Goal: Task Accomplishment & Management: Manage account settings

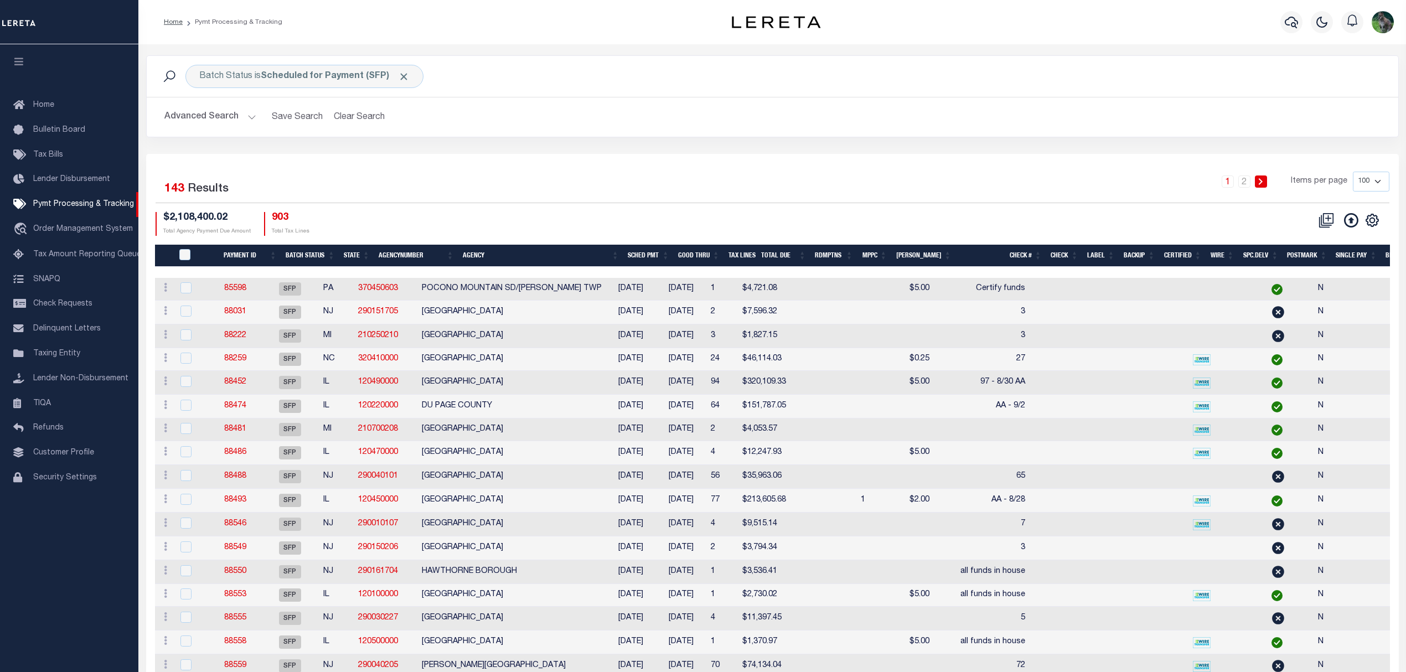
click at [519, 255] on th "Agency" at bounding box center [540, 256] width 165 height 23
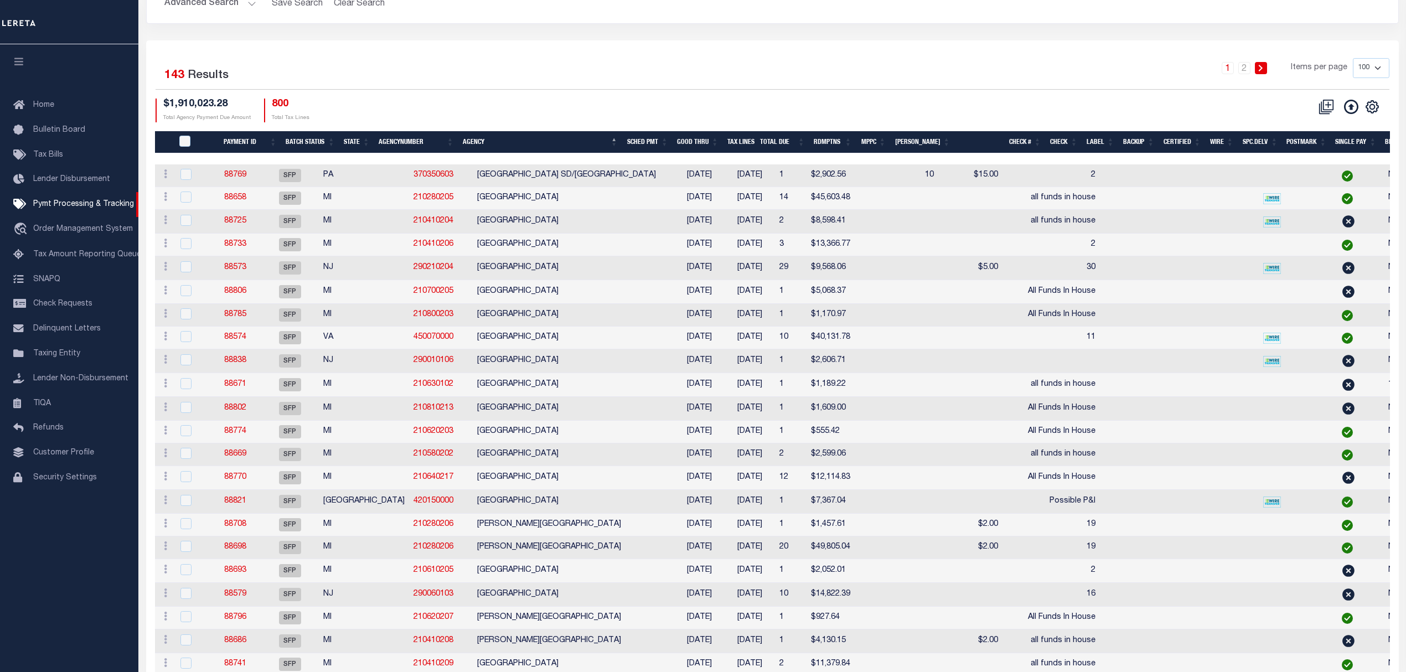
scroll to position [147, 0]
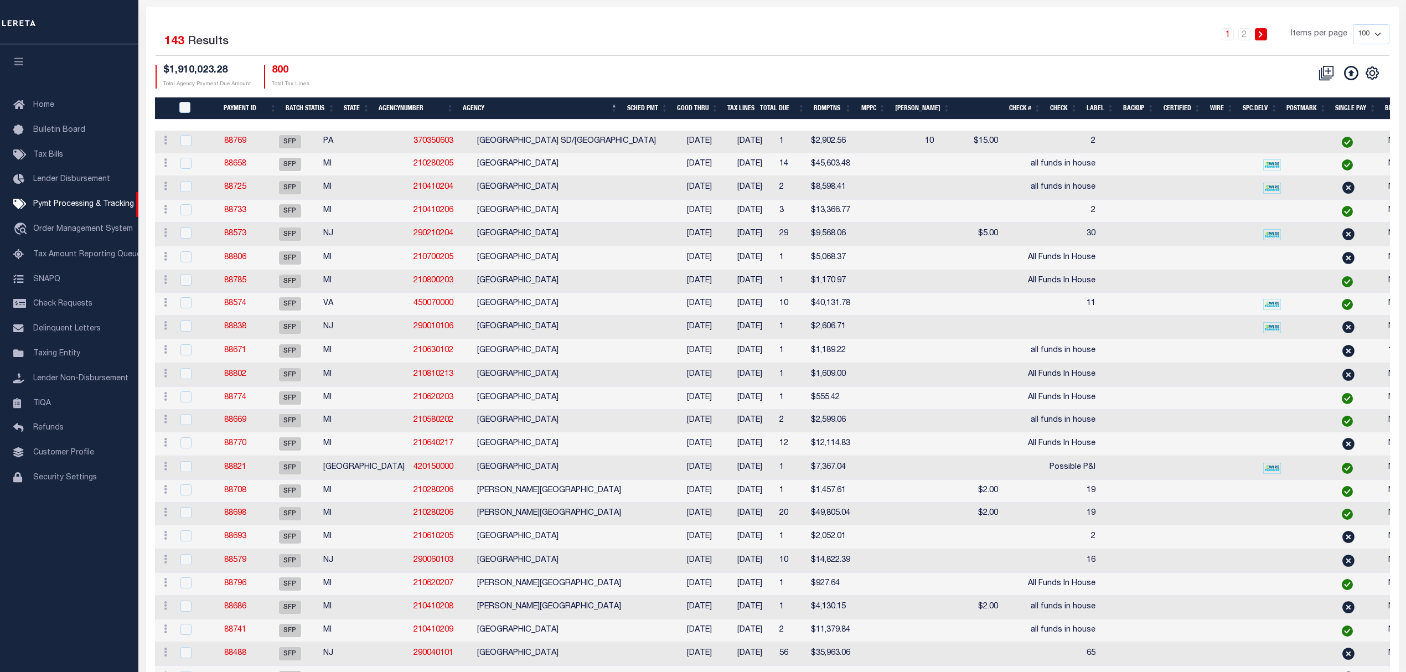
drag, startPoint x: 669, startPoint y: 48, endPoint x: 674, endPoint y: 49, distance: 5.8
click at [669, 48] on div "1 2 Items per page 100 200 500 1000" at bounding box center [928, 38] width 921 height 29
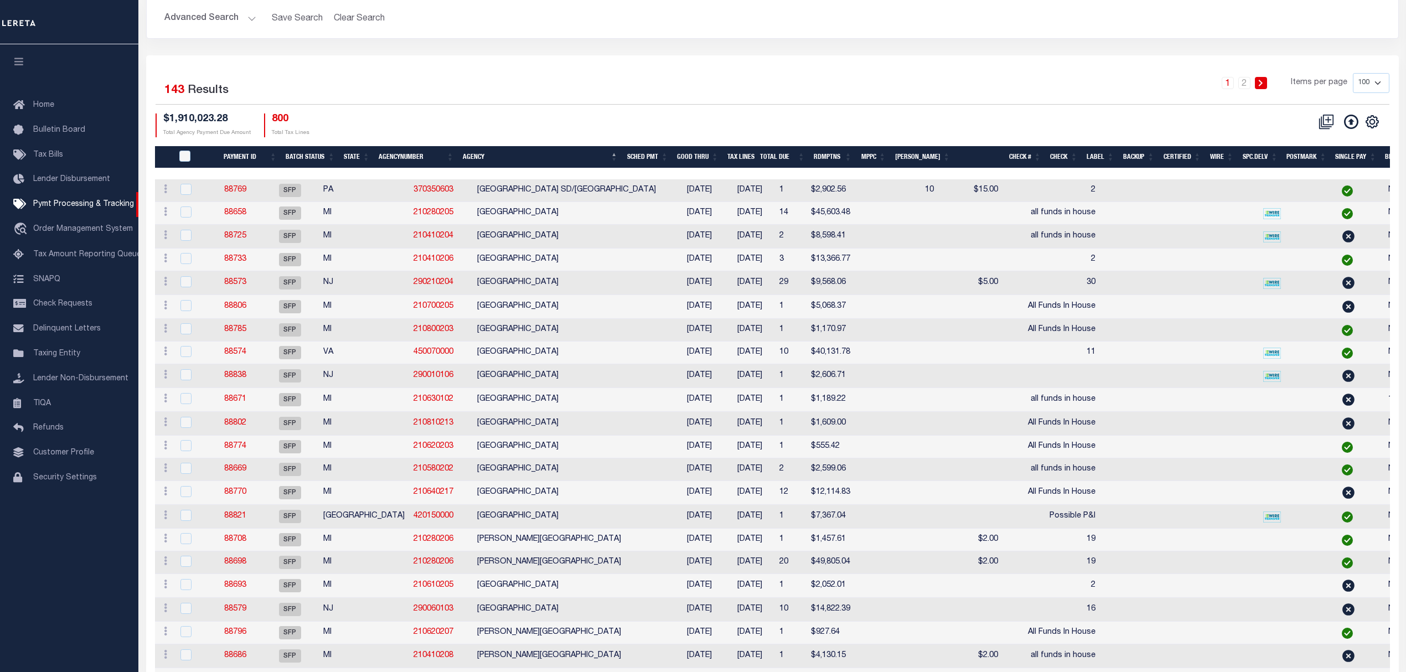
scroll to position [74, 0]
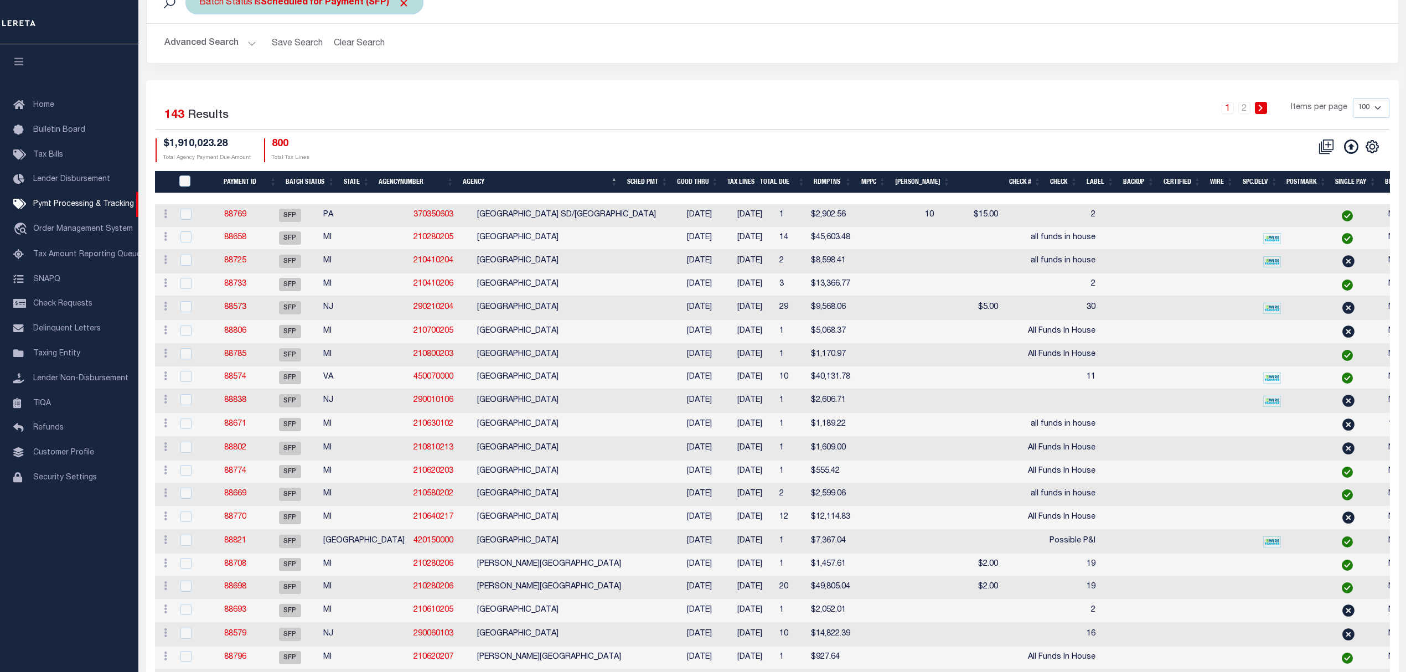
click at [315, 10] on div "Batch Status is Scheduled for Payment (SFP)" at bounding box center [304, 2] width 238 height 23
click at [319, 56] on select "Awaiting Funds (AWF) Cleared and Complete (CAC) New Check Needed (NCN) Payment …" at bounding box center [281, 57] width 163 height 21
select select "RFP"
click at [200, 47] on select "Awaiting Funds (AWF) Cleared and Complete (CAC) New Check Needed (NCN) Payment …" at bounding box center [281, 57] width 163 height 21
click at [341, 87] on input "Apply" at bounding box center [346, 81] width 33 height 18
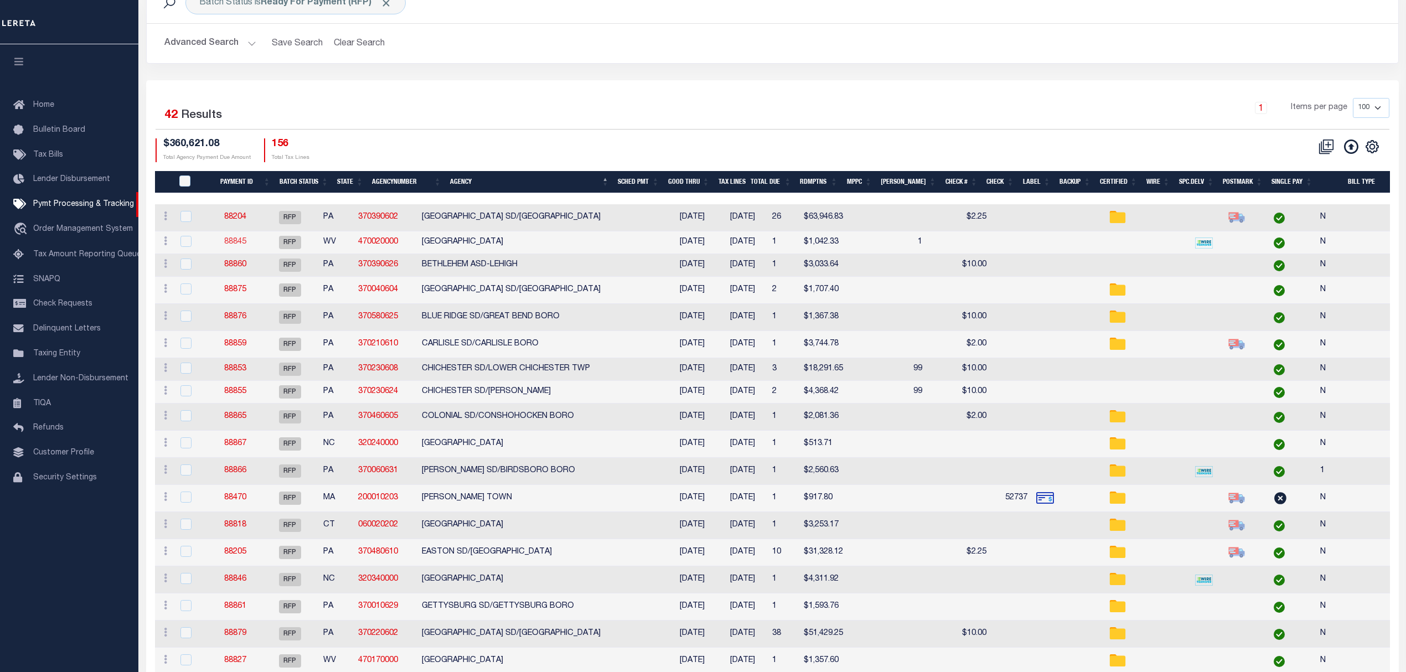
click at [246, 241] on link "88845" at bounding box center [235, 242] width 22 height 8
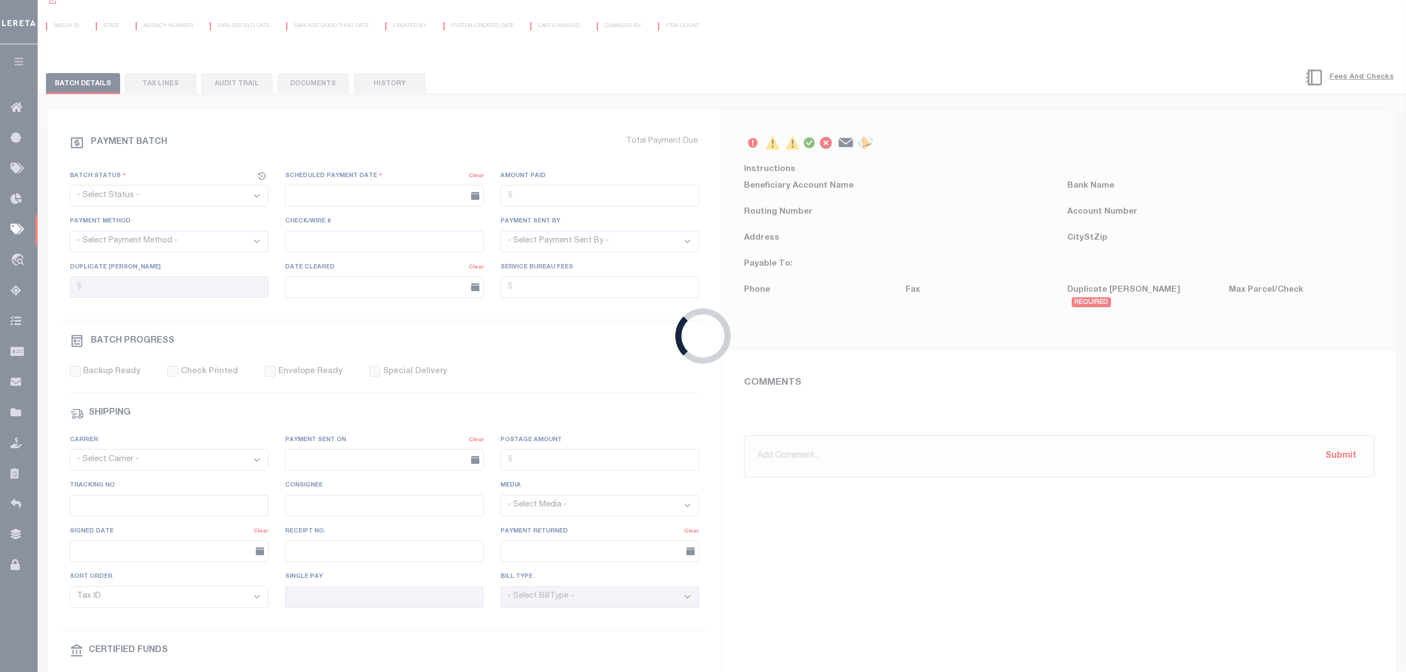
select select "RFP"
type input "08/28/2025"
type input "$1,042.33"
select select "CHK"
select select "Villatoro-Benitez, Andres"
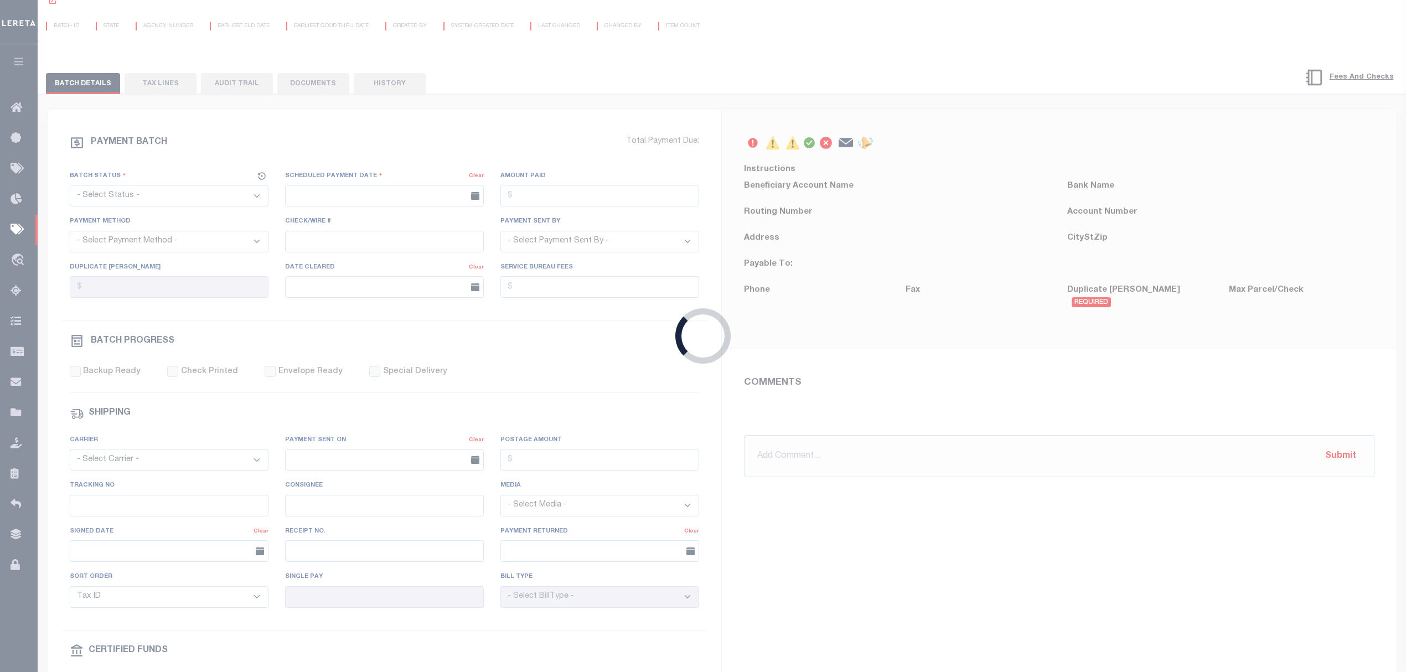
select select "USS"
type input "N"
radio input "true"
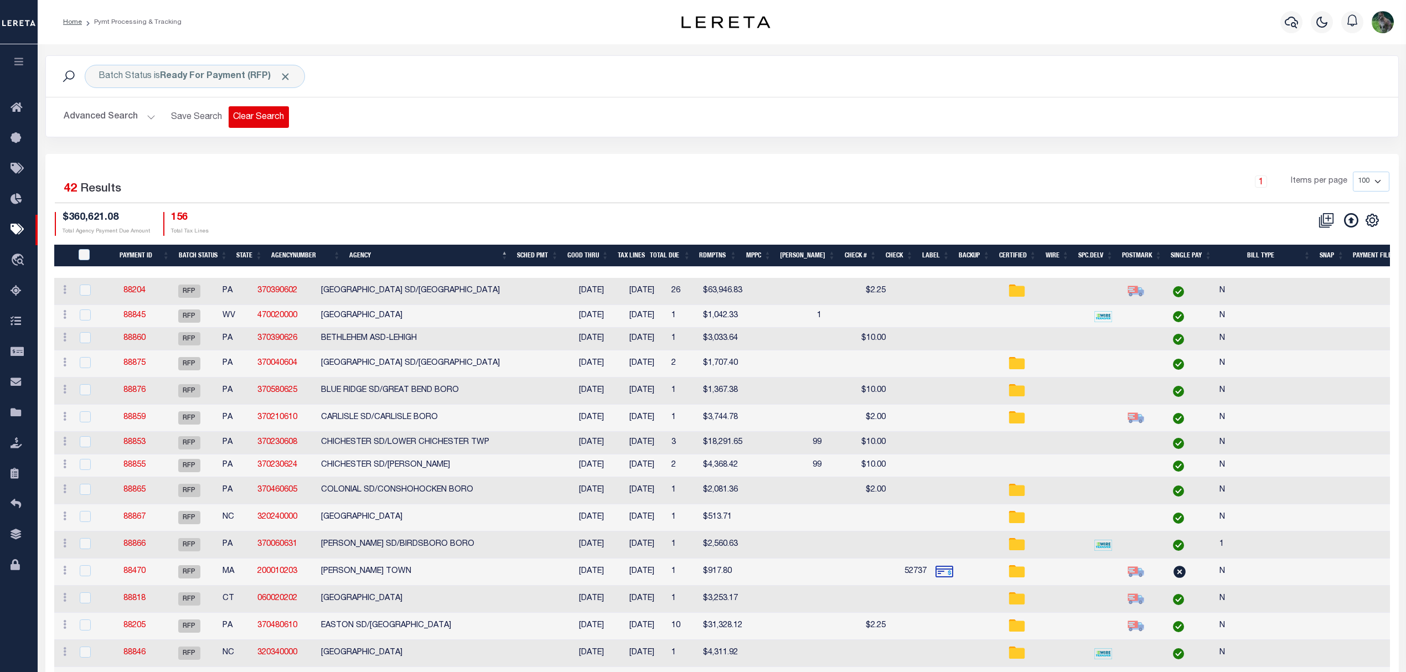
click at [262, 113] on button "Clear Search" at bounding box center [259, 117] width 60 height 22
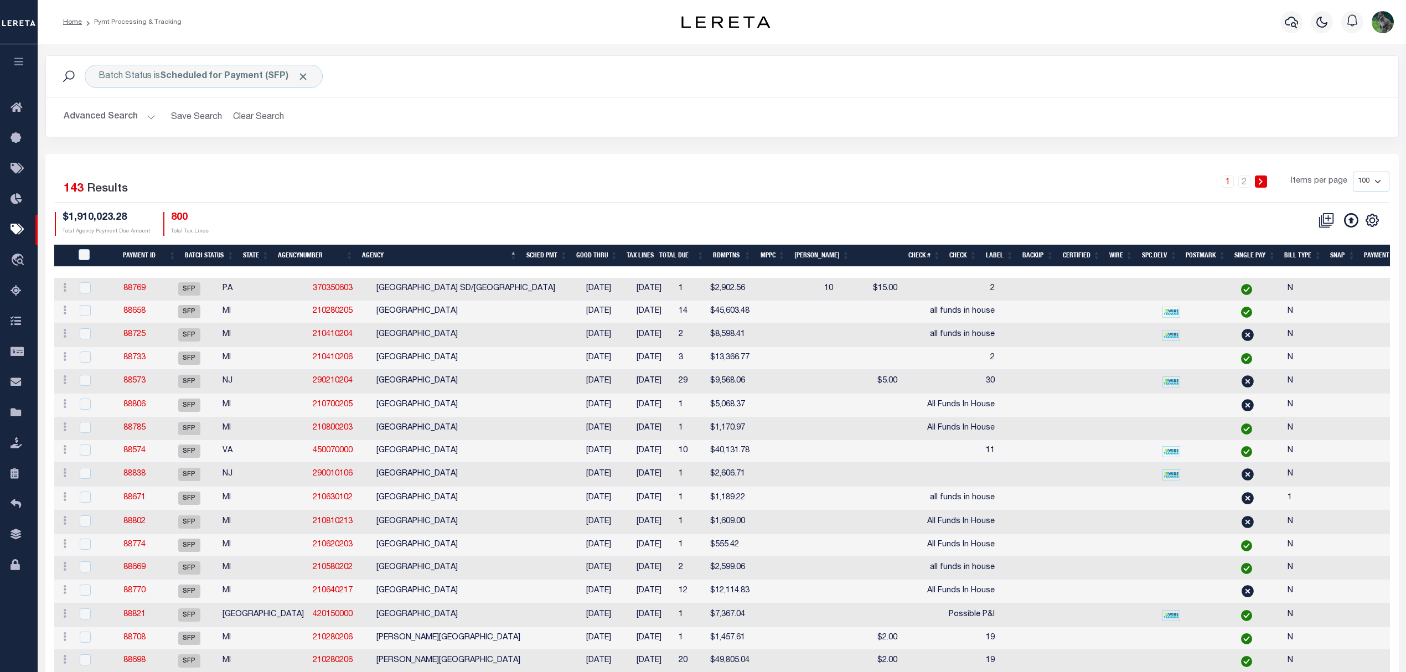
drag, startPoint x: 654, startPoint y: 206, endPoint x: 642, endPoint y: 204, distance: 12.5
click at [654, 206] on div "1 Selected 143 Results 1 2 Items per page 100 200 500 1000 $1,910,023.28 Total …" at bounding box center [722, 204] width 1352 height 64
click at [101, 120] on button "Advanced Search" at bounding box center [110, 117] width 92 height 22
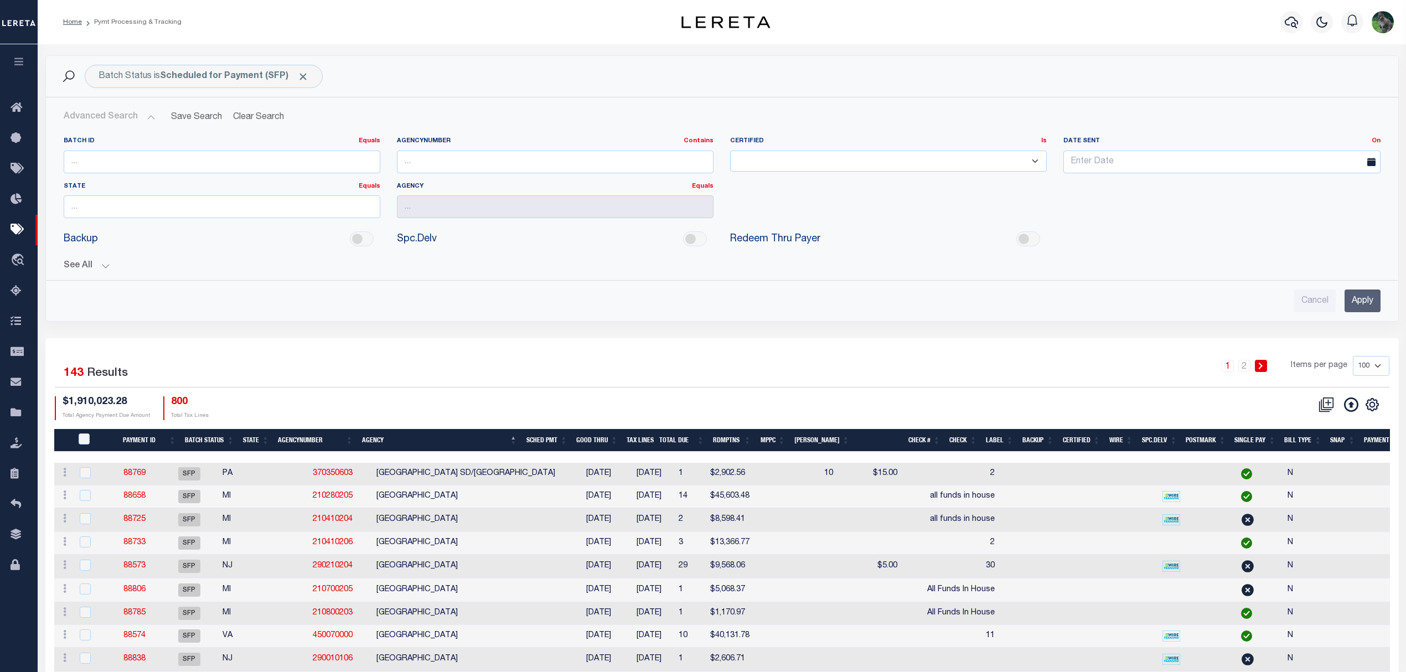
click at [90, 266] on button "See All" at bounding box center [722, 266] width 1317 height 11
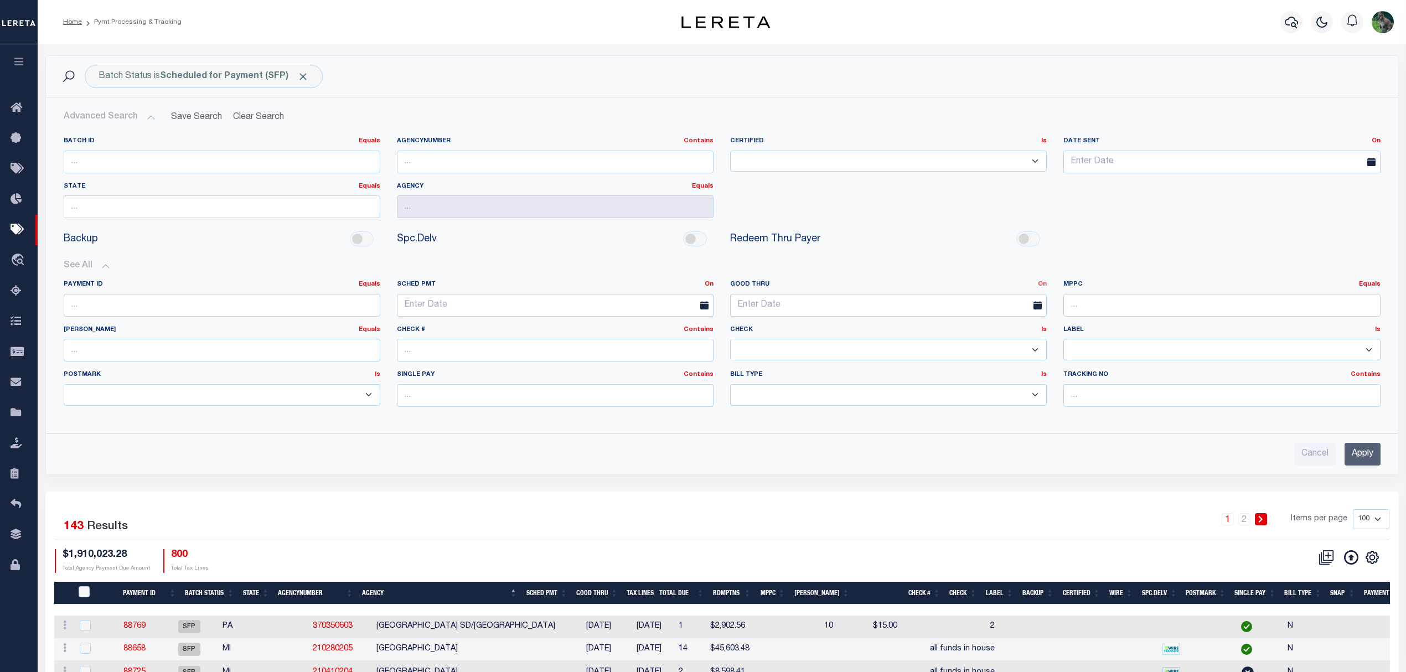
click at [1041, 287] on link "On" at bounding box center [1042, 284] width 9 height 6
click at [996, 347] on link "Between" at bounding box center [1002, 345] width 87 height 16
click at [774, 303] on input "text" at bounding box center [805, 305] width 150 height 23
click at [835, 455] on span "28" at bounding box center [840, 456] width 22 height 22
type input "[DATE]"
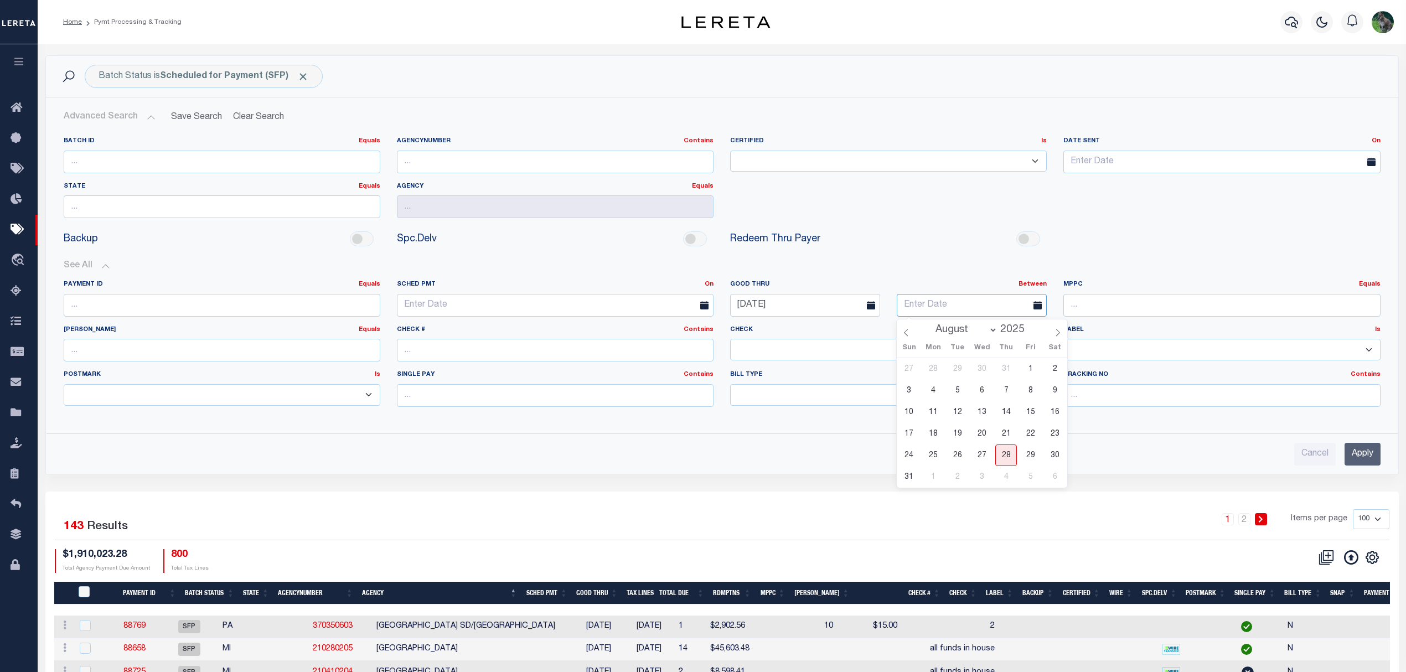
click at [953, 306] on input "text" at bounding box center [972, 305] width 150 height 23
click at [958, 475] on span "2" at bounding box center [958, 477] width 22 height 22
type input "[DATE]"
click at [1383, 459] on div "Cancel Apply" at bounding box center [722, 450] width 1335 height 32
click at [1368, 459] on input "Apply" at bounding box center [1363, 454] width 36 height 23
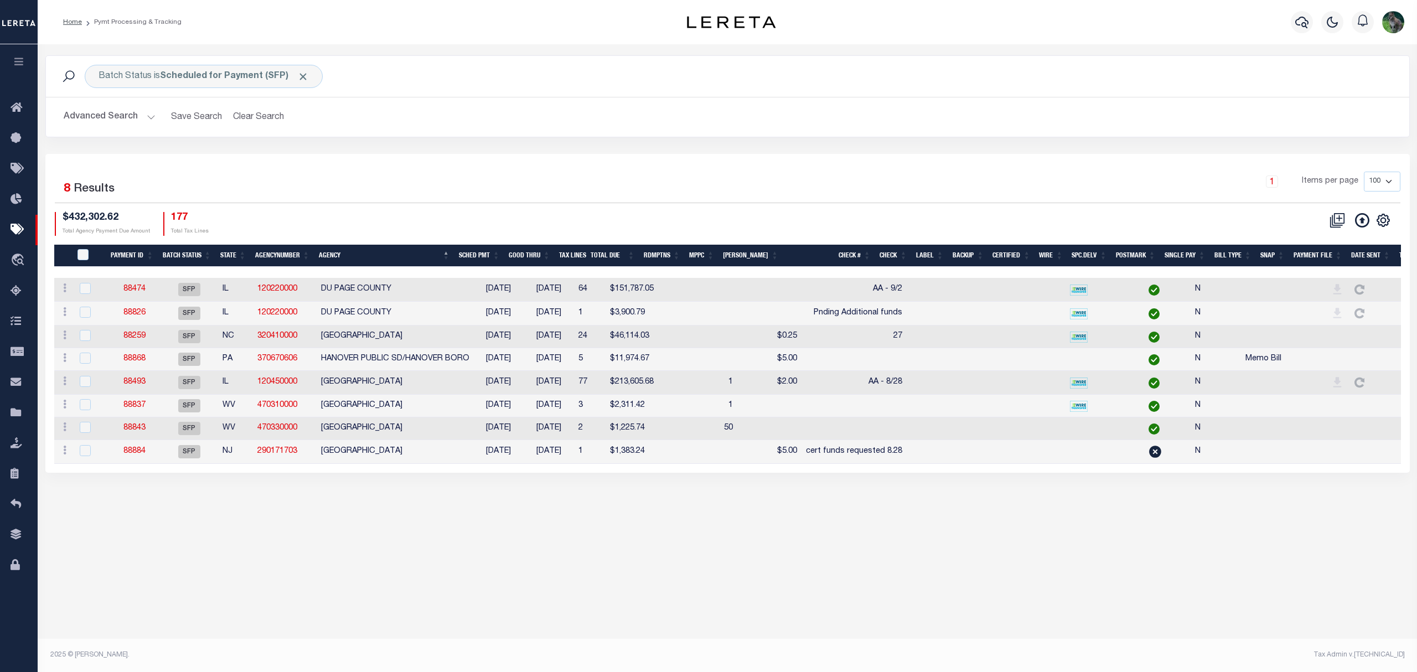
click at [198, 185] on div "1 Selected 8 Results" at bounding box center [217, 187] width 324 height 31
click at [283, 109] on button "Clear Search" at bounding box center [259, 117] width 60 height 22
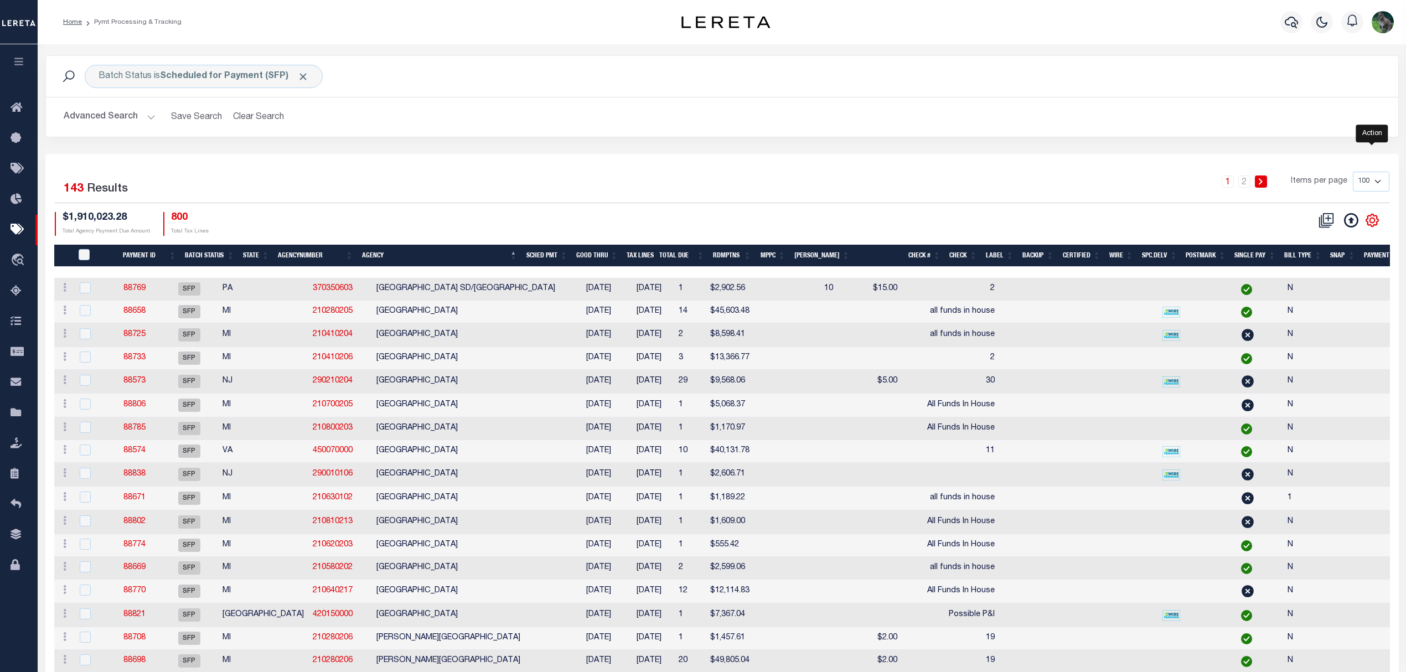
click at [1376, 224] on icon "" at bounding box center [1372, 220] width 14 height 14
click at [1311, 233] on link "CSV" at bounding box center [1327, 239] width 108 height 22
drag, startPoint x: 118, startPoint y: 120, endPoint x: 131, endPoint y: 124, distance: 13.8
click at [120, 118] on button "Advanced Search" at bounding box center [110, 117] width 92 height 22
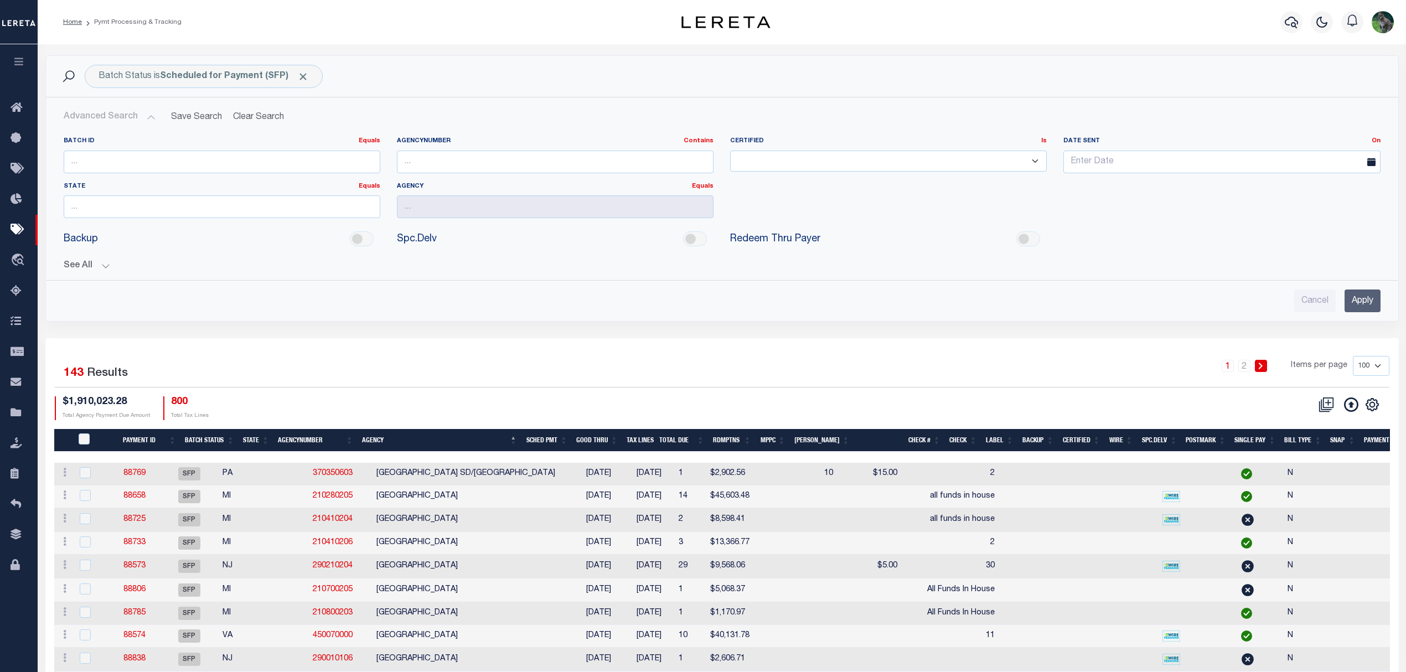
drag, startPoint x: 84, startPoint y: 265, endPoint x: 116, endPoint y: 266, distance: 31.6
click at [84, 265] on button "See All" at bounding box center [722, 266] width 1317 height 11
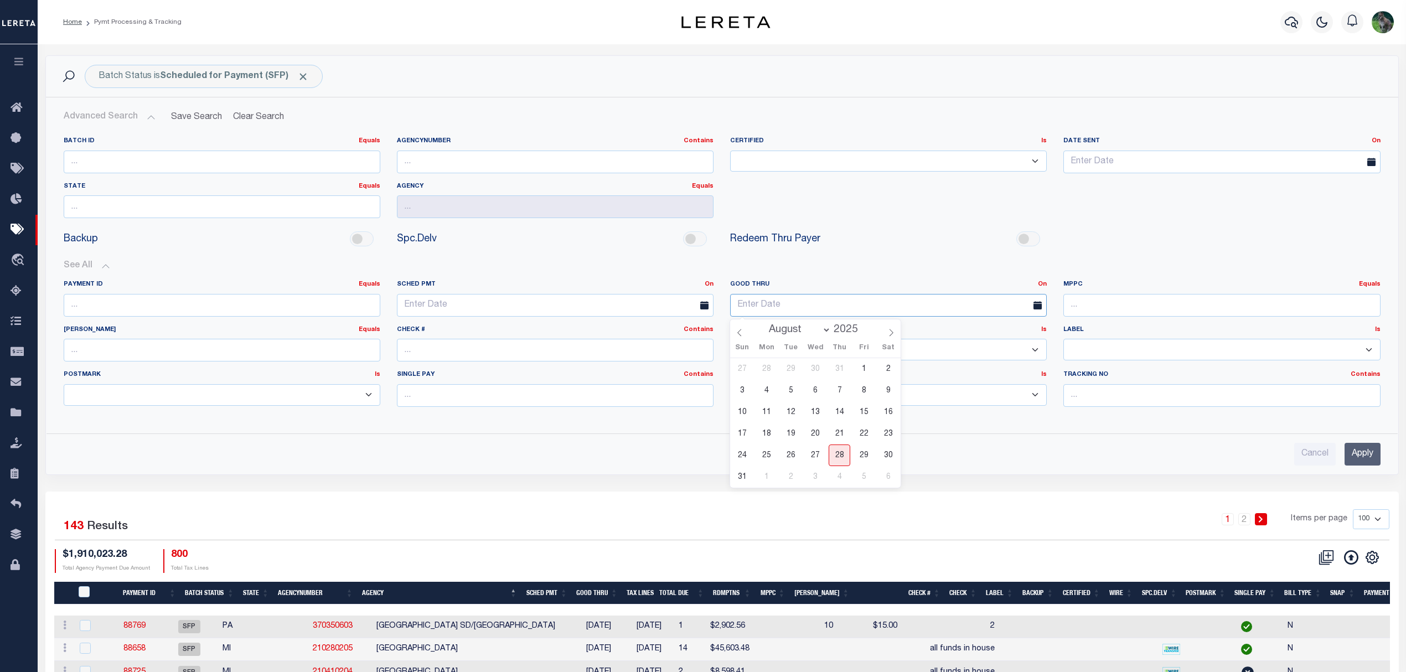
click at [1044, 282] on link "On" at bounding box center [1042, 284] width 9 height 6
click at [993, 344] on link "Between" at bounding box center [1002, 345] width 87 height 16
click at [826, 297] on input "text" at bounding box center [805, 305] width 150 height 23
drag, startPoint x: 838, startPoint y: 455, endPoint x: 848, endPoint y: 450, distance: 11.6
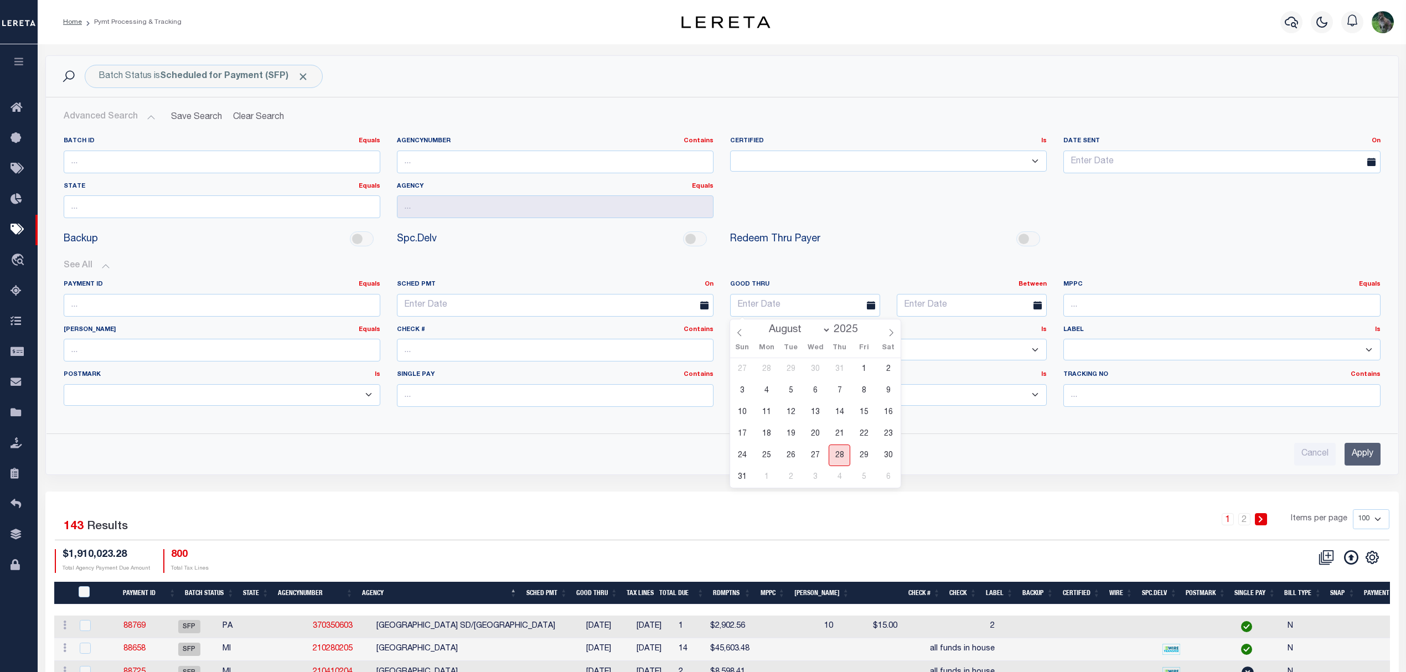
click at [838, 455] on span "28" at bounding box center [840, 456] width 22 height 22
type input "[DATE]"
click at [957, 307] on input "text" at bounding box center [972, 305] width 150 height 23
click at [958, 475] on span "2" at bounding box center [958, 477] width 22 height 22
type input "[DATE]"
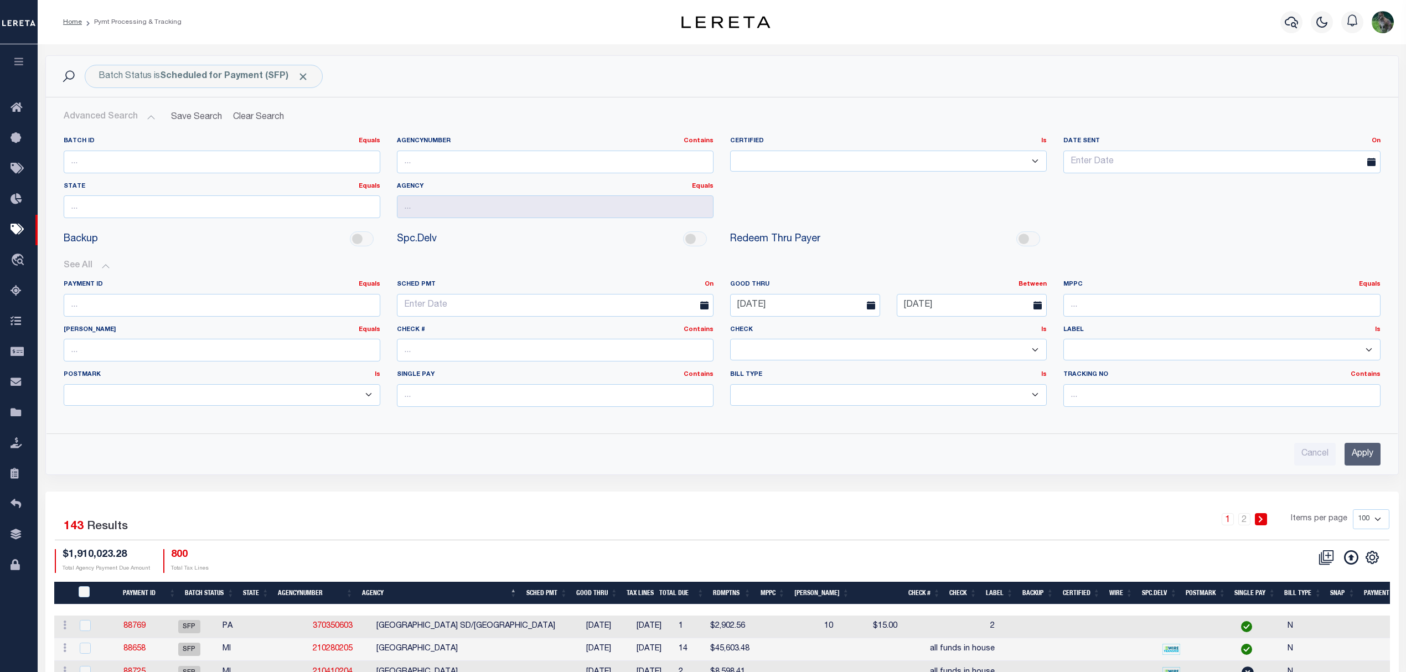
click at [1362, 458] on input "Apply" at bounding box center [1363, 454] width 36 height 23
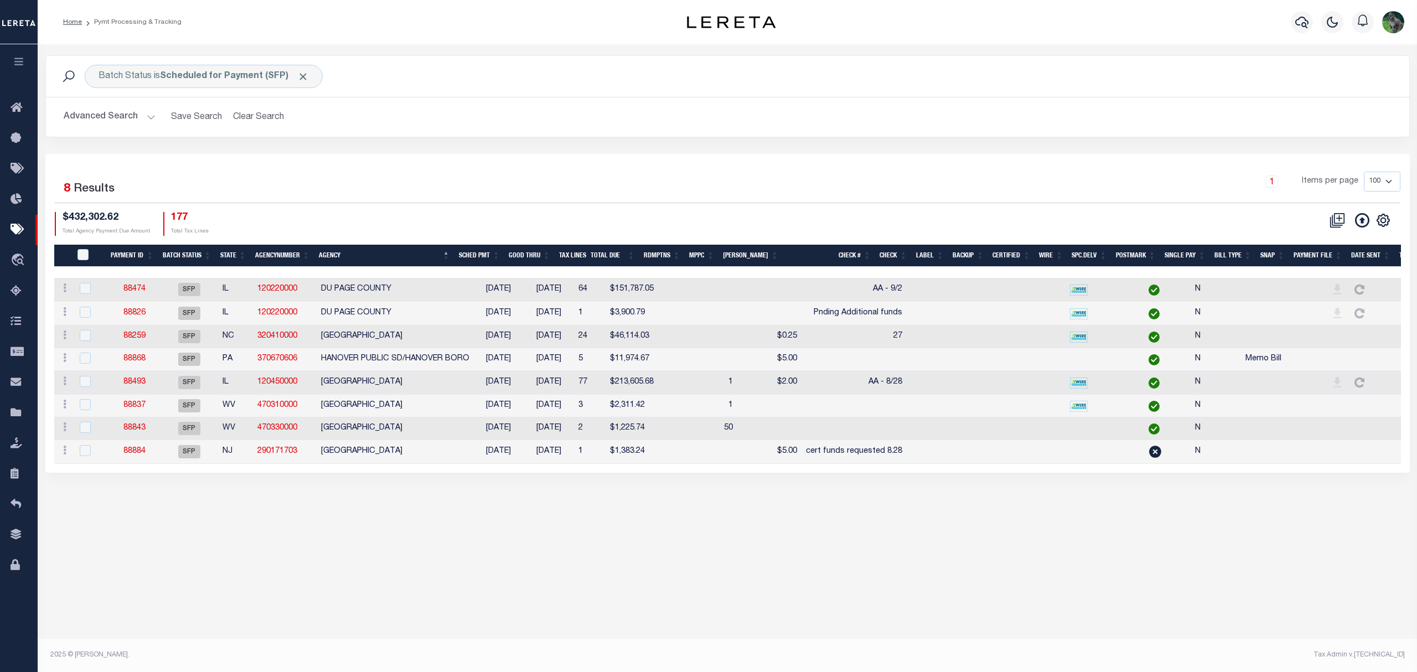
click at [990, 184] on div "1 Items per page 100 200 500 1000" at bounding box center [897, 186] width 1005 height 29
click at [782, 189] on div "1 Items per page 100 200 500 1000" at bounding box center [897, 186] width 1005 height 29
click at [136, 289] on link "88474" at bounding box center [134, 289] width 22 height 8
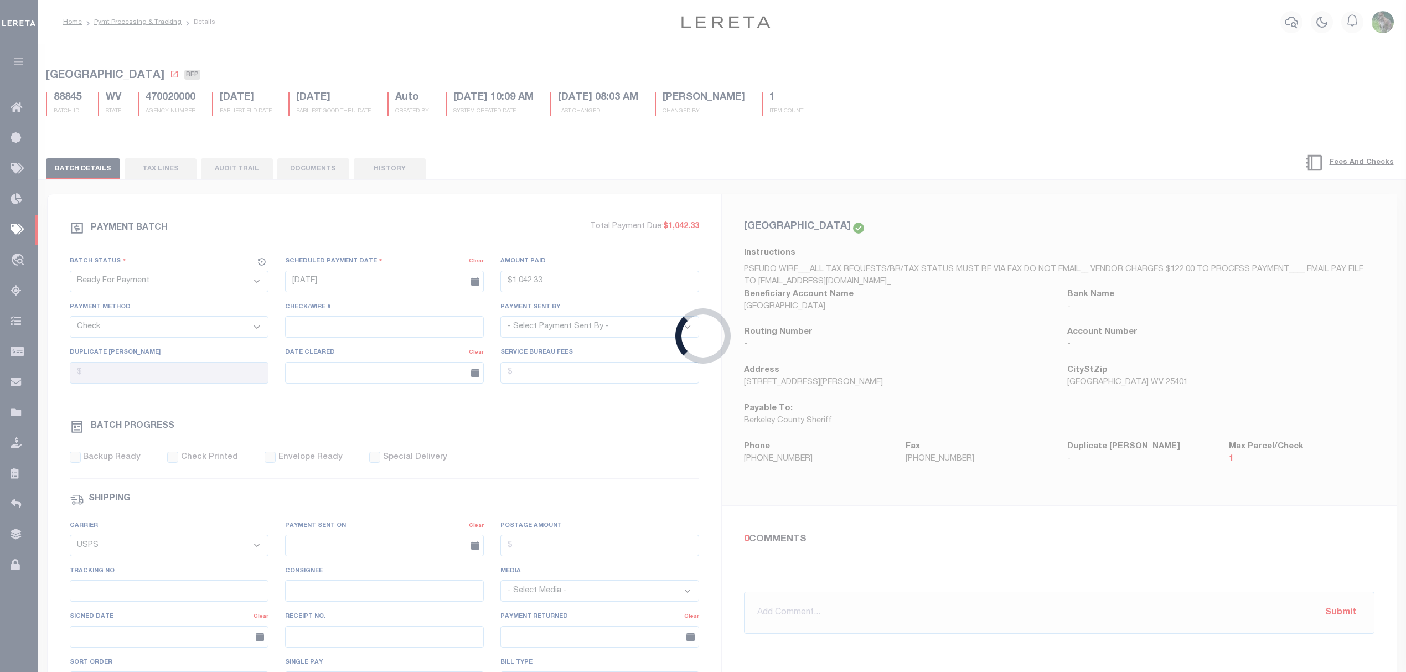
select select "SFP"
type input "[DATE]"
select select
type input "AA - 9/2"
select select
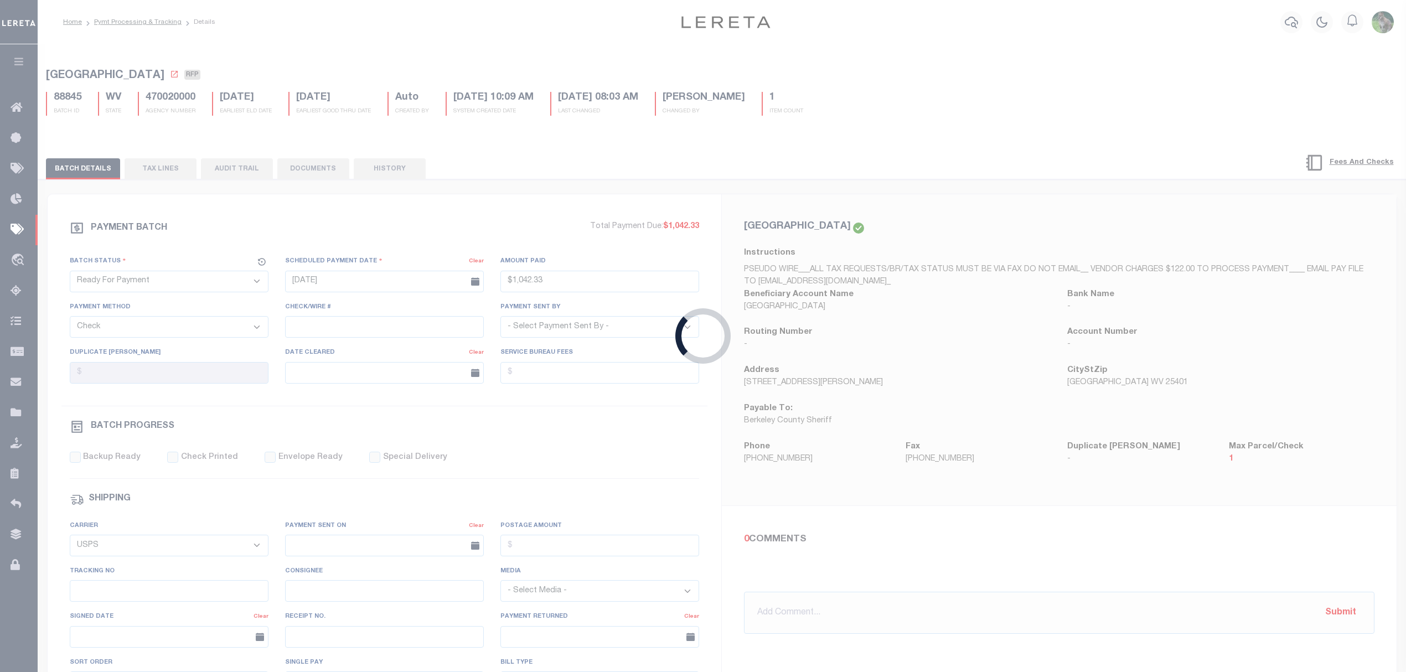
select select
type input "Matt"
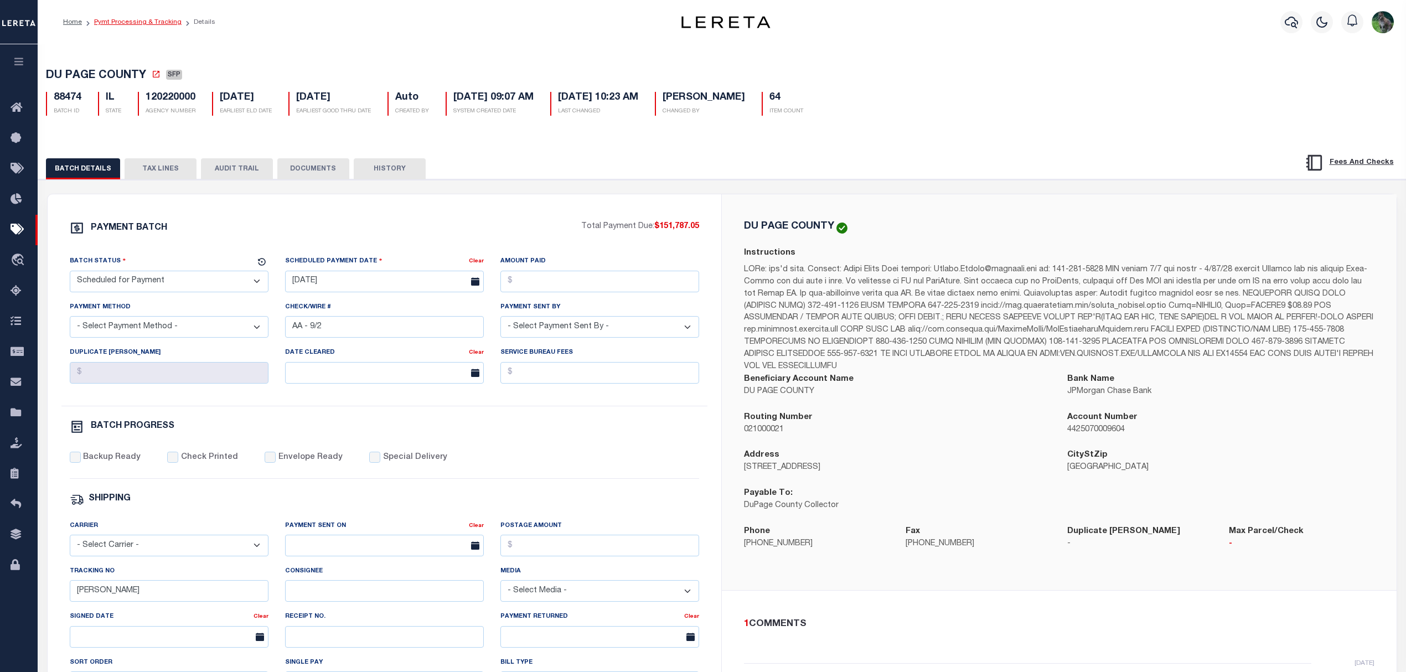
drag, startPoint x: 155, startPoint y: 27, endPoint x: 164, endPoint y: 23, distance: 9.7
click at [591, 448] on div "PAYMENT BATCH Total Payment Due: $151,787.05 Batch Status - Select Status -" at bounding box center [385, 518] width 648 height 595
click at [1148, 49] on div "DU PAGE COUNTY SFP 88474 BATCH ID IL STATE 120220000 AGENCY NUMBER Auto 64" at bounding box center [722, 469] width 1380 height 854
click at [849, 199] on div "DU PAGE COUNTY Instructions Beneficiary Account Name DU PAGE COUNTY Bank Name J…" at bounding box center [1059, 392] width 675 height 396
click at [1285, 338] on p at bounding box center [1059, 318] width 631 height 109
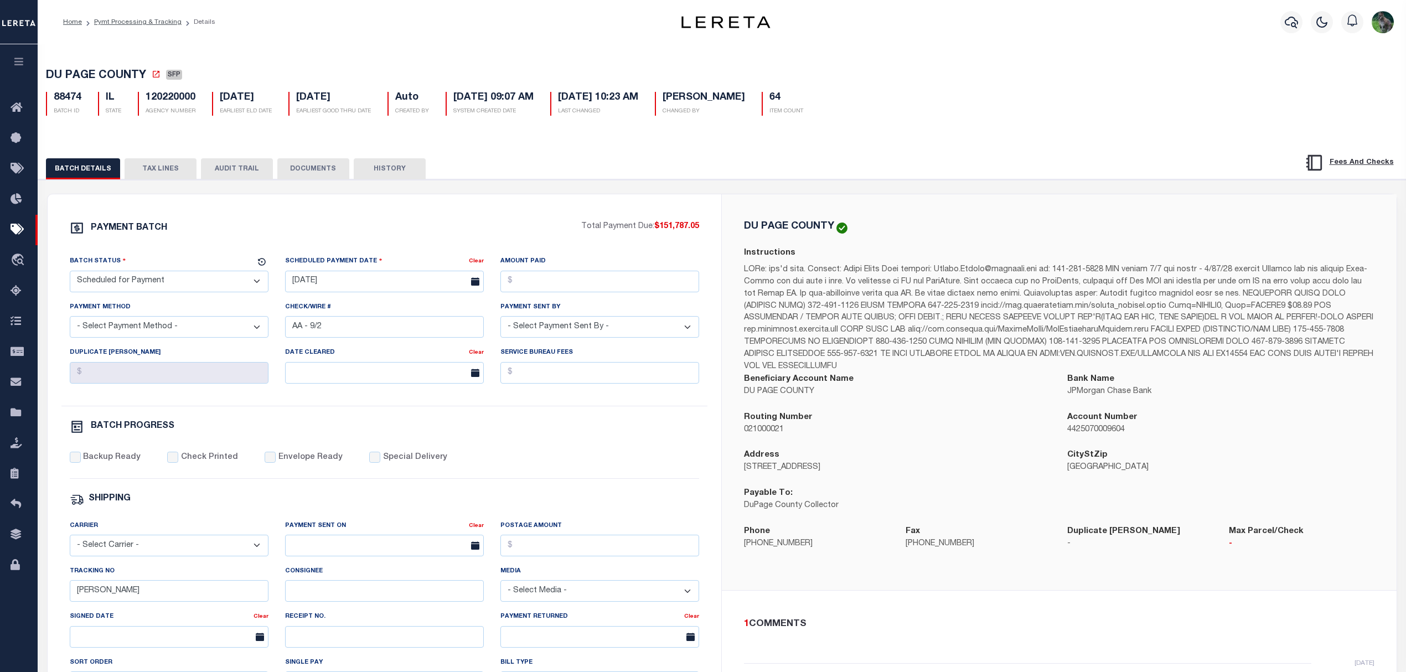
click at [756, 231] on h5 "DU PAGE COUNTY" at bounding box center [789, 226] width 90 height 10
drag, startPoint x: 756, startPoint y: 231, endPoint x: 786, endPoint y: 226, distance: 30.9
click at [786, 226] on h5 "DU PAGE COUNTY" at bounding box center [789, 226] width 90 height 10
click at [753, 230] on h5 "DU PAGE COUNTY" at bounding box center [789, 226] width 90 height 10
drag, startPoint x: 753, startPoint y: 230, endPoint x: 804, endPoint y: 227, distance: 51.0
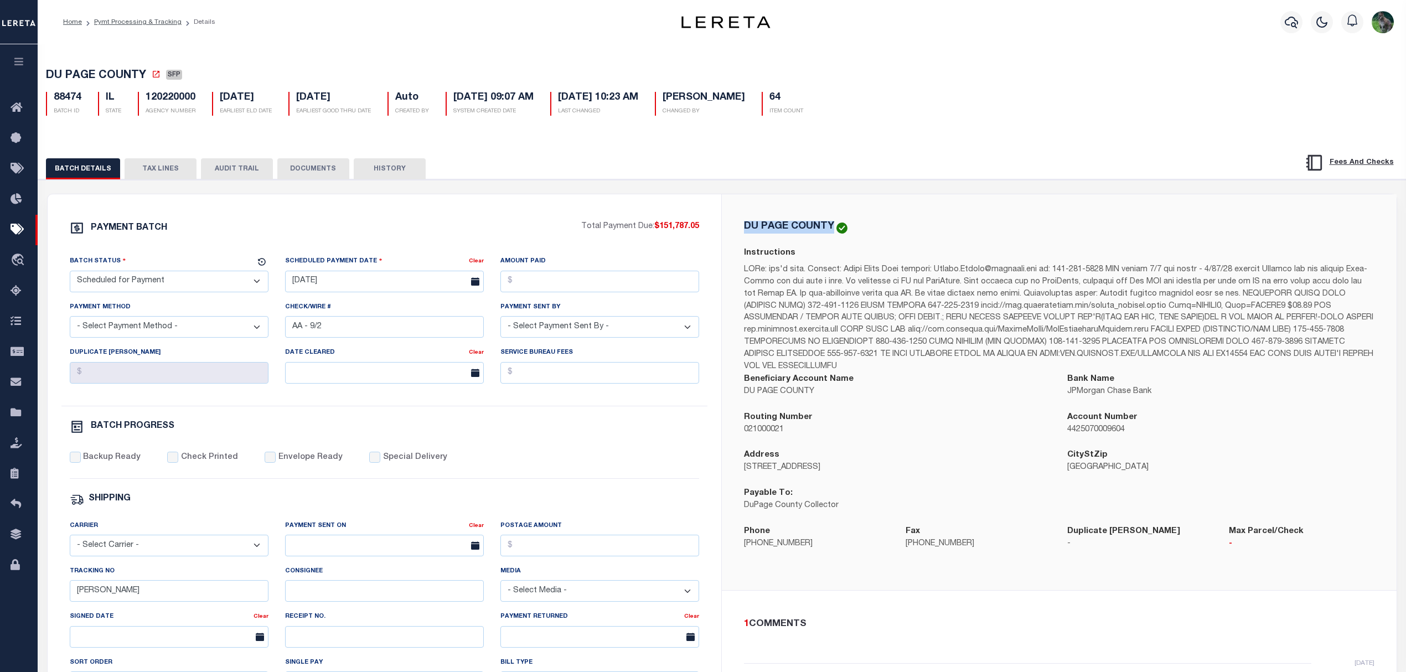
click at [804, 227] on h5 "DU PAGE COUNTY" at bounding box center [789, 226] width 90 height 10
copy h5 "DU PAGE COUNTY"
click at [747, 472] on p "421 North County Farm Road" at bounding box center [897, 468] width 307 height 12
drag, startPoint x: 747, startPoint y: 472, endPoint x: 843, endPoint y: 477, distance: 95.3
click at [843, 474] on p "421 North County Farm Road" at bounding box center [897, 468] width 307 height 12
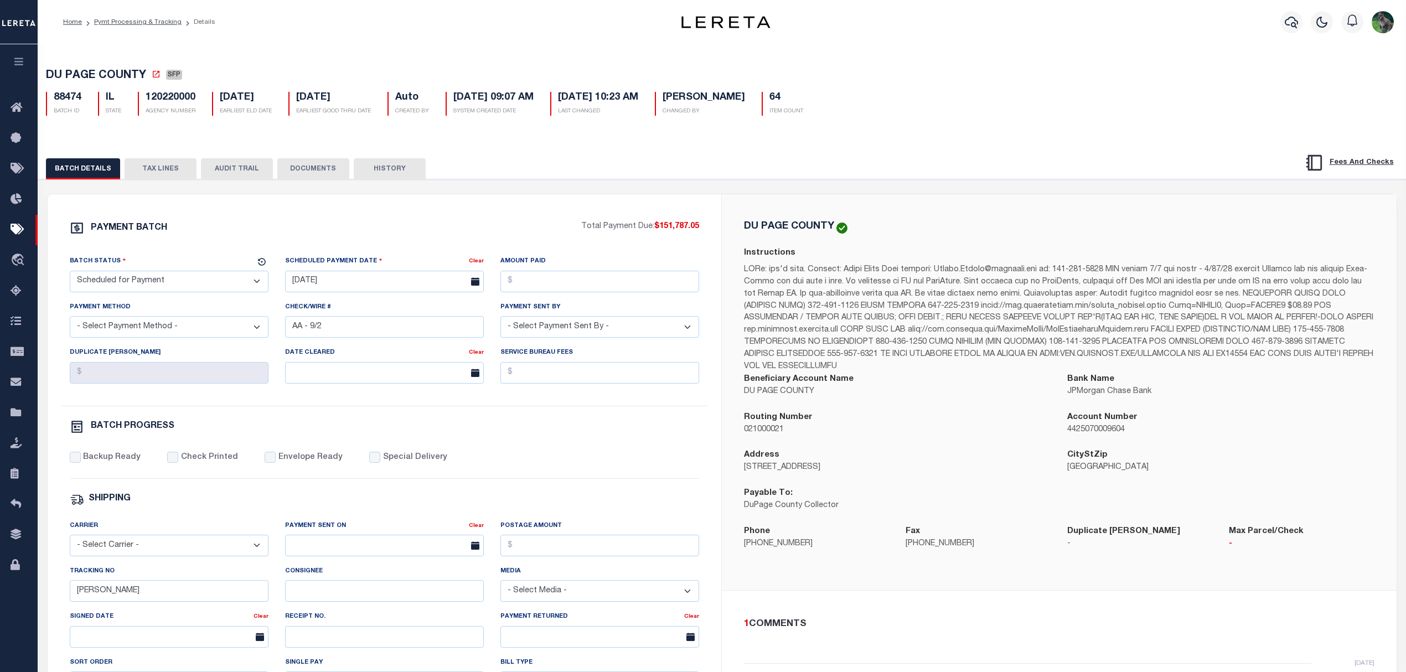
copy p "421 North County Farm Road"
click at [1083, 469] on p "Wheaton IL 60187" at bounding box center [1220, 468] width 307 height 12
drag, startPoint x: 1083, startPoint y: 469, endPoint x: 1121, endPoint y: 471, distance: 38.2
click at [1121, 471] on p "Wheaton IL 60187" at bounding box center [1220, 468] width 307 height 12
copy p "Wheaton IL 60187"
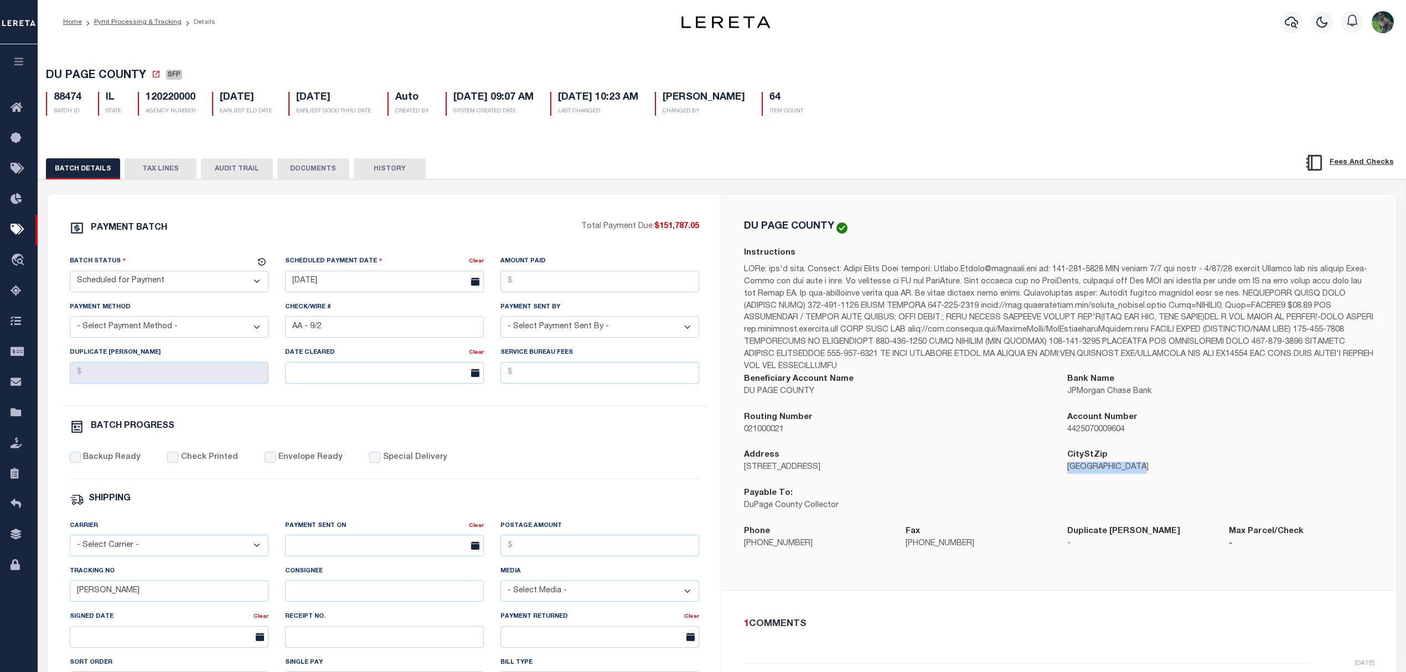
drag, startPoint x: 164, startPoint y: 169, endPoint x: 330, endPoint y: 182, distance: 166.6
click at [164, 169] on button "TAX LINES" at bounding box center [161, 168] width 72 height 21
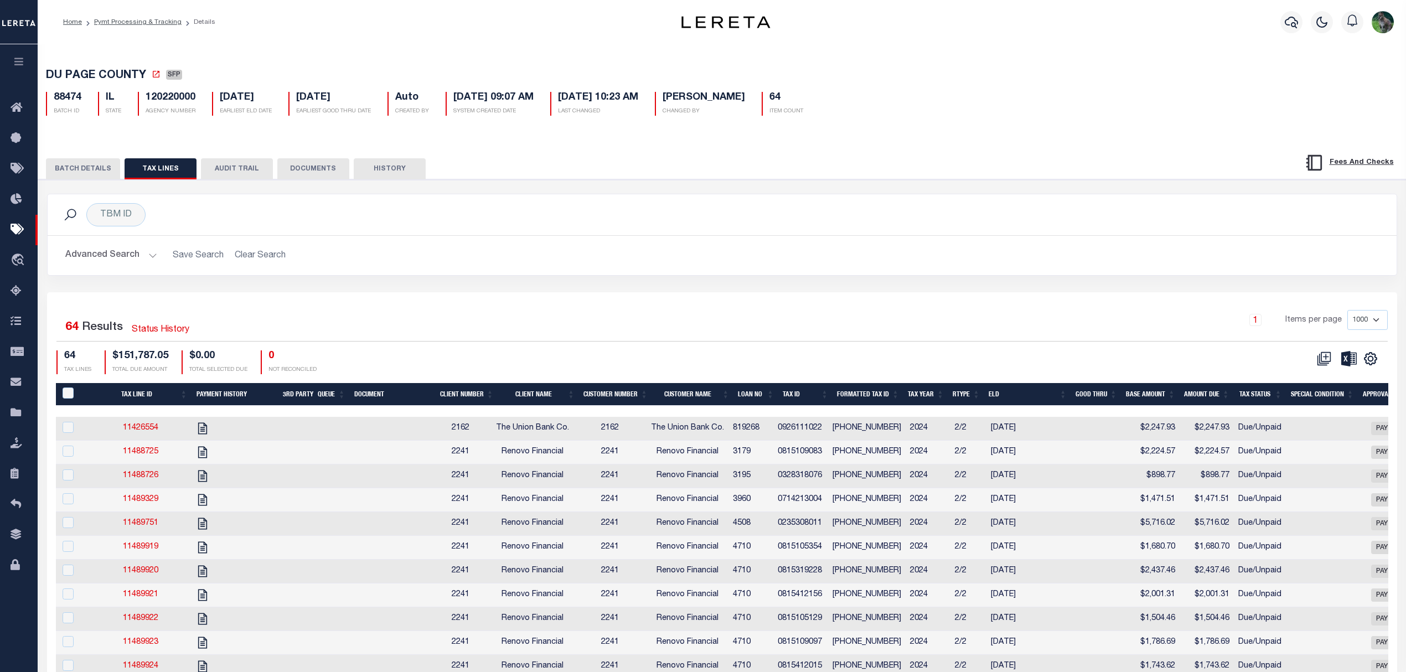
click at [80, 168] on button "BATCH DETAILS" at bounding box center [83, 168] width 74 height 21
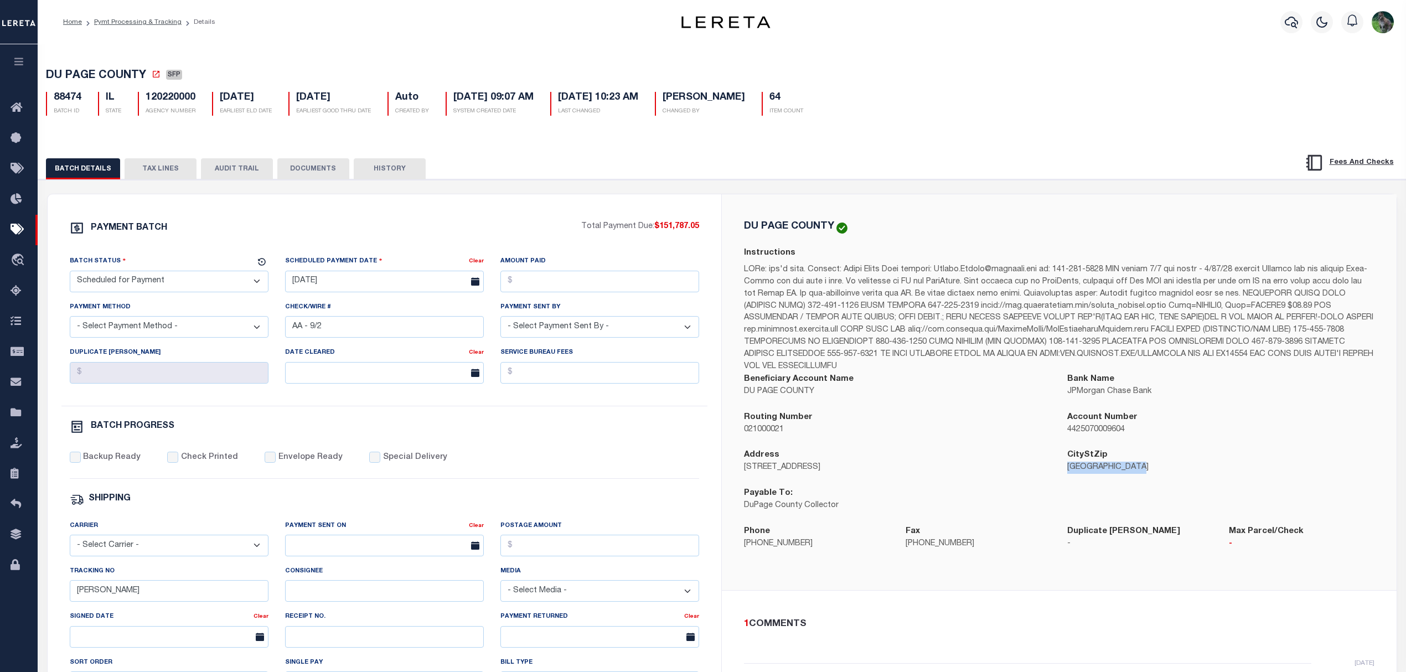
click at [166, 286] on select "- Select Status - Scheduled for Payment Ready For Payment Payment Sent Cleared …" at bounding box center [169, 282] width 199 height 22
select select "RFW"
click at [70, 274] on select "- Select Status - Scheduled for Payment Ready For Payment Payment Sent Cleared …" at bounding box center [169, 282] width 199 height 22
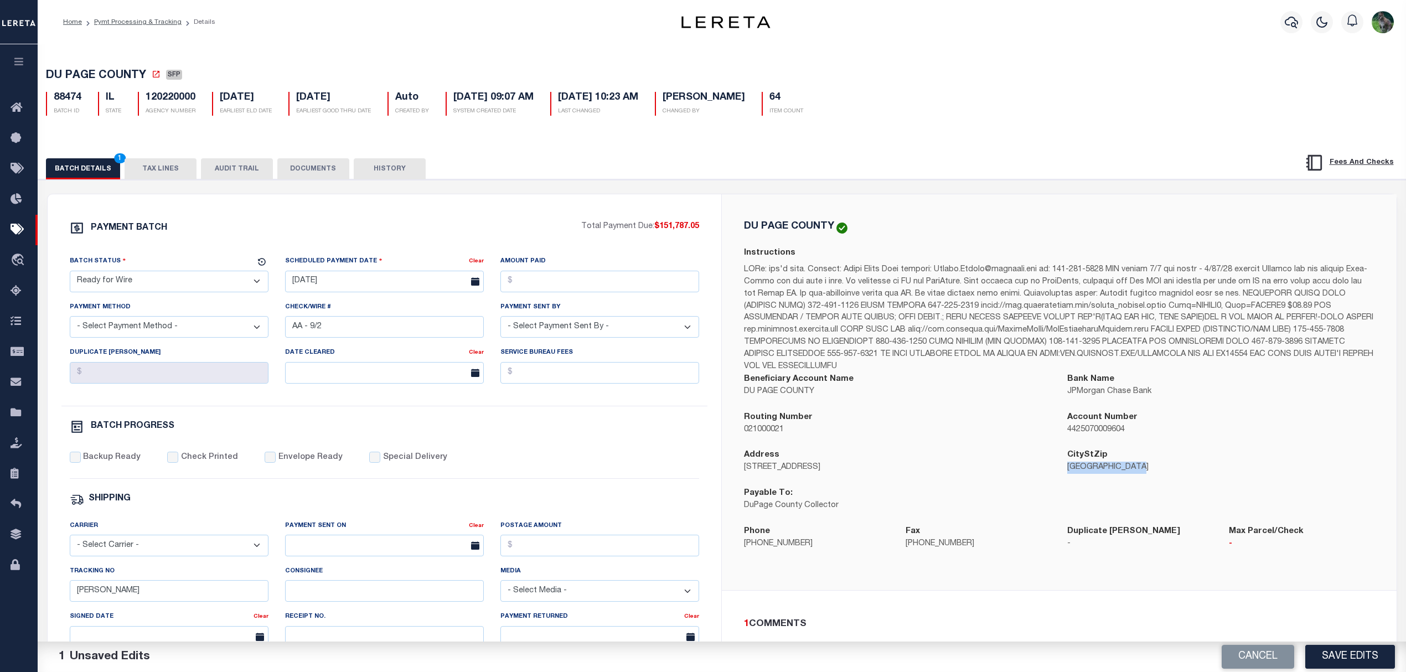
click at [375, 266] on label "Scheduled Payment Date" at bounding box center [333, 261] width 97 height 11
click at [372, 282] on input "[DATE]" at bounding box center [384, 282] width 199 height 22
click at [393, 427] on span "28" at bounding box center [395, 434] width 22 height 22
type input "[DATE]"
click at [557, 292] on input "Amount Paid" at bounding box center [599, 282] width 199 height 22
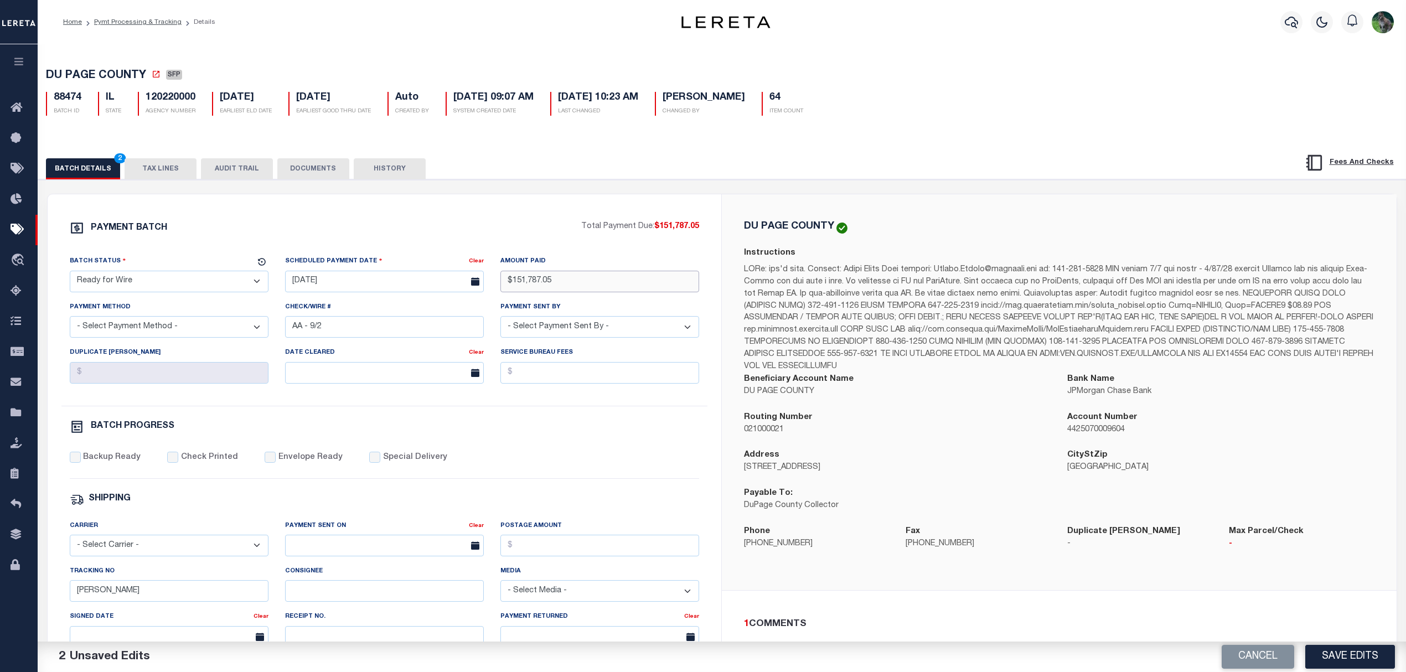
type input "$151,787.05"
select select "TRA"
select select "[PERSON_NAME]"
click at [113, 464] on label "Backup Ready" at bounding box center [112, 458] width 58 height 12
click at [81, 463] on input "Backup Ready" at bounding box center [75, 457] width 11 height 11
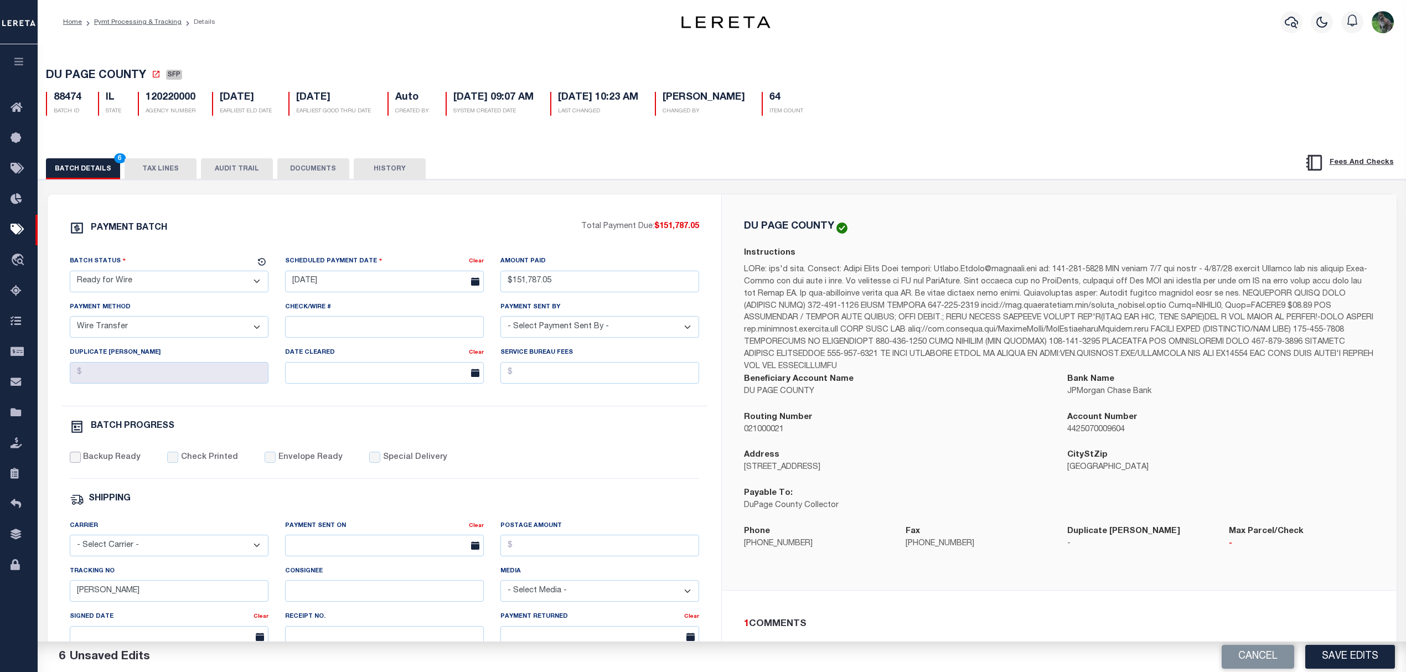
checkbox input "true"
drag, startPoint x: 111, startPoint y: 605, endPoint x: 58, endPoint y: 592, distance: 54.6
click at [80, 601] on input "[PERSON_NAME]" at bounding box center [169, 591] width 199 height 22
type input "M"
drag, startPoint x: 990, startPoint y: 439, endPoint x: 1168, endPoint y: 518, distance: 194.5
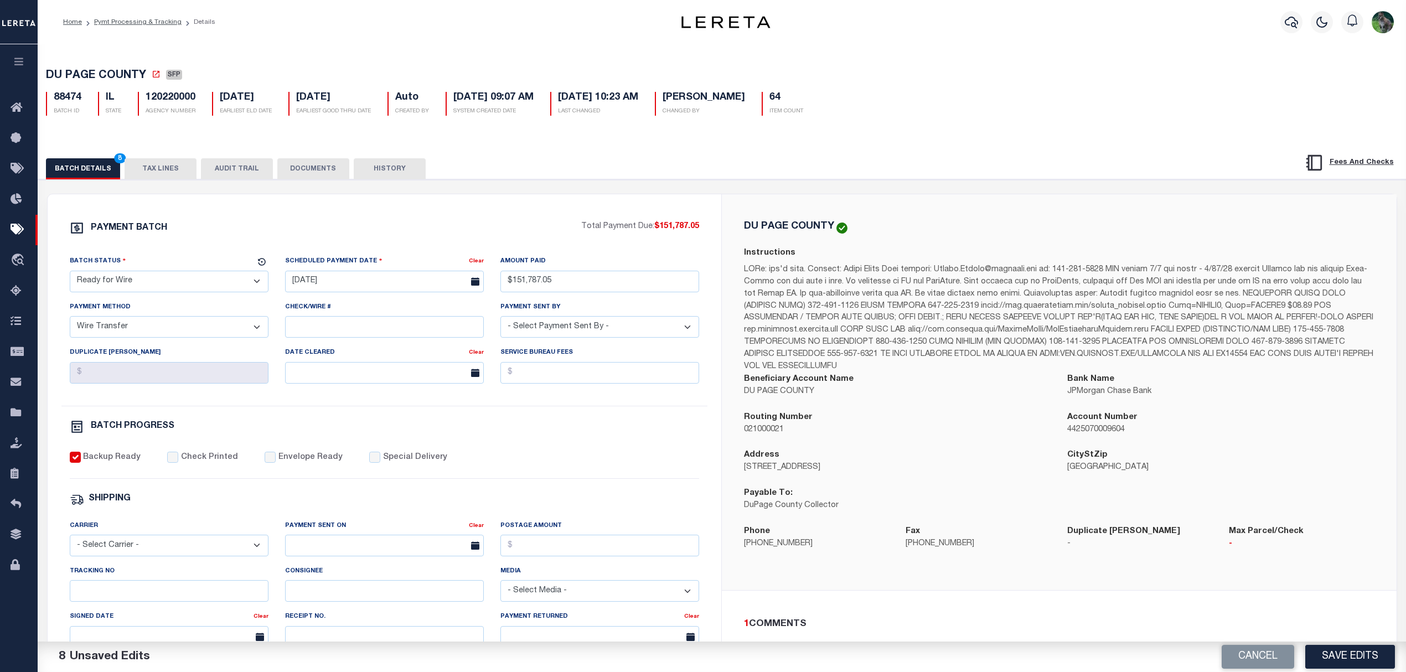
click at [990, 436] on p "021000021" at bounding box center [897, 430] width 307 height 12
click at [1362, 652] on button "Save Edits" at bounding box center [1350, 657] width 90 height 24
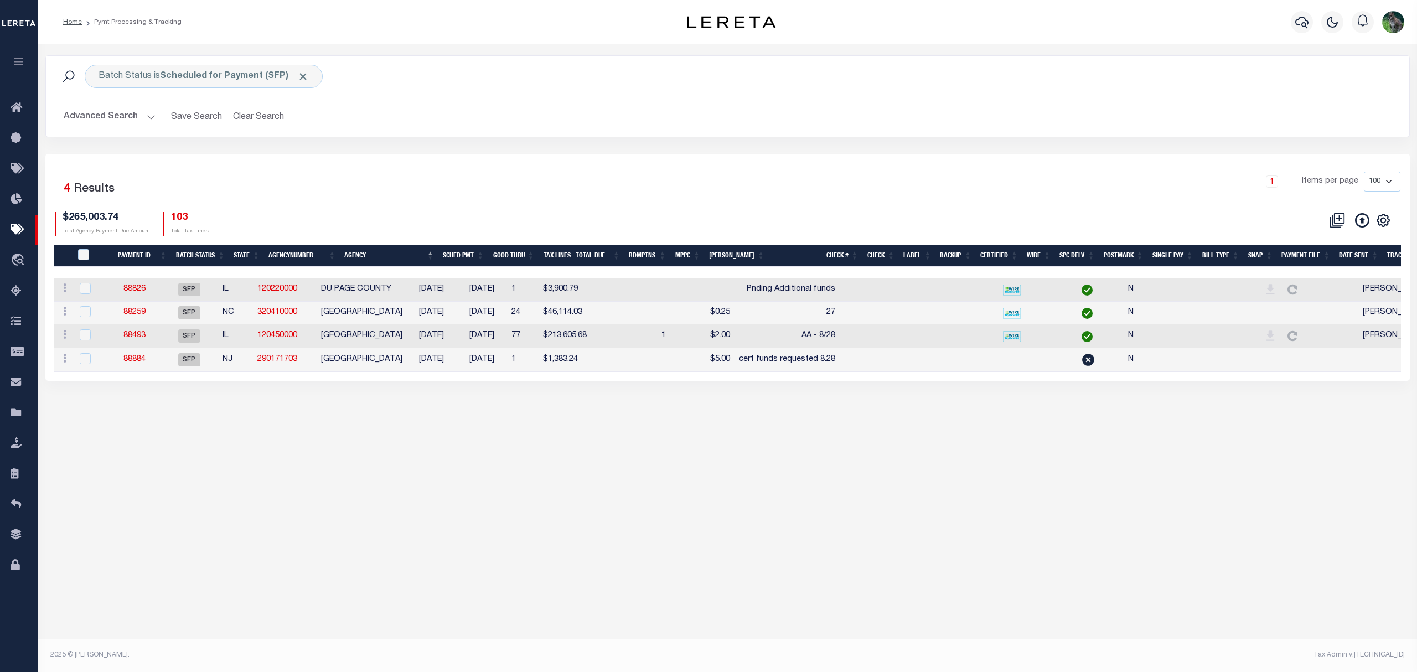
click at [317, 337] on td "120450000" at bounding box center [285, 336] width 64 height 24
checkbox input "true"
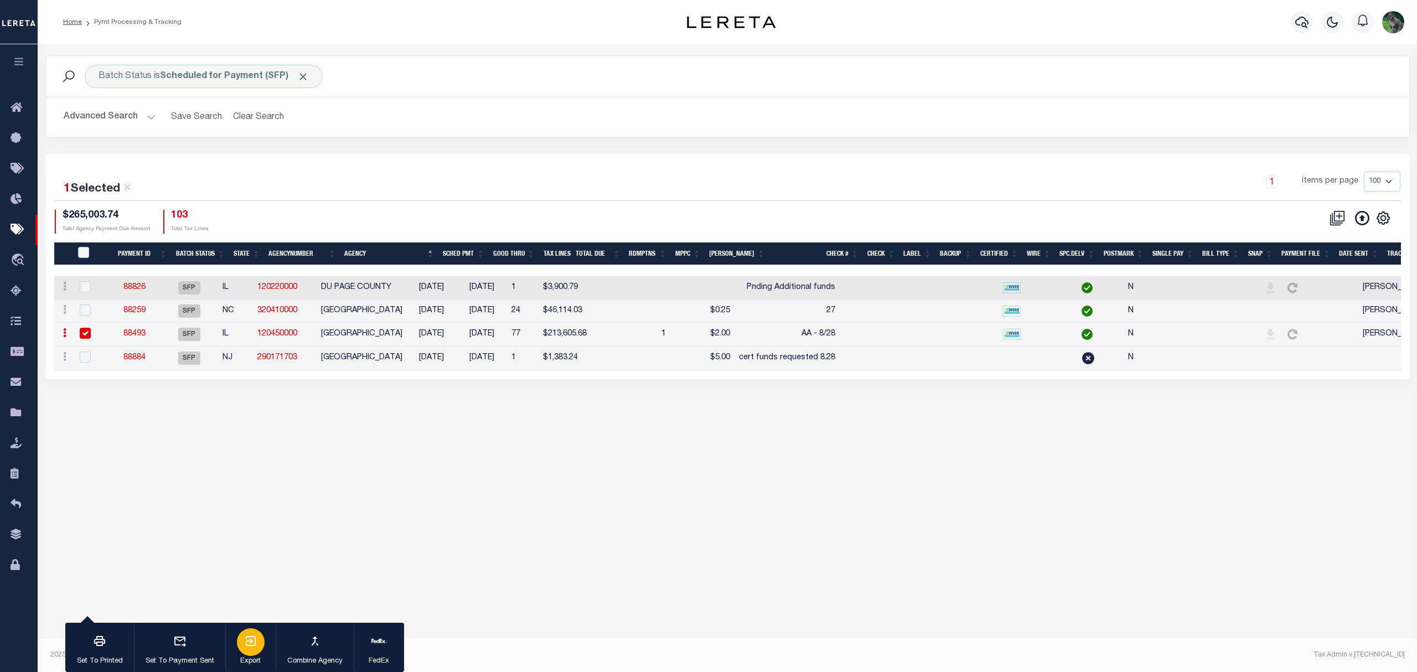
click at [251, 641] on icon "button" at bounding box center [251, 641] width 10 height 10
click at [146, 335] on link "88493" at bounding box center [134, 334] width 22 height 8
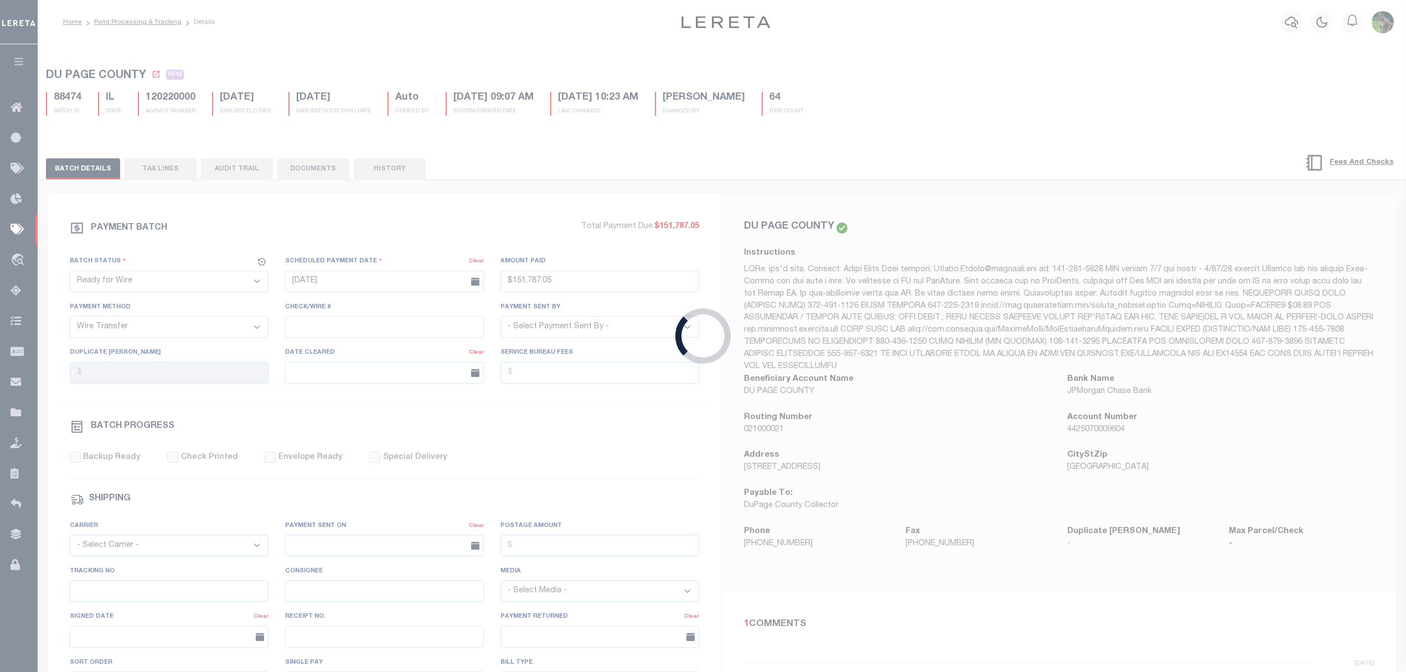
select select "SFP"
type input "[DATE]"
select select
type input "AA - 8/28"
select select
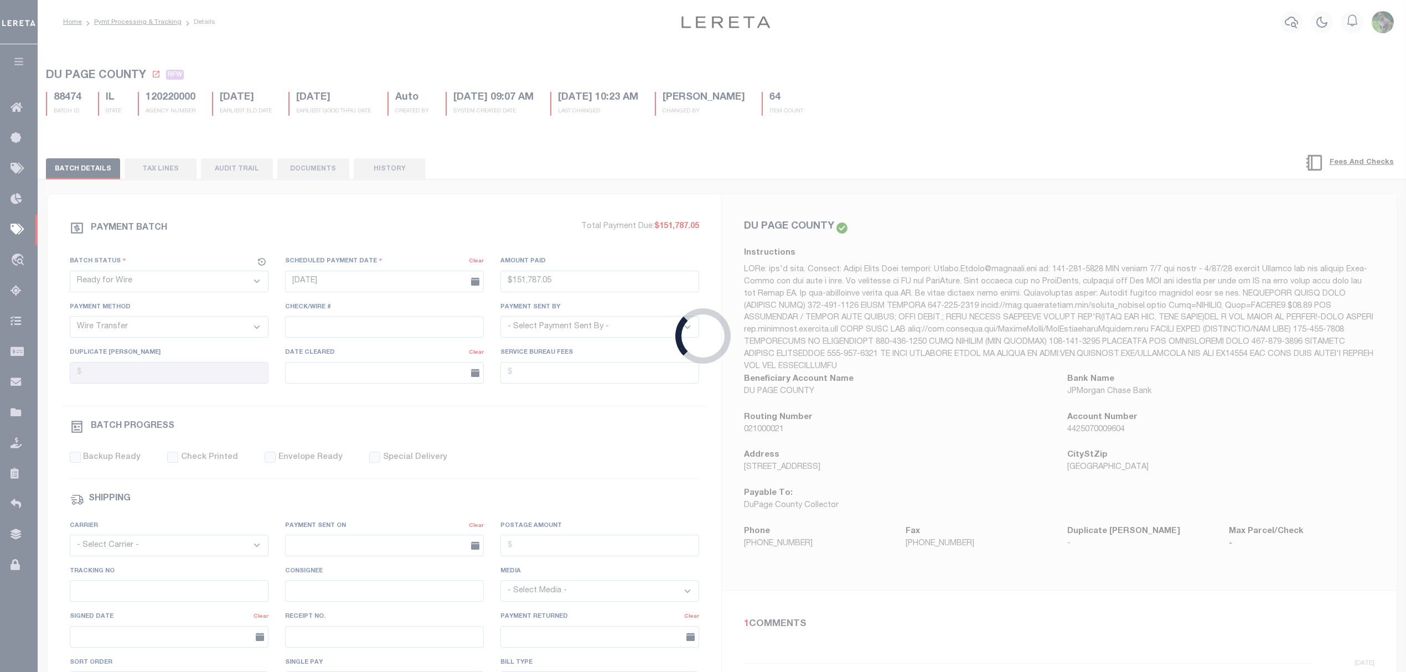
checkbox input "false"
type input "[PERSON_NAME]"
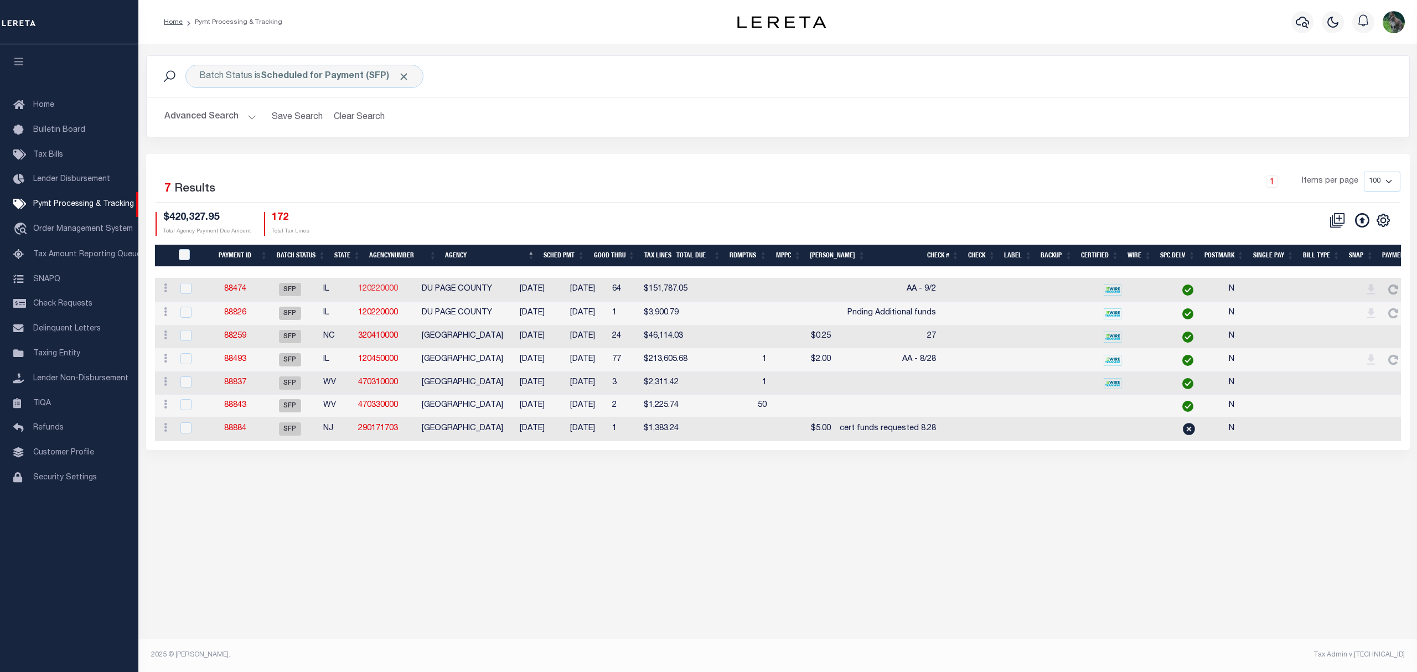
drag, startPoint x: 404, startPoint y: 286, endPoint x: 390, endPoint y: 290, distance: 14.5
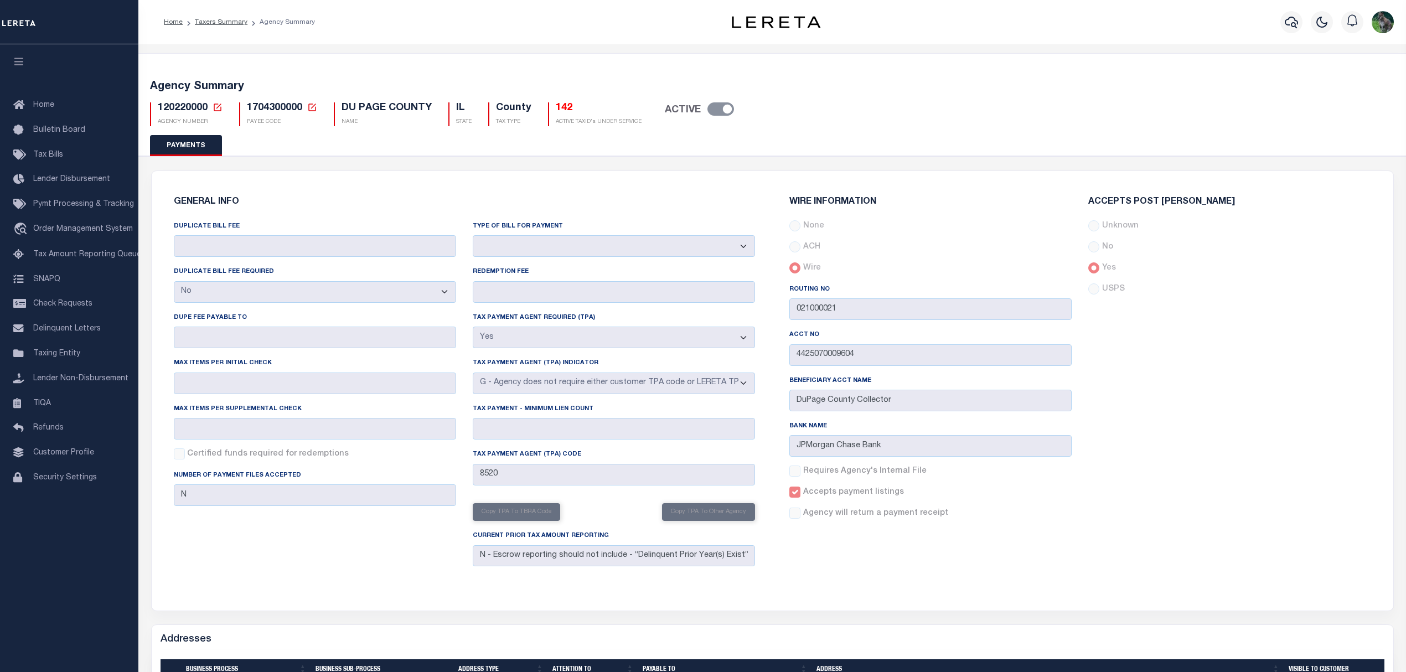
select select "false"
select select "true"
select select "7"
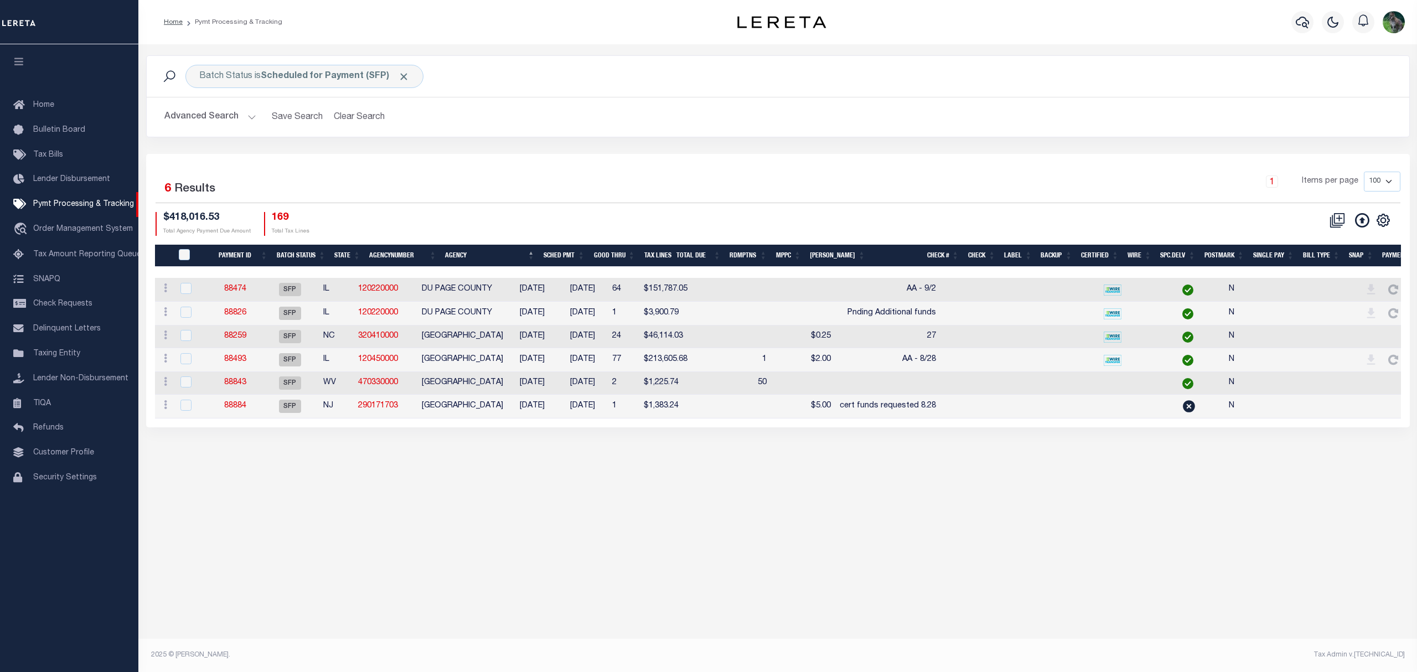
click at [1097, 61] on div "Batch Status is Scheduled for Payment (SFP) Search" at bounding box center [778, 76] width 1263 height 41
click at [246, 291] on link "88474" at bounding box center [235, 289] width 22 height 8
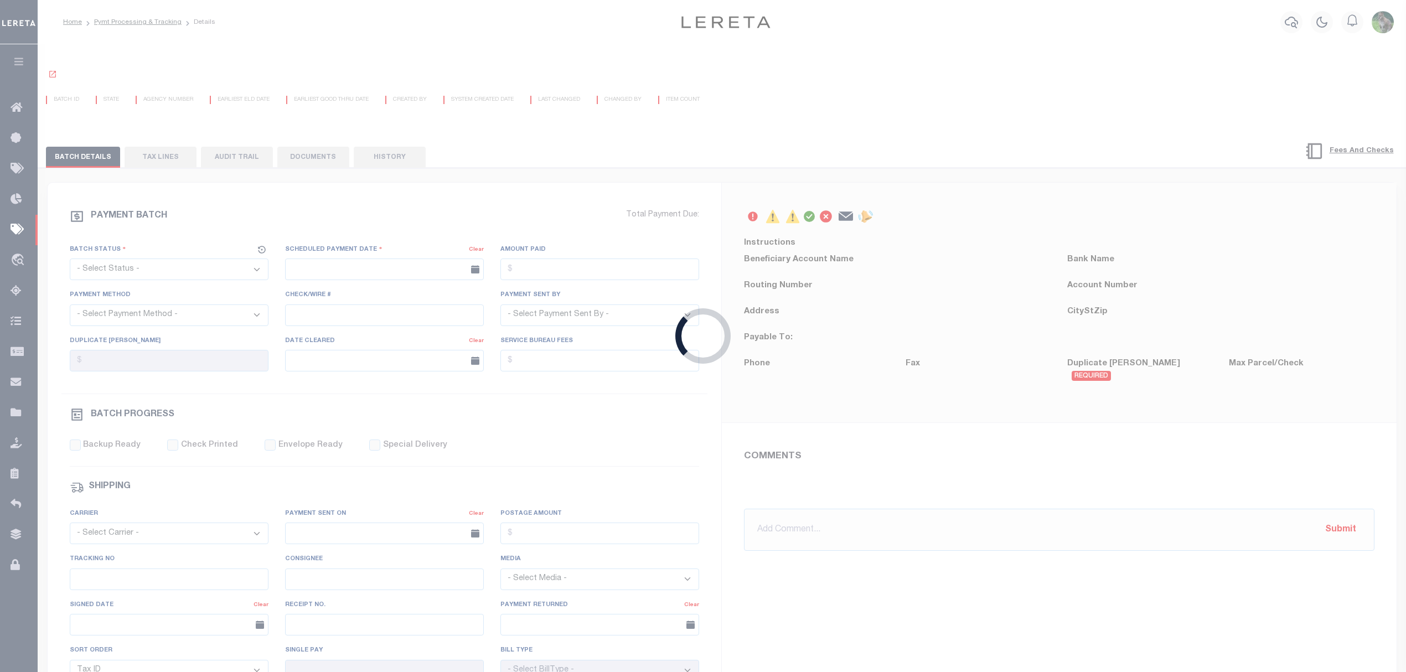
select select "SFP"
type input "08/21/2025"
type input "AA - 9/2"
type input "Matt"
type input "N"
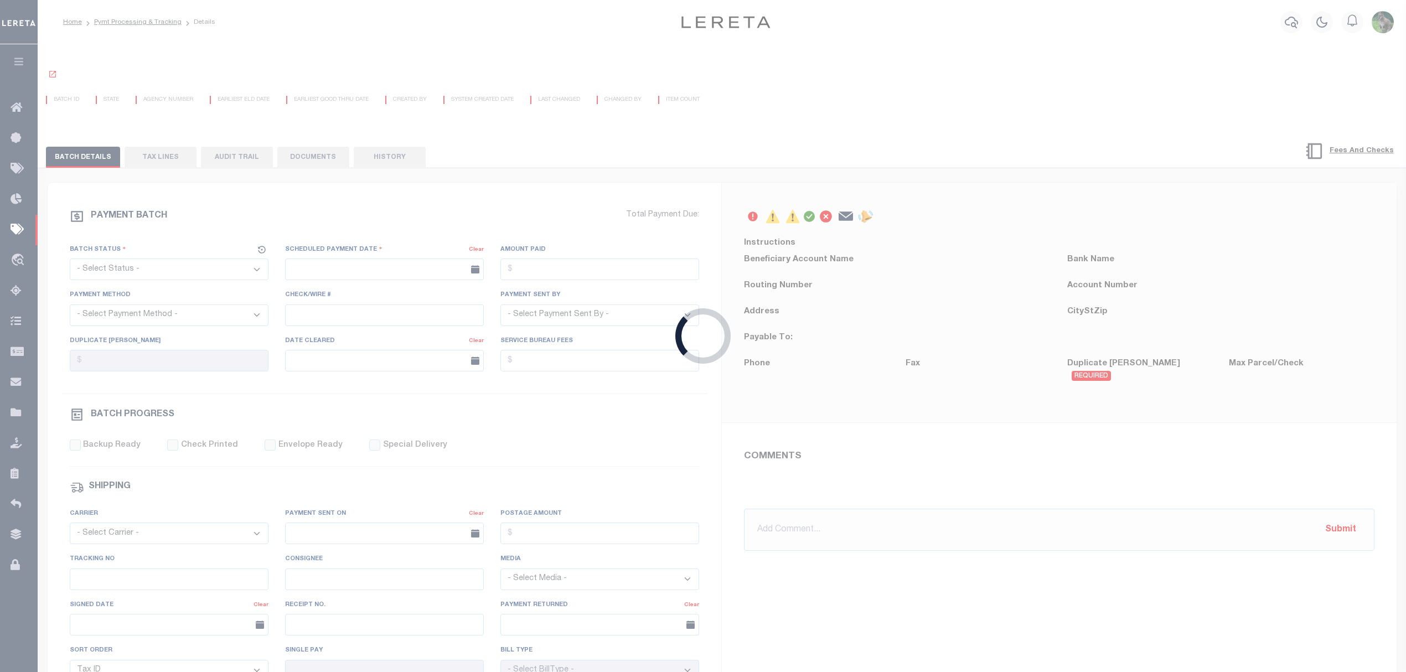
radio input "true"
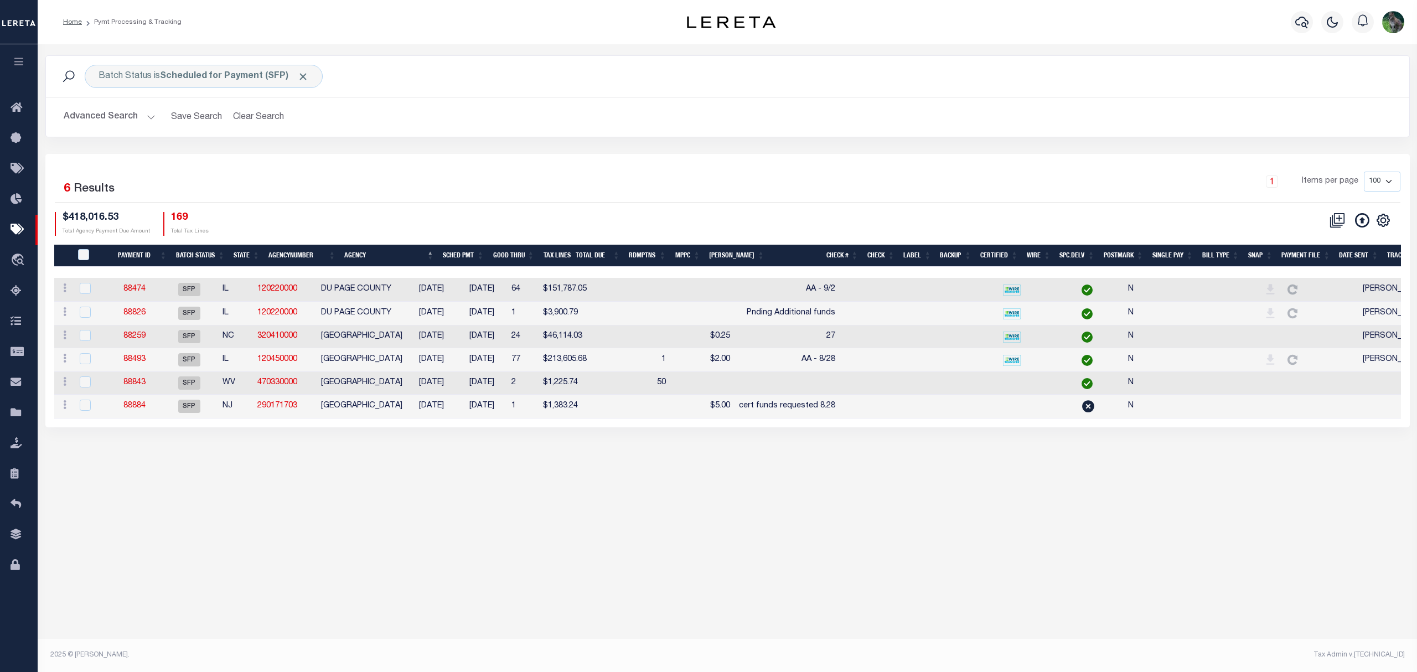
click at [317, 291] on td "120220000" at bounding box center [285, 290] width 64 height 24
checkbox input "true"
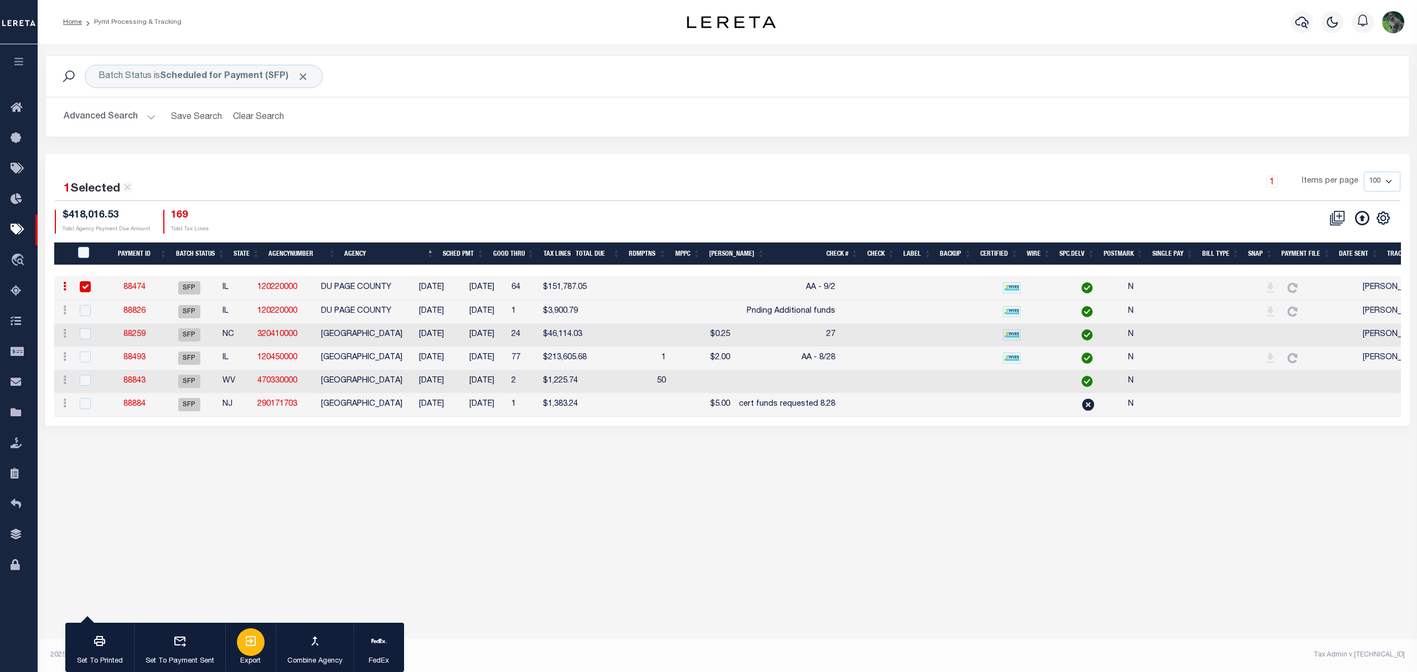
click at [264, 645] on button "Export" at bounding box center [250, 648] width 50 height 50
click at [144, 408] on link "88884" at bounding box center [134, 404] width 22 height 8
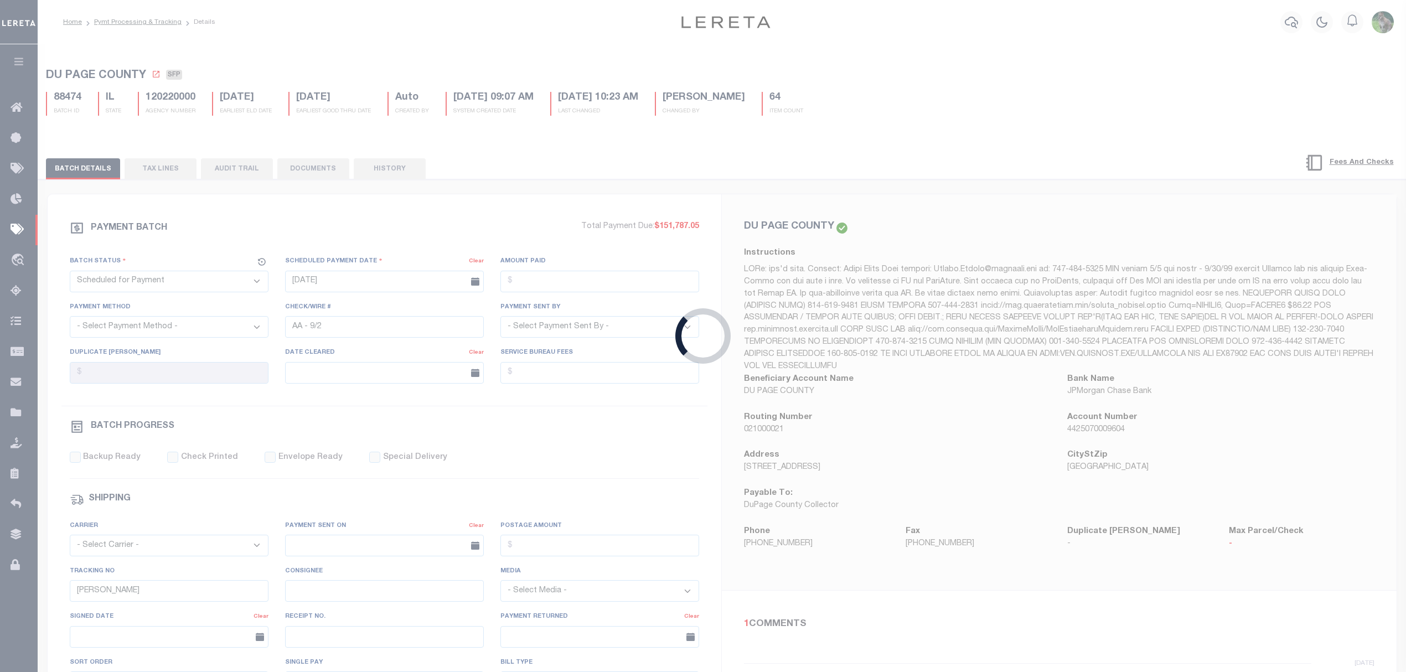
type input "08/28/2025"
type input "$1,383.24"
select select "CCK"
type input "cert funds requested 8.28"
select select "FDX"
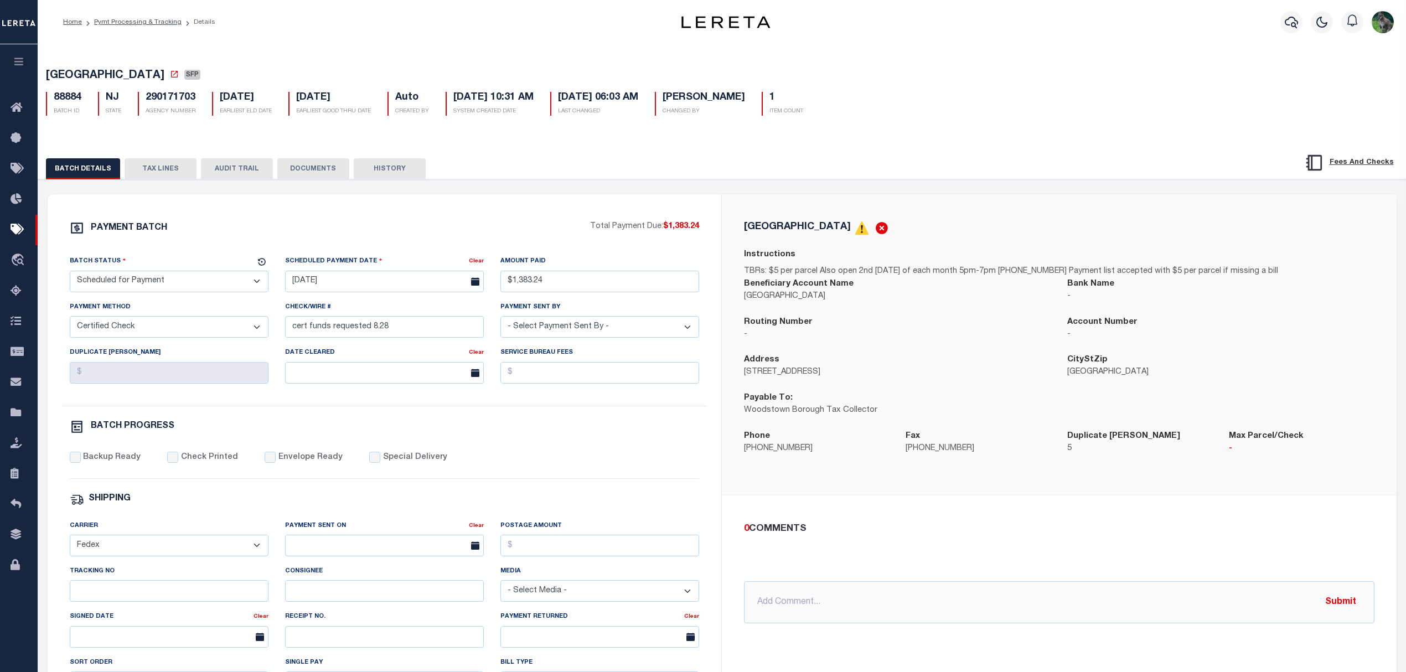
click at [925, 115] on div "88884 BATCH ID NJ STATE 290171703 AGENCY NUMBER 11/01/2024 EARLIEST ELD DATE 08…" at bounding box center [722, 99] width 1369 height 33
click at [141, 280] on select "- Select Status - Scheduled for Payment Ready For Payment Payment Sent Cleared …" at bounding box center [169, 282] width 199 height 22
click at [70, 274] on select "- Select Status - Scheduled for Payment Ready For Payment Payment Sent Cleared …" at bounding box center [169, 282] width 199 height 22
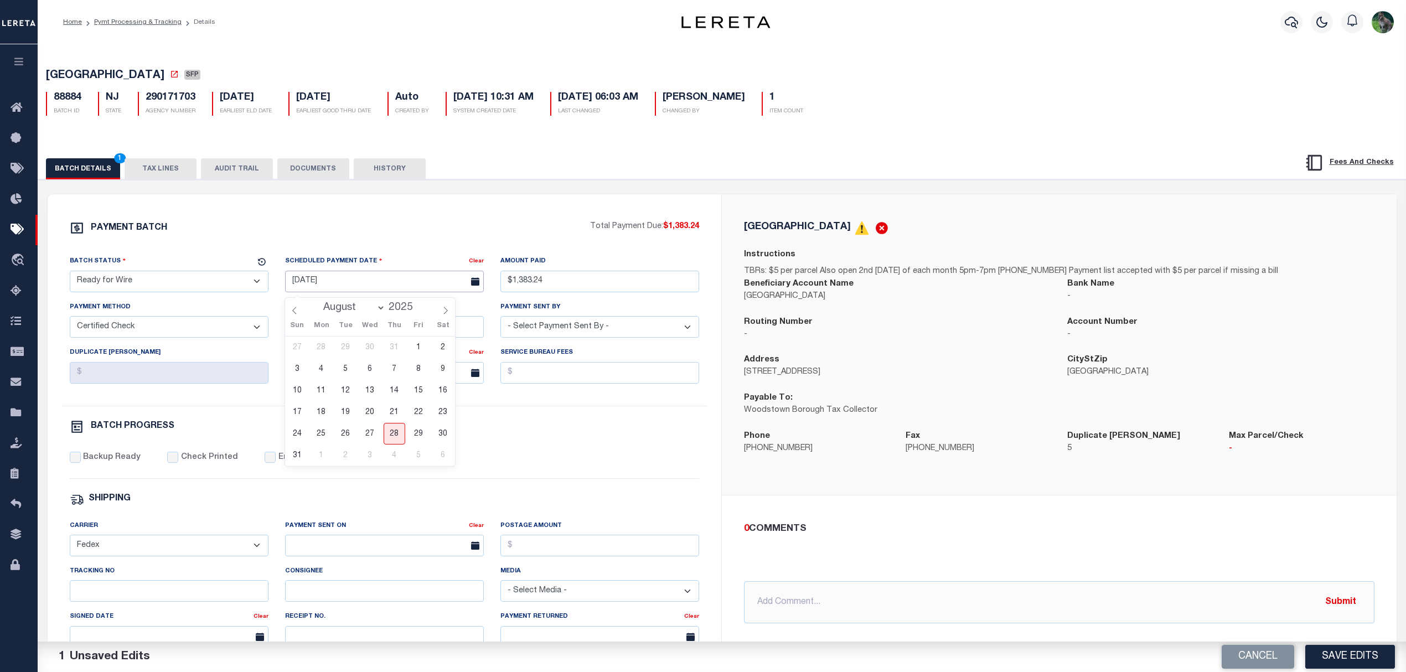
click at [357, 285] on input "08/28/2025" at bounding box center [384, 282] width 199 height 22
click at [393, 434] on span "28" at bounding box center [395, 434] width 22 height 22
click at [1250, 658] on button "Cancel" at bounding box center [1258, 657] width 73 height 24
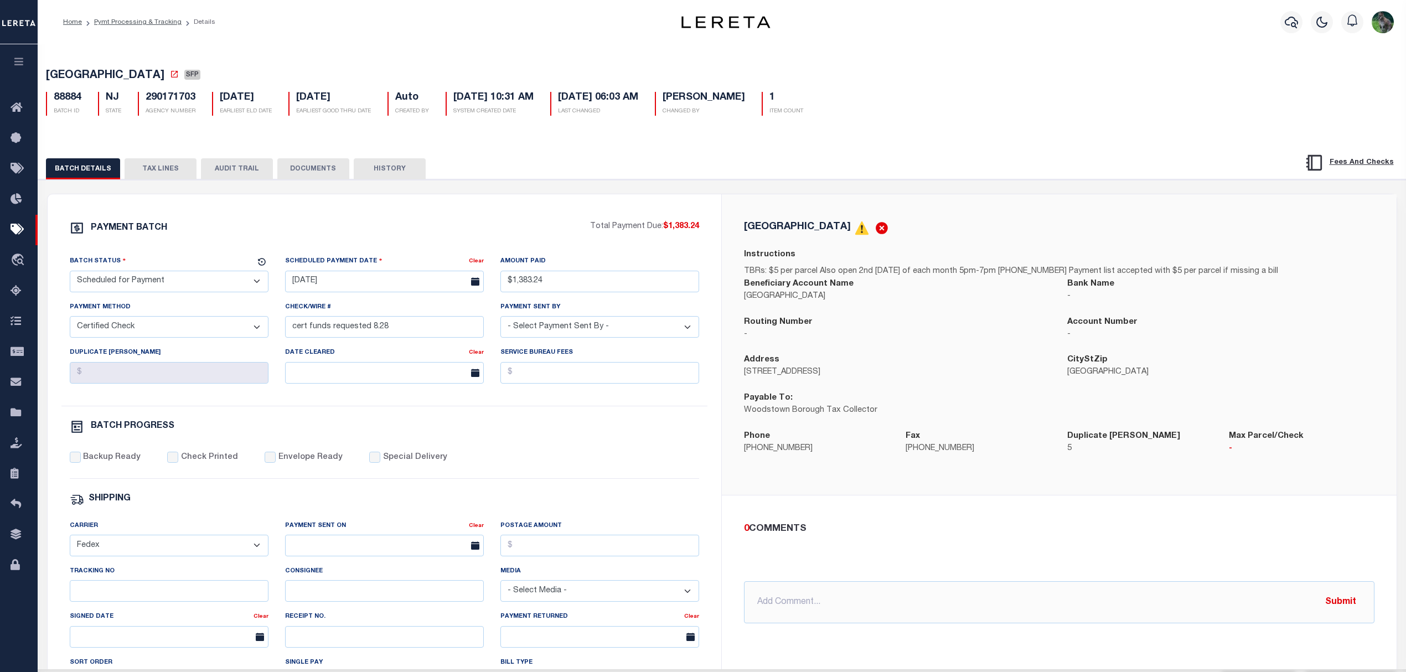
drag, startPoint x: 426, startPoint y: 185, endPoint x: 390, endPoint y: 128, distance: 67.0
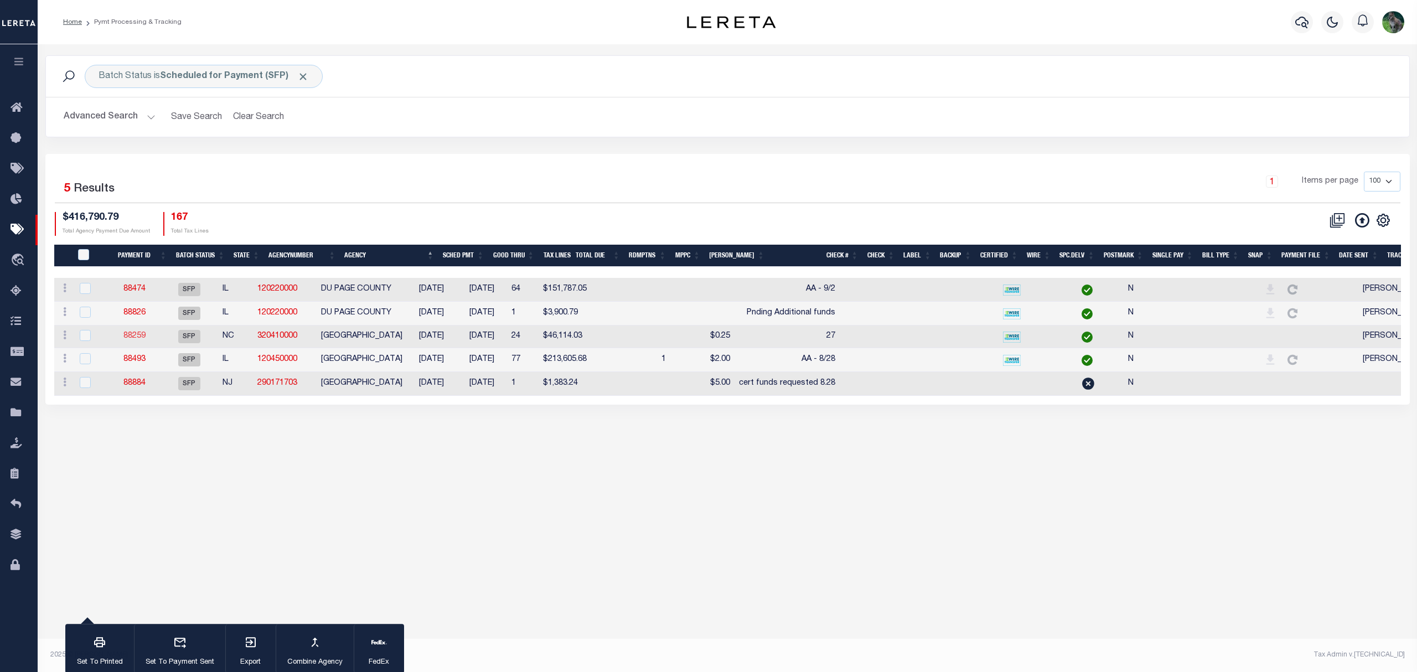
click at [142, 337] on link "88259" at bounding box center [134, 336] width 22 height 8
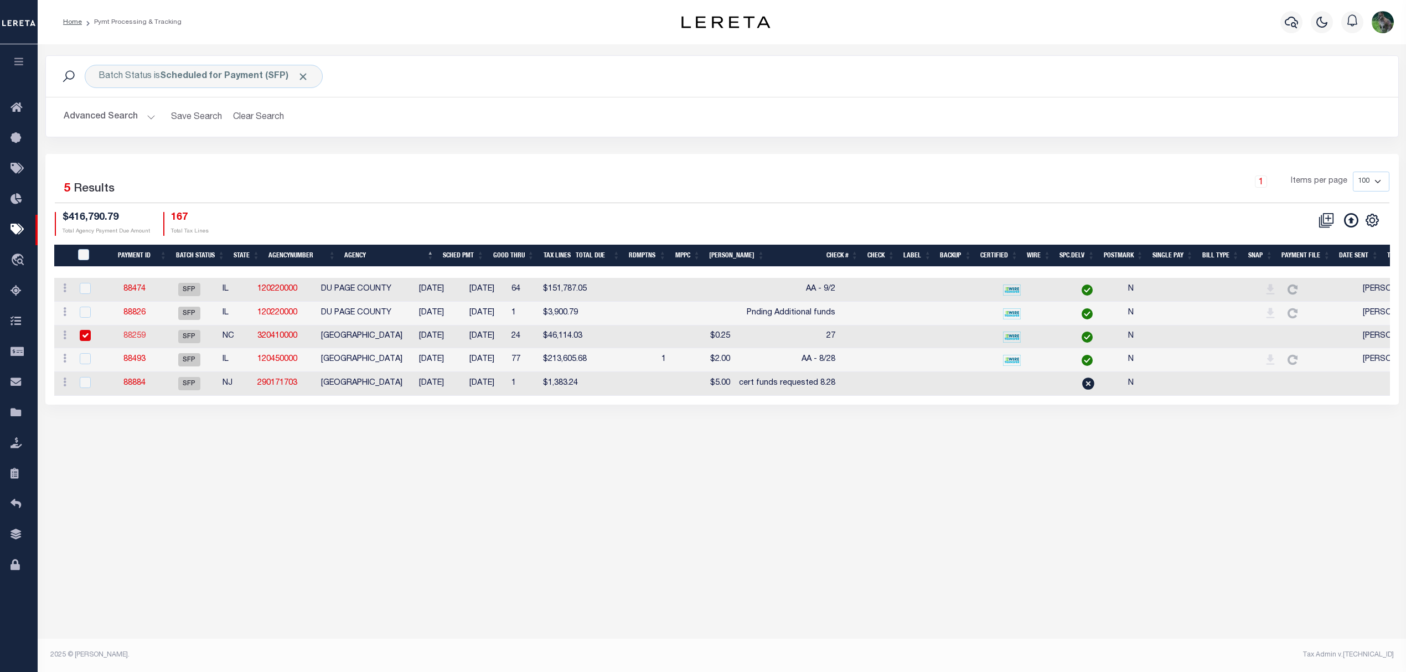
select select "RFP"
type input "$46,114.03"
select select "CHK"
select select "[PERSON_NAME]"
checkbox input "true"
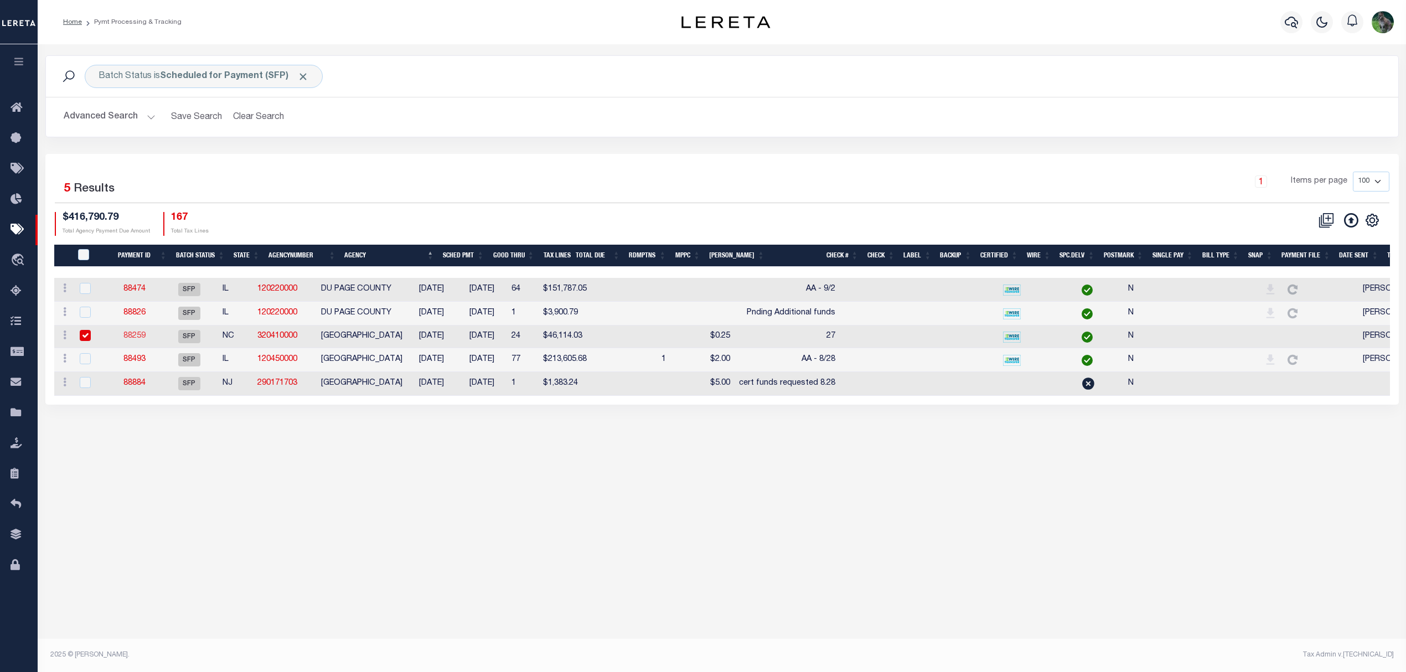
select select "USS"
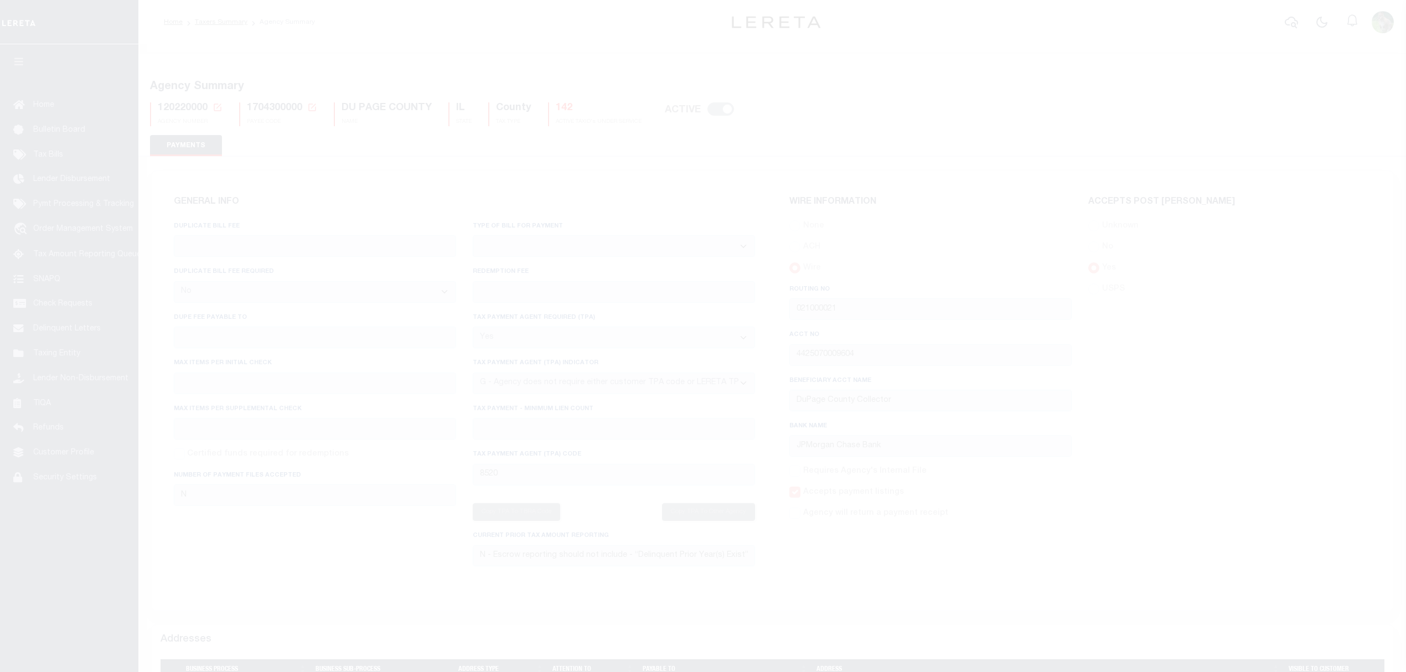
select select "false"
select select "true"
select select "7"
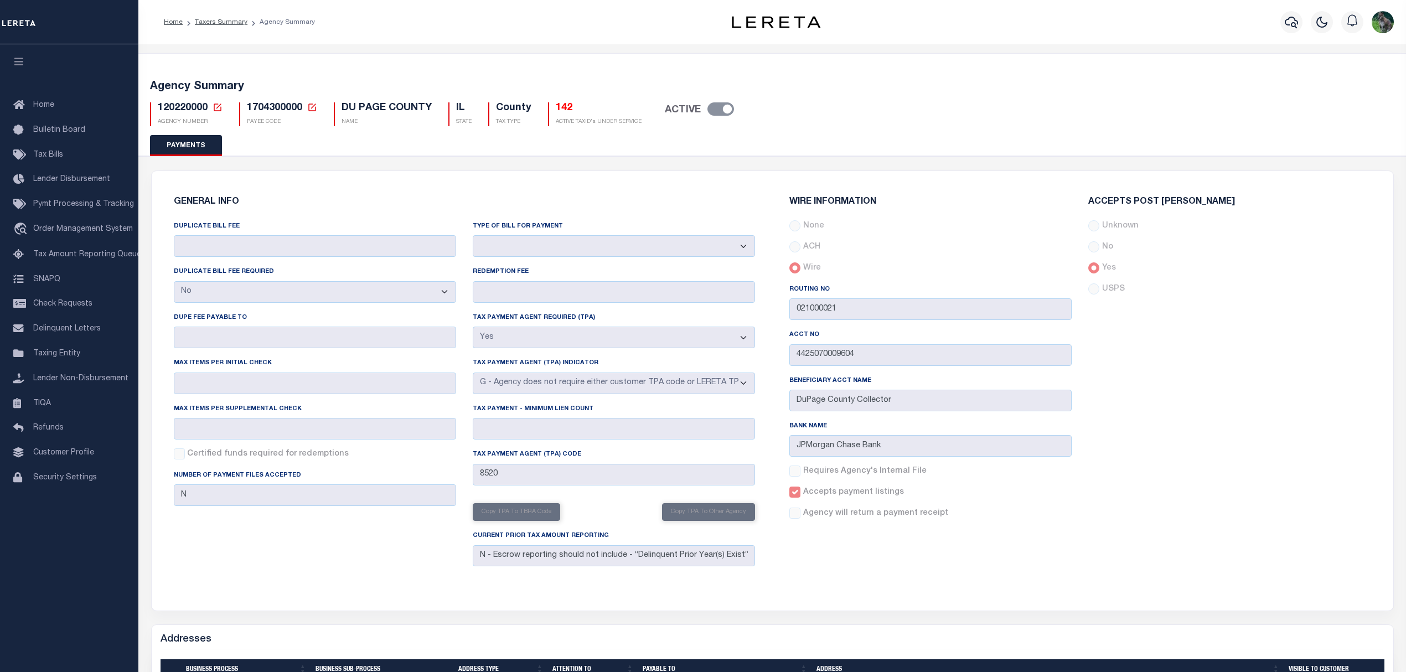
click at [280, 111] on span "1704300000" at bounding box center [274, 108] width 55 height 10
copy h5 "1704300000"
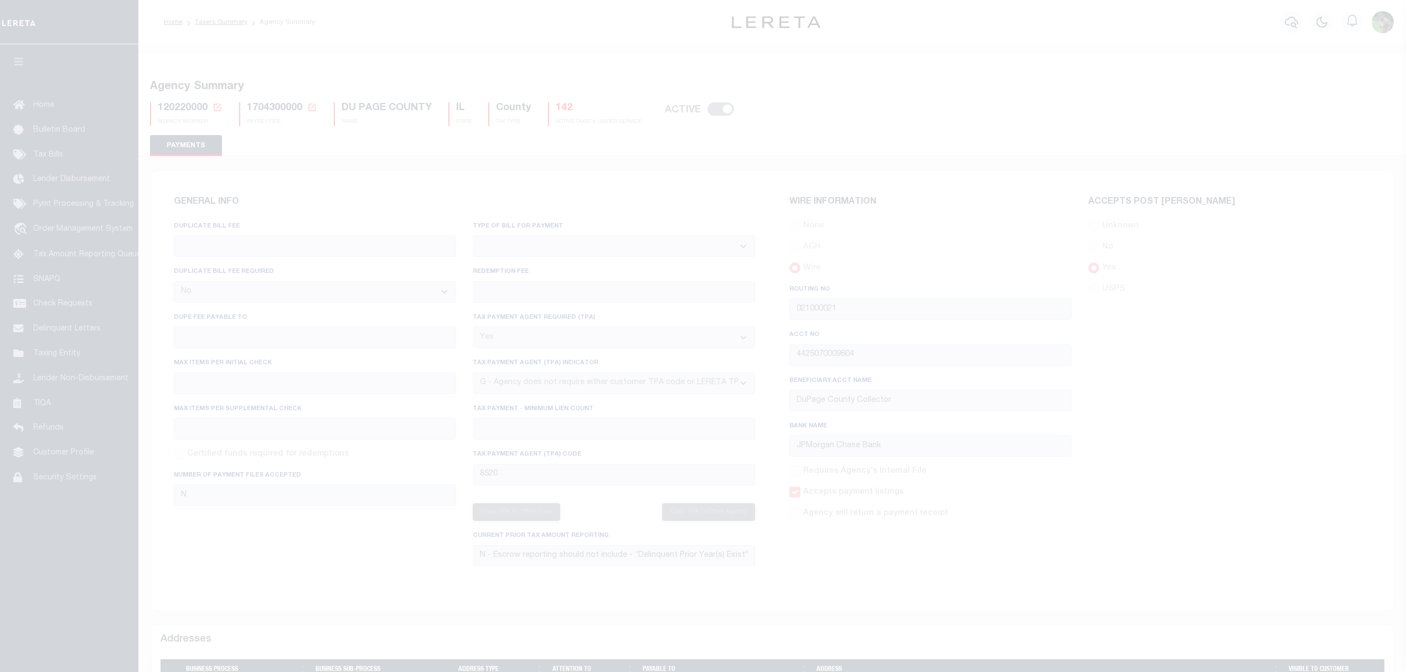
select select "false"
select select "true"
select select "7"
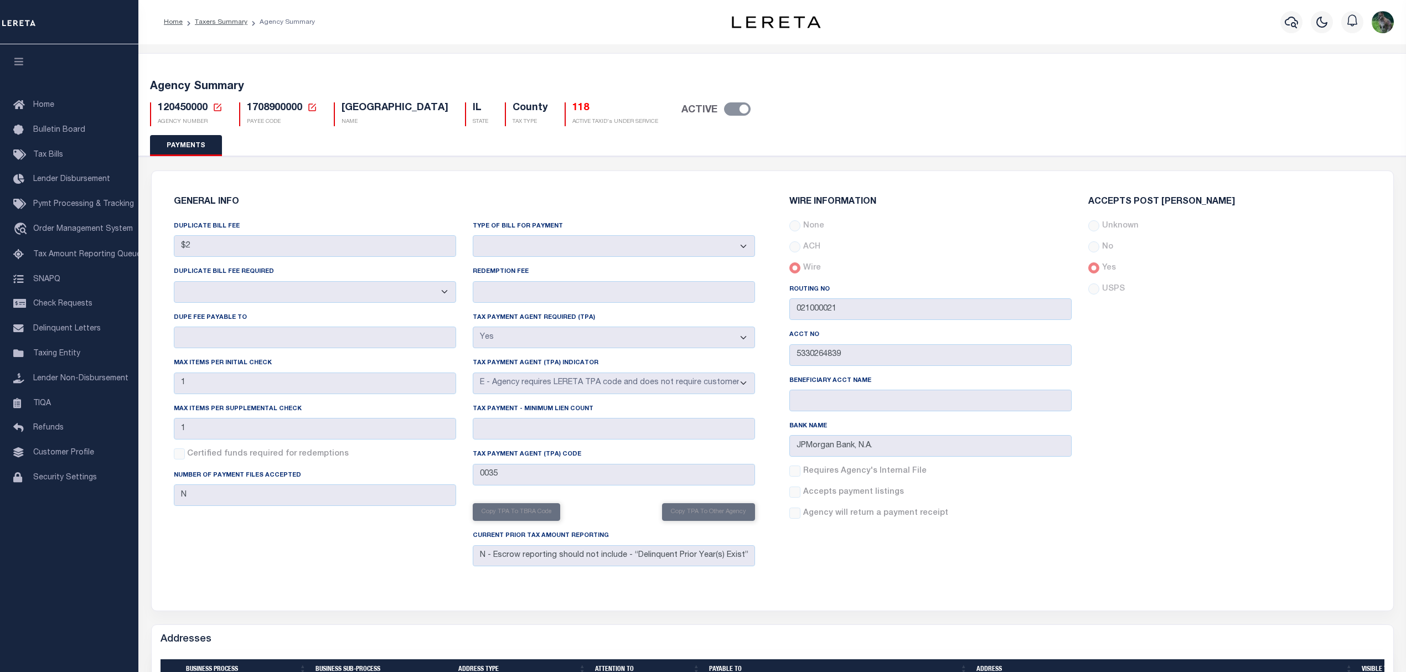
select select "true"
select select "5"
click at [256, 107] on span "1708900000" at bounding box center [274, 108] width 55 height 10
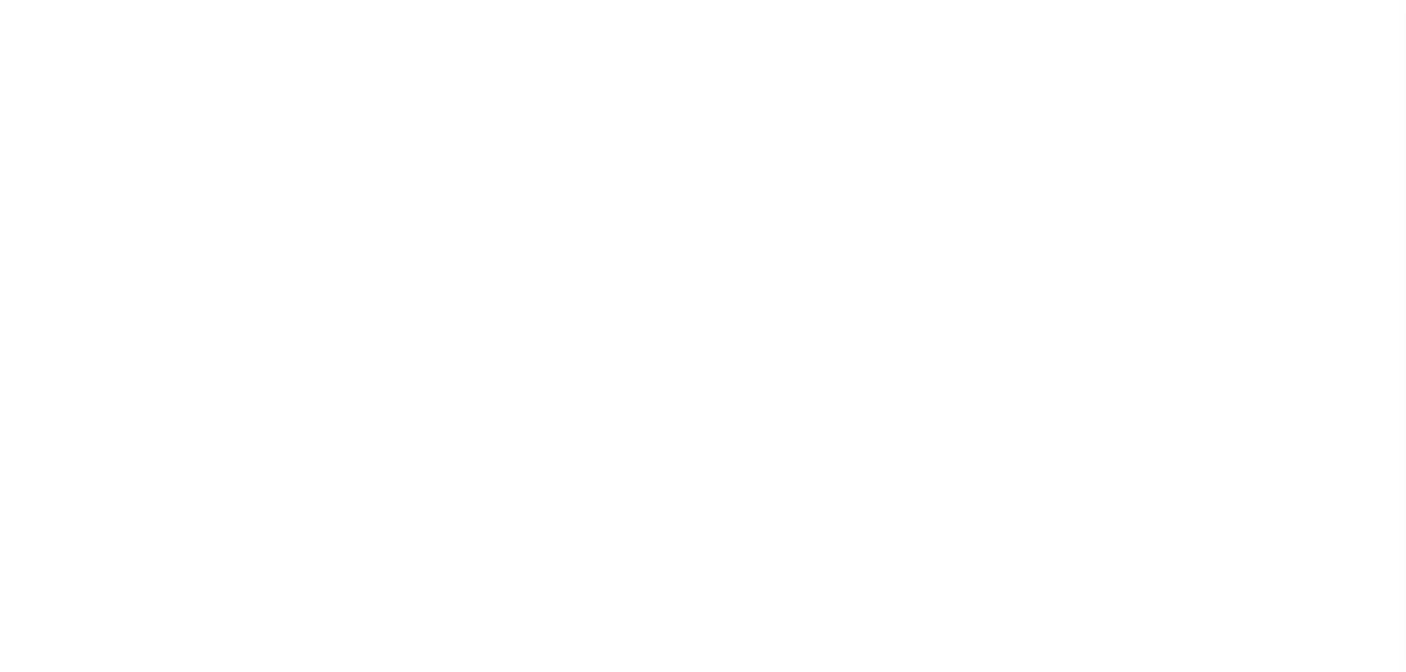
select select "SFP"
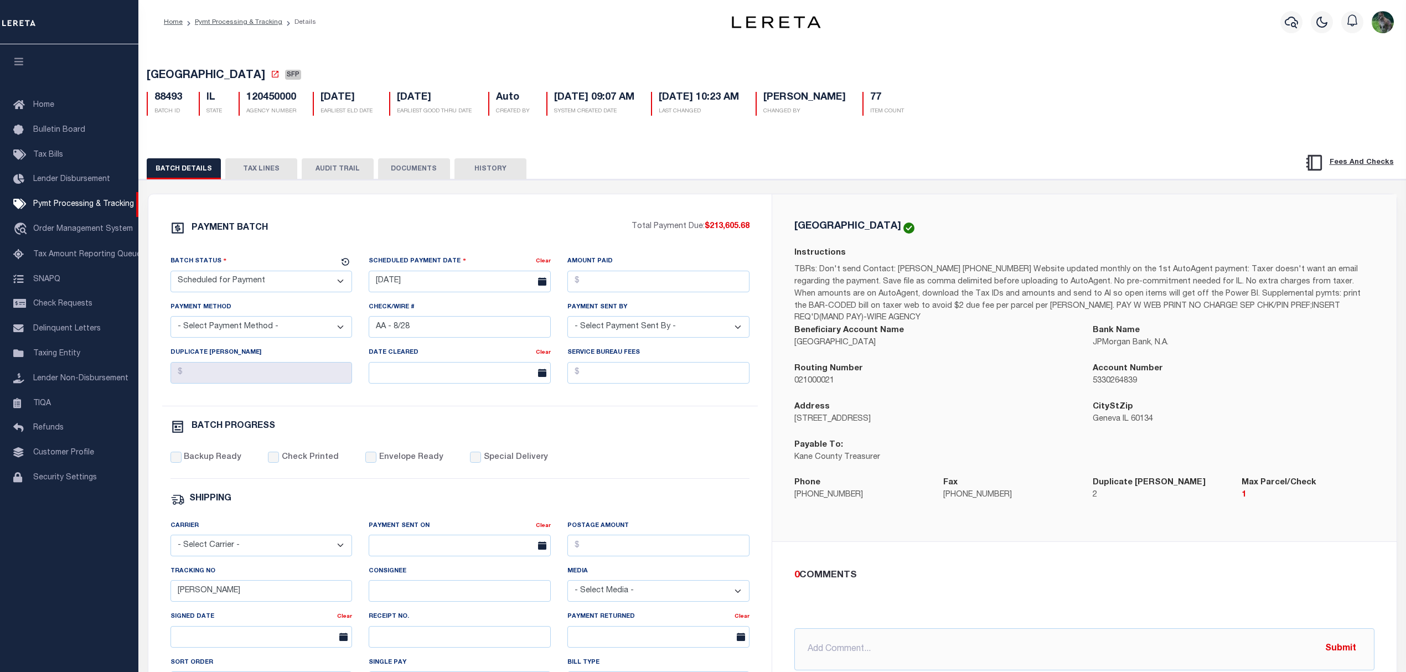
click at [809, 226] on h5 "[GEOGRAPHIC_DATA]" at bounding box center [847, 226] width 107 height 10
drag, startPoint x: 809, startPoint y: 226, endPoint x: 866, endPoint y: 226, distance: 57.6
click at [866, 226] on h5 "[GEOGRAPHIC_DATA]" at bounding box center [847, 226] width 107 height 10
click at [1058, 197] on div "[GEOGRAPHIC_DATA] Instructions Beneficiary Account Name [GEOGRAPHIC_DATA] Bank …" at bounding box center [1084, 368] width 624 height 348
click at [268, 171] on button "TAX LINES" at bounding box center [261, 168] width 72 height 21
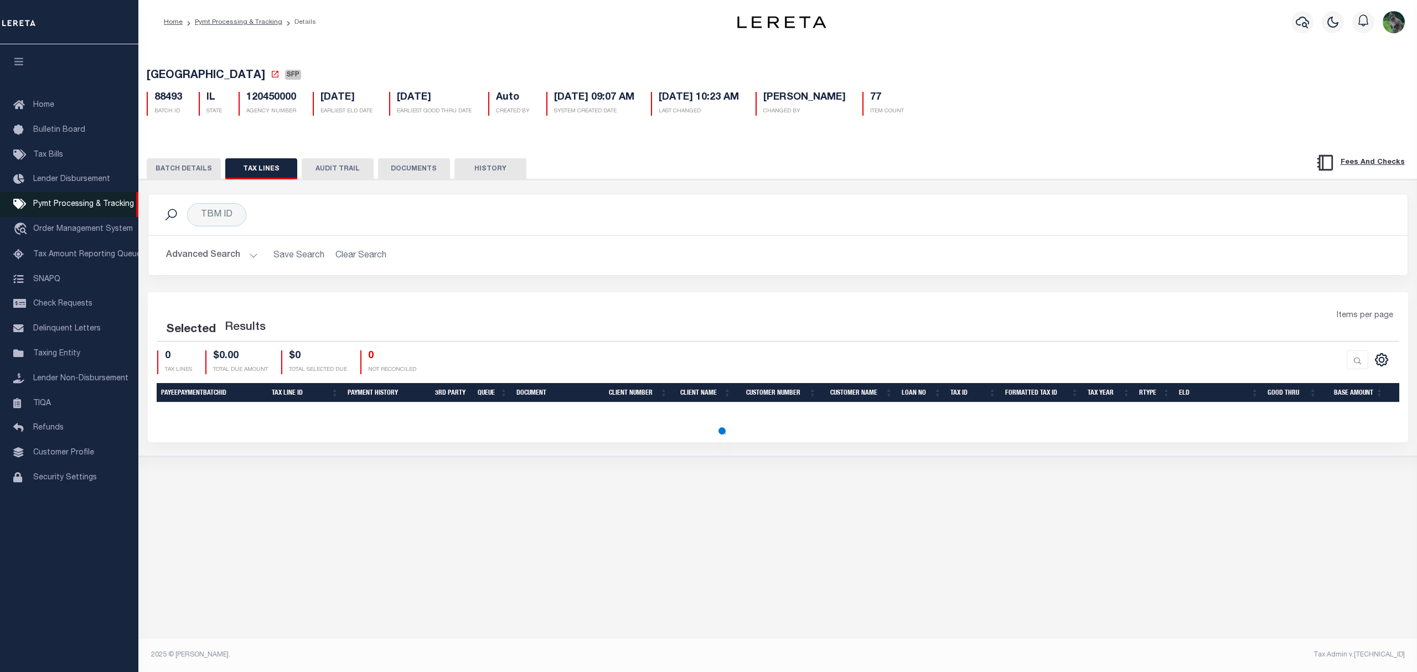
drag, startPoint x: 58, startPoint y: 206, endPoint x: 109, endPoint y: 224, distance: 53.7
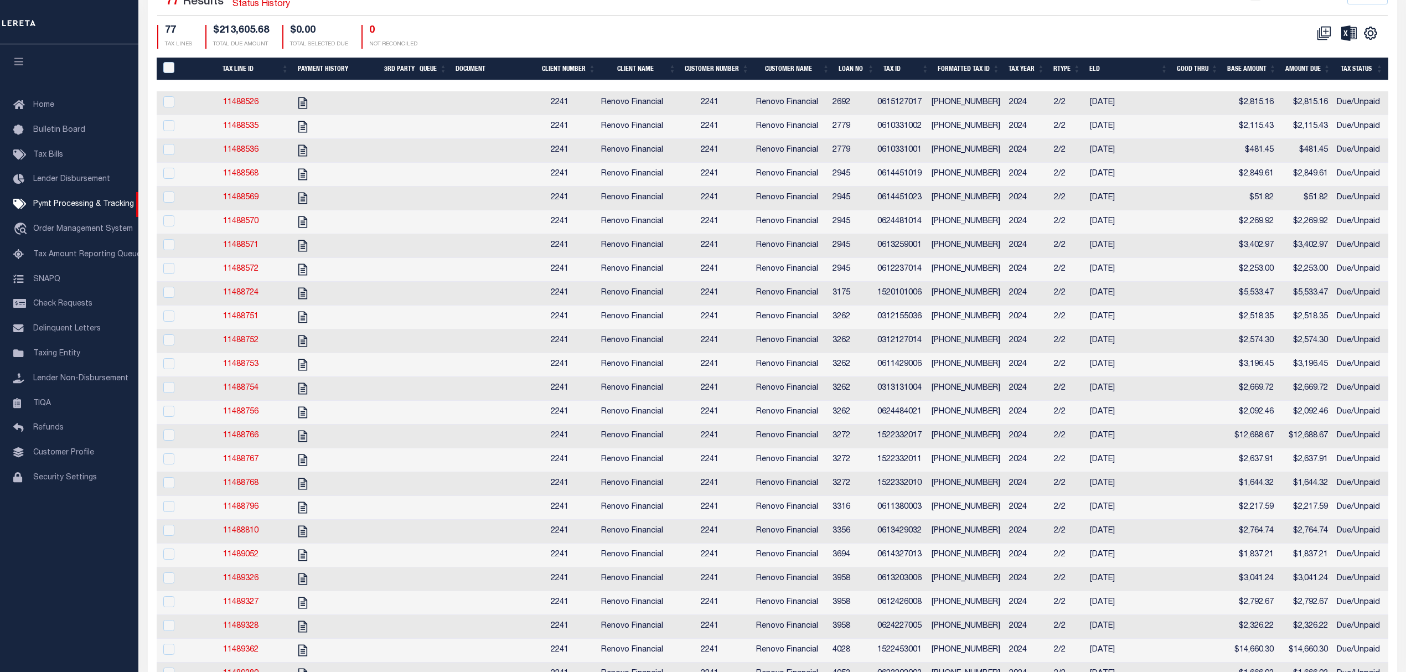
scroll to position [30, 0]
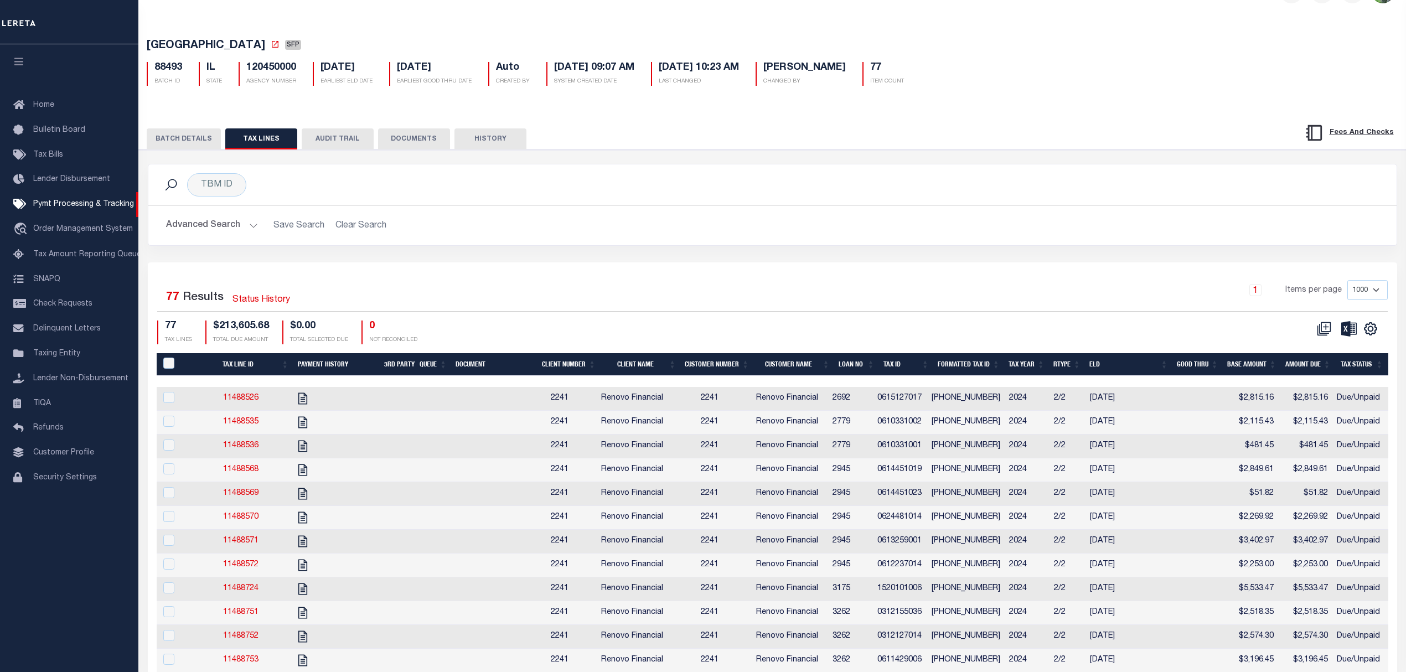
click at [641, 370] on th "Client Name" at bounding box center [640, 364] width 80 height 23
click at [950, 402] on td "03-27-128-050" at bounding box center [966, 399] width 78 height 24
checkbox input "true"
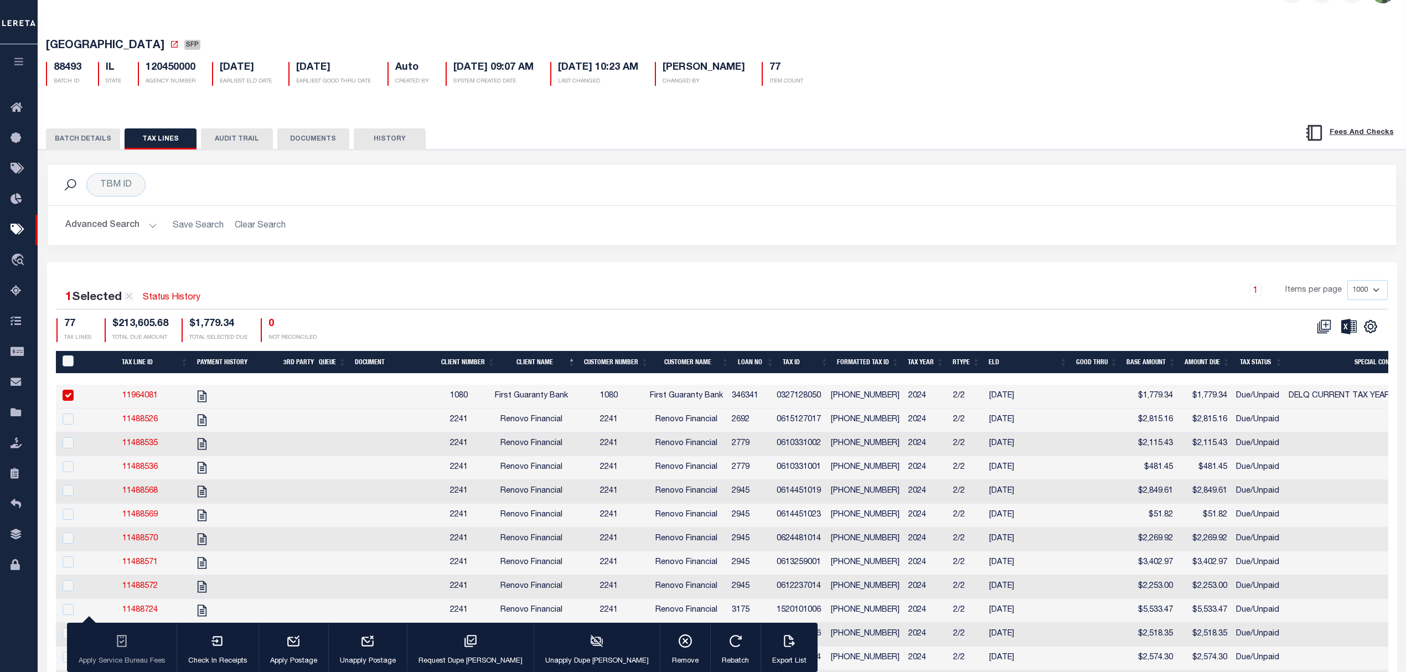
click at [95, 126] on div "BATCH DETAILS TAX LINES AUDIT TRAIL DOCUMENTS HISTORY" at bounding box center [722, 135] width 1396 height 28
click at [98, 138] on button "BATCH DETAILS" at bounding box center [83, 138] width 74 height 21
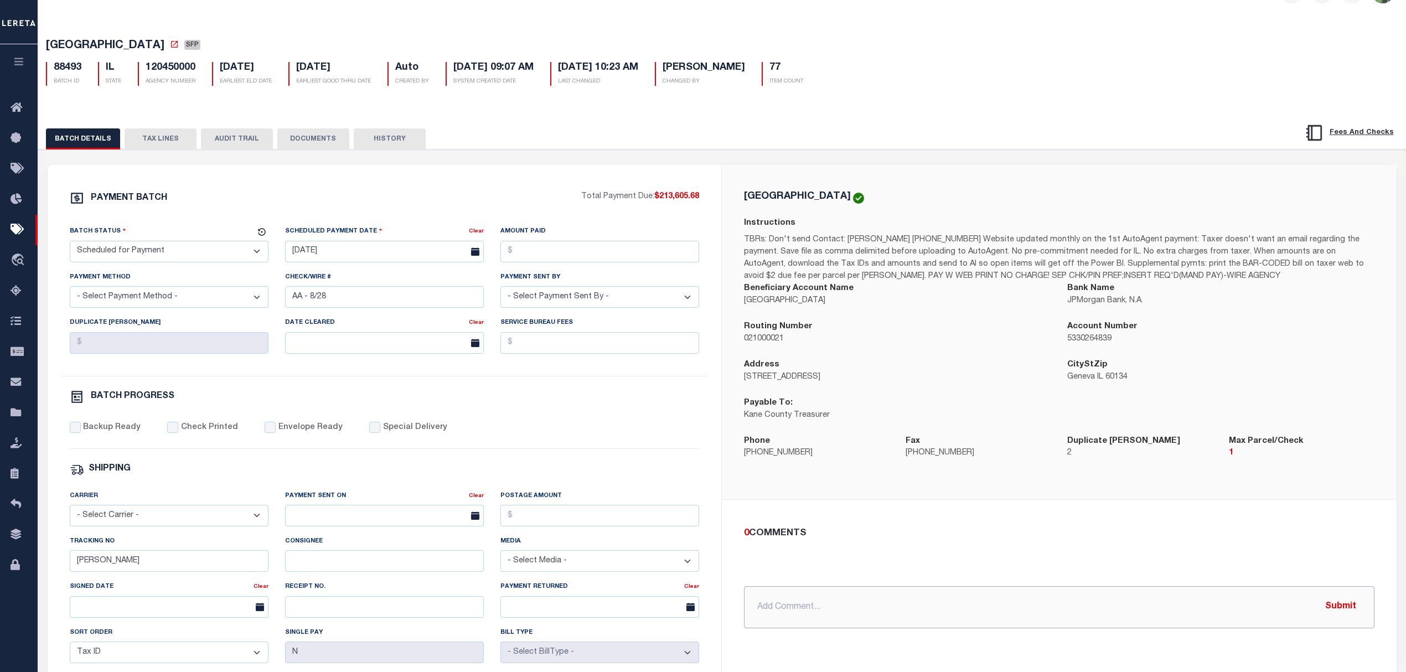
drag, startPoint x: 847, startPoint y: 618, endPoint x: 844, endPoint y: 610, distance: 8.2
click at [846, 617] on input "text" at bounding box center [1059, 607] width 631 height 42
paste input "88885"
click at [857, 607] on input "8.28.25 - moving Parcel# to batch 88885. Parcel has prior balance due and canno…" at bounding box center [1059, 607] width 631 height 42
type input "8.28.25 - moving Parcel# to batch 88885. Parcel has prior balance due and canno…"
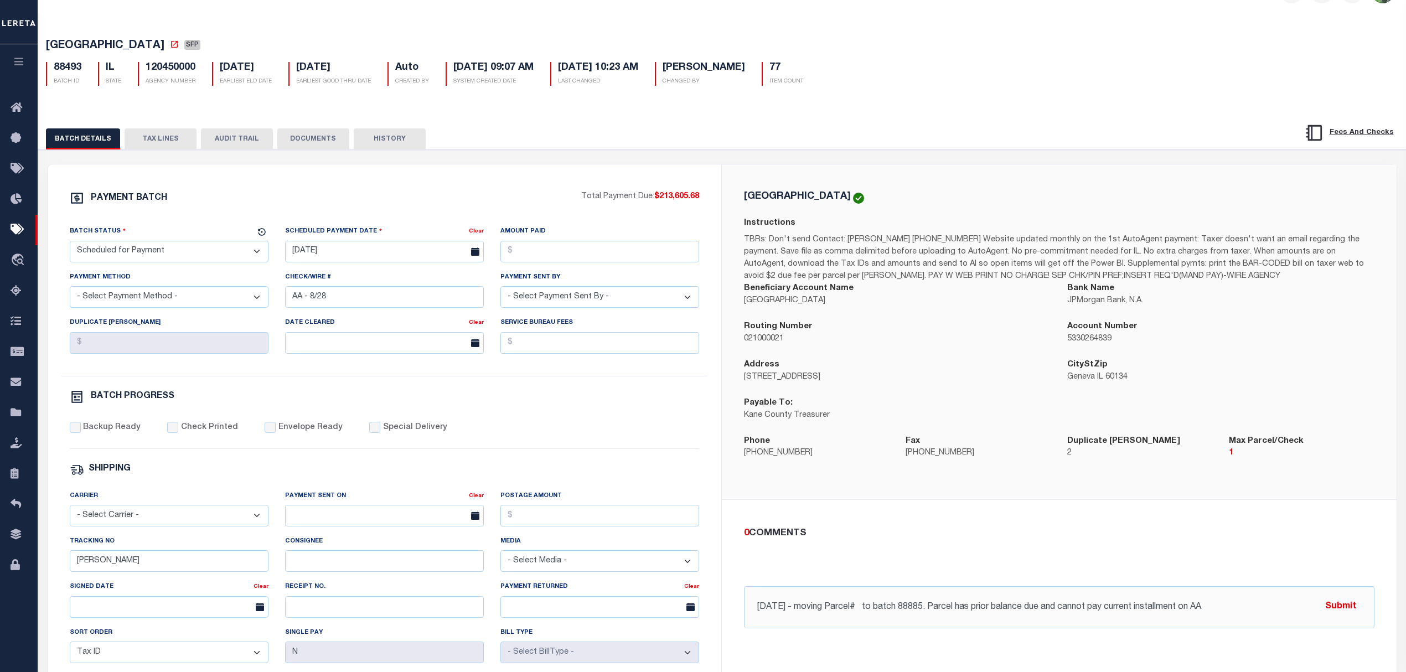
click at [155, 138] on button "TAX LINES" at bounding box center [161, 138] width 72 height 21
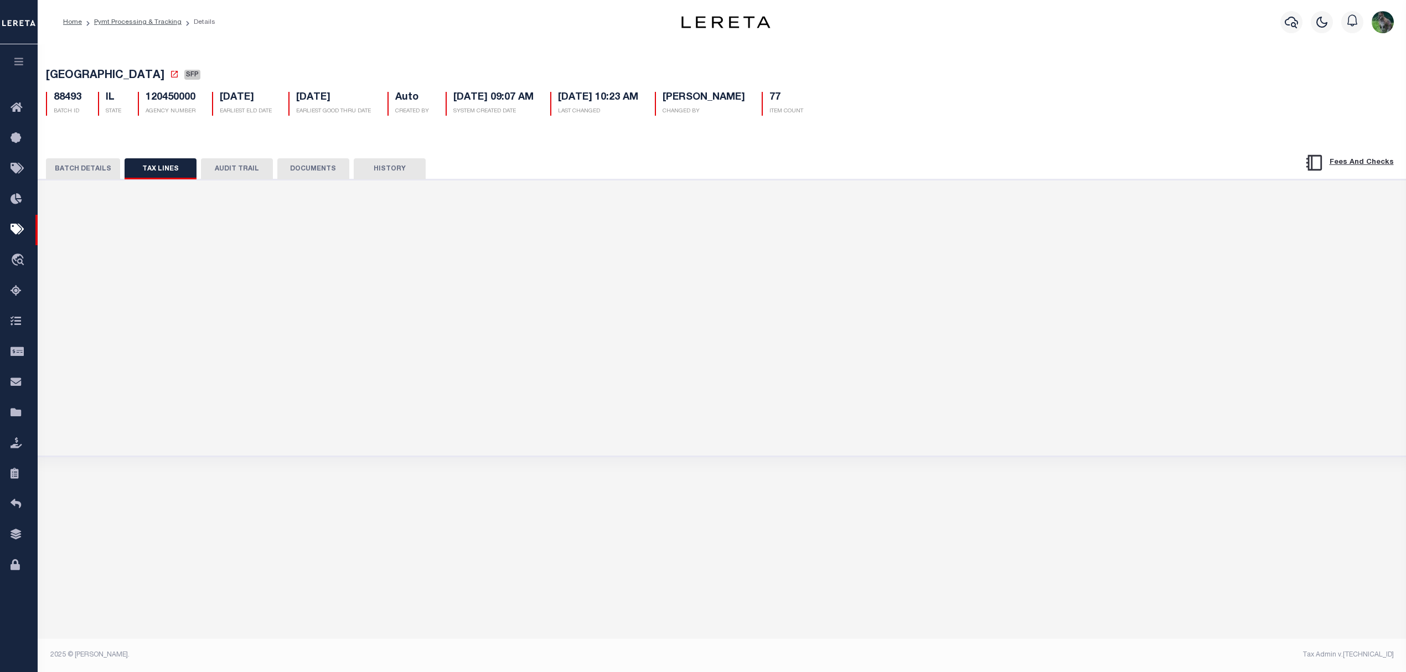
scroll to position [0, 0]
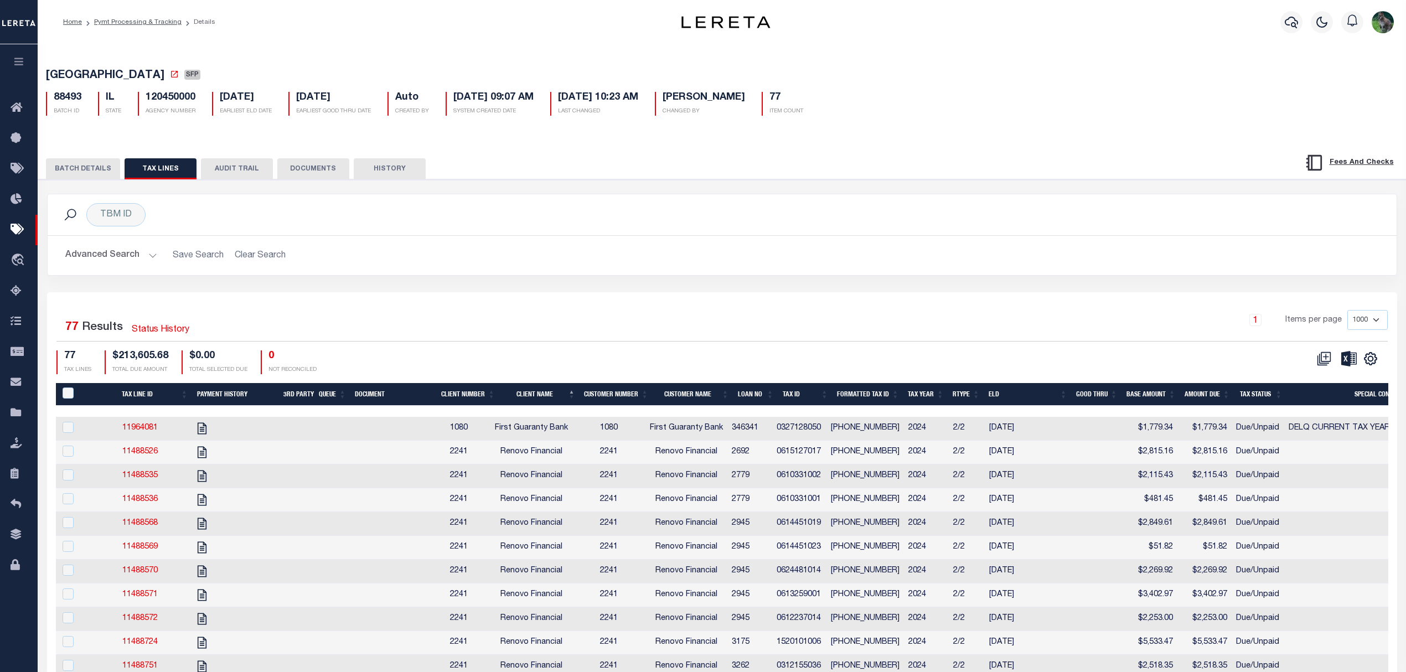
click at [843, 433] on td "03-27-128-050" at bounding box center [866, 429] width 78 height 24
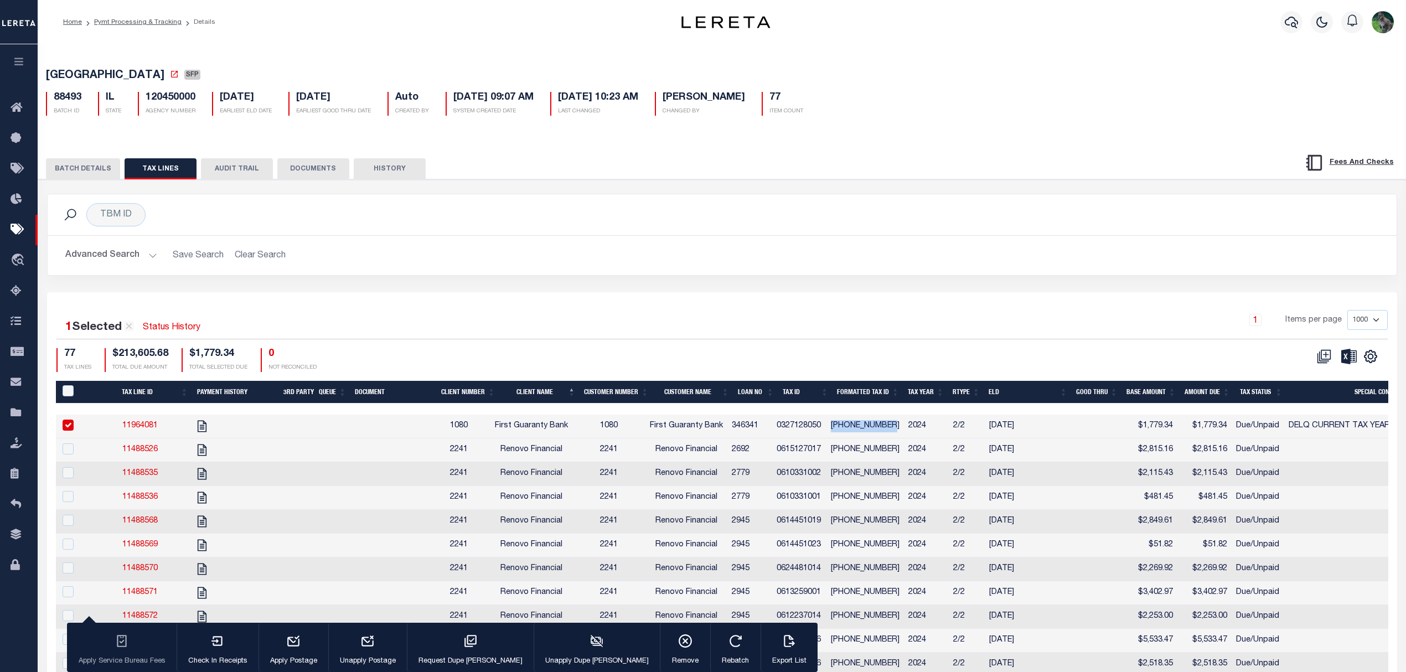
drag, startPoint x: 843, startPoint y: 433, endPoint x: 885, endPoint y: 428, distance: 42.4
click at [885, 428] on td "03-27-128-050" at bounding box center [866, 427] width 78 height 24
checkbox input "false"
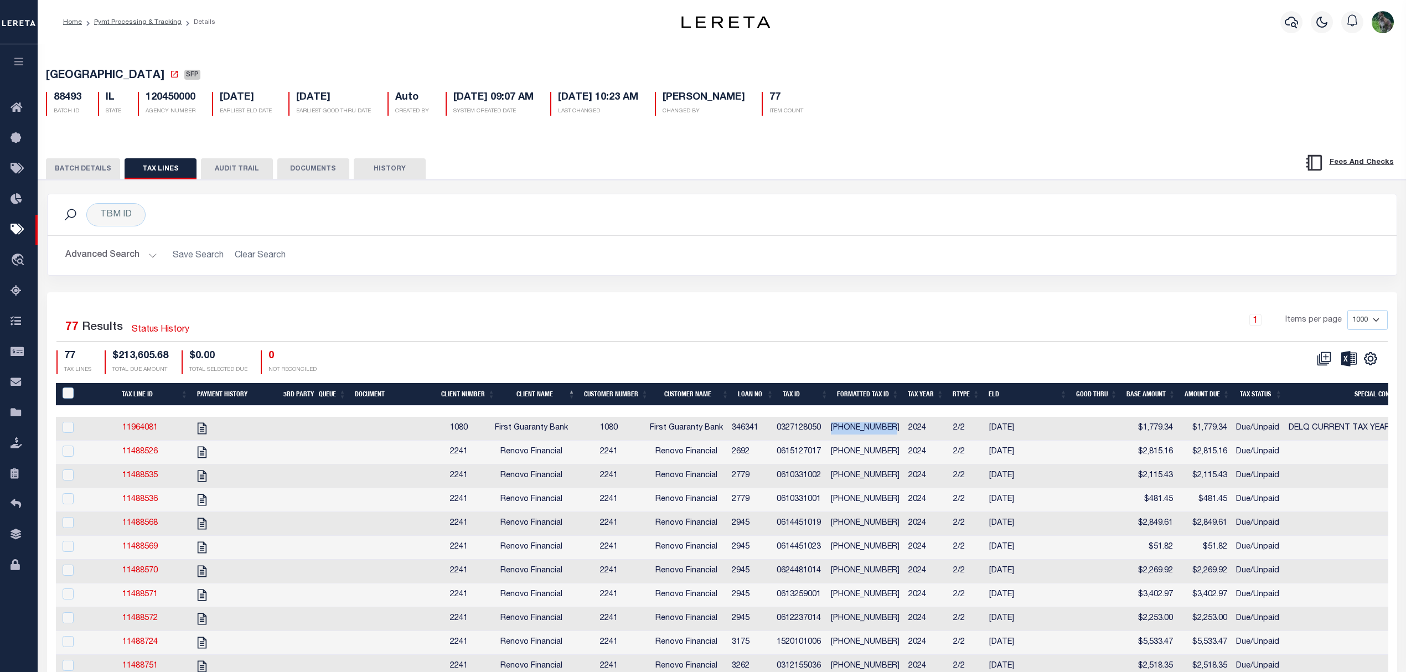
copy td "03-27-128-050"
click at [93, 167] on button "BATCH DETAILS" at bounding box center [83, 168] width 74 height 21
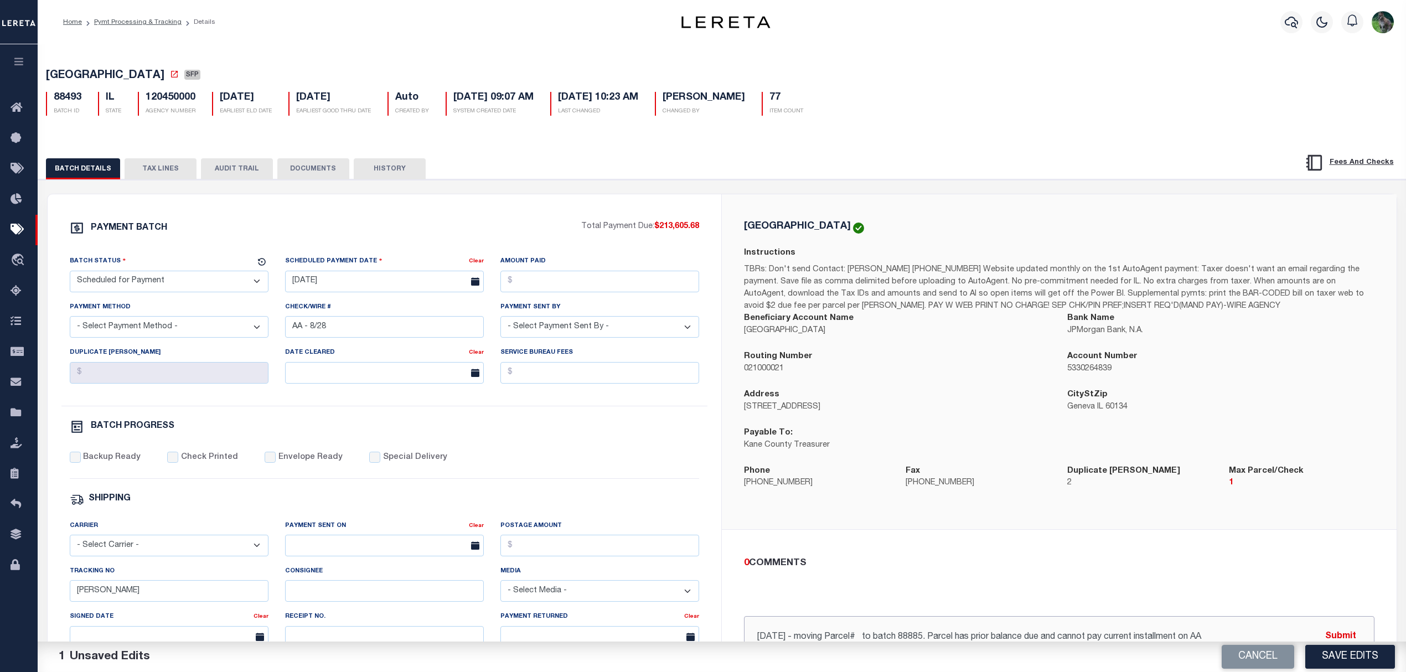
click at [862, 634] on input "8.28.25 - moving Parcel# to batch 88885. Parcel has prior balance due and canno…" at bounding box center [1059, 637] width 631 height 42
paste input "03-27-128-050"
type input "8.28.25 - moving Parcel# 03-27-128-050 to batch 88885. Parcel has prior balance…"
click at [1346, 631] on button "Submit" at bounding box center [1340, 637] width 45 height 23
click at [169, 175] on button "TAX LINES" at bounding box center [161, 168] width 72 height 21
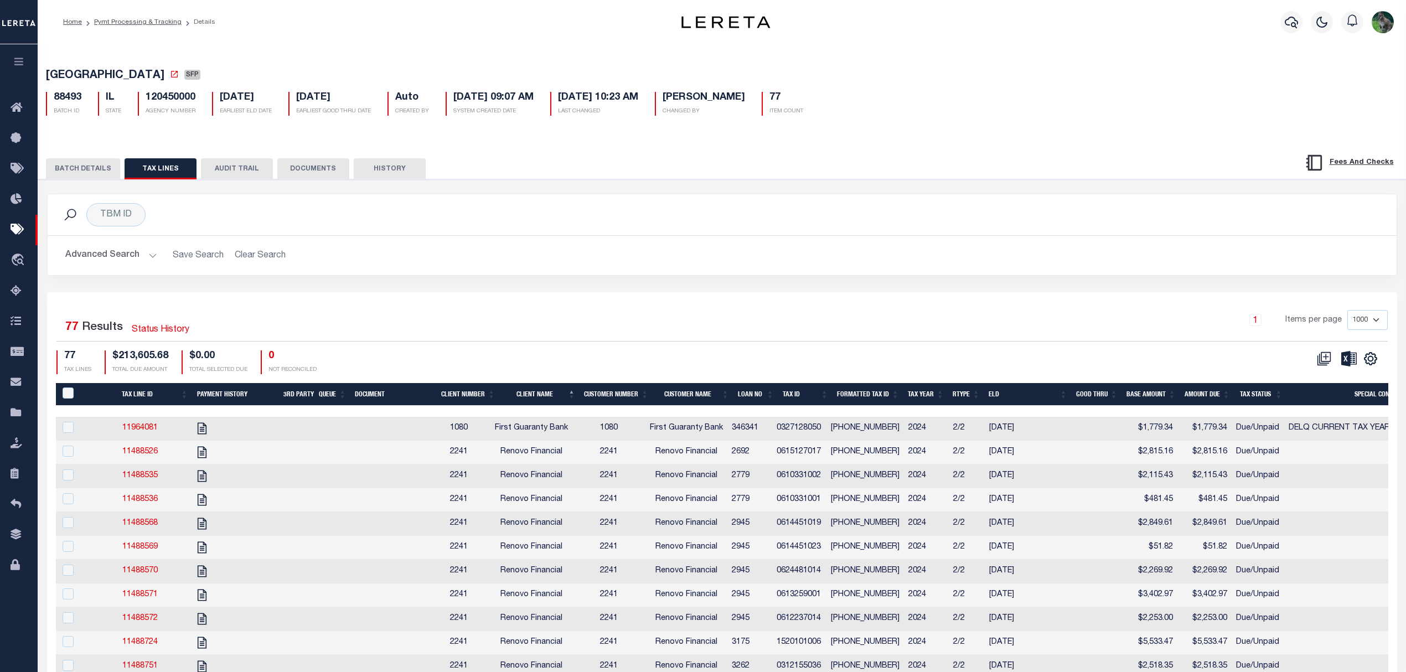
click at [772, 432] on td "346341" at bounding box center [749, 429] width 45 height 24
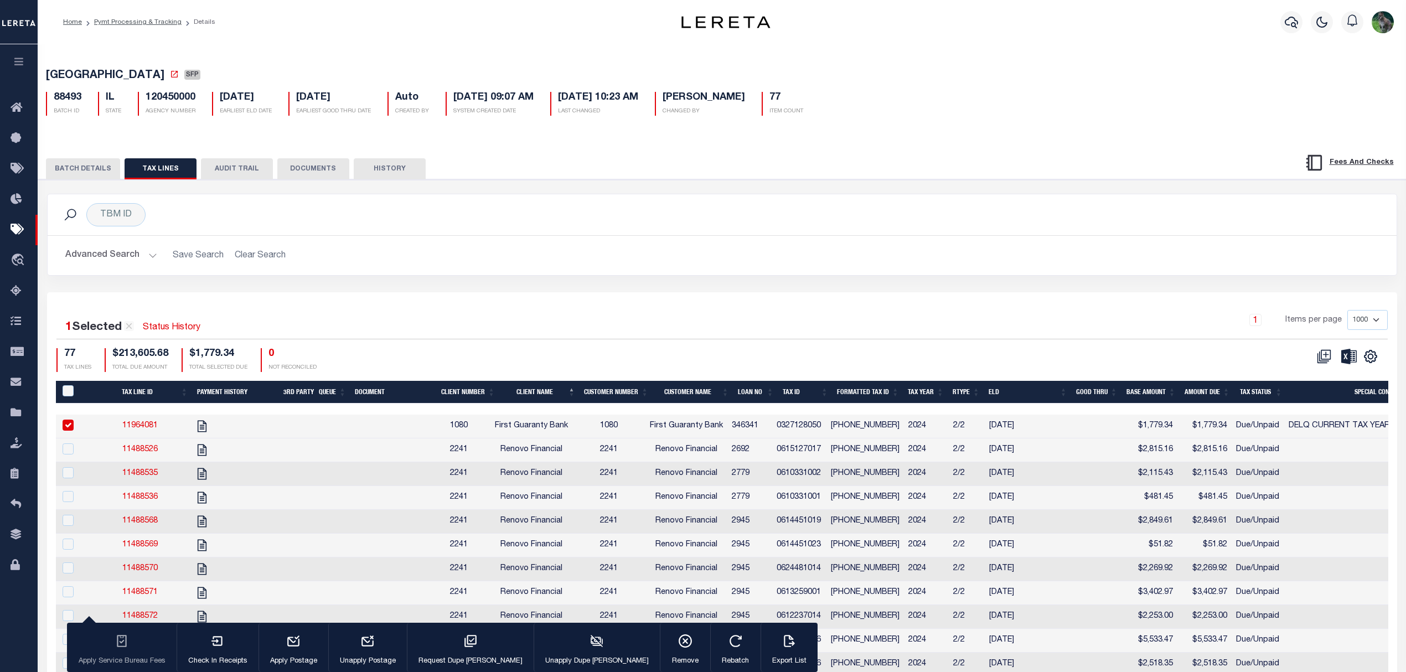
checkbox input "true"
click at [729, 644] on icon "button" at bounding box center [736, 641] width 14 height 14
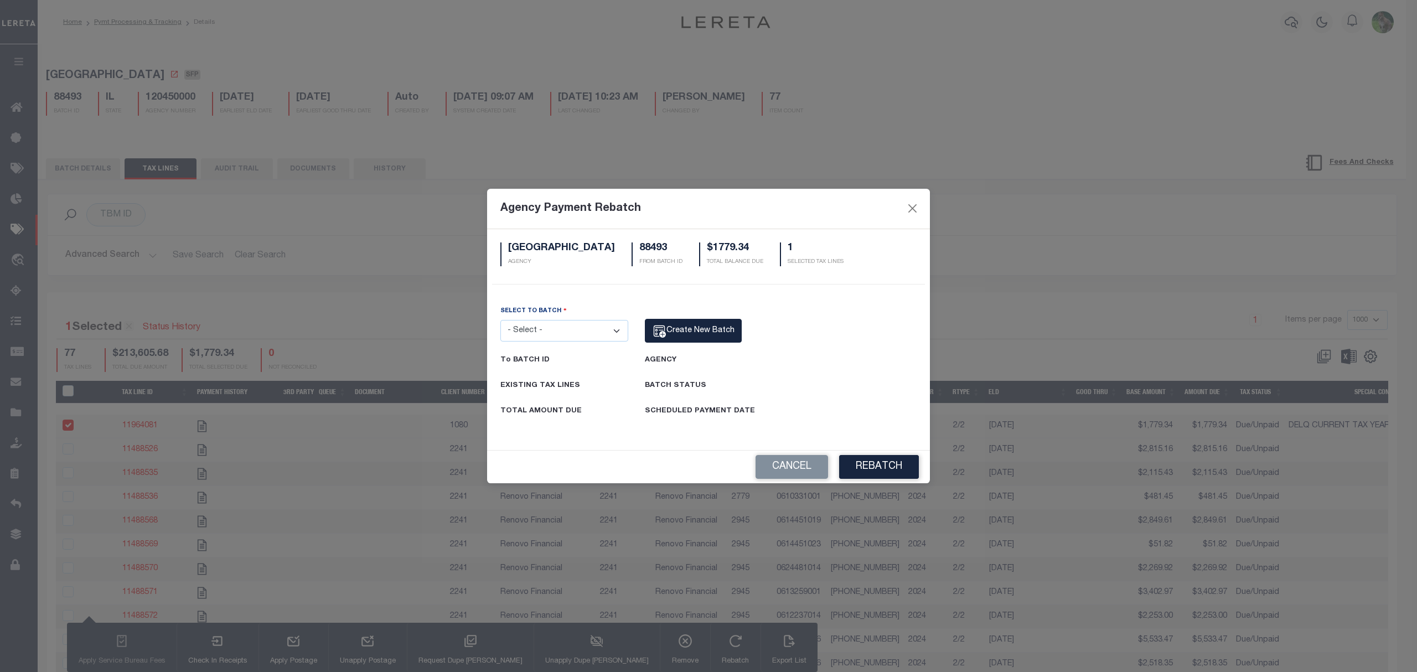
click at [597, 324] on select "- Select - 2673 9677 88493 88885" at bounding box center [564, 331] width 128 height 22
select select "88885"
click at [500, 320] on select "- Select - 2673 9677 88493 88885" at bounding box center [564, 331] width 128 height 22
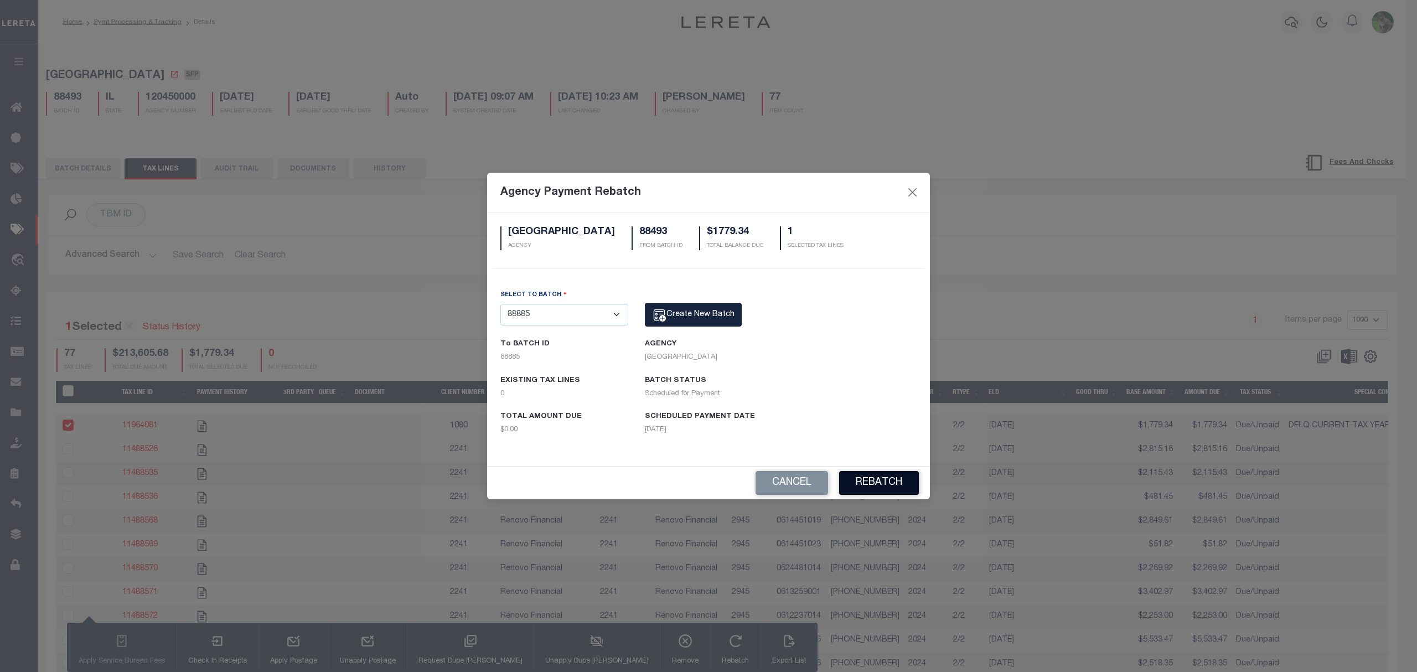
click at [896, 486] on button "Rebatch" at bounding box center [879, 483] width 80 height 24
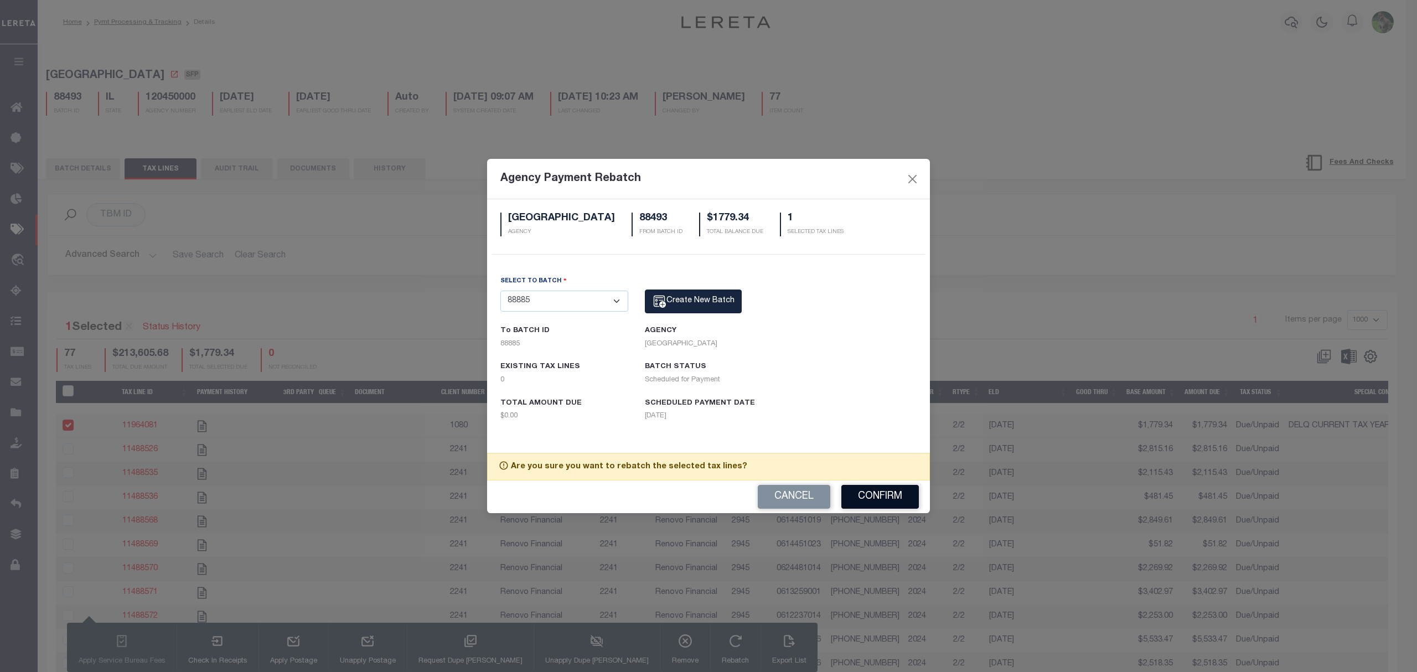
click at [879, 499] on button "Confirm" at bounding box center [880, 497] width 78 height 24
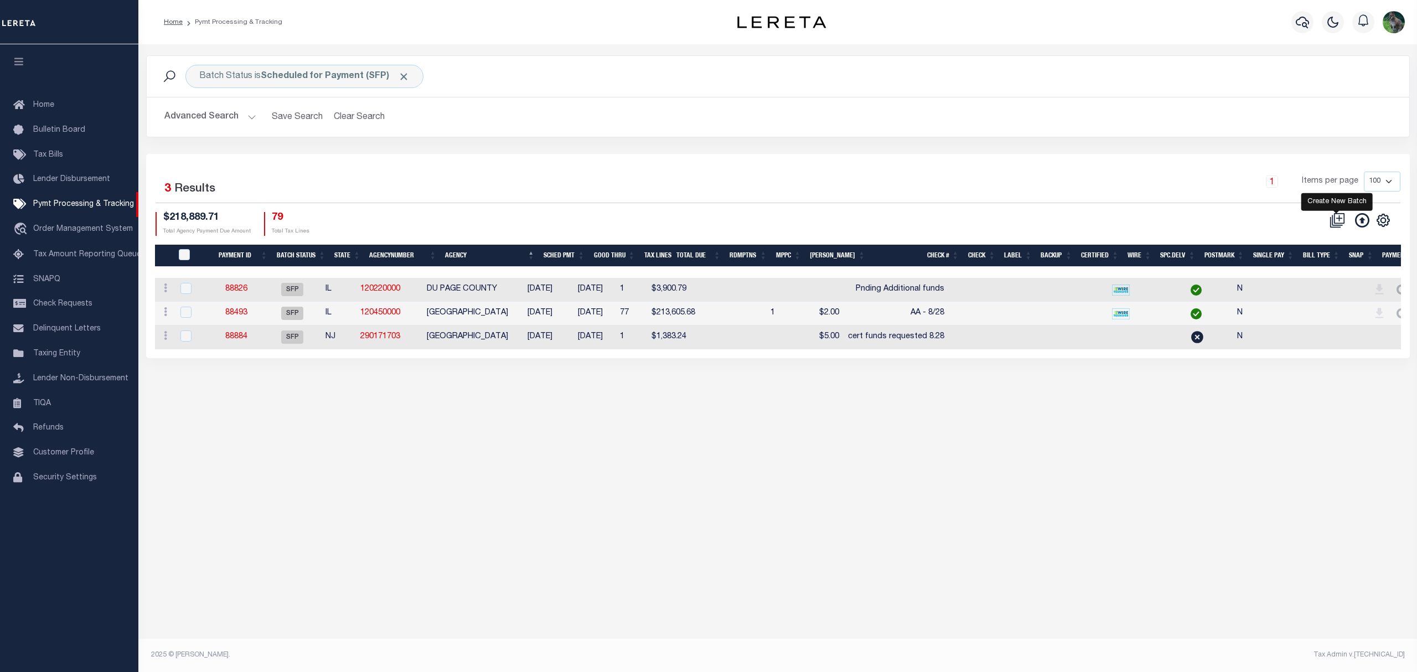
click at [1338, 221] on icon at bounding box center [1339, 218] width 6 height 6
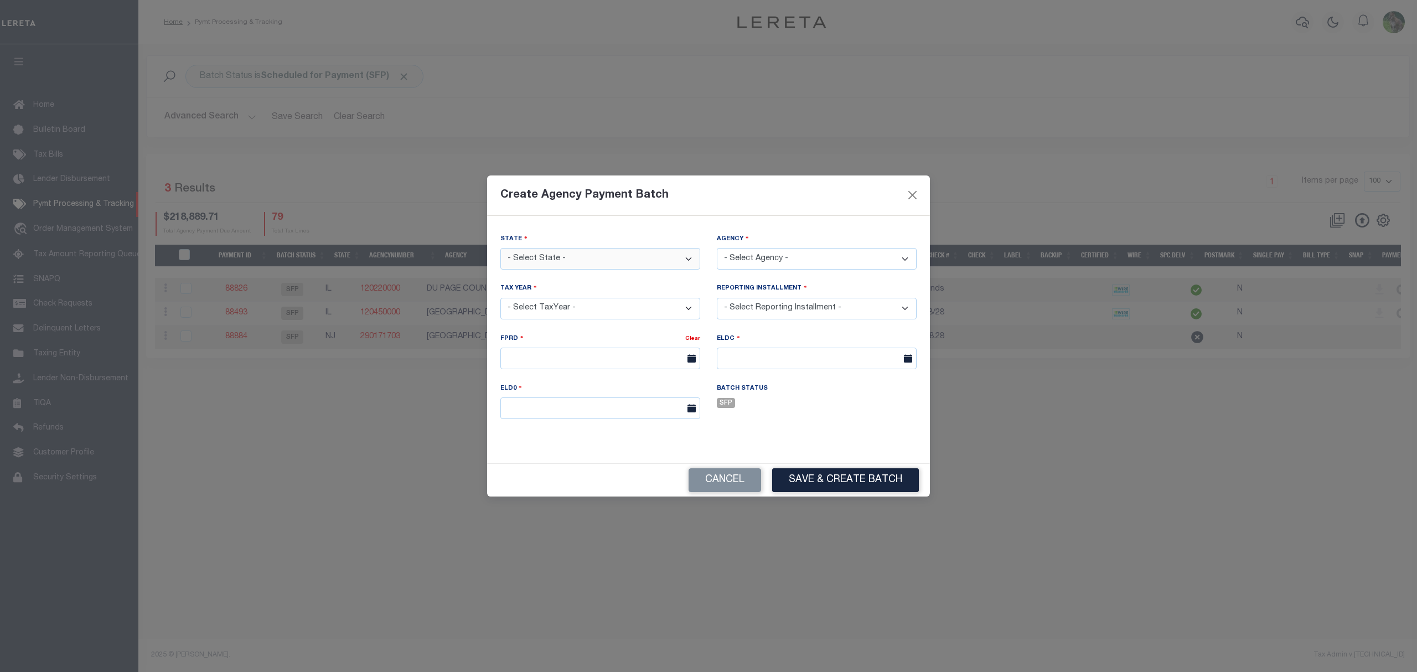
click at [596, 256] on select "- Select State - [US_STATE] AL AR AZ CA CO [GEOGRAPHIC_DATA] [GEOGRAPHIC_DATA] …" at bounding box center [600, 259] width 200 height 22
select select "IL"
click at [500, 248] on select "- Select State - [US_STATE] AL AR AZ CA CO [GEOGRAPHIC_DATA] [GEOGRAPHIC_DATA] …" at bounding box center [600, 259] width 200 height 22
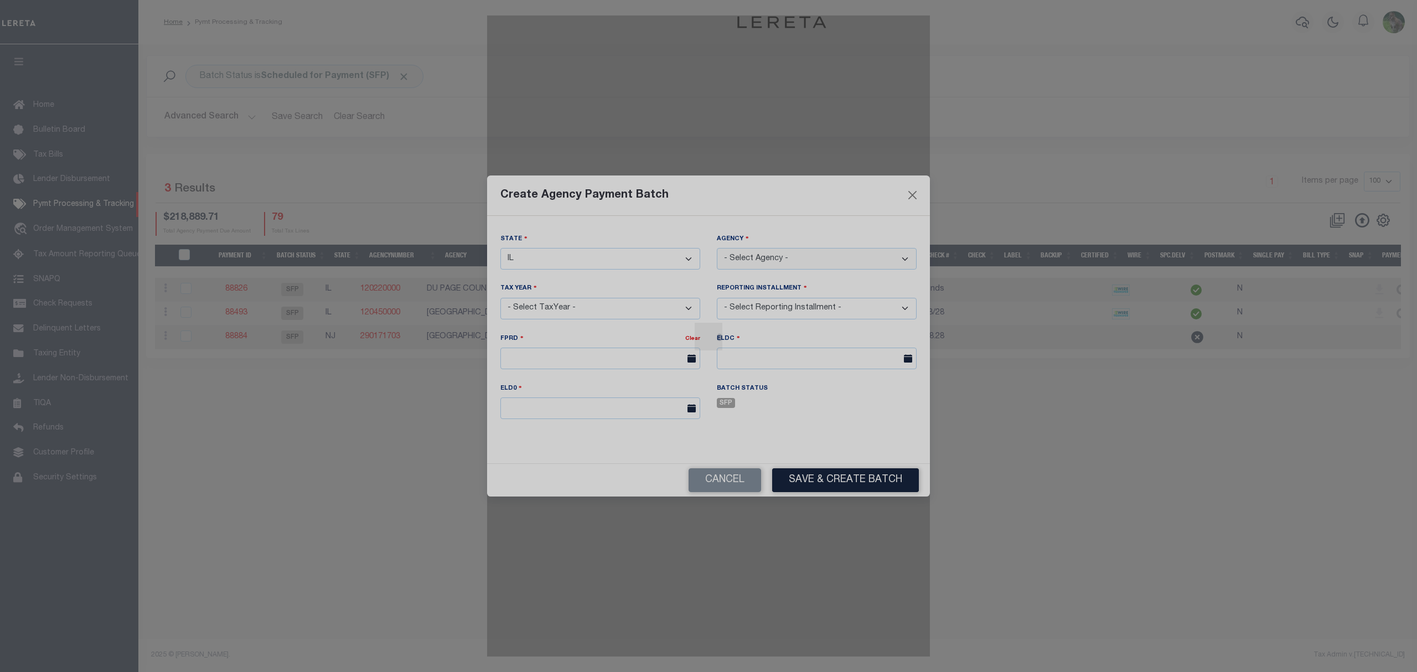
drag, startPoint x: 779, startPoint y: 251, endPoint x: 787, endPoint y: 255, distance: 7.9
click at [779, 251] on select "- Select Agency - [GEOGRAPHIC_DATA] - County [GEOGRAPHIC_DATA] MOBILE HOMES - I…" at bounding box center [817, 259] width 200 height 22
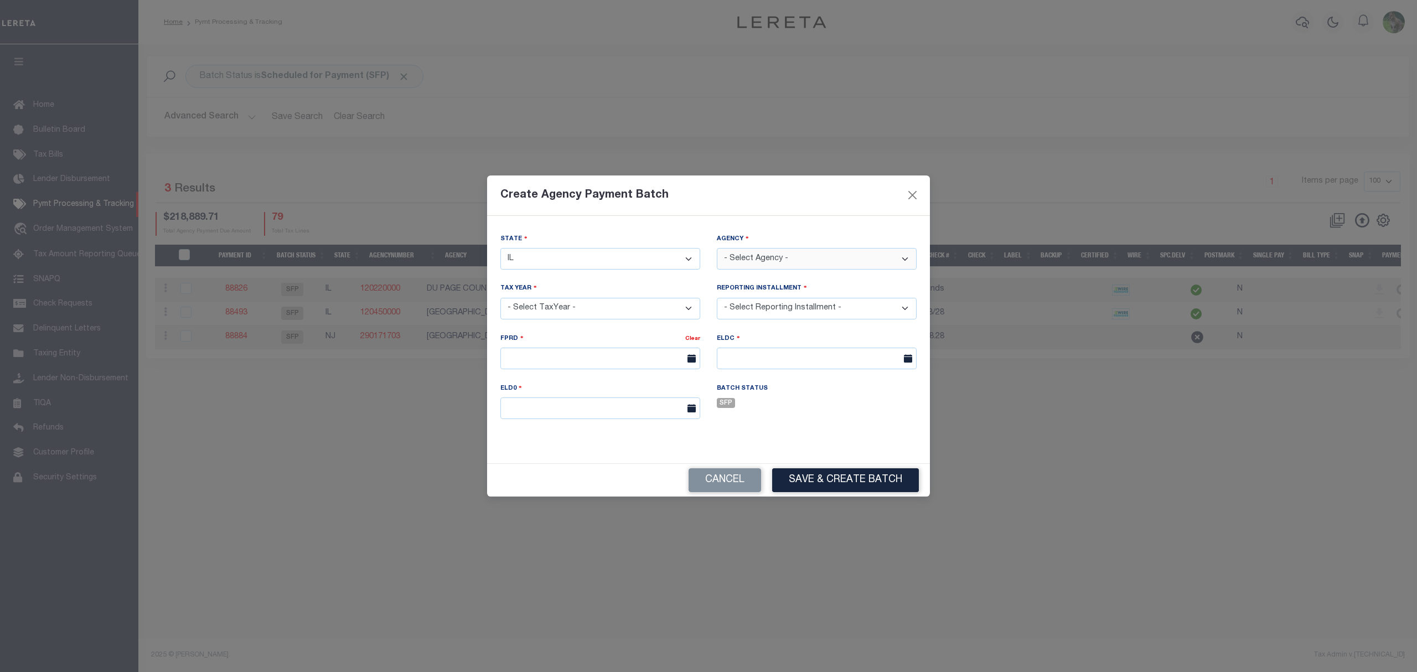
select select "1708900000"
click at [717, 248] on select "- Select Agency - [GEOGRAPHIC_DATA] - County [GEOGRAPHIC_DATA] MOBILE HOMES - I…" at bounding box center [817, 259] width 200 height 22
click at [644, 313] on select "- Select TaxYear - 2025 2024 2023 2022 2021 2020 2019 2018 2017 2016 2015 2014 …" at bounding box center [600, 309] width 200 height 22
select select "2024"
click at [500, 298] on select "- Select TaxYear - 2025 2024 2023 2022 2021 2020 2019 2018 2017 2016 2015 2014 …" at bounding box center [600, 309] width 200 height 22
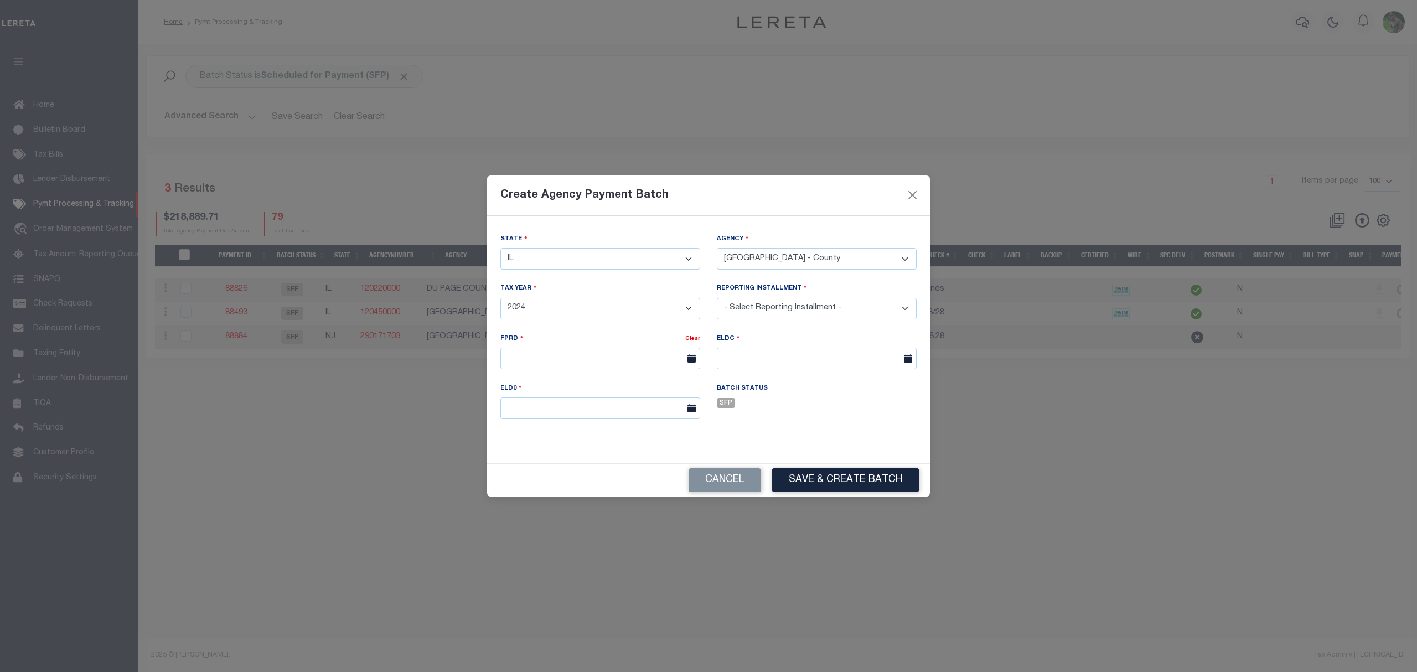
click at [791, 313] on select "- Select Reporting Installment -" at bounding box center [817, 309] width 200 height 22
select select "2/2"
click at [717, 298] on select "- Select Reporting Installment - 1/2 2/2" at bounding box center [817, 309] width 200 height 22
type input "[DATE]"
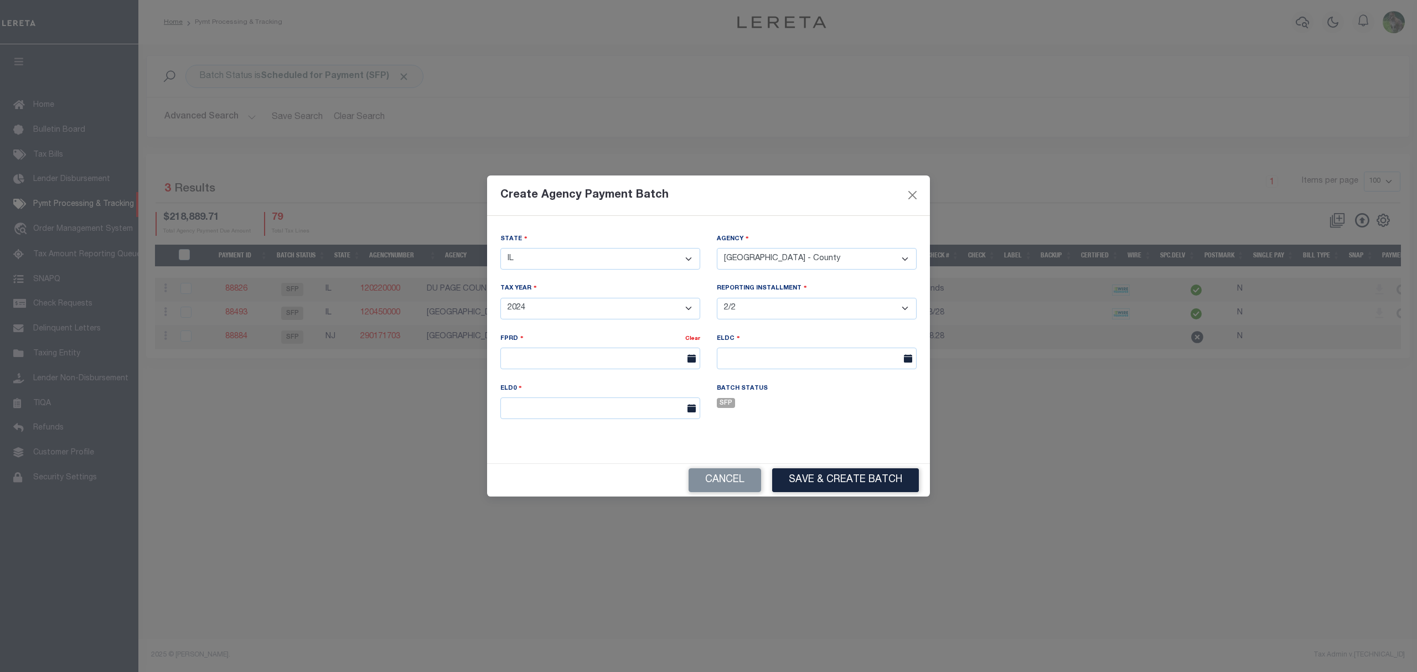
type input "[DATE]"
click at [823, 483] on button "Save & Create Batch" at bounding box center [845, 480] width 147 height 24
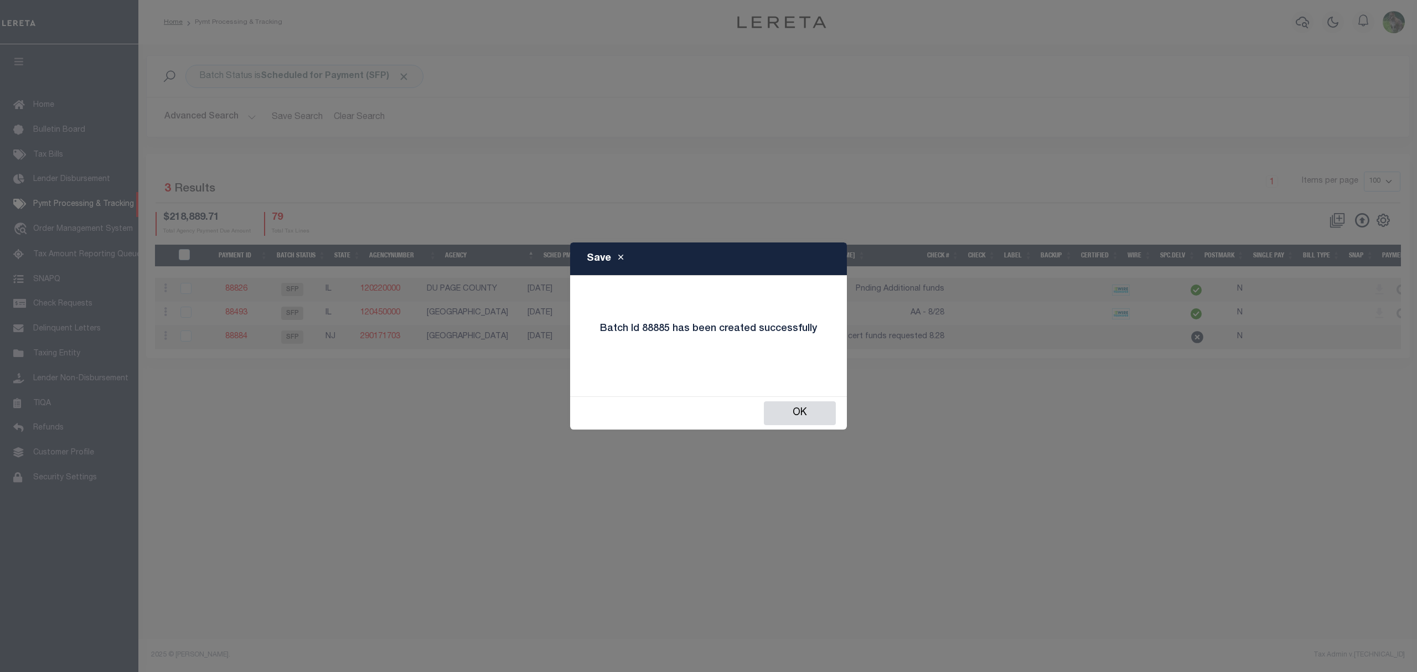
click at [657, 327] on h4 "Batch Id 88885 has been created successfully" at bounding box center [709, 329] width 234 height 12
copy h4 "88885"
click at [789, 407] on button "OK" at bounding box center [800, 413] width 72 height 24
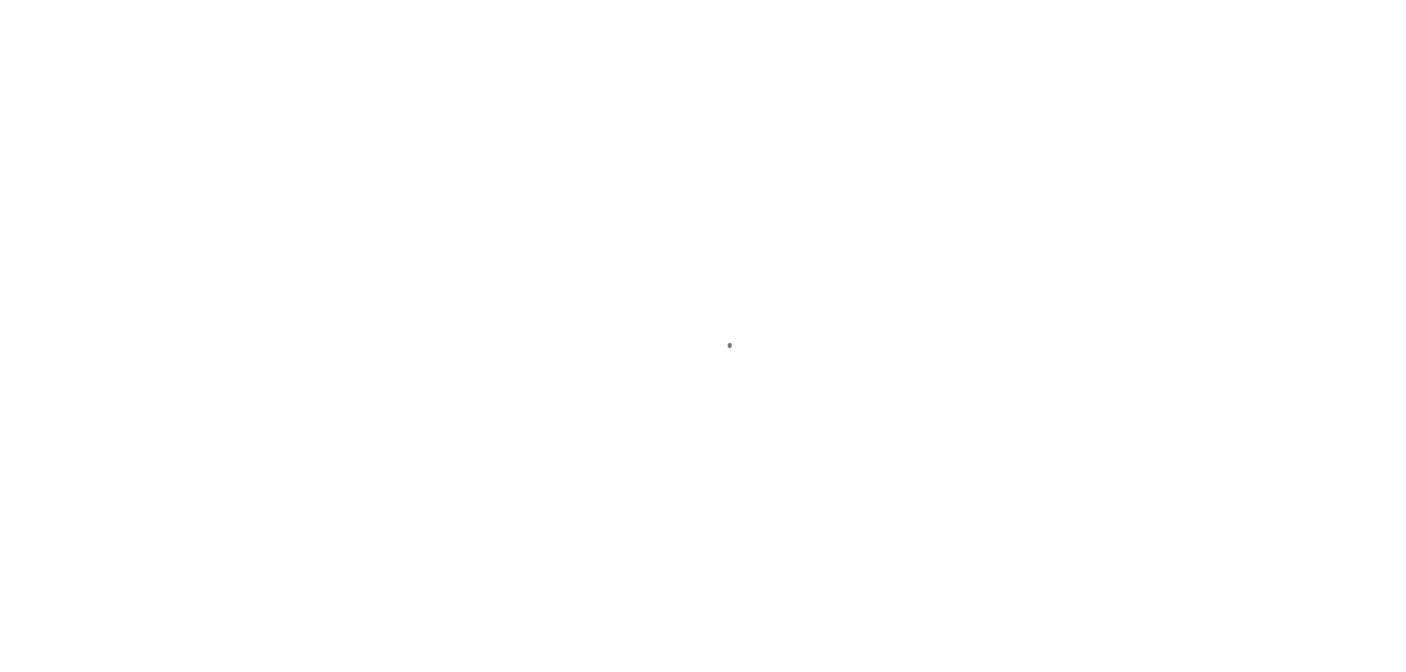
select select "SFP"
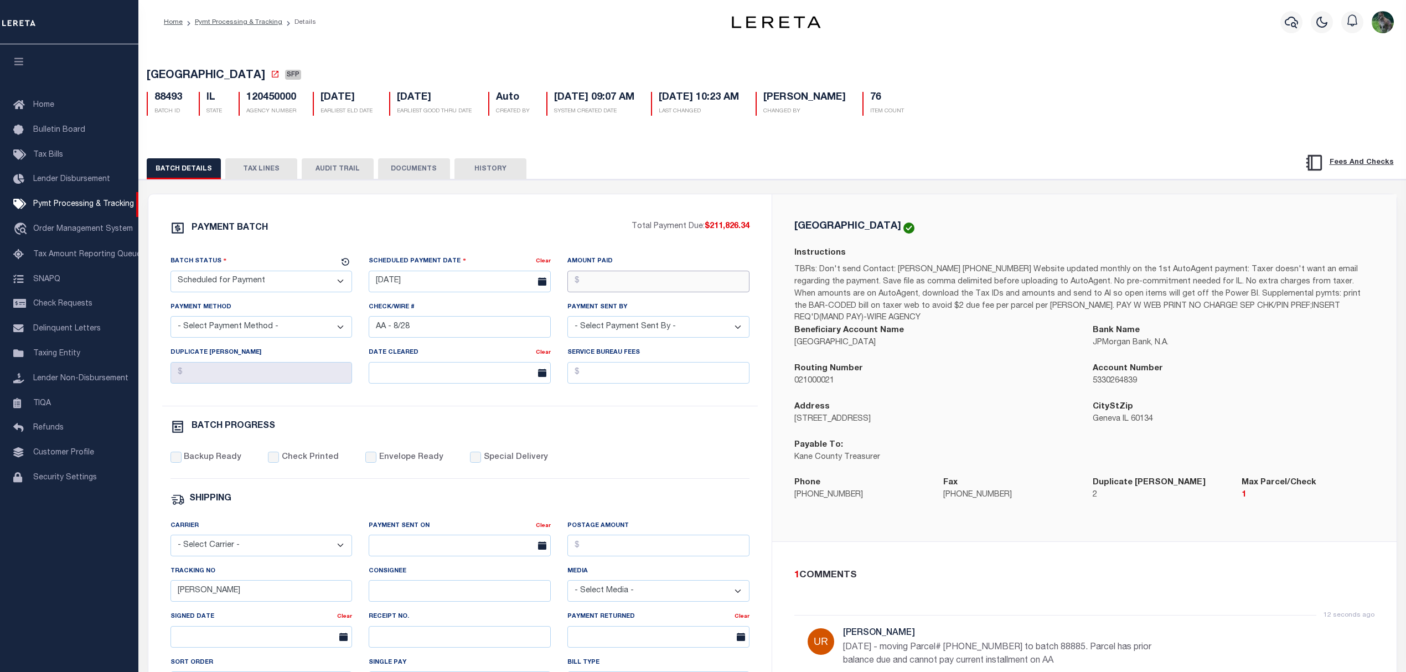
click at [647, 288] on input "Amount Paid" at bounding box center [658, 282] width 182 height 22
type input "$211,826.34"
click at [309, 281] on select "- Select Status - Scheduled for Payment Ready For Payment Payment Sent Cleared …" at bounding box center [262, 282] width 182 height 22
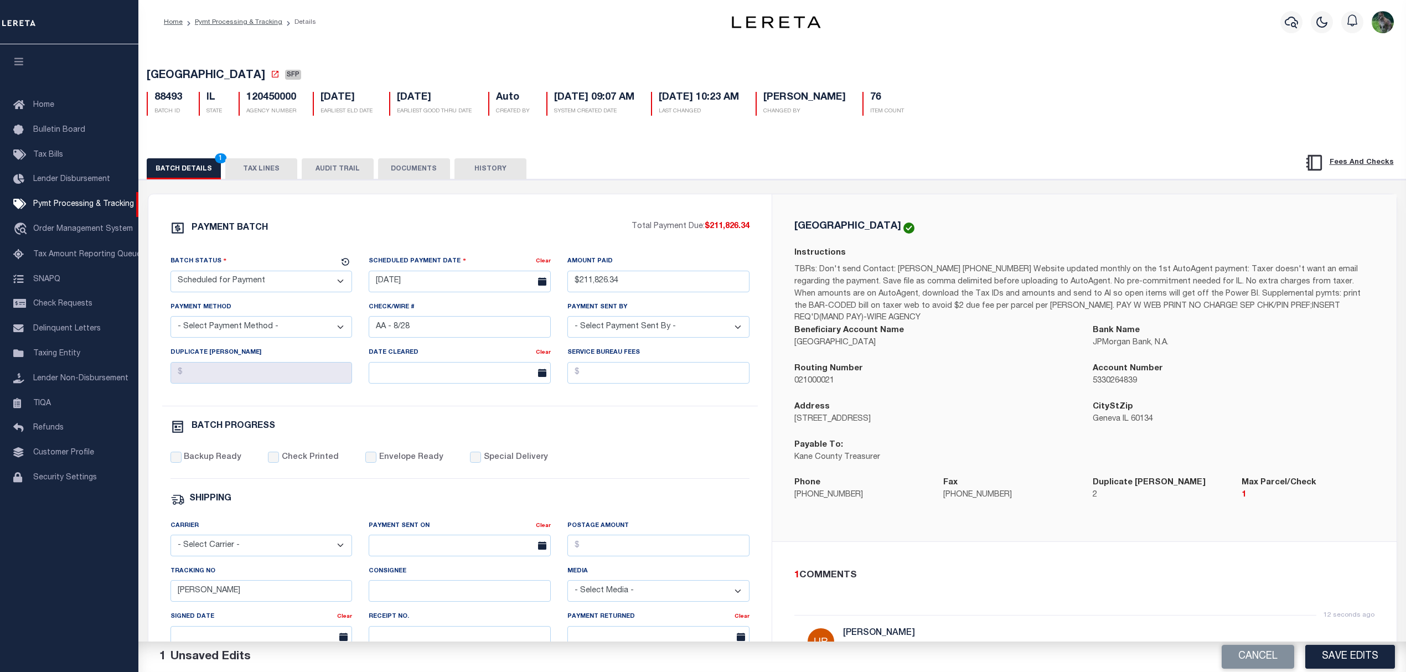
select select "RFW"
click at [171, 274] on select "- Select Status - Scheduled for Payment Ready For Payment Payment Sent Cleared …" at bounding box center [262, 282] width 182 height 22
click at [442, 285] on input "[DATE]" at bounding box center [460, 282] width 182 height 22
click at [479, 435] on span "28" at bounding box center [479, 434] width 22 height 22
type input "[DATE]"
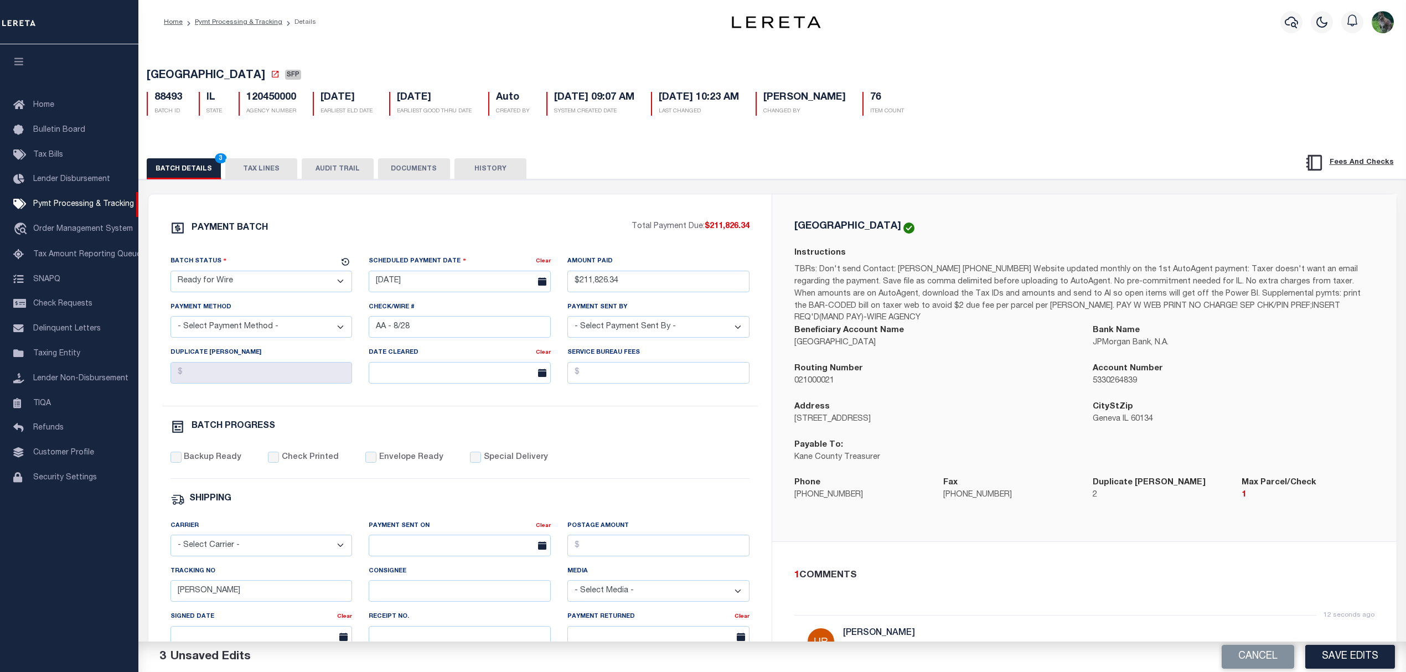
click at [262, 338] on select "- Select Payment Method - ACH Certified Check Check Direct Deposit Wire Transfer" at bounding box center [262, 327] width 182 height 22
select select "TRA"
click at [171, 321] on select "- Select Payment Method - ACH Certified Check Check Direct Deposit Wire Transfer" at bounding box center [262, 327] width 182 height 22
select select "[PERSON_NAME]"
drag, startPoint x: 200, startPoint y: 462, endPoint x: 215, endPoint y: 486, distance: 28.4
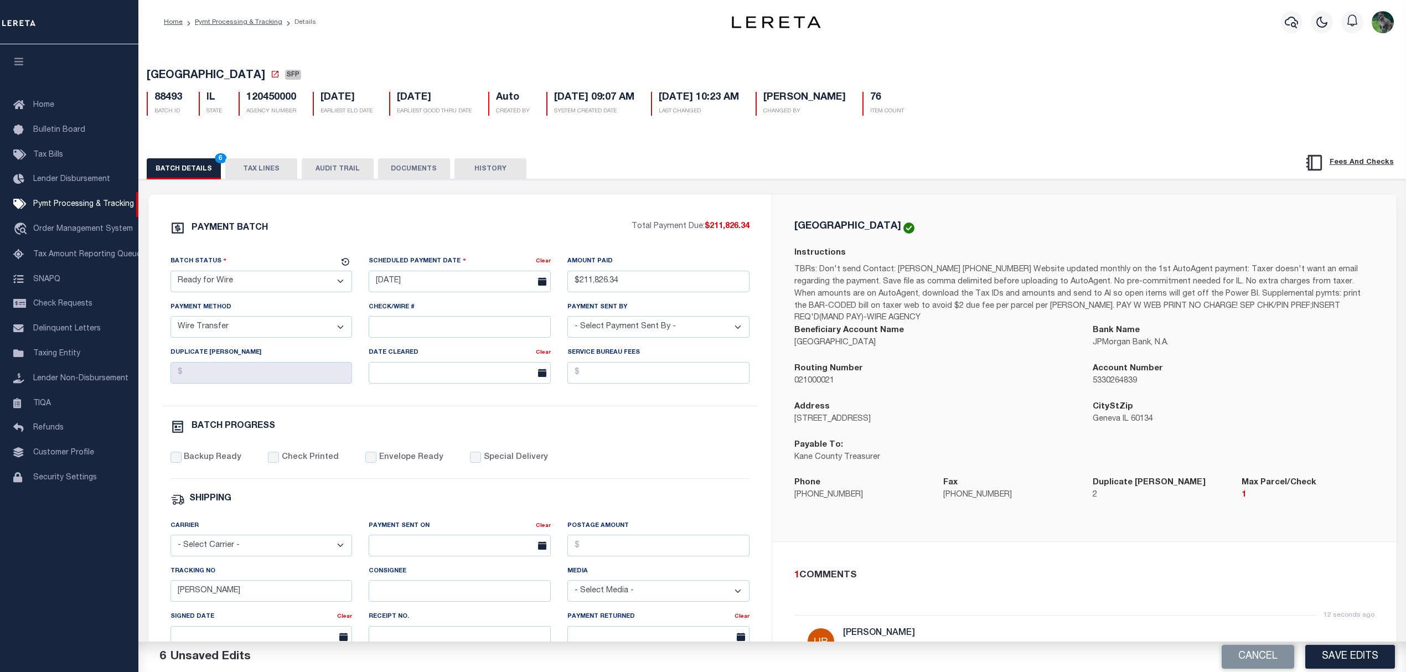
click at [200, 462] on label "Backup Ready" at bounding box center [213, 458] width 58 height 12
click at [182, 462] on input "Backup Ready" at bounding box center [176, 457] width 11 height 11
checkbox input "true"
drag, startPoint x: 180, startPoint y: 600, endPoint x: 149, endPoint y: 597, distance: 31.2
click at [149, 597] on div "PAYMENT BATCH Total Payment Due: $211,826.34 Batch Status - Select Status - Pay…" at bounding box center [460, 518] width 624 height 648
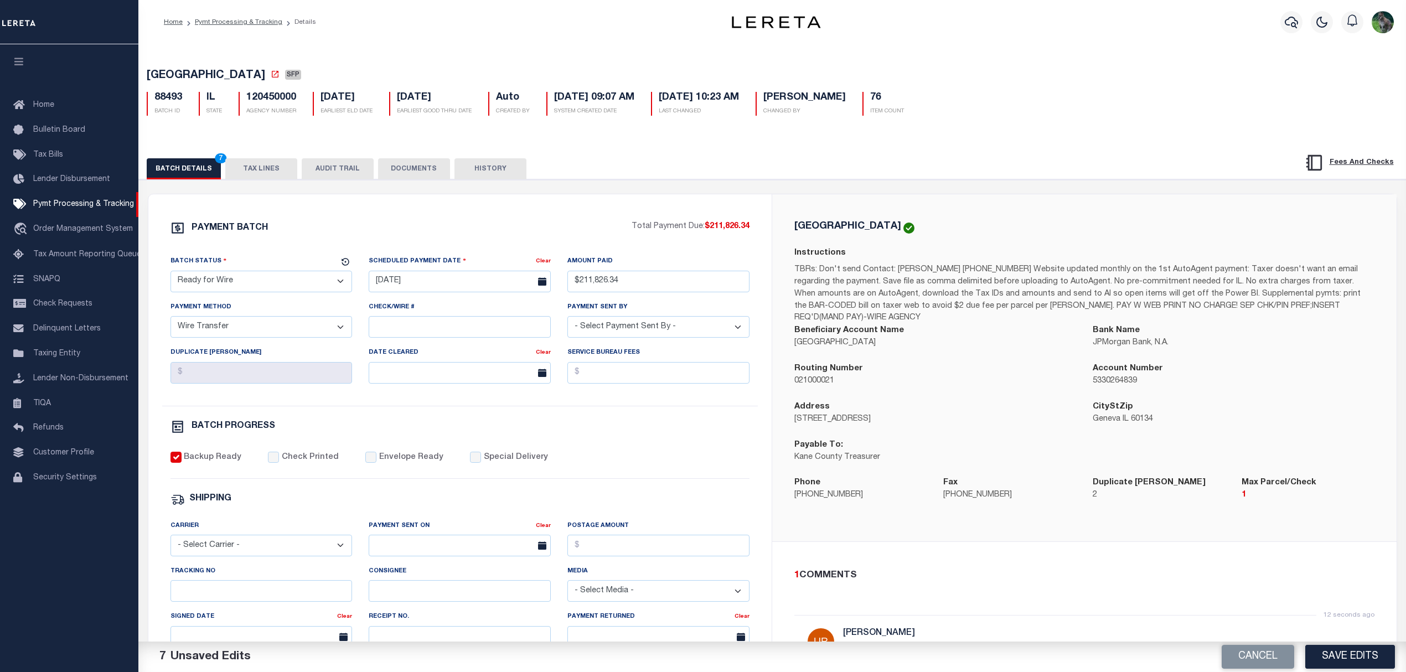
click at [818, 454] on p "Kane County Treasurer" at bounding box center [935, 458] width 282 height 12
click at [811, 224] on h5 "[GEOGRAPHIC_DATA]" at bounding box center [847, 226] width 107 height 10
drag, startPoint x: 811, startPoint y: 224, endPoint x: 841, endPoint y: 226, distance: 30.5
click at [841, 226] on h5 "[GEOGRAPHIC_DATA]" at bounding box center [847, 226] width 107 height 10
copy h5 "[GEOGRAPHIC_DATA]"
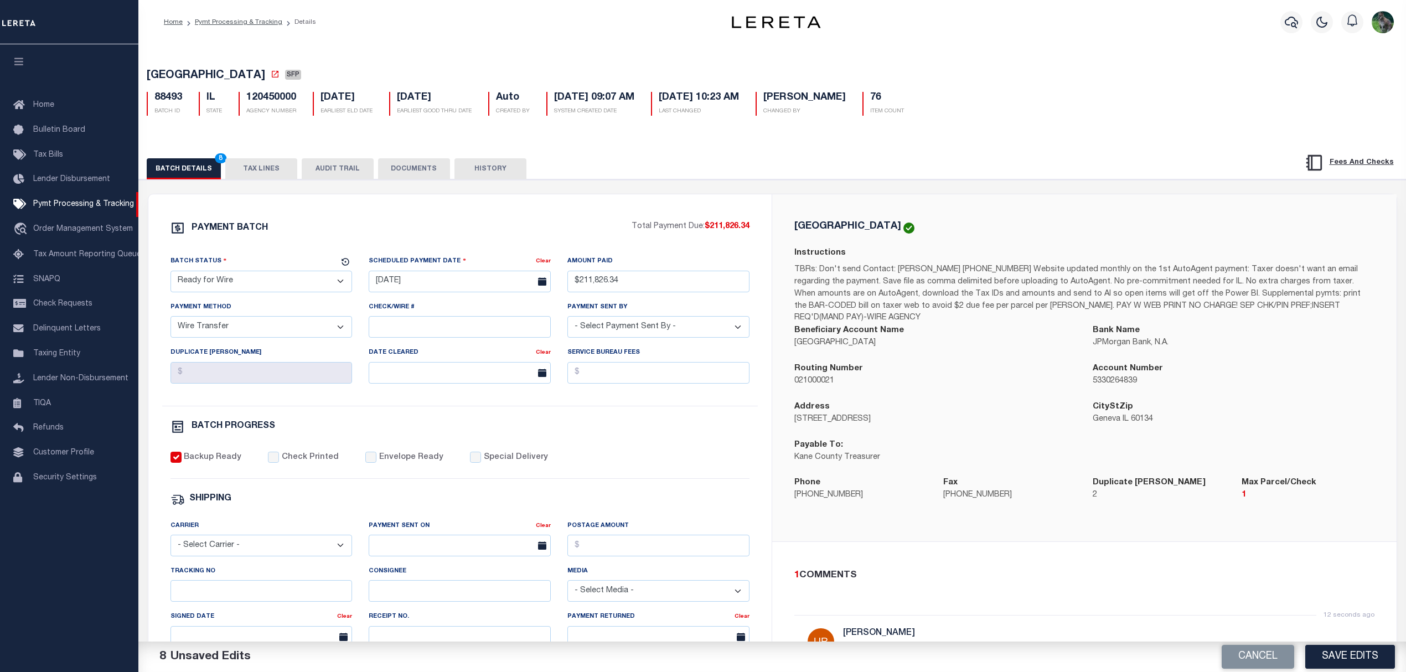
click at [799, 414] on p "719 S Batavia Ave, Building A" at bounding box center [935, 420] width 282 height 12
drag, startPoint x: 799, startPoint y: 408, endPoint x: 898, endPoint y: 411, distance: 98.6
click at [898, 414] on p "719 S Batavia Ave, Building A" at bounding box center [935, 420] width 282 height 12
copy p "719 S Batavia Ave, Building A"
click at [1108, 414] on p "Geneva IL 60134" at bounding box center [1234, 420] width 282 height 12
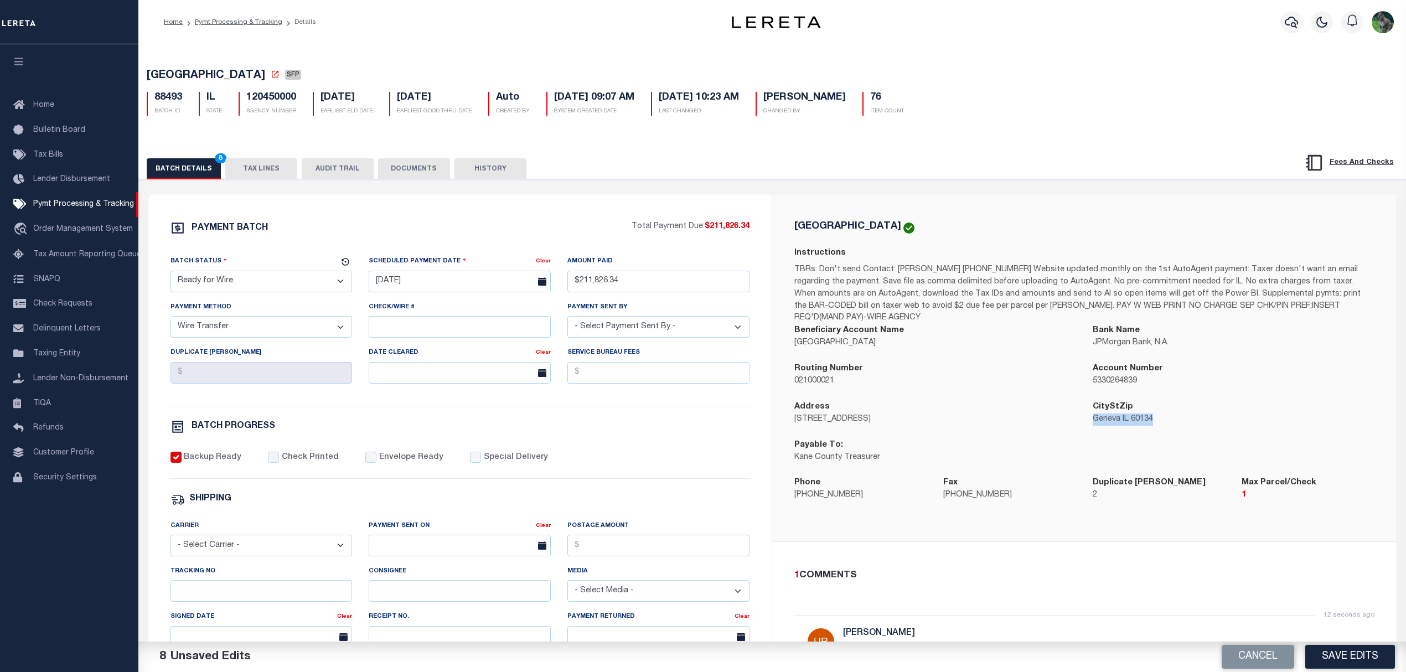
drag, startPoint x: 1108, startPoint y: 410, endPoint x: 1139, endPoint y: 410, distance: 30.5
click at [1139, 414] on p "Geneva IL 60134" at bounding box center [1234, 420] width 282 height 12
copy p "Geneva IL 60134"
click at [257, 178] on button "TAX LINES" at bounding box center [261, 168] width 72 height 21
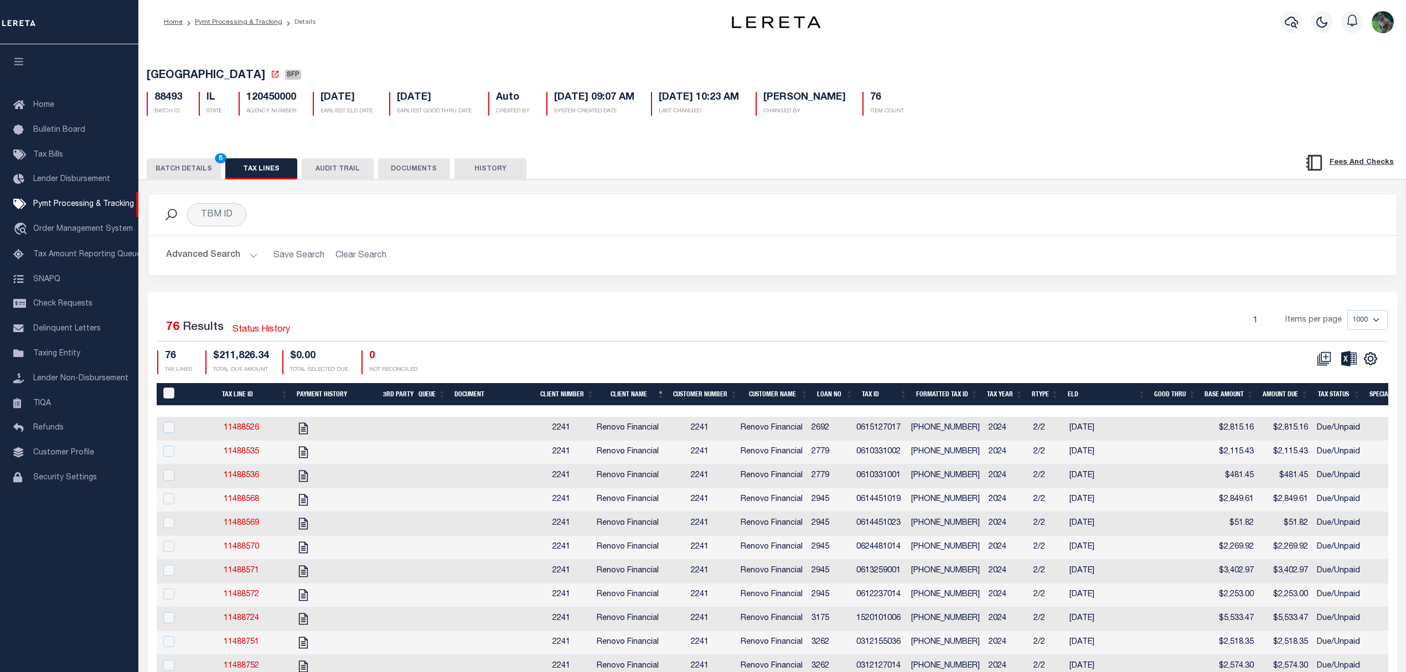
click at [180, 173] on button "BATCH DETAILS 8" at bounding box center [184, 168] width 74 height 21
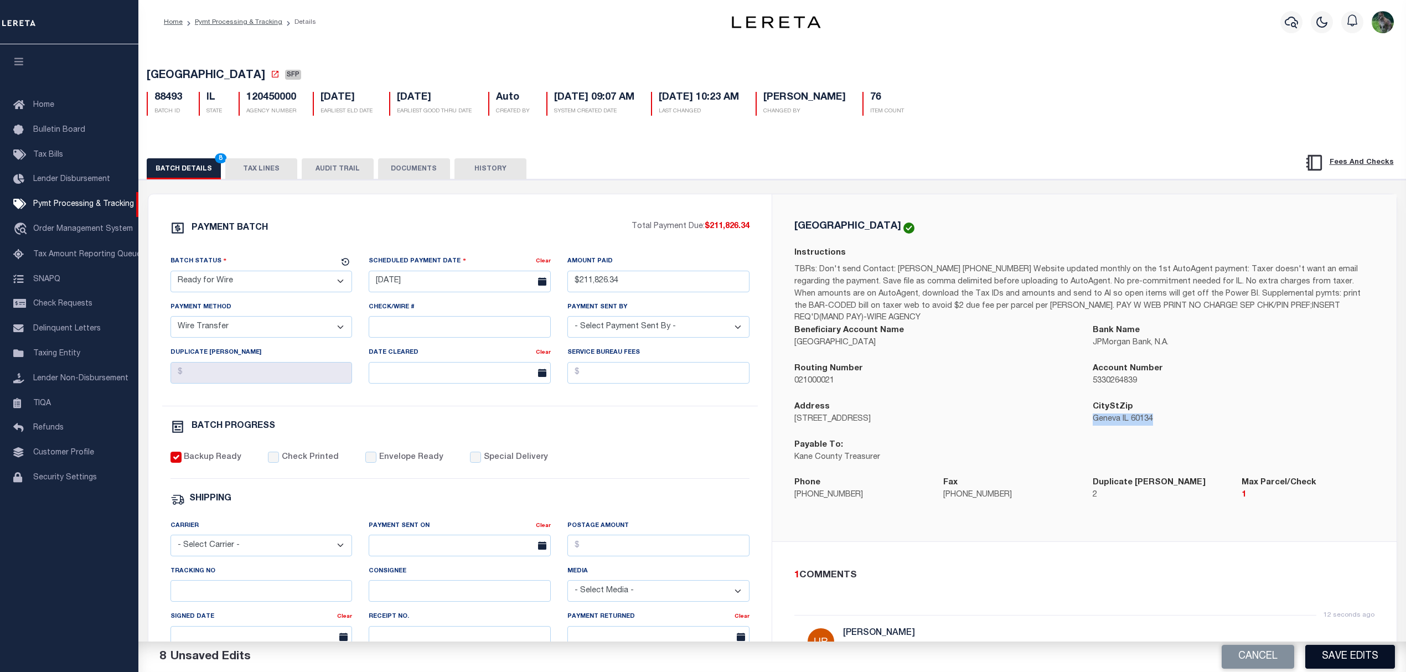
click at [1338, 654] on button "Save Edits" at bounding box center [1350, 657] width 90 height 24
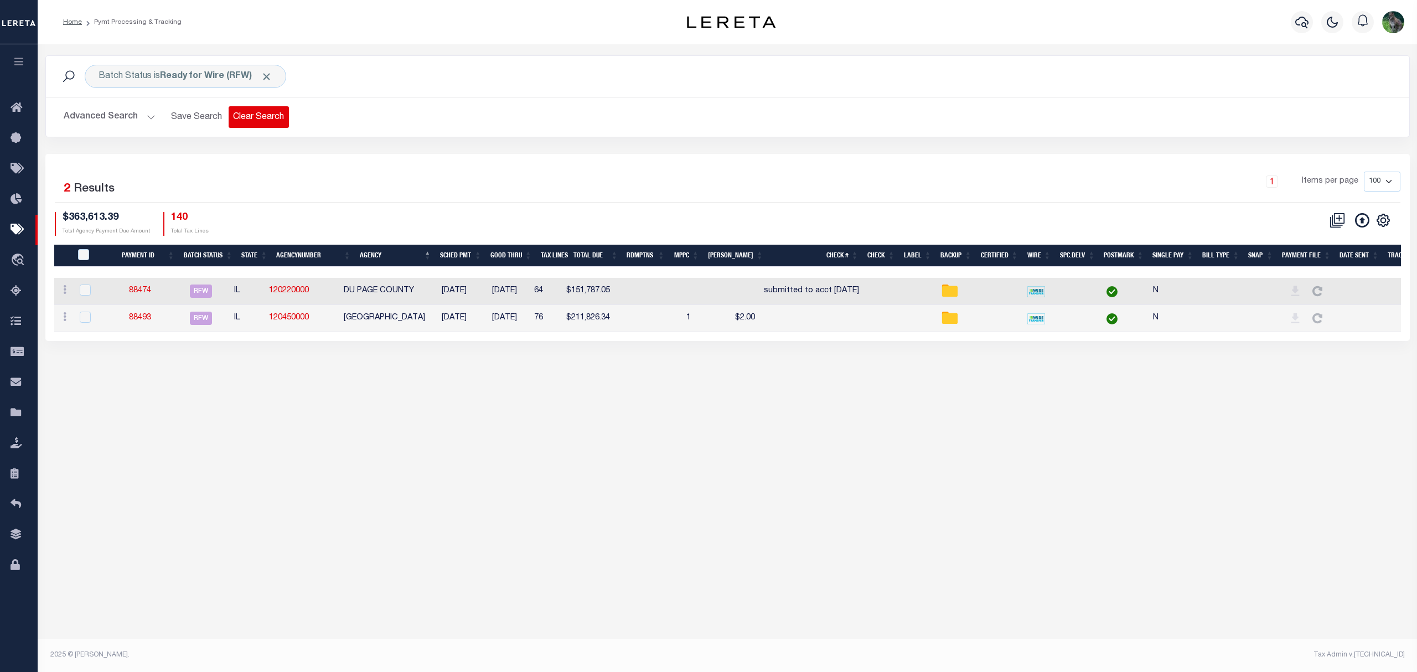
click at [266, 121] on button "Clear Search" at bounding box center [259, 117] width 60 height 22
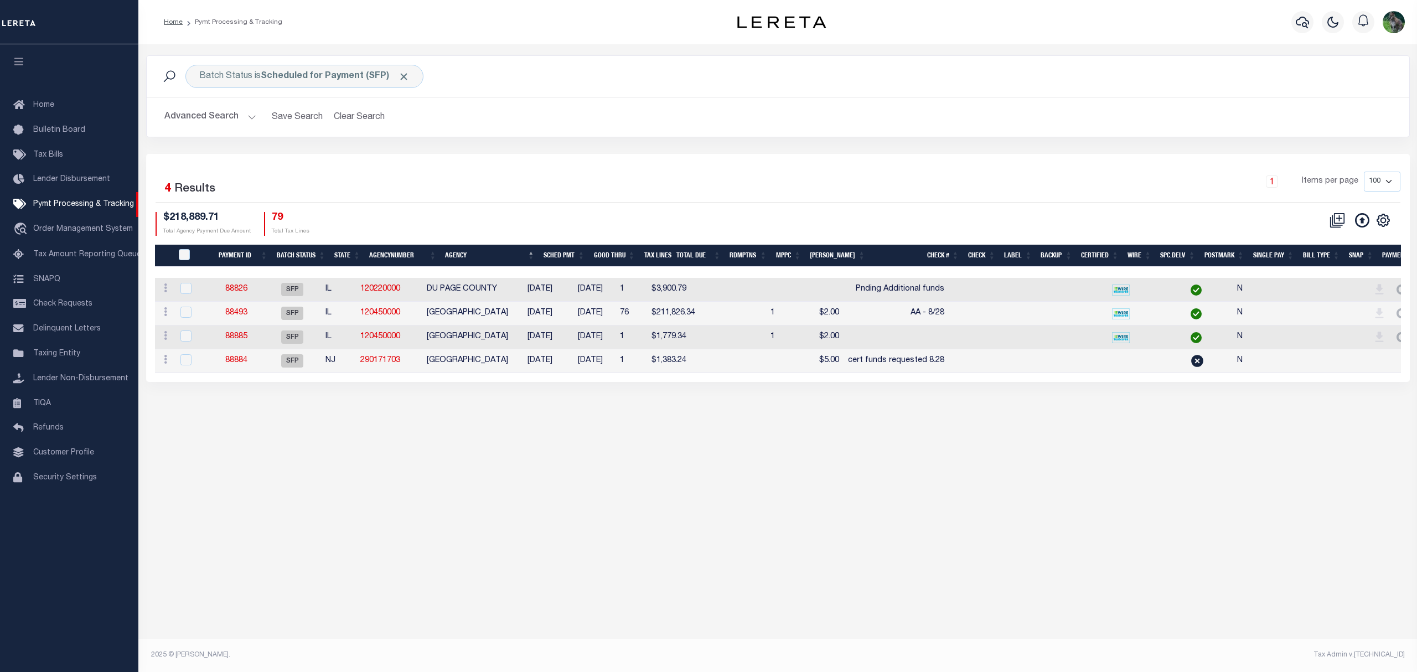
click at [745, 324] on td at bounding box center [722, 314] width 45 height 24
checkbox input "true"
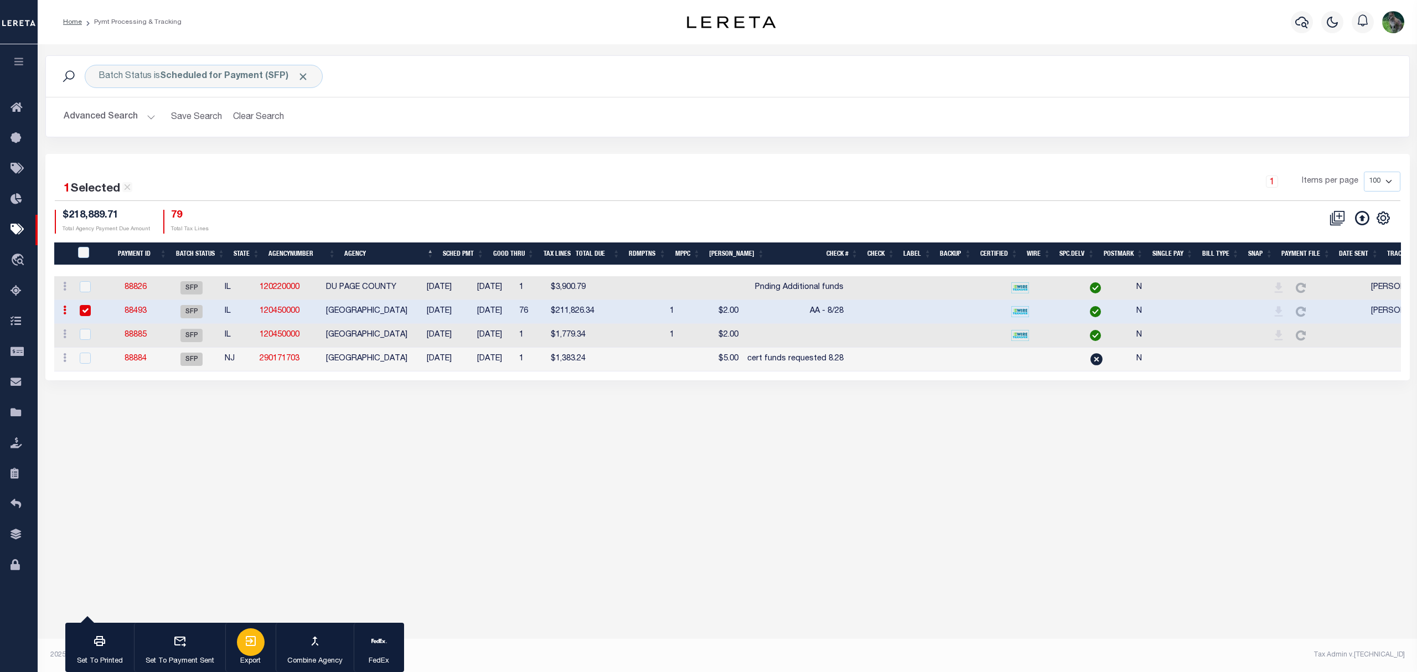
click at [256, 648] on icon "button" at bounding box center [250, 640] width 13 height 13
drag, startPoint x: 122, startPoint y: 116, endPoint x: 122, endPoint y: 125, distance: 8.3
click at [122, 125] on button "Advanced Search" at bounding box center [110, 117] width 92 height 22
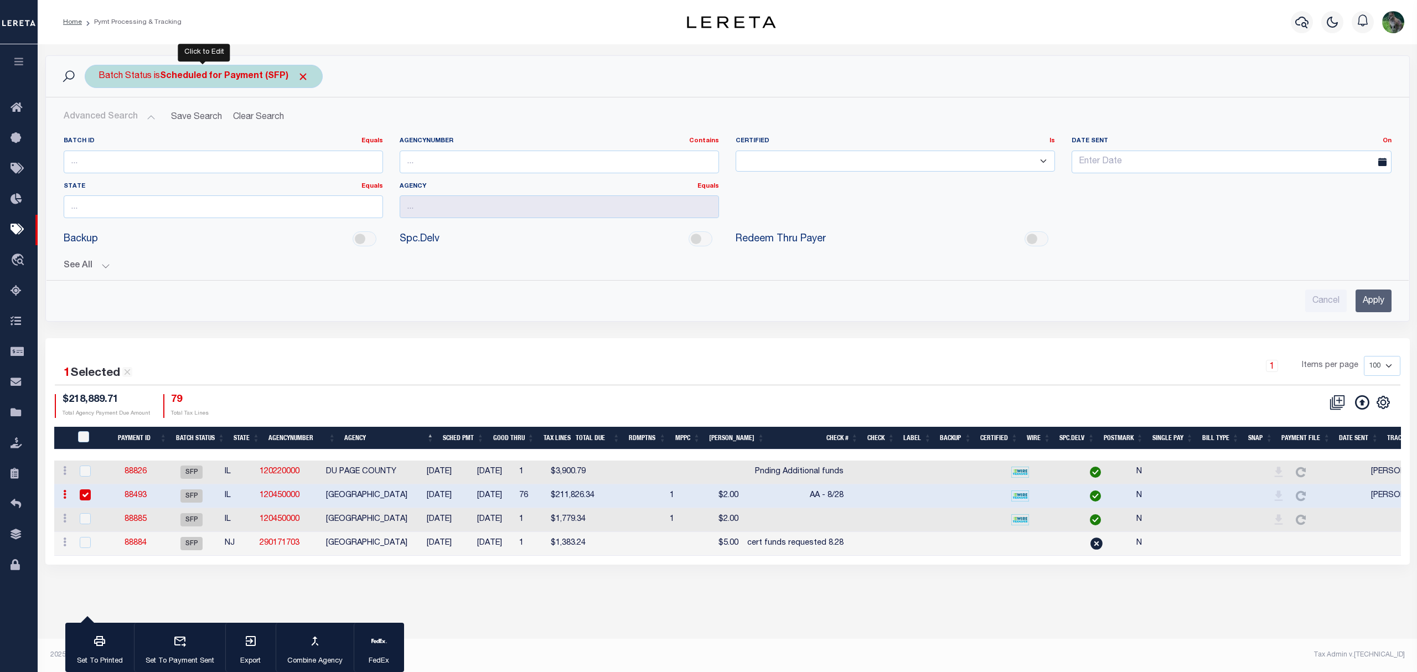
click at [173, 75] on b "Scheduled for Payment (SFP)" at bounding box center [234, 76] width 149 height 9
click at [211, 130] on select "Awaiting Funds (AWF) Cleared and Complete (CAC) New Check Needed (NCN) Payment …" at bounding box center [180, 130] width 163 height 21
select select "RFW"
click at [99, 121] on select "Awaiting Funds (AWF) Cleared and Complete (CAC) New Check Needed (NCN) Payment …" at bounding box center [180, 130] width 163 height 21
drag, startPoint x: 244, startPoint y: 156, endPoint x: 361, endPoint y: 159, distance: 117.4
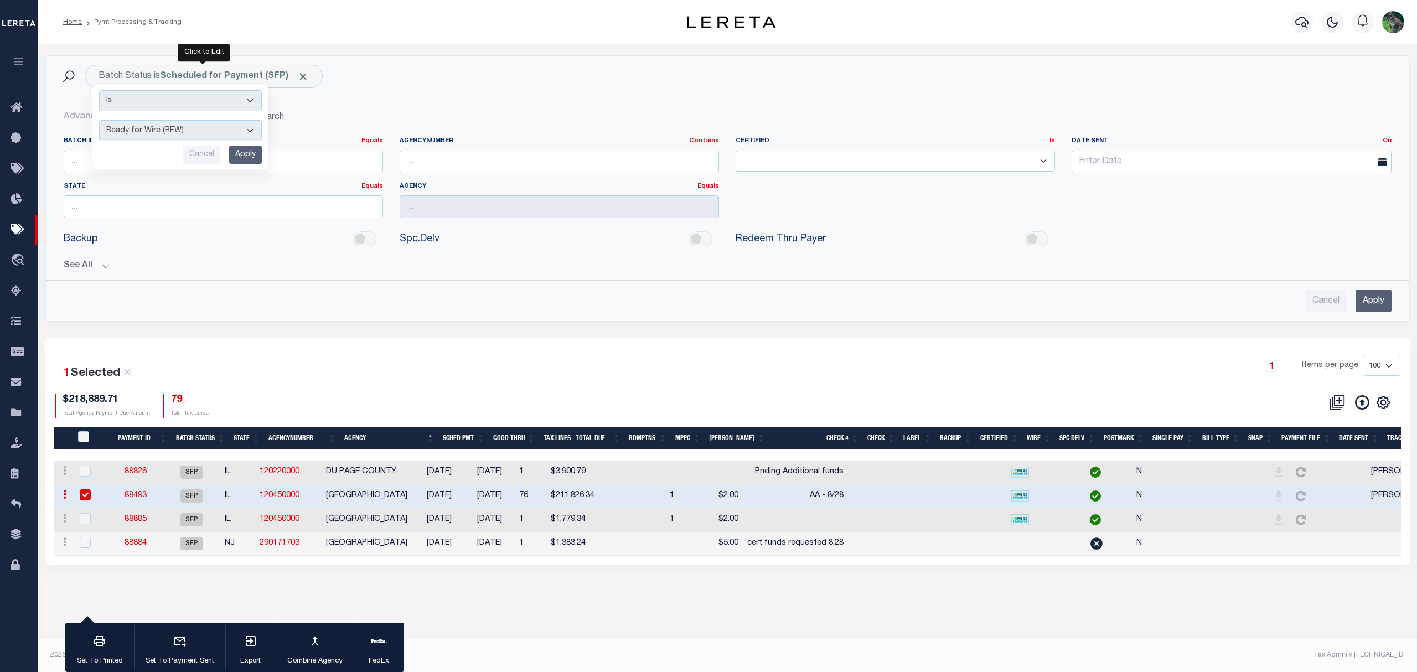
click at [244, 156] on input "Apply" at bounding box center [245, 155] width 33 height 18
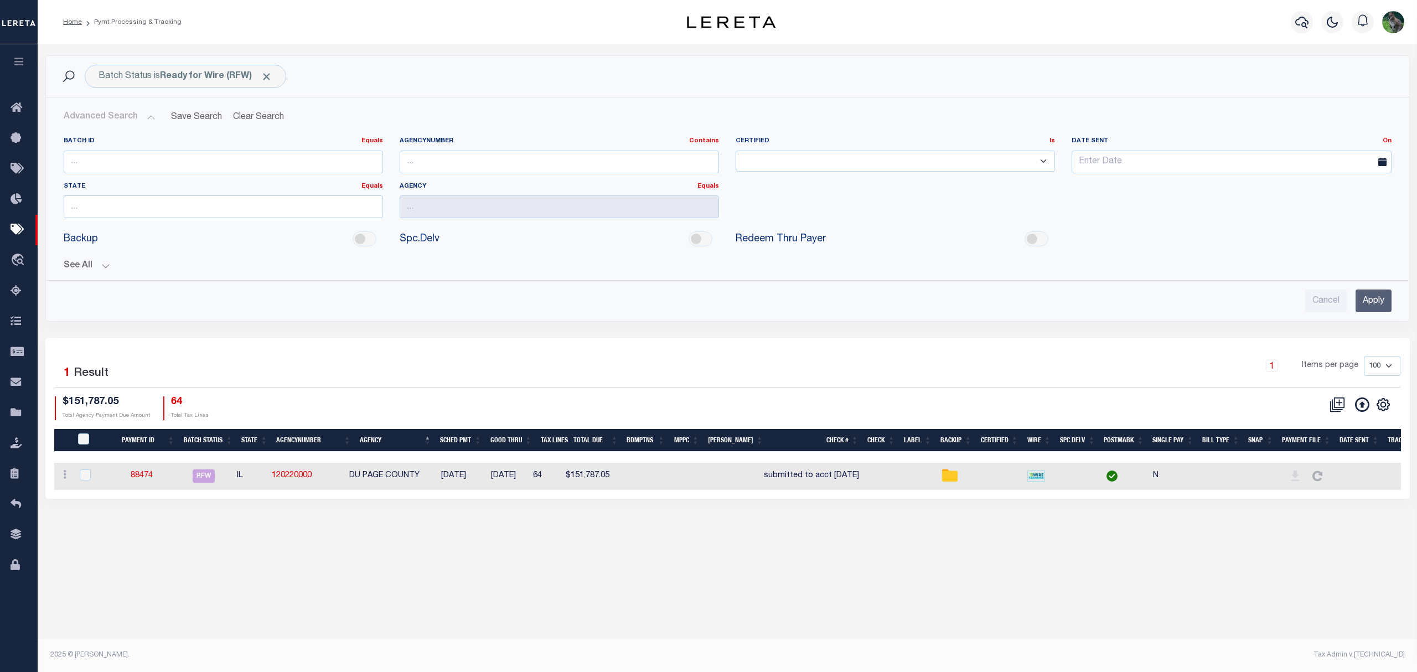
click at [952, 383] on div "1 Items per page 100 200 500 1000" at bounding box center [897, 370] width 1005 height 29
click at [654, 293] on div "Cancel Apply" at bounding box center [728, 301] width 1328 height 23
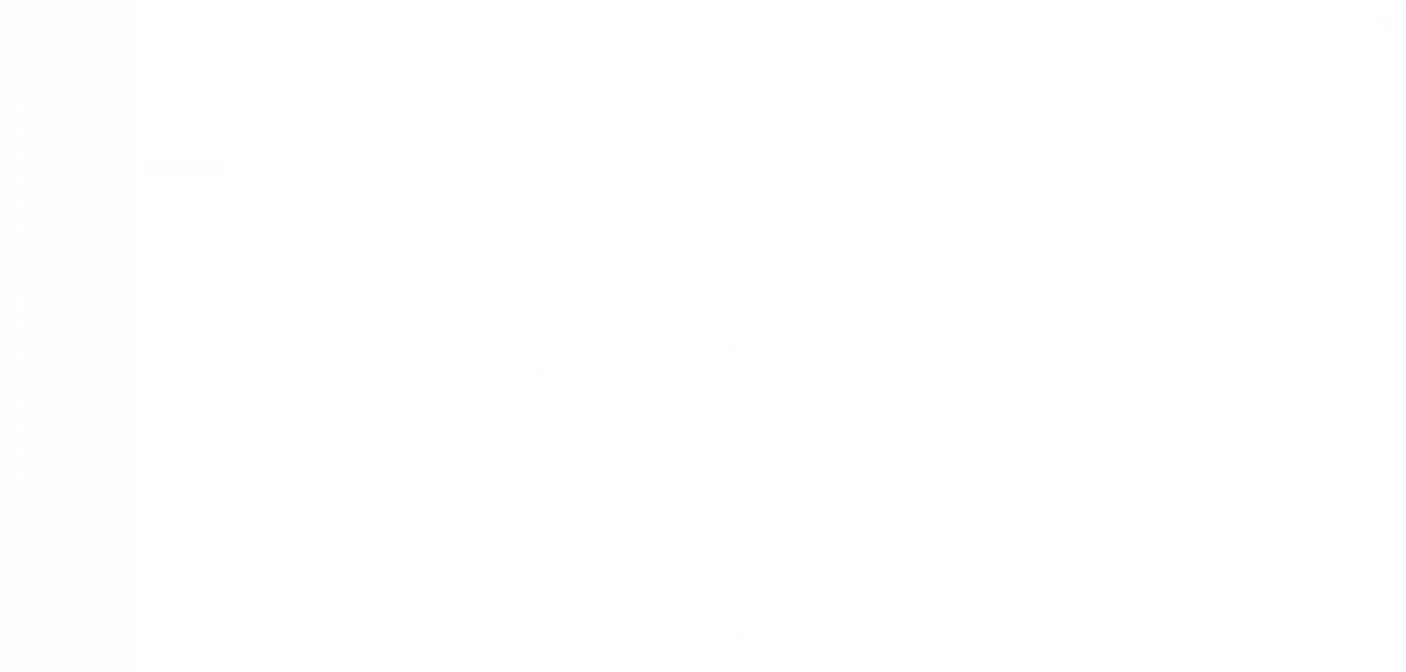
select select "SFP"
select select
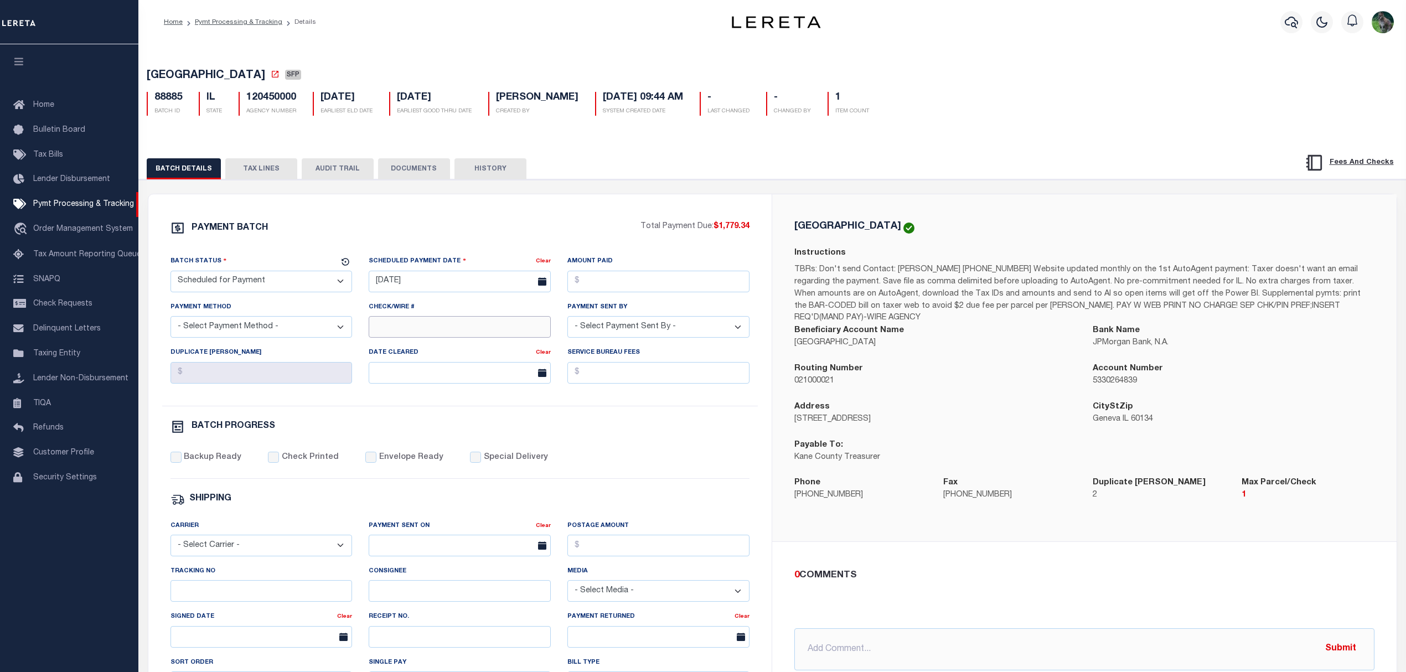
click at [402, 331] on input "Check/Wire #" at bounding box center [460, 327] width 182 height 22
type input "additional funds needed"
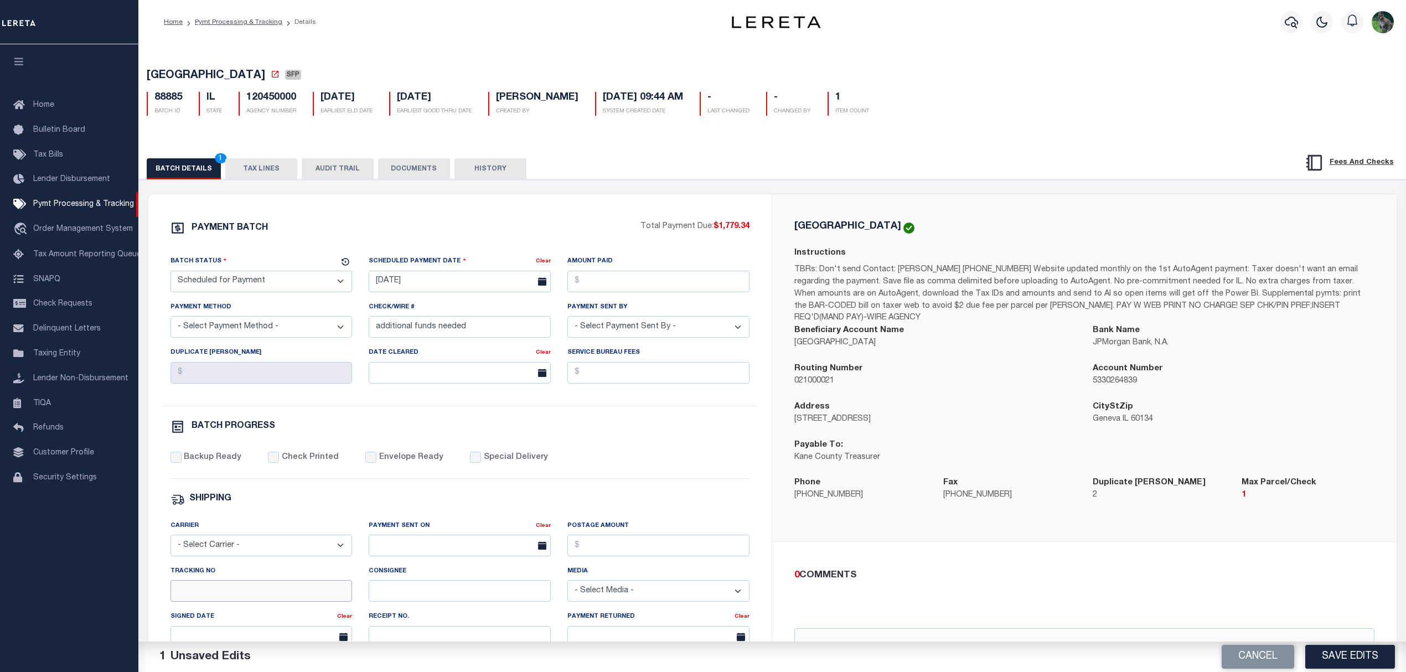
click at [224, 596] on input "Tracking No" at bounding box center [262, 591] width 182 height 22
type input "[PERSON_NAME]"
click at [1370, 661] on button "Save Edits" at bounding box center [1350, 657] width 90 height 24
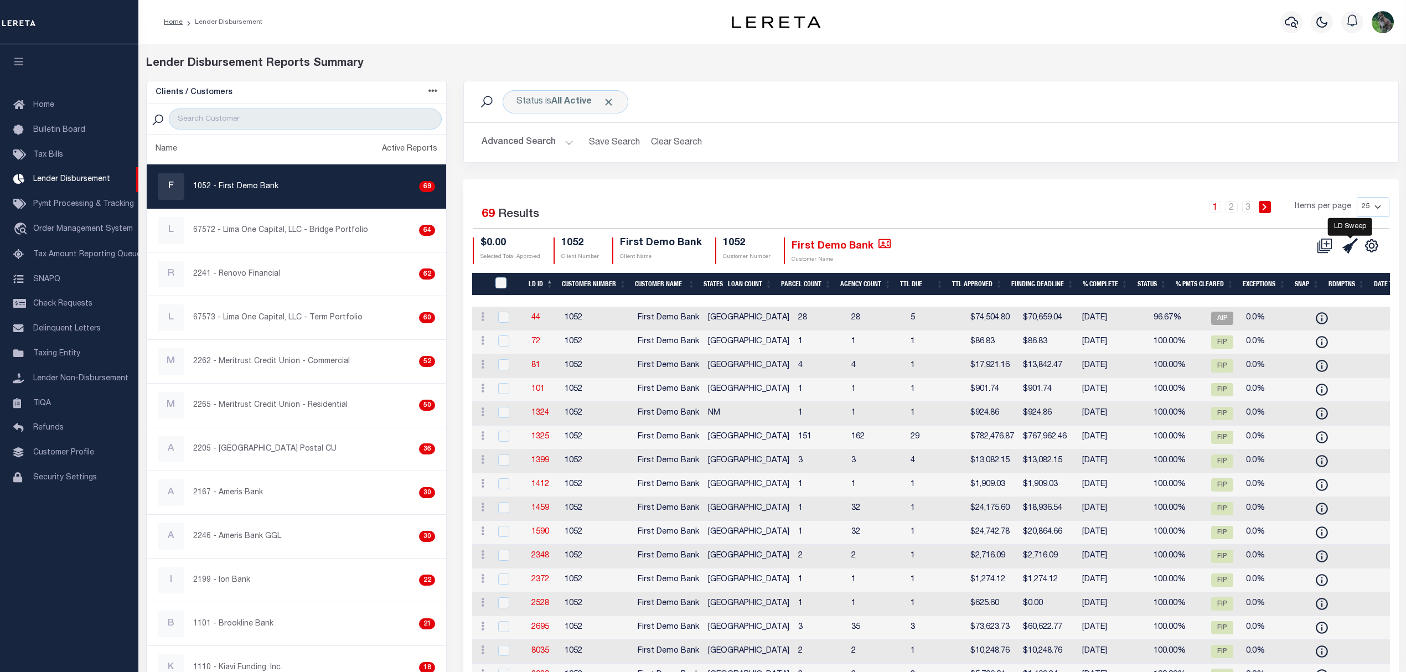
click at [1353, 245] on icon at bounding box center [1350, 246] width 16 height 16
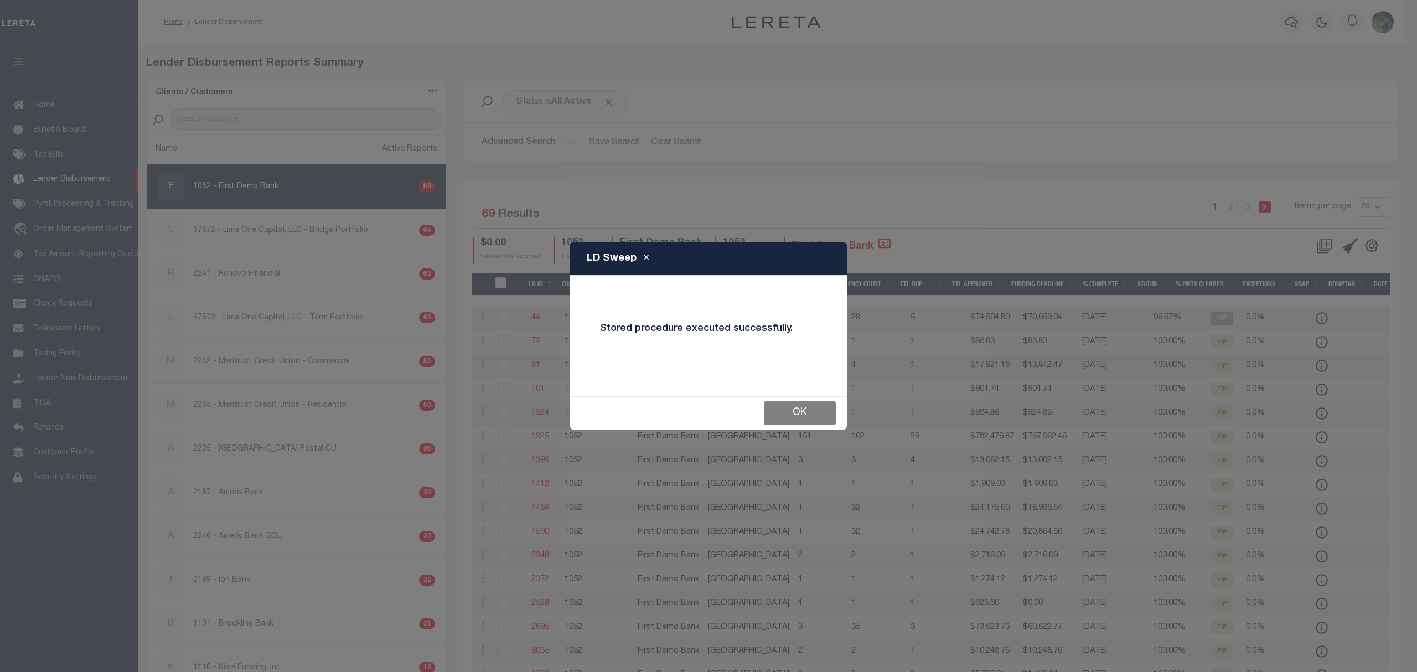
click at [818, 414] on button "OK" at bounding box center [800, 413] width 72 height 24
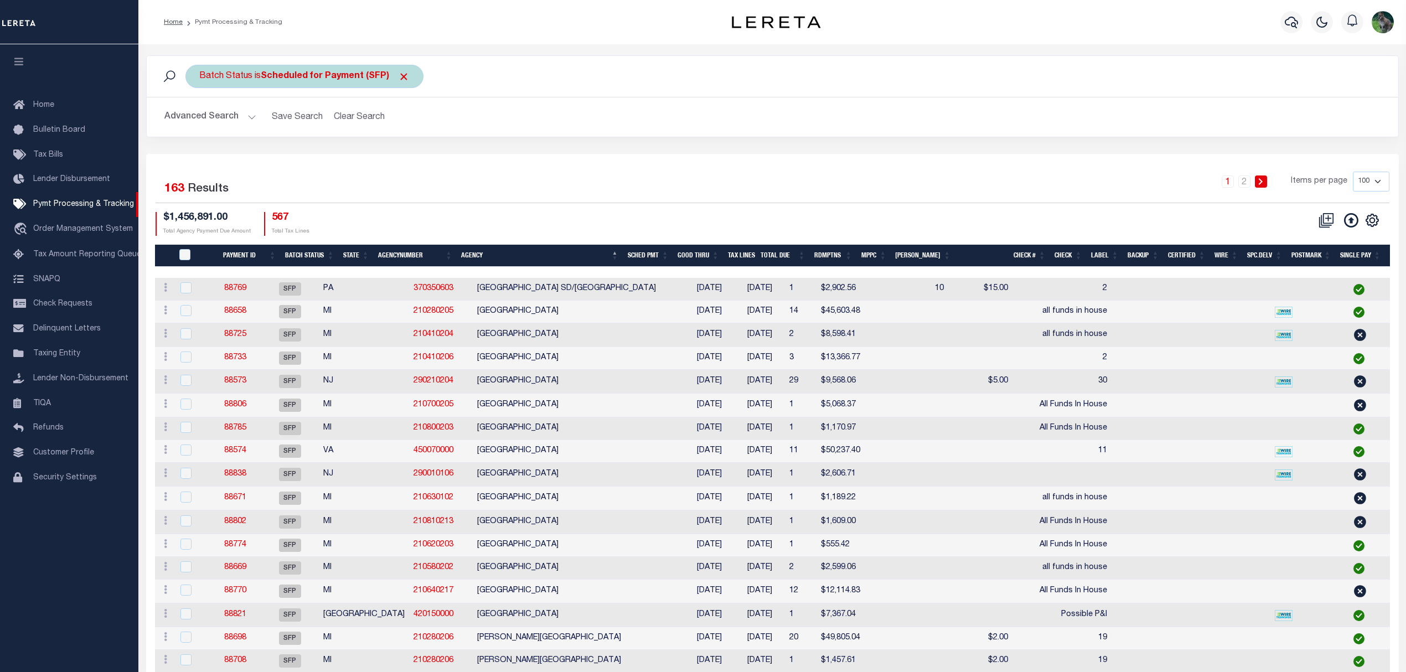
click at [311, 78] on b "Scheduled for Payment (SFP)" at bounding box center [335, 76] width 149 height 9
select select "SFP"
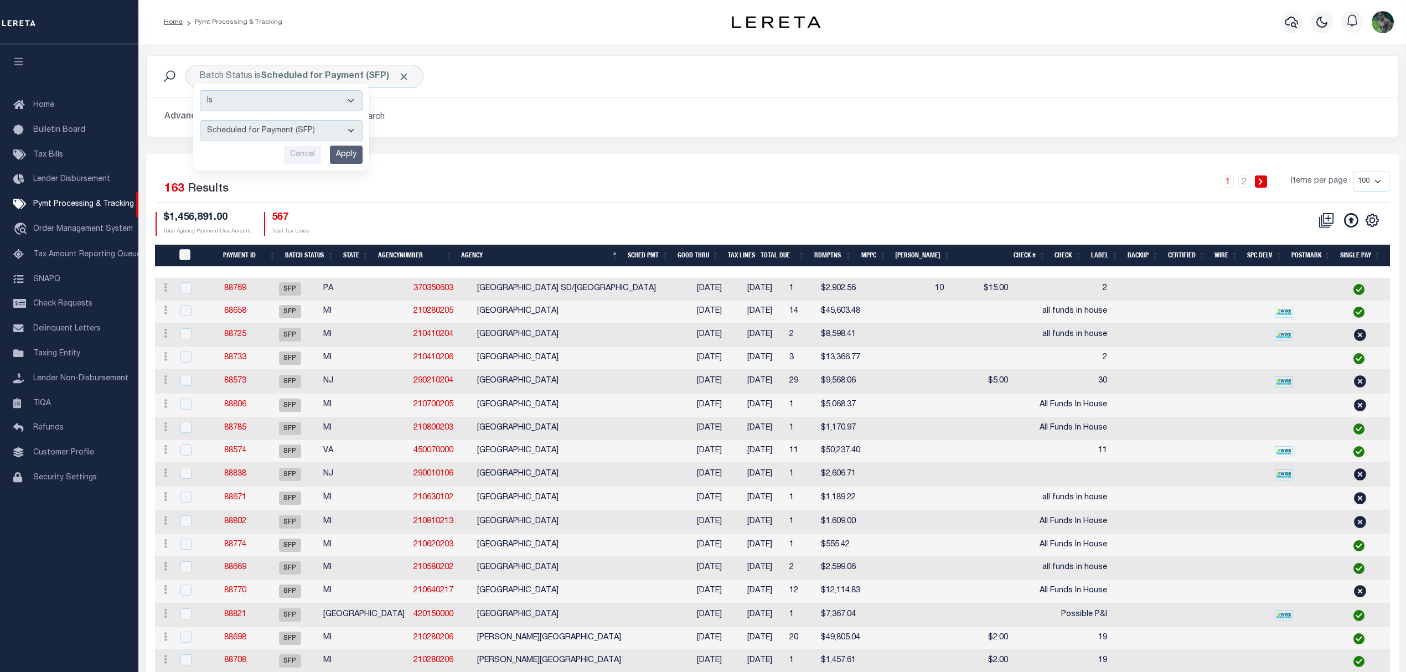
click at [611, 71] on div "Batch Status is Scheduled for Payment (SFP) Is Contains Awaiting Funds (AWF) Cl…" at bounding box center [773, 76] width 1234 height 23
click at [209, 109] on button "Advanced Search" at bounding box center [210, 117] width 92 height 22
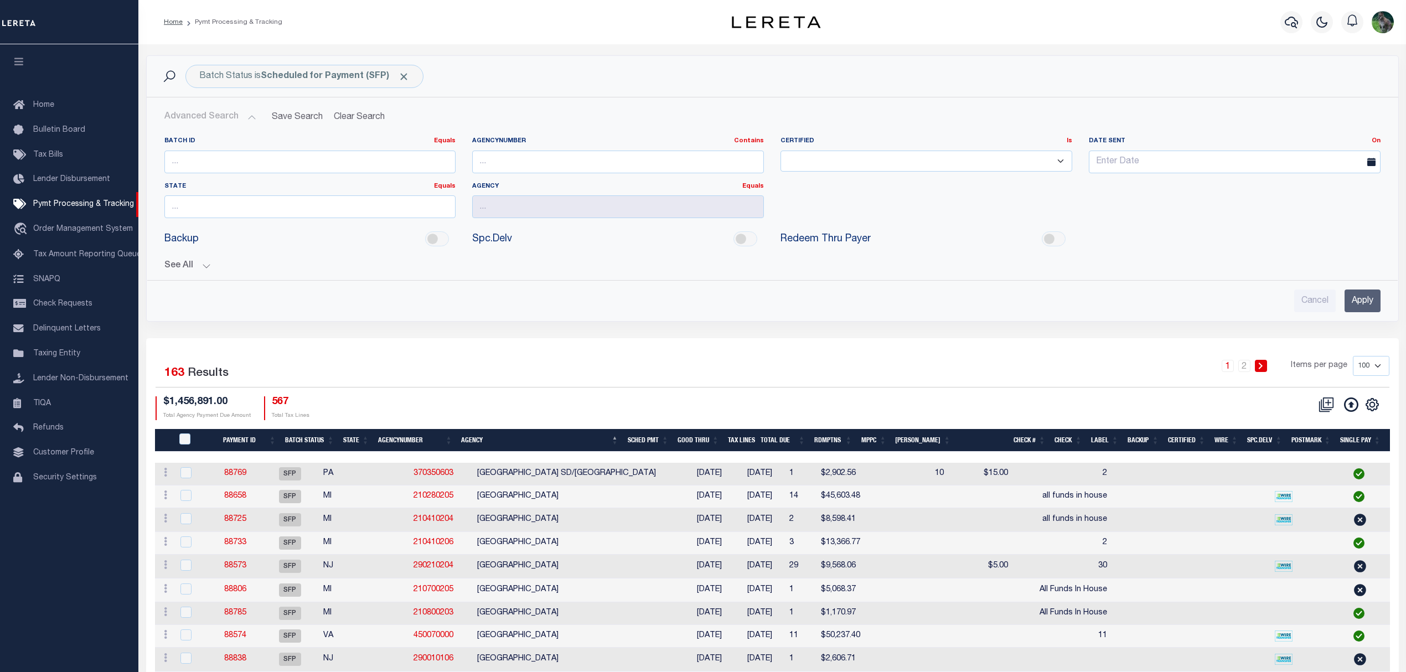
click at [176, 268] on button "See All" at bounding box center [772, 266] width 1216 height 11
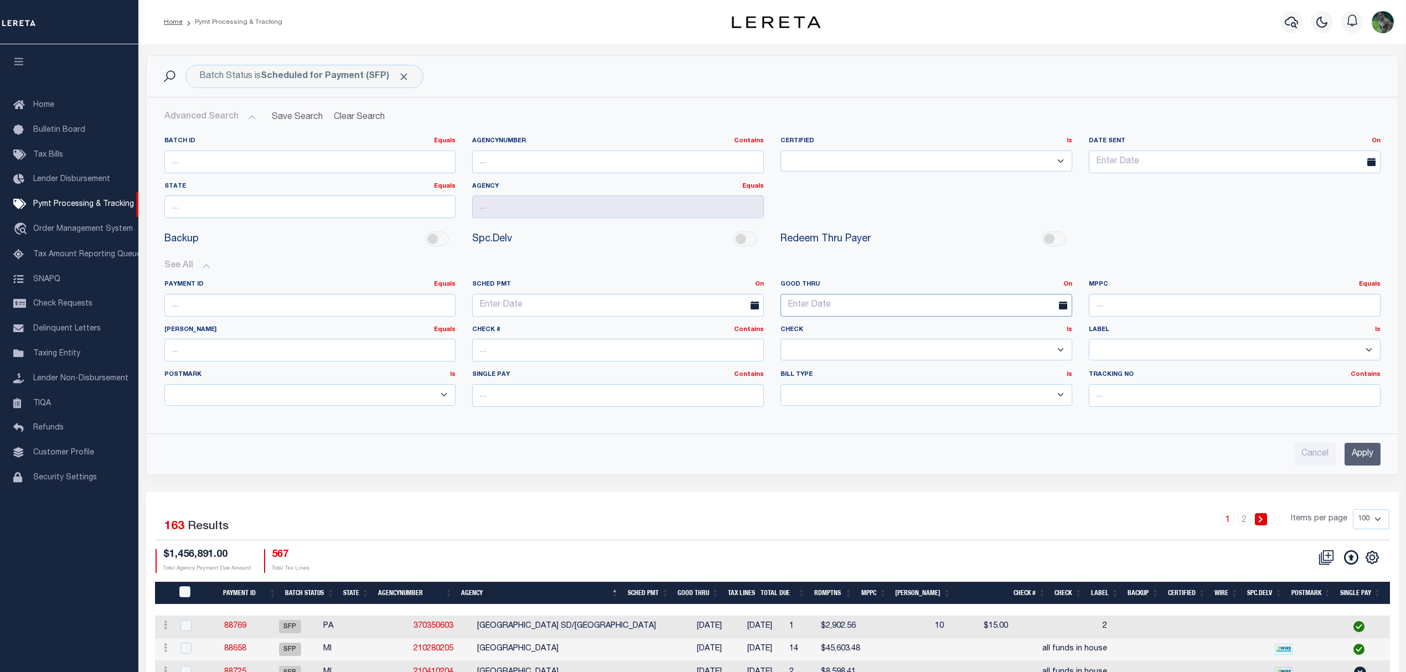
click at [1070, 282] on link "On" at bounding box center [1067, 284] width 9 height 6
click at [1030, 348] on link "Between" at bounding box center [1027, 345] width 87 height 16
click at [807, 309] on input "text" at bounding box center [849, 305] width 137 height 23
click at [888, 455] on span "28" at bounding box center [890, 456] width 22 height 22
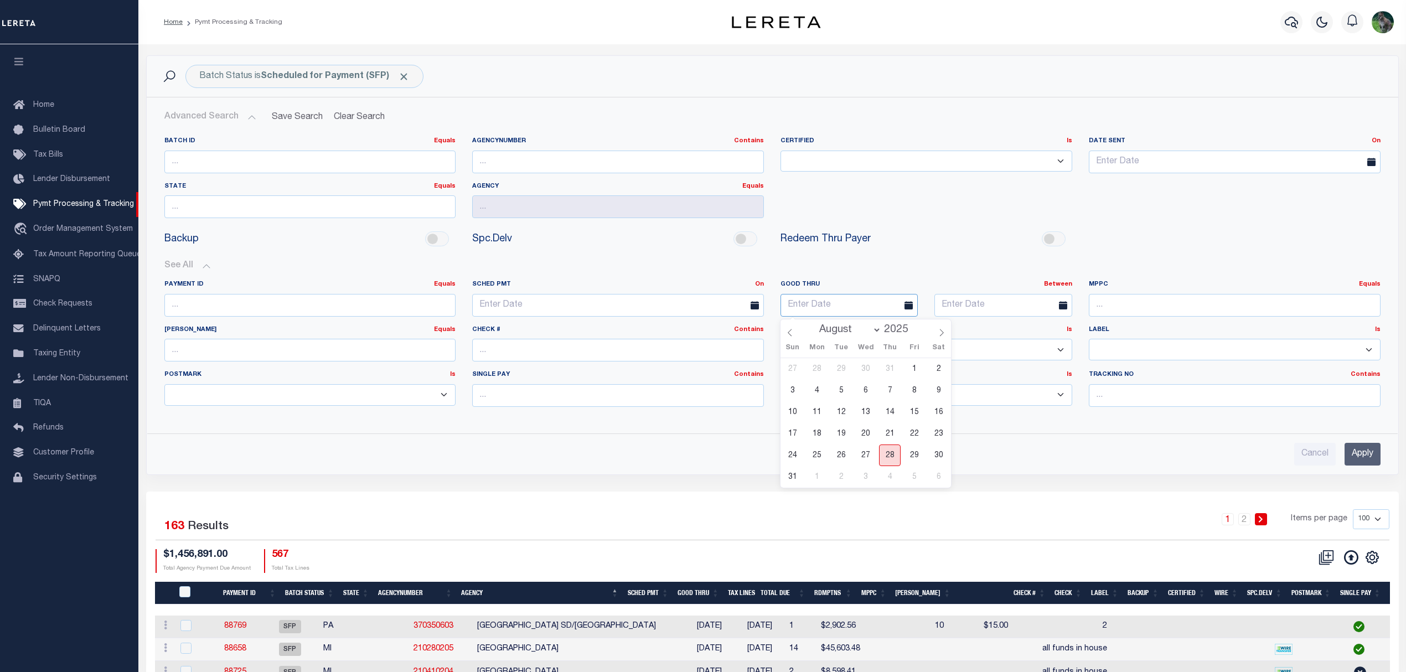
type input "08-28-2025"
click at [990, 478] on span "2" at bounding box center [996, 477] width 22 height 22
type input "09-02-2025"
click at [1354, 455] on input "Apply" at bounding box center [1363, 454] width 36 height 23
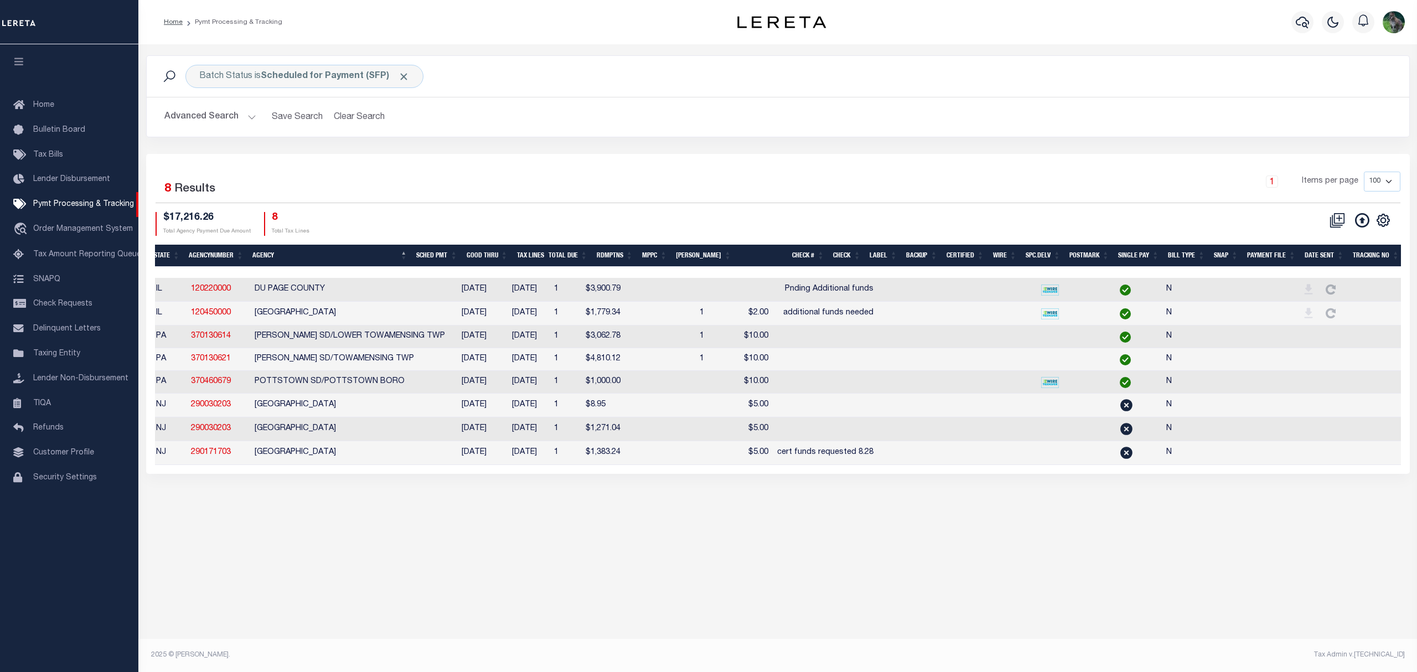
scroll to position [0, 146]
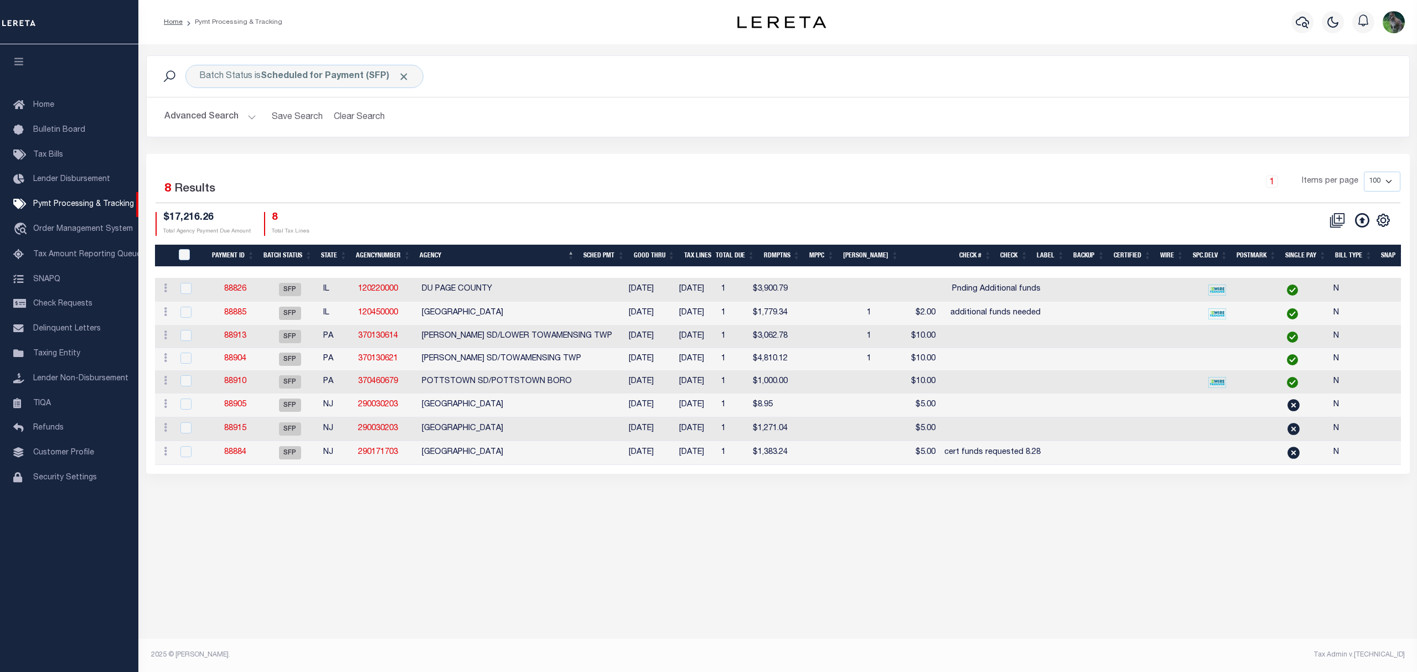
click at [505, 173] on div "1 Items per page 100 200 500 1000" at bounding box center [935, 186] width 929 height 29
click at [594, 129] on div "Advanced Search Save Search Clear Search PayeeSearchTable_dynamictable_____Defa…" at bounding box center [778, 116] width 1263 height 39
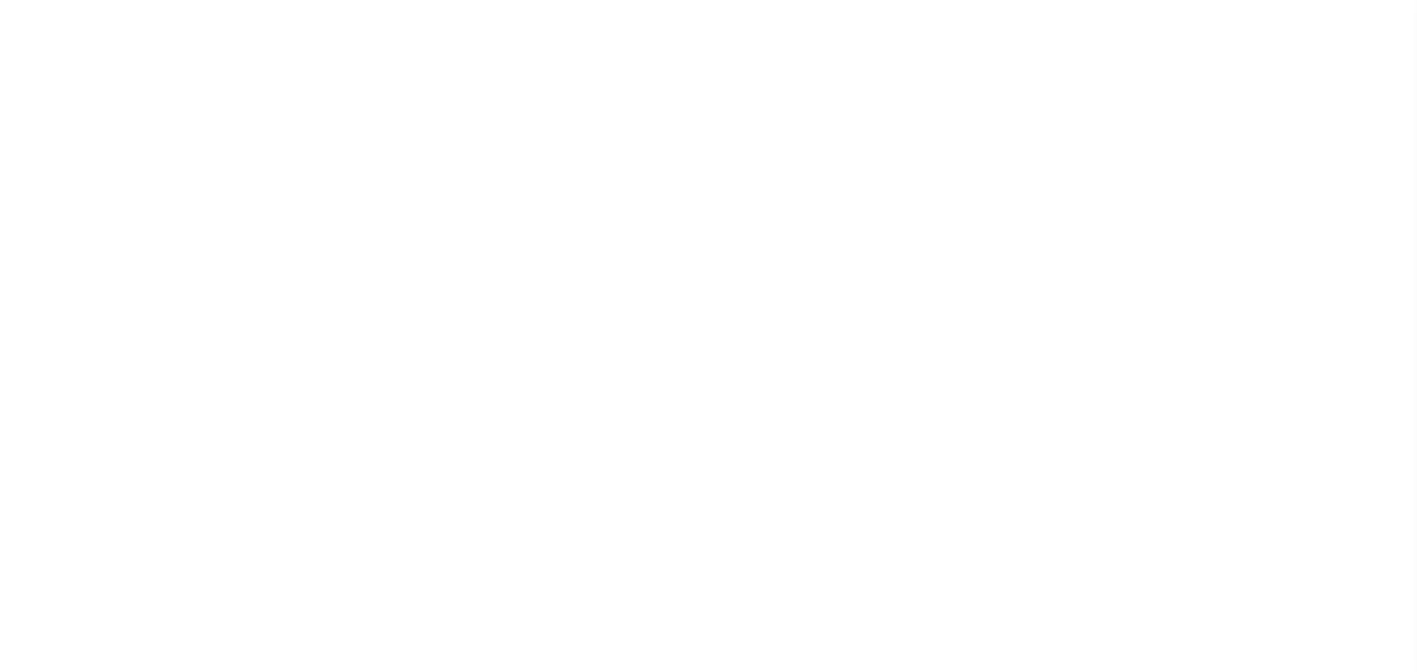
select select "50"
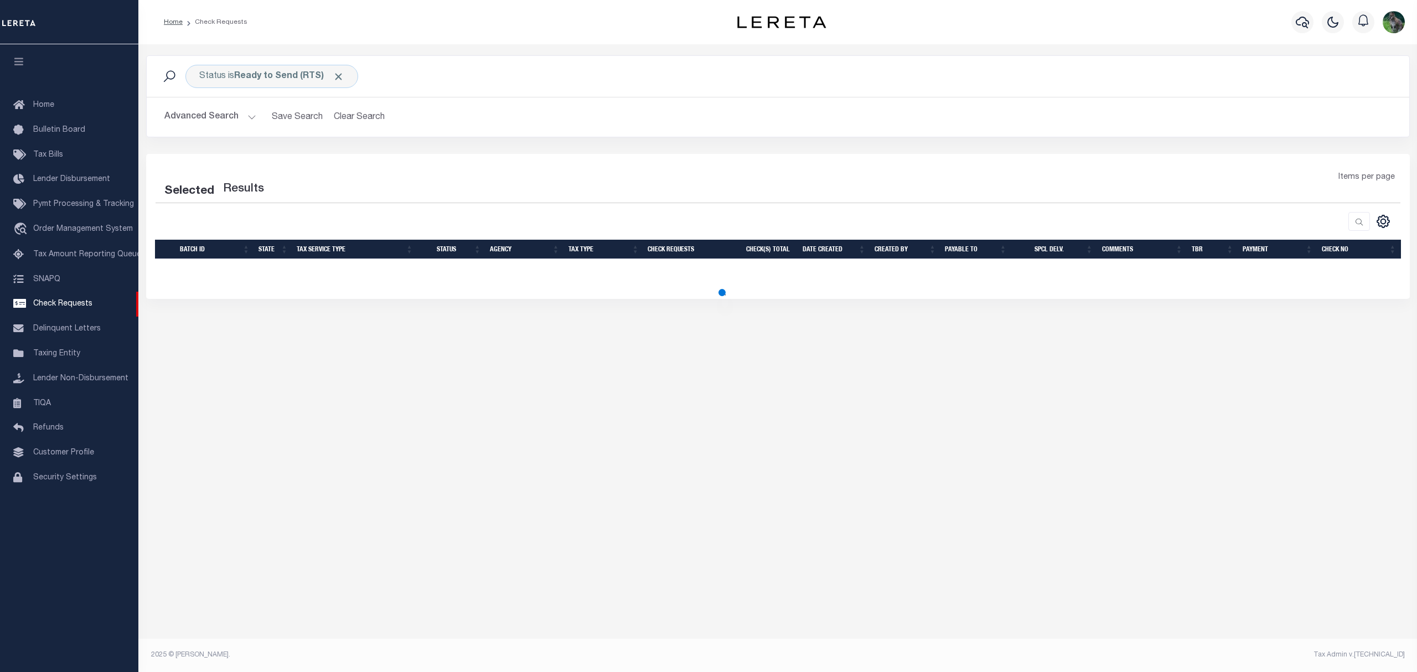
select select "50"
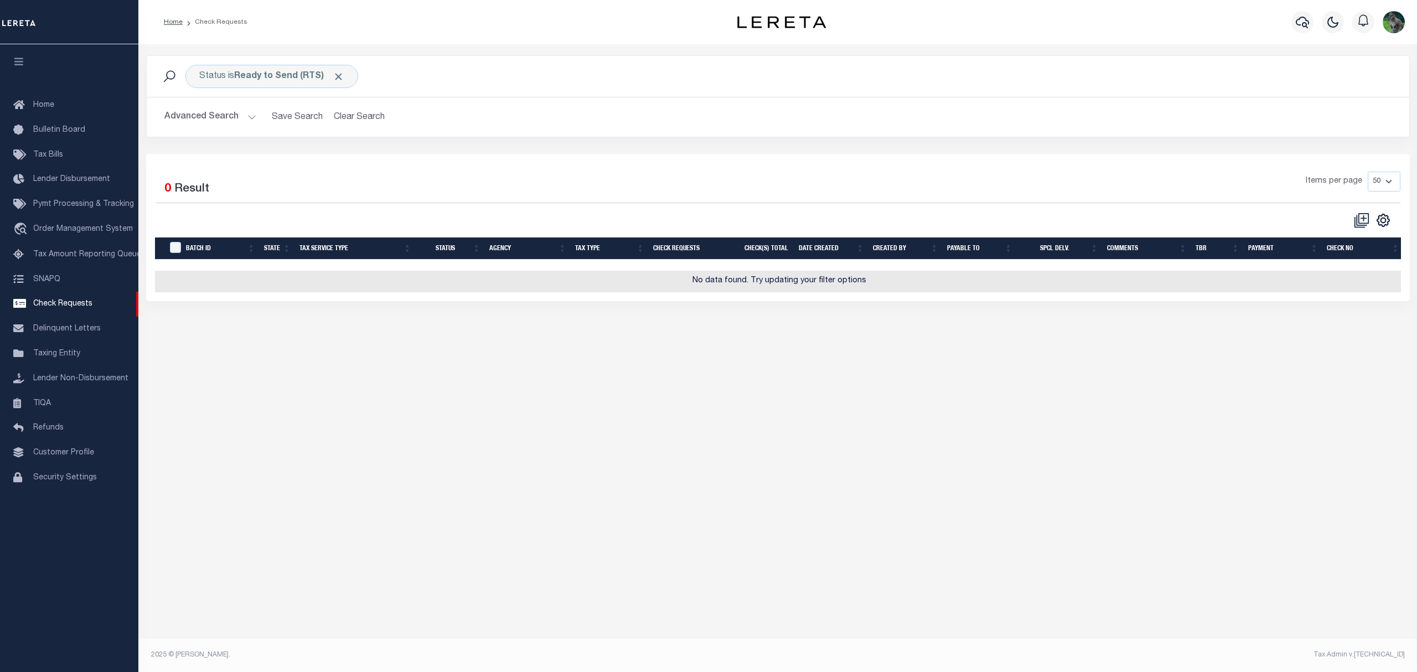
click at [377, 129] on div "Advanced Search Save Search Clear Search CheckRequestSearchTable_dynamictable__…" at bounding box center [778, 116] width 1263 height 39
click at [362, 114] on button "Clear Search" at bounding box center [359, 117] width 60 height 22
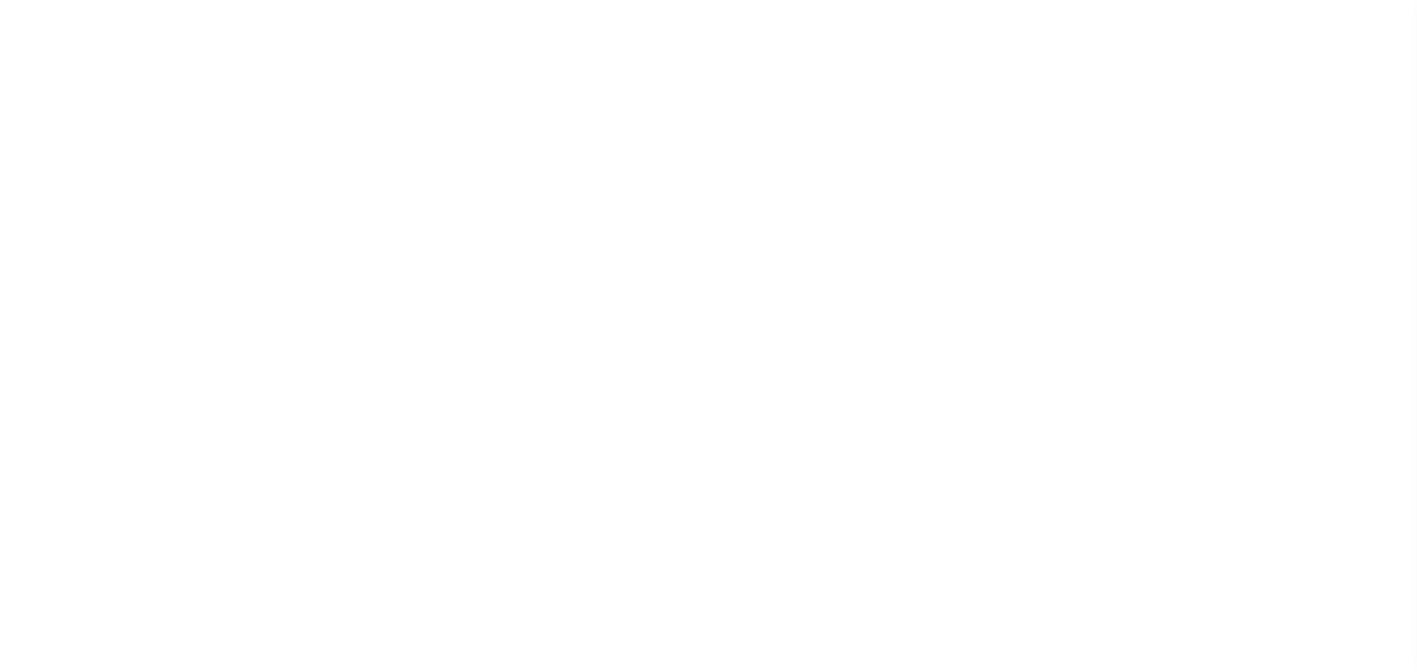
select select "BIP"
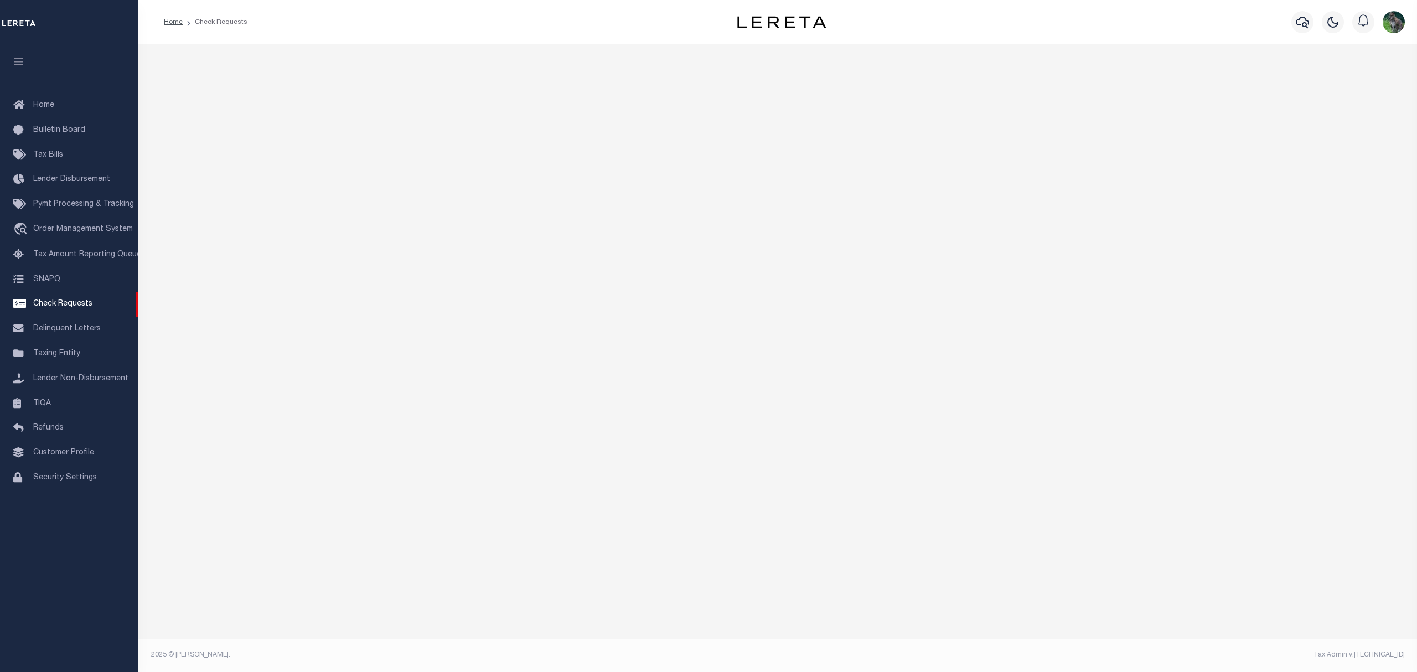
select select "50"
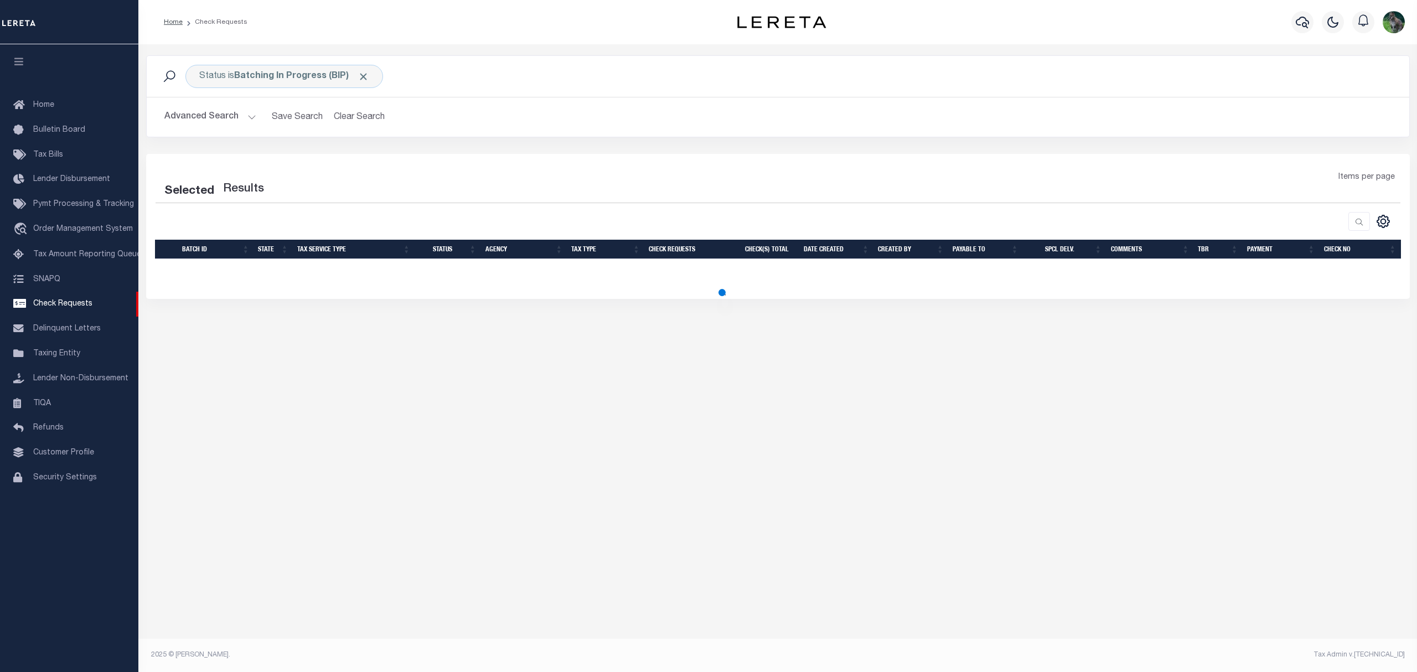
select select "50"
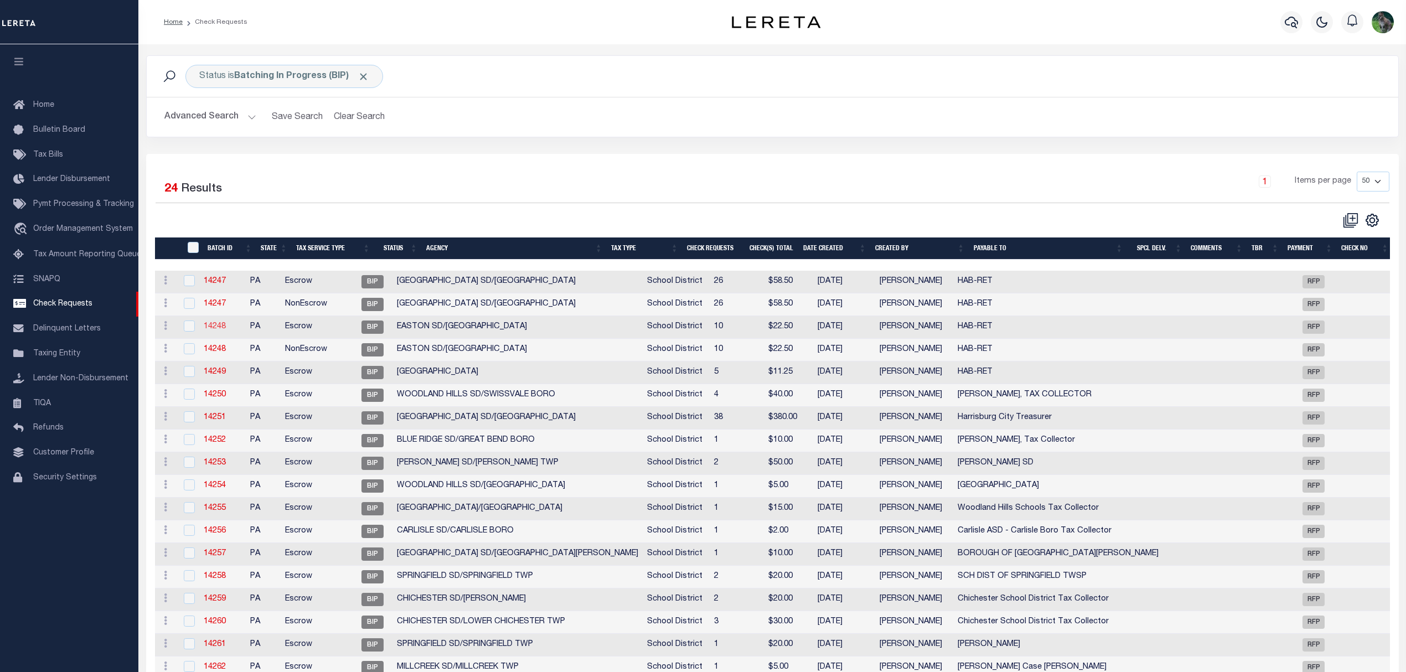
click at [221, 330] on link "14248" at bounding box center [215, 327] width 22 height 8
select select "BIP"
type input "No"
type input "$0.00"
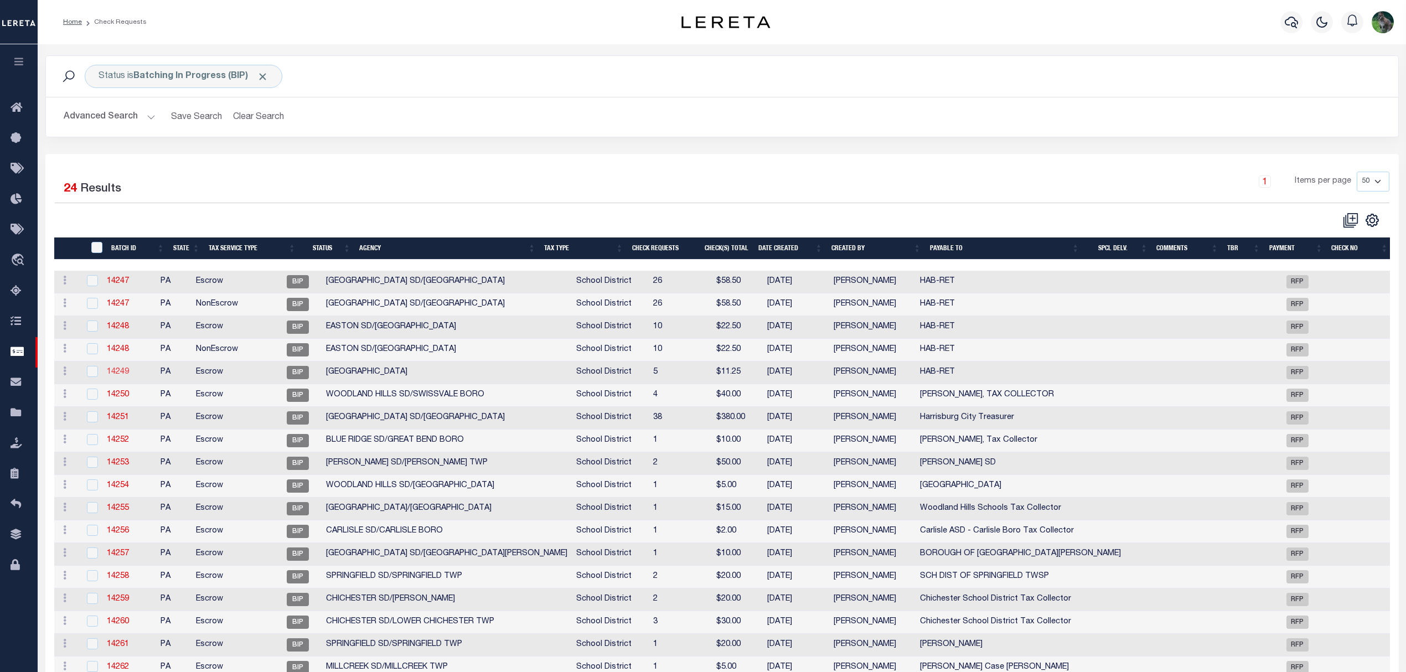
click at [118, 375] on link "14249" at bounding box center [118, 372] width 22 height 8
click at [120, 399] on link "14250" at bounding box center [118, 395] width 22 height 8
type input "THOMAS BARR, TAX COLLECTOR"
click at [129, 421] on link "14251" at bounding box center [118, 418] width 22 height 8
checkbox input "true"
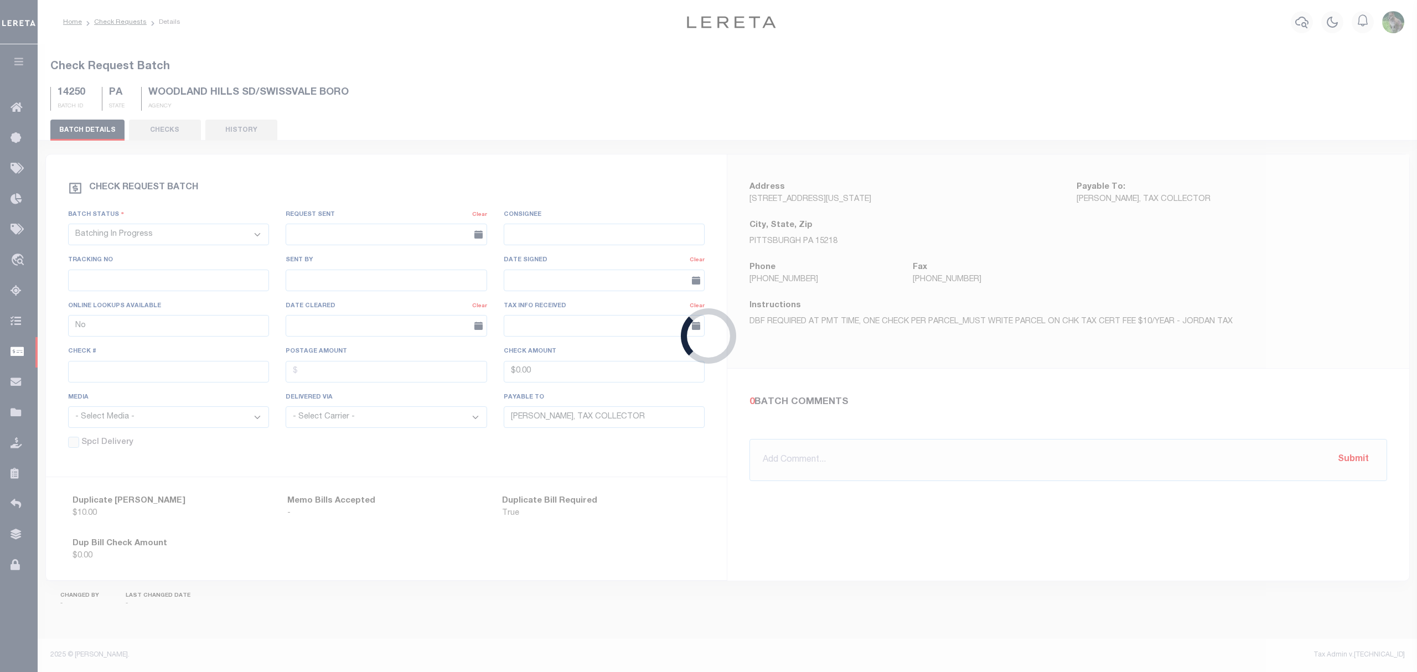
type input "Yes"
type input "Harrisburg City Treasurer"
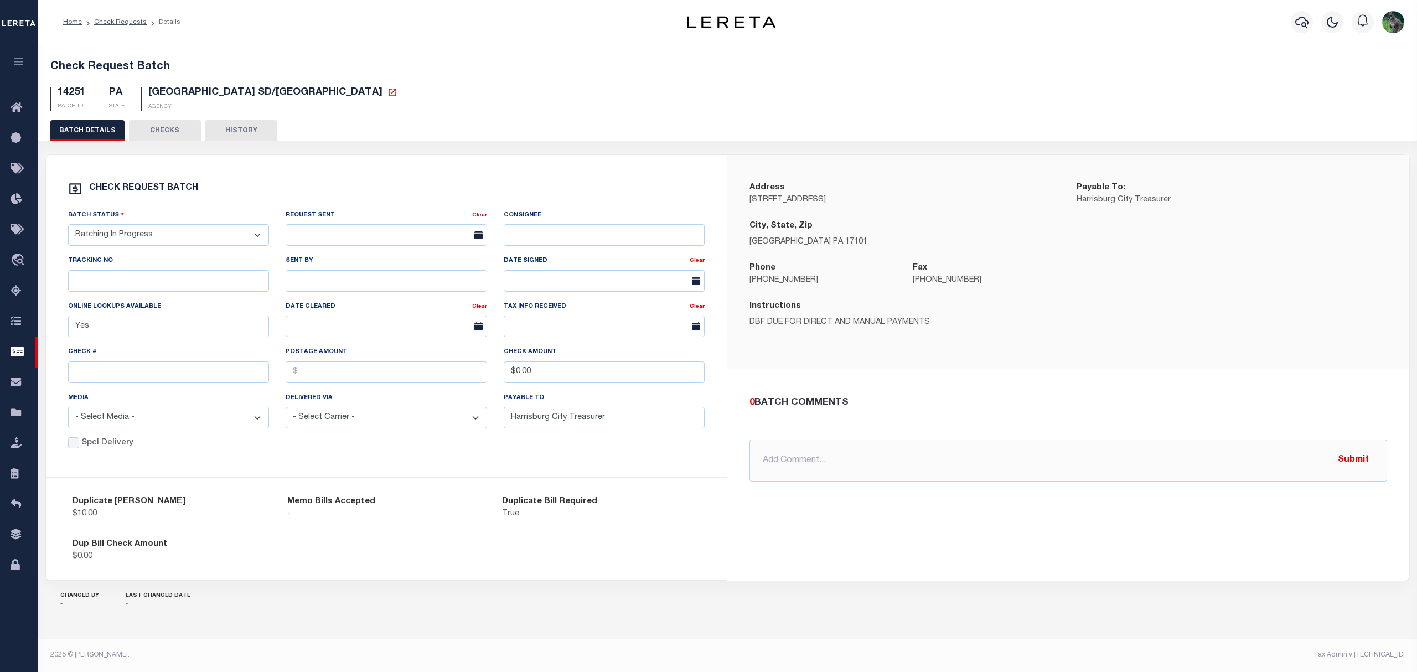
click at [614, 178] on div "Check REQUEST BATCH Batch Status - Select Status - Approval Needed Batching In …" at bounding box center [386, 316] width 681 height 323
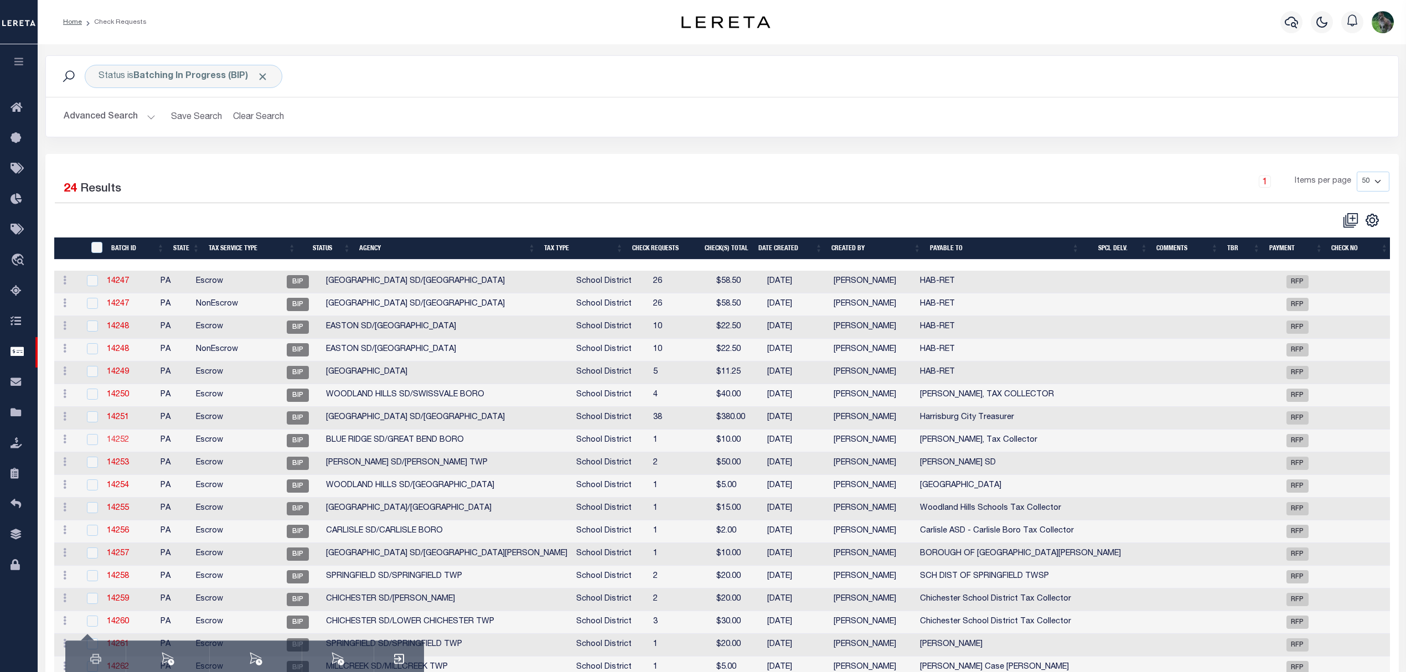
click at [121, 443] on link "14252" at bounding box center [118, 440] width 22 height 8
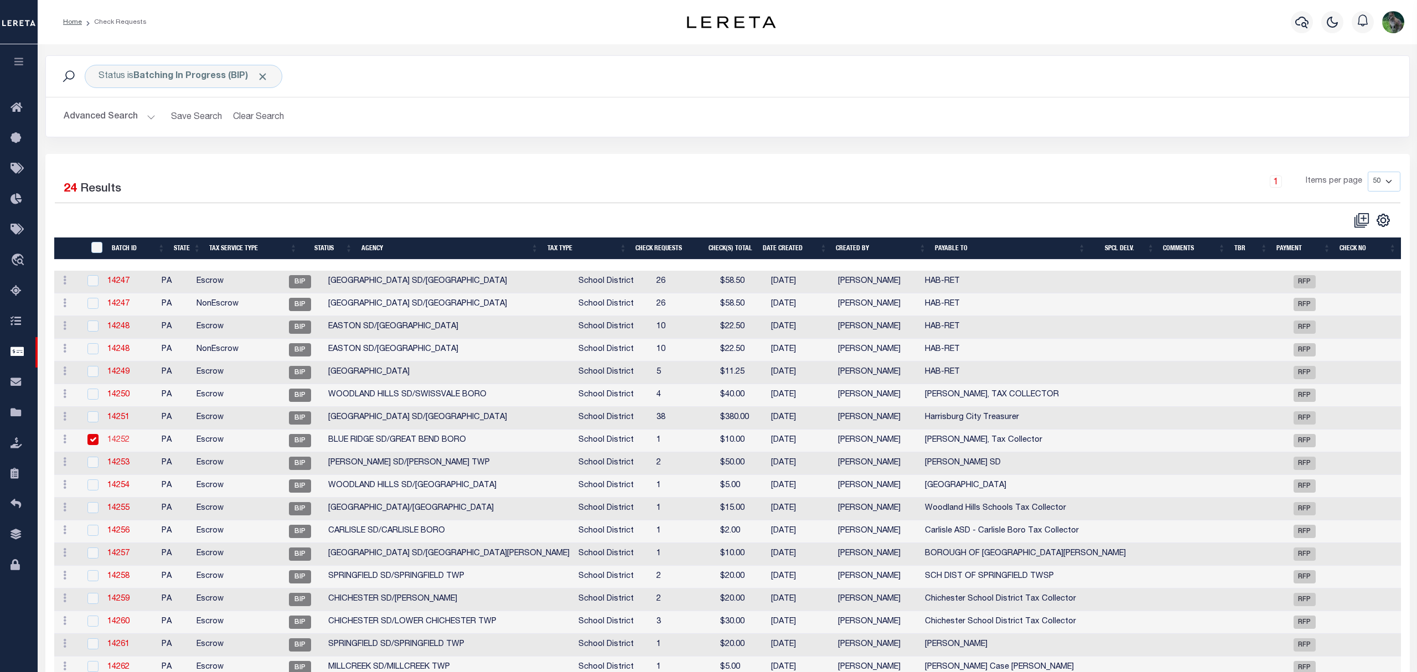
type input "No"
click at [121, 463] on link "14253" at bounding box center [118, 463] width 22 height 8
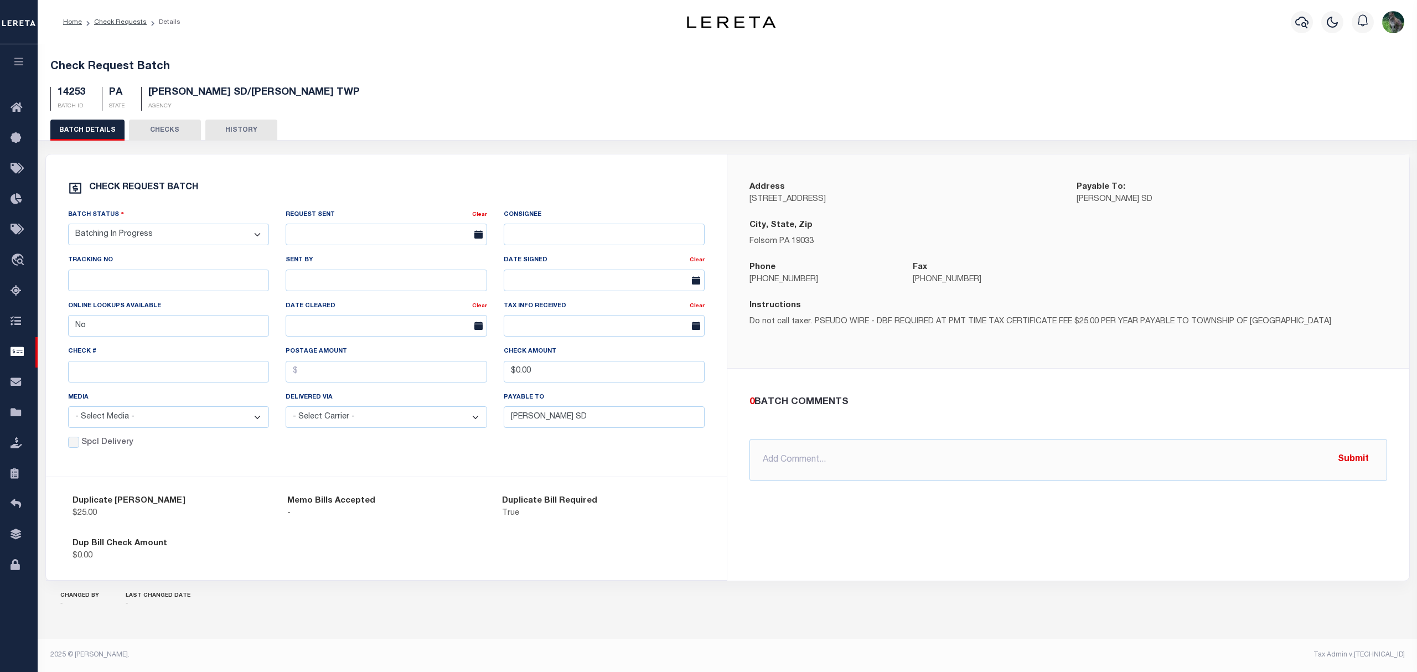
drag, startPoint x: 121, startPoint y: 463, endPoint x: 131, endPoint y: 461, distance: 10.9
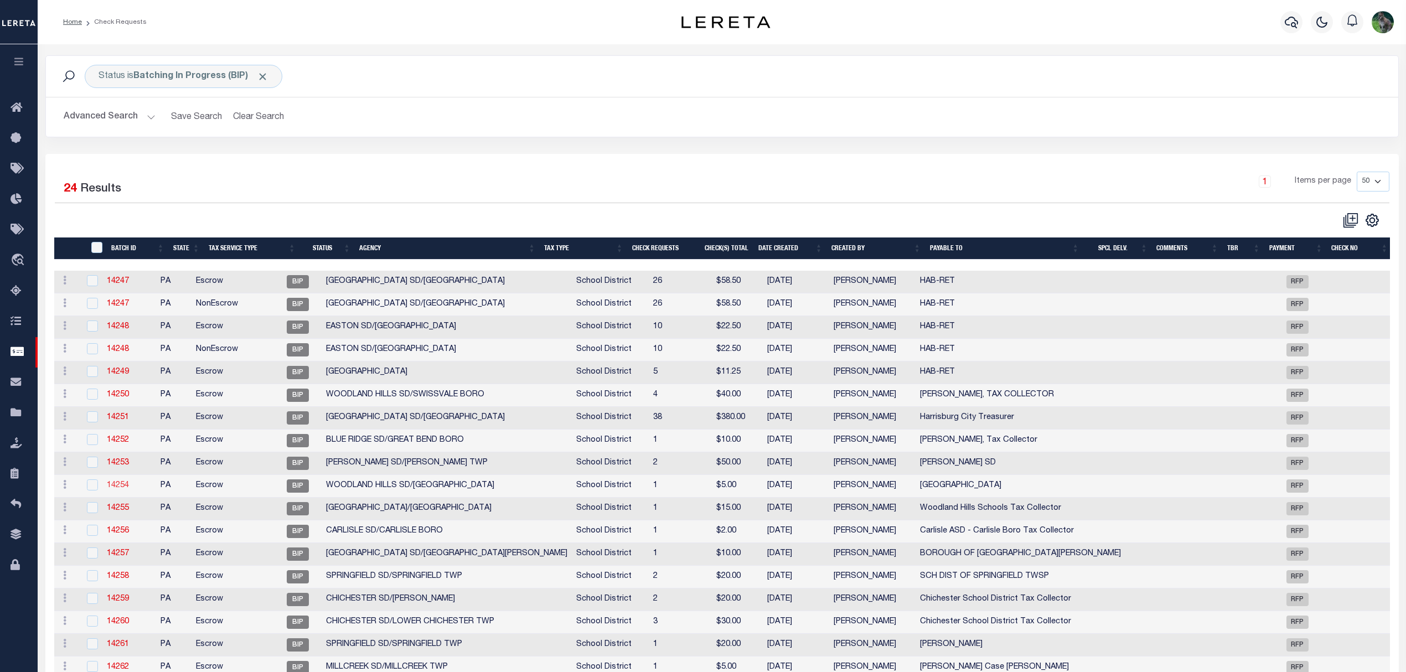
click at [122, 488] on link "14254" at bounding box center [118, 486] width 22 height 8
click at [118, 509] on link "14255" at bounding box center [118, 508] width 22 height 8
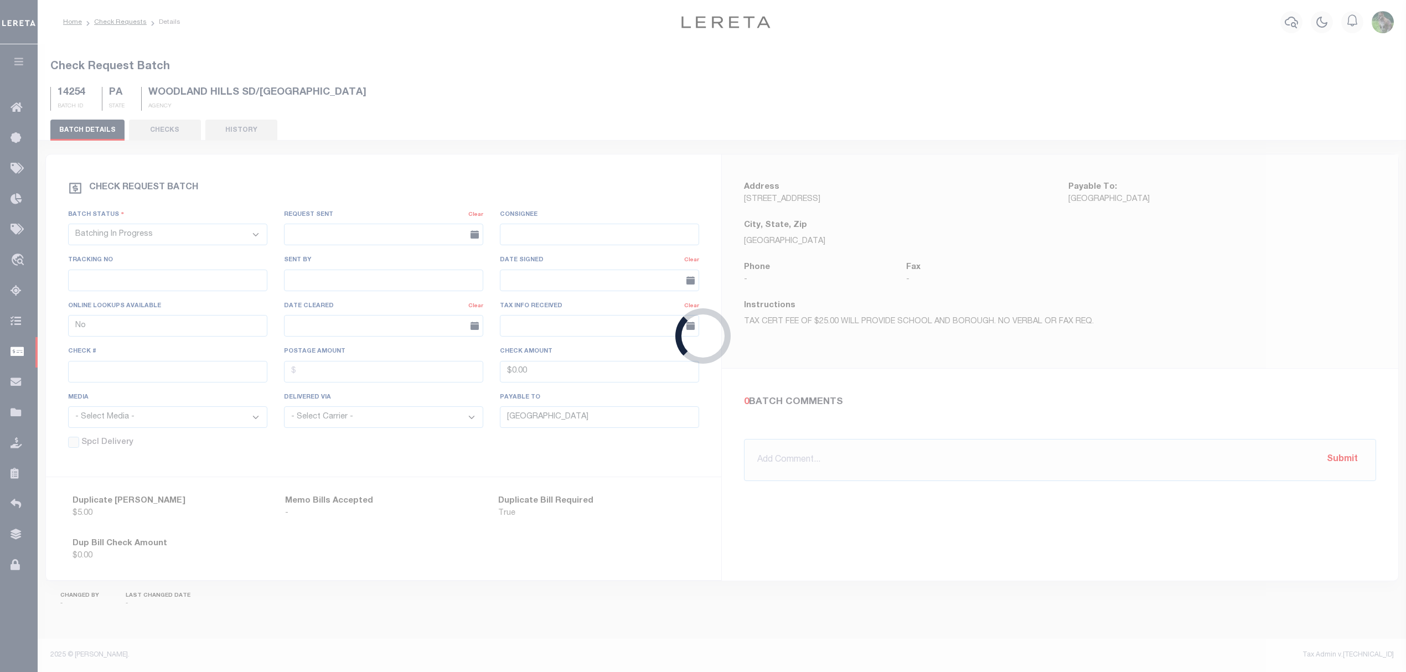
type input "Woodland Hills Schools Tax Collector"
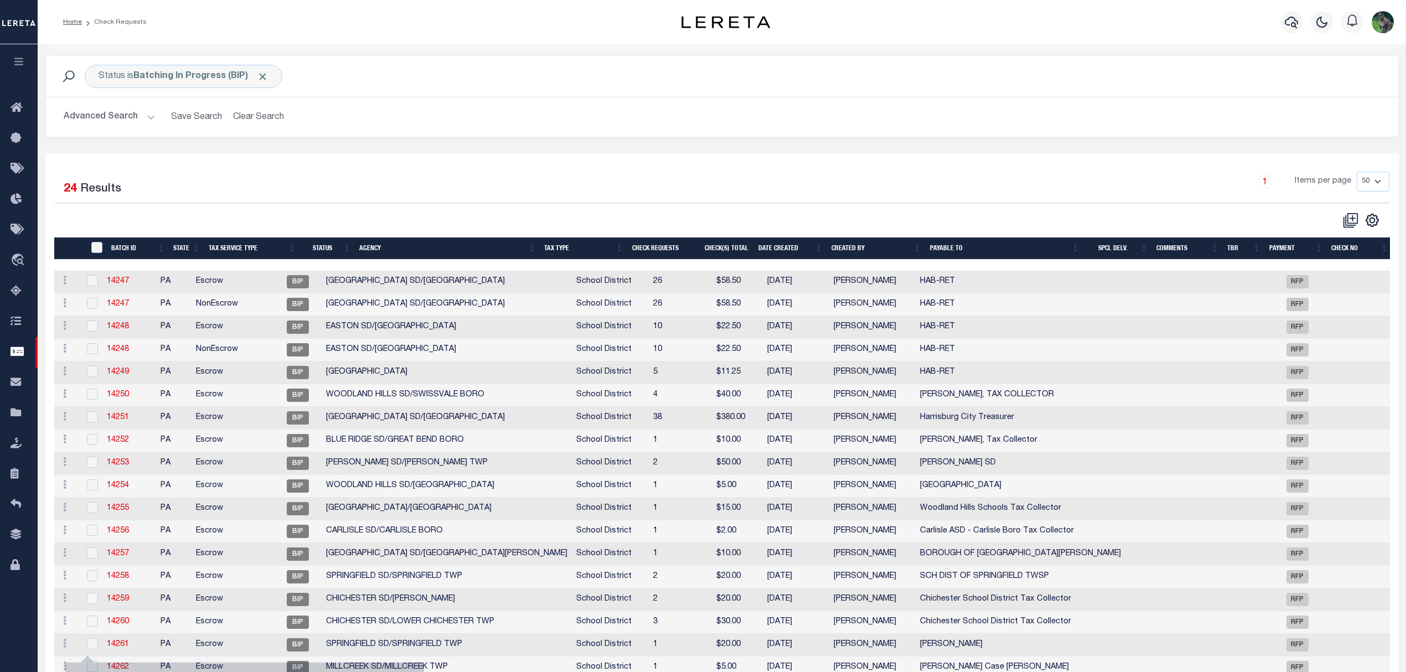
click at [145, 508] on td "14255" at bounding box center [129, 509] width 54 height 23
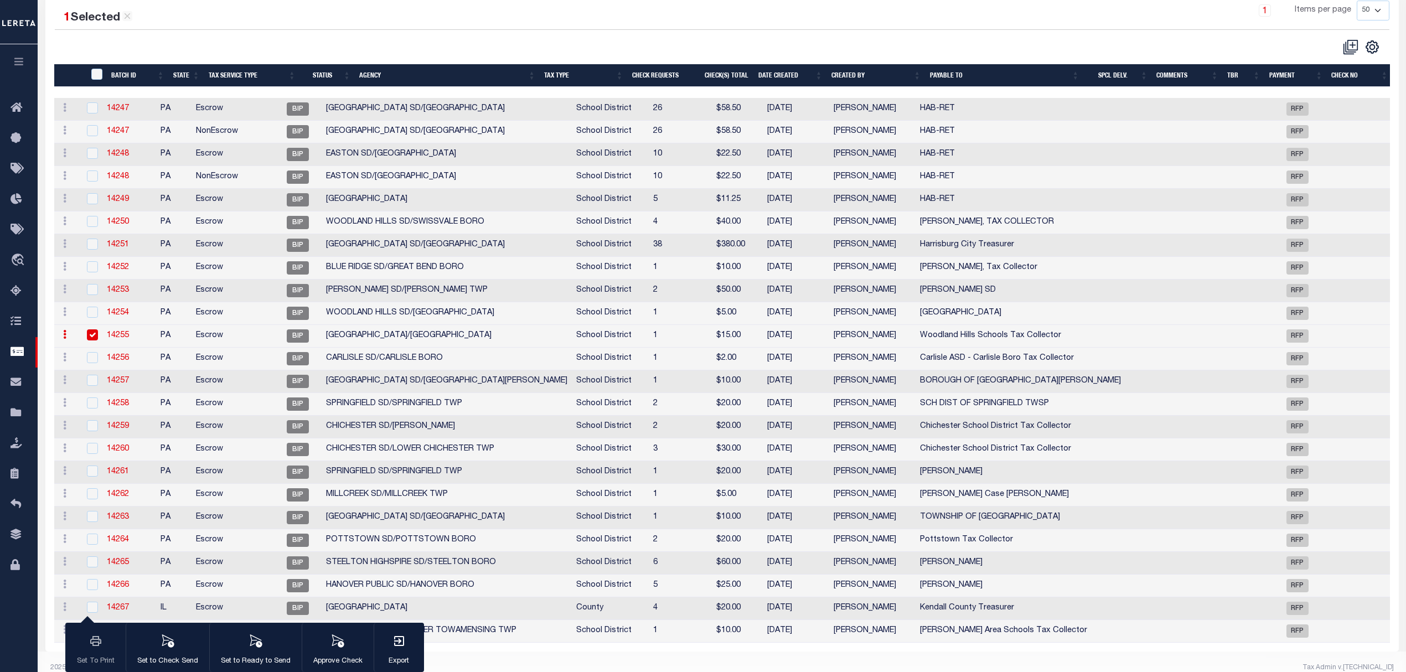
scroll to position [197, 0]
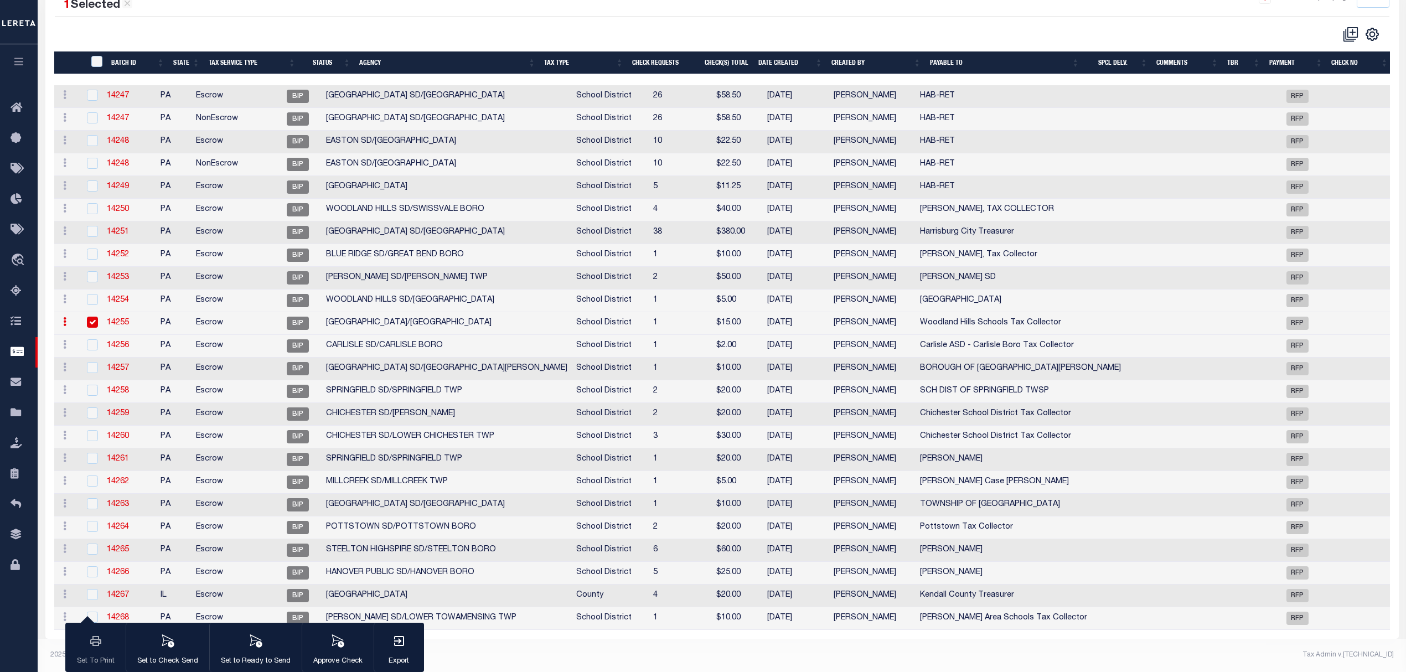
click at [144, 314] on td "14255" at bounding box center [129, 323] width 54 height 23
checkbox input "false"
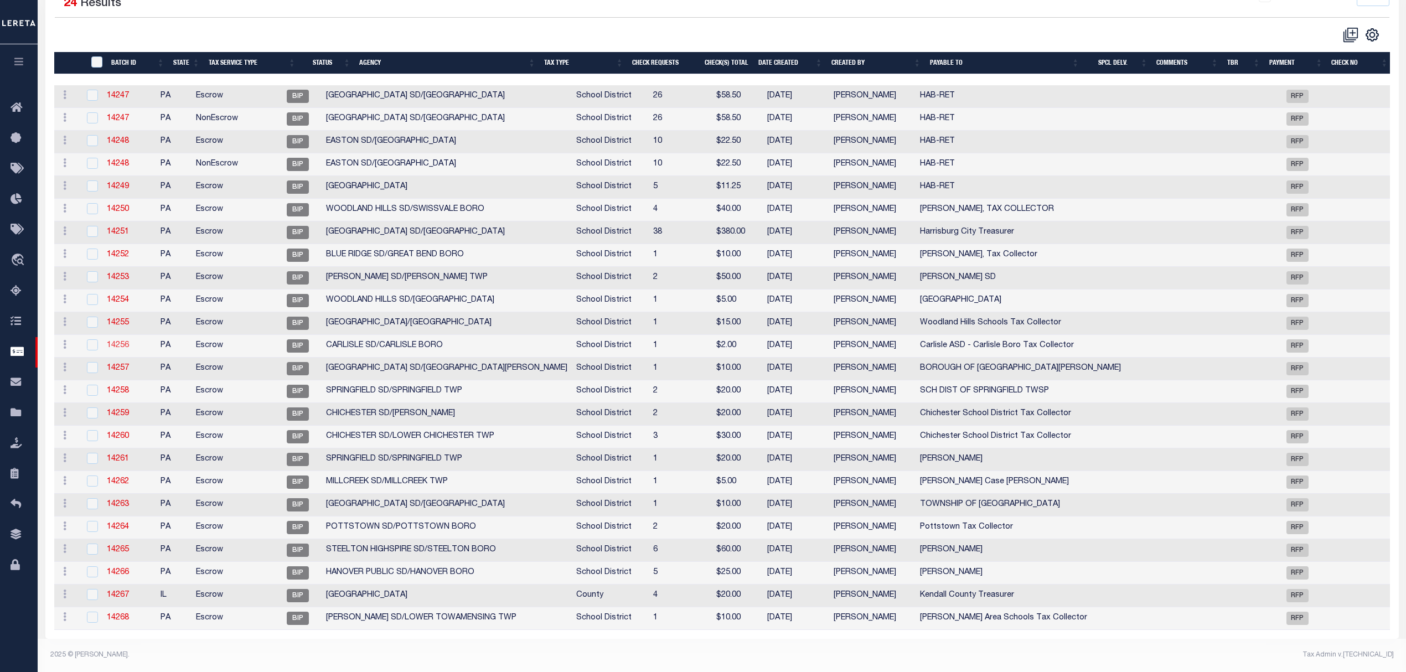
click at [129, 342] on link "14256" at bounding box center [118, 346] width 22 height 8
checkbox input "true"
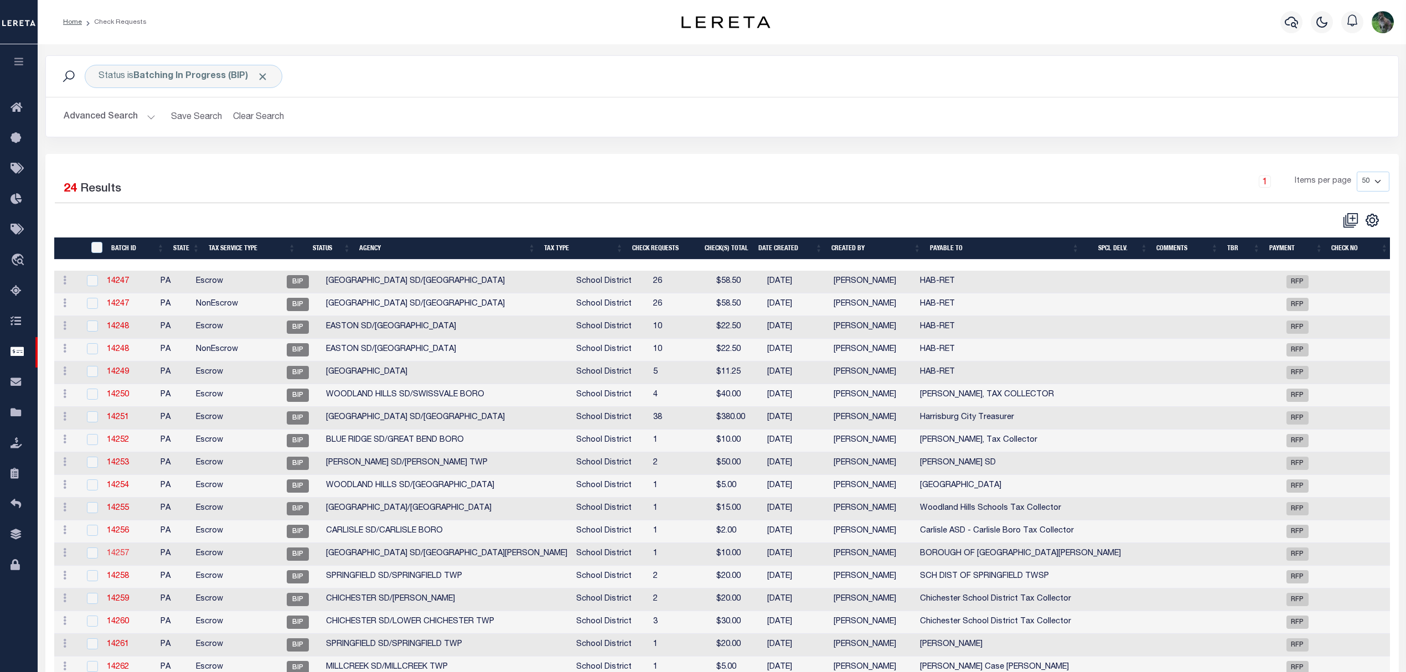
click at [128, 557] on link "14257" at bounding box center [118, 554] width 22 height 8
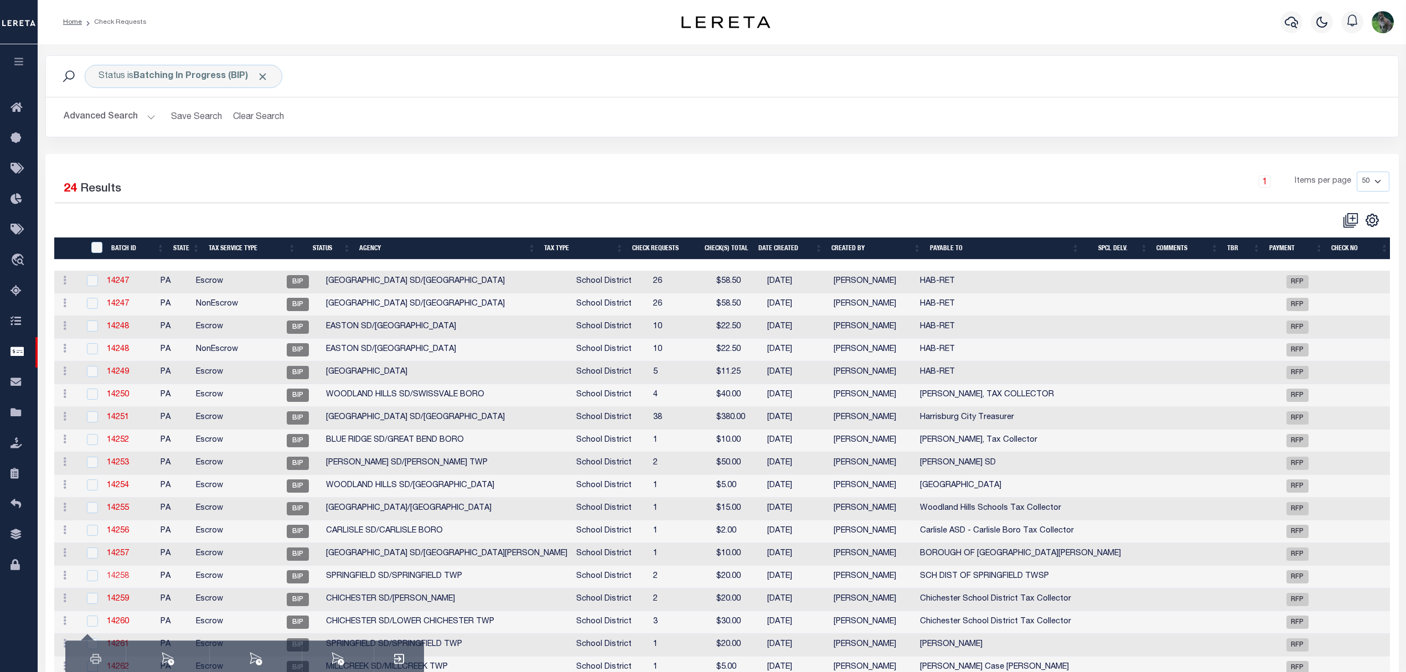
click at [123, 578] on link "14258" at bounding box center [118, 576] width 22 height 8
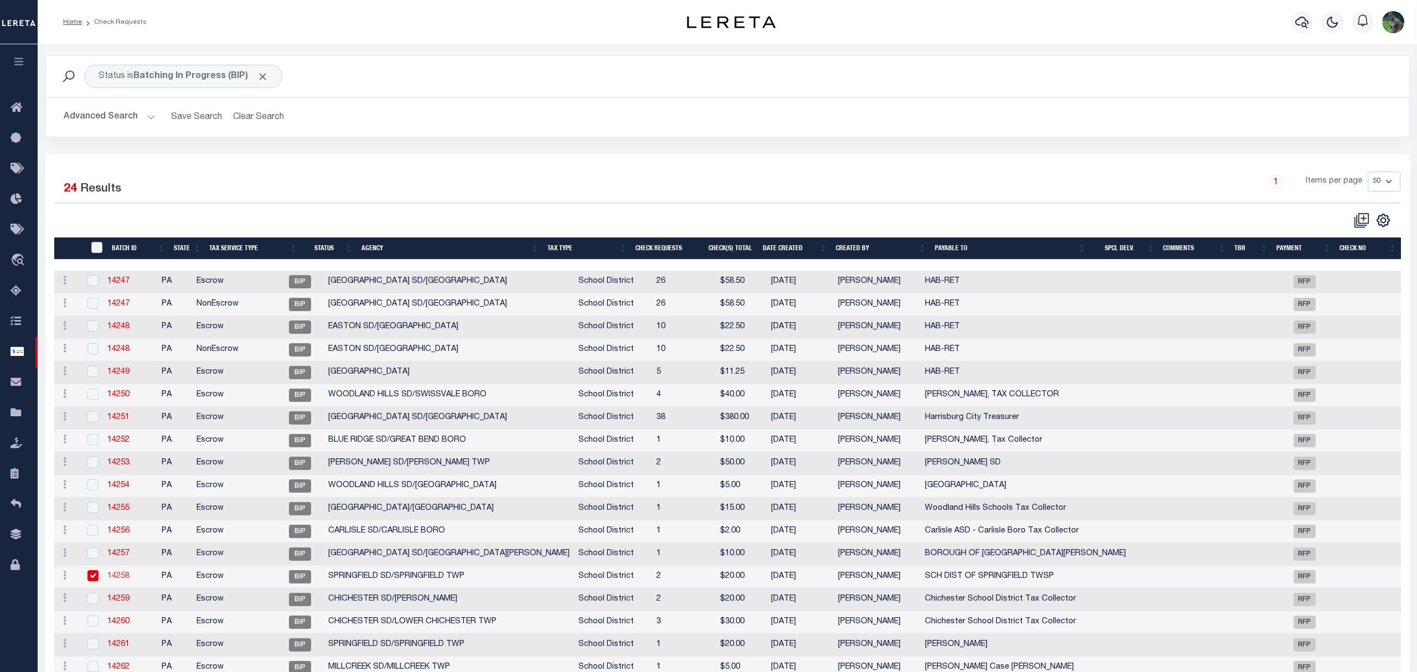
type input "SCH DIST OF SPRINGFIELD TWSP"
click at [120, 599] on td "14259" at bounding box center [129, 599] width 54 height 23
checkbox input "true"
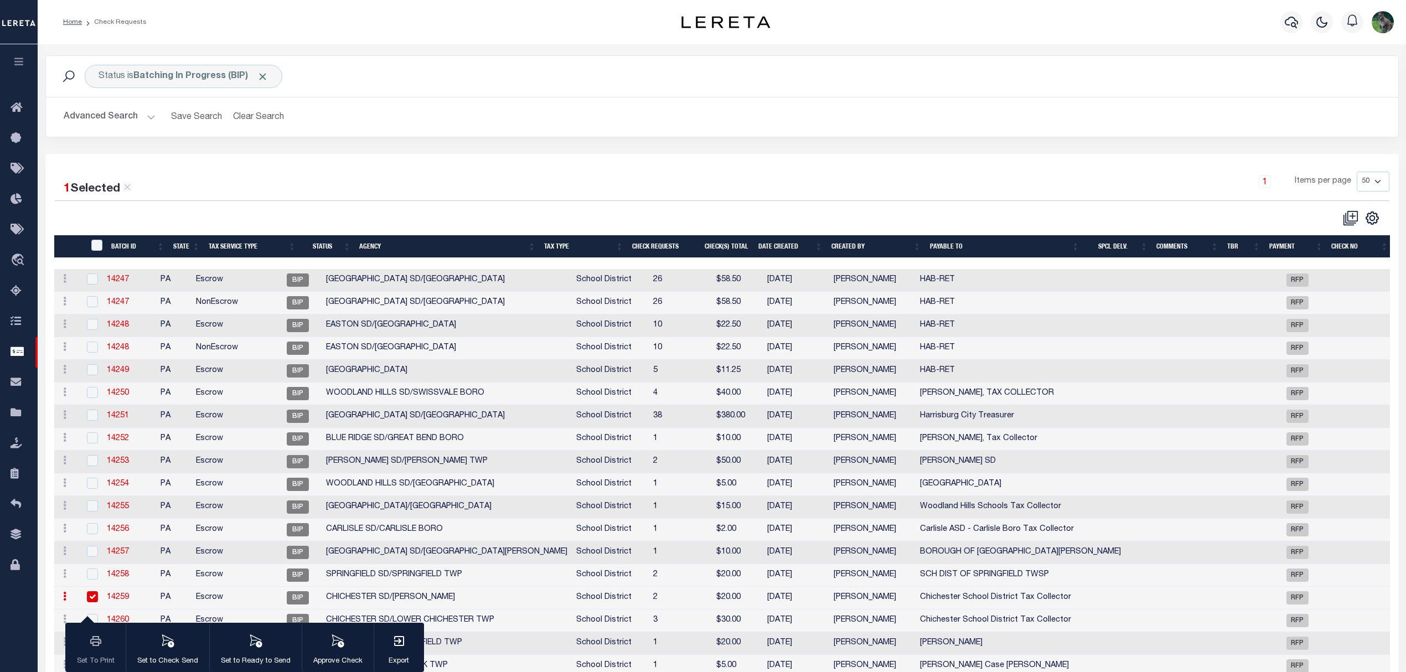
click at [120, 601] on link "14259" at bounding box center [118, 597] width 22 height 8
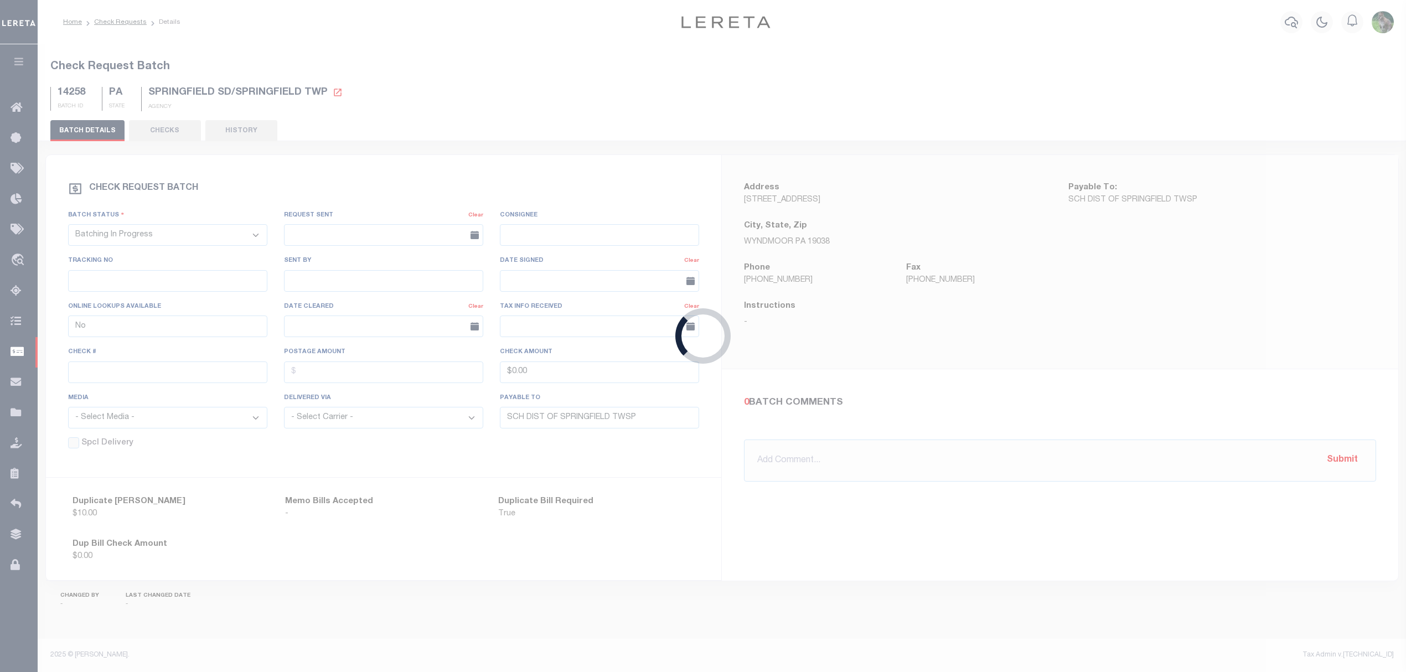
type input "Chichester School District Tax Collector"
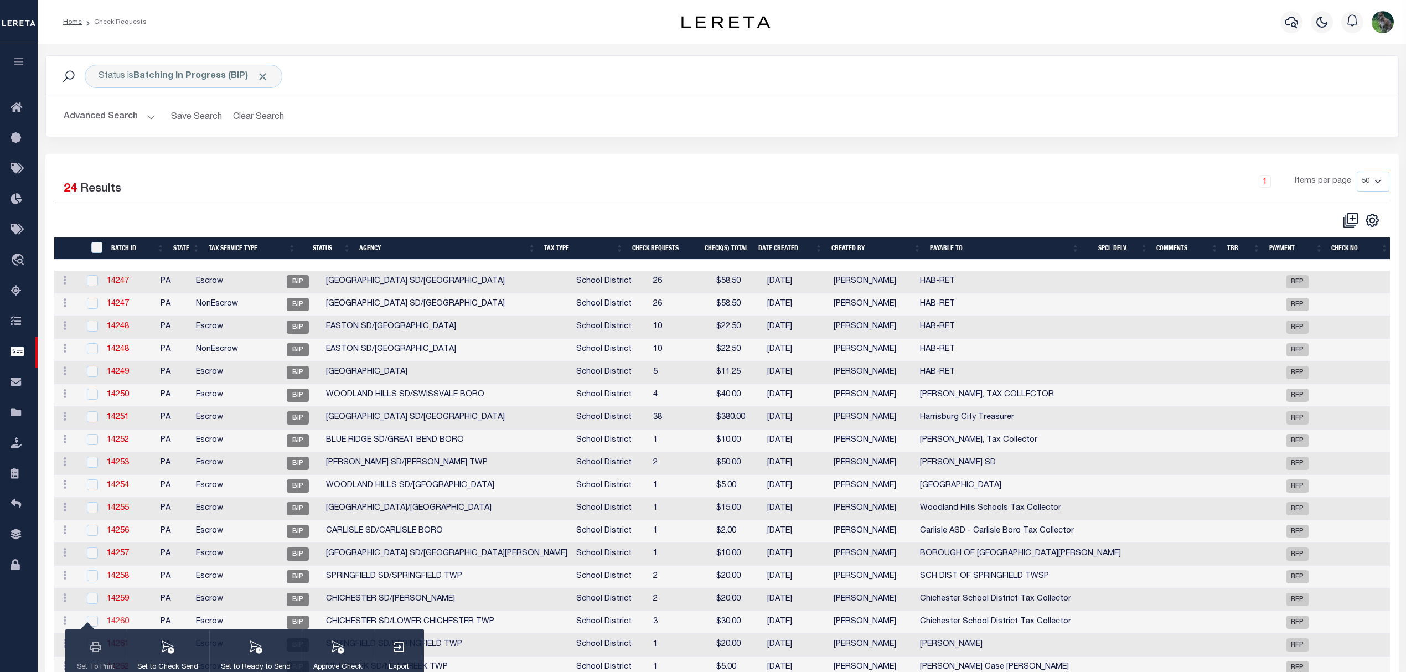
click at [129, 625] on link "14260" at bounding box center [118, 622] width 22 height 8
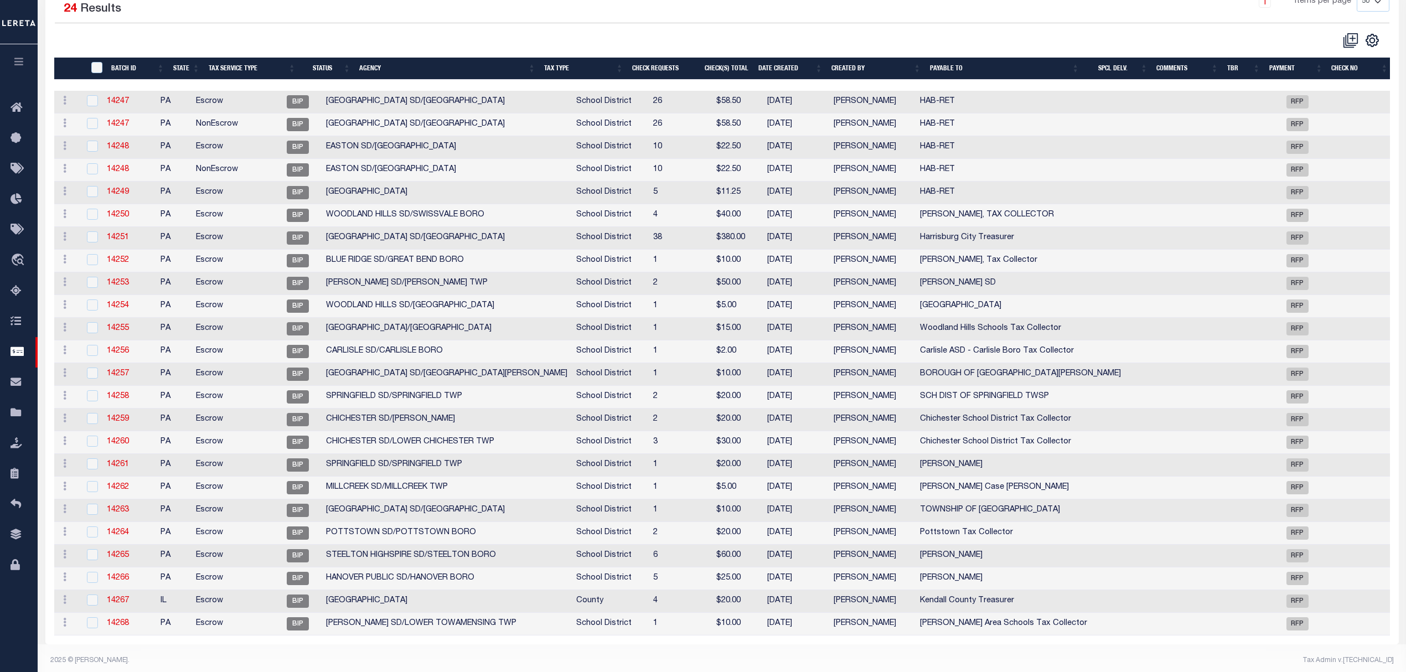
scroll to position [198, 0]
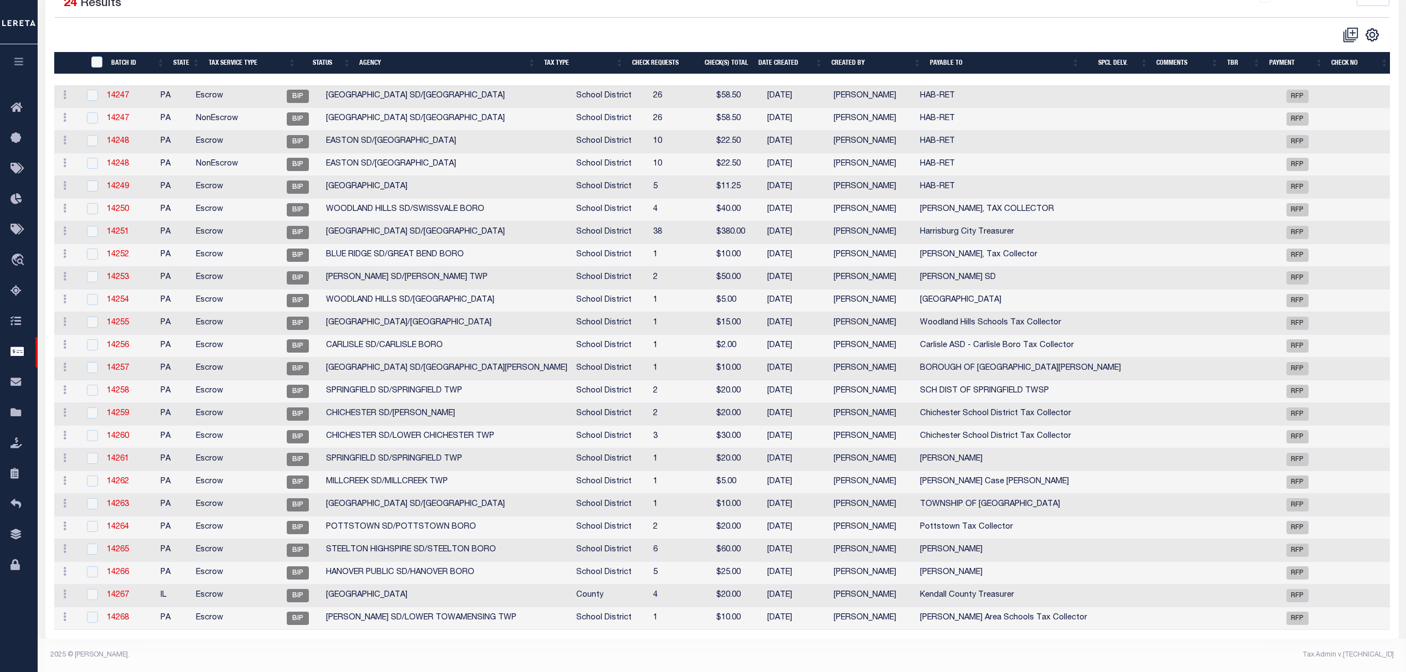
click at [140, 472] on td "14262" at bounding box center [129, 482] width 54 height 23
checkbox input "true"
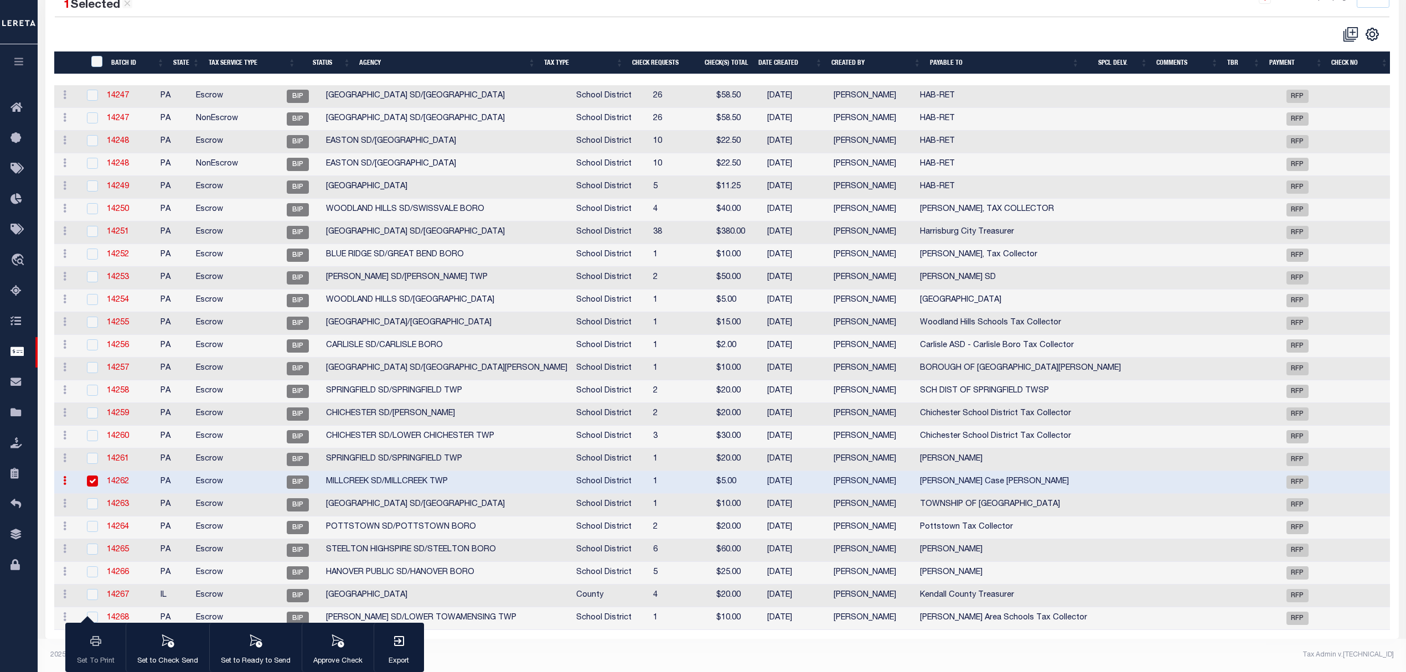
click at [152, 497] on td "14263" at bounding box center [129, 505] width 54 height 23
checkbox input "true"
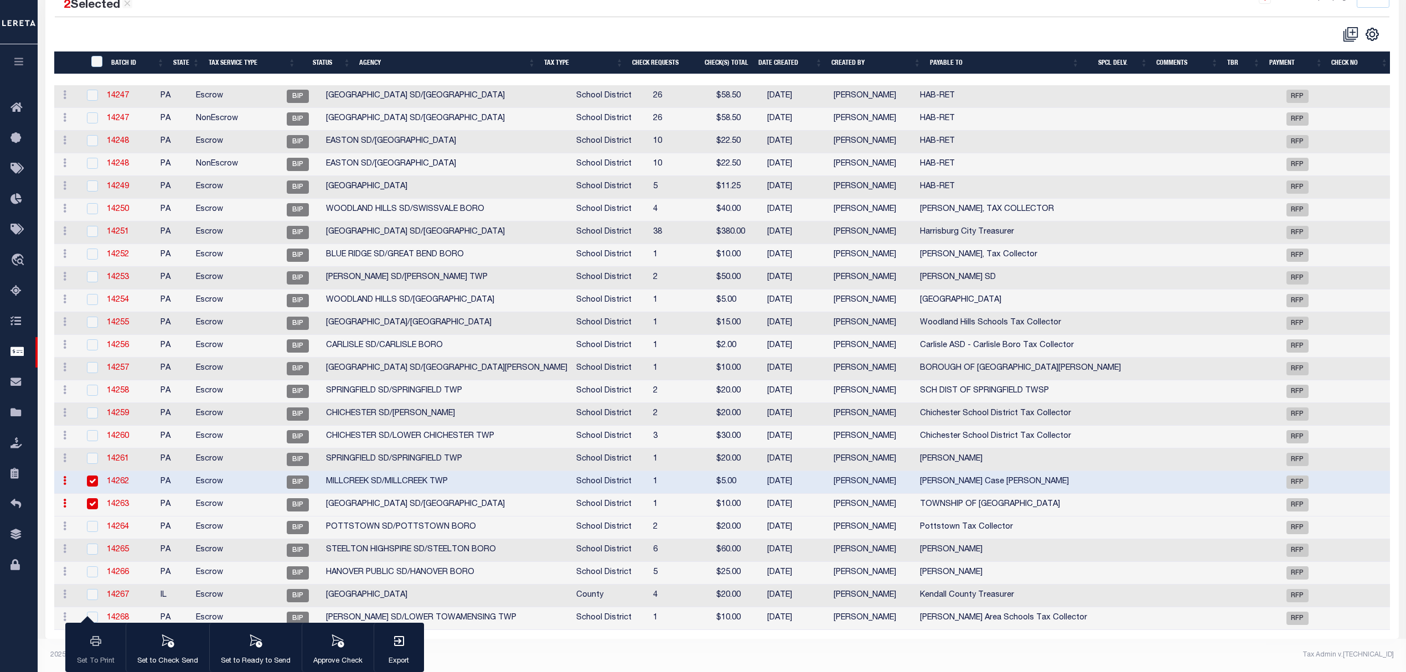
click at [155, 476] on td "14262" at bounding box center [129, 482] width 54 height 23
checkbox input "false"
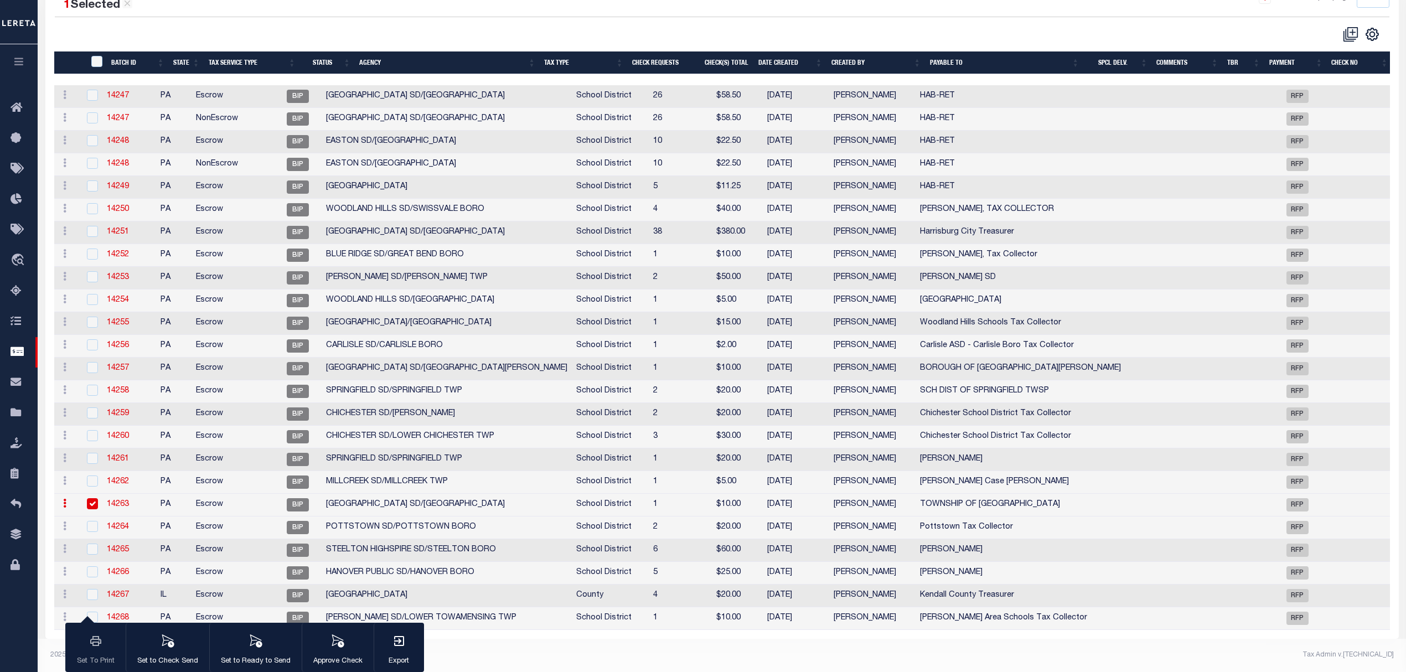
click at [151, 495] on td "14263" at bounding box center [129, 505] width 54 height 23
checkbox input "false"
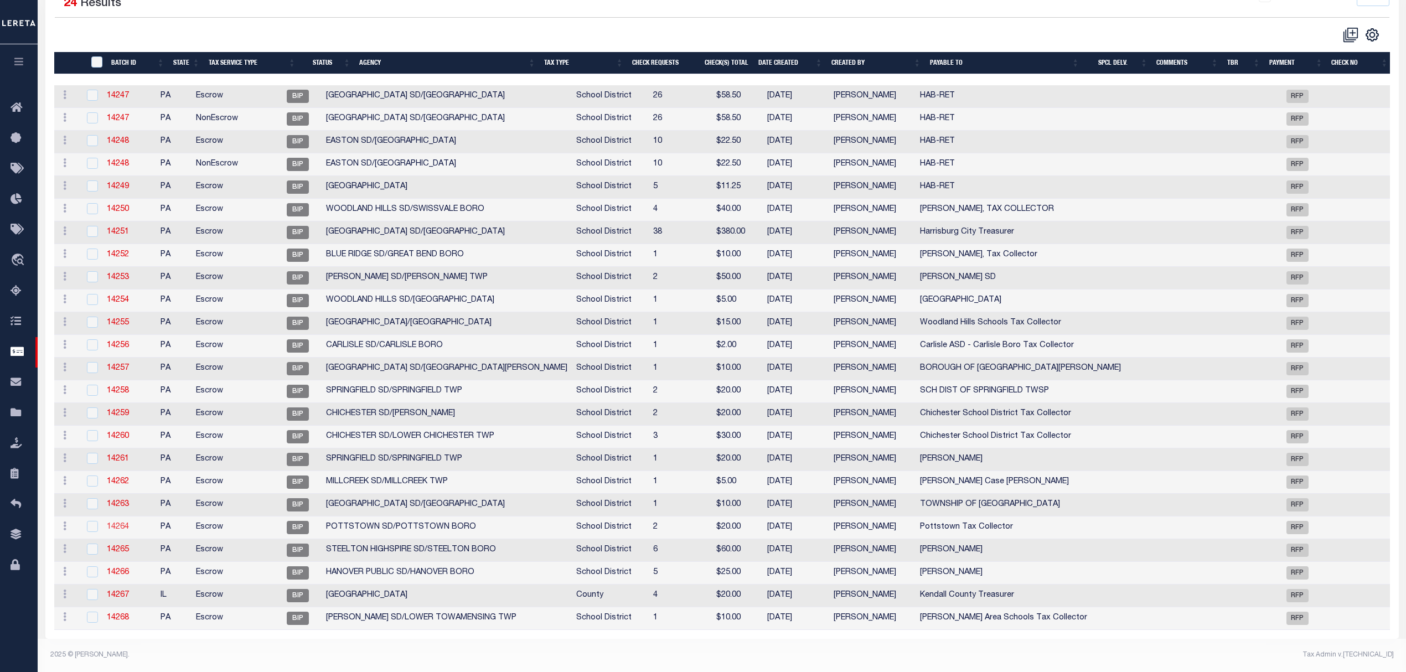
click at [125, 525] on link "14264" at bounding box center [118, 527] width 22 height 8
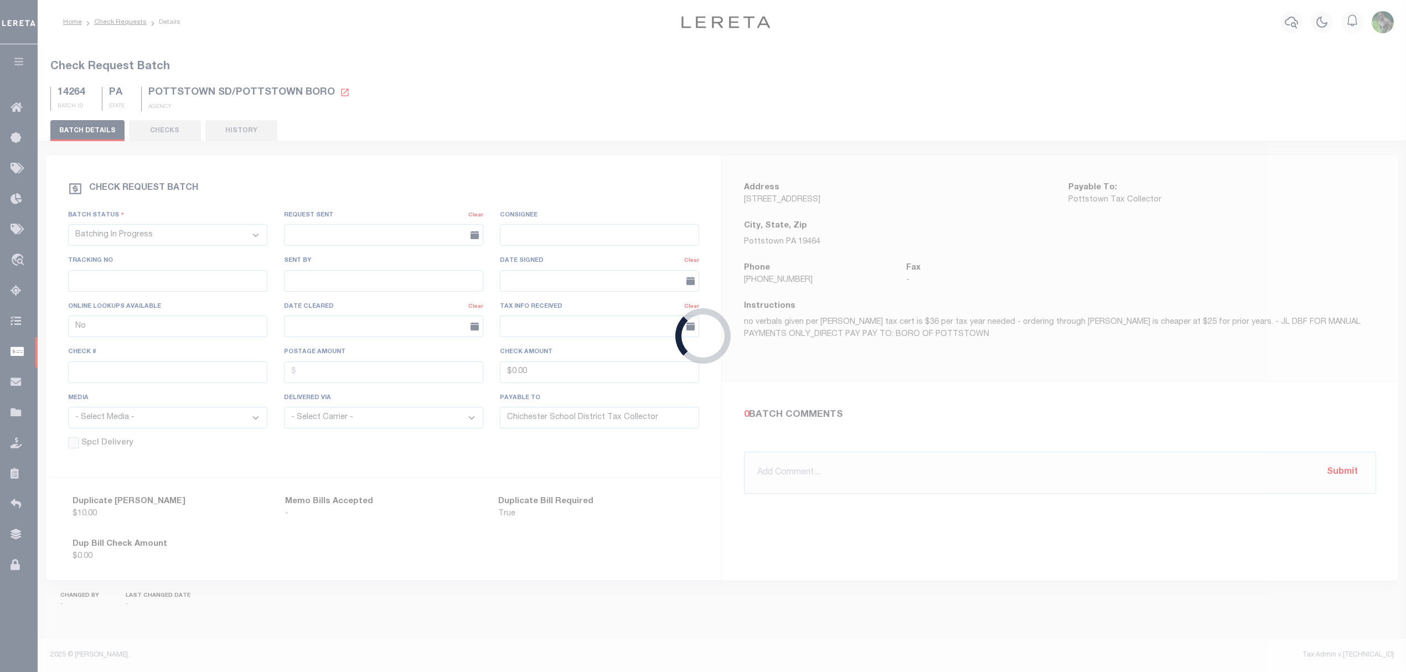
type input "Pottstown Tax Collector"
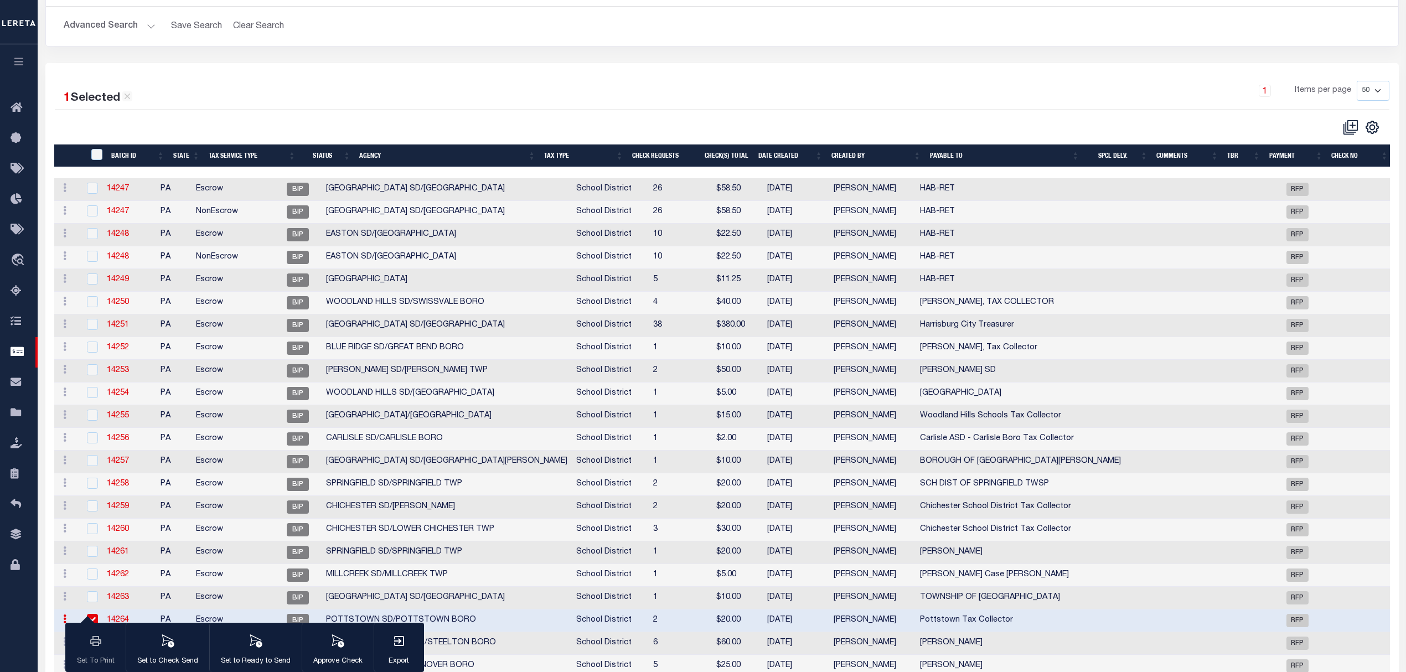
scroll to position [190, 0]
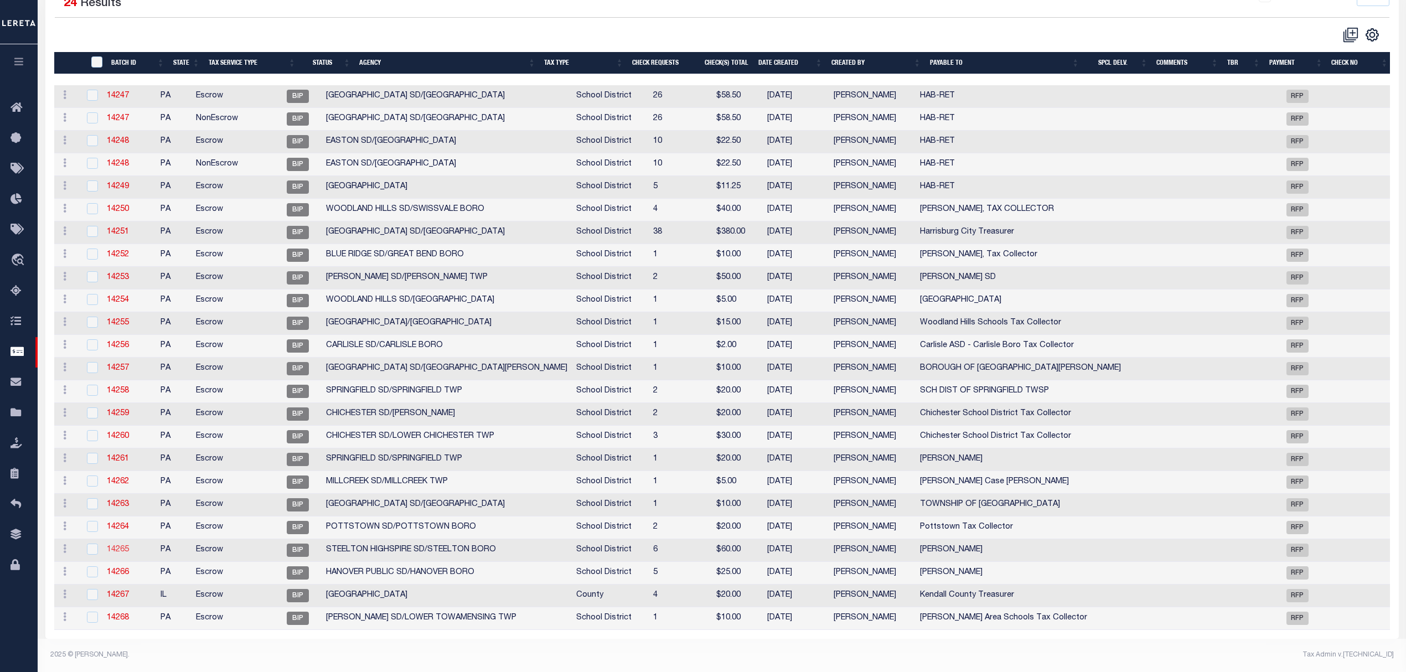
click at [126, 554] on link "14265" at bounding box center [118, 550] width 22 height 8
type input "Yes"
type input "Mary Carricato"
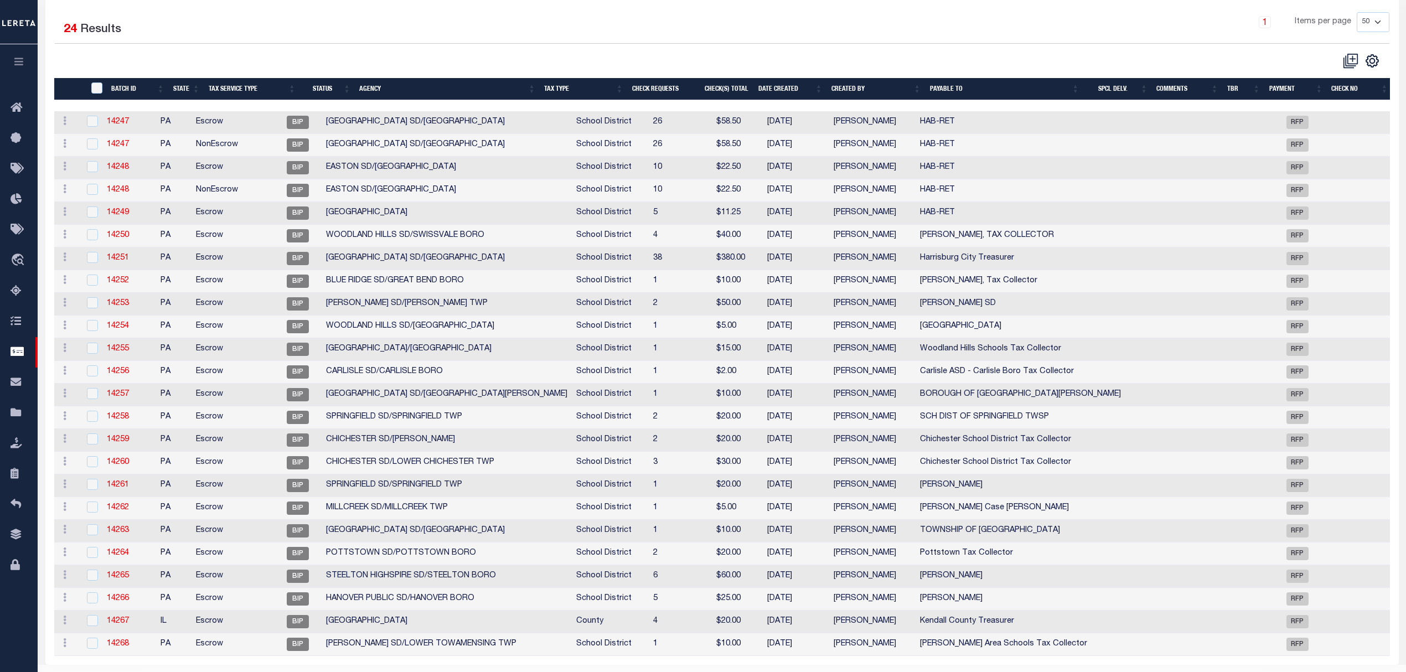
scroll to position [198, 0]
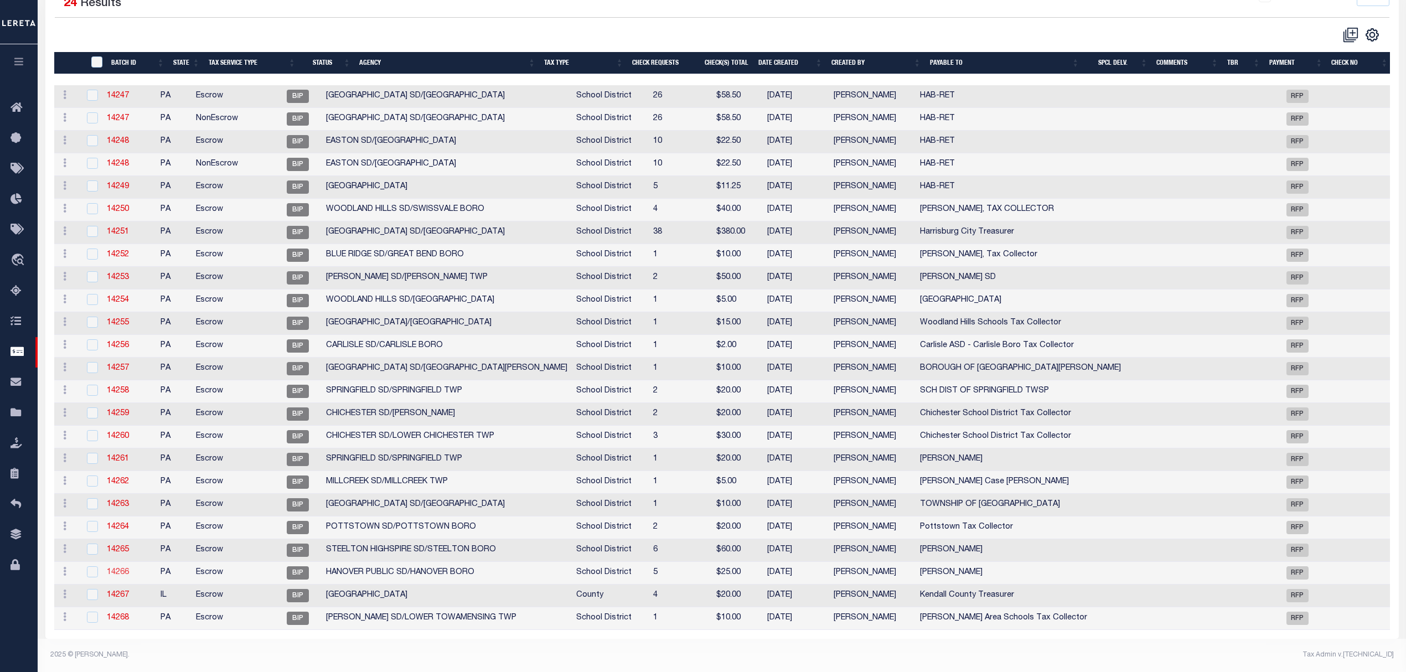
click at [127, 569] on link "14266" at bounding box center [118, 573] width 22 height 8
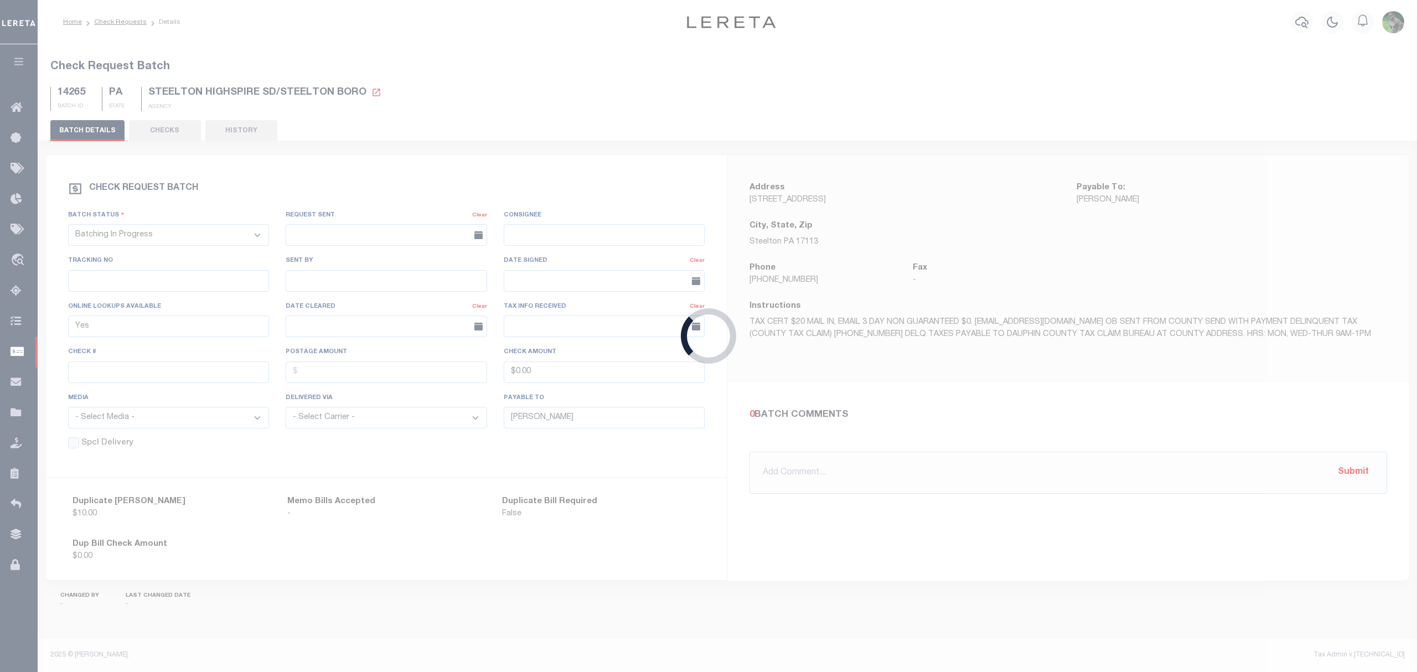
type input "No"
type input "Holly Liska"
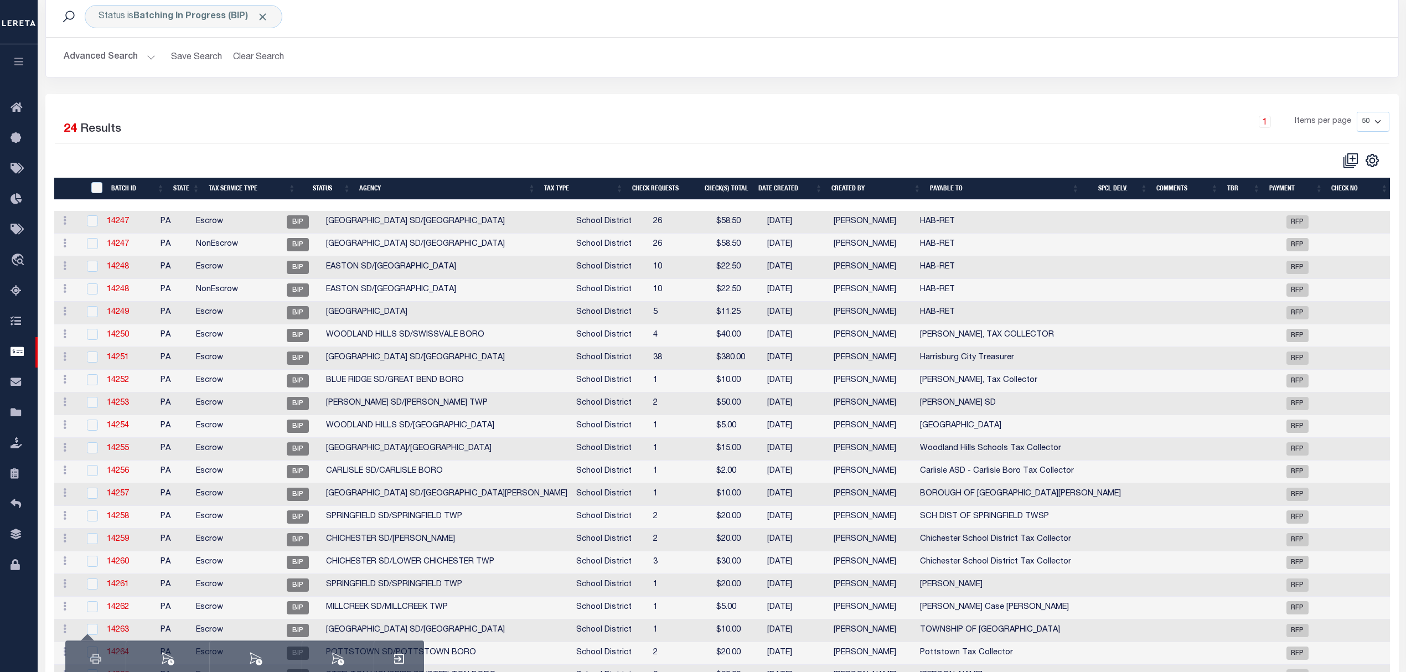
scroll to position [198, 0]
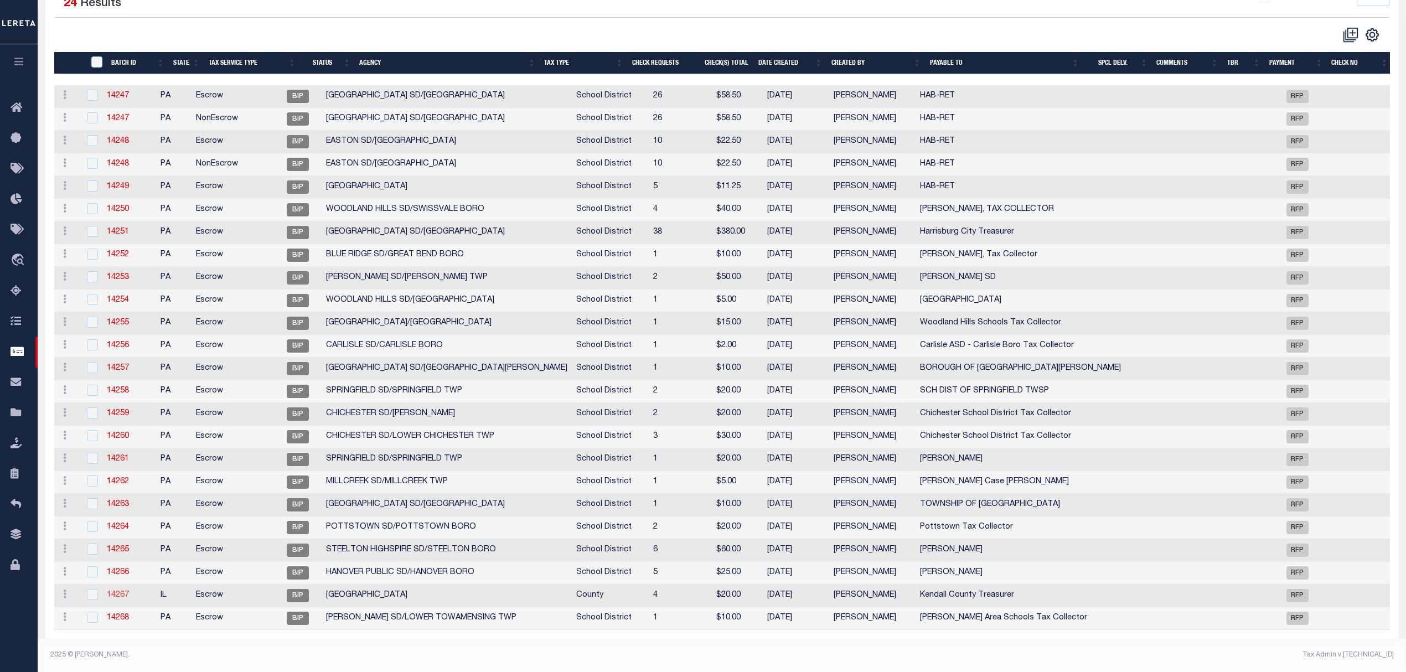
click at [127, 591] on link "14267" at bounding box center [118, 595] width 22 height 8
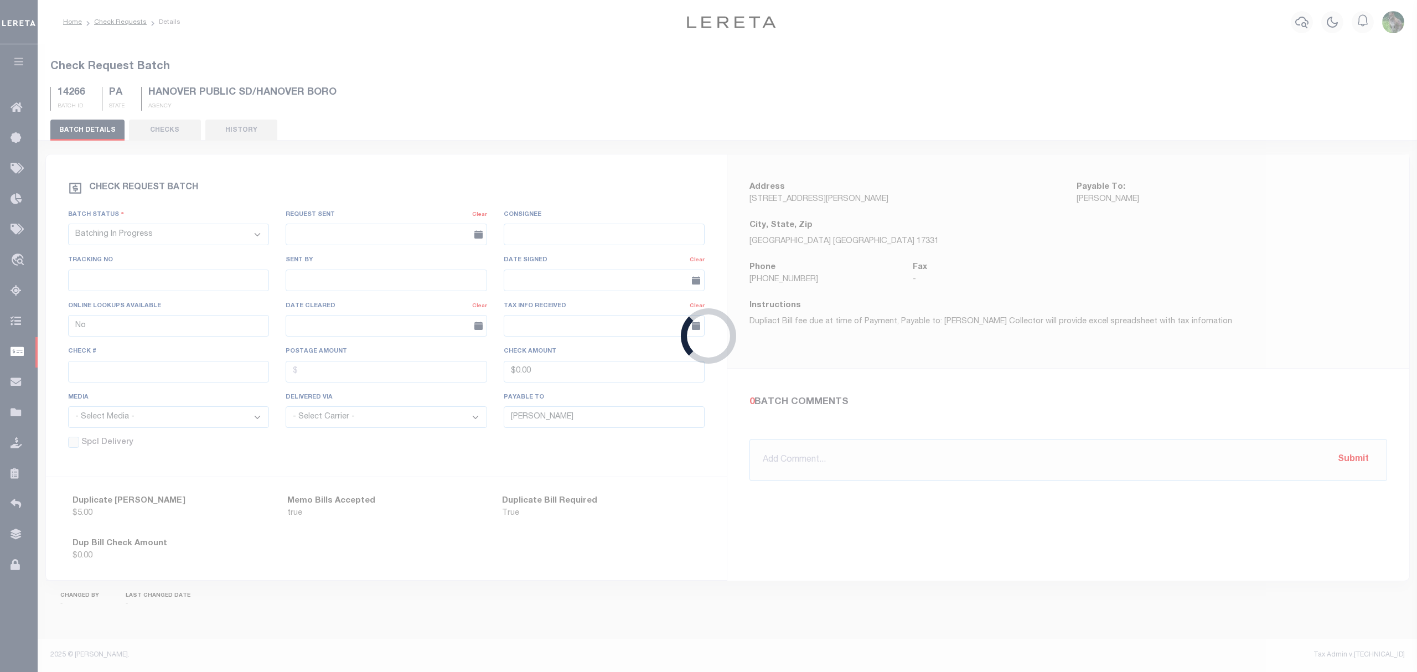
type input "Yes"
type input "Kendall County Treasurer"
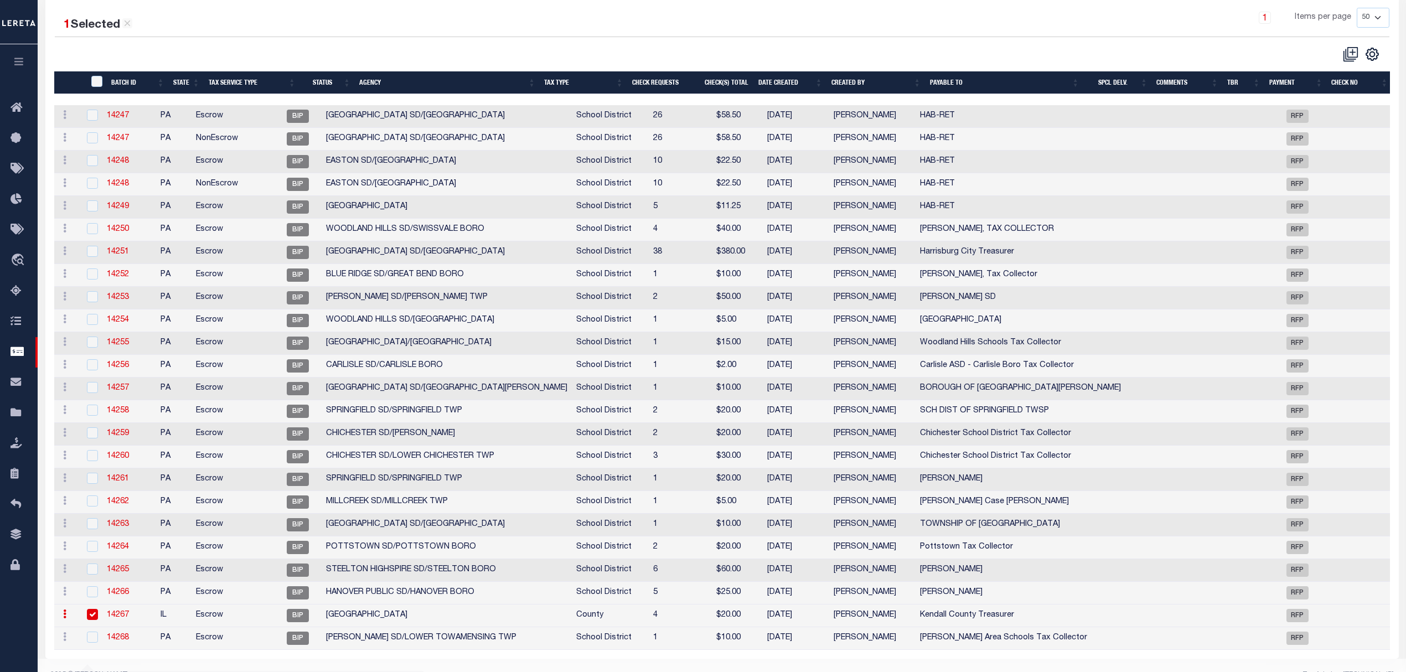
scroll to position [190, 0]
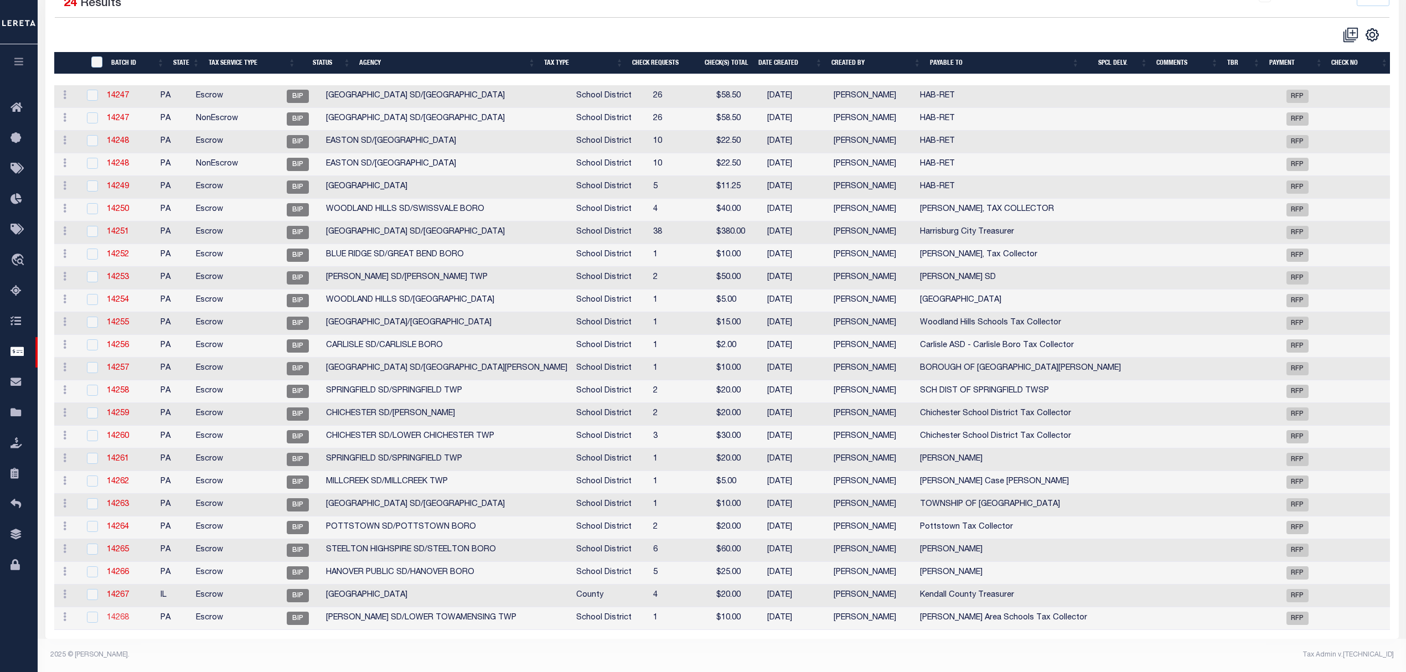
click at [122, 619] on link "14268" at bounding box center [118, 618] width 22 height 8
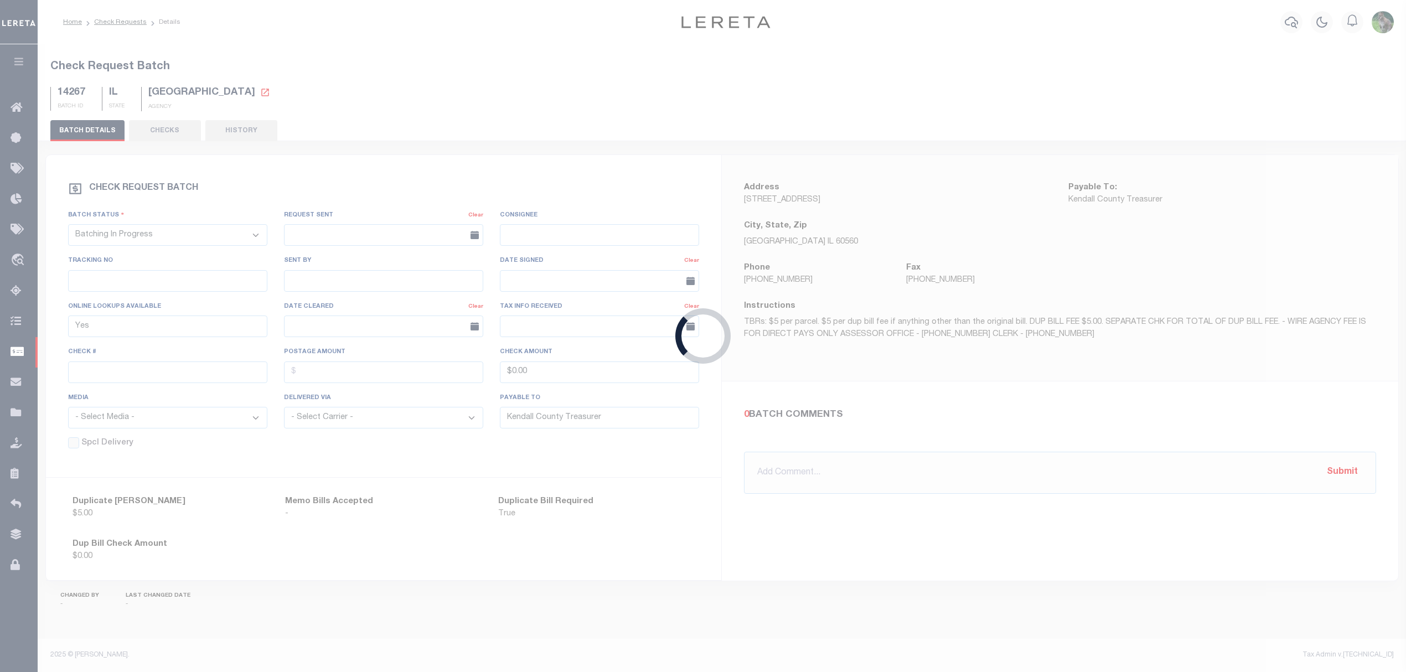
type input "No"
type input "Palmerton Area Schools Tax Collector"
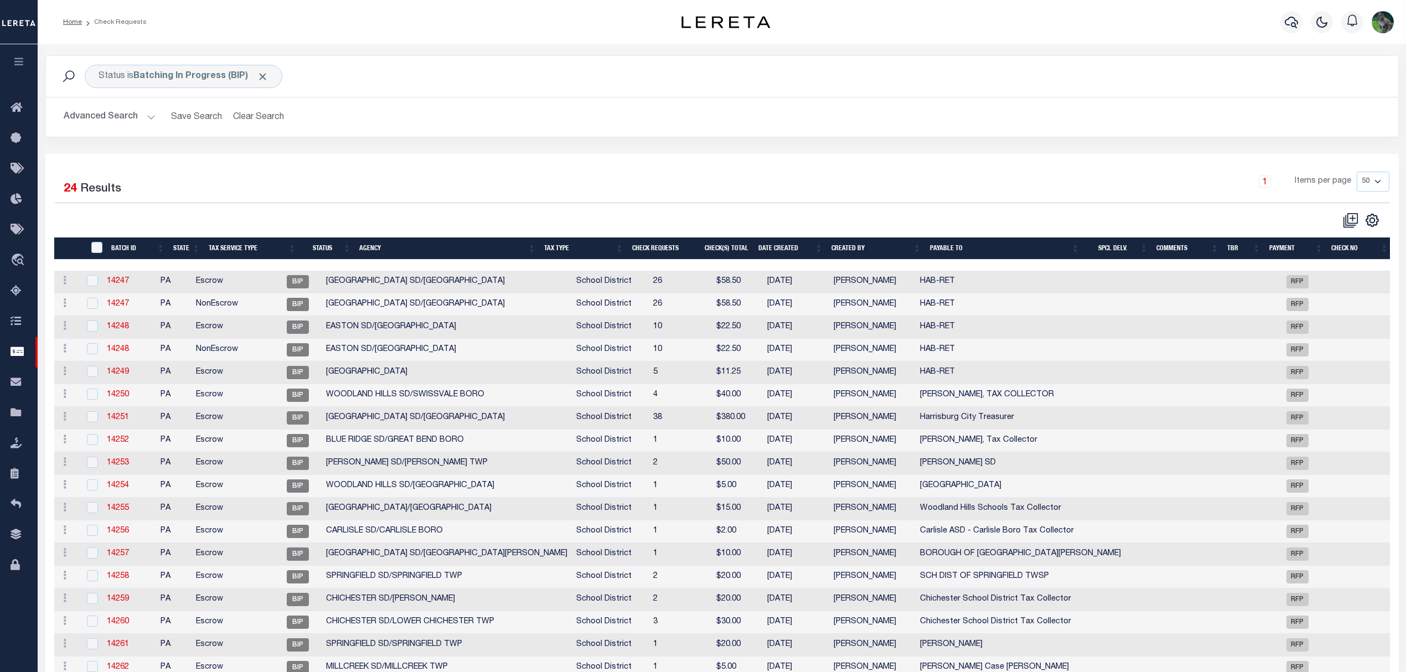
click at [96, 252] on input "" at bounding box center [96, 247] width 11 height 11
checkbox input "true"
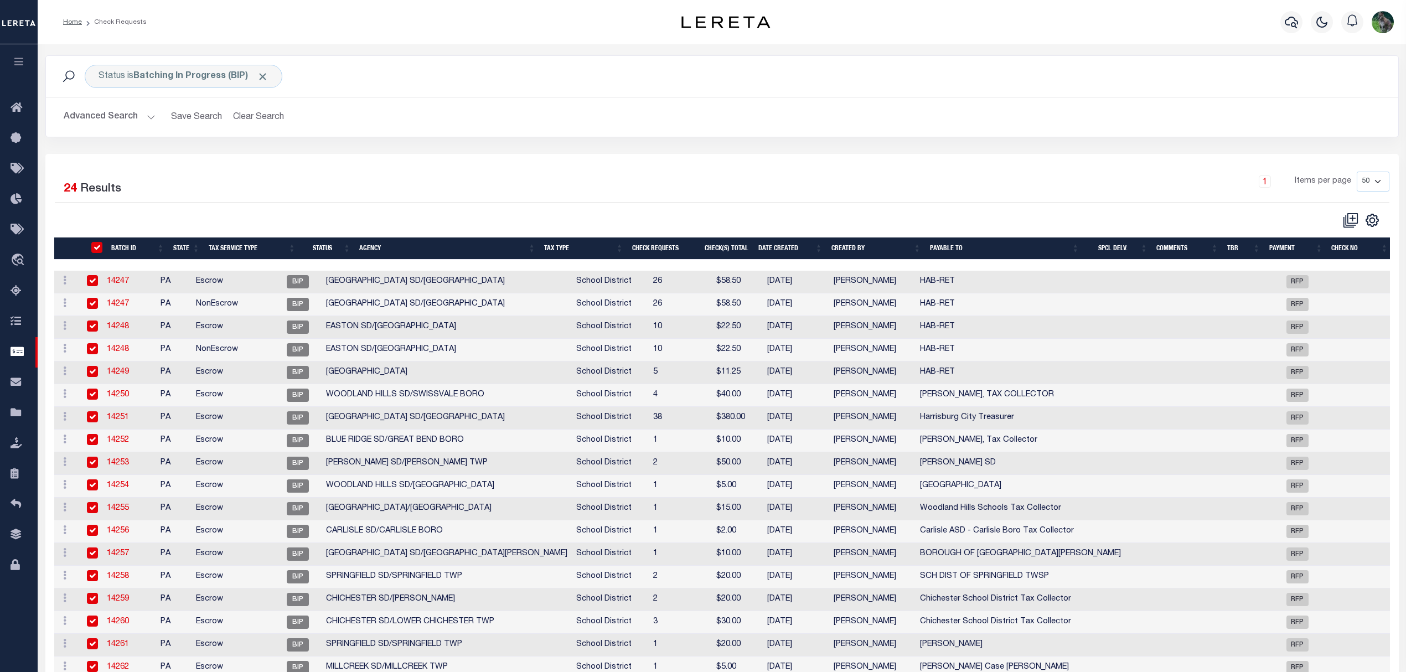
checkbox input "true"
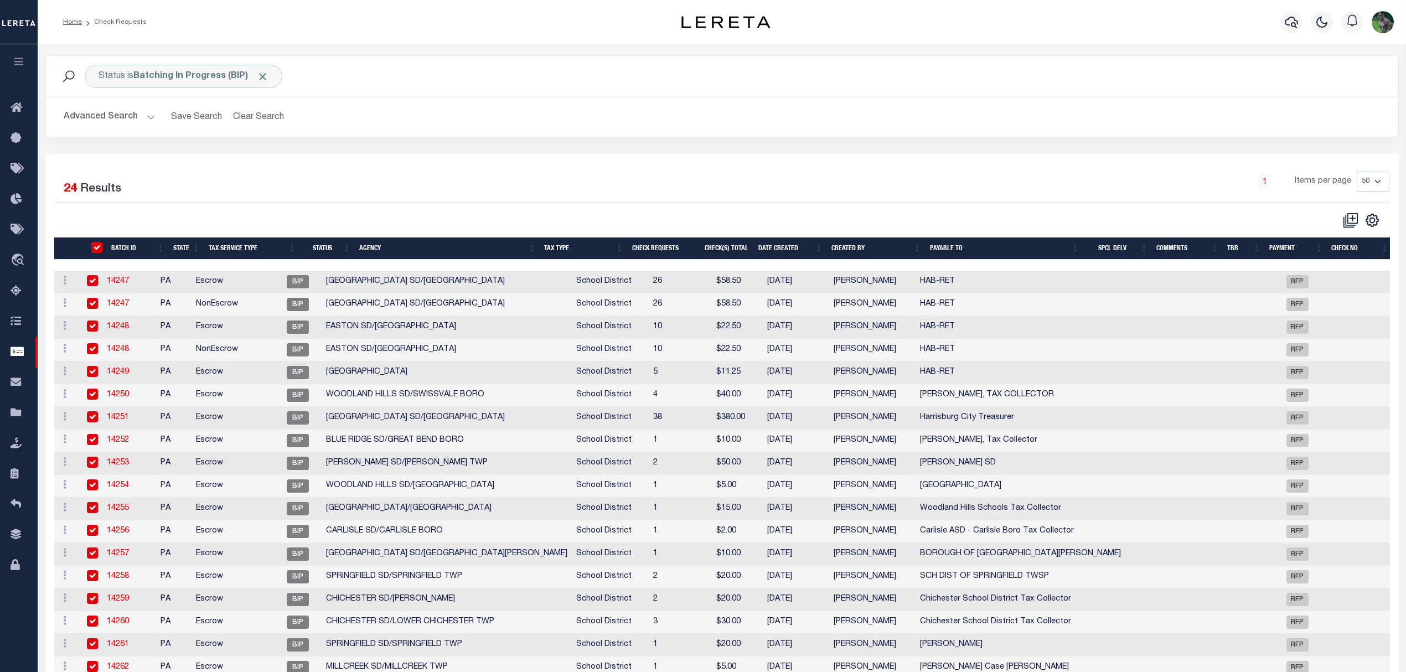
checkbox input "true"
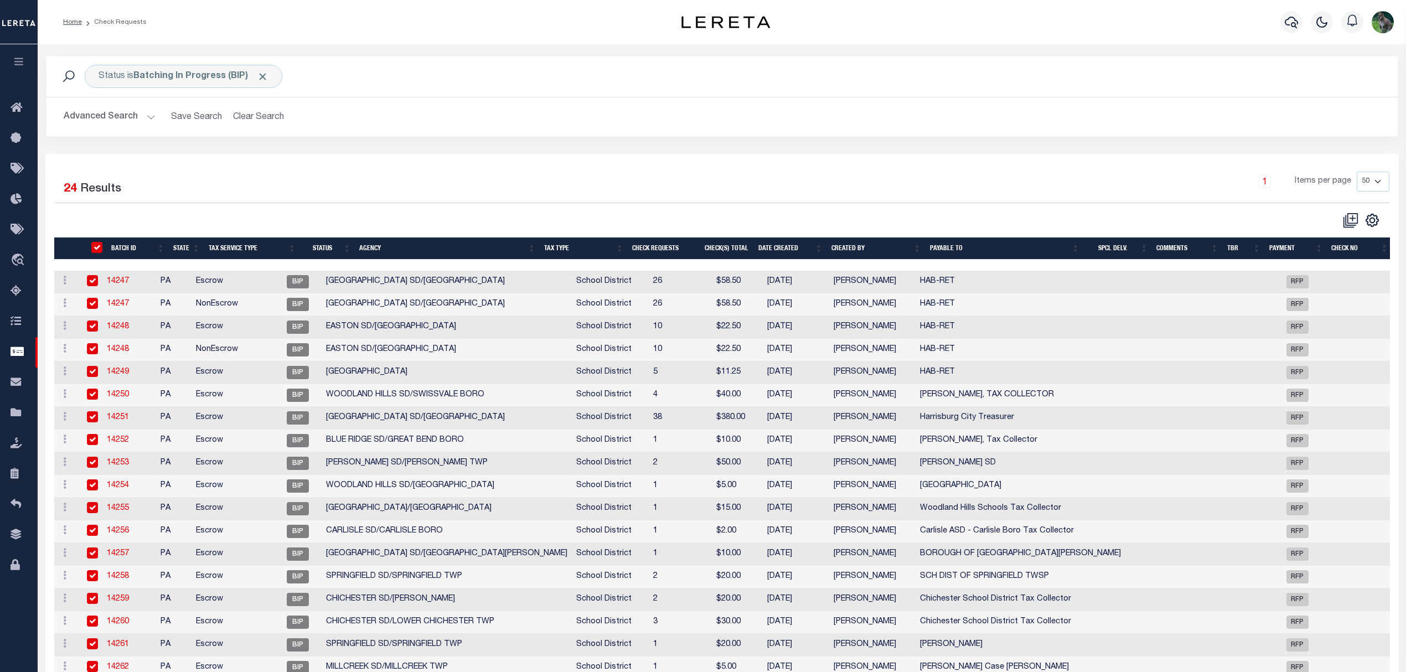
checkbox input "true"
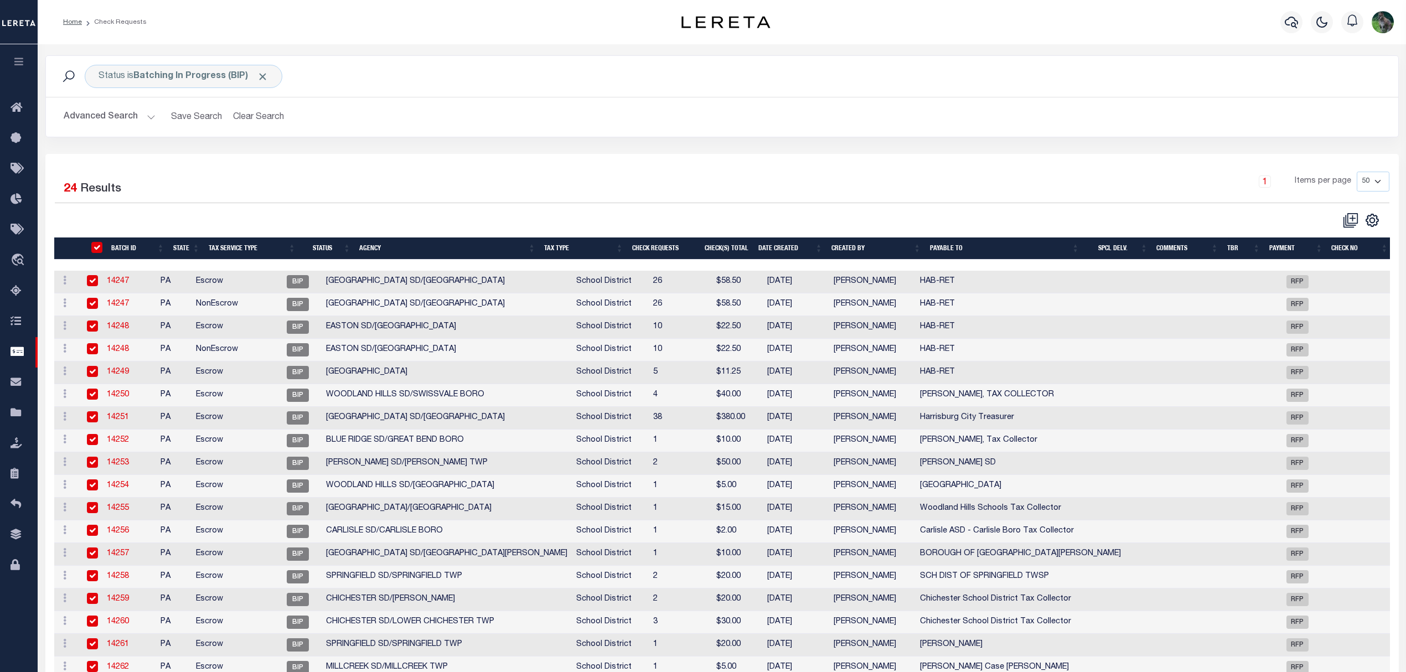
checkbox input "true"
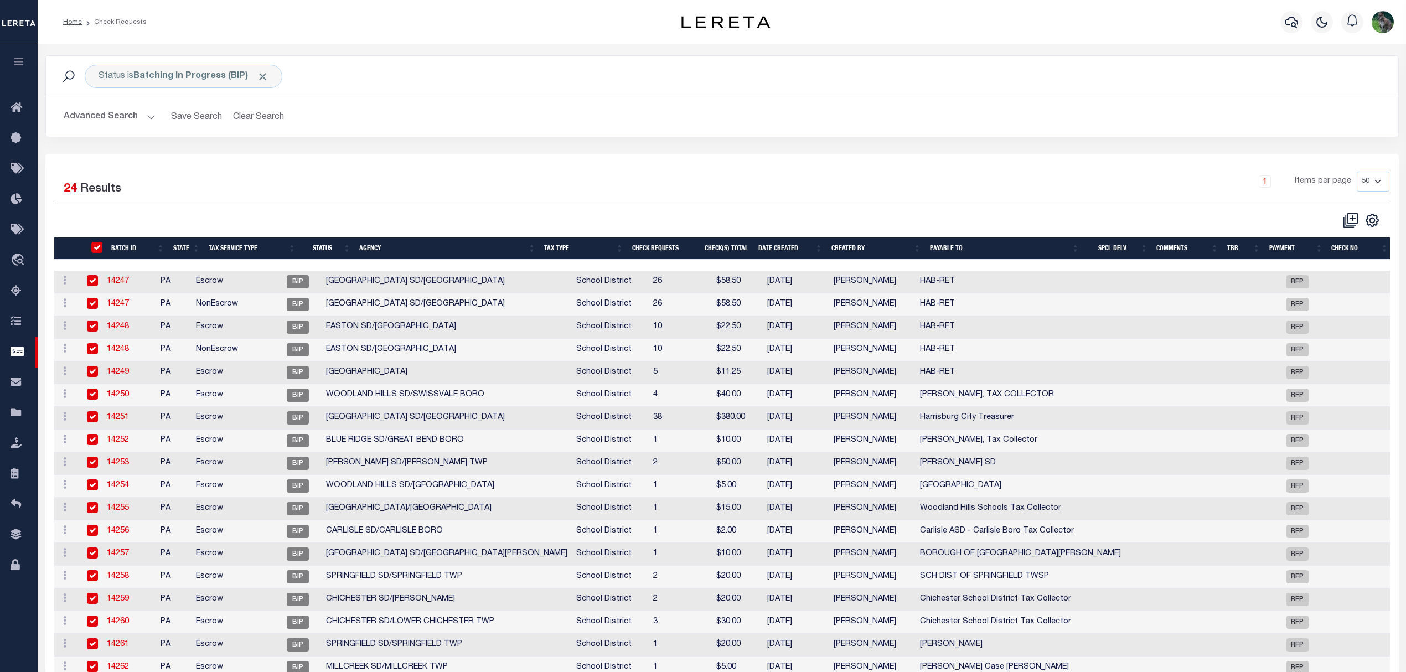
checkbox input "true"
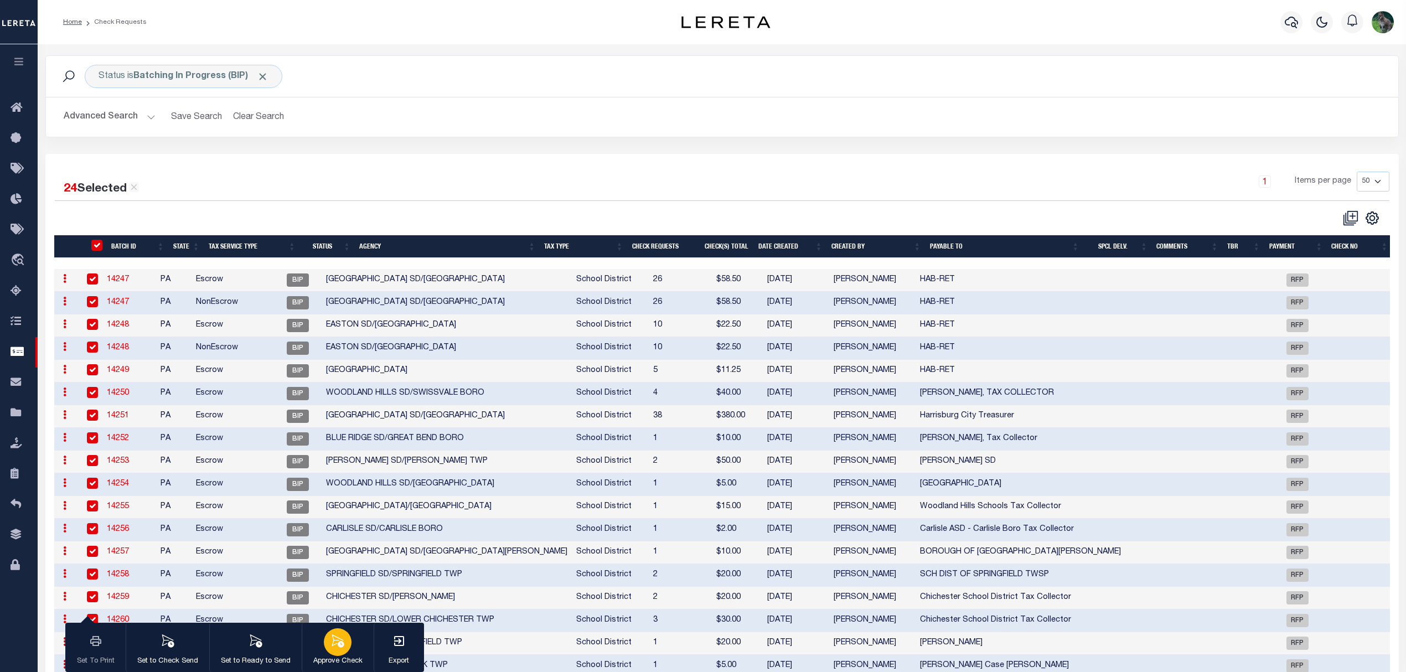
click at [320, 643] on button "Approve Check" at bounding box center [338, 648] width 72 height 50
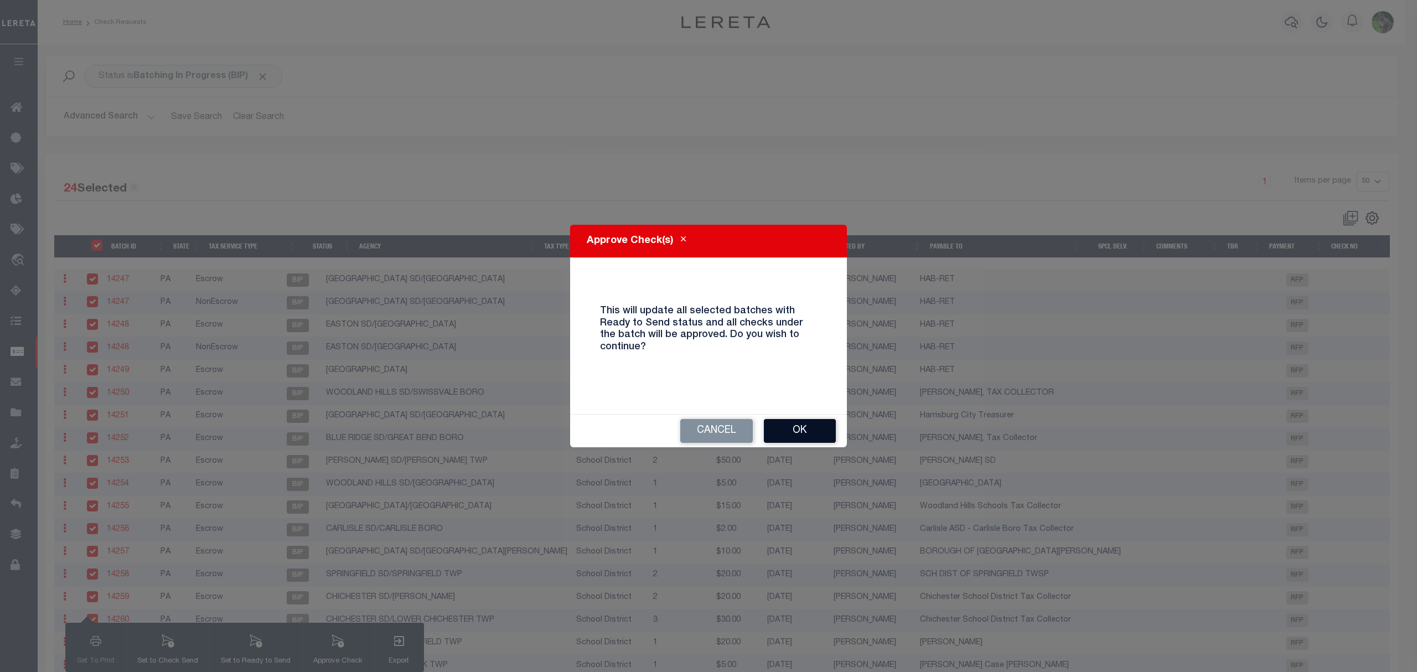
click at [808, 438] on button "Ok" at bounding box center [800, 431] width 72 height 24
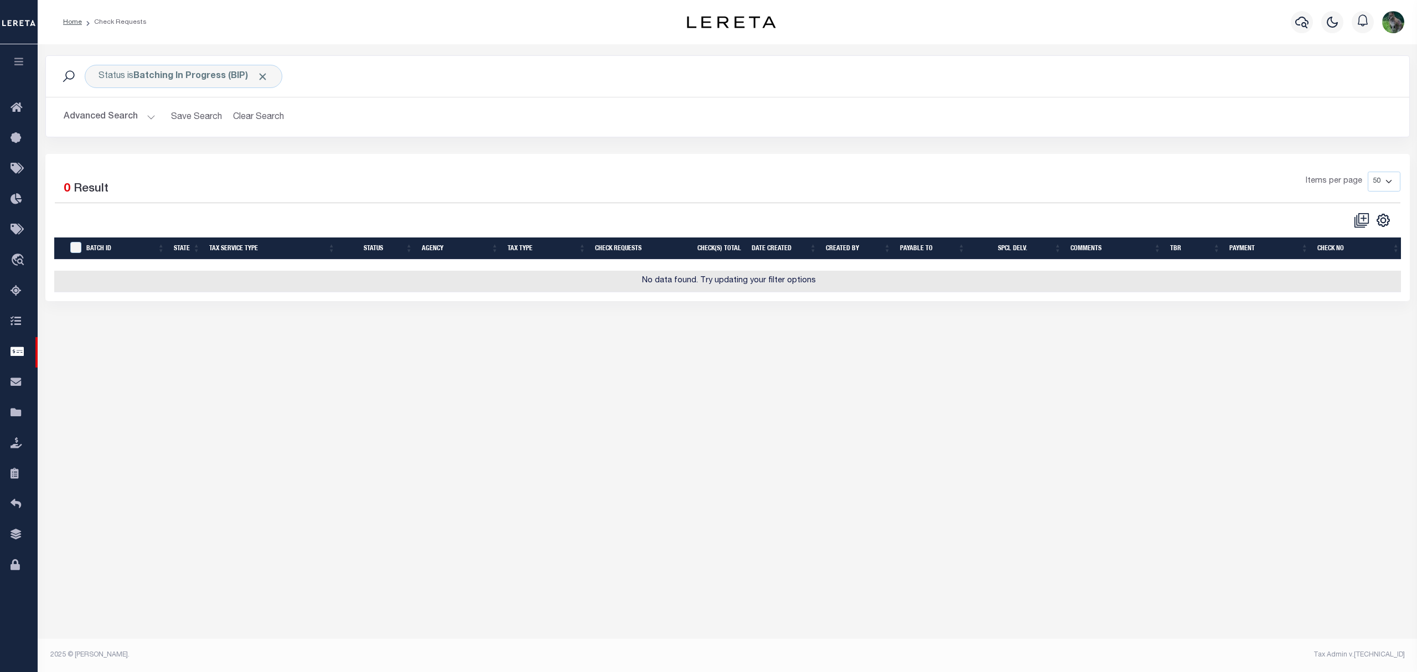
click at [1068, 333] on div "Status is Batching In Progress (BIP) Search Advanced Search Save Search Clear S…" at bounding box center [728, 189] width 1380 height 290
click at [27, 233] on icon at bounding box center [20, 230] width 18 height 14
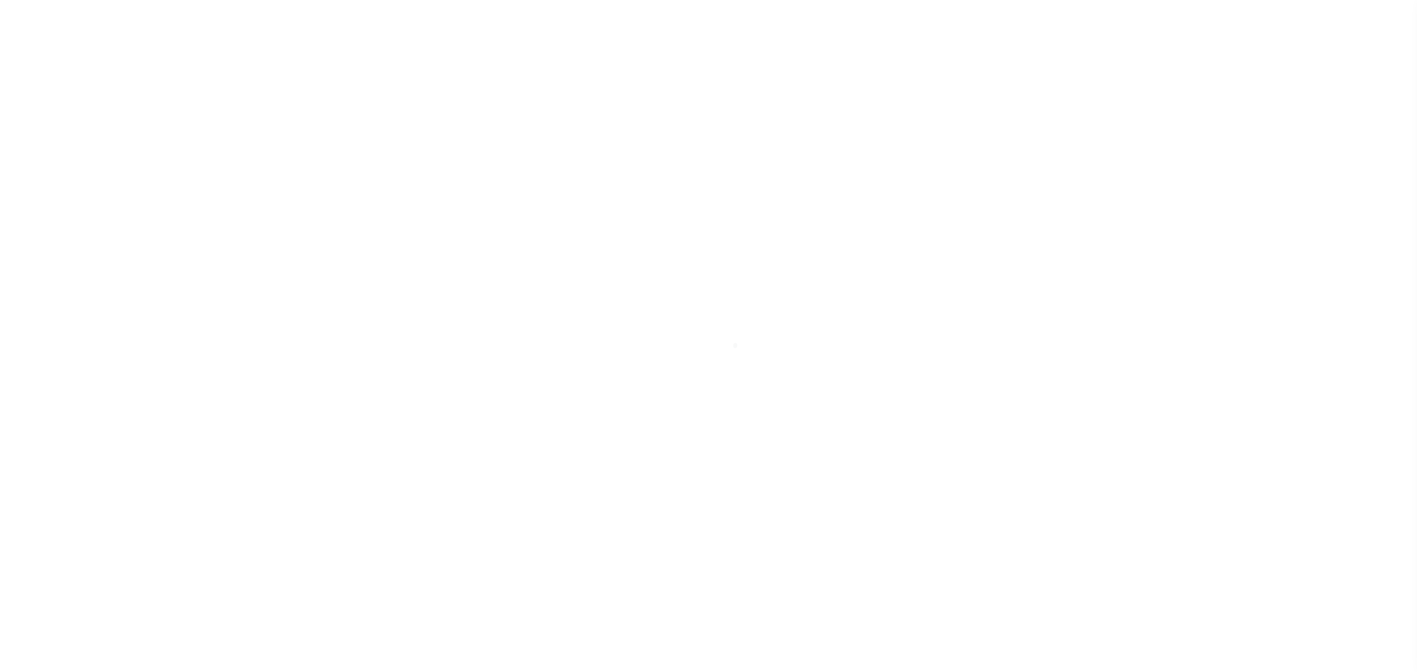
select select "BIP"
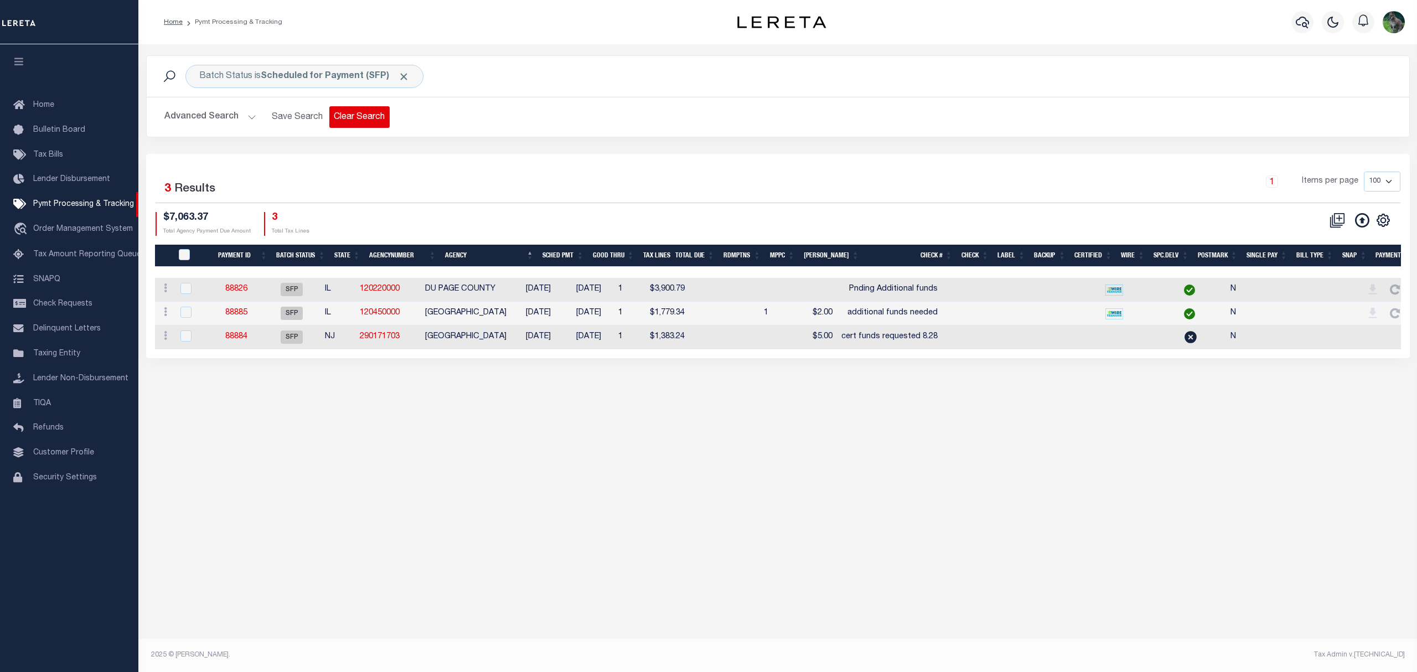
click at [372, 113] on button "Clear Search" at bounding box center [359, 117] width 60 height 22
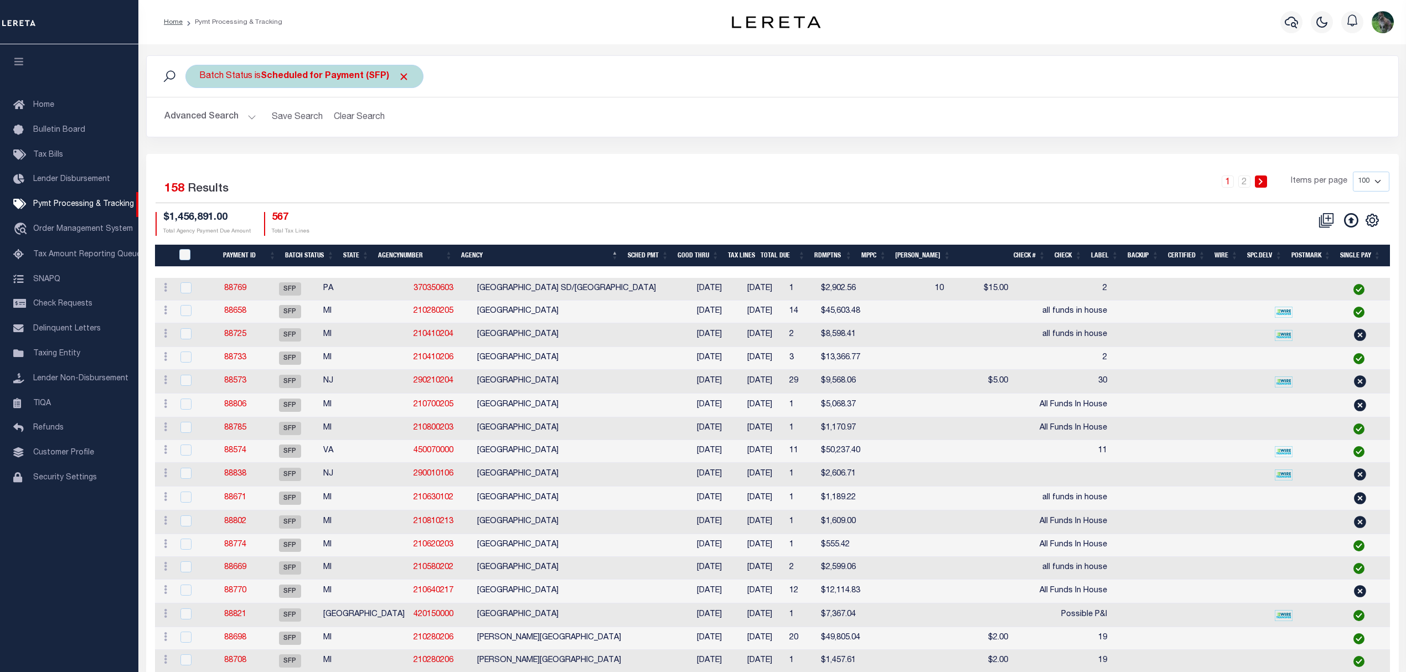
click at [368, 82] on div "Batch Status is Scheduled for Payment (SFP)" at bounding box center [304, 76] width 238 height 23
click at [322, 130] on select "Awaiting Funds (AWF) Cleared and Complete (CAC) New Check Needed (NCN) Payment …" at bounding box center [281, 130] width 163 height 21
select select "RFP"
click at [200, 121] on select "Awaiting Funds (AWF) Cleared and Complete (CAC) New Check Needed (NCN) Payment …" at bounding box center [281, 130] width 163 height 21
click at [352, 156] on input "Apply" at bounding box center [346, 155] width 33 height 18
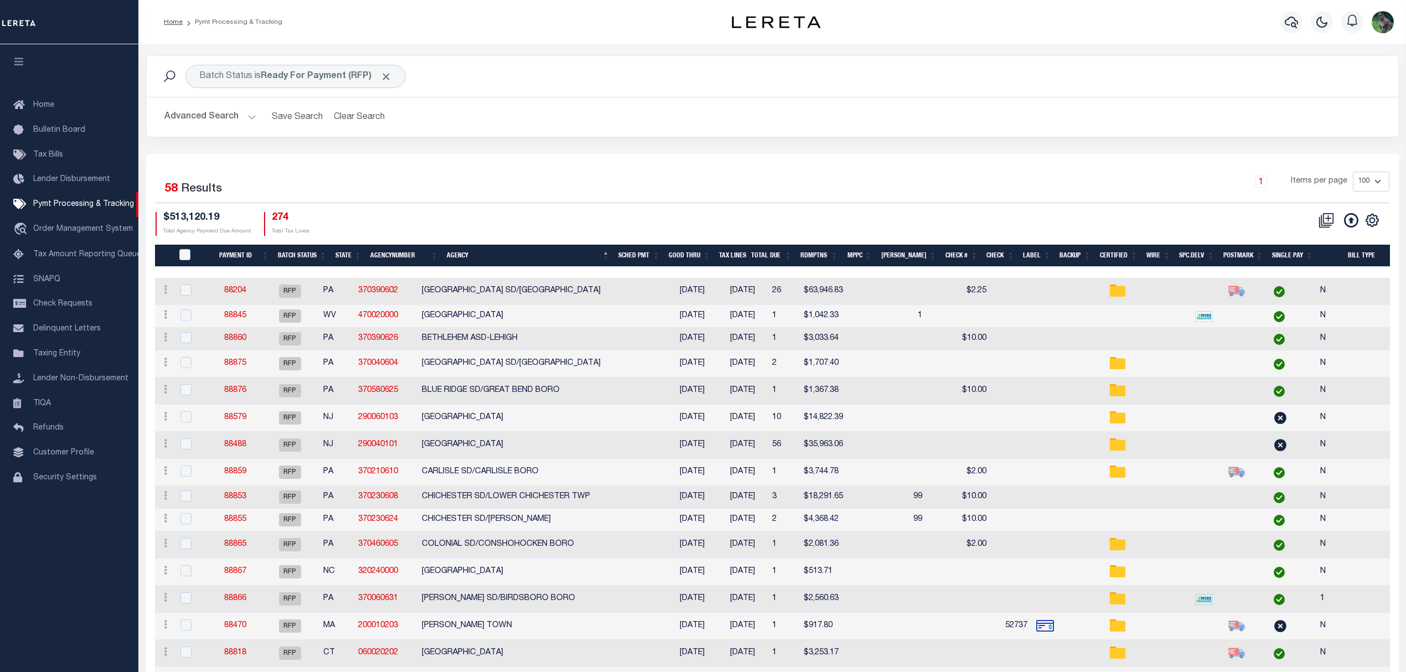
click at [1180, 257] on th "Spc.Delv" at bounding box center [1197, 256] width 44 height 23
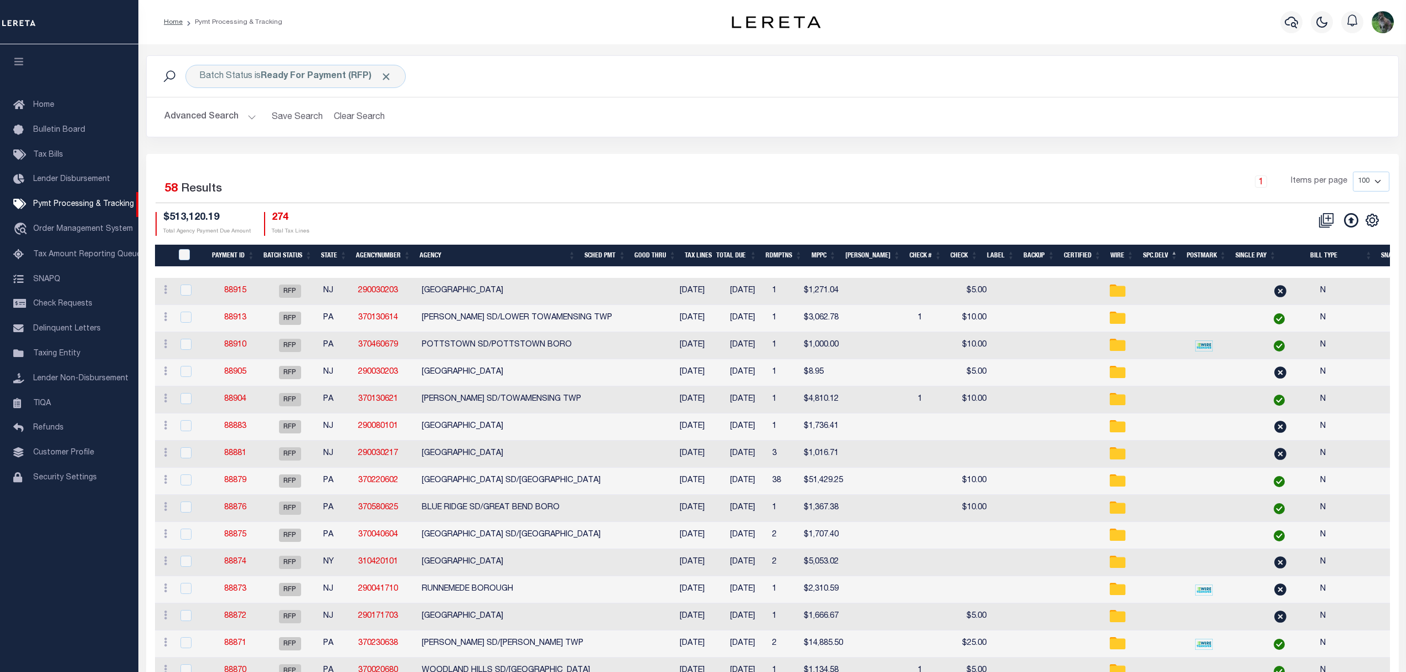
click at [1158, 252] on th "Spc.Delv" at bounding box center [1161, 256] width 44 height 23
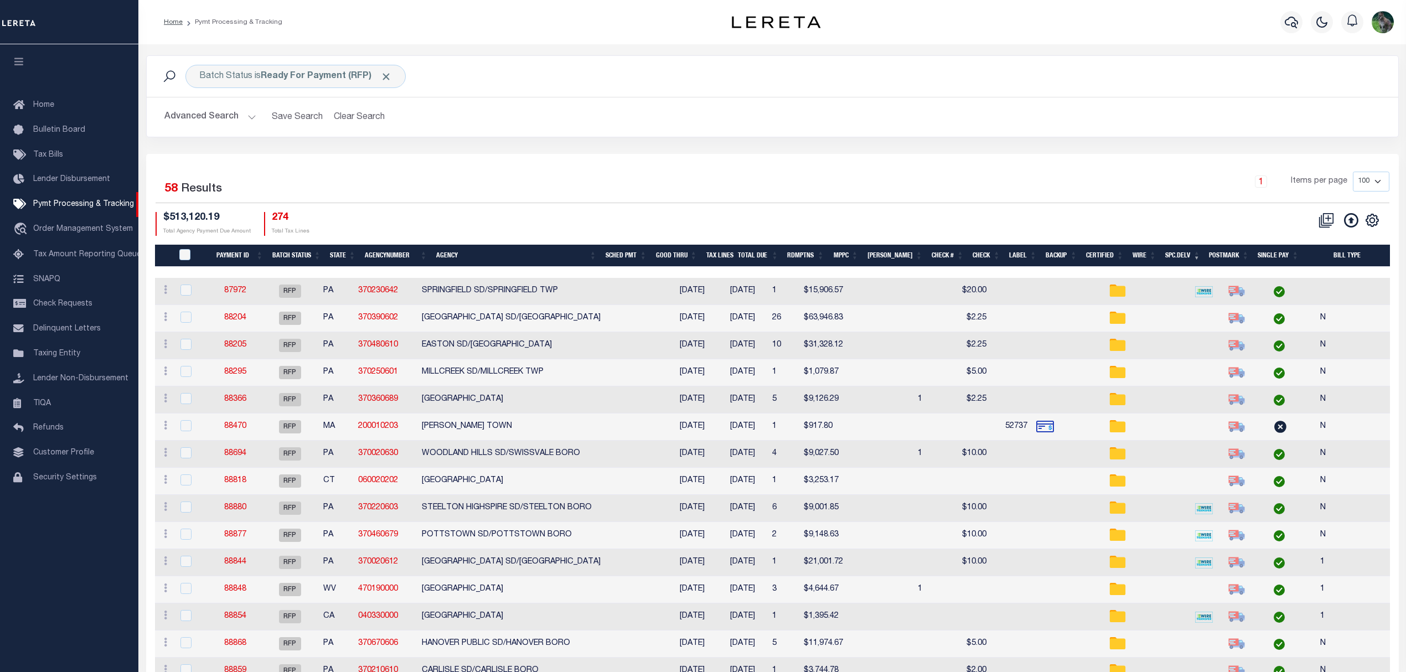
click at [261, 512] on td "88880" at bounding box center [235, 508] width 51 height 27
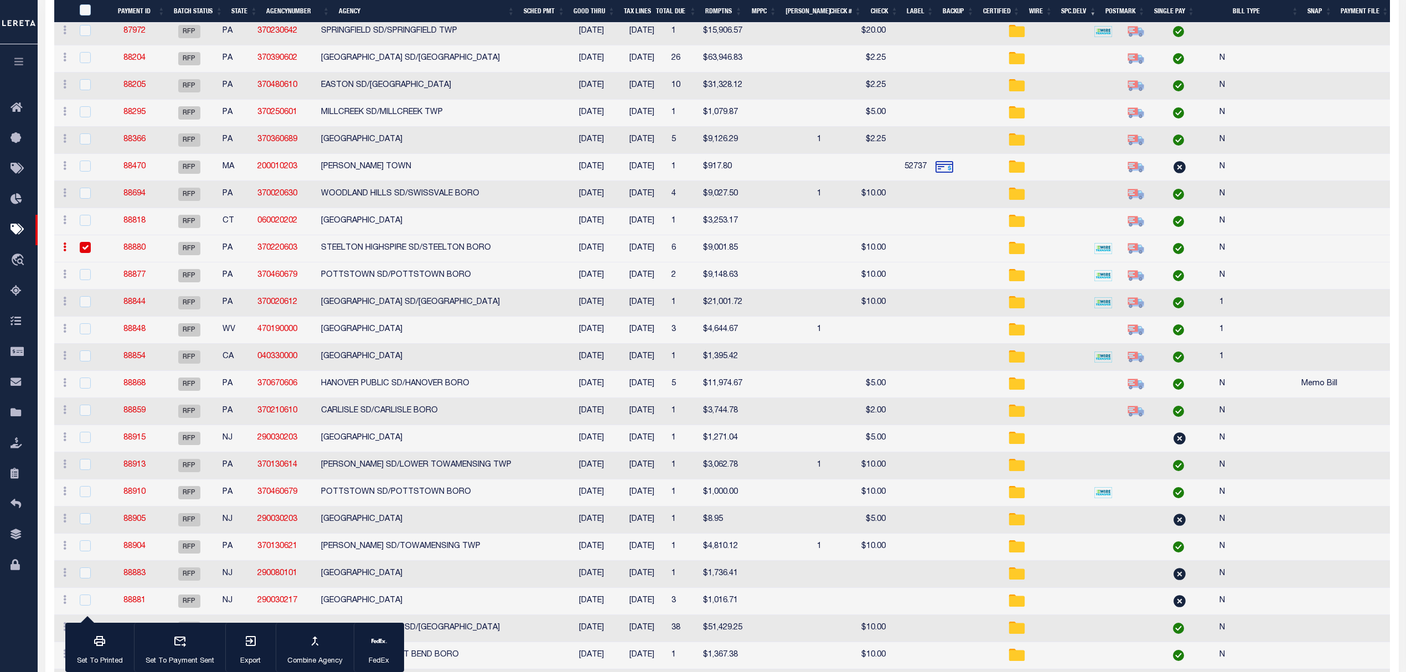
scroll to position [295, 0]
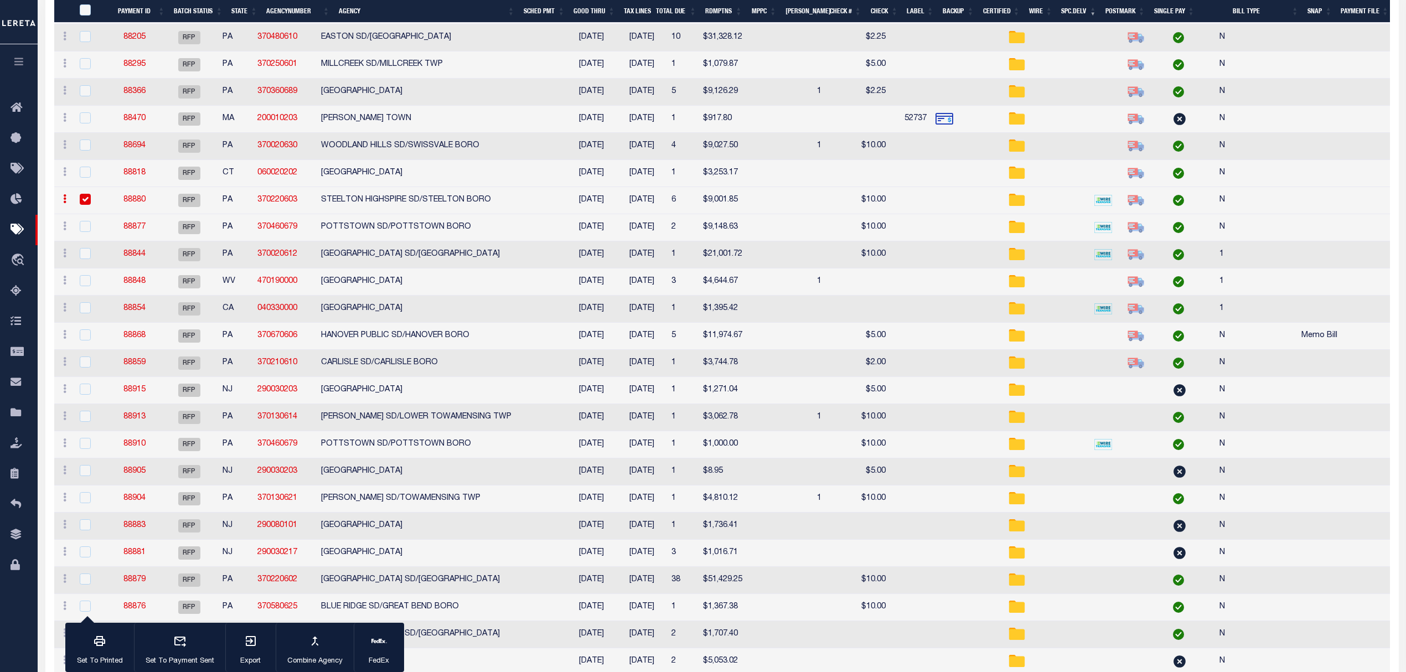
click at [159, 206] on td "88880" at bounding box center [134, 200] width 51 height 27
checkbox input "false"
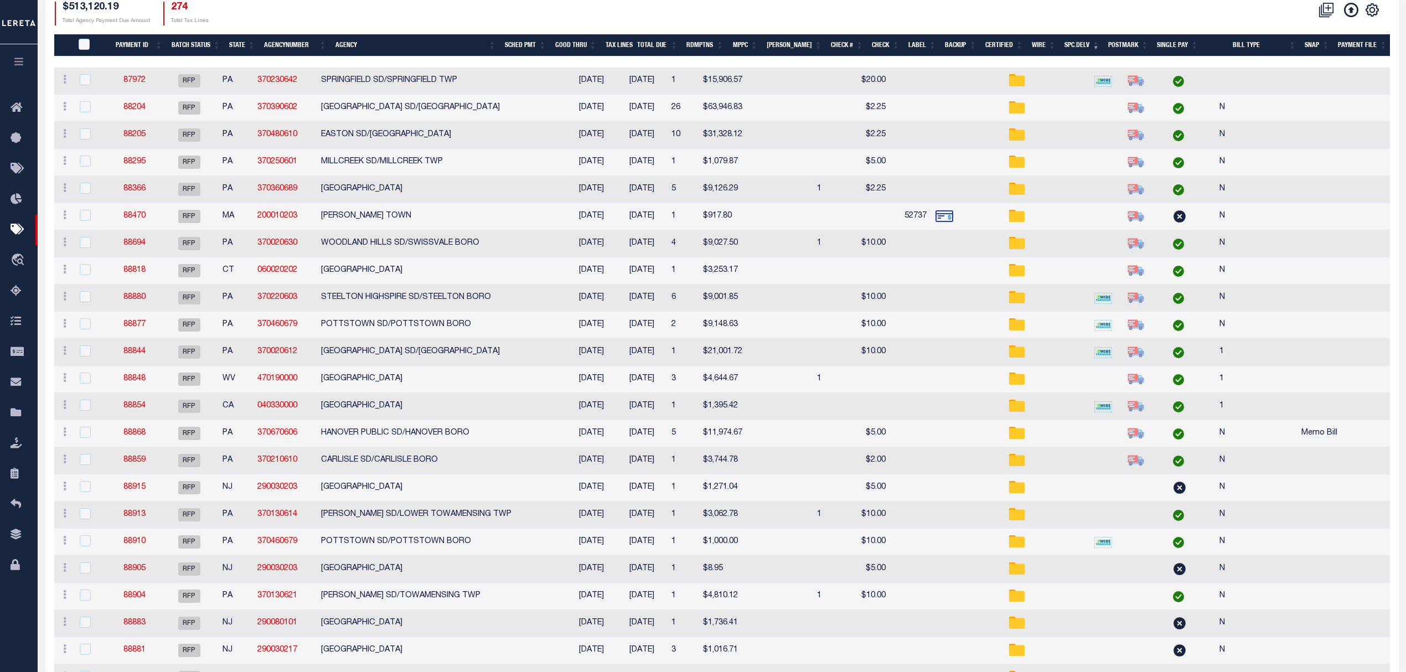
scroll to position [0, 0]
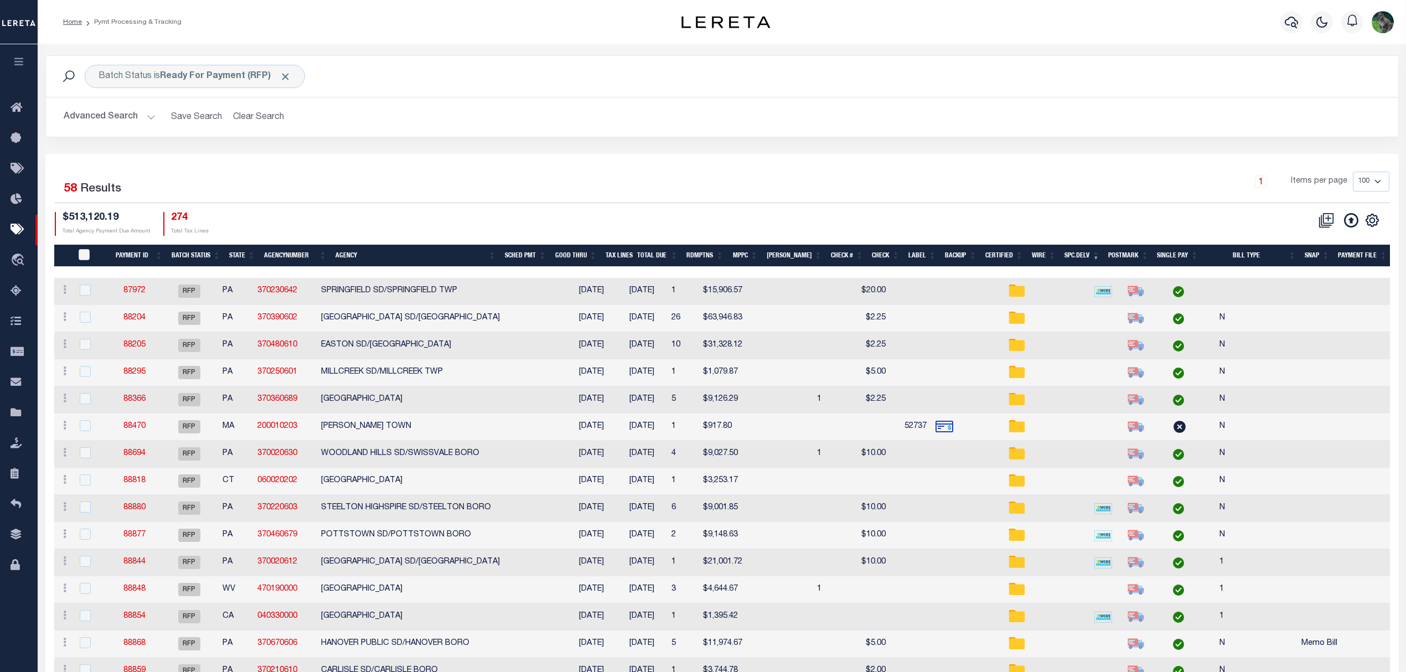
click at [935, 209] on div "1 Selected 58 Results 1 Items per page 100 200 500 1000 $513,120.19 Total Agenc…" at bounding box center [722, 204] width 1352 height 64
click at [749, 257] on th "MPPC" at bounding box center [745, 256] width 34 height 23
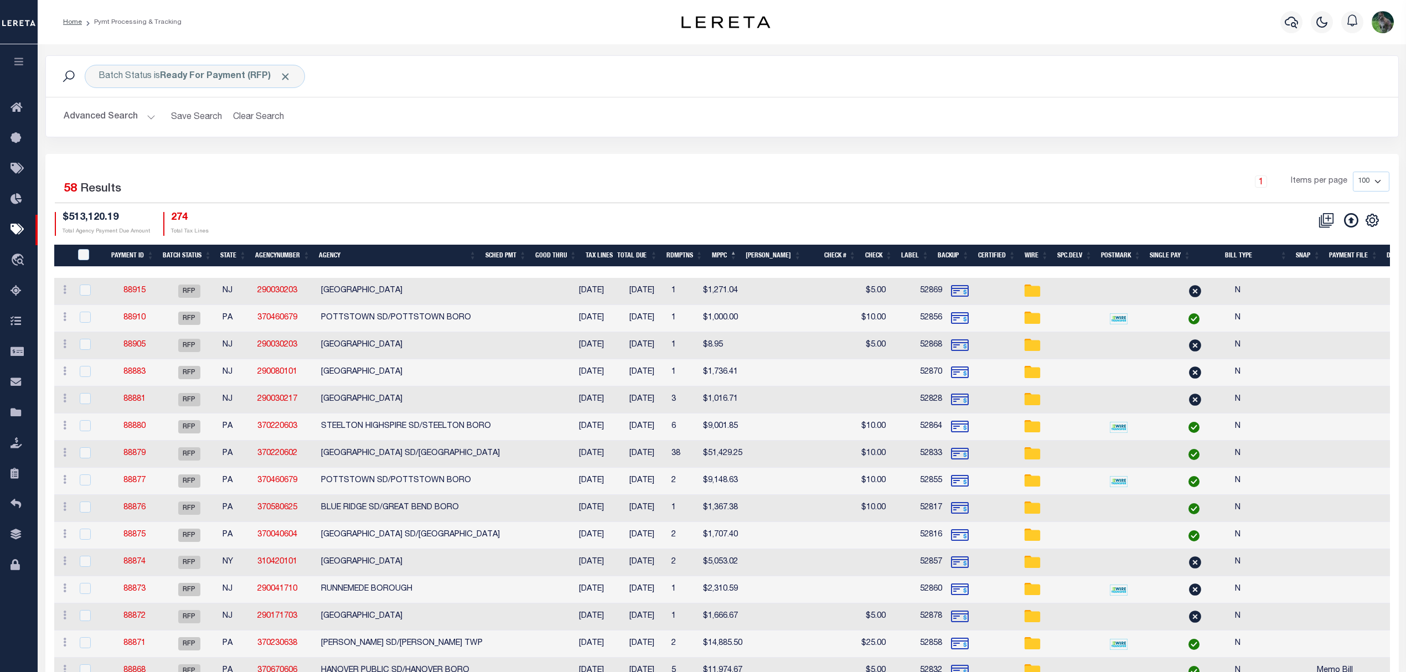
click at [742, 255] on th "MPPC" at bounding box center [725, 256] width 34 height 23
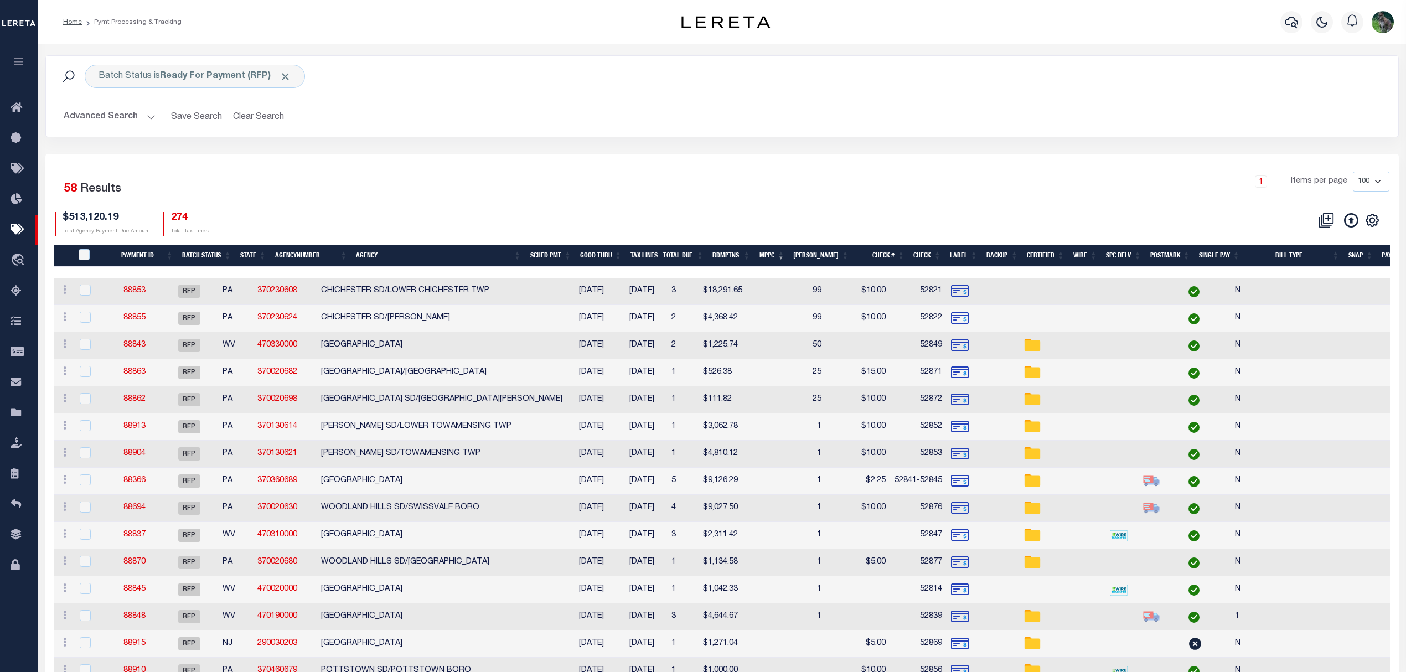
click at [919, 174] on div "1 Items per page 100 200 500 1000" at bounding box center [891, 186] width 997 height 29
click at [1218, 106] on div "Advanced Search Save Search Clear Search PayeeSearchTable_dynamictable_____Defa…" at bounding box center [722, 116] width 1352 height 39
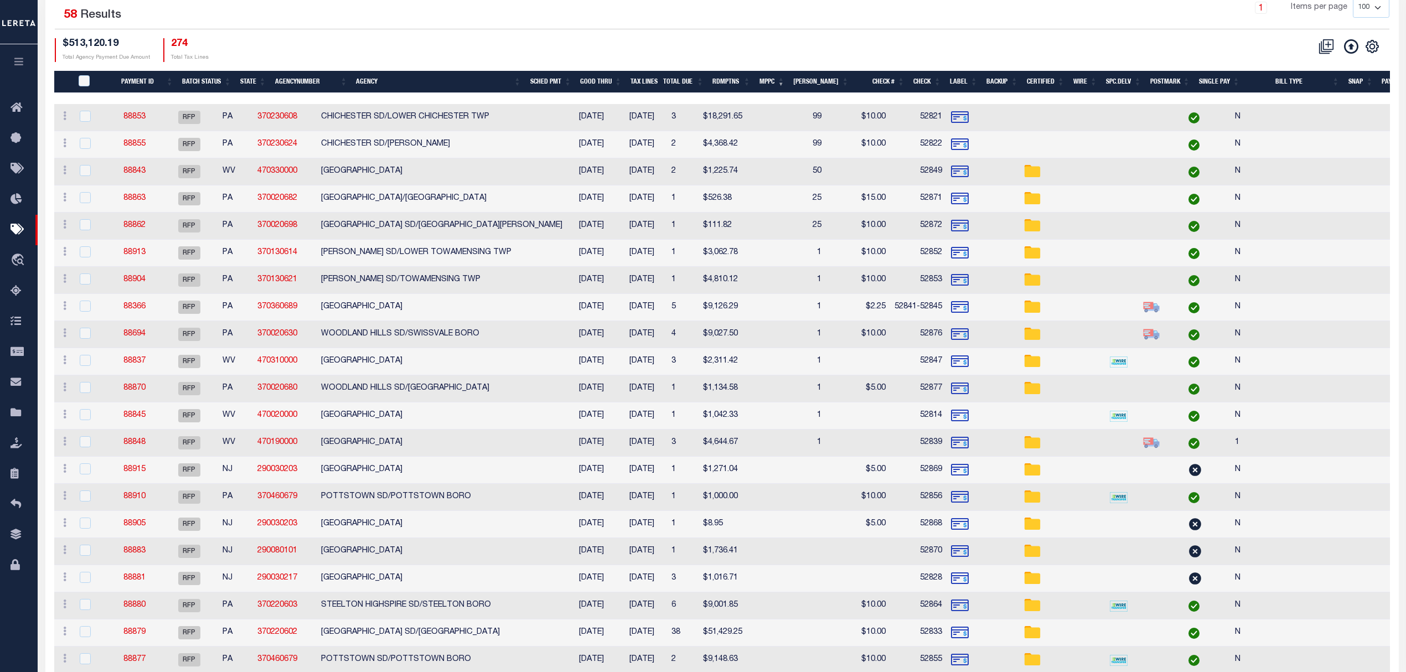
scroll to position [147, 0]
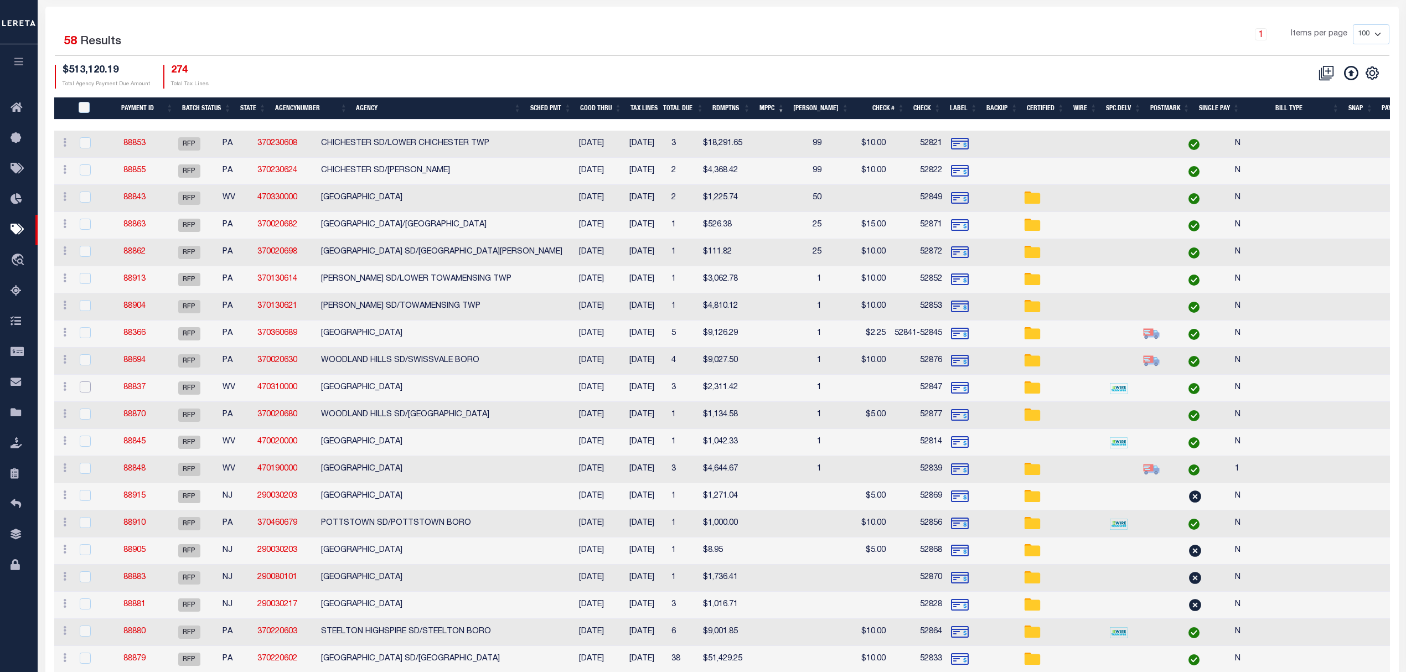
click at [87, 390] on input "checkbox" at bounding box center [85, 386] width 11 height 11
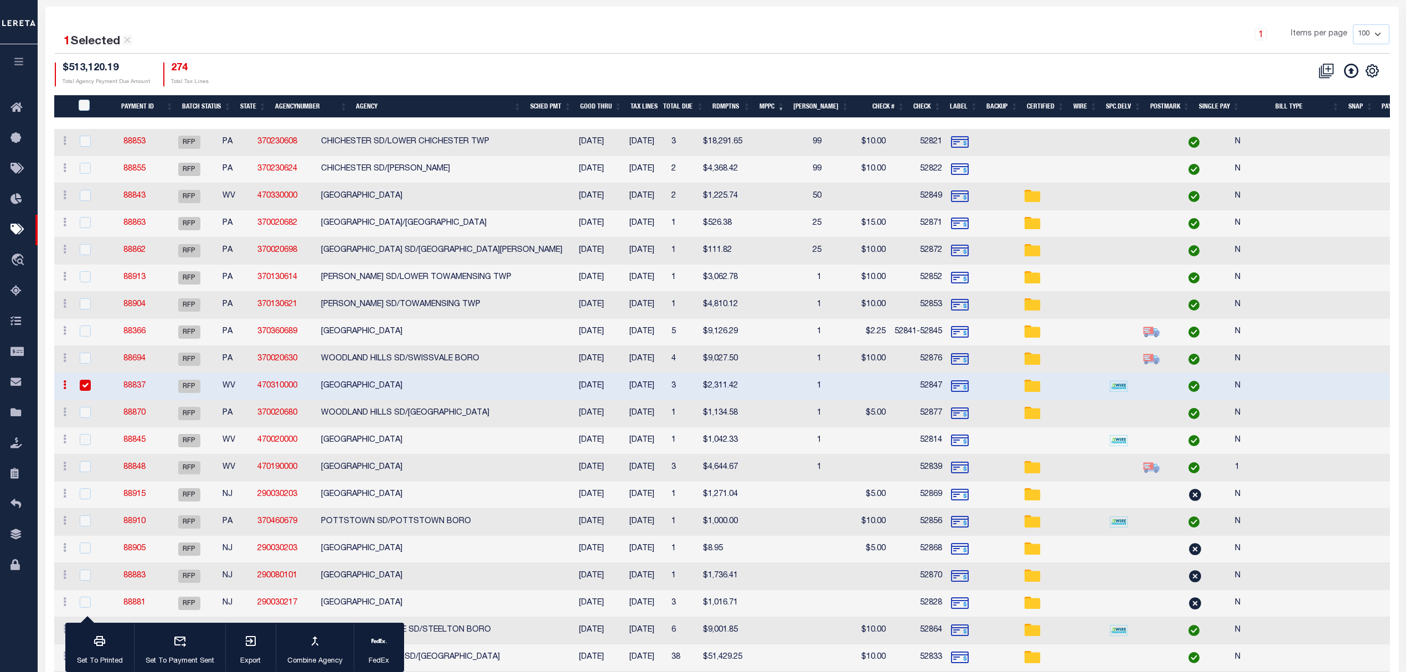
click at [87, 390] on input "checkbox" at bounding box center [85, 385] width 11 height 11
checkbox input "false"
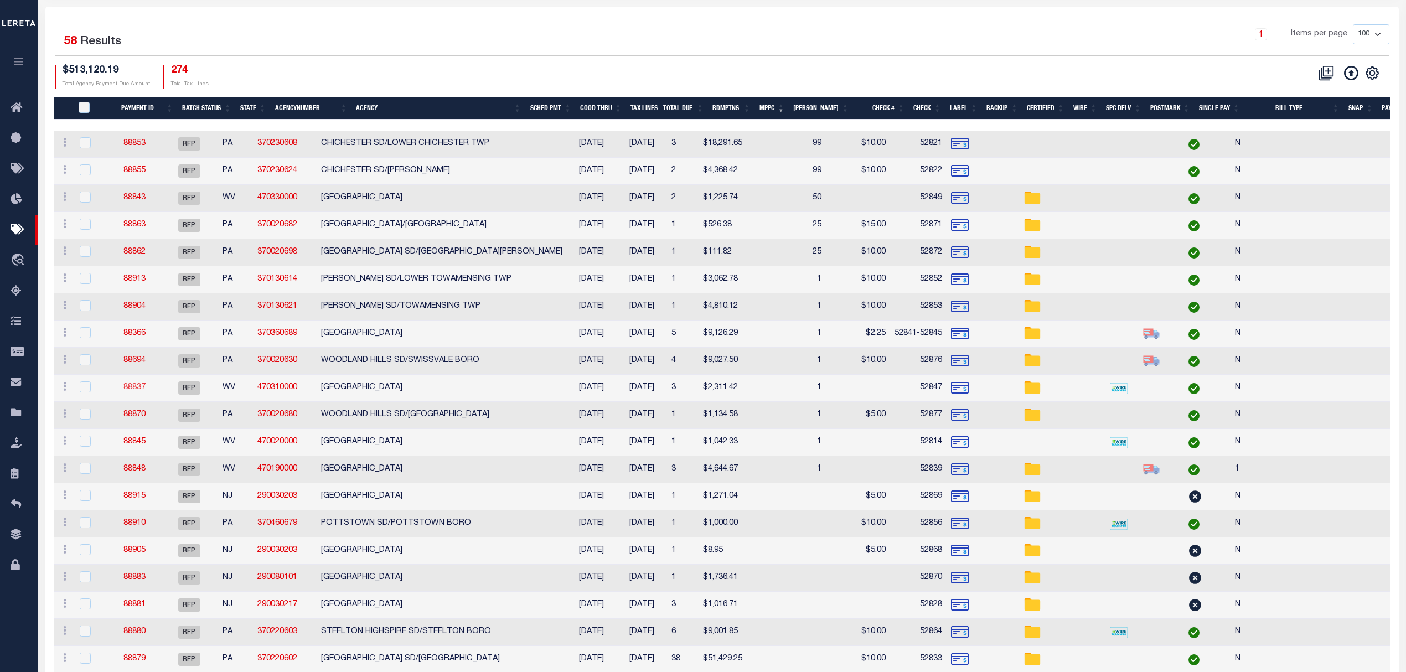
click at [146, 391] on link "88837" at bounding box center [134, 388] width 22 height 8
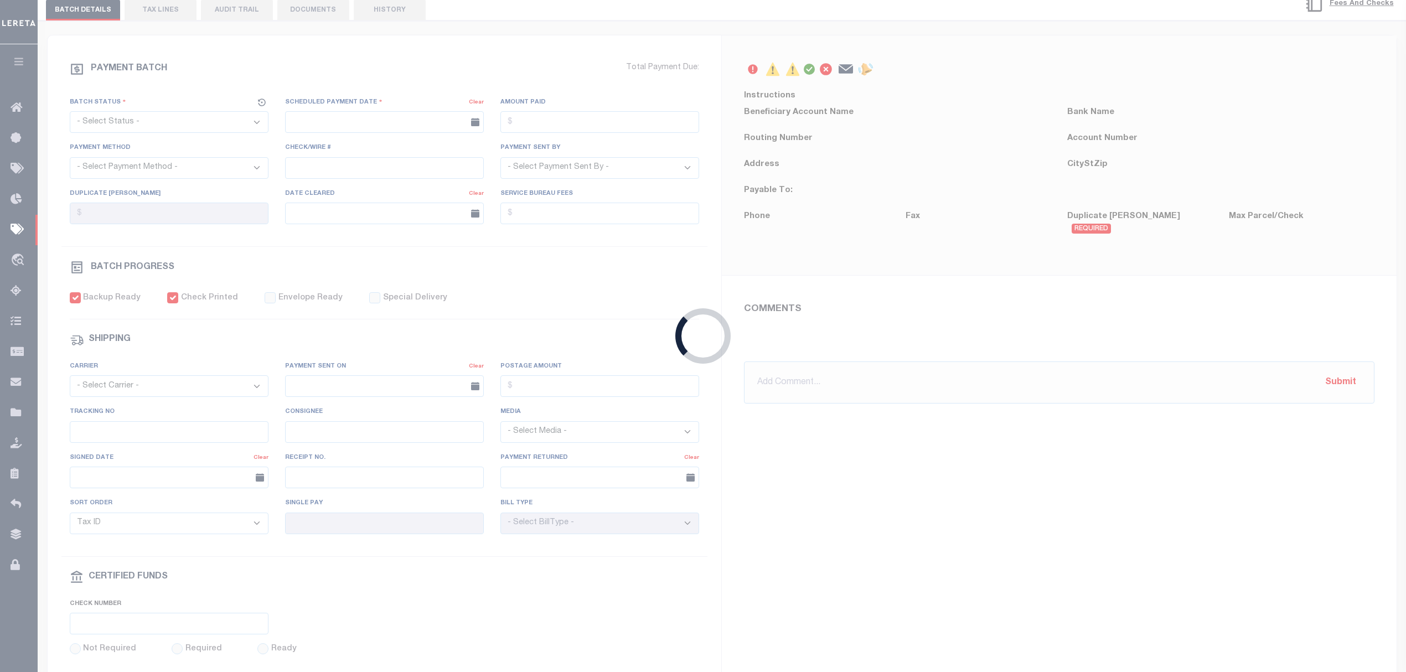
select select "RFP"
type input "[DATE]"
type input "$2,311.42"
select select "CHK"
type input "52847"
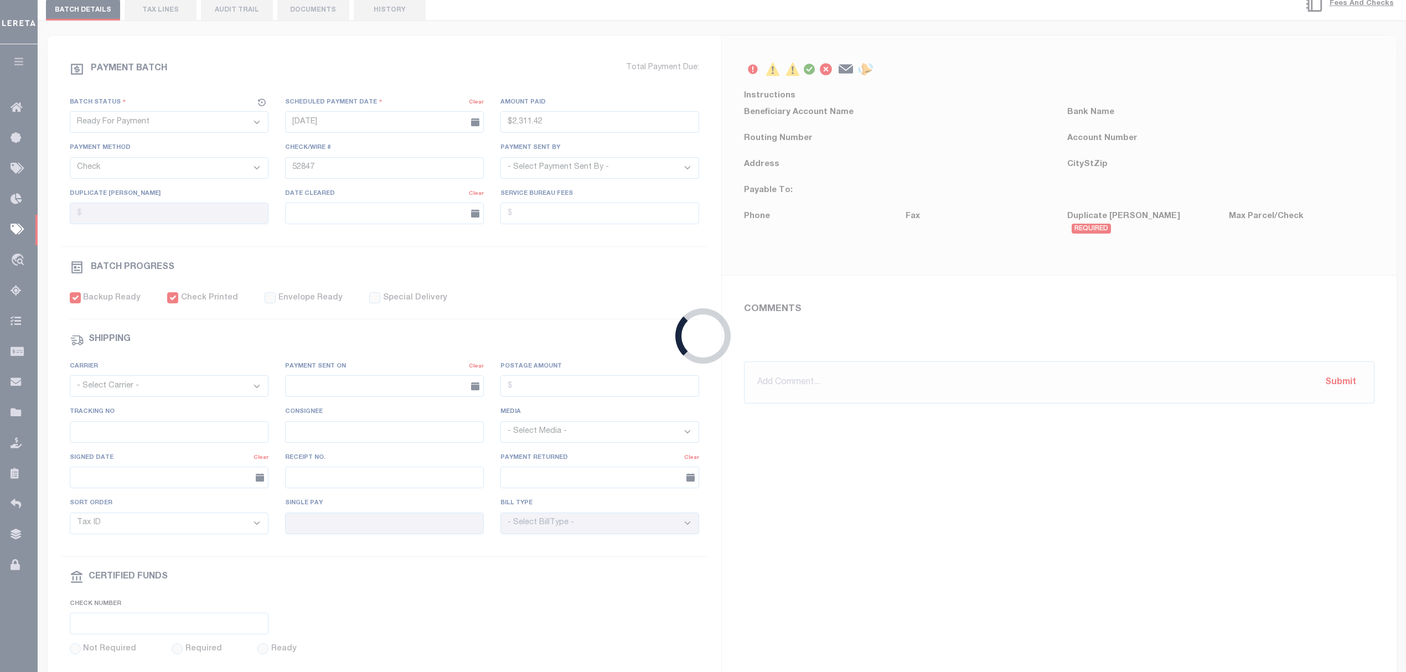
select select "[PERSON_NAME]"
checkbox input "true"
select select "FDX"
type input "N"
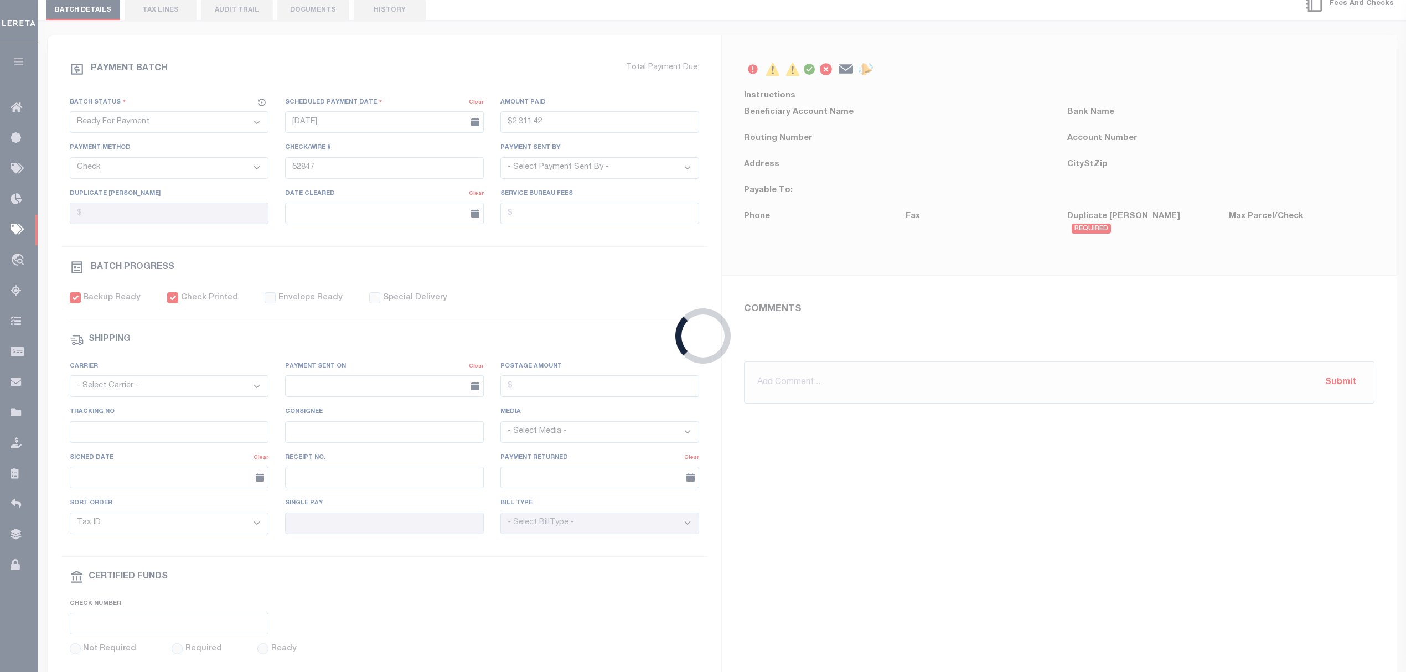
radio input "true"
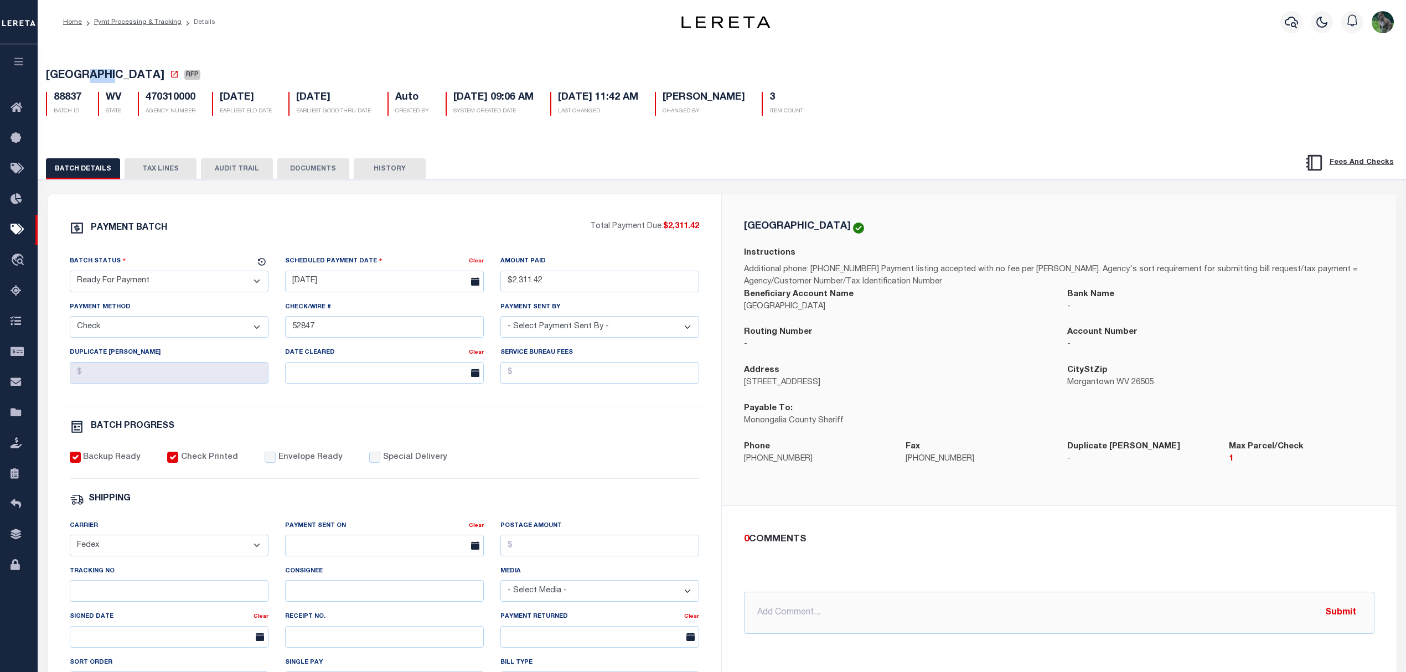
drag, startPoint x: 124, startPoint y: 76, endPoint x: 94, endPoint y: 76, distance: 30.4
click at [94, 76] on span "[GEOGRAPHIC_DATA]" at bounding box center [105, 75] width 118 height 11
click at [99, 52] on div "MONONGALIA COUNTY RFP 88837 BATCH ID WV STATE 470310000 AGENCY NUMBER Auto 3" at bounding box center [722, 469] width 1380 height 854
click at [58, 78] on span "[GEOGRAPHIC_DATA]" at bounding box center [105, 75] width 118 height 11
click at [939, 276] on p "Additional phone: 304-291-7246 Payment listing accepted with no fee per Matt. A…" at bounding box center [1059, 276] width 631 height 24
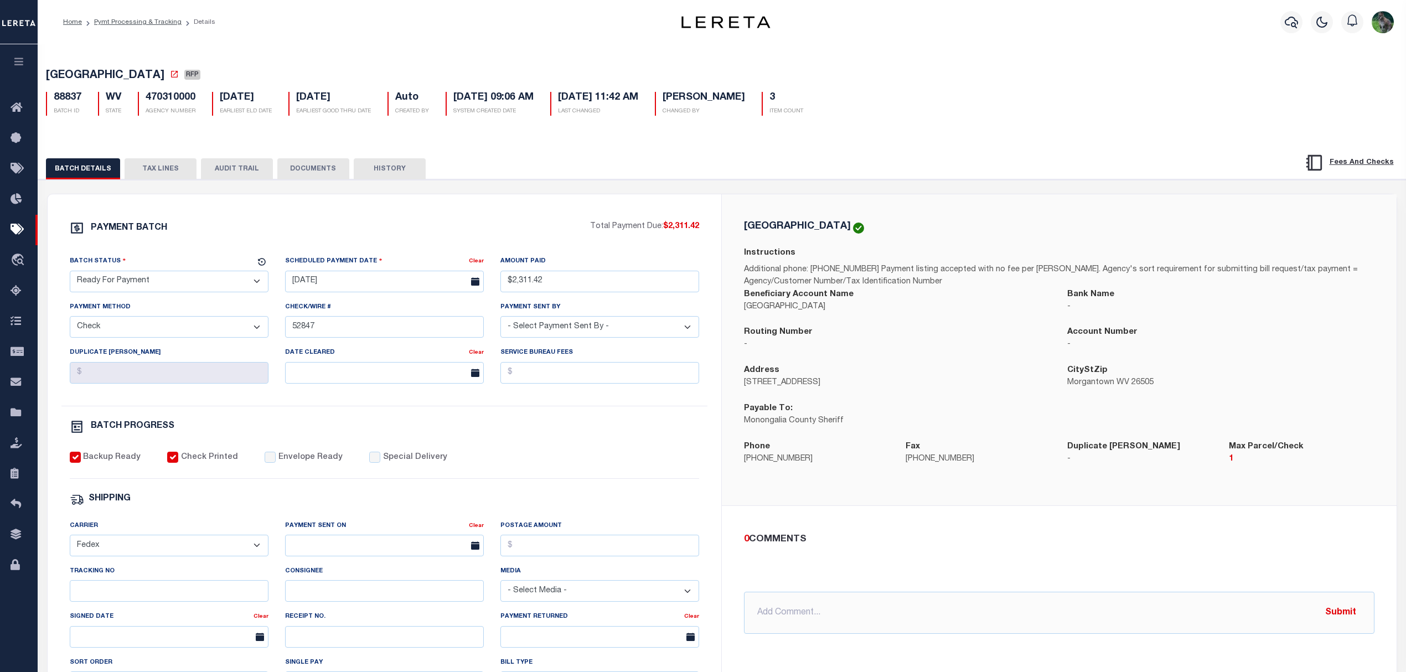
drag, startPoint x: 256, startPoint y: 257, endPoint x: 255, endPoint y: 251, distance: 6.1
click at [255, 251] on div "PAYMENT BATCH Total Payment Due: $2,311.42 Batch Status - Select Status -" at bounding box center [385, 518] width 648 height 595
drag, startPoint x: 318, startPoint y: 206, endPoint x: 286, endPoint y: 204, distance: 32.2
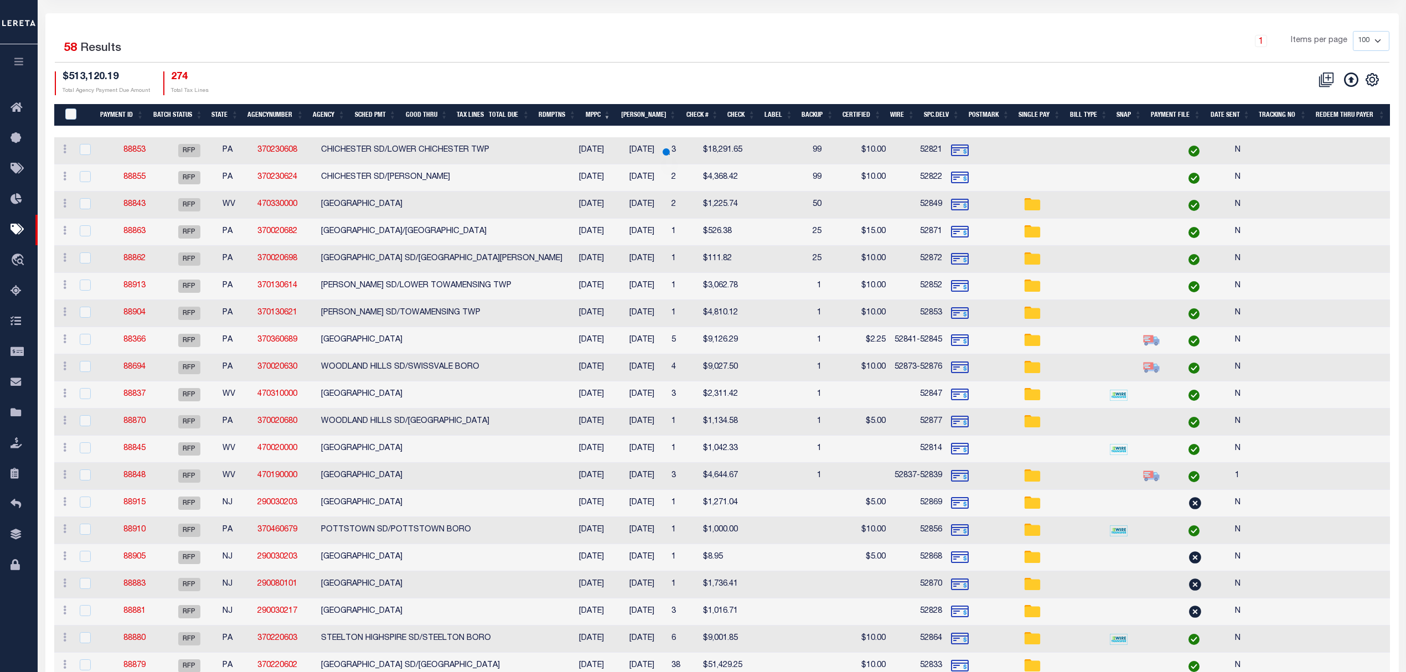
scroll to position [147, 0]
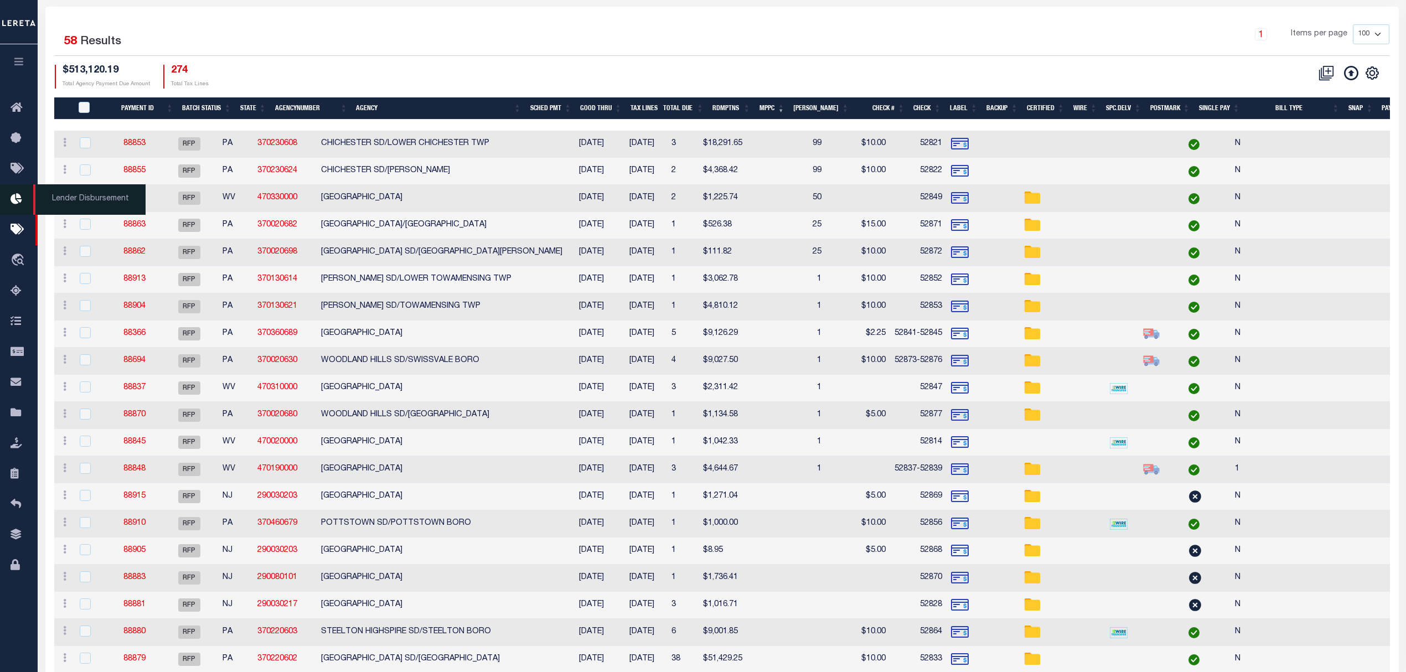
click at [12, 202] on icon at bounding box center [20, 200] width 18 height 14
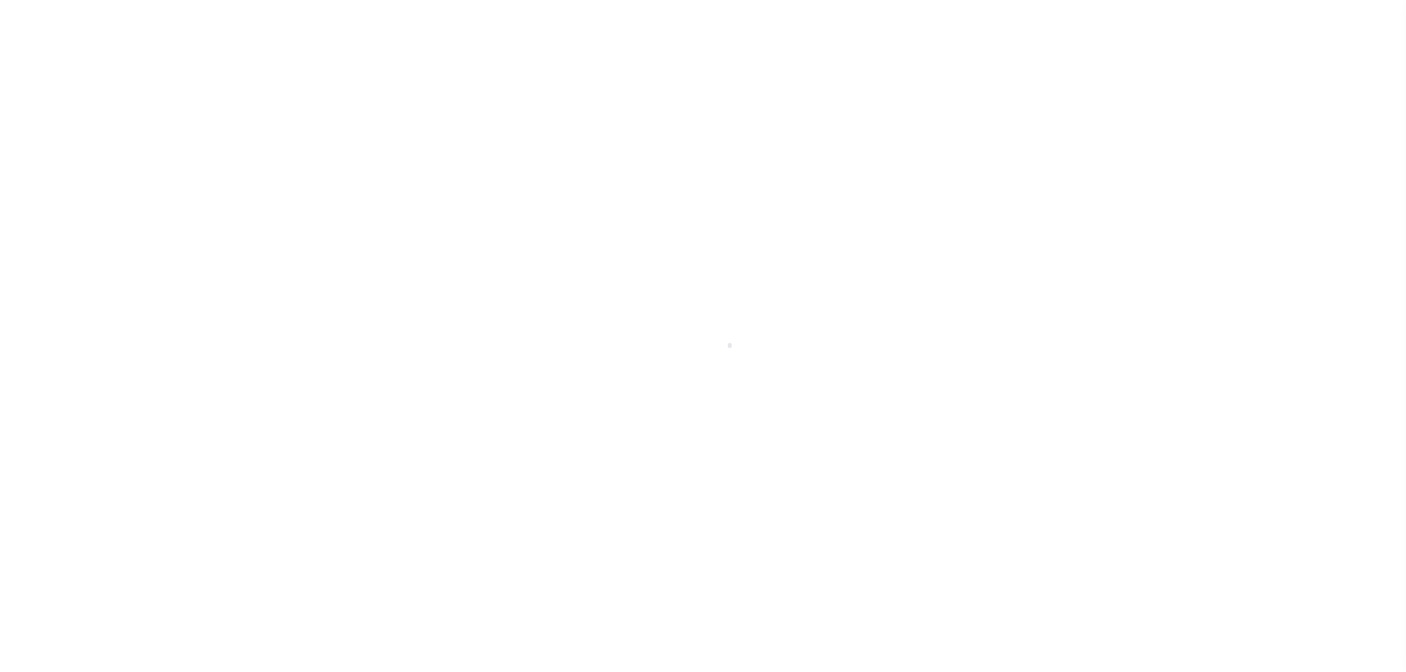
select select "RFP"
select select "CHK"
select select "[PERSON_NAME]"
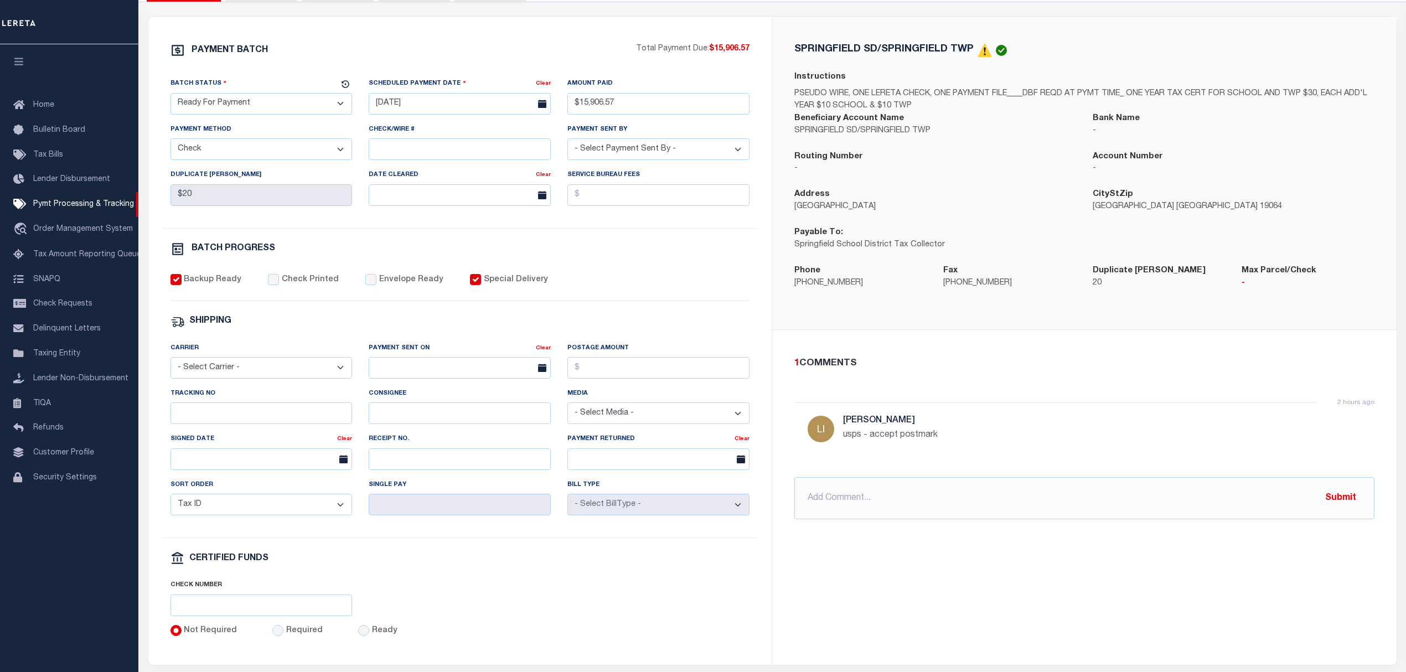
scroll to position [221, 0]
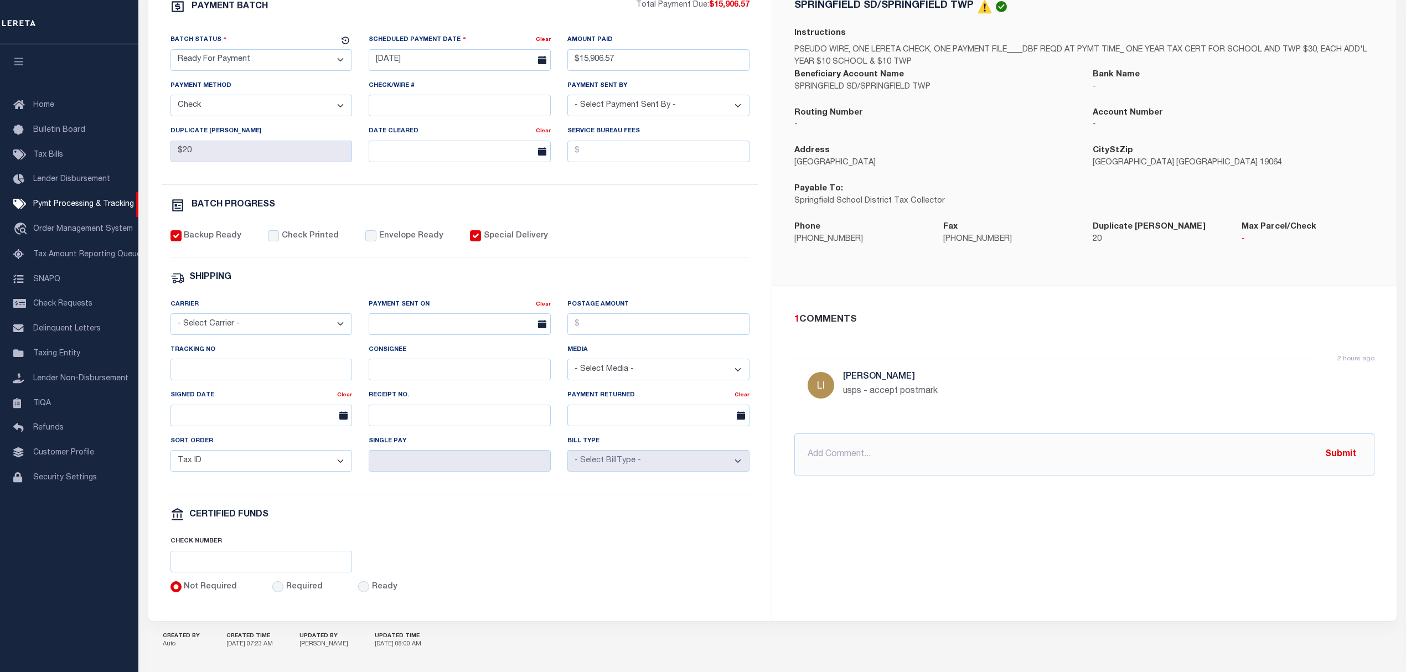
click at [627, 254] on div "Backup Ready Check Printed Envelope Ready Special Delivery" at bounding box center [461, 243] width 580 height 27
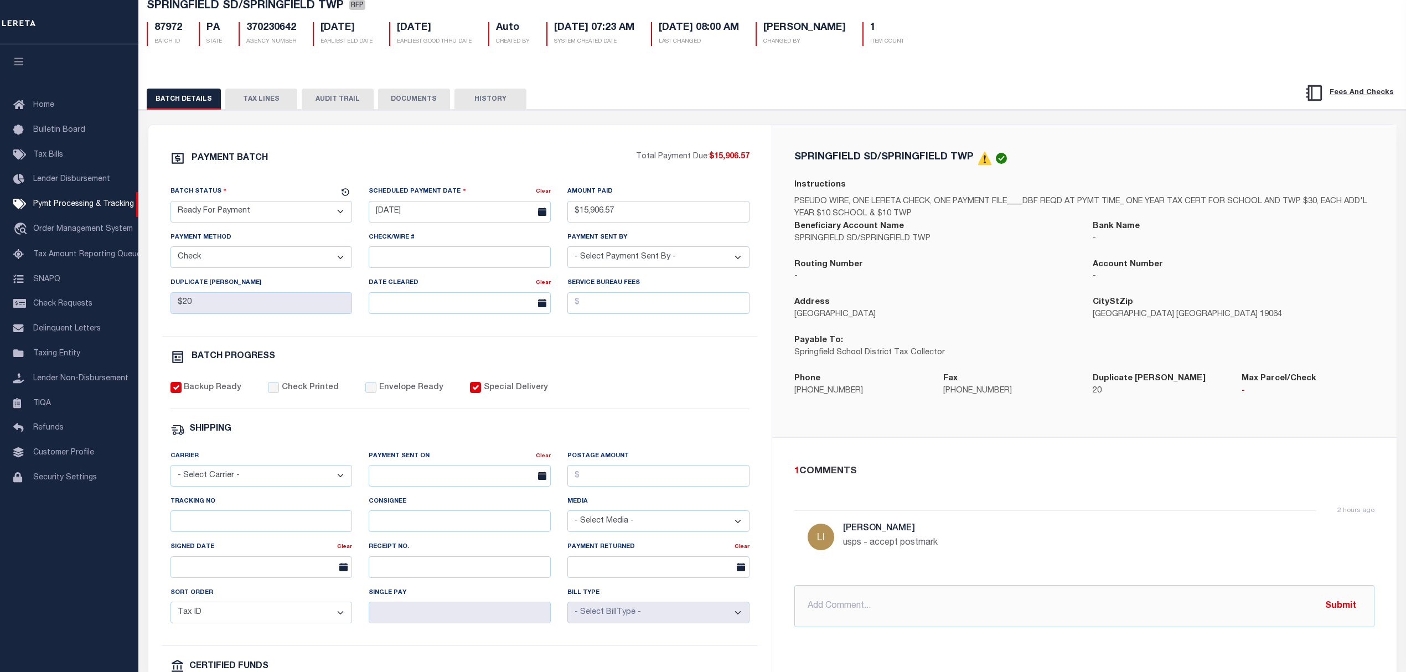
scroll to position [74, 0]
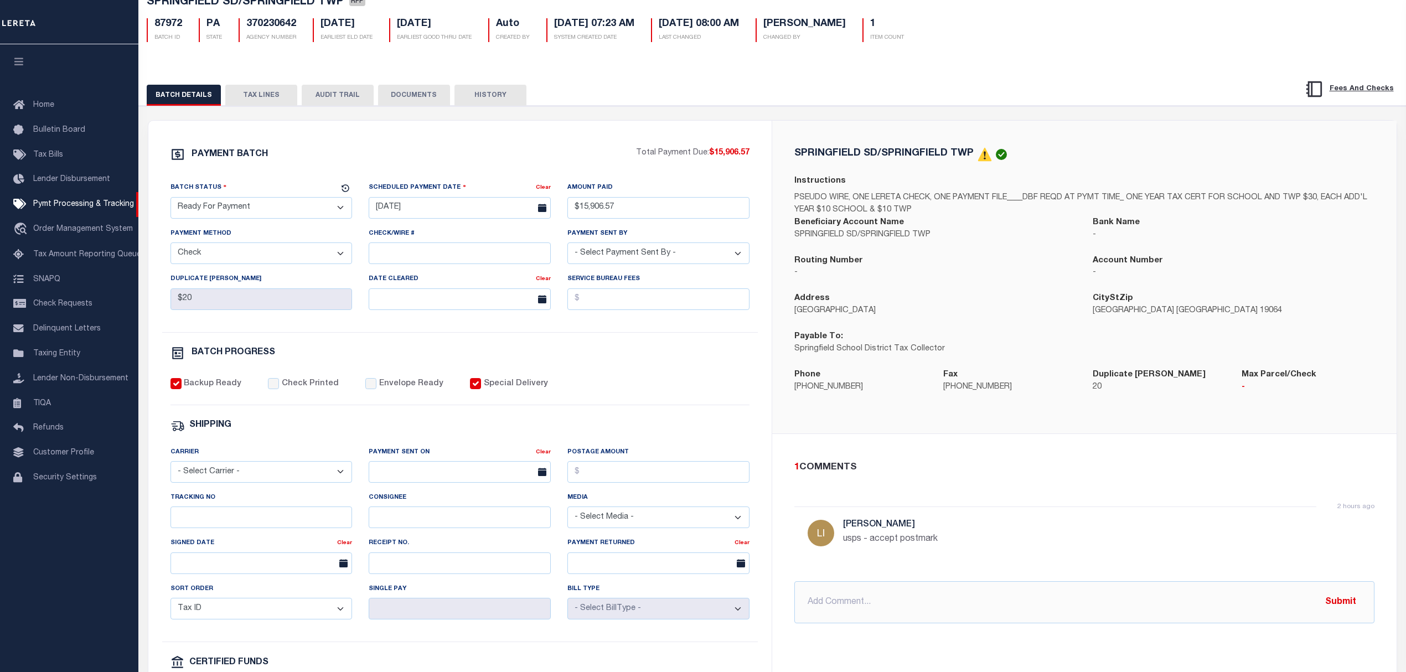
click at [521, 390] on label "Special Delivery" at bounding box center [516, 384] width 64 height 12
click at [481, 389] on input "Special Delivery" at bounding box center [475, 383] width 11 height 11
checkbox input "false"
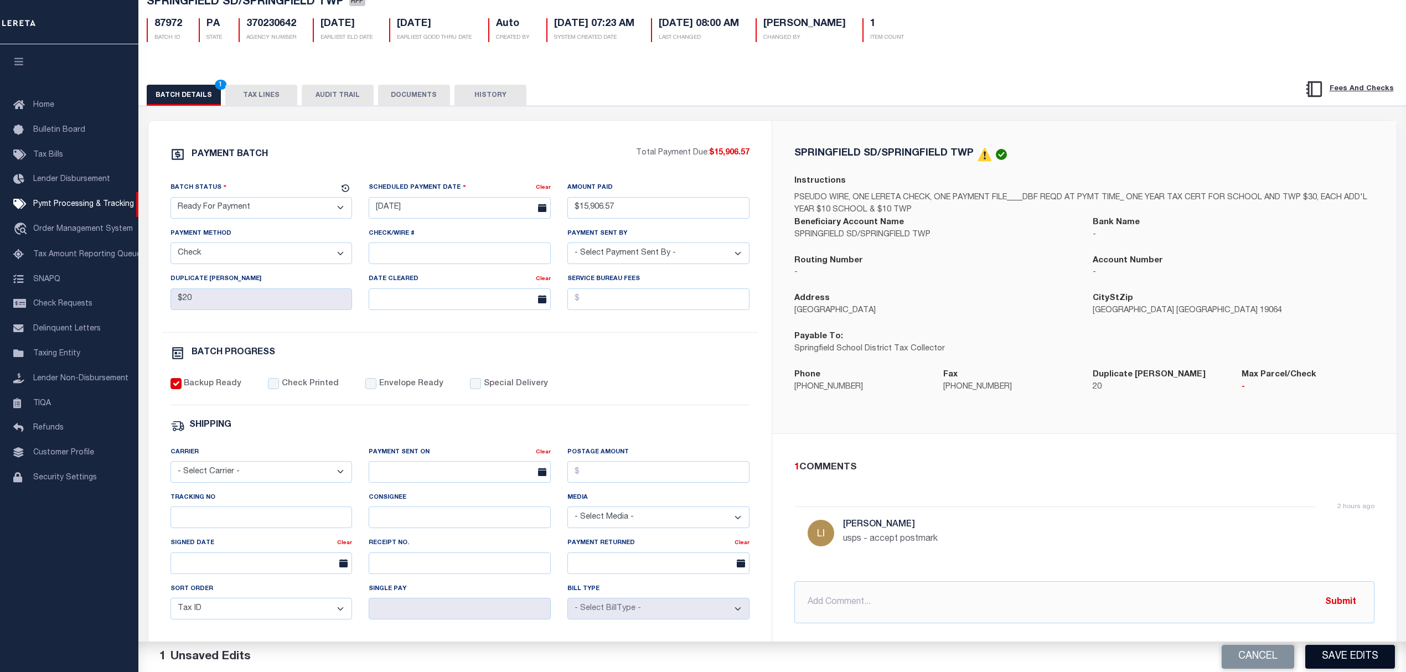
click at [1354, 667] on button "Save Edits" at bounding box center [1350, 657] width 90 height 24
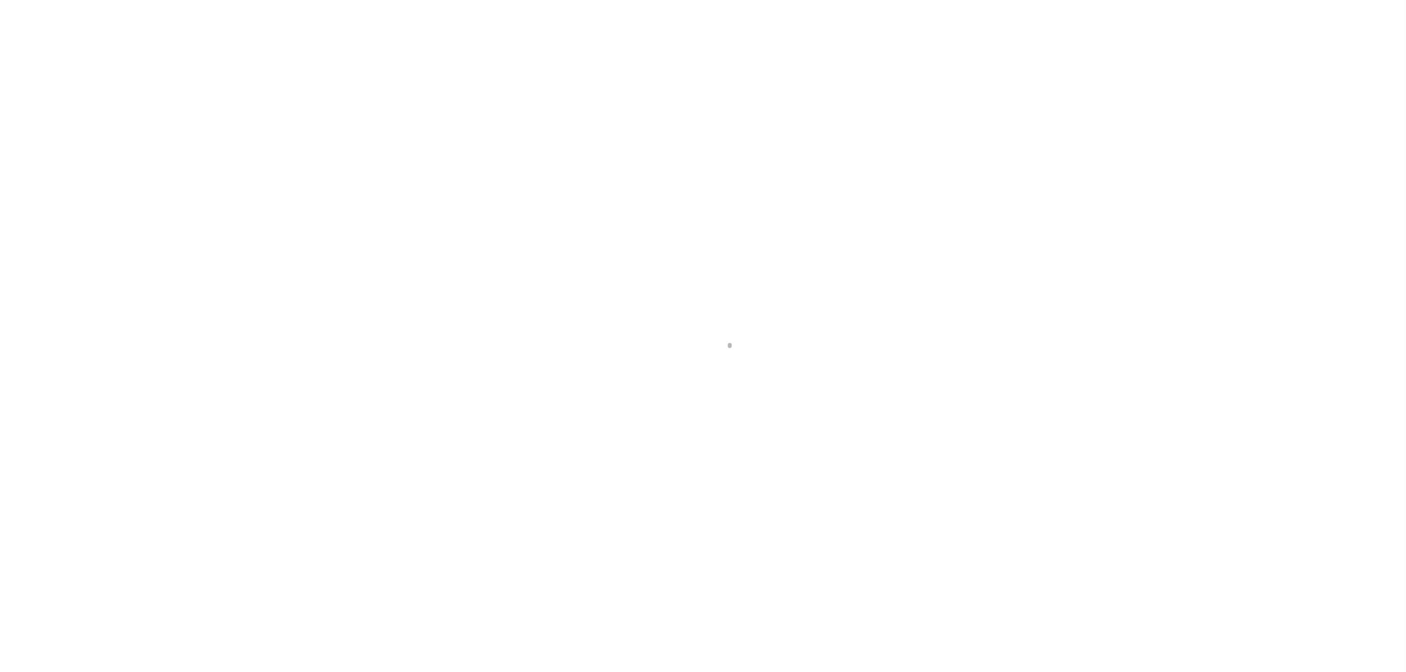
select select "RFP"
select select "CHK"
select select "[PERSON_NAME]"
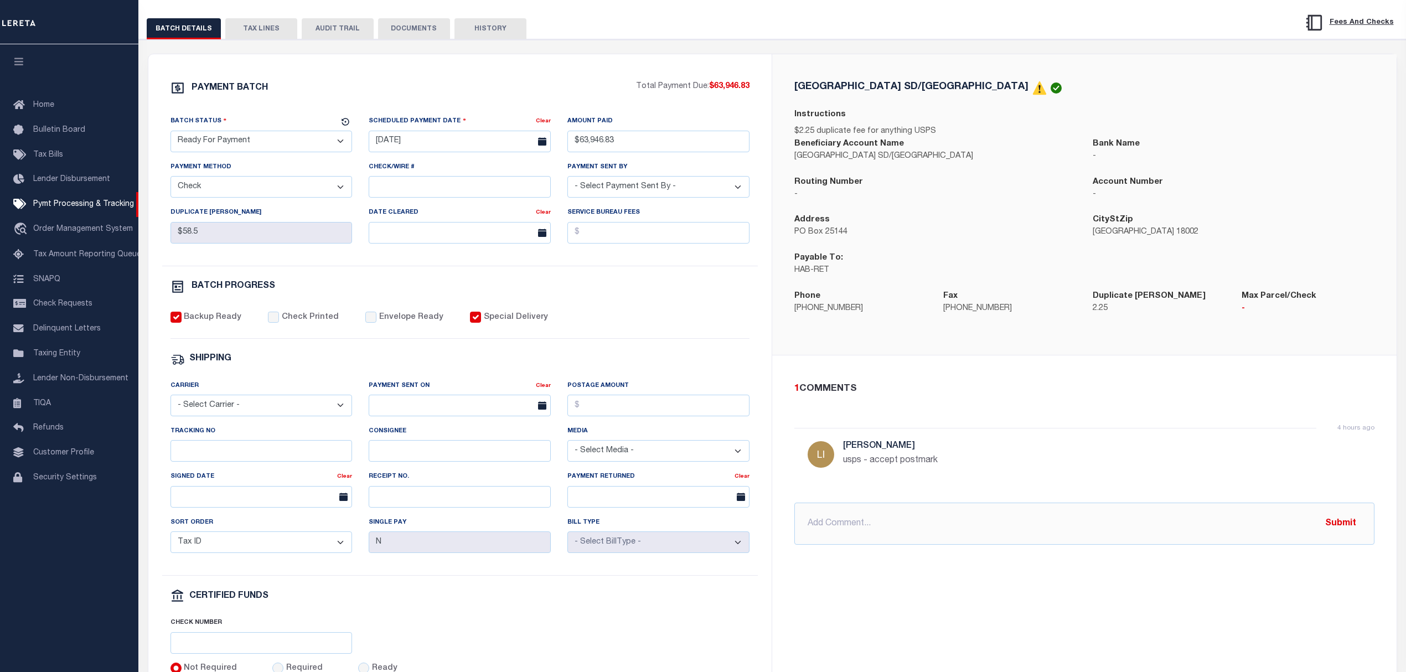
scroll to position [147, 0]
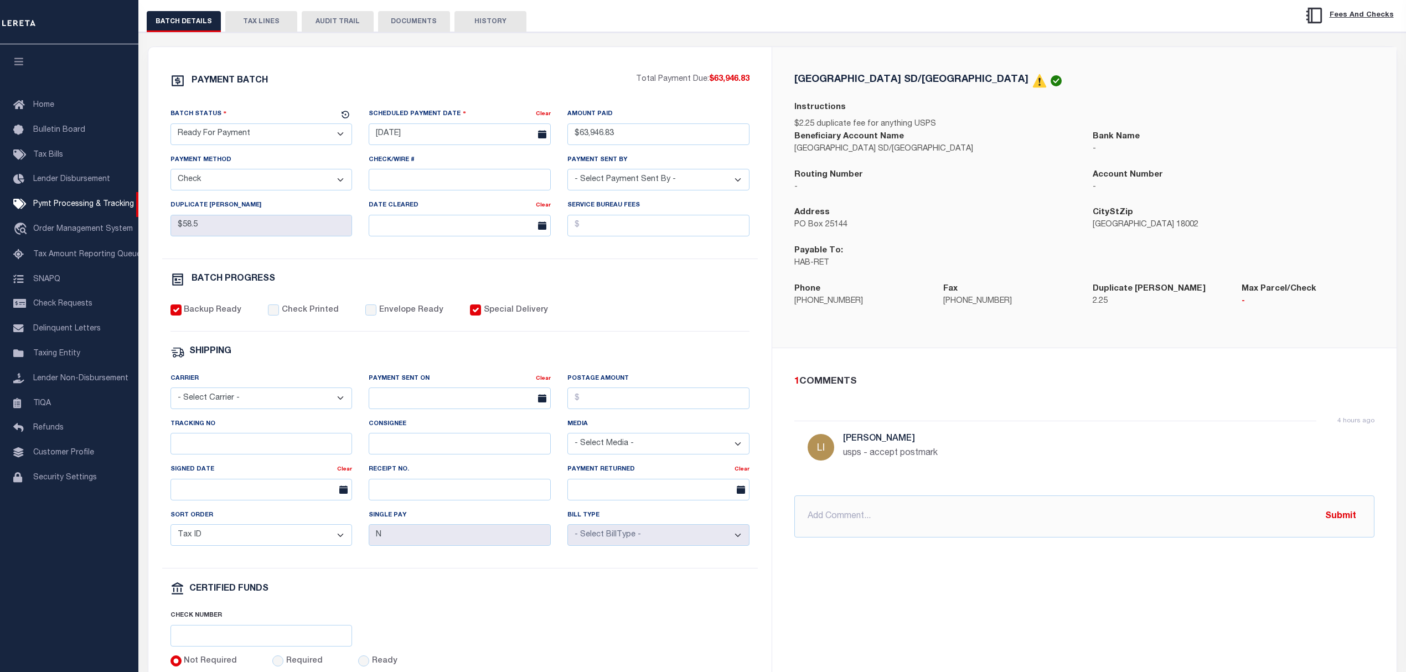
click at [506, 311] on label "Special Delivery" at bounding box center [516, 310] width 64 height 12
click at [481, 311] on input "Special Delivery" at bounding box center [475, 309] width 11 height 11
checkbox input "false"
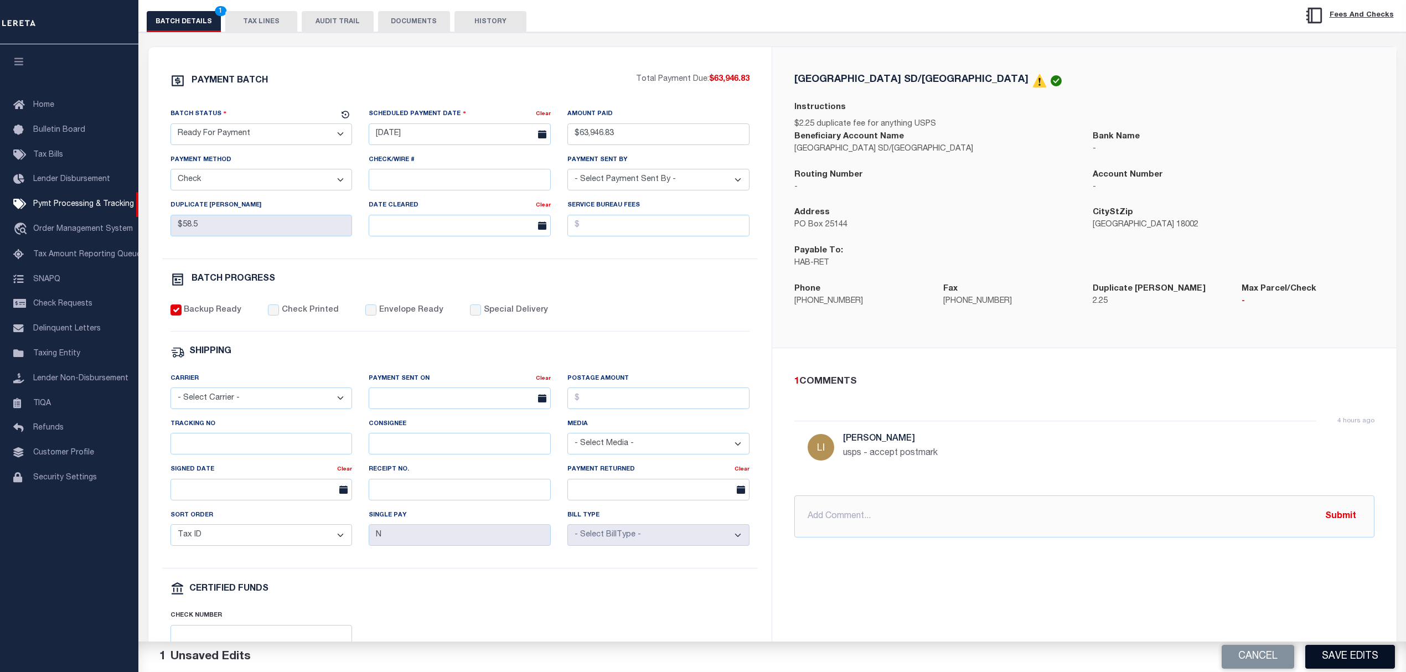
click at [1342, 660] on button "Save Edits" at bounding box center [1350, 657] width 90 height 24
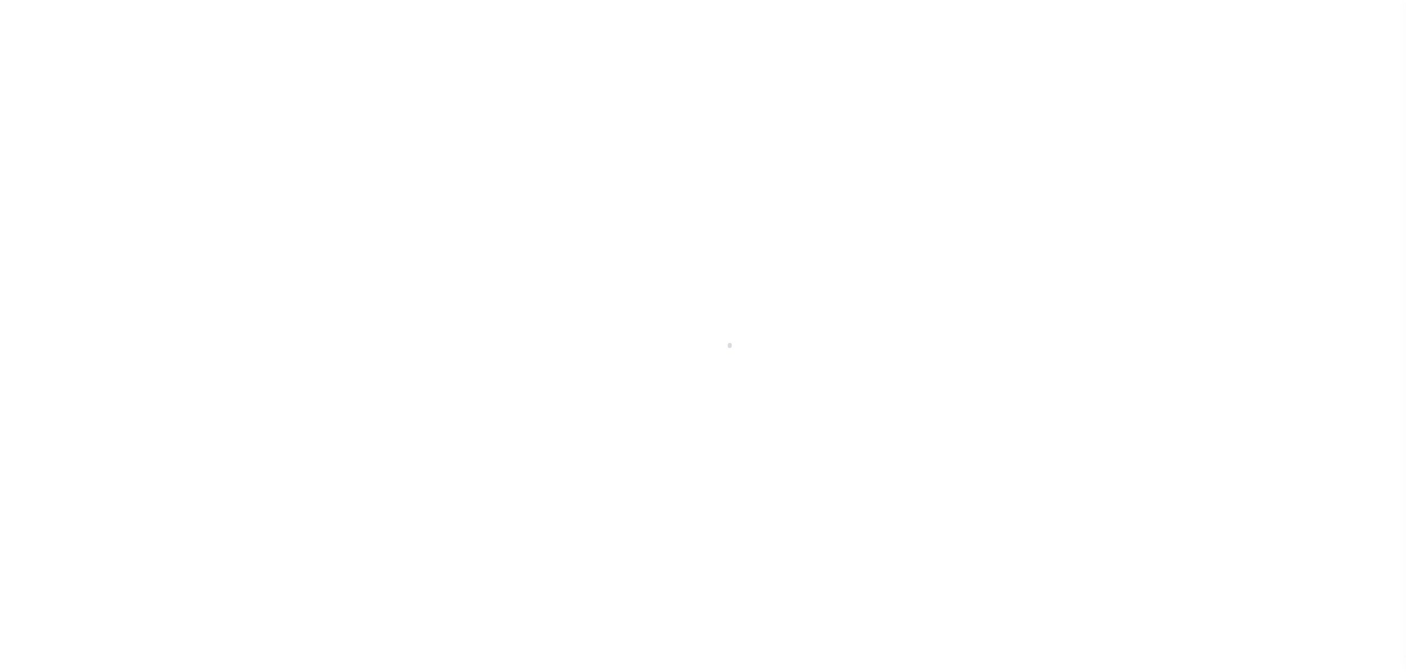
select select "RFP"
select select "CHK"
select select "[PERSON_NAME]"
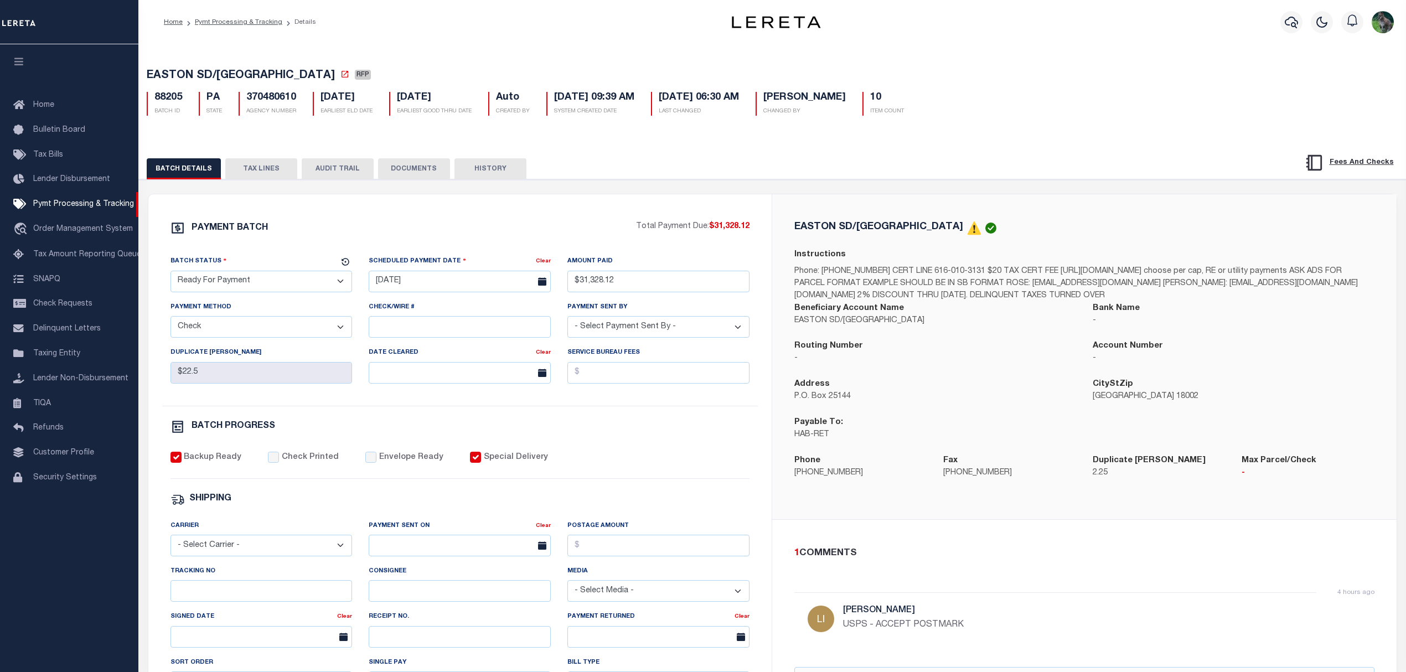
click at [499, 459] on label "Special Delivery" at bounding box center [516, 458] width 64 height 12
click at [481, 459] on input "Special Delivery" at bounding box center [475, 457] width 11 height 11
checkbox input "false"
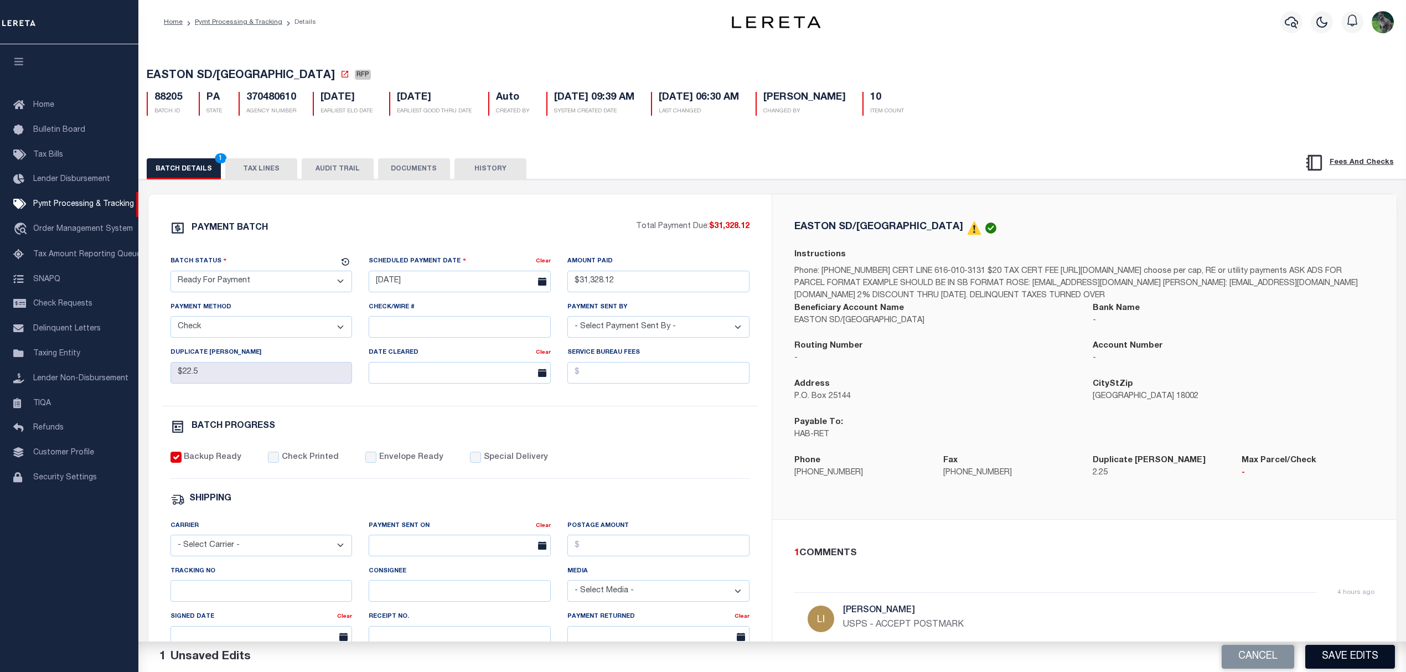
click at [1343, 659] on button "Save Edits" at bounding box center [1350, 657] width 90 height 24
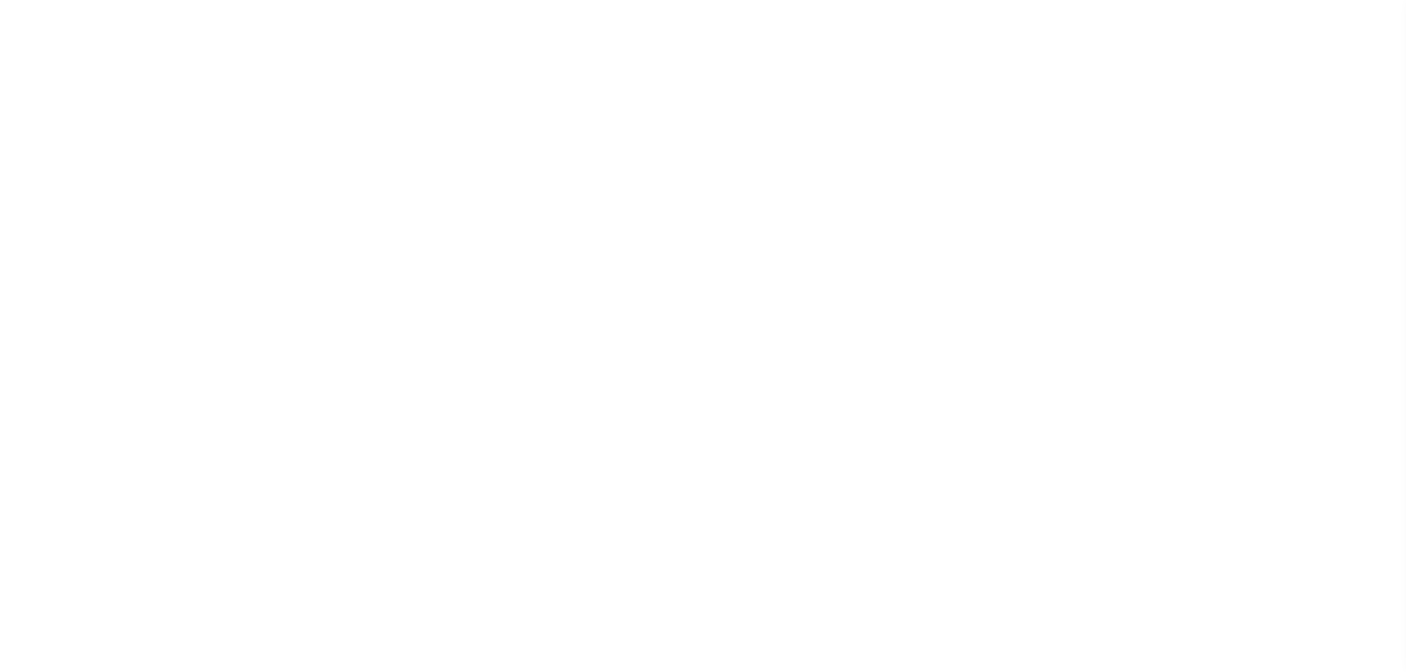
select select "RFP"
select select "CHK"
select select "[PERSON_NAME]"
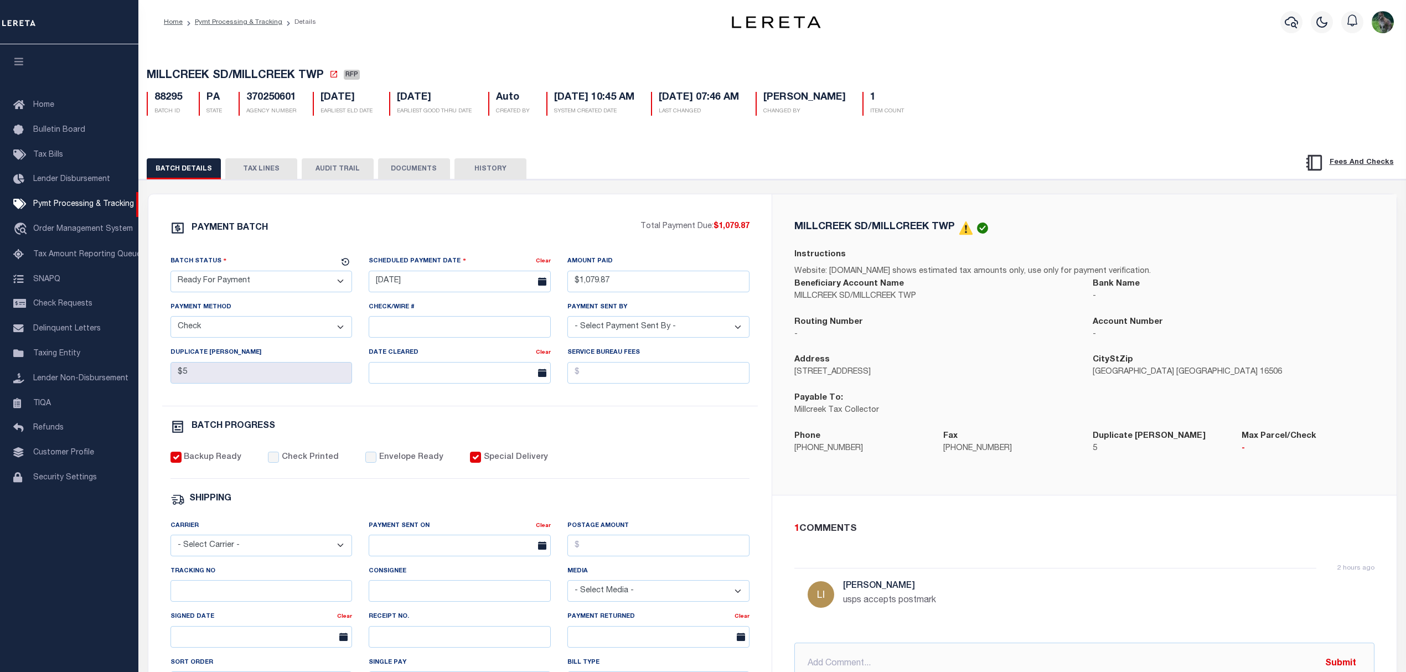
click at [488, 463] on label "Special Delivery" at bounding box center [516, 458] width 64 height 12
click at [481, 463] on input "Special Delivery" at bounding box center [475, 457] width 11 height 11
checkbox input "false"
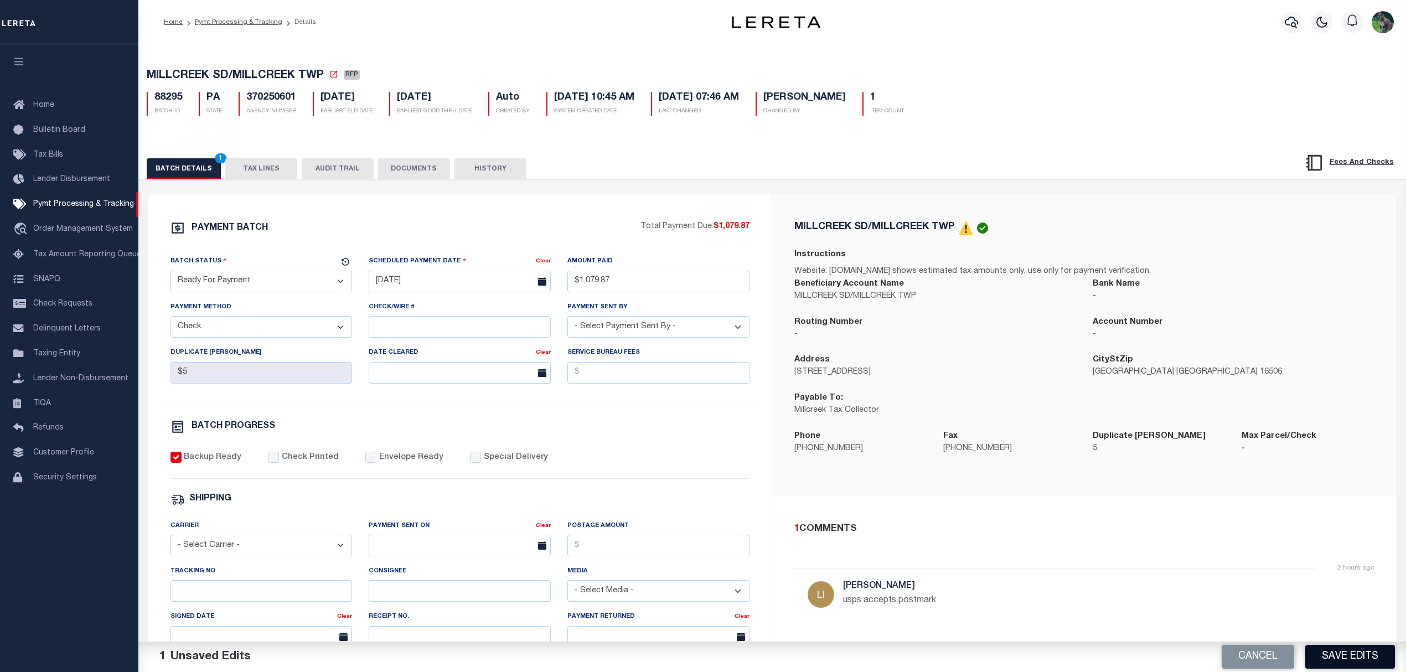
click at [1365, 656] on button "Save Edits" at bounding box center [1350, 657] width 90 height 24
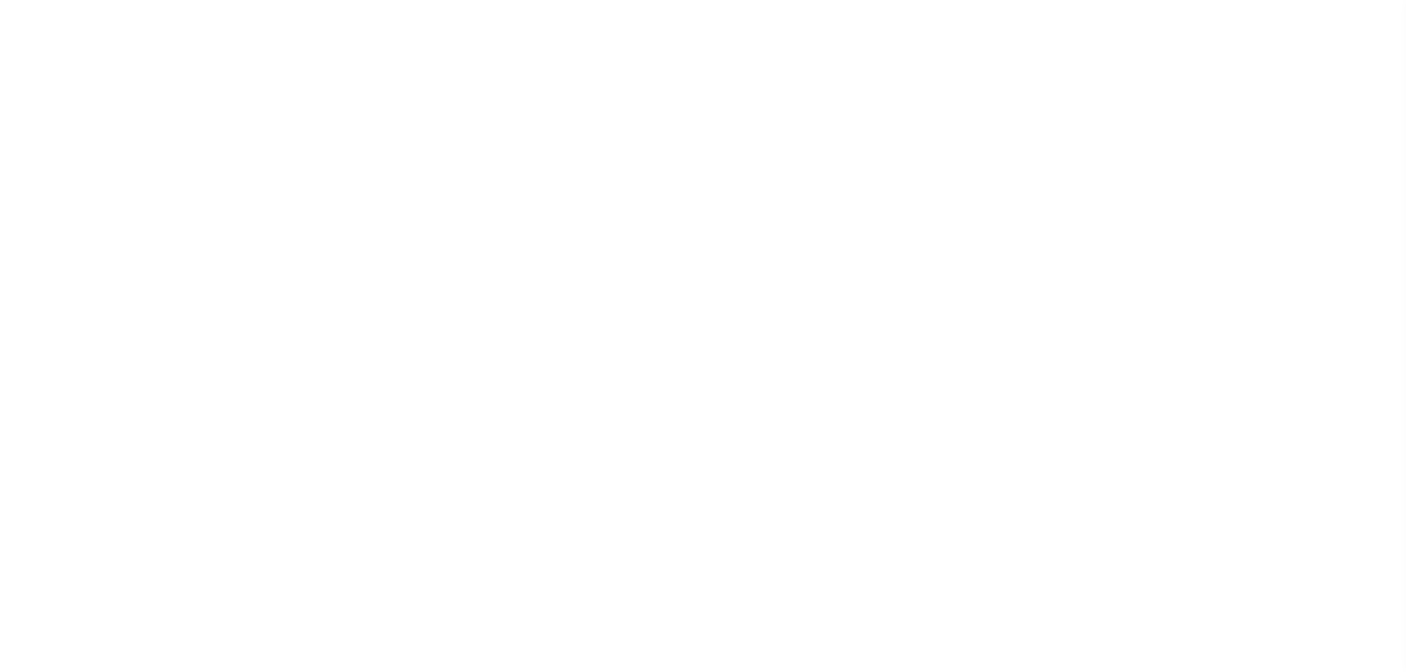
select select "RFP"
select select "CHK"
select select "[PERSON_NAME]"
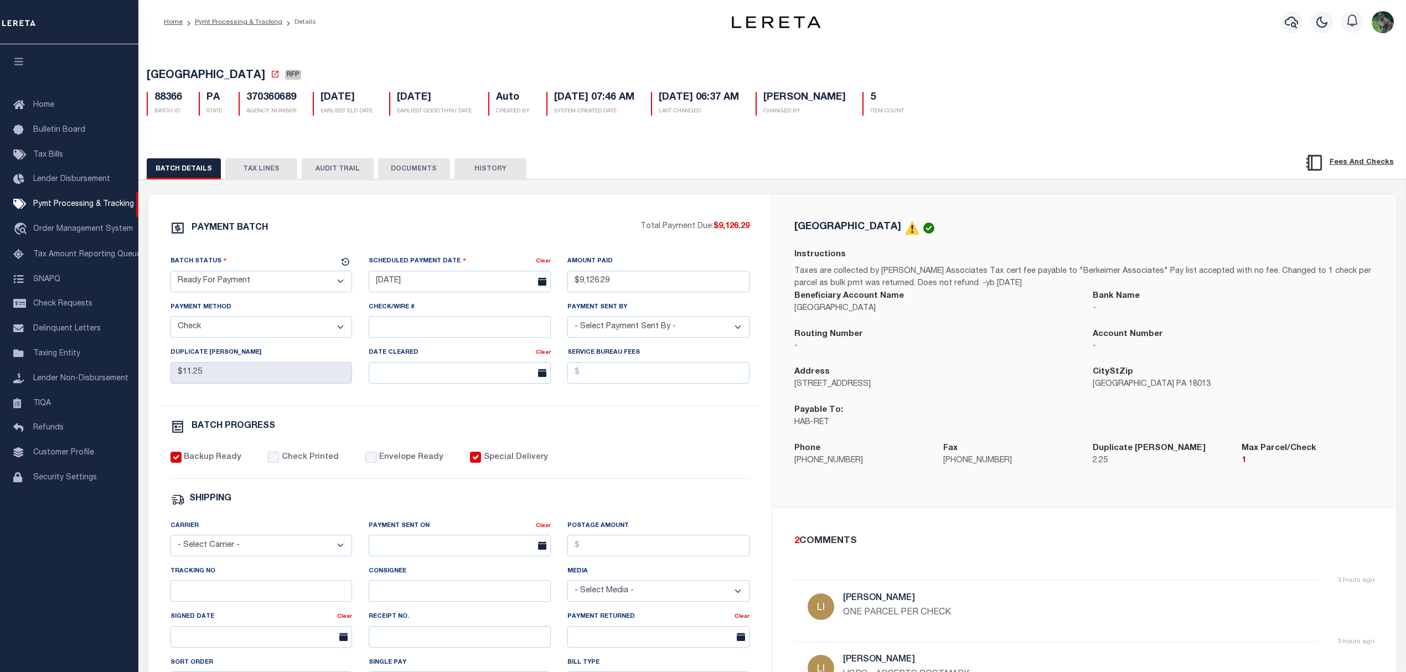
click at [499, 459] on label "Special Delivery" at bounding box center [516, 458] width 64 height 12
click at [481, 459] on input "Special Delivery" at bounding box center [475, 457] width 11 height 11
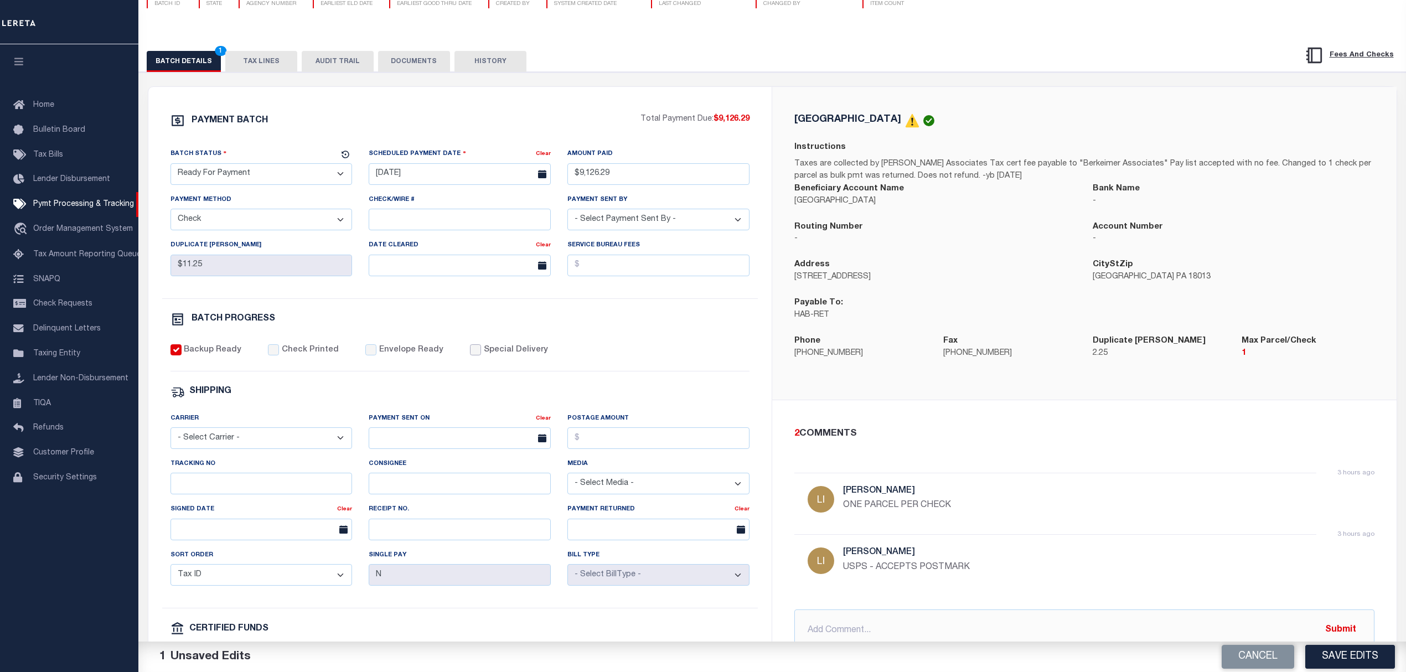
scroll to position [147, 0]
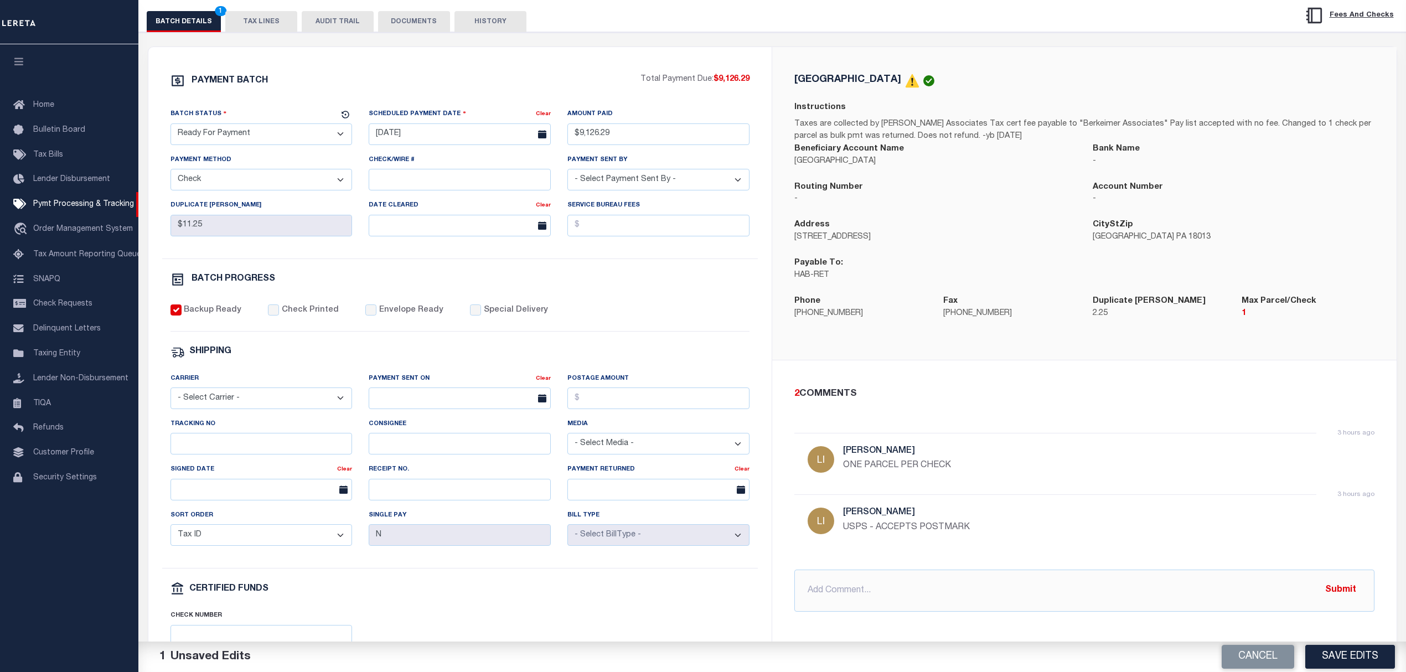
drag, startPoint x: 500, startPoint y: 321, endPoint x: 510, endPoint y: 317, distance: 10.7
click at [500, 317] on label "Special Delivery" at bounding box center [516, 310] width 64 height 12
click at [481, 316] on input "Special Delivery" at bounding box center [475, 309] width 11 height 11
checkbox input "true"
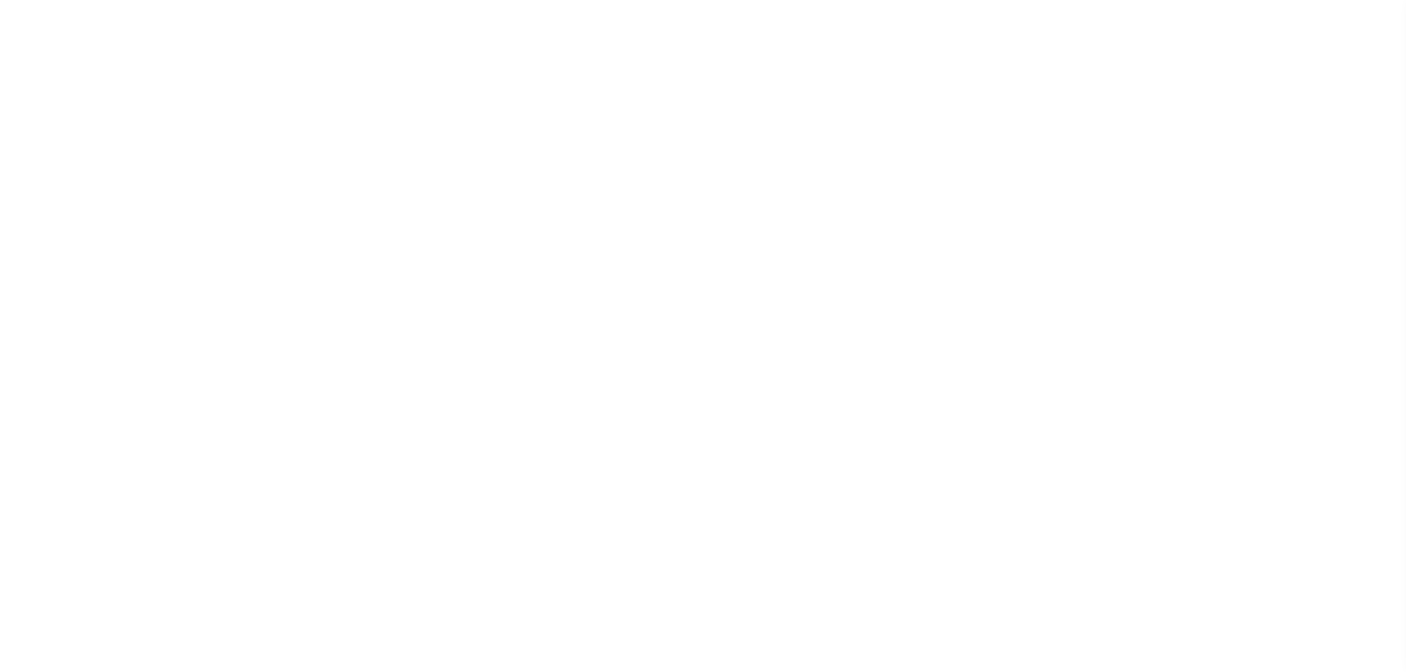
select select "RFP"
select select "CHK"
select select "[PERSON_NAME]"
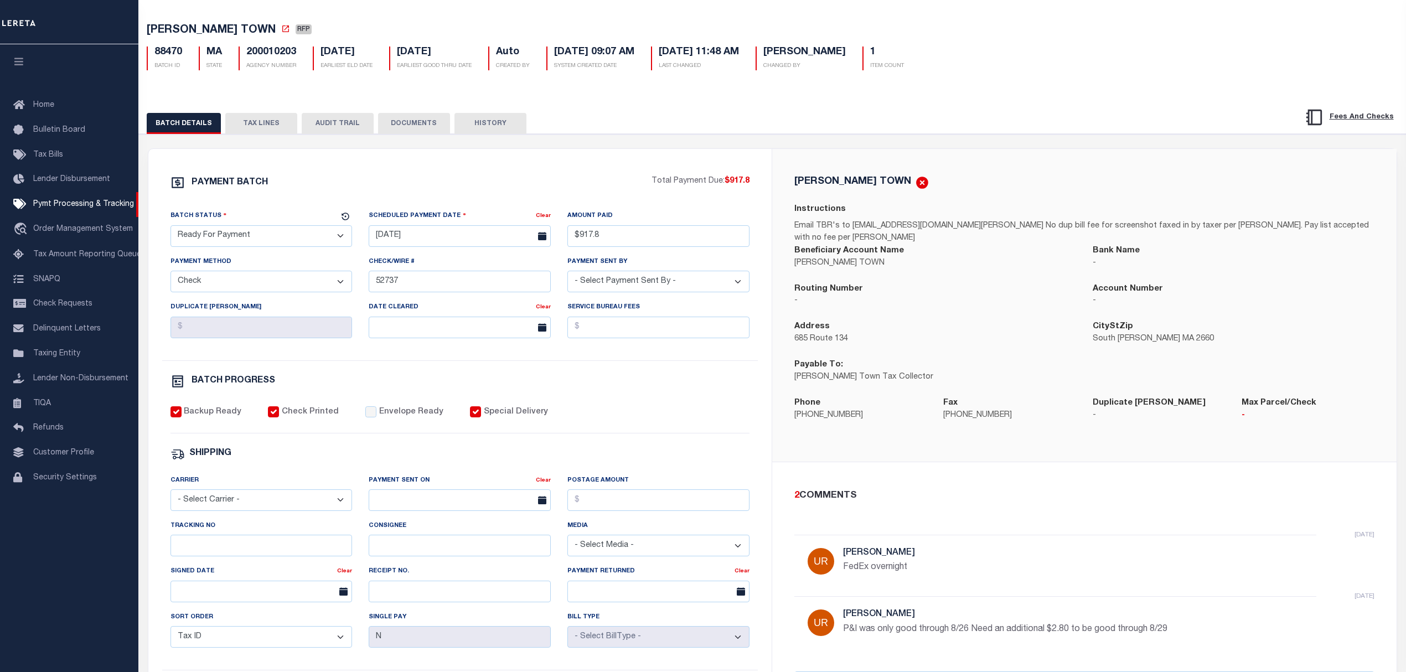
scroll to position [147, 0]
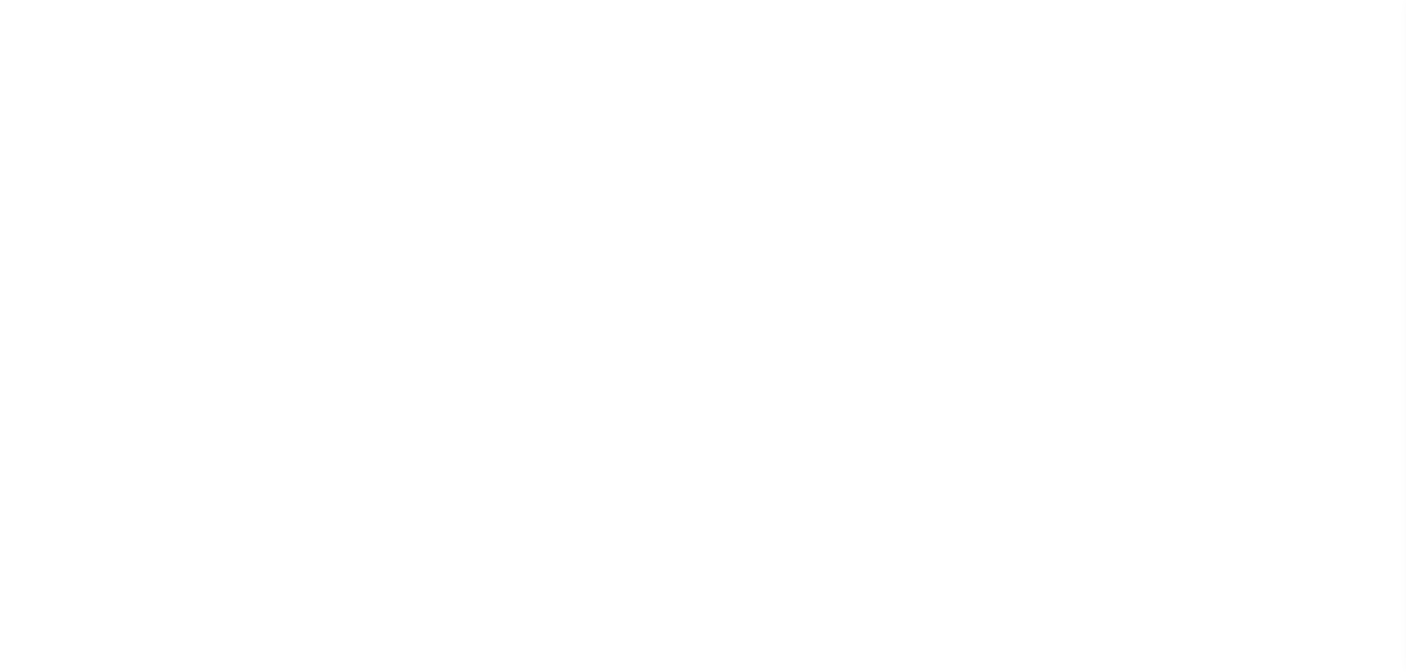
select select "RFP"
select select "CHK"
select select "[PERSON_NAME]"
select select "RFP"
select select "DEP"
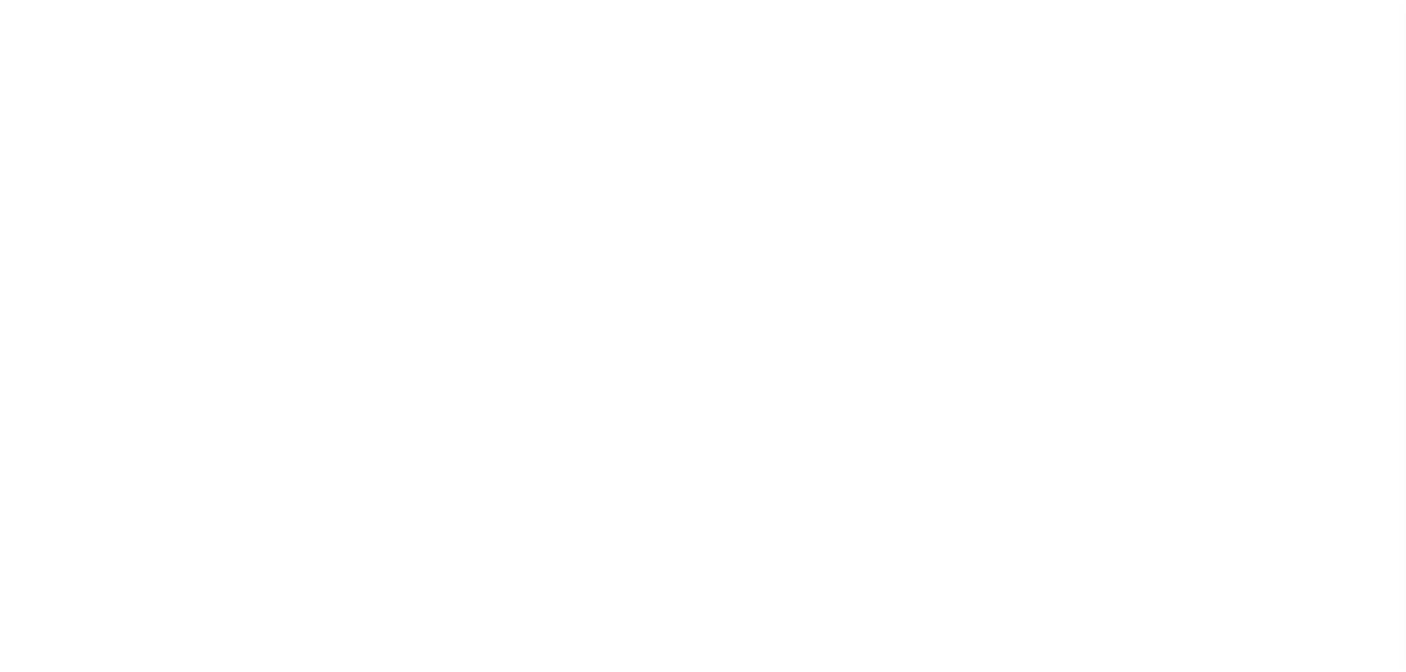
select select "[PERSON_NAME]"
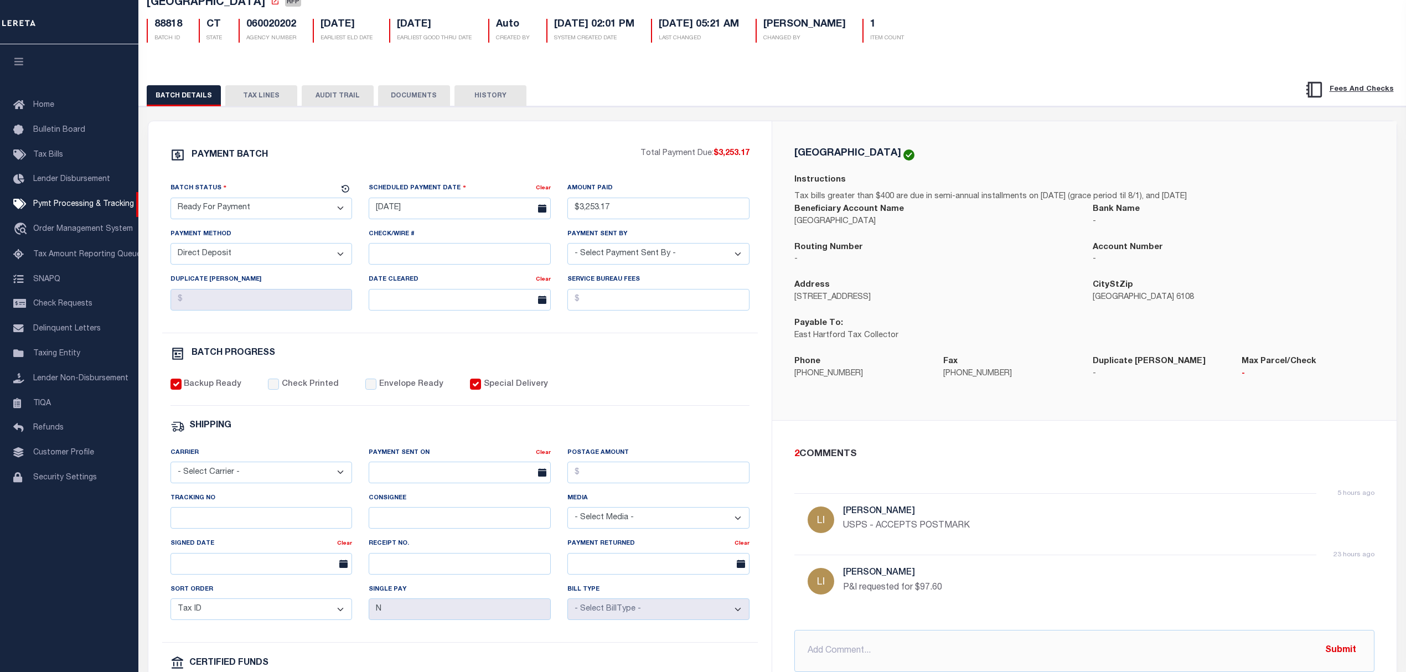
scroll to position [74, 0]
click at [508, 390] on label "Special Delivery" at bounding box center [516, 384] width 64 height 12
click at [481, 389] on input "Special Delivery" at bounding box center [475, 383] width 11 height 11
checkbox input "false"
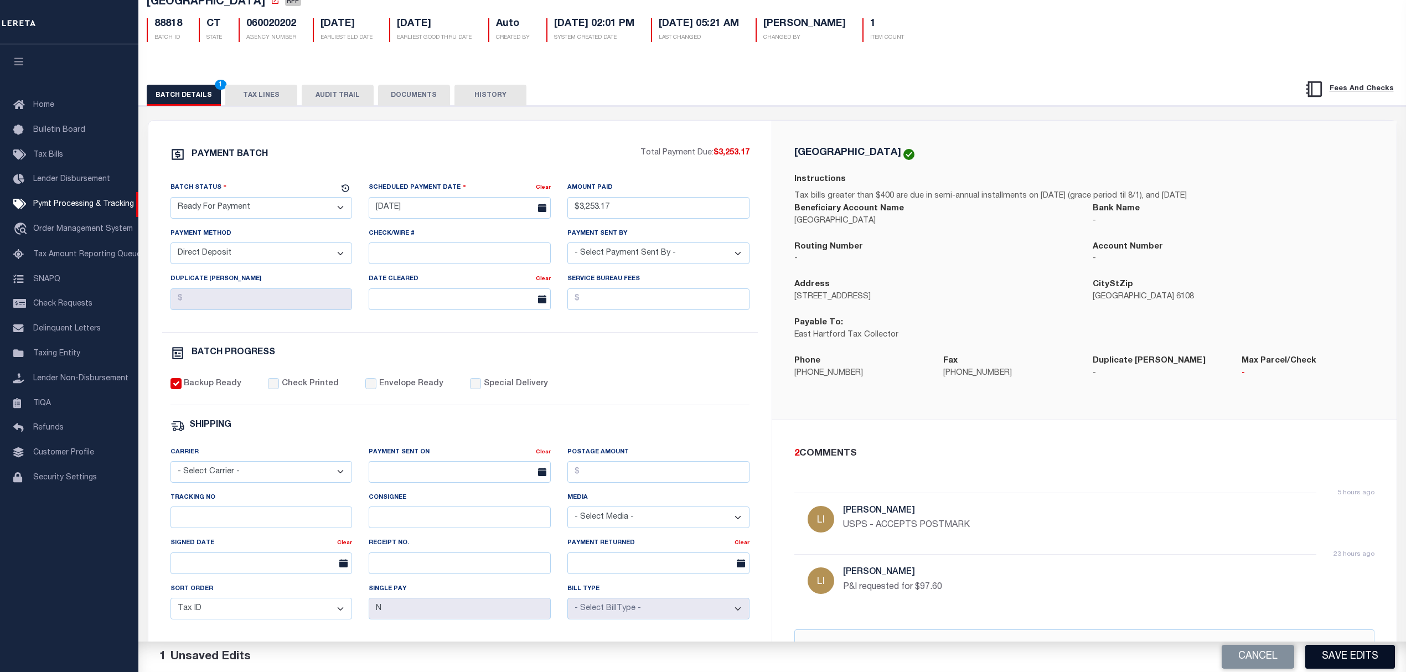
click at [1371, 658] on button "Save Edits" at bounding box center [1350, 657] width 90 height 24
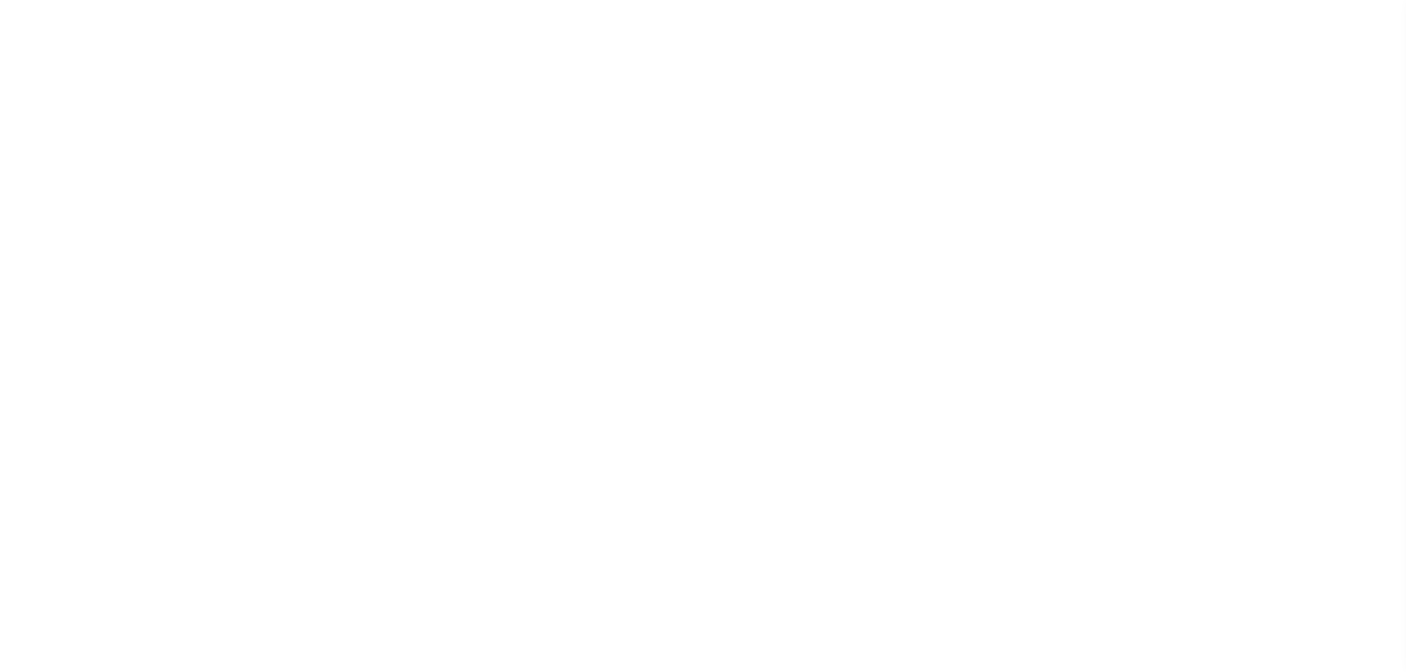
select select "RFP"
select select "CHK"
select select "[PERSON_NAME]"
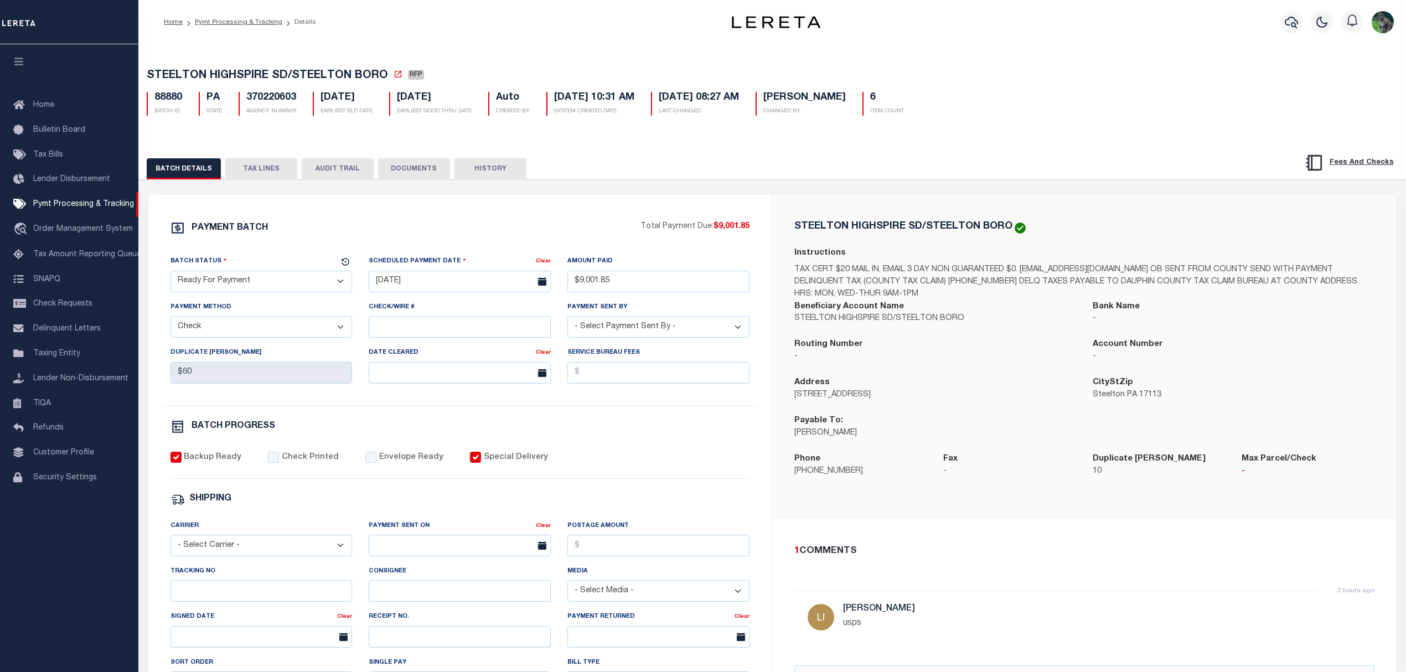
click at [484, 464] on label "Special Delivery" at bounding box center [516, 458] width 64 height 12
click at [481, 463] on input "Special Delivery" at bounding box center [475, 457] width 11 height 11
checkbox input "false"
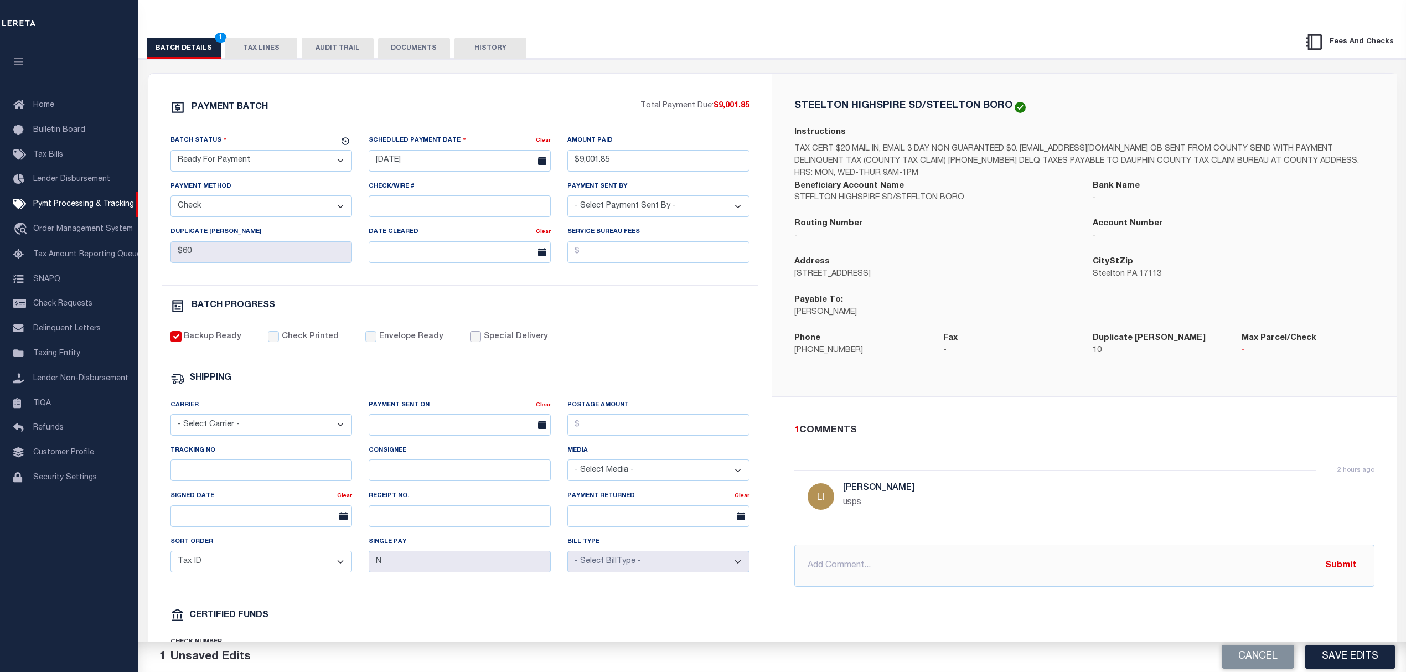
scroll to position [221, 0]
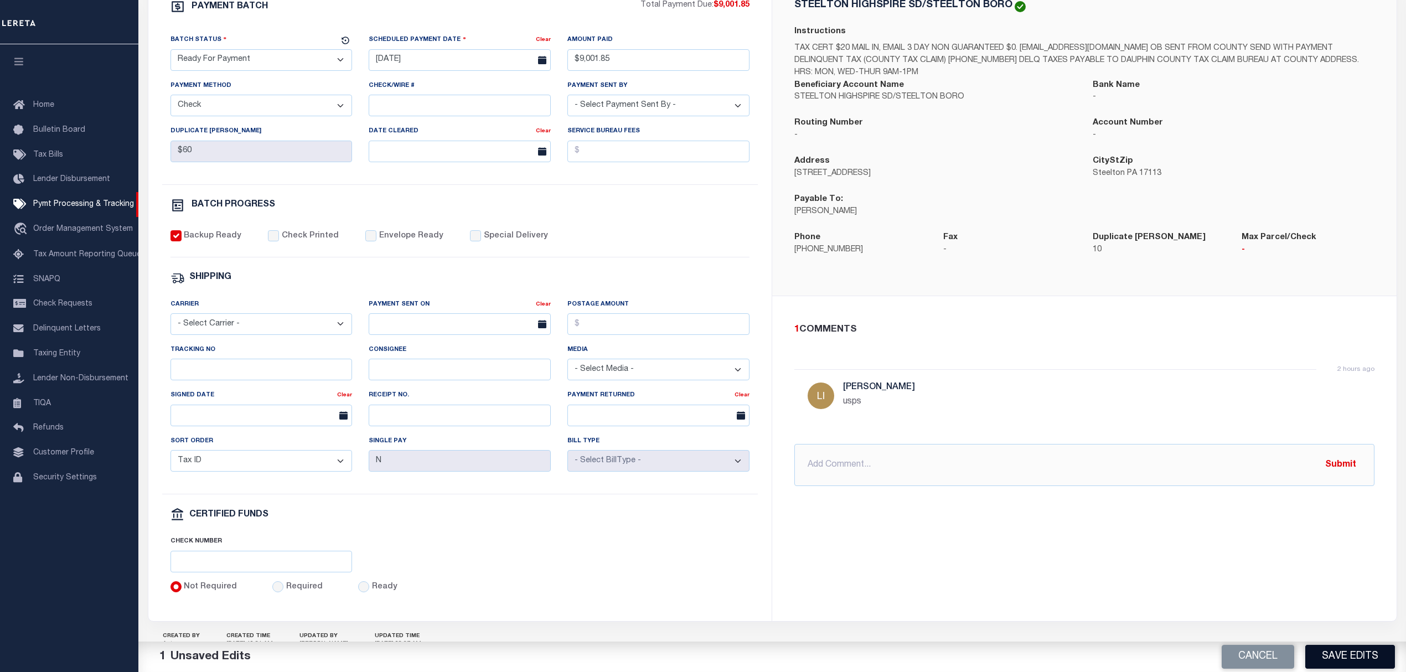
click at [1341, 650] on button "Save Edits" at bounding box center [1350, 657] width 90 height 24
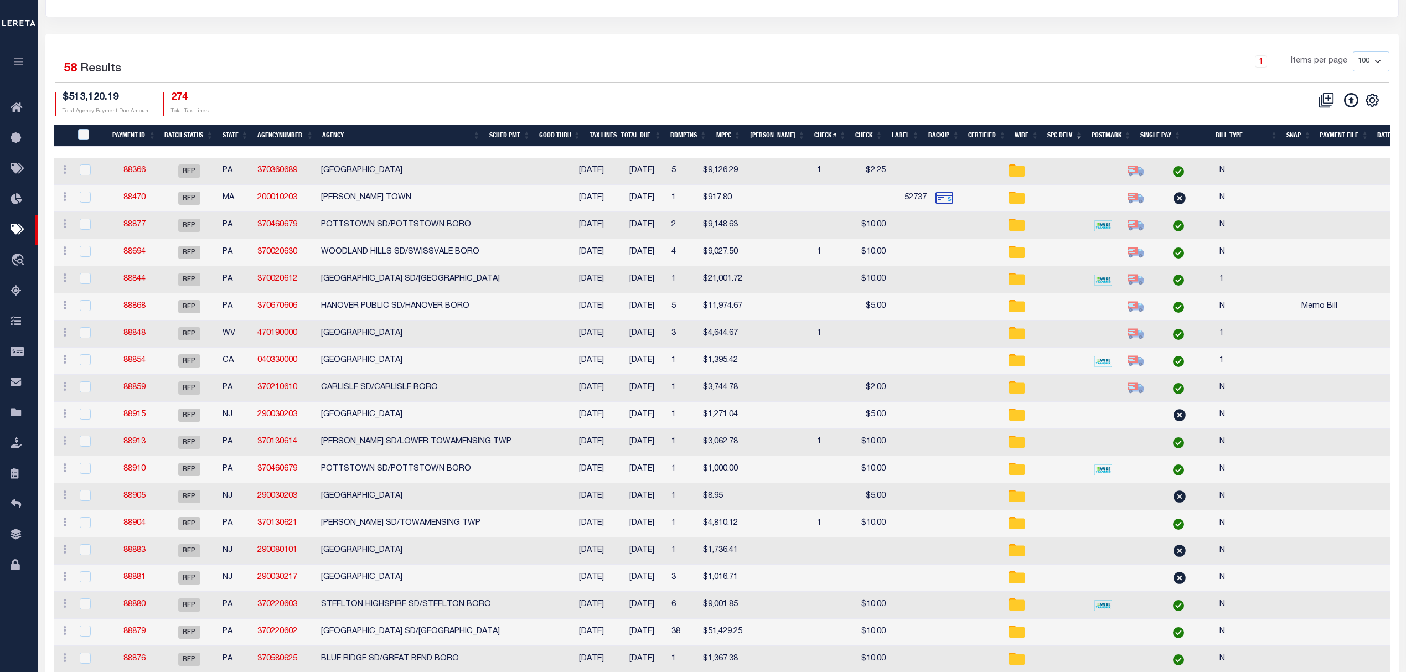
scroll to position [147, 0]
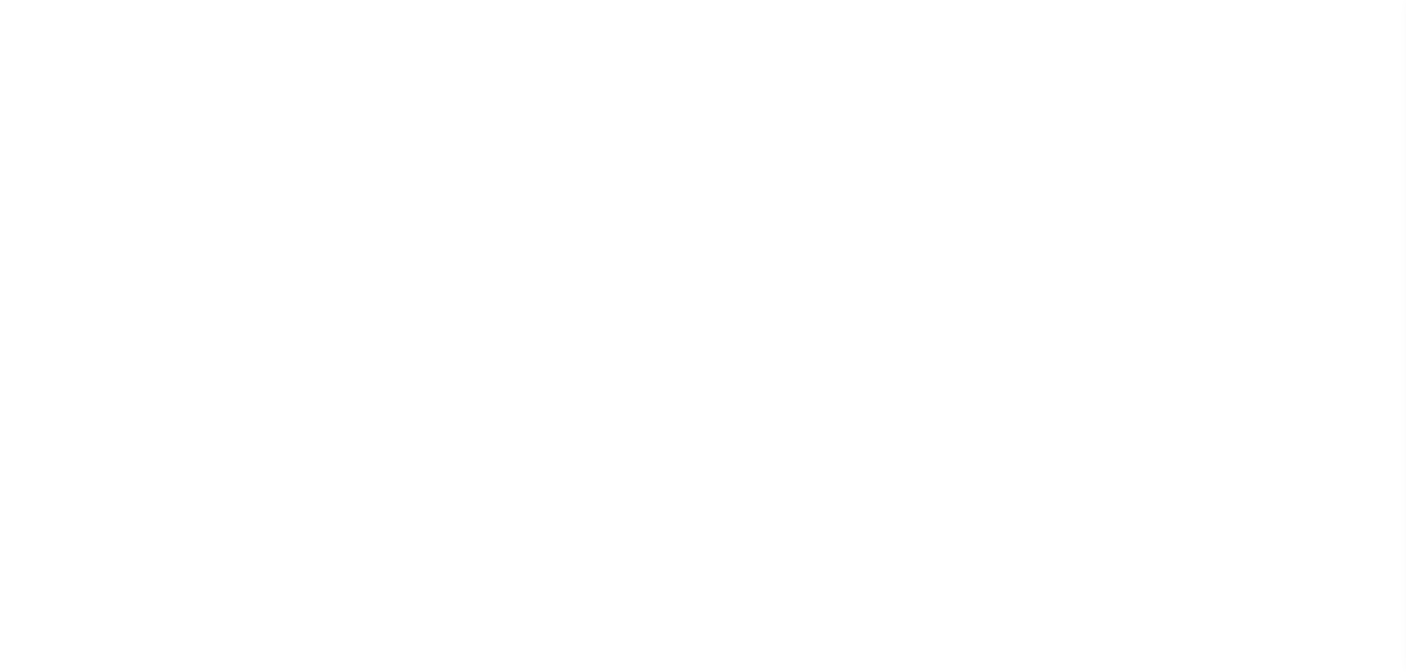
select select "RFP"
select select "CHK"
select select "[PERSON_NAME]"
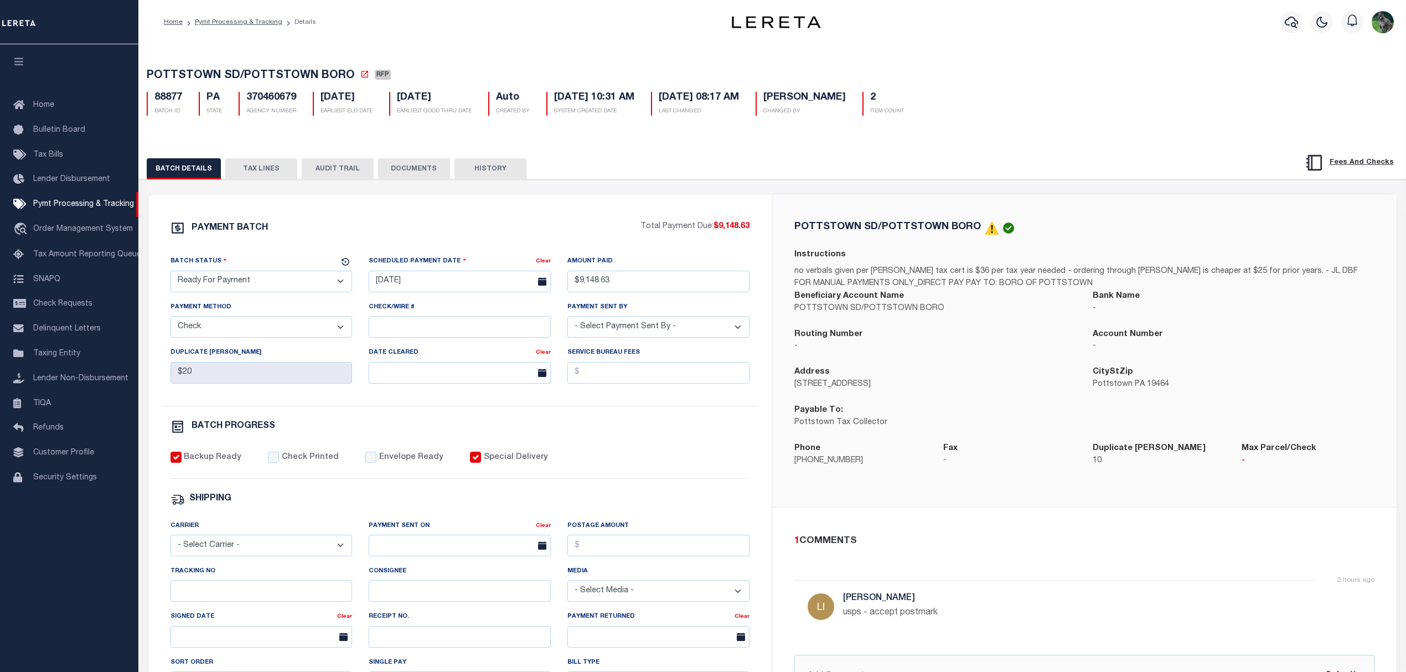
click at [507, 464] on label "Special Delivery" at bounding box center [516, 458] width 64 height 12
click at [481, 463] on input "Special Delivery" at bounding box center [475, 457] width 11 height 11
checkbox input "false"
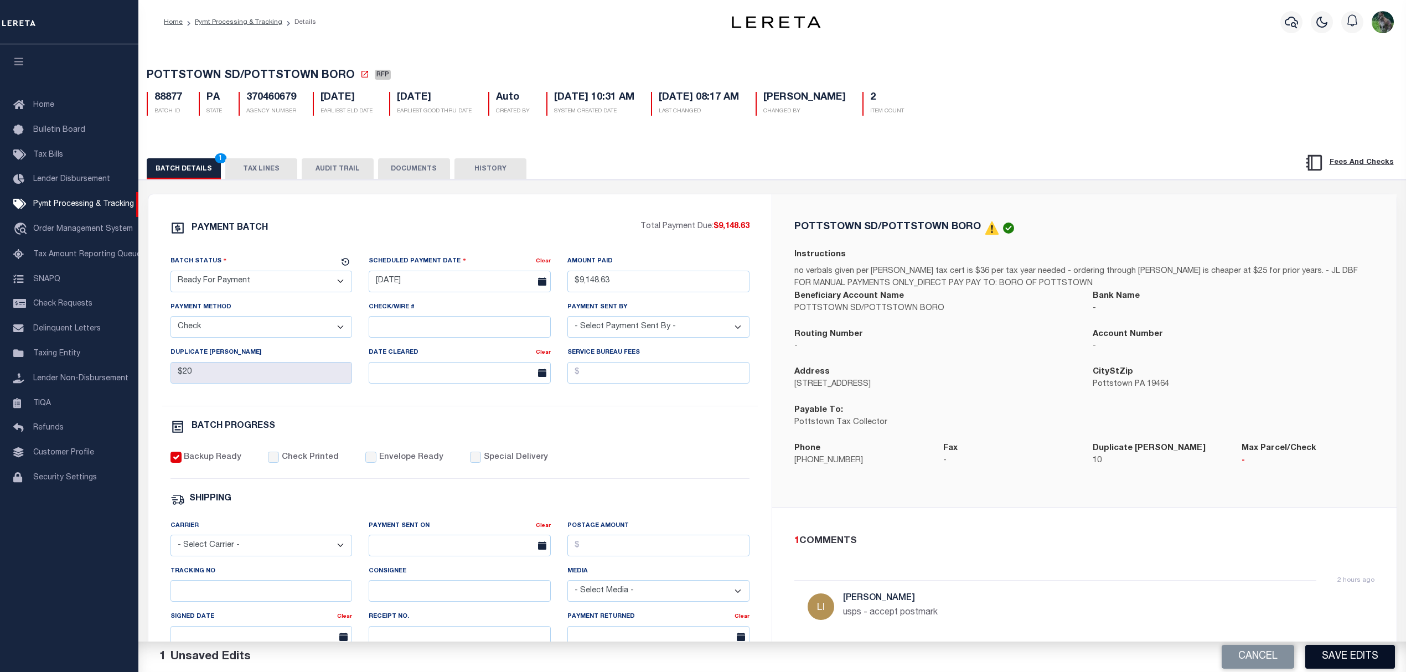
click at [1351, 655] on button "Save Edits" at bounding box center [1350, 657] width 90 height 24
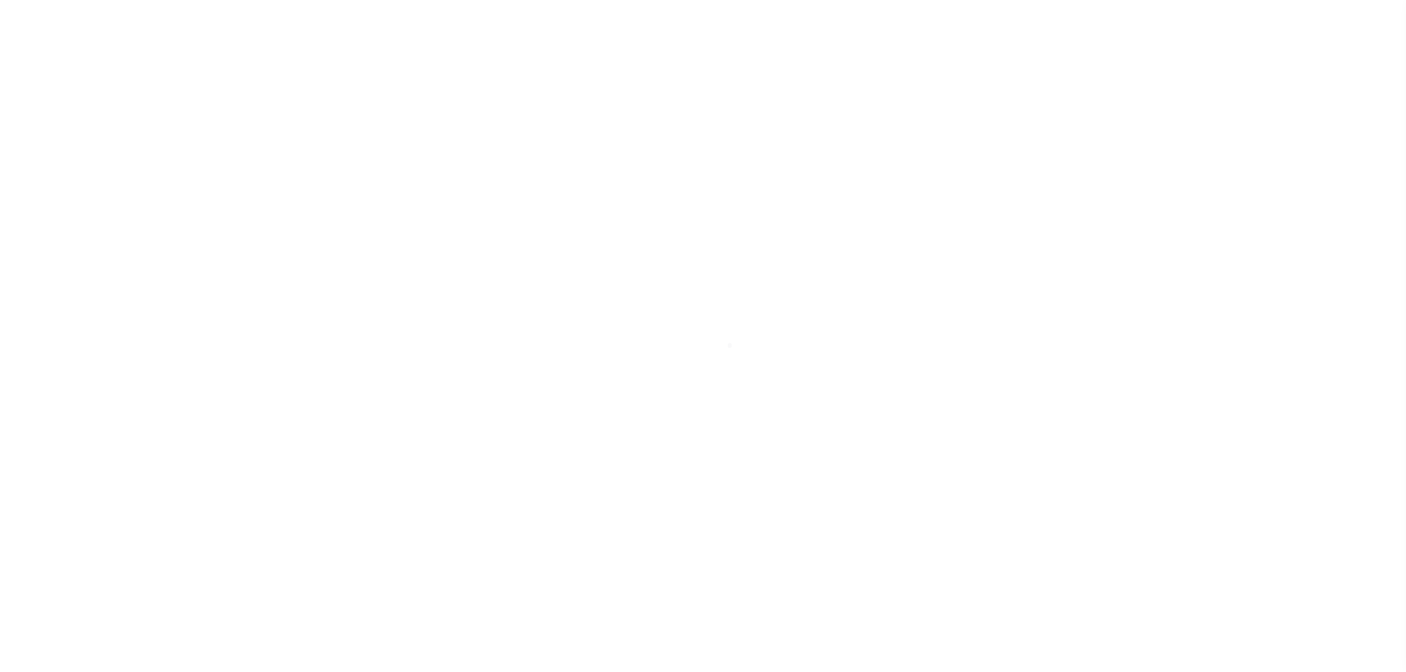
select select "RFP"
select select "CHK"
select select "[PERSON_NAME]"
select select "RFP"
select select "CHK"
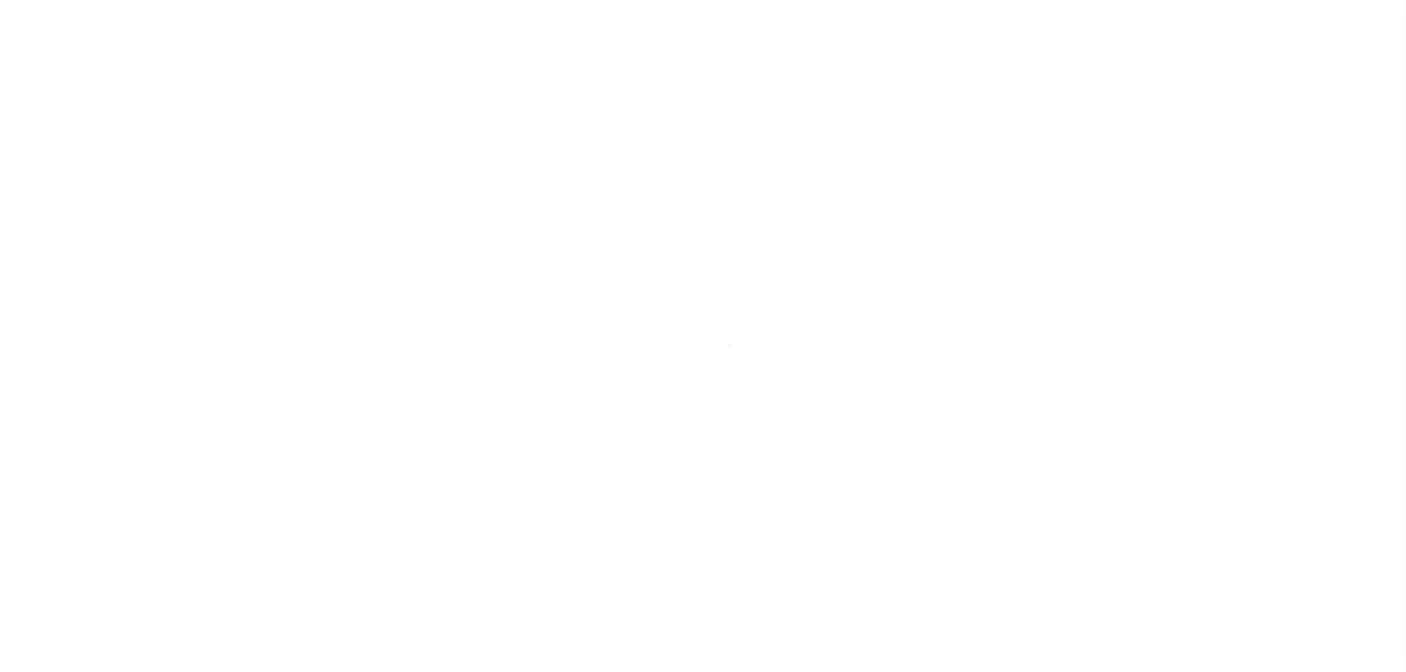
select select "[PERSON_NAME]"
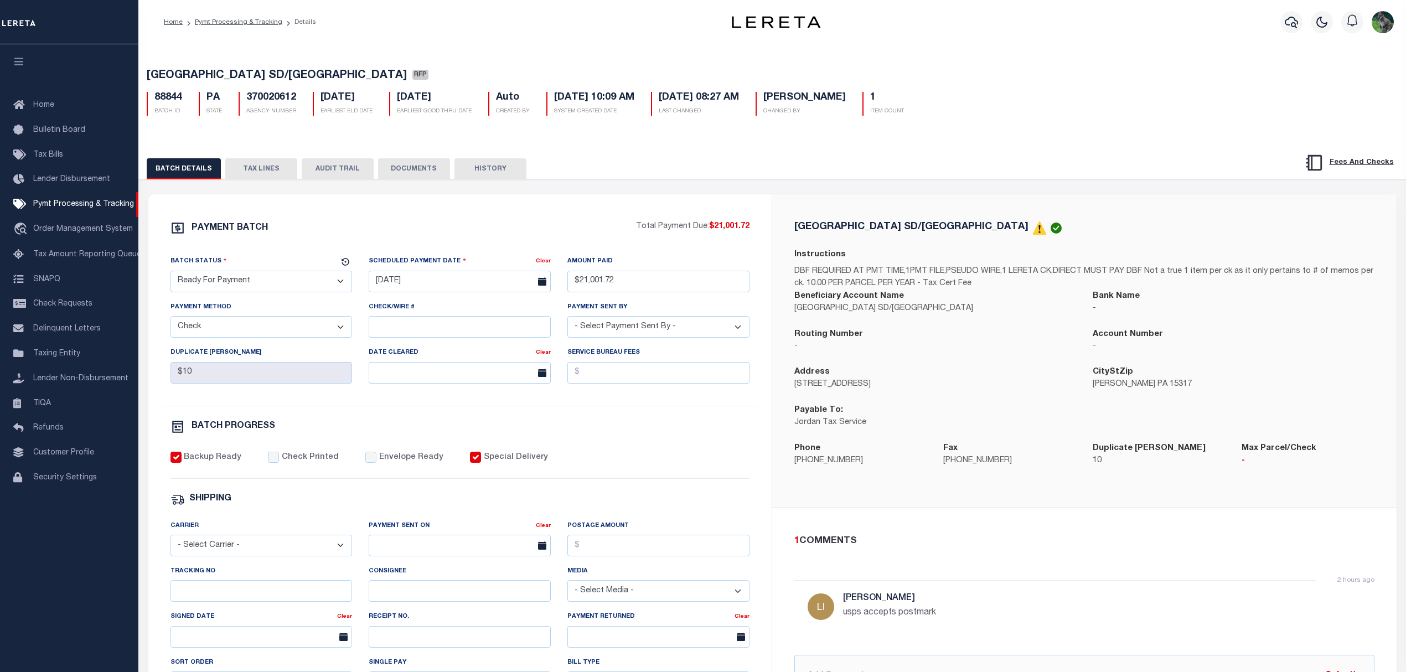
click at [498, 464] on label "Special Delivery" at bounding box center [516, 458] width 64 height 12
click at [481, 463] on input "Special Delivery" at bounding box center [475, 457] width 11 height 11
checkbox input "false"
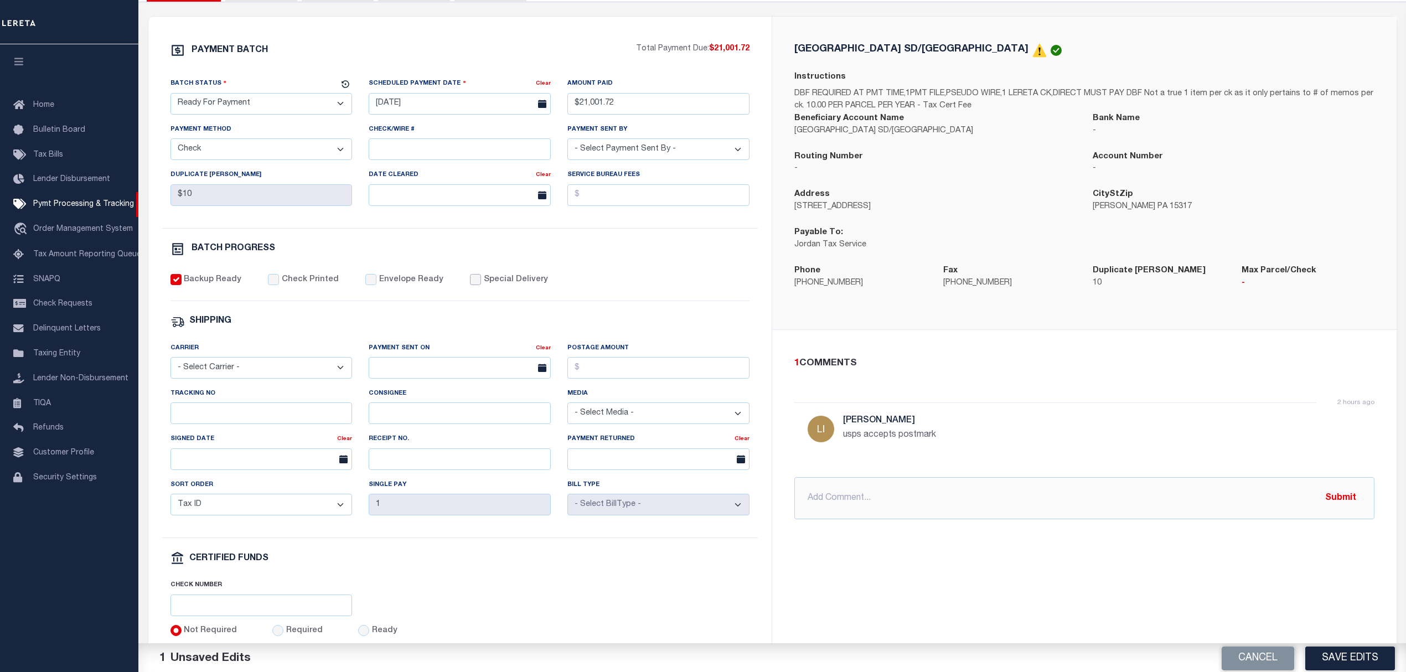
scroll to position [221, 0]
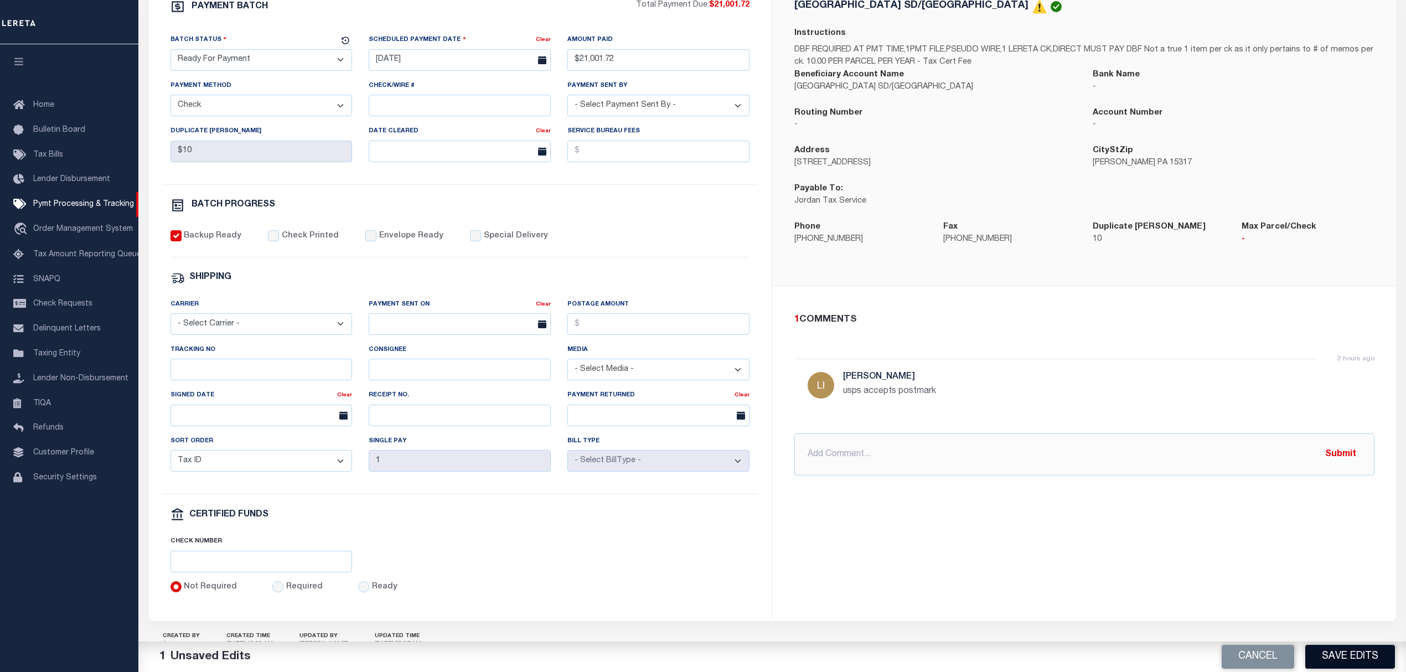
click at [1358, 657] on button "Save Edits" at bounding box center [1350, 657] width 90 height 24
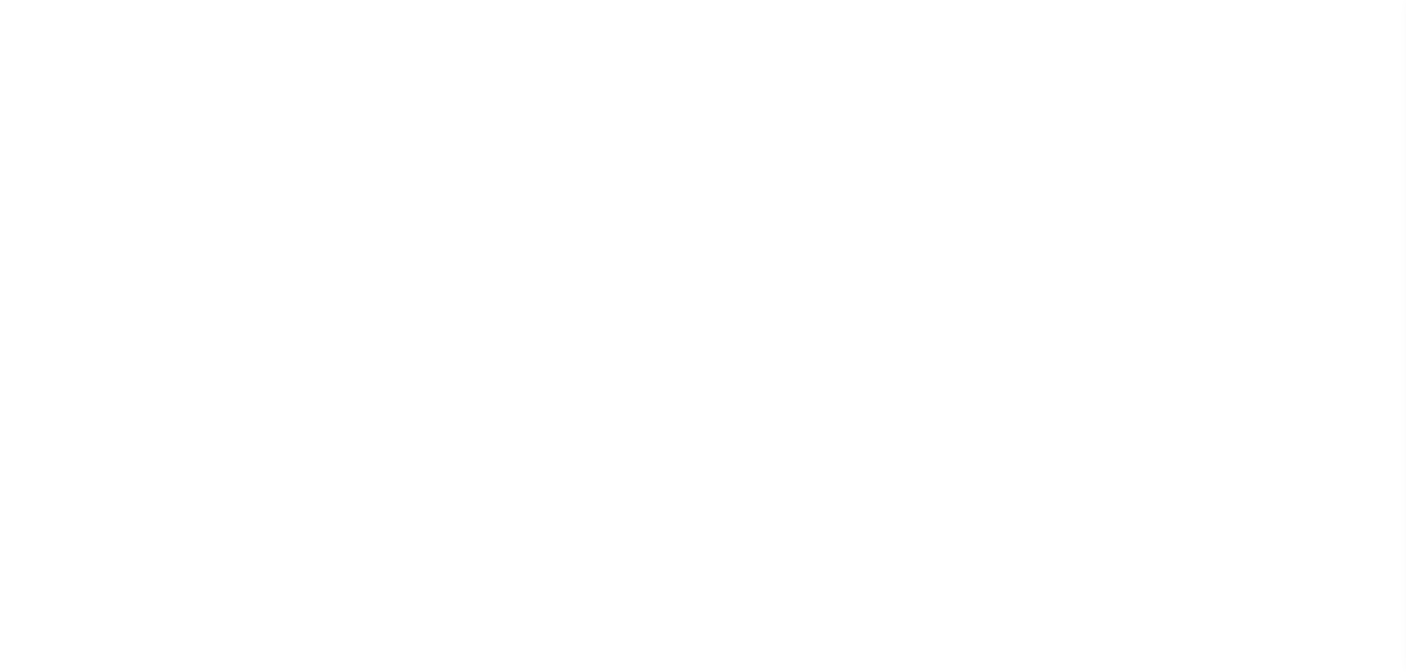
select select "RFP"
select select "CHK"
select select "[PERSON_NAME]"
select select "37"
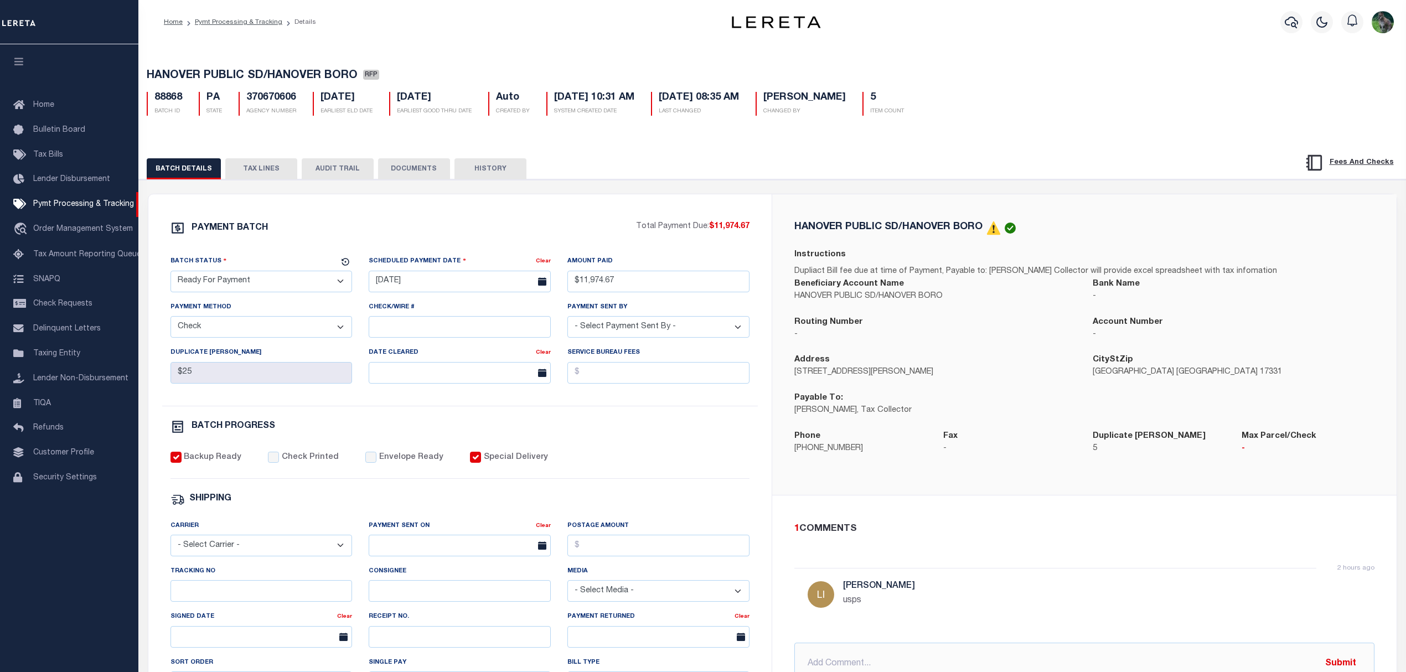
click at [446, 461] on div "Backup Ready Check Printed Envelope Ready Special Delivery" at bounding box center [461, 465] width 580 height 27
click at [494, 474] on div "Backup Ready Check Printed Envelope Ready Special Delivery" at bounding box center [461, 465] width 580 height 27
click at [517, 461] on label "Special Delivery" at bounding box center [516, 458] width 64 height 12
click at [481, 461] on input "Special Delivery" at bounding box center [475, 457] width 11 height 11
checkbox input "false"
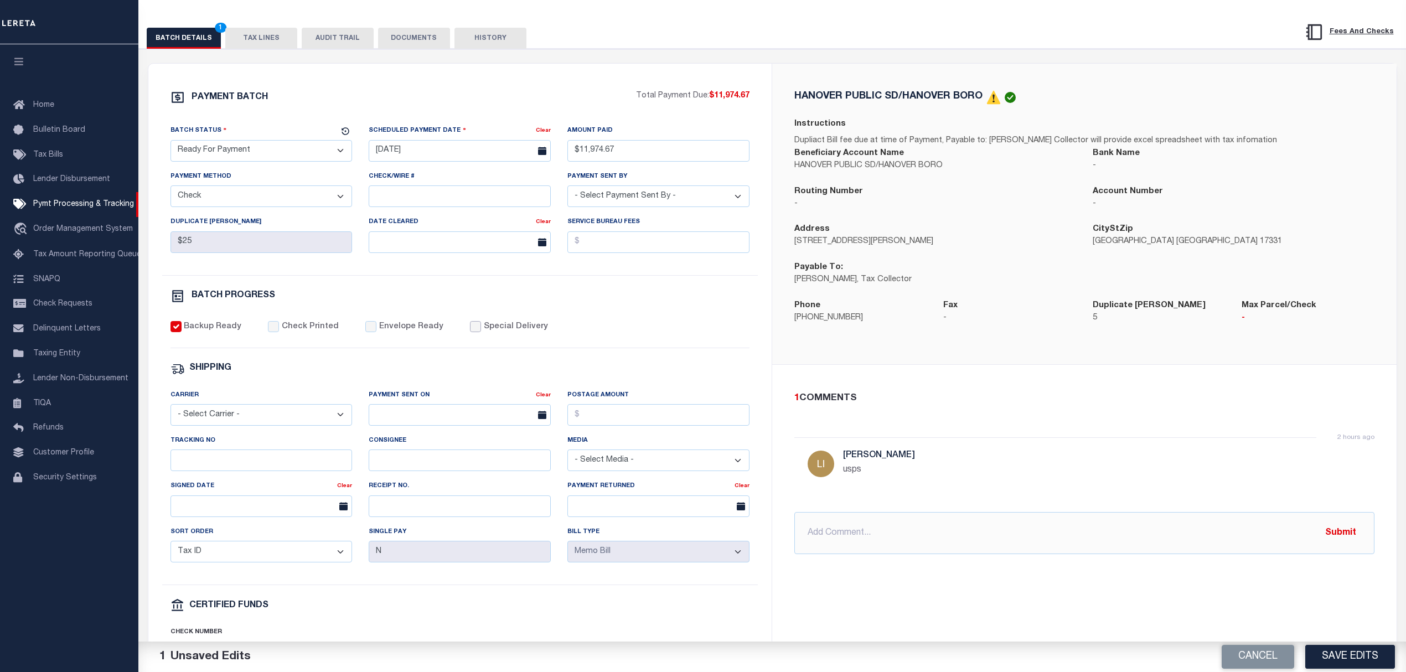
scroll to position [147, 0]
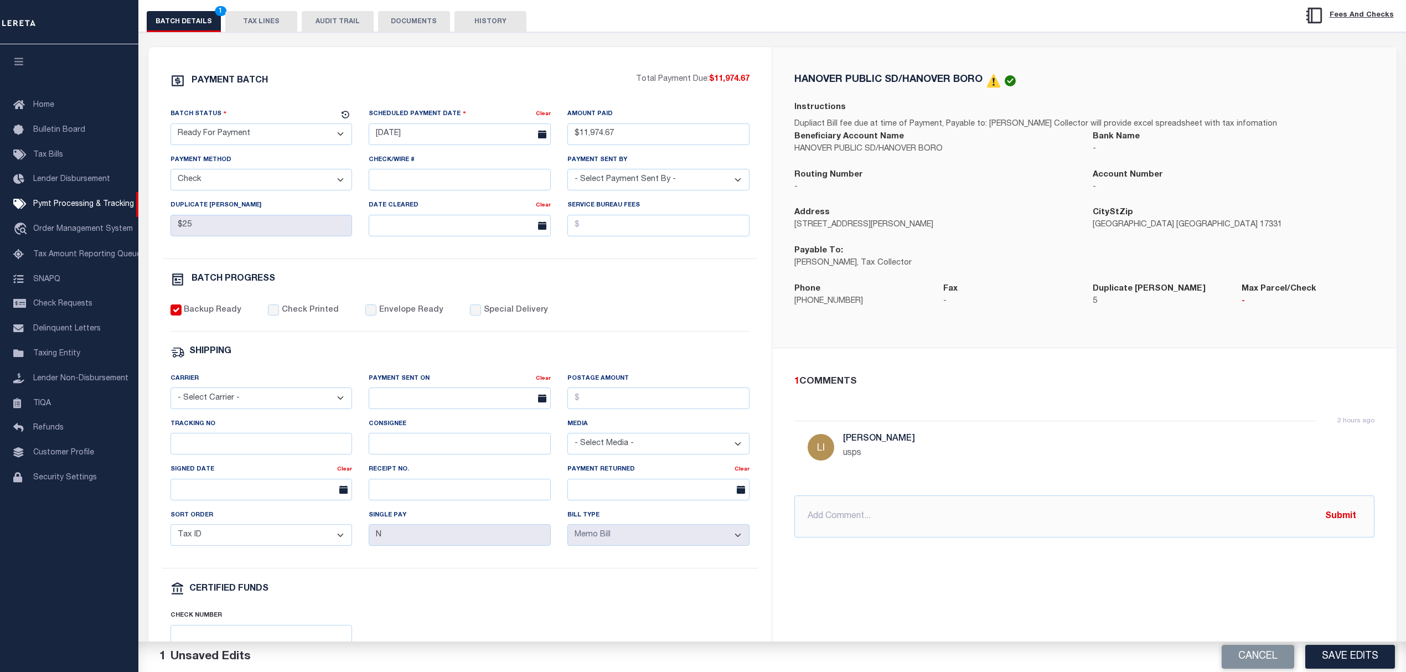
click at [1360, 651] on button "Save Edits" at bounding box center [1350, 657] width 90 height 24
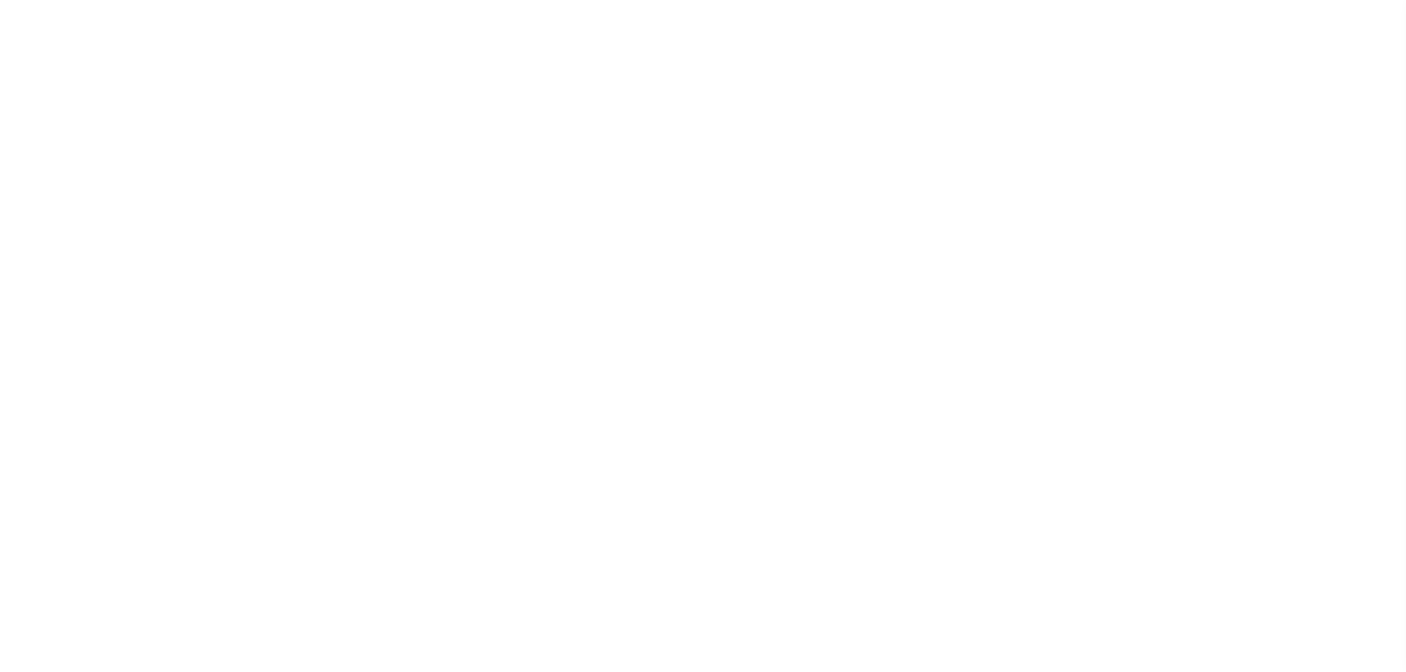
select select "RFP"
select select "CHK"
select select "[PERSON_NAME]"
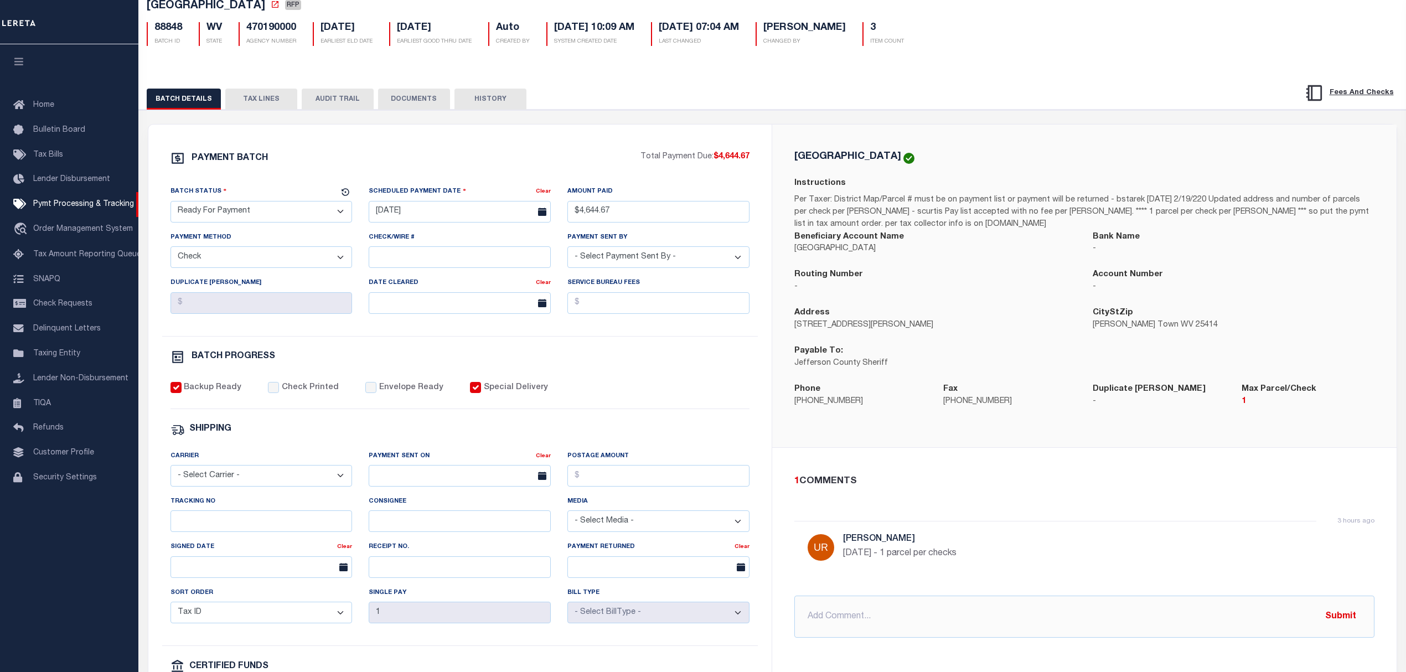
scroll to position [74, 0]
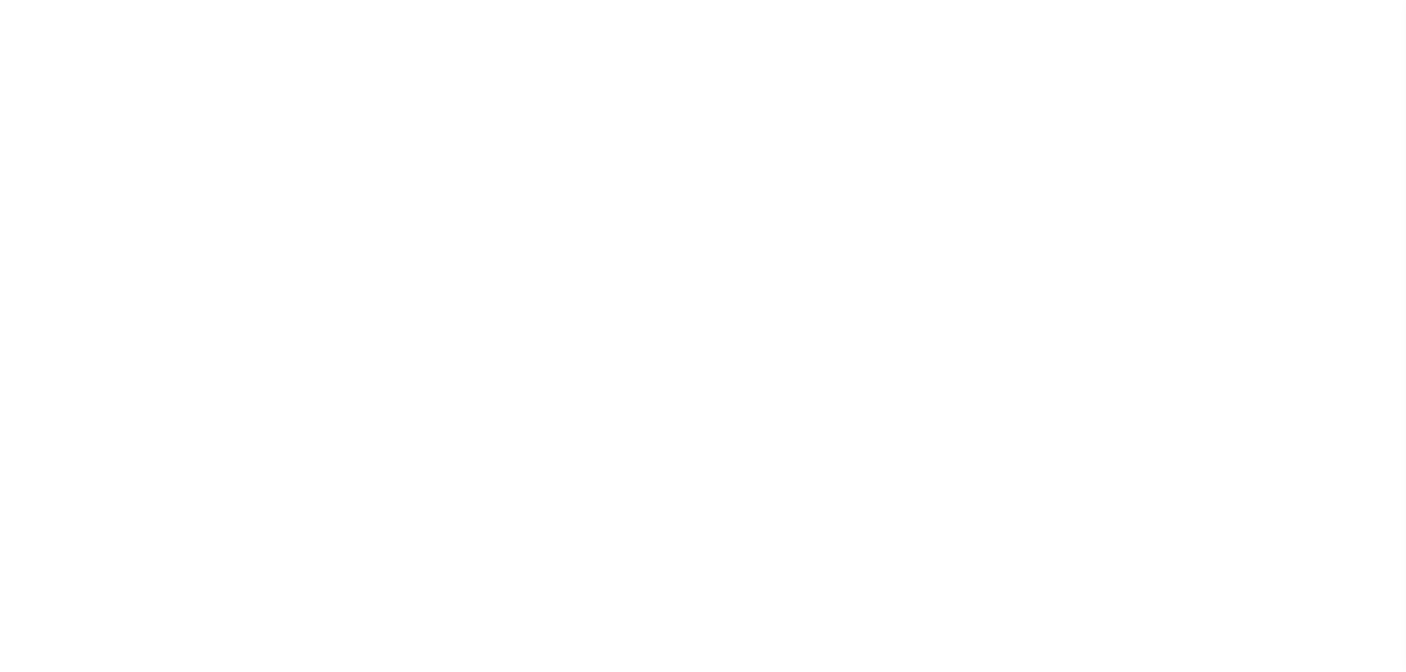
select select "RFP"
select select "CHK"
select select "[PERSON_NAME]"
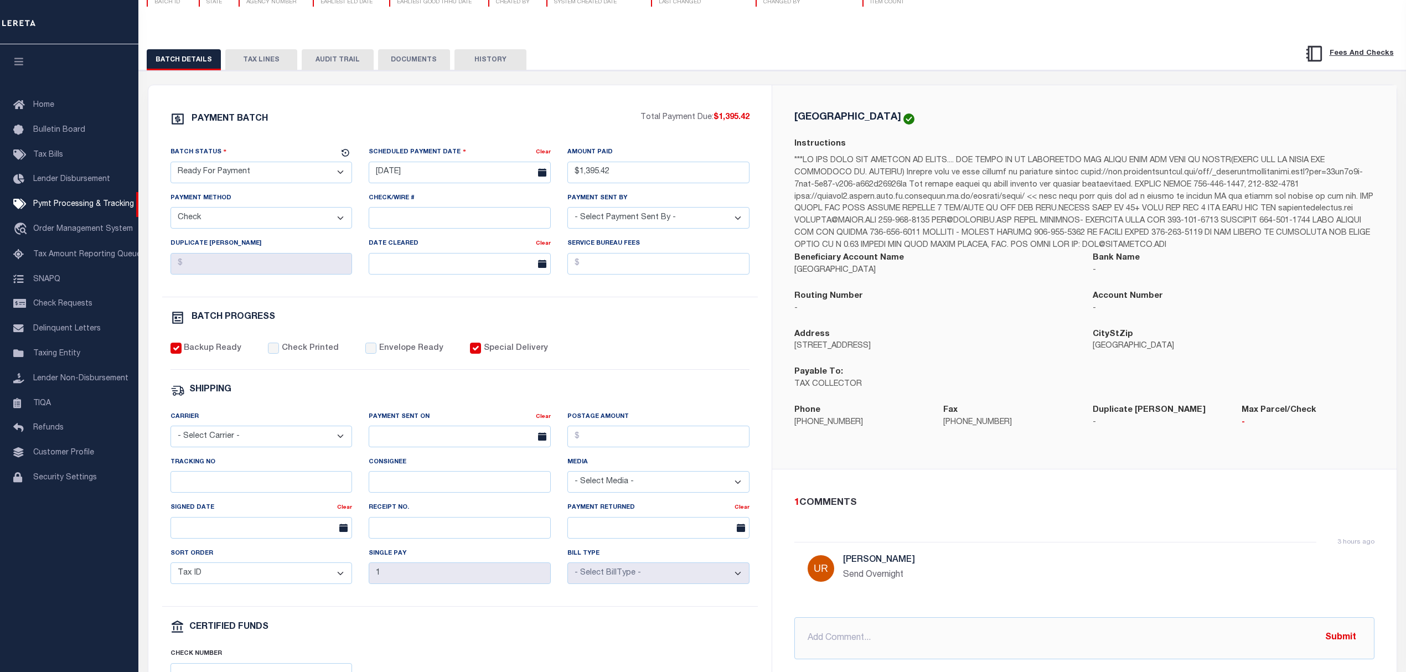
scroll to position [147, 0]
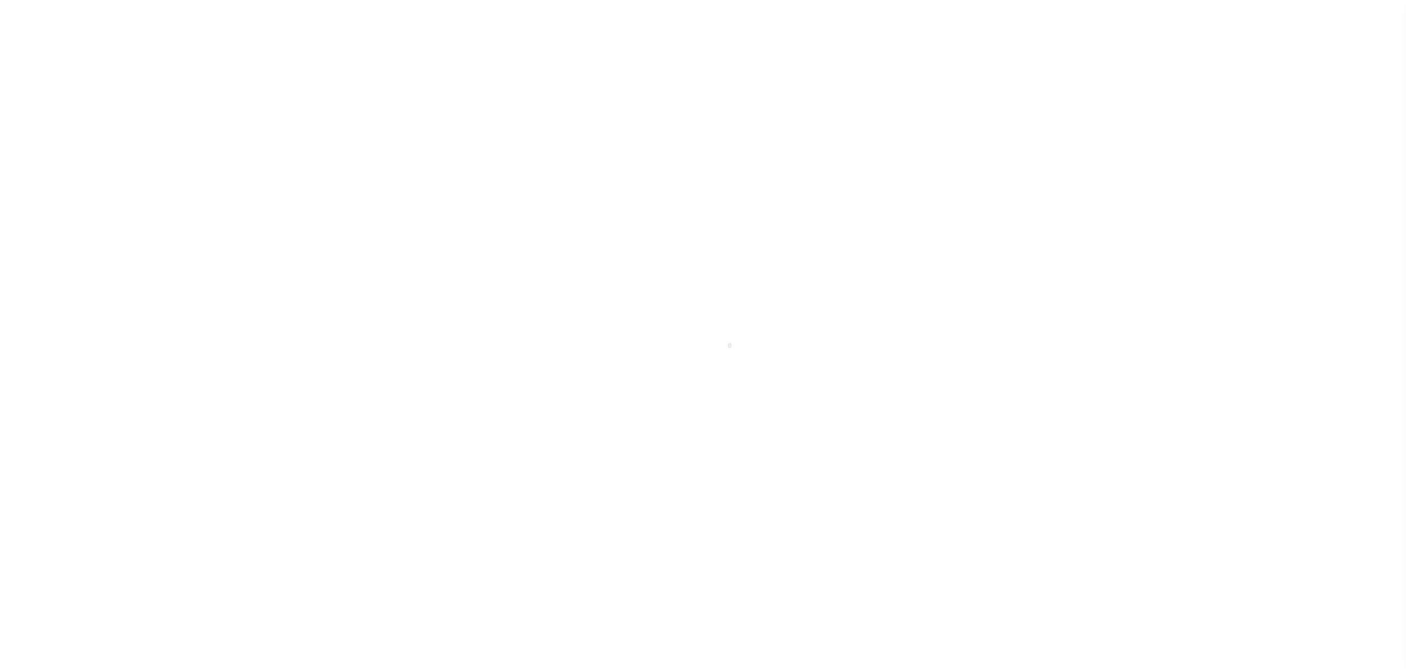
select select "RFP"
select select "CCK"
select select "[PERSON_NAME]"
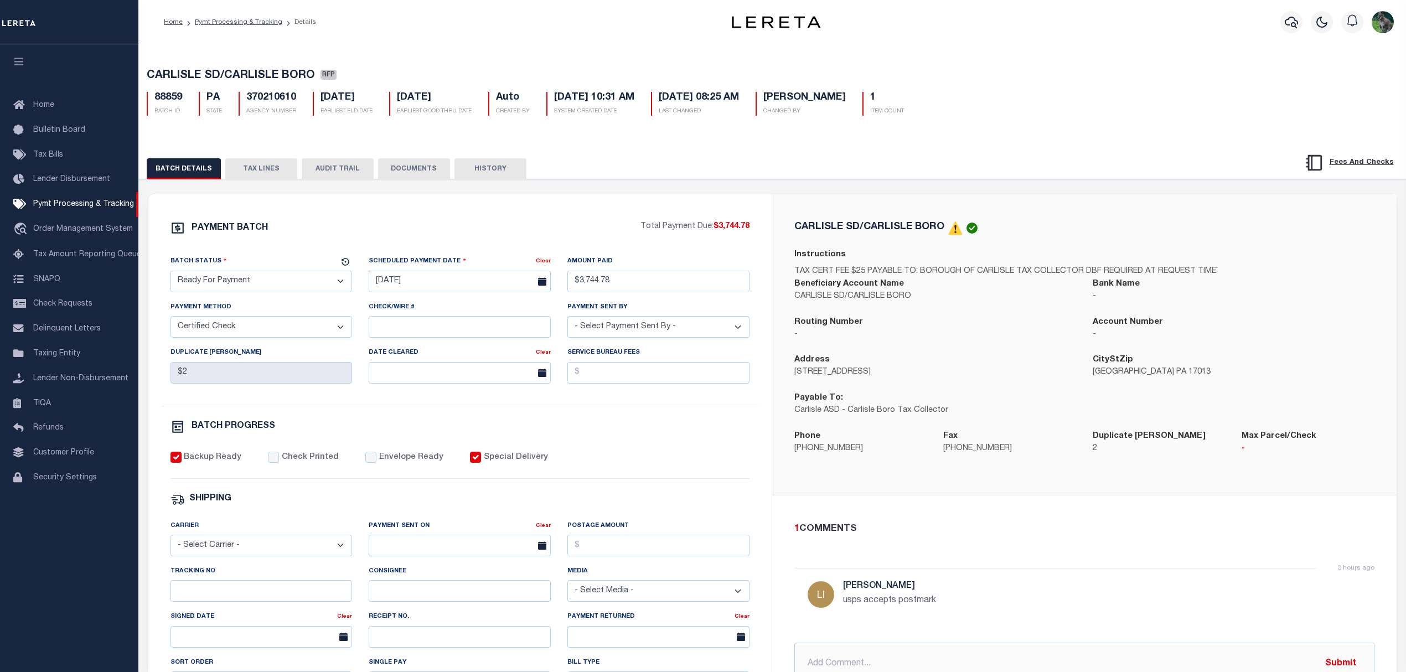
click at [524, 461] on label "Special Delivery" at bounding box center [516, 458] width 64 height 12
click at [519, 462] on label "Special Delivery" at bounding box center [516, 458] width 64 height 12
click at [481, 462] on input "Special Delivery" at bounding box center [475, 457] width 11 height 11
checkbox input "false"
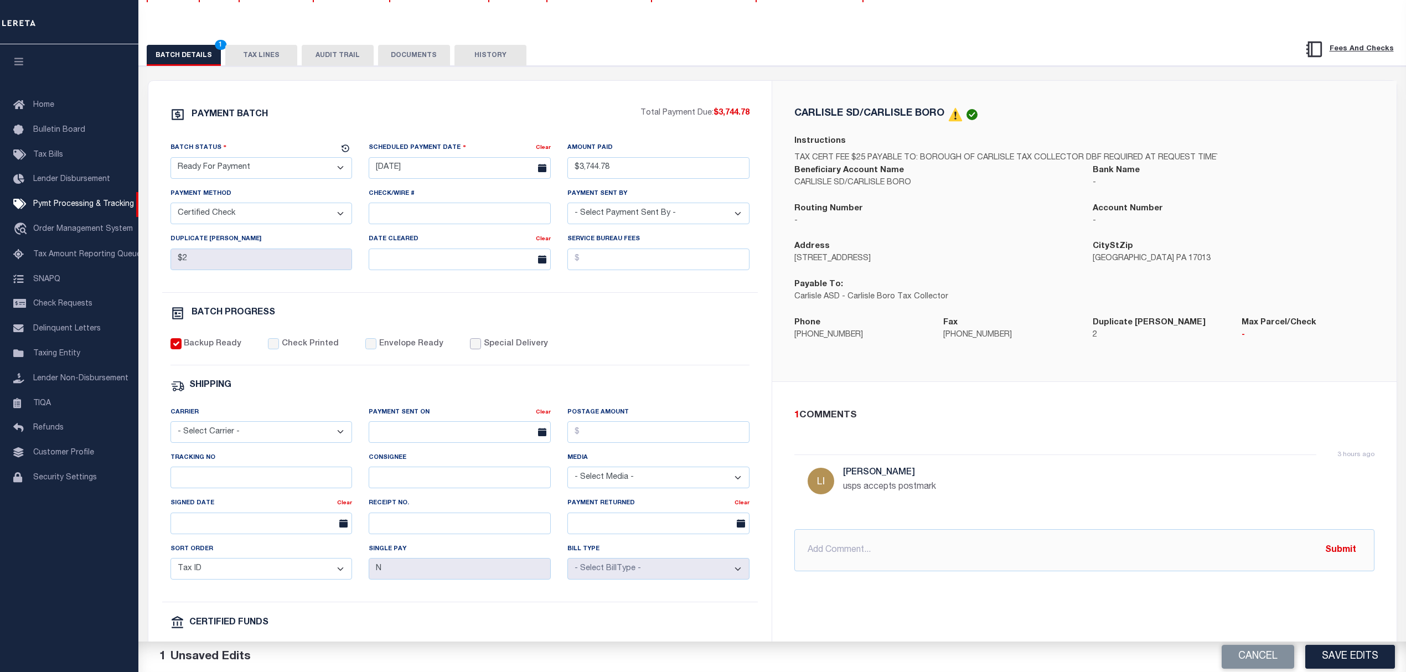
scroll to position [147, 0]
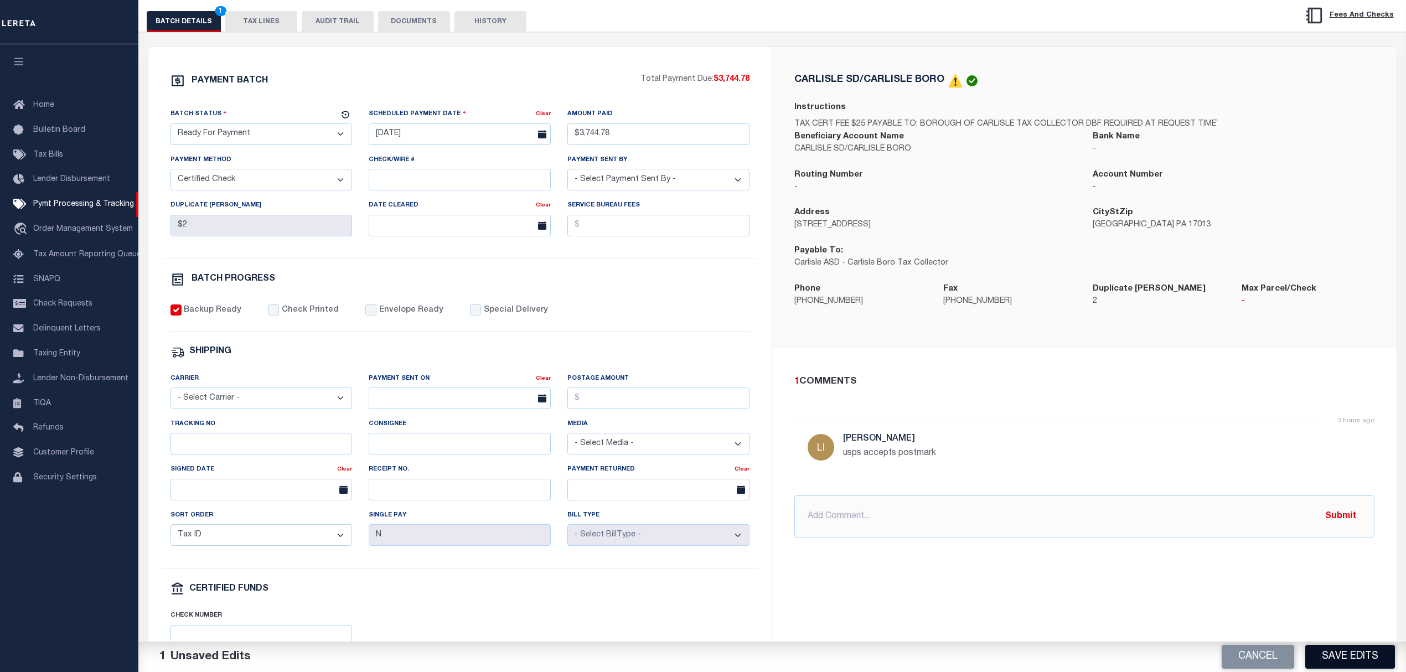
click at [1346, 655] on button "Save Edits" at bounding box center [1350, 657] width 90 height 24
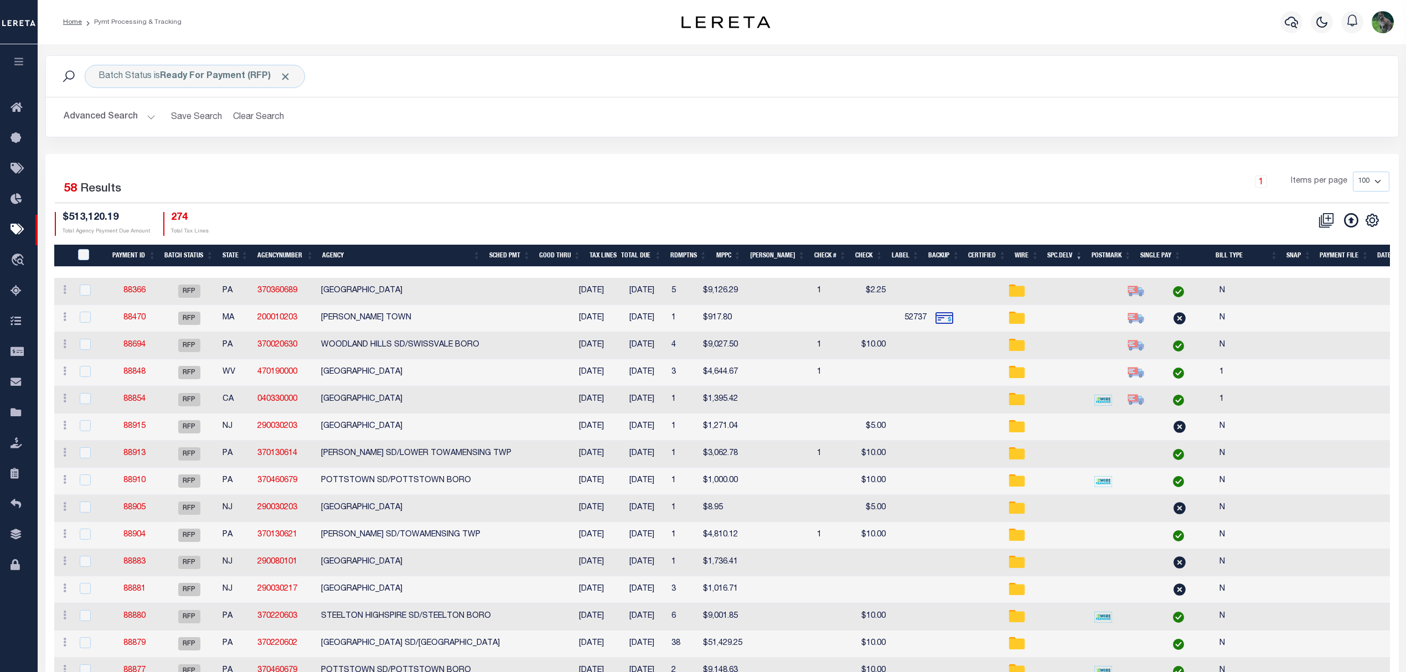
drag, startPoint x: 791, startPoint y: 162, endPoint x: 782, endPoint y: 153, distance: 11.7
click at [870, 180] on div "1 Items per page 100 200 500 1000" at bounding box center [891, 186] width 997 height 29
click at [457, 255] on th "Agency" at bounding box center [401, 256] width 167 height 23
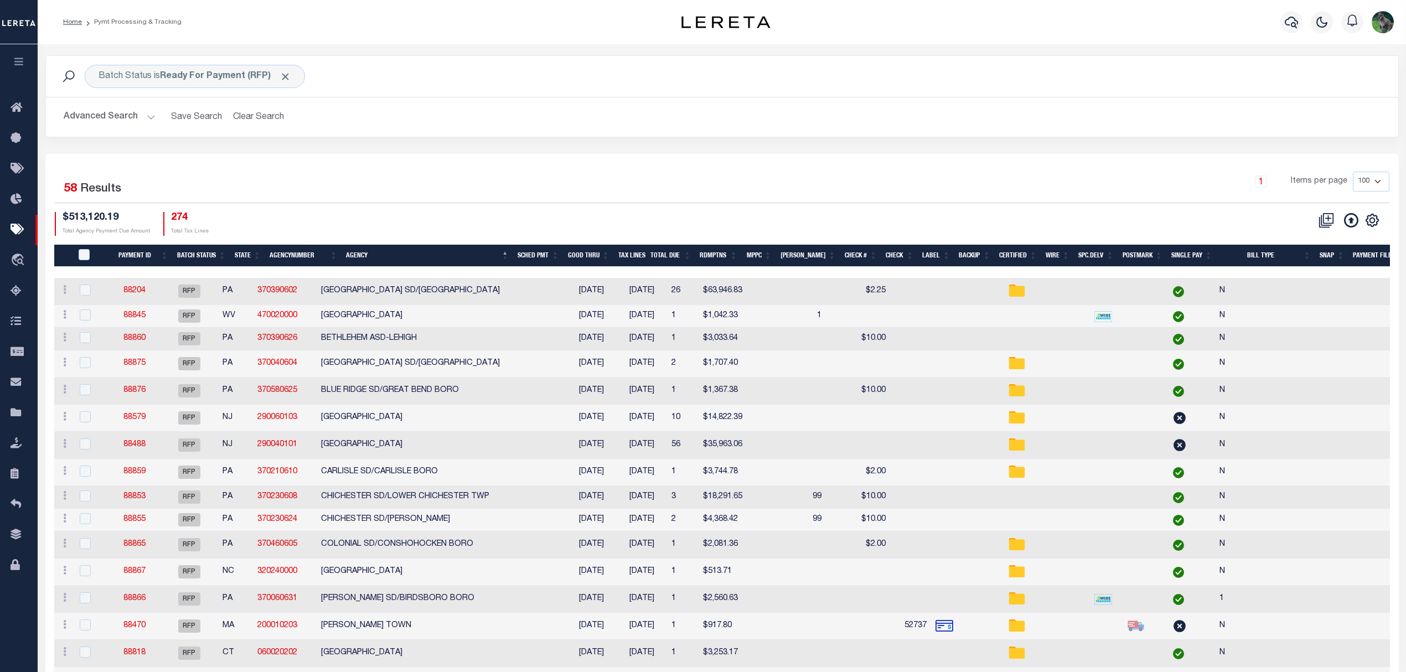
click at [579, 122] on h2 "Advanced Search Save Search Clear Search PayeeSearchTable_dynamictable_____Defa…" at bounding box center [722, 117] width 1335 height 22
click at [702, 586] on td "$513.71" at bounding box center [723, 572] width 48 height 27
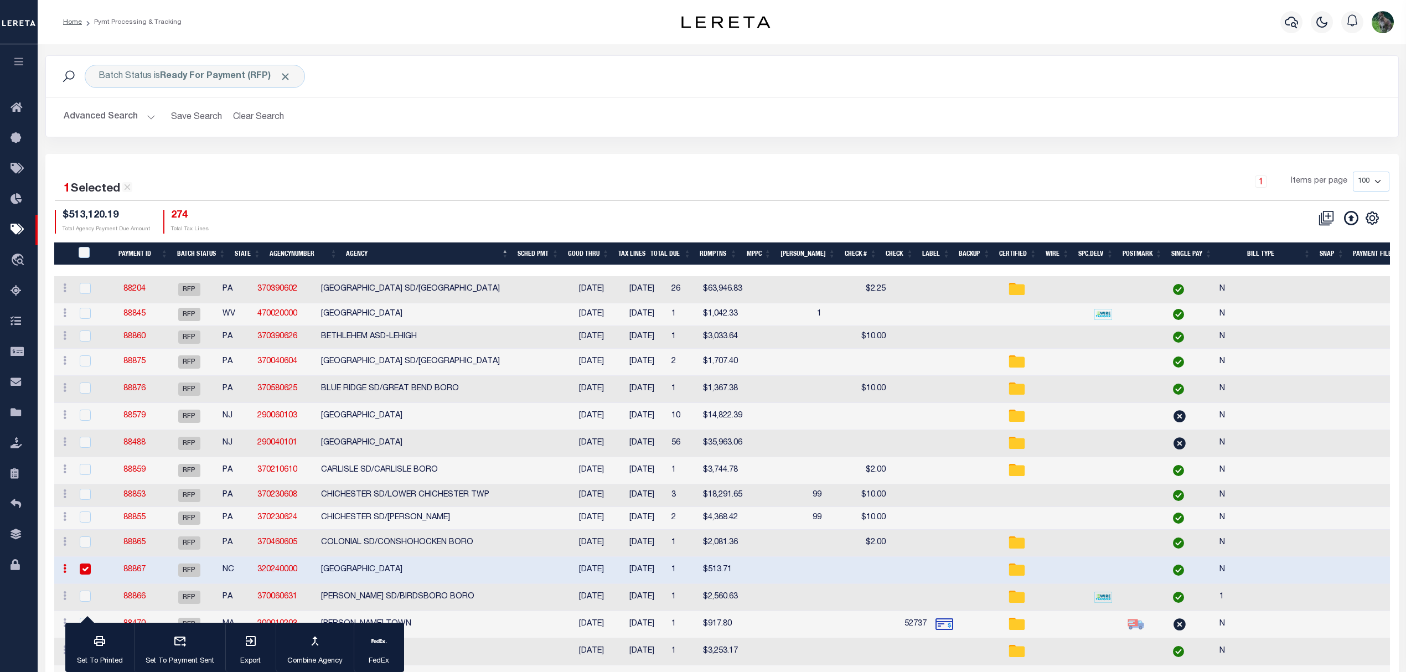
click at [369, 572] on td "COLUMBUS COUNTY" at bounding box center [442, 570] width 250 height 27
checkbox input "false"
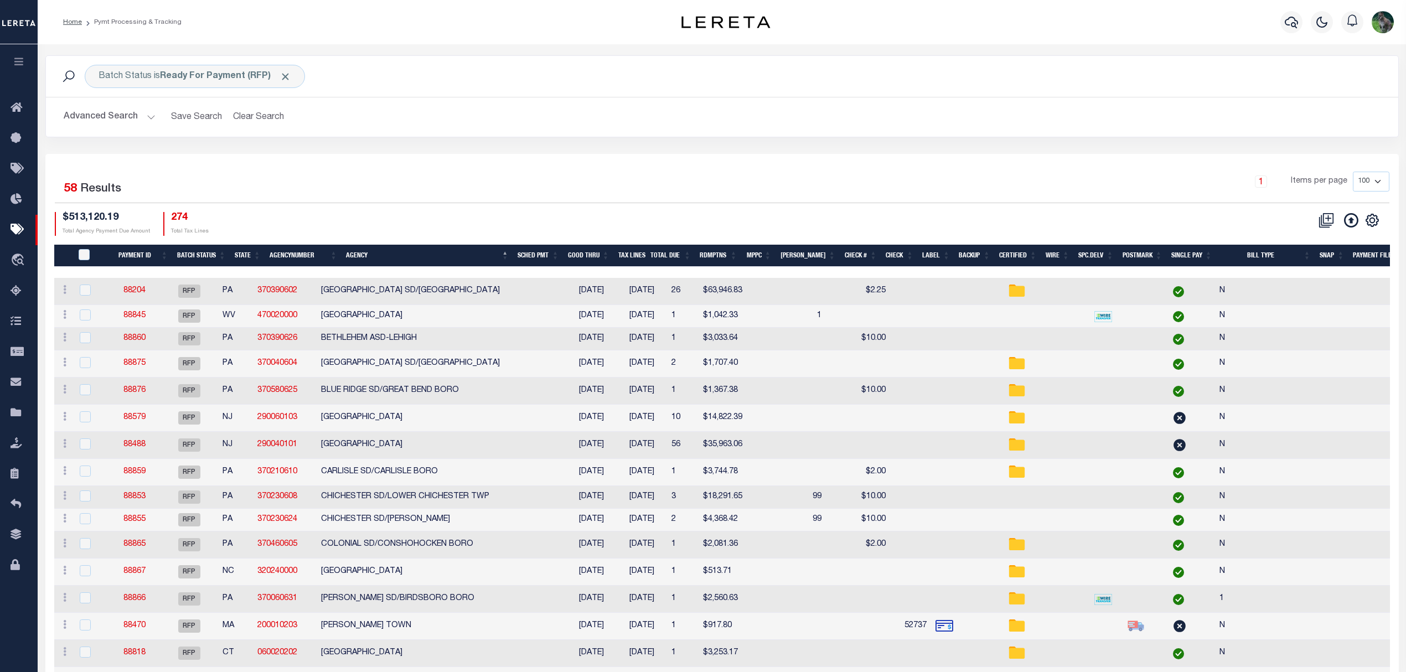
click at [1055, 175] on div "1 Items per page 100 200 500 1000" at bounding box center [891, 186] width 997 height 29
click at [610, 193] on div "1 Items per page 100 200 500 1000" at bounding box center [891, 186] width 997 height 29
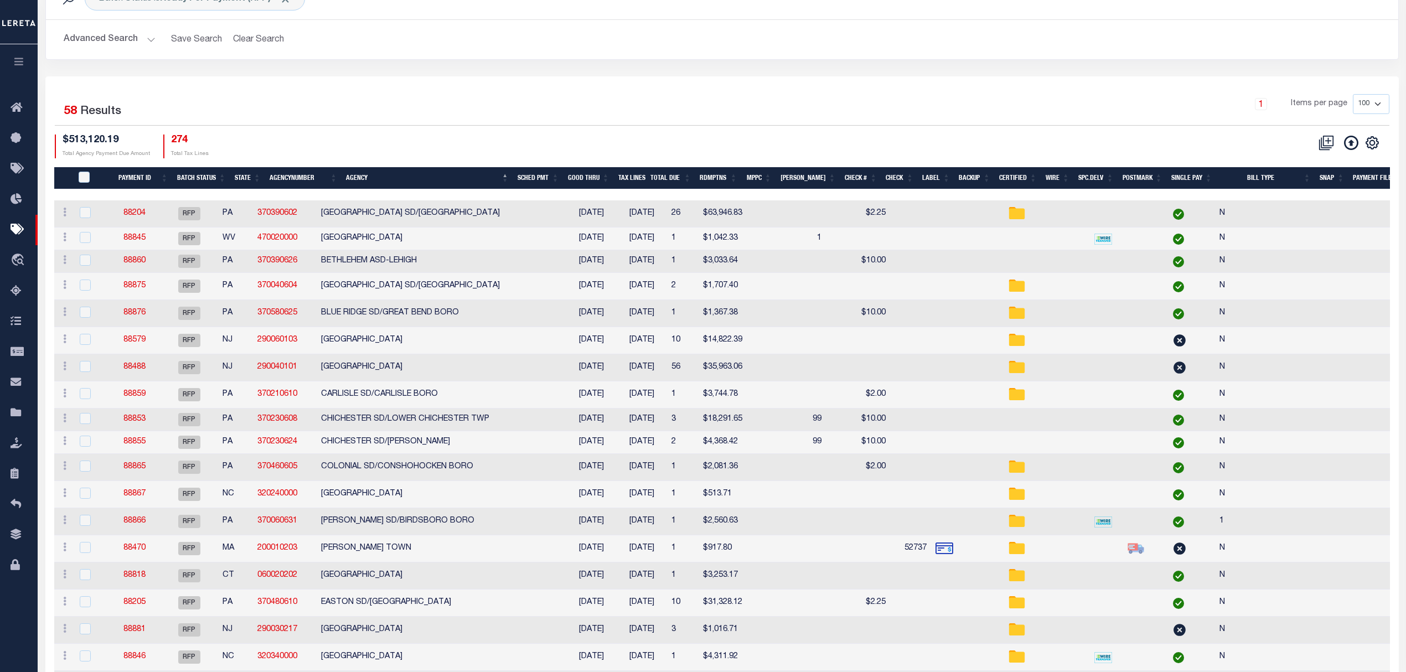
scroll to position [74, 0]
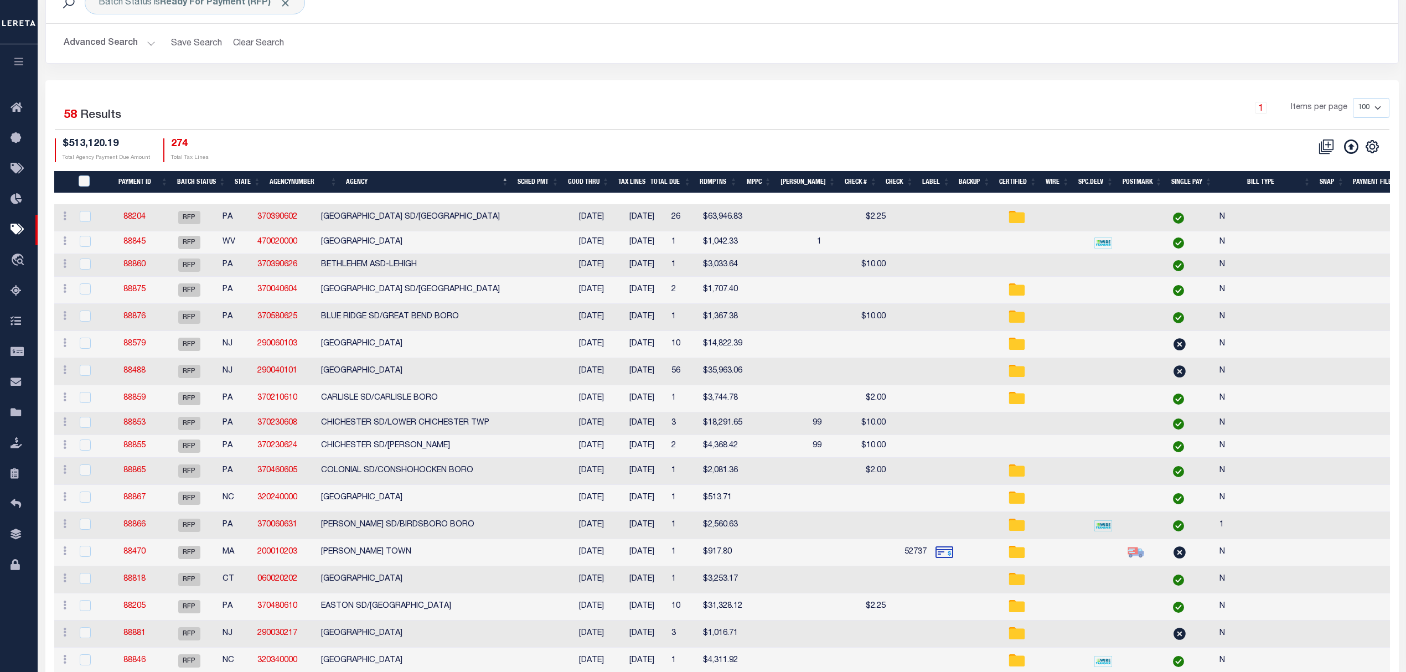
click at [1232, 20] on div "Batch Status is Ready For Payment (RFP) Search" at bounding box center [722, 2] width 1352 height 41
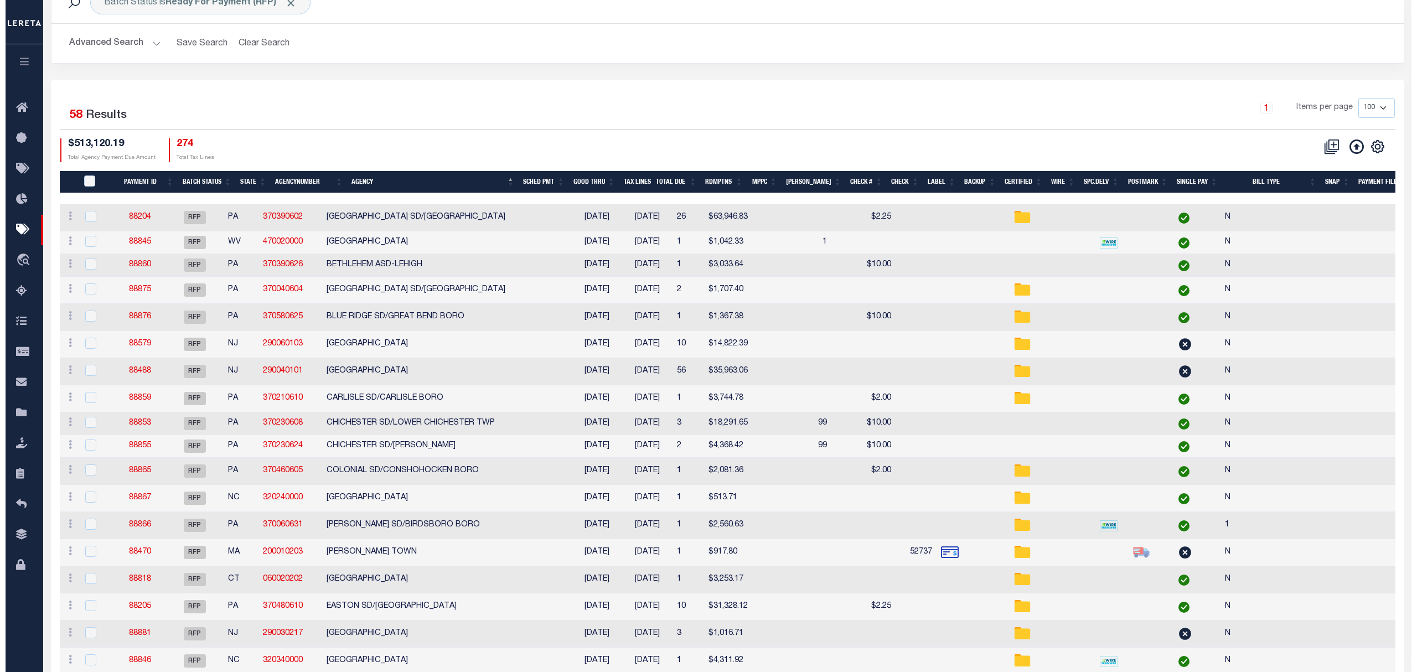
scroll to position [0, 0]
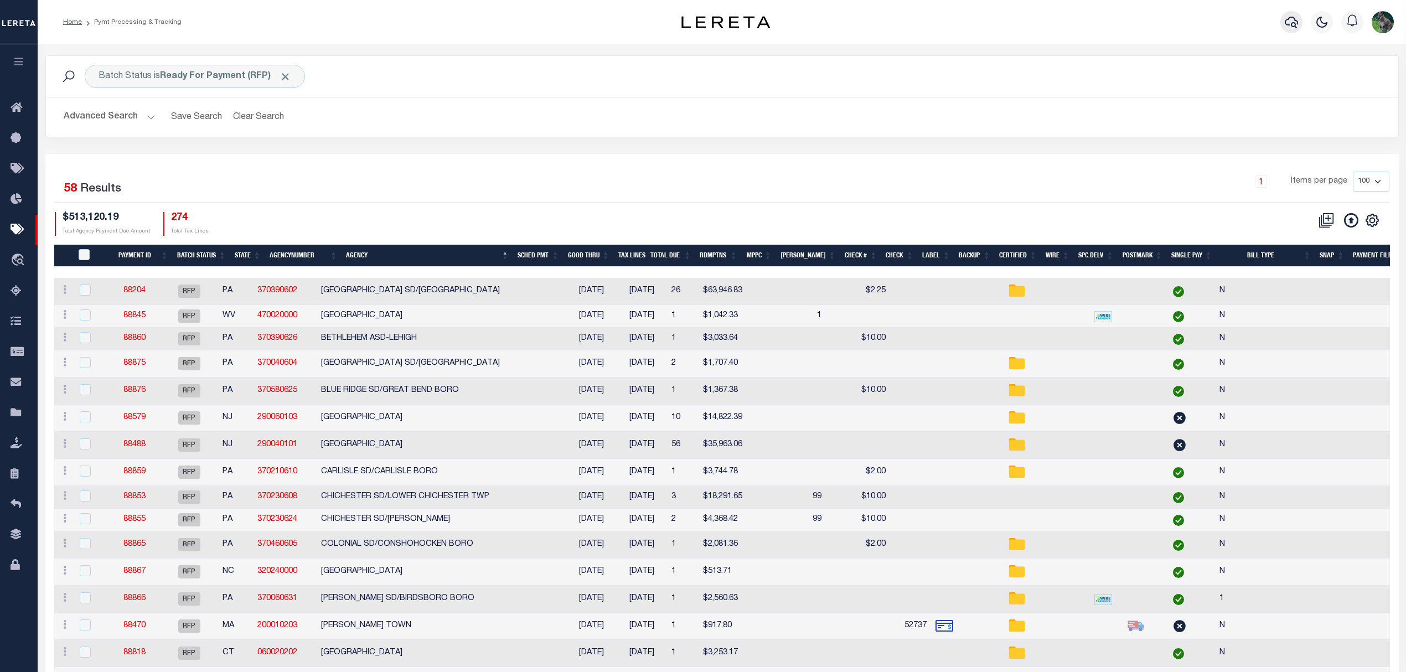
click at [1289, 27] on icon "button" at bounding box center [1291, 22] width 13 height 13
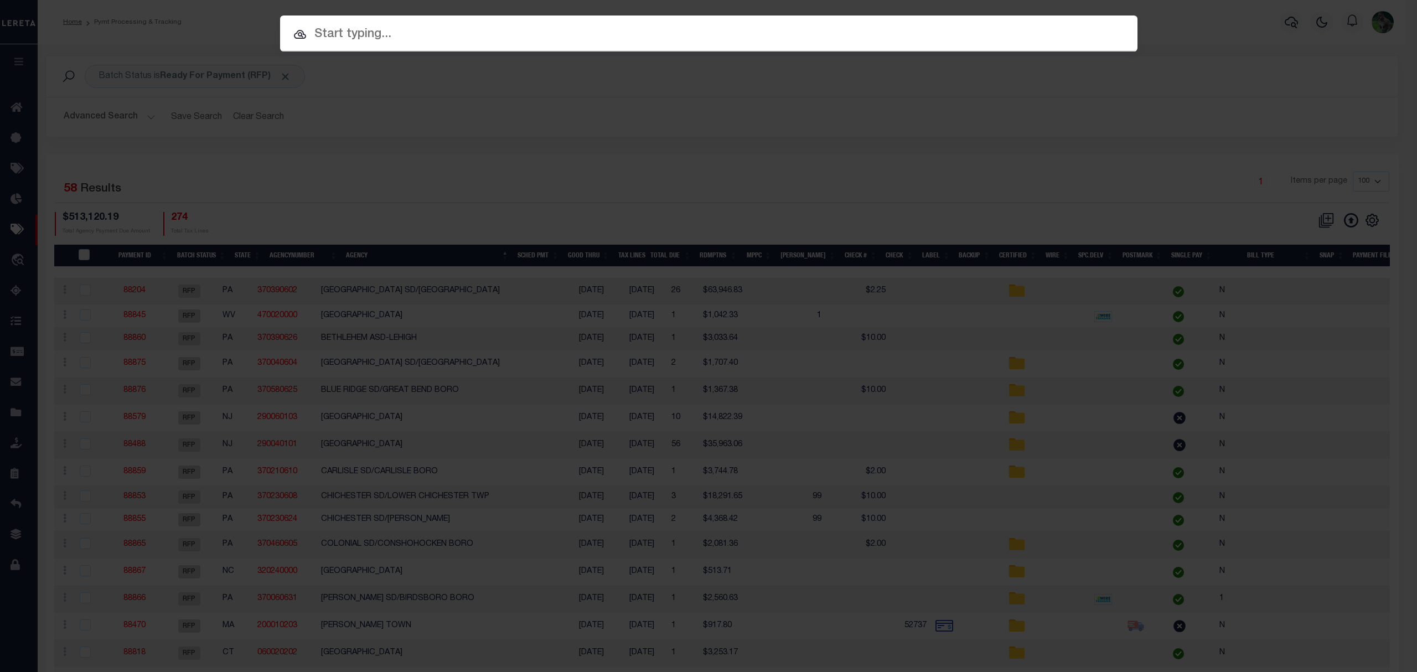
click at [524, 27] on input "text" at bounding box center [709, 34] width 858 height 19
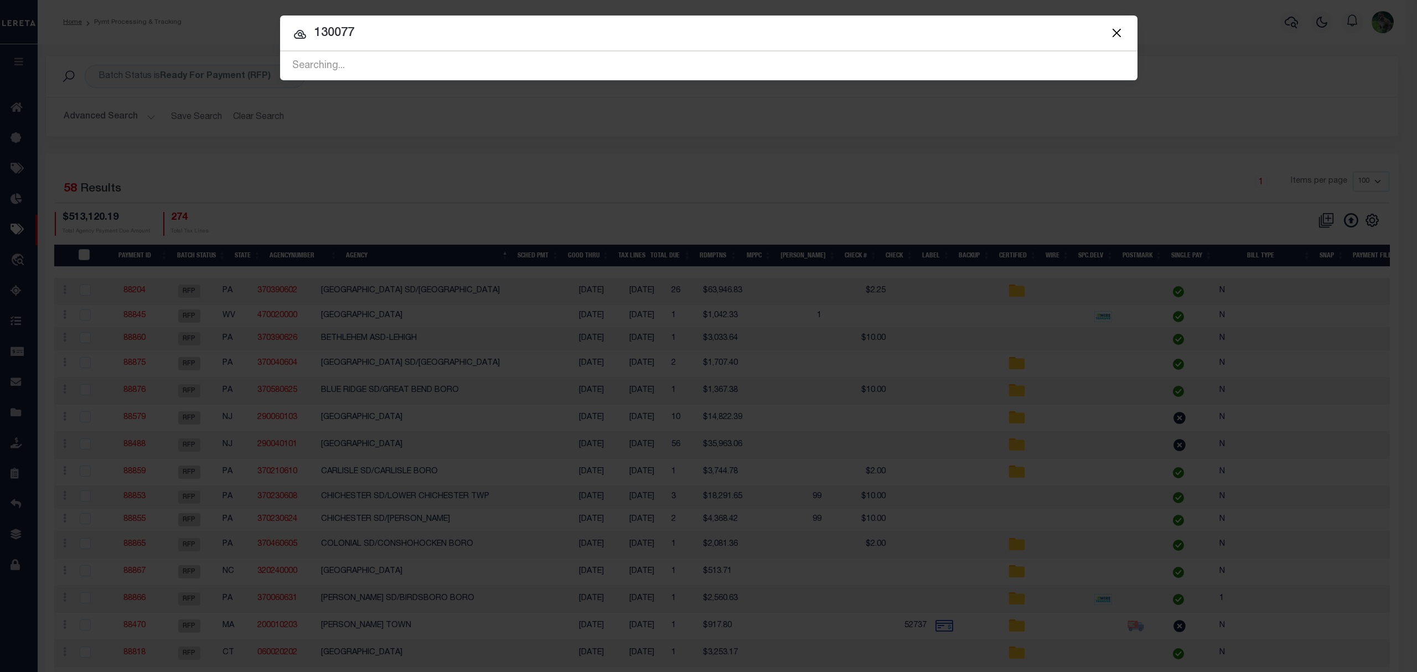
type input "130077"
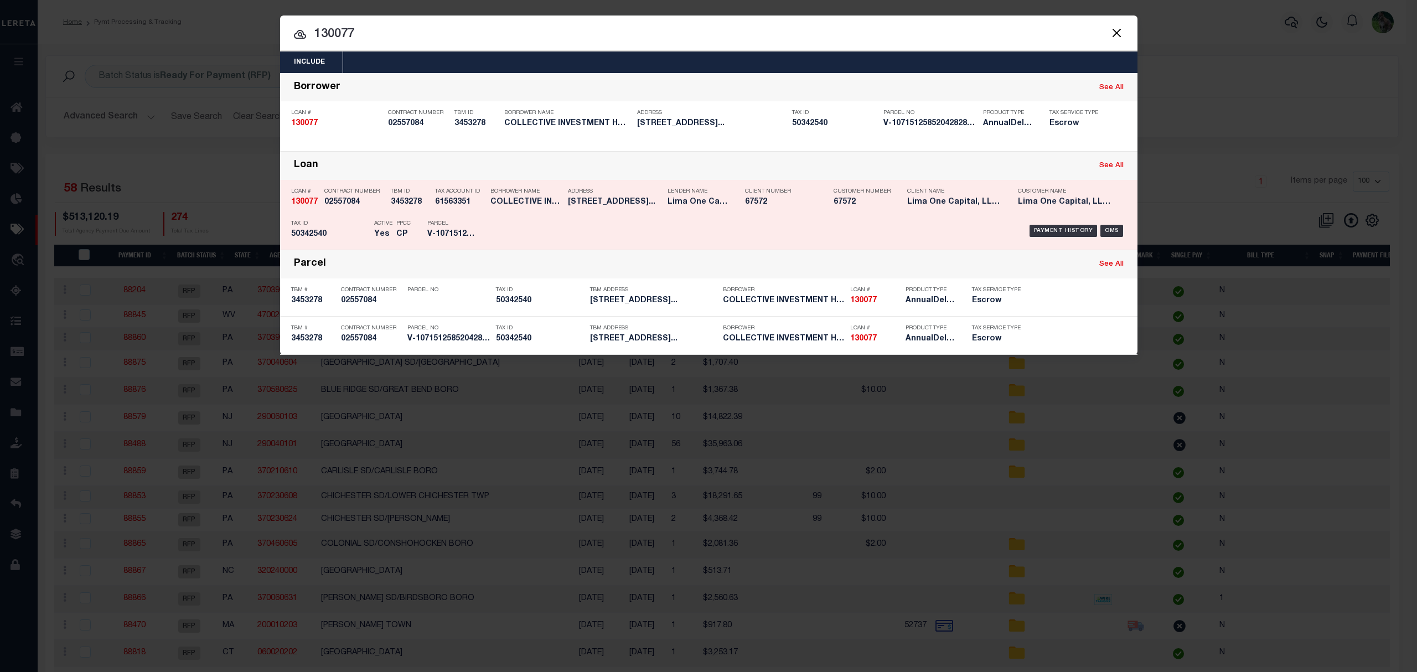
click at [610, 215] on div "Payment History OMS" at bounding box center [810, 231] width 633 height 32
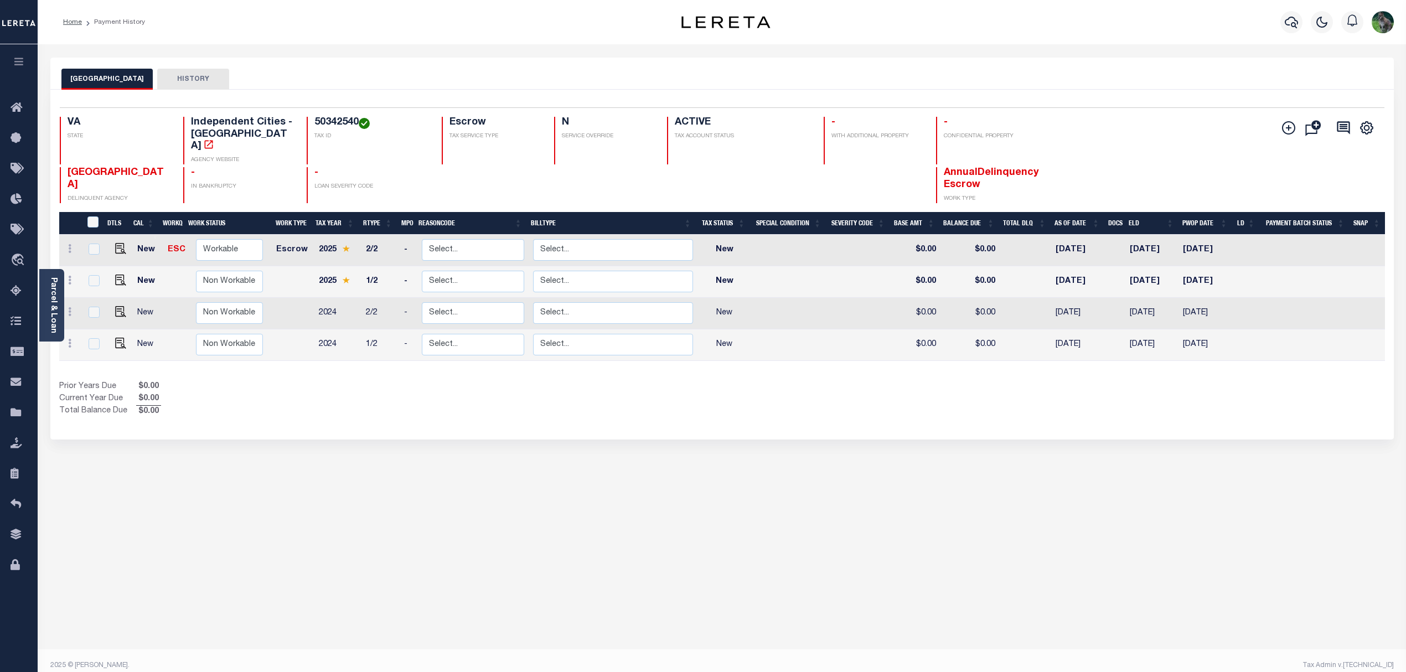
click at [100, 168] on span "[GEOGRAPHIC_DATA]" at bounding box center [116, 179] width 96 height 22
drag, startPoint x: 100, startPoint y: 162, endPoint x: 143, endPoint y: 159, distance: 43.2
click at [143, 168] on span "[GEOGRAPHIC_DATA]" at bounding box center [116, 179] width 96 height 22
copy span "[GEOGRAPHIC_DATA]"
click at [51, 291] on link "Parcel & Loan" at bounding box center [53, 305] width 8 height 56
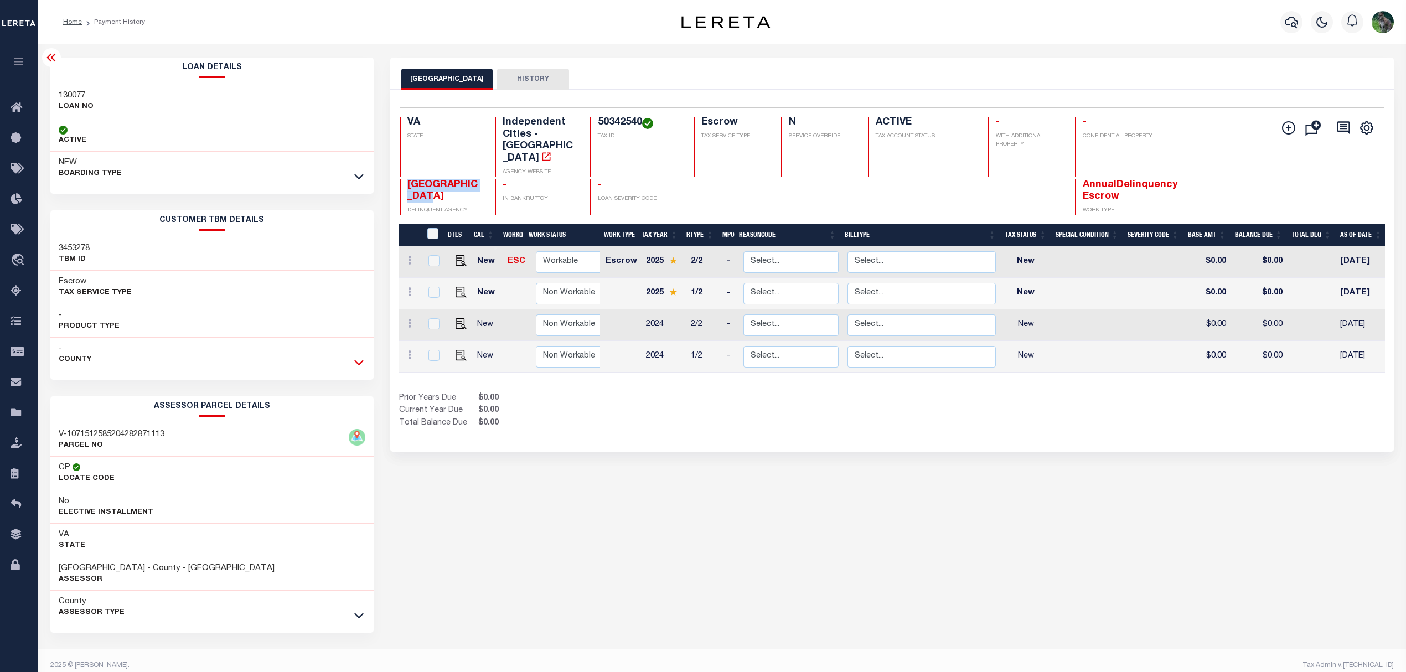
click at [361, 368] on icon at bounding box center [358, 363] width 9 height 12
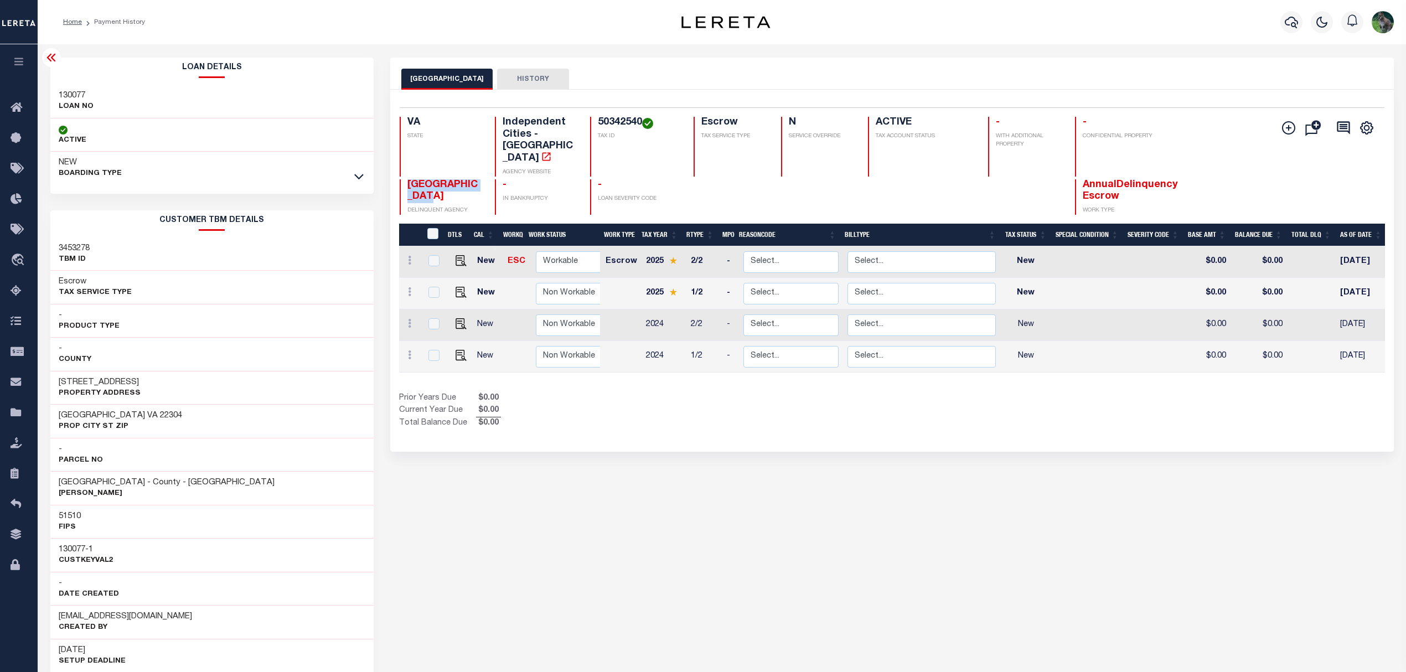
scroll to position [0, 144]
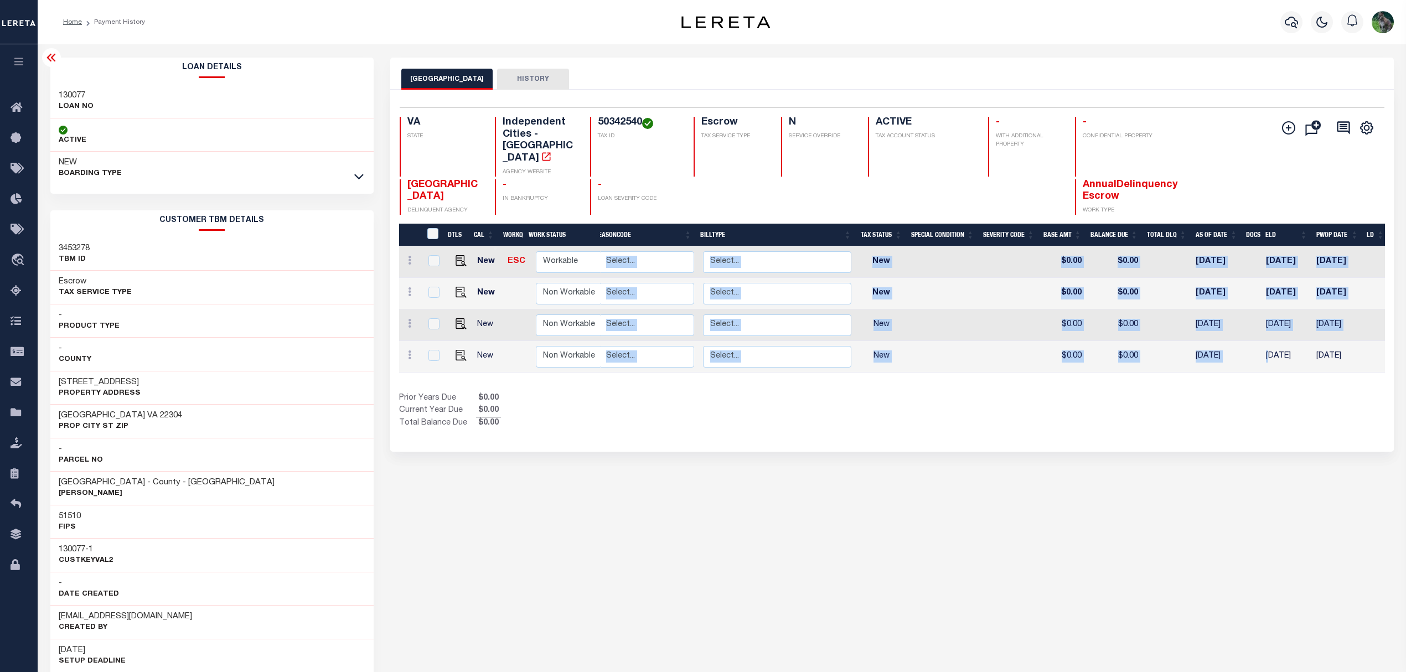
drag, startPoint x: 1271, startPoint y: 348, endPoint x: 1112, endPoint y: 351, distance: 159.5
click at [1112, 351] on div "DTLS CAL WorkQ Work Status Work Type Tax Year RType MPO ReasonCode BillType Tax…" at bounding box center [892, 309] width 986 height 126
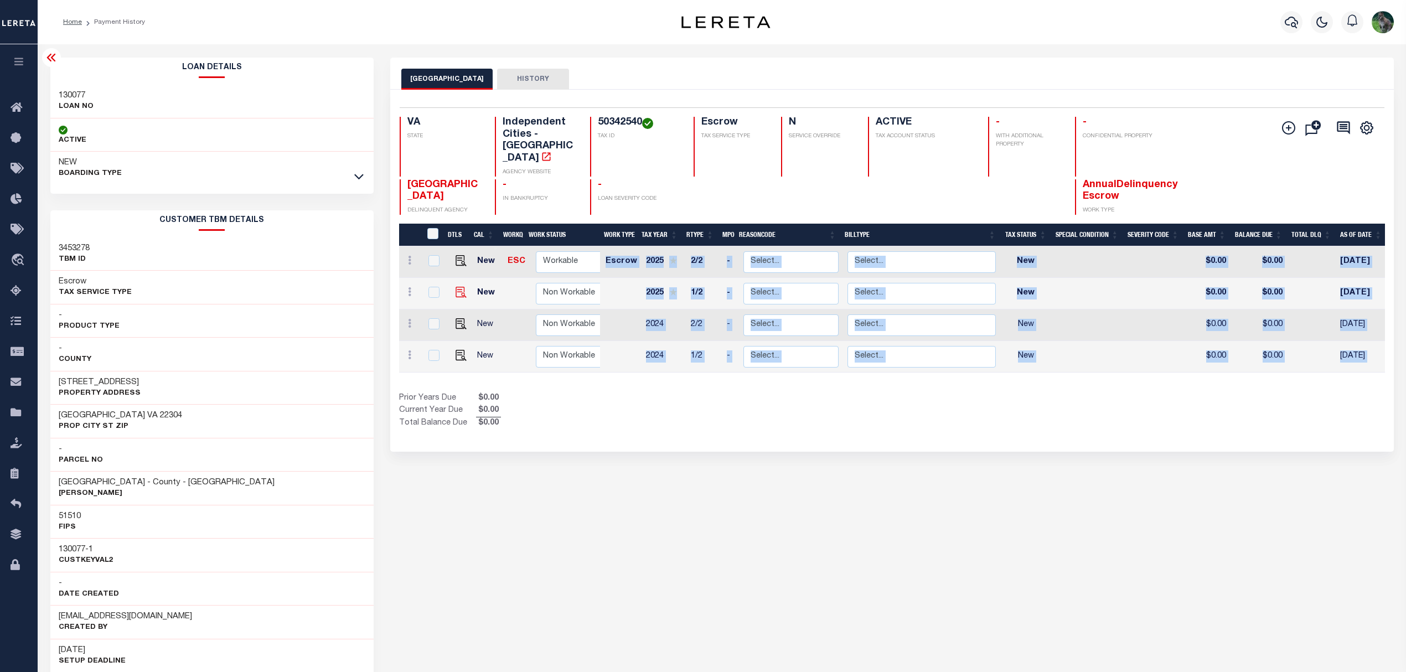
click at [461, 287] on img at bounding box center [461, 292] width 11 height 11
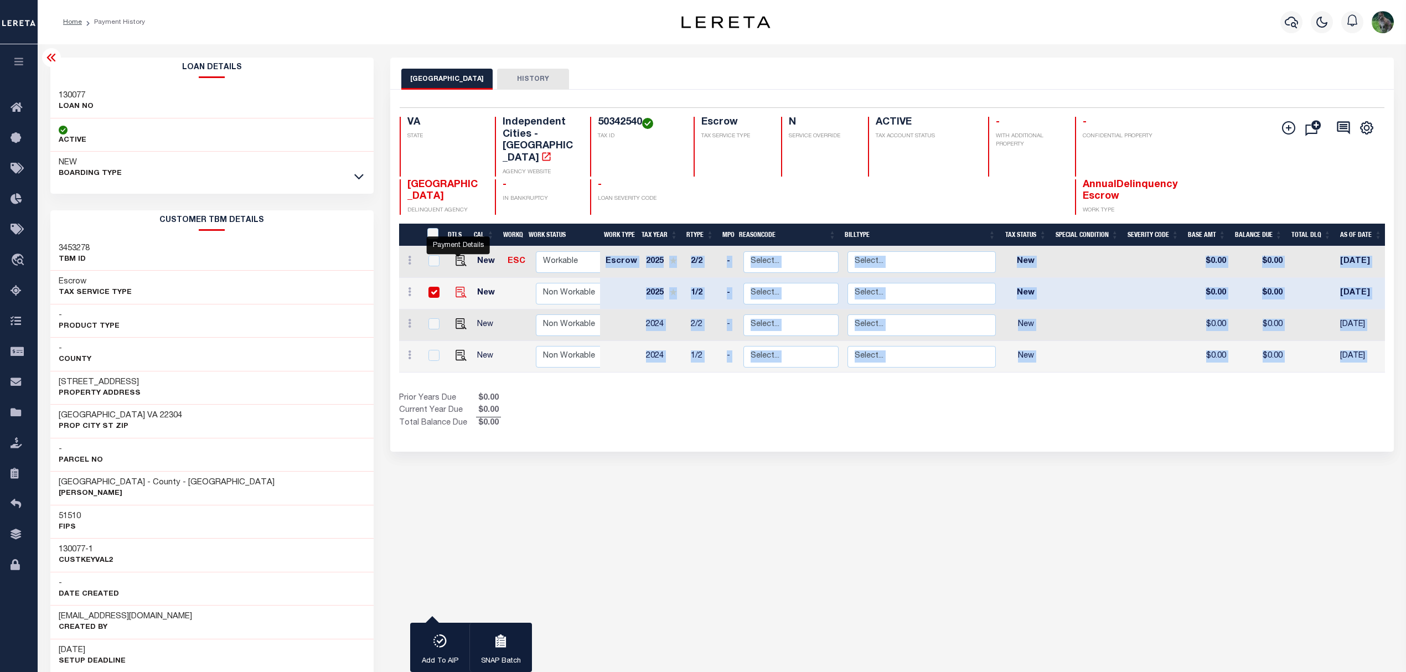
checkbox input "true"
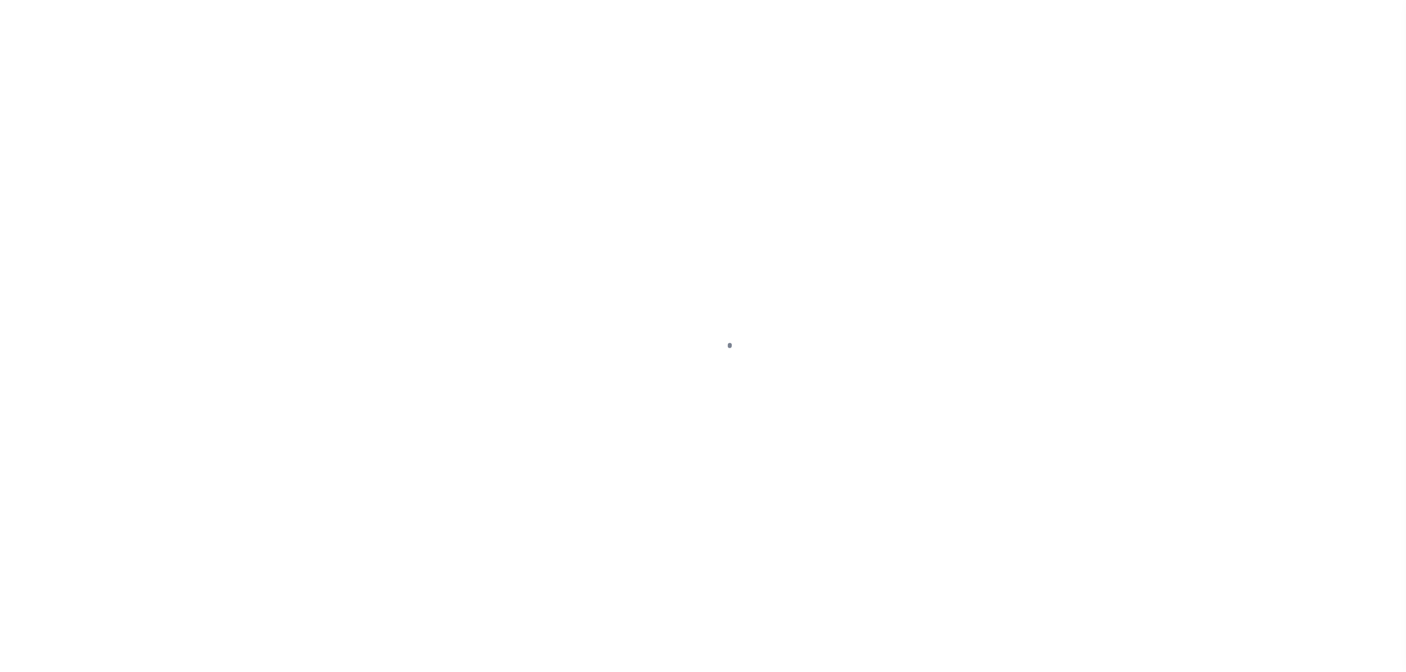
select select "NW2"
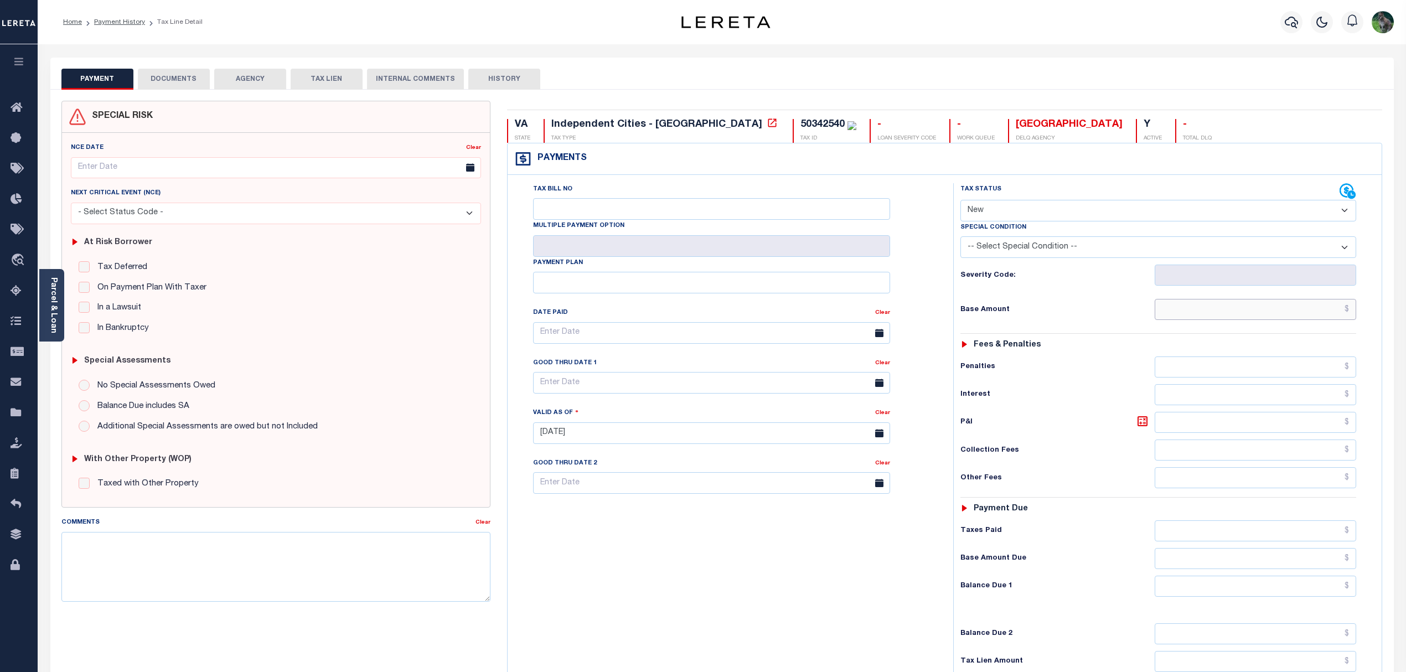
click at [1228, 312] on input "text" at bounding box center [1256, 309] width 202 height 21
type input "$1,256.21"
type input "[DATE]"
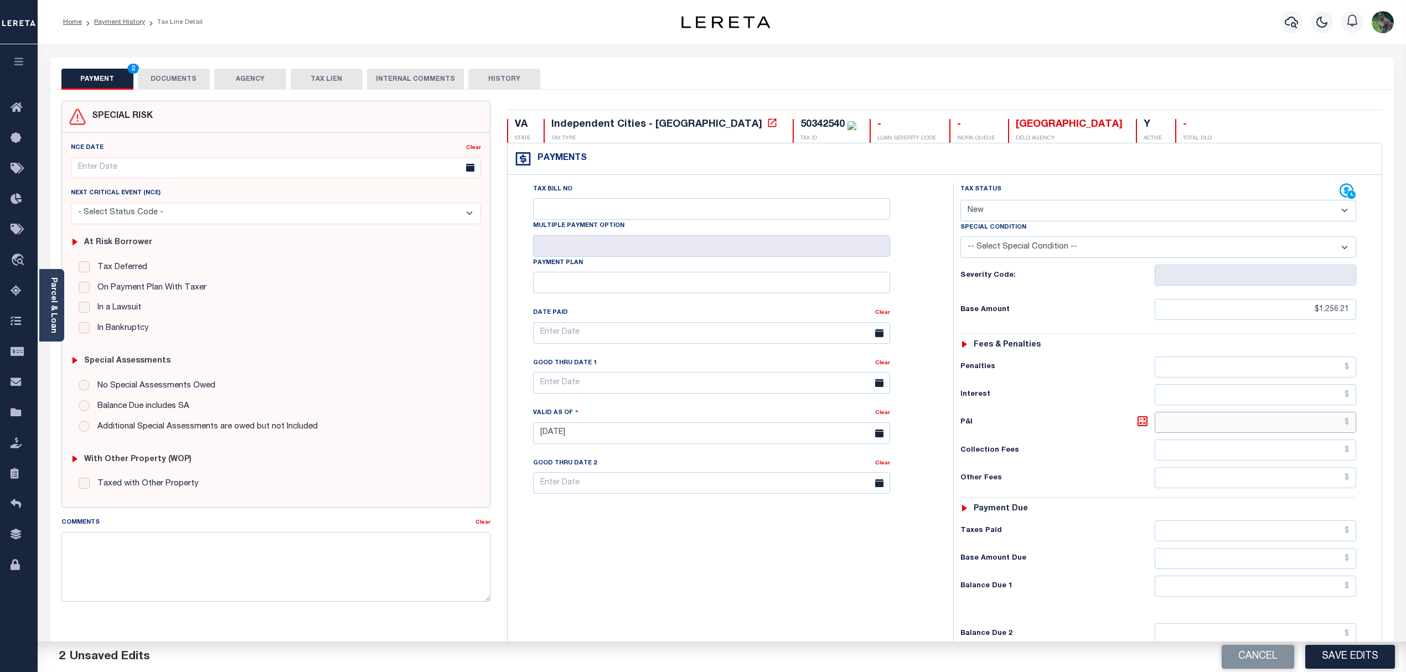
click at [1271, 427] on input "text" at bounding box center [1256, 422] width 202 height 21
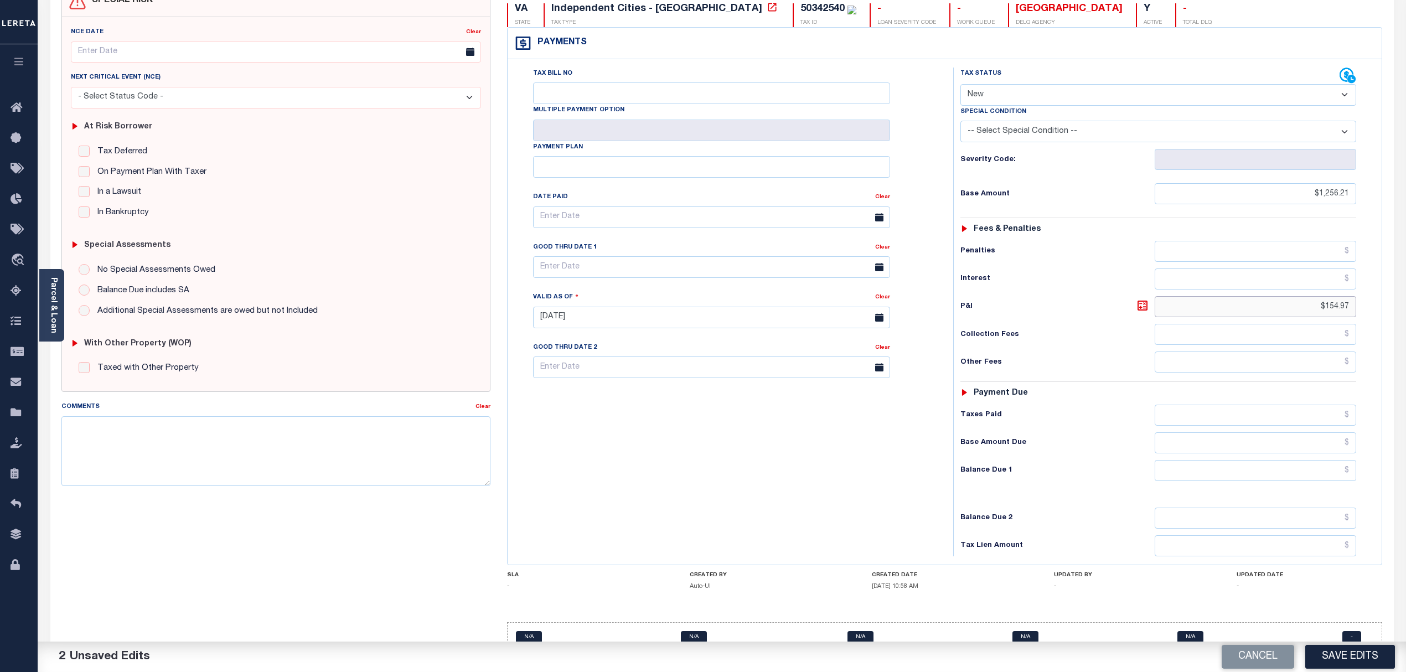
scroll to position [147, 0]
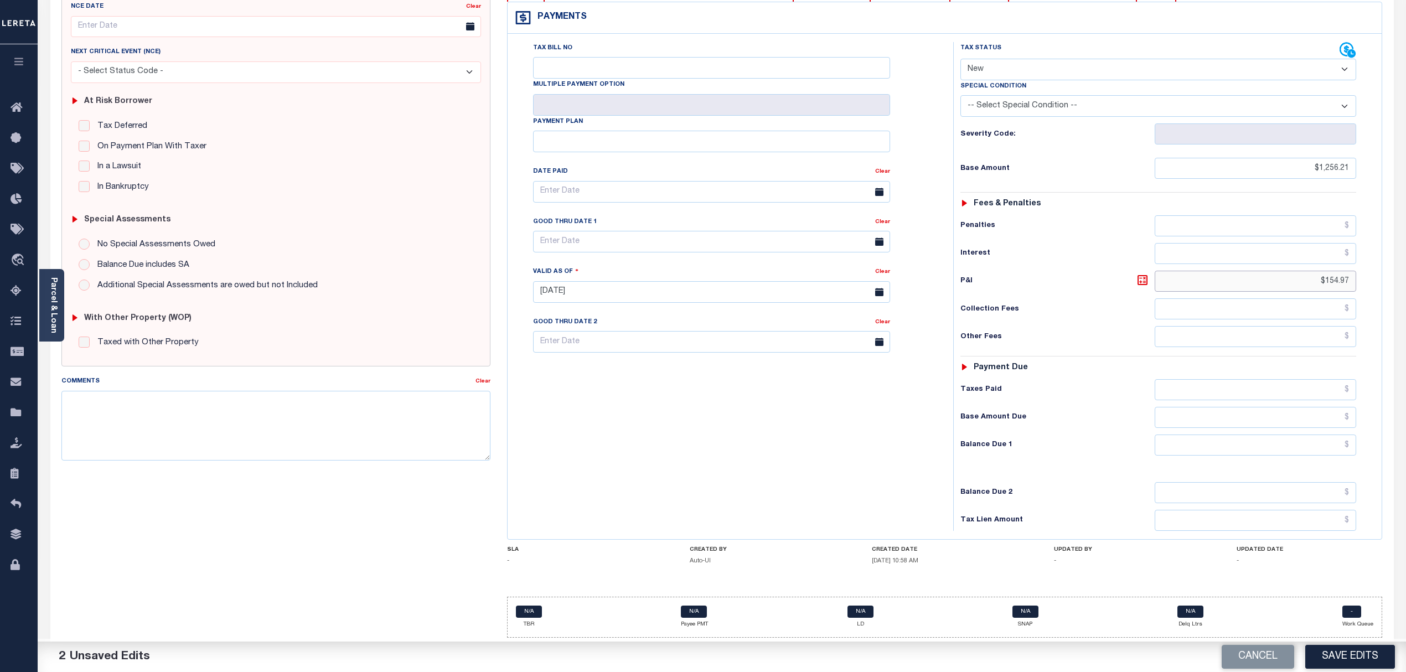
type input "$154.97"
click at [613, 235] on input "text" at bounding box center [711, 242] width 357 height 22
click at [701, 270] on span at bounding box center [694, 269] width 19 height 19
select select "8"
click at [571, 344] on span "15" at bounding box center [570, 353] width 22 height 22
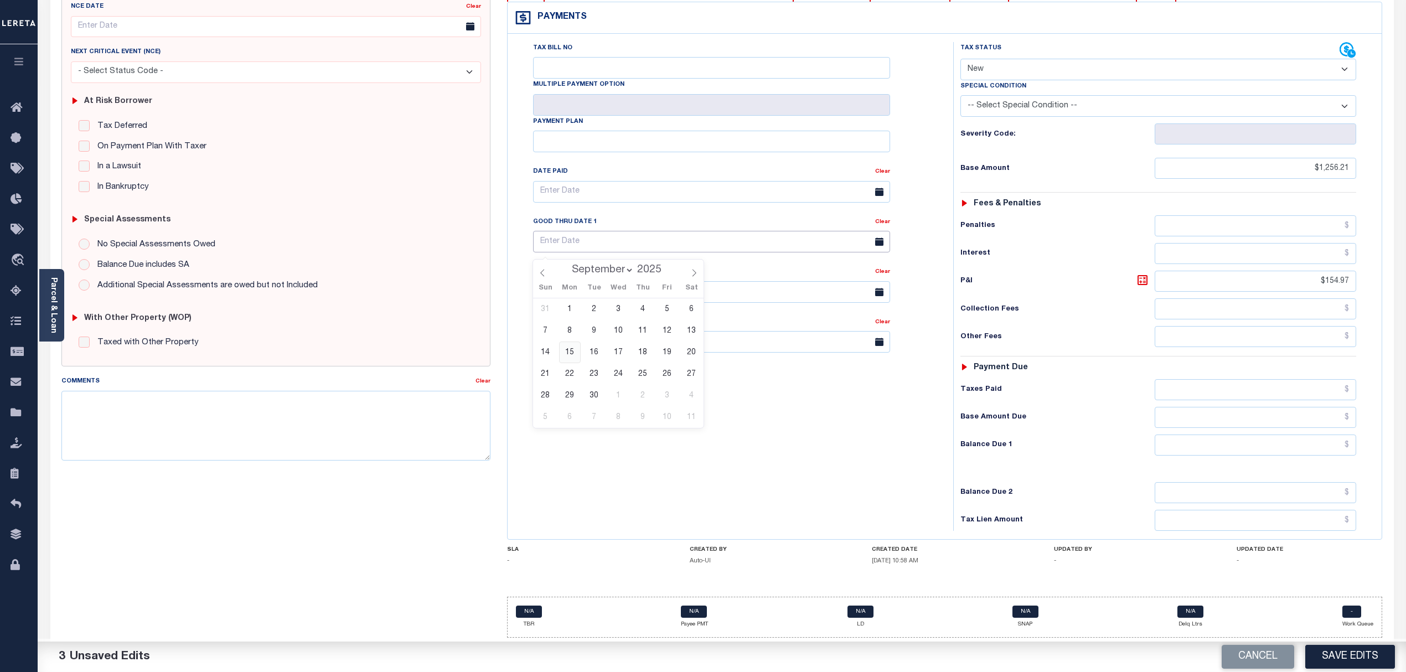
type input "[DATE]"
click at [213, 421] on textarea "Comments" at bounding box center [276, 426] width 430 height 70
click at [412, 411] on textarea "Comments" at bounding box center [276, 426] width 430 height 70
click at [251, 396] on textarea "The loan was previously a B-service type loan. Lender is liable for the current…" at bounding box center [276, 426] width 430 height 70
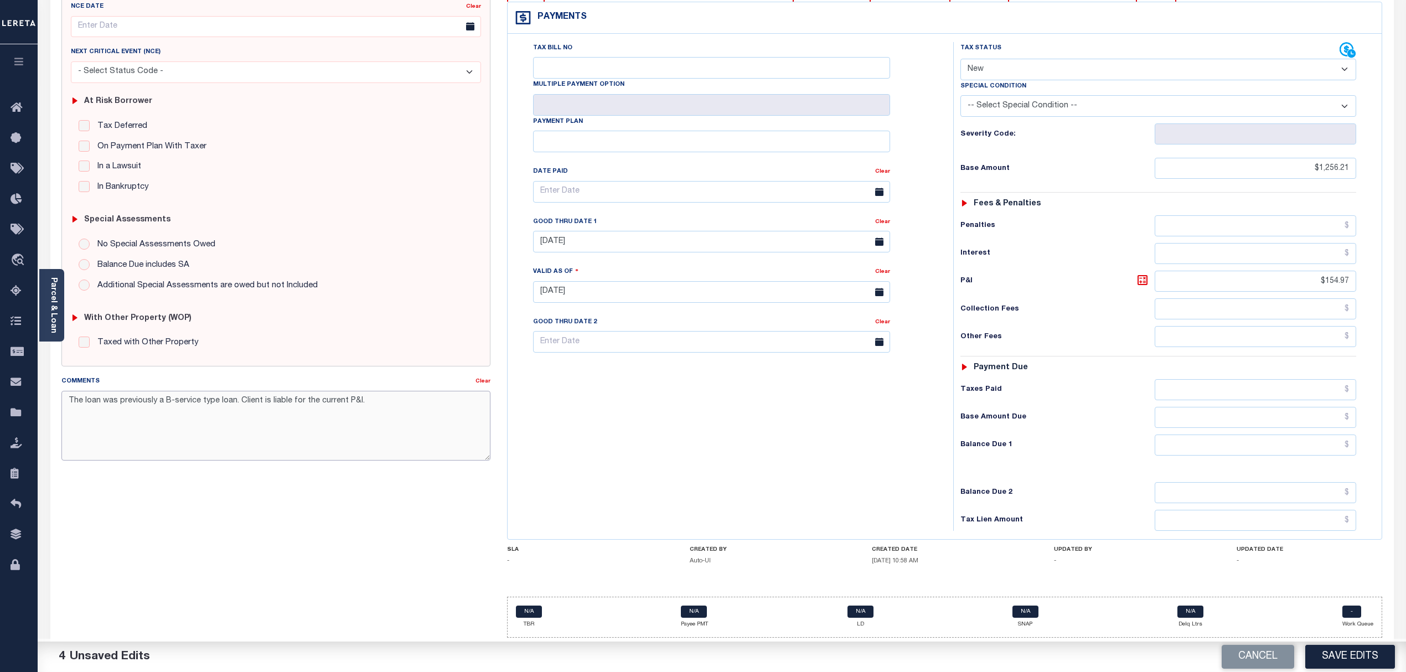
type textarea "The loan was previously a B-service type loan. Client is liable for the current…"
click at [1232, 447] on input "text" at bounding box center [1256, 445] width 202 height 21
type input "$1,411.18"
click at [859, 426] on div "Tax Bill No Multiple Payment Option Payment Plan Clear" at bounding box center [727, 286] width 435 height 489
click at [1325, 660] on button "Save Edits" at bounding box center [1350, 657] width 90 height 24
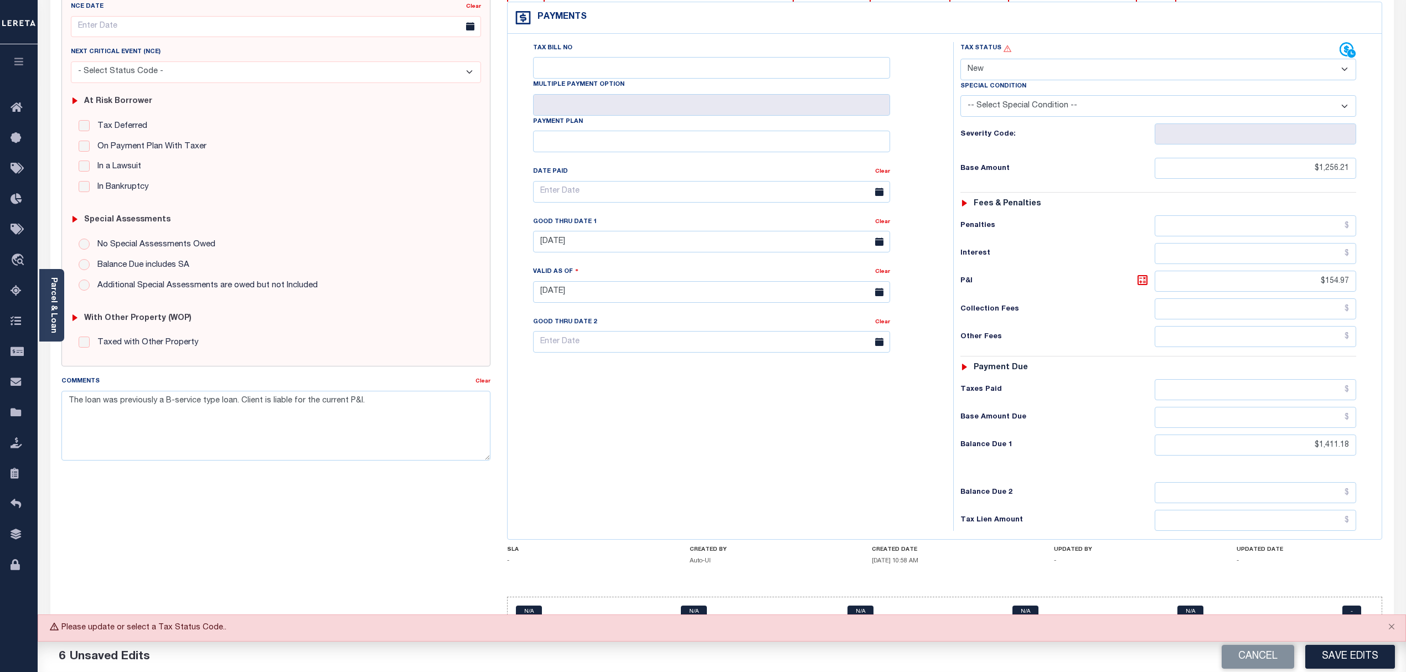
click at [1050, 59] on select "- Select Status Code - Open Due/Unpaid Paid Incomplete No Tax Due Internal Refu…" at bounding box center [1158, 70] width 396 height 22
select select "DUE"
click at [960, 59] on select "- Select Status Code - Open Due/Unpaid Paid Incomplete No Tax Due Internal Refu…" at bounding box center [1158, 70] width 396 height 22
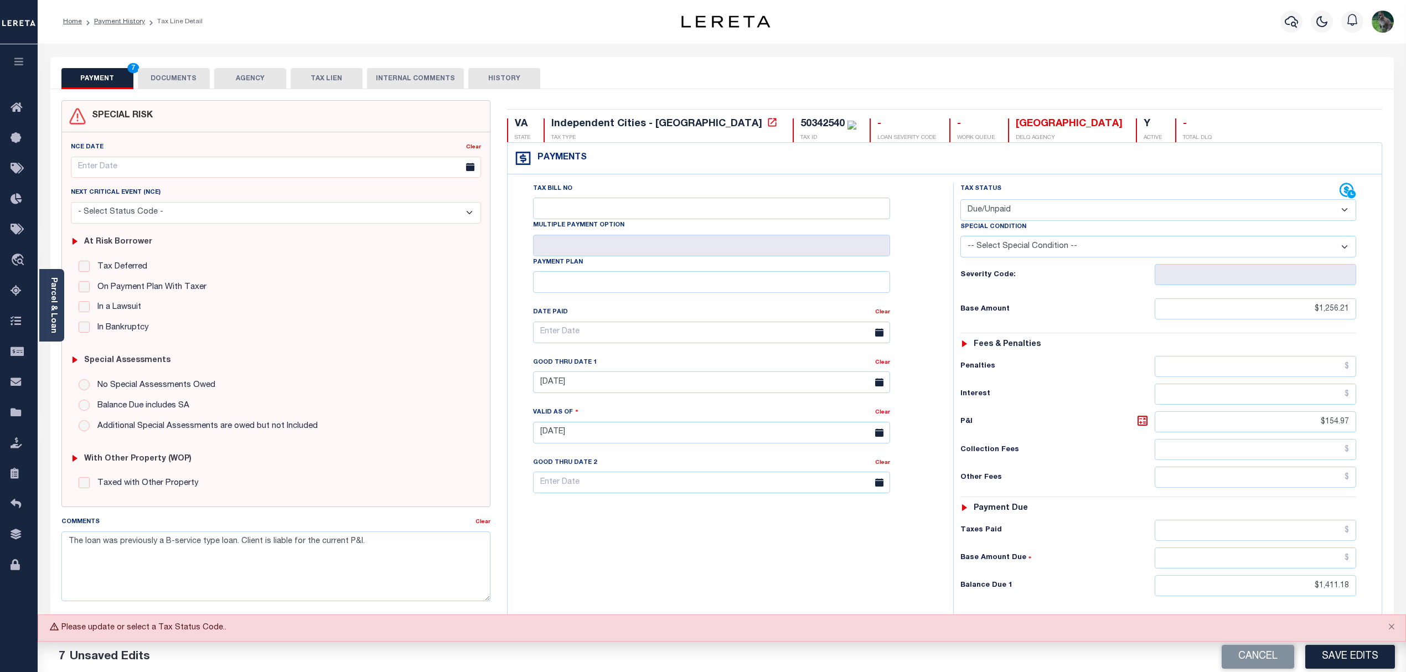
scroll to position [0, 0]
click at [643, 217] on input "Tax Bill No" at bounding box center [711, 209] width 357 height 22
paste input "50342540"
drag, startPoint x: 583, startPoint y: 202, endPoint x: 500, endPoint y: 202, distance: 83.0
click at [499, 202] on div "VA STATE Independent Cities - VA TAX TYPE 50342540 TAX ID - LOAN SEVERITY CODE …" at bounding box center [945, 444] width 892 height 687
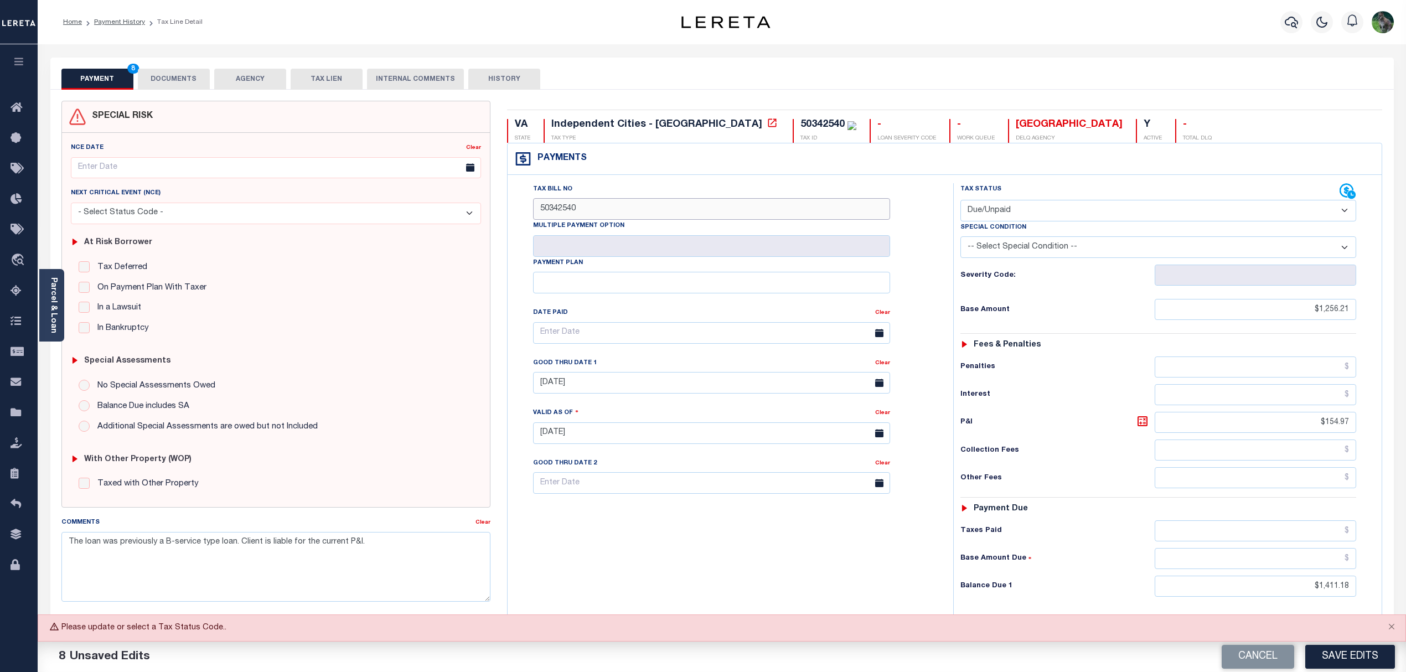
paste input "-2025-1"
type input "50342540-2025-1"
click at [935, 271] on div "Tax Bill No 50342540-2025-1 Multiple Payment Option Payment Plan Clear Clear 09…" at bounding box center [728, 338] width 418 height 311
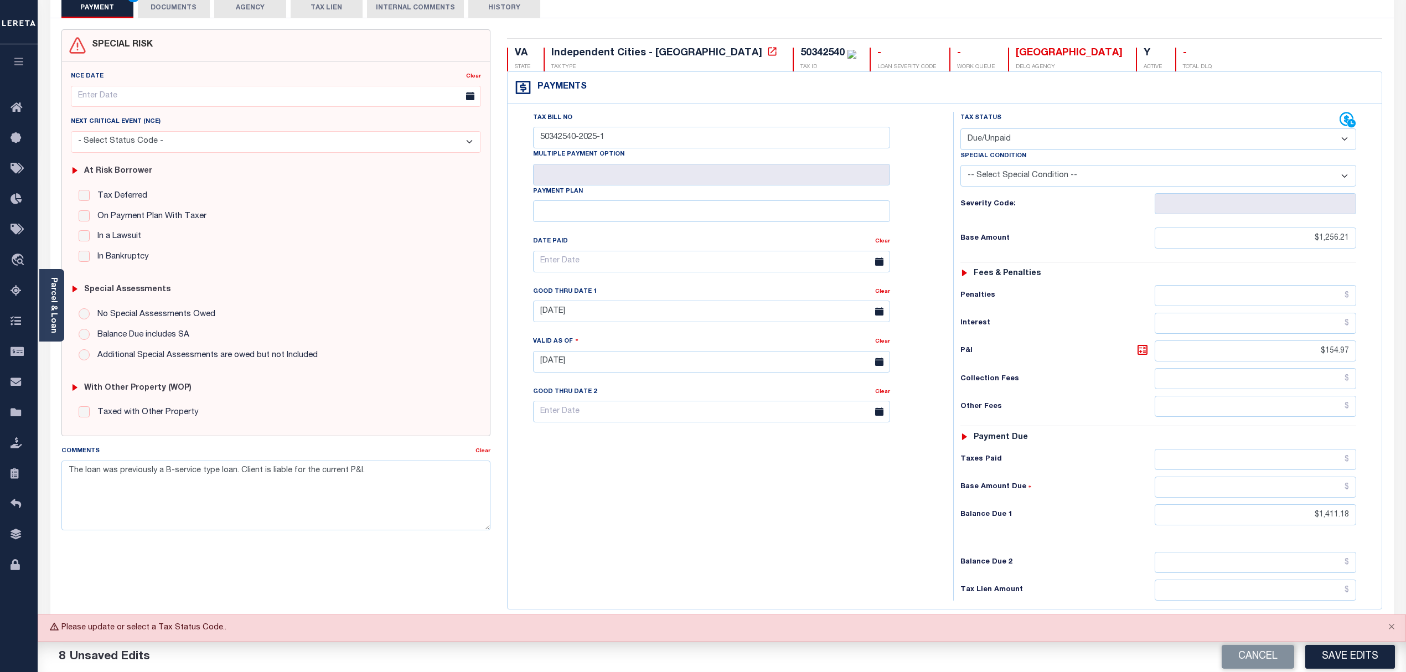
scroll to position [74, 0]
click at [1331, 654] on button "Save Edits" at bounding box center [1350, 657] width 90 height 24
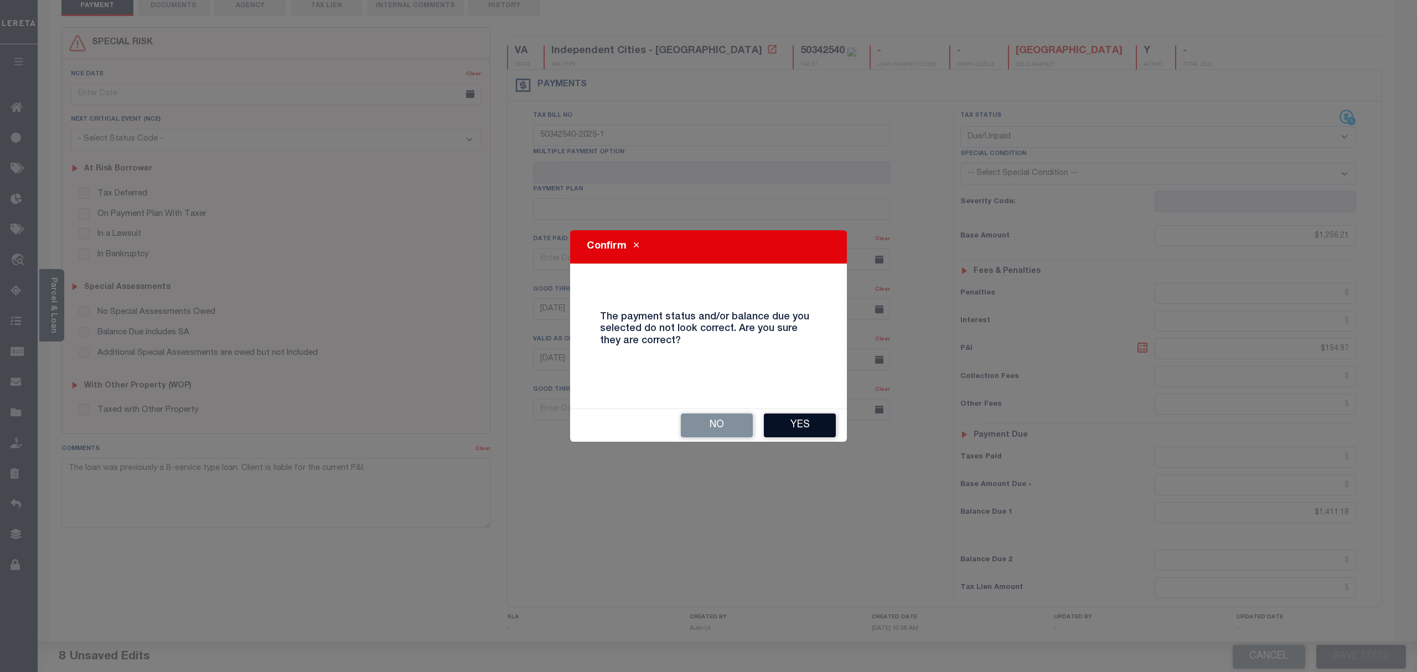
click at [796, 426] on button "Yes" at bounding box center [800, 426] width 72 height 24
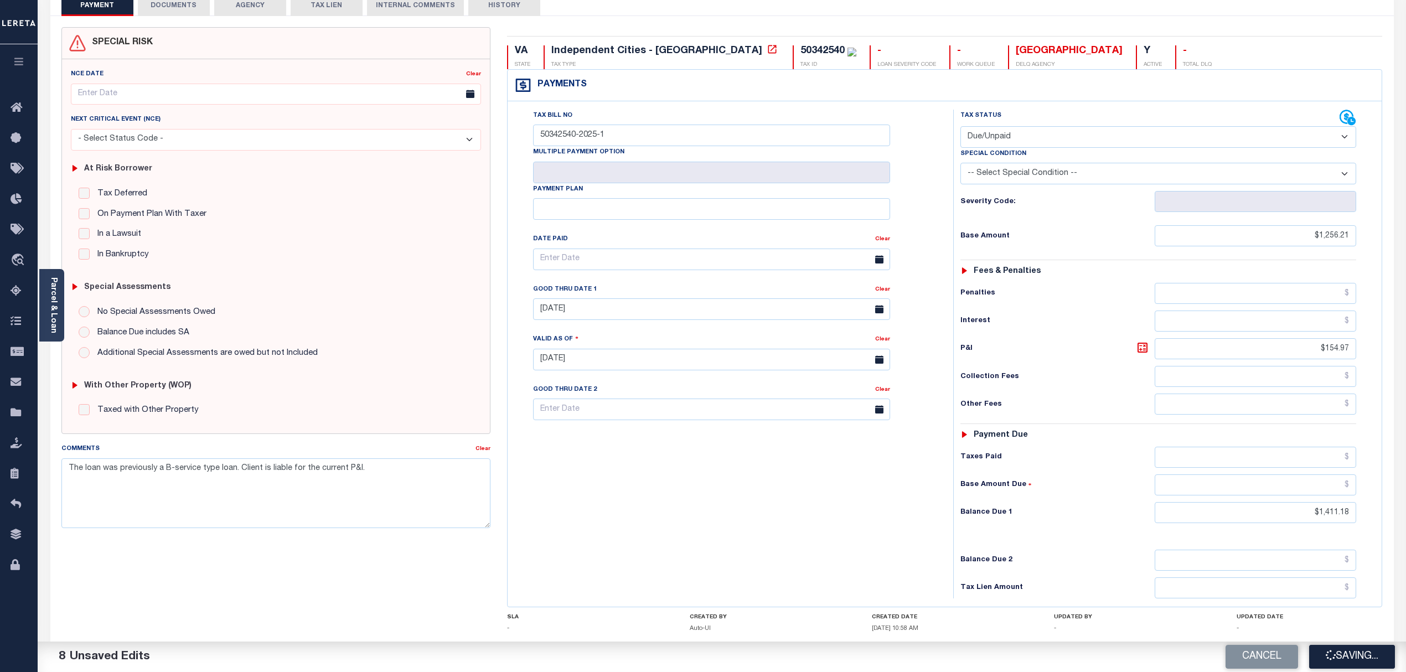
checkbox input "false"
type input "$1,256.21"
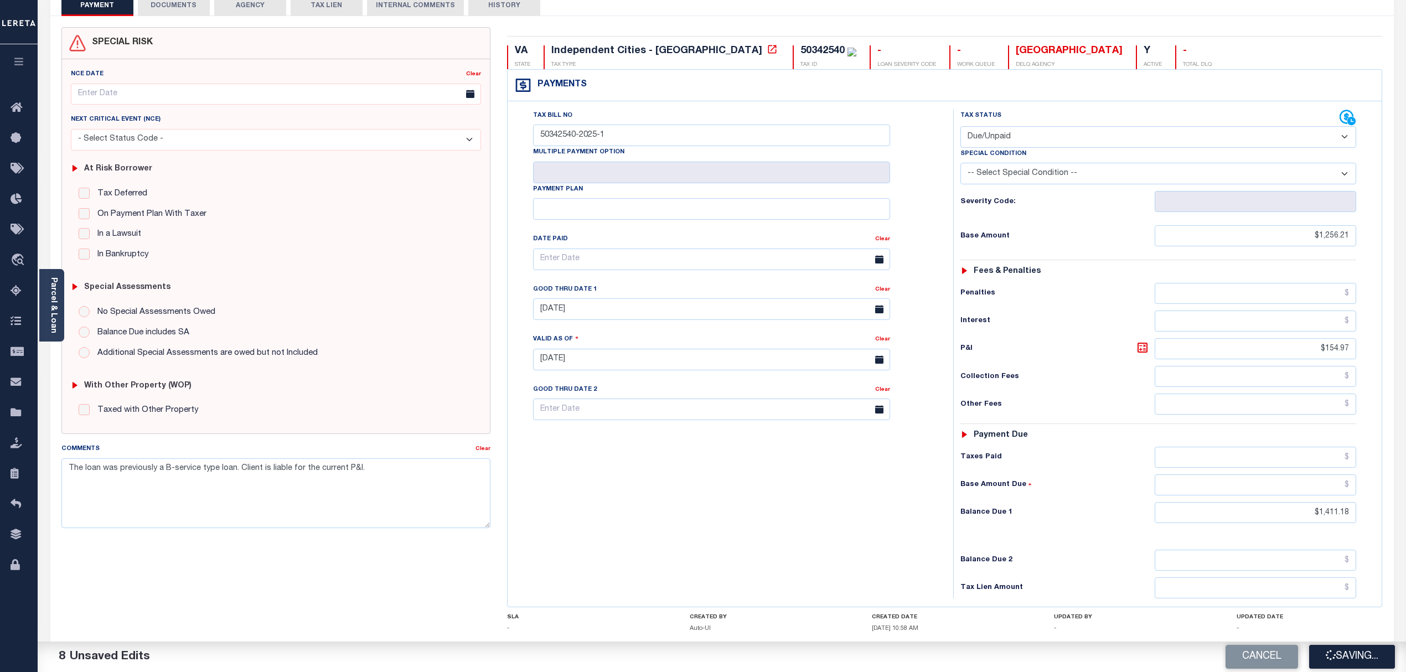
type input "$154.97"
type input "$1,411.18"
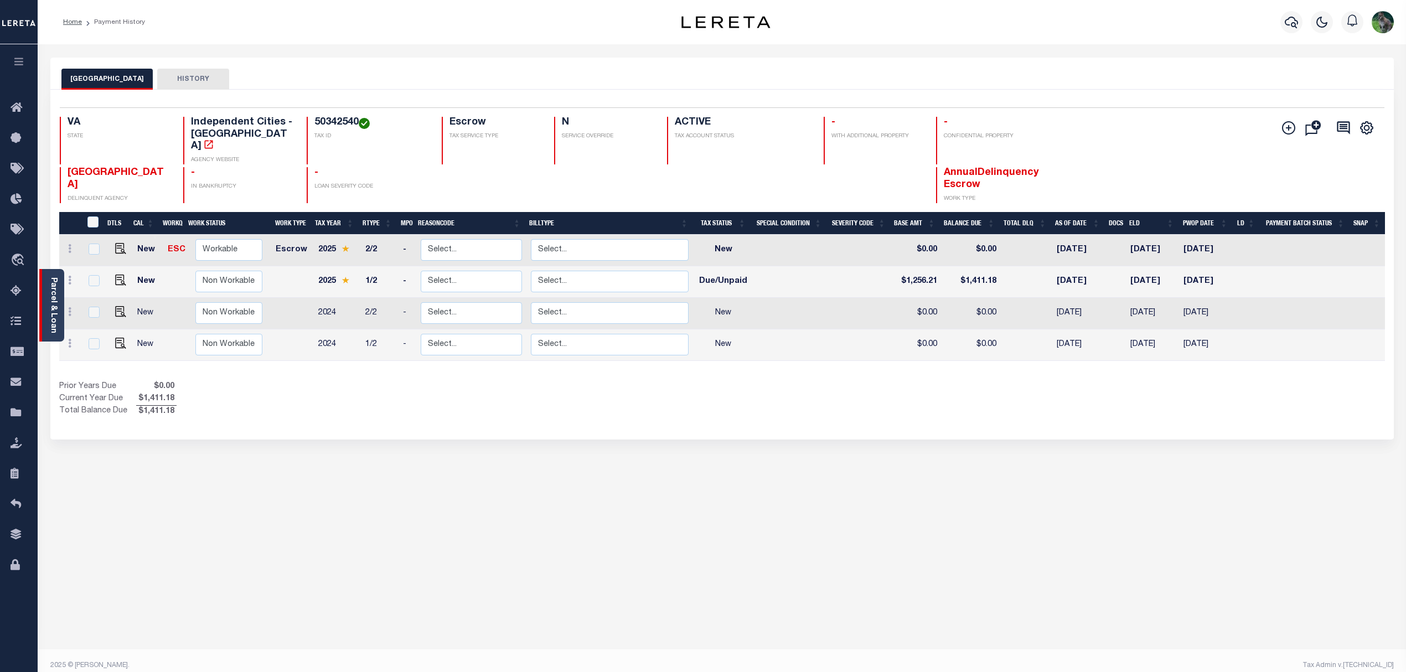
click at [51, 283] on link "Parcel & Loan" at bounding box center [53, 305] width 8 height 56
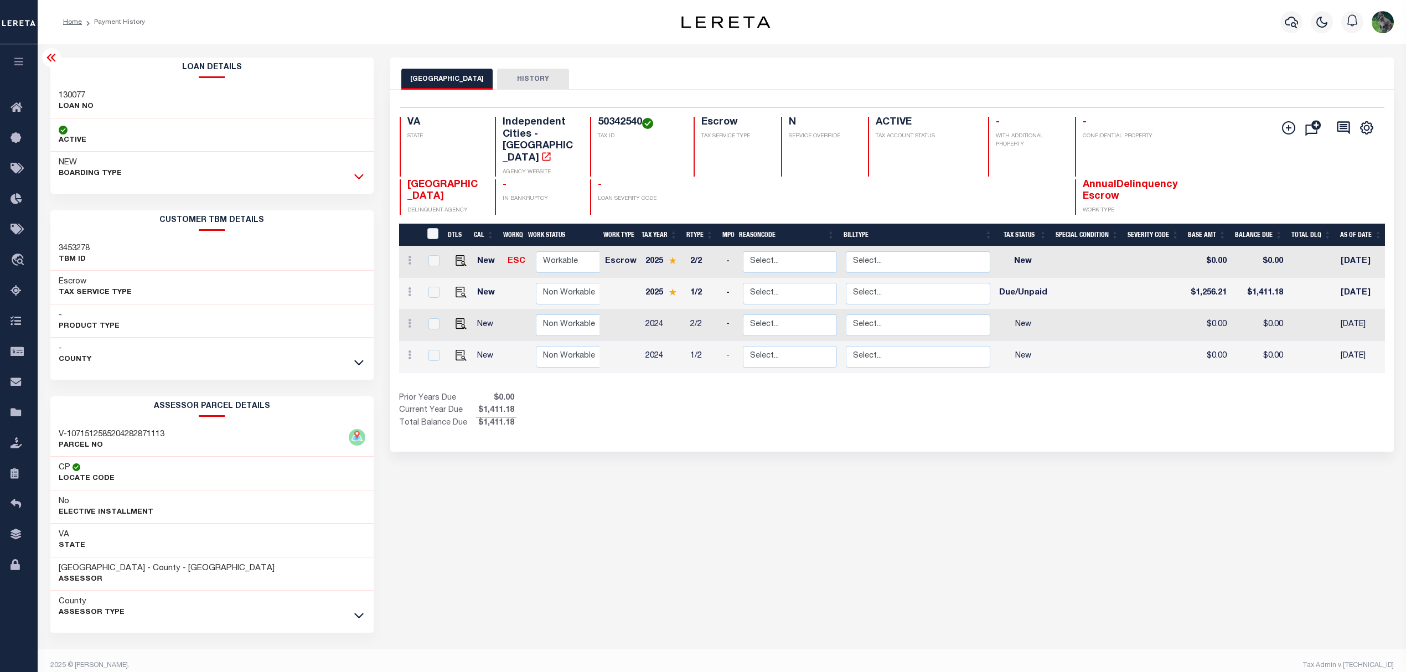
click at [355, 176] on icon at bounding box center [358, 177] width 9 height 6
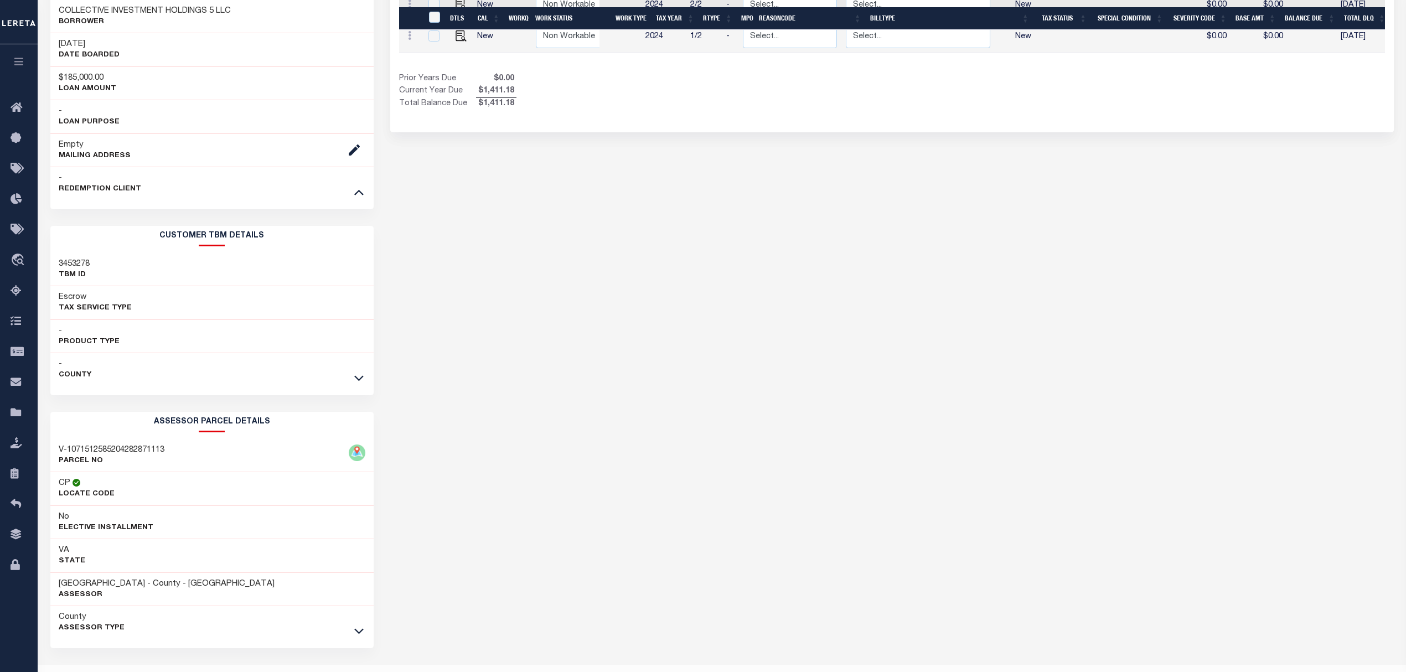
scroll to position [350, 0]
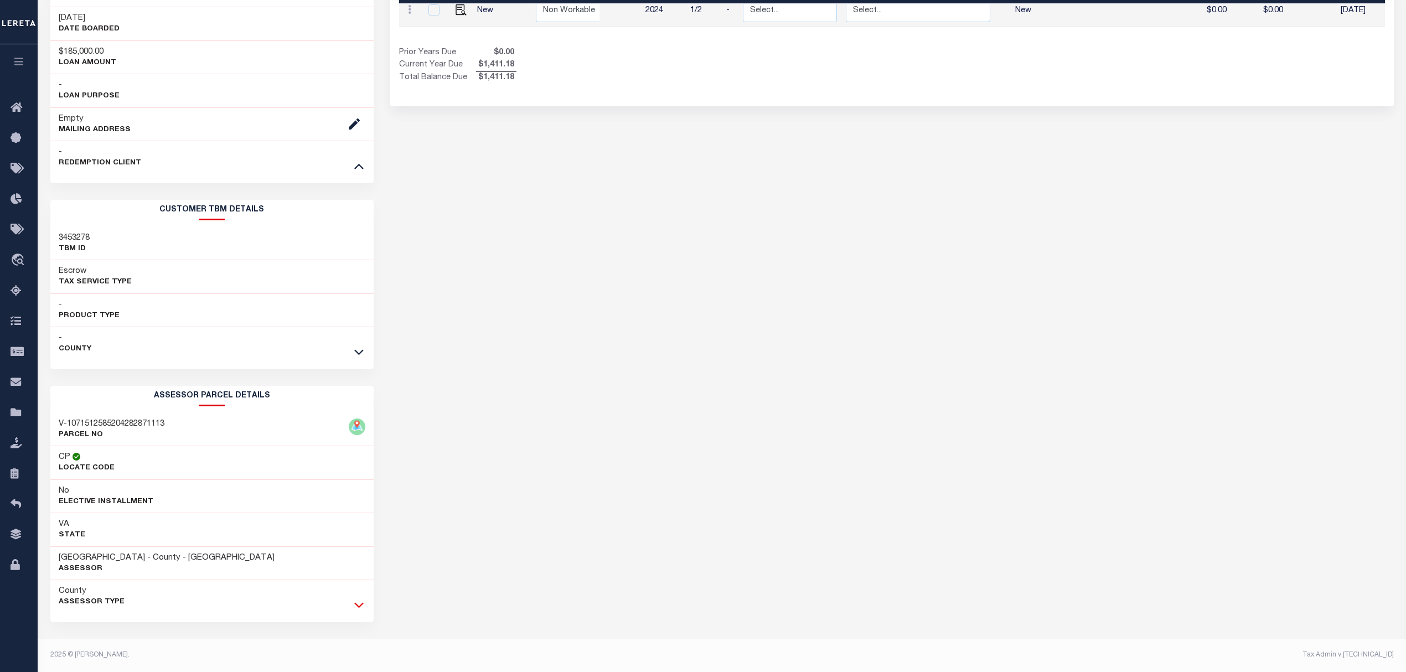
click at [355, 610] on icon at bounding box center [358, 605] width 9 height 12
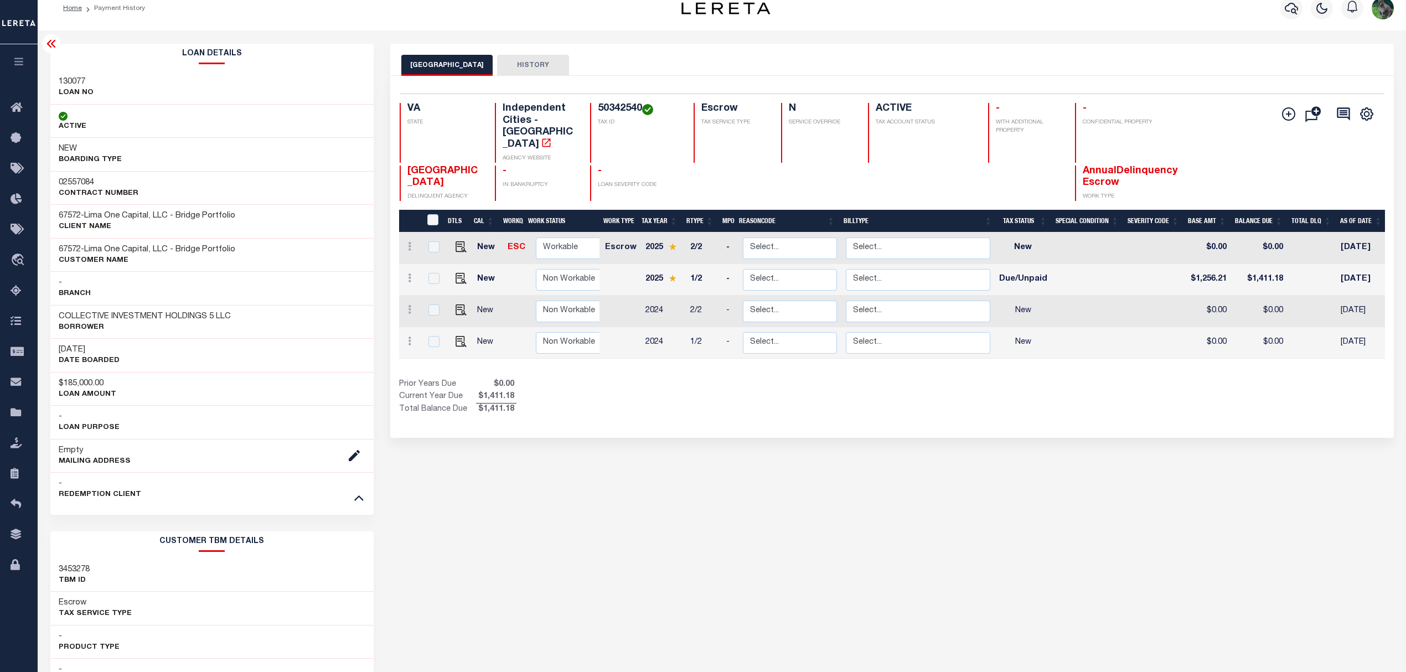
scroll to position [0, 0]
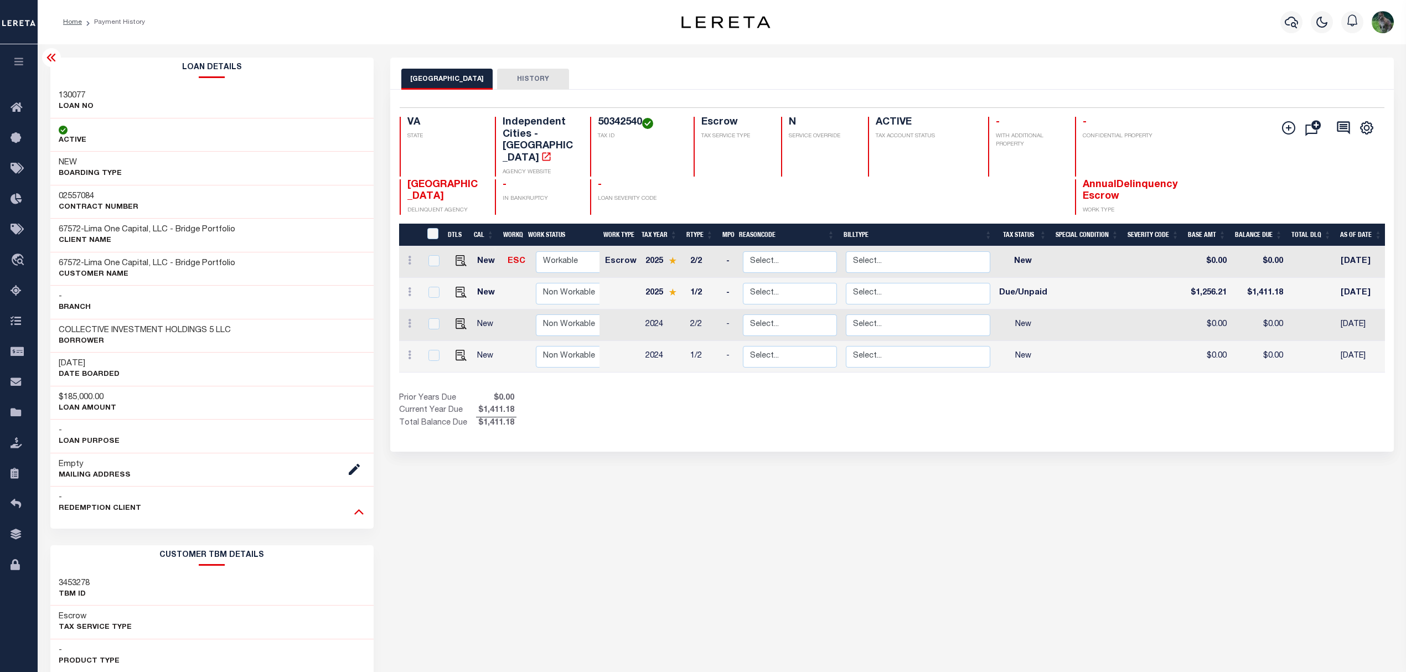
click at [357, 515] on icon at bounding box center [358, 512] width 9 height 6
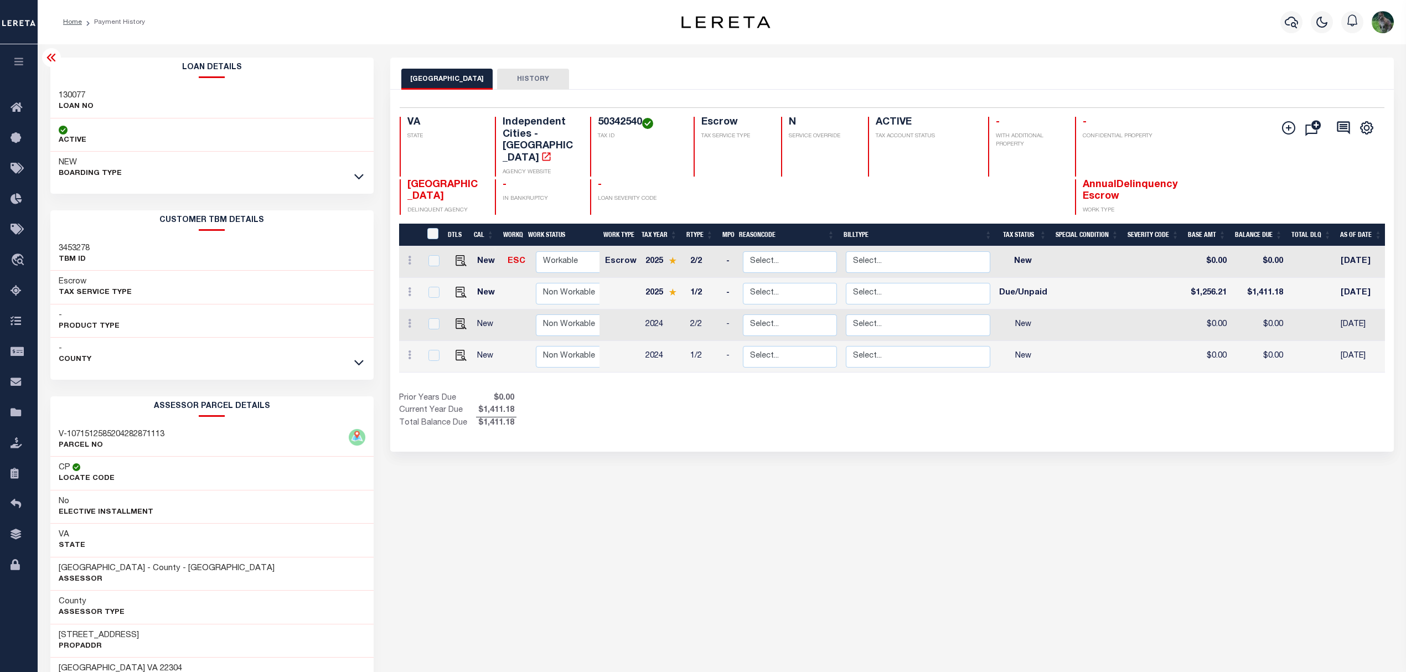
click at [78, 94] on h3 "130077" at bounding box center [76, 95] width 35 height 11
copy h3 "130077"
click at [435, 287] on input "checkbox" at bounding box center [433, 292] width 11 height 11
checkbox input "true"
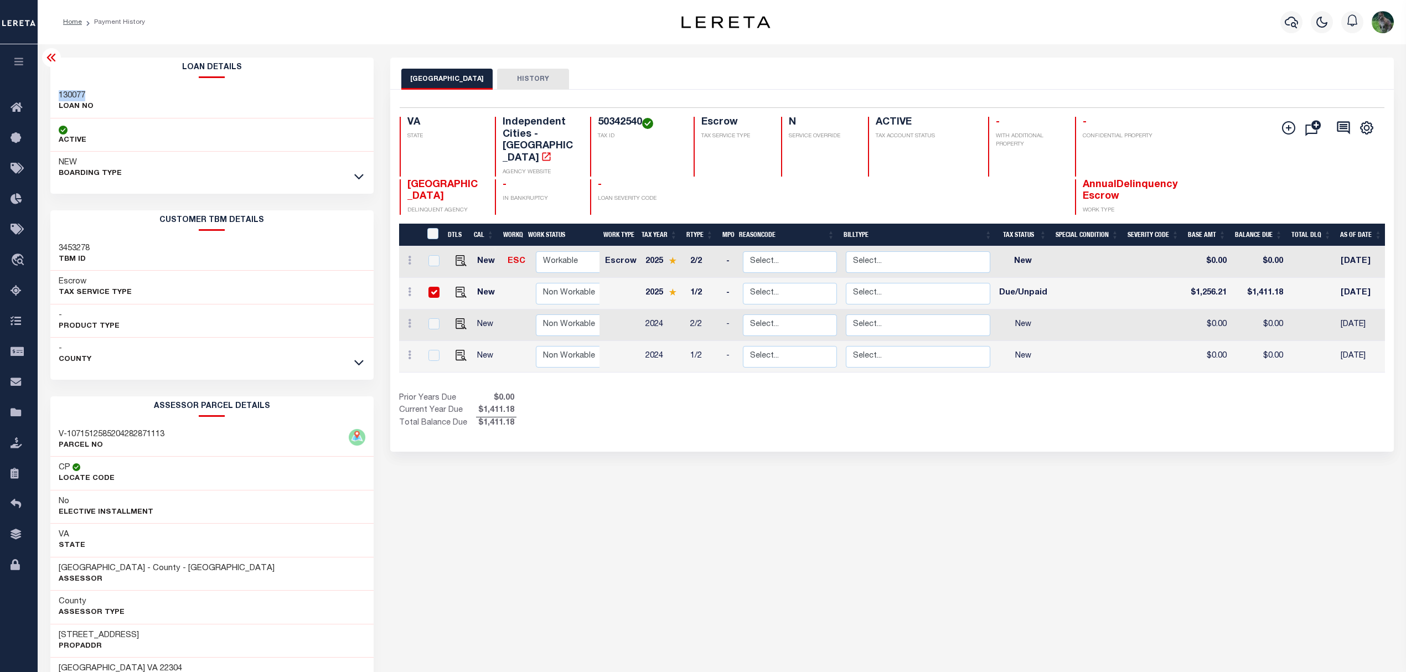
checkbox input "true"
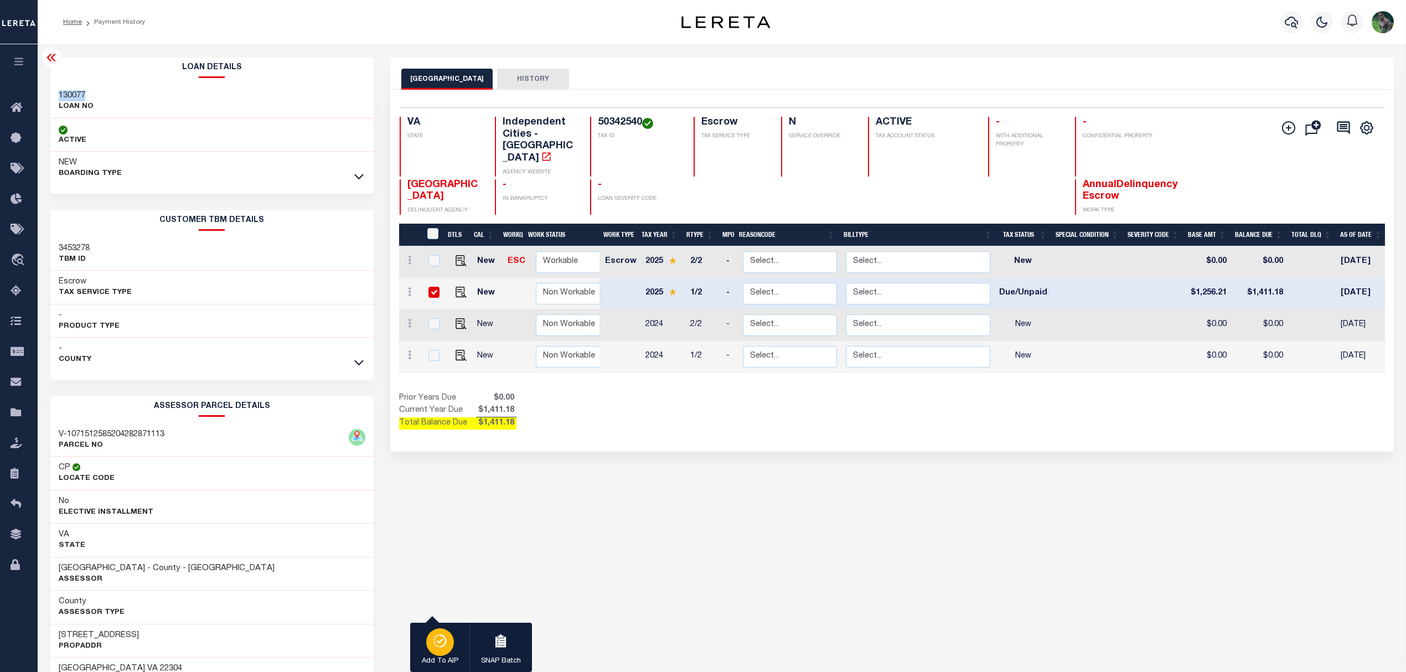
click at [441, 637] on icon "button" at bounding box center [440, 640] width 16 height 13
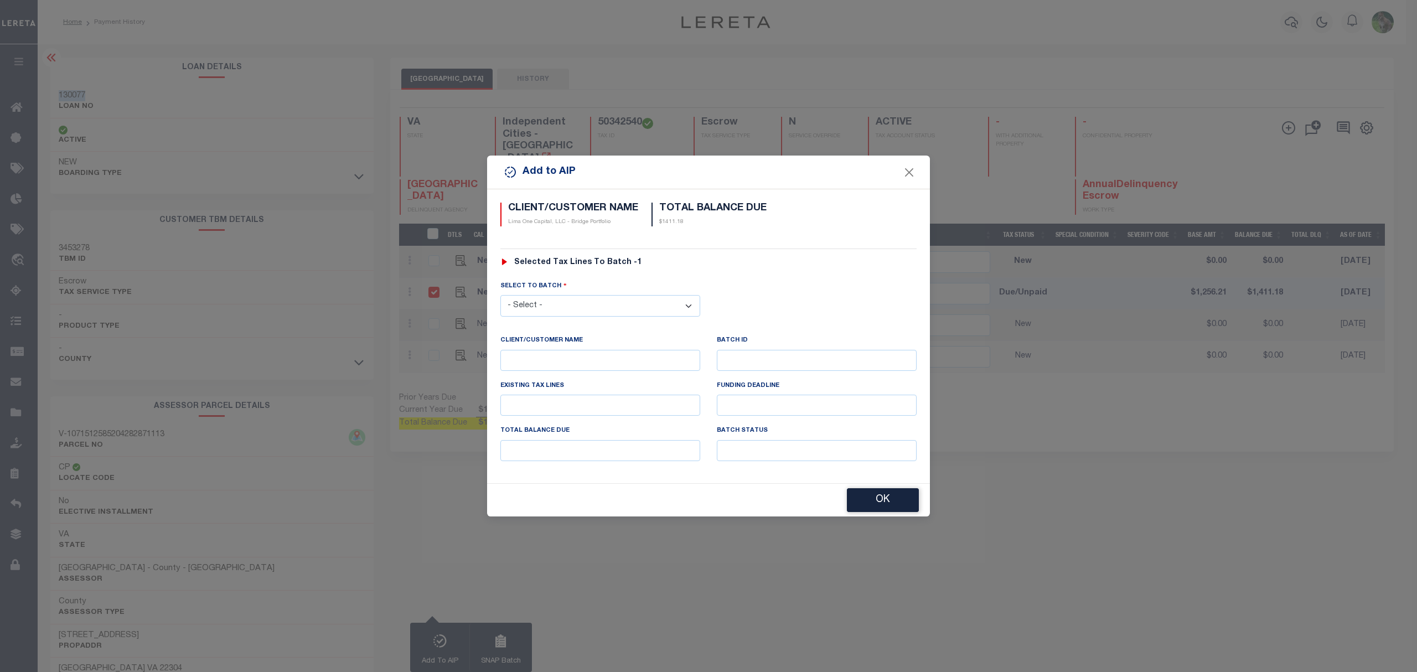
click at [570, 304] on select "- Select - 45201 45888 45889 45890 45928" at bounding box center [600, 306] width 200 height 22
select select "45928"
click at [500, 295] on select "- Select - 45201 45888 45889 45890 45928" at bounding box center [600, 306] width 200 height 22
click at [875, 498] on button "OK" at bounding box center [883, 501] width 72 height 24
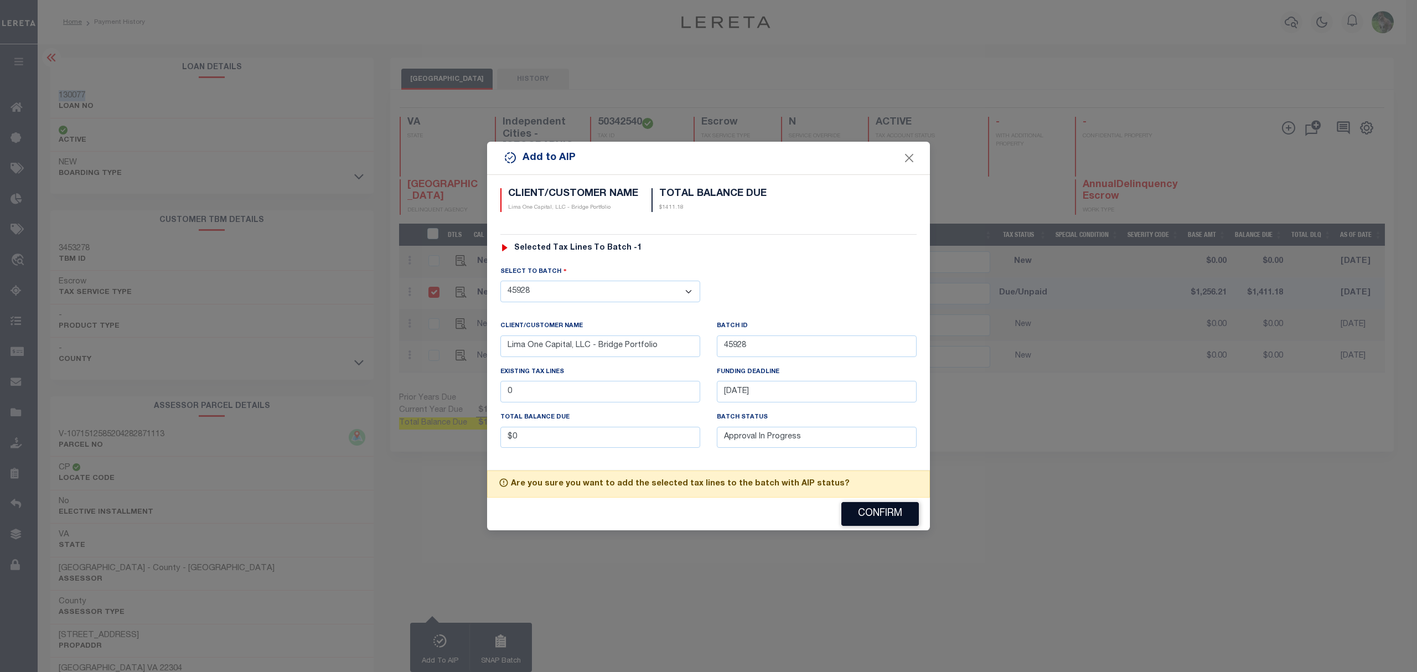
click at [876, 520] on button "Confirm" at bounding box center [880, 514] width 78 height 24
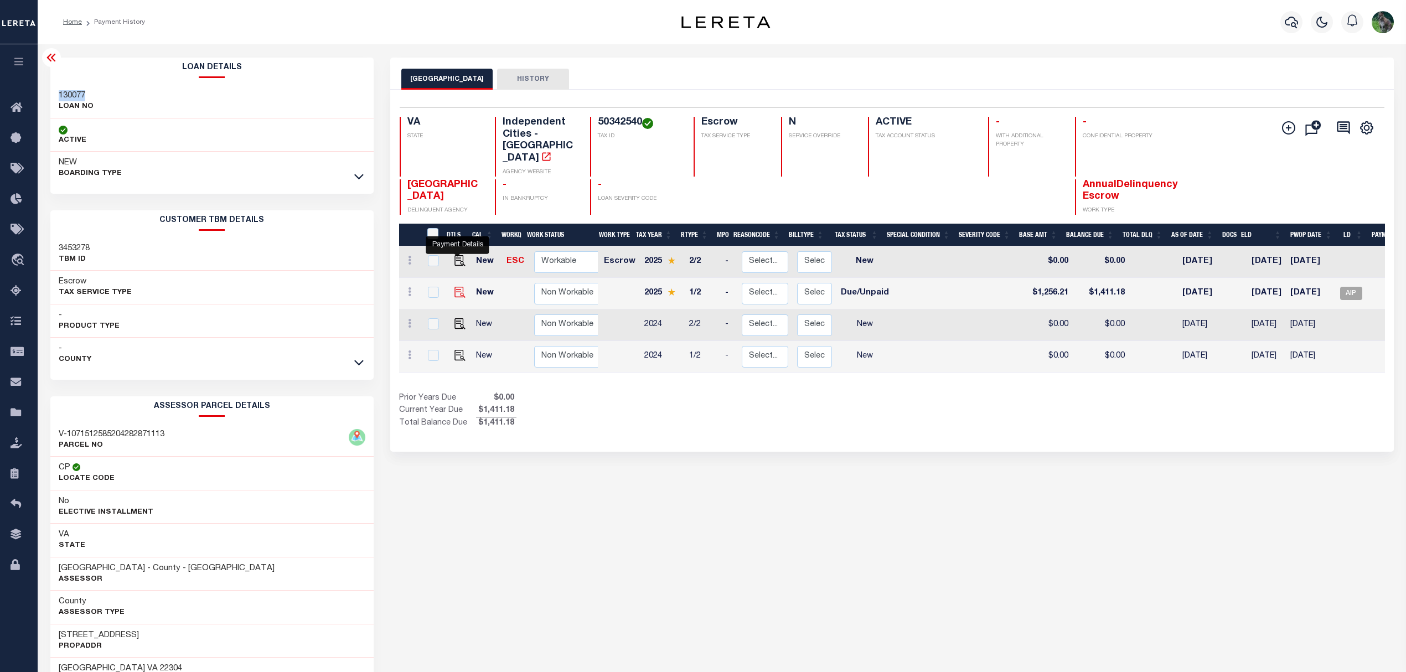
click at [459, 287] on img at bounding box center [460, 292] width 11 height 11
checkbox input "true"
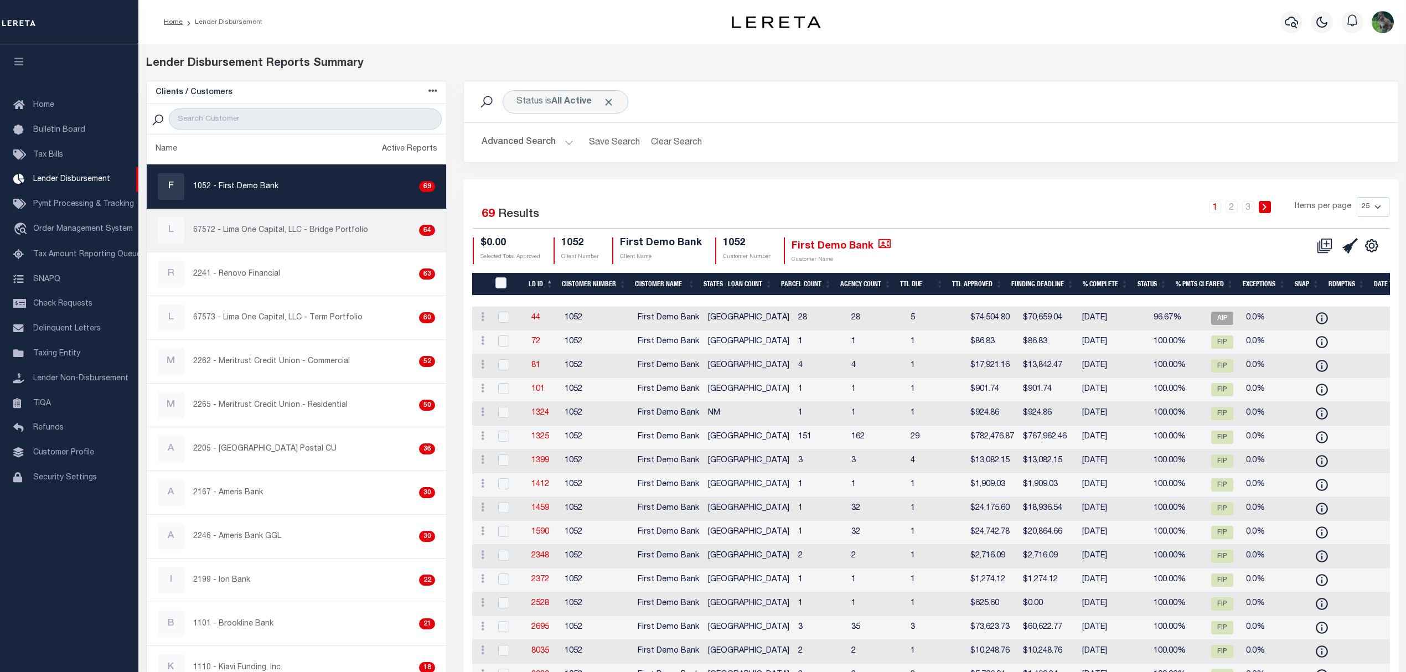
click at [268, 235] on p "67572 - Lima One Capital, LLC - Bridge Portfolio" at bounding box center [280, 231] width 175 height 12
checkbox input "true"
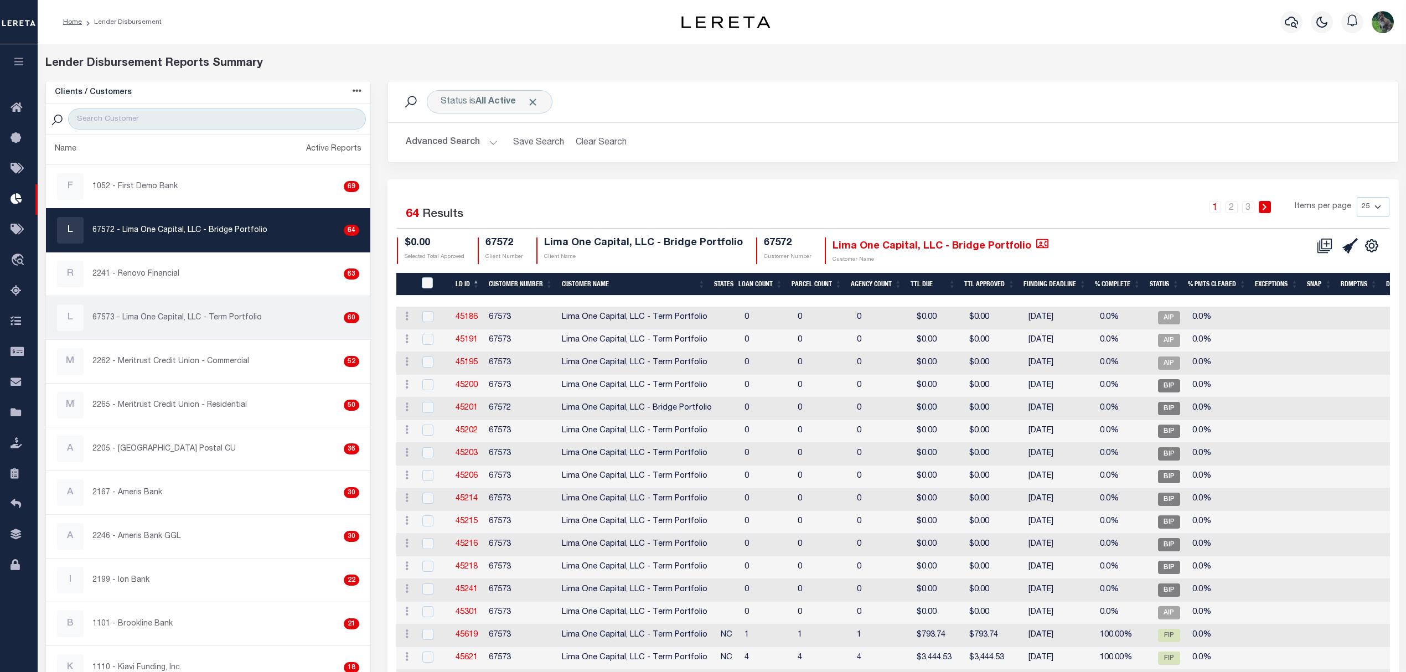
click at [259, 316] on div "L 67573 - Lima One Capital, LLC - Term Portfolio 60" at bounding box center [208, 317] width 303 height 27
checkbox input "true"
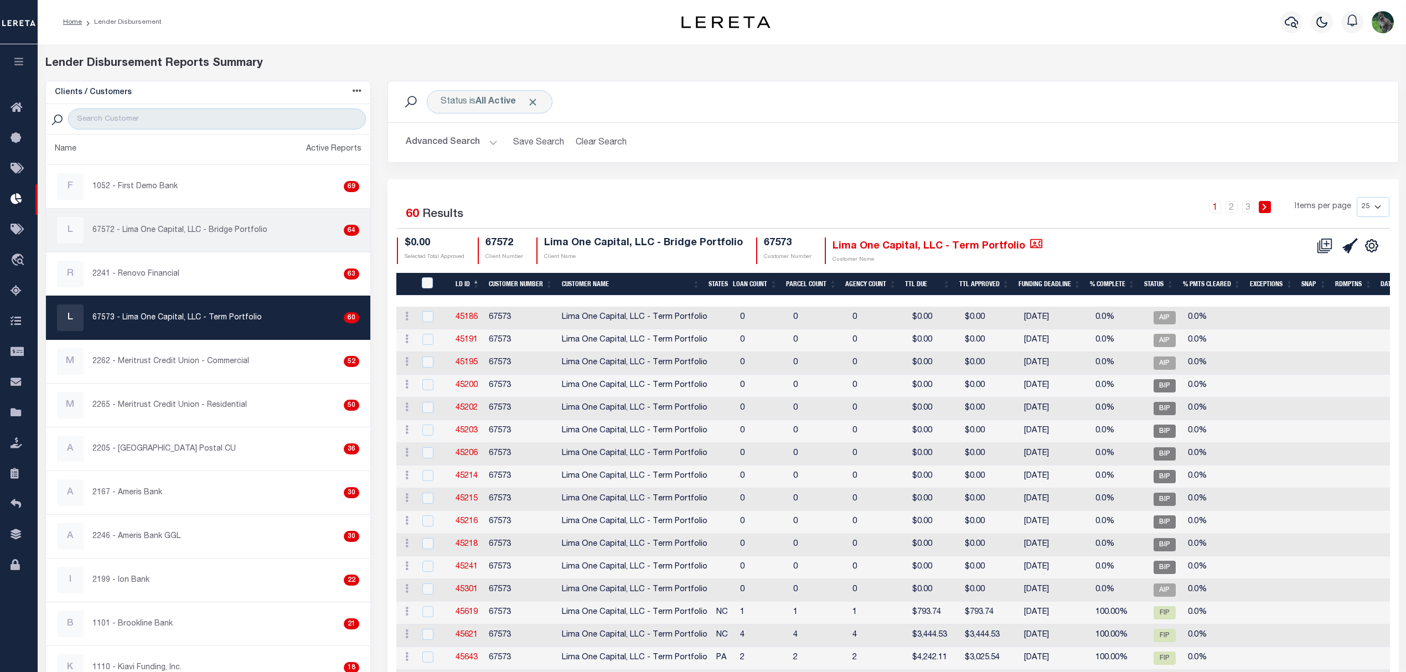
click at [248, 229] on p "67572 - Lima One Capital, LLC - Bridge Portfolio" at bounding box center [179, 231] width 175 height 12
checkbox input "true"
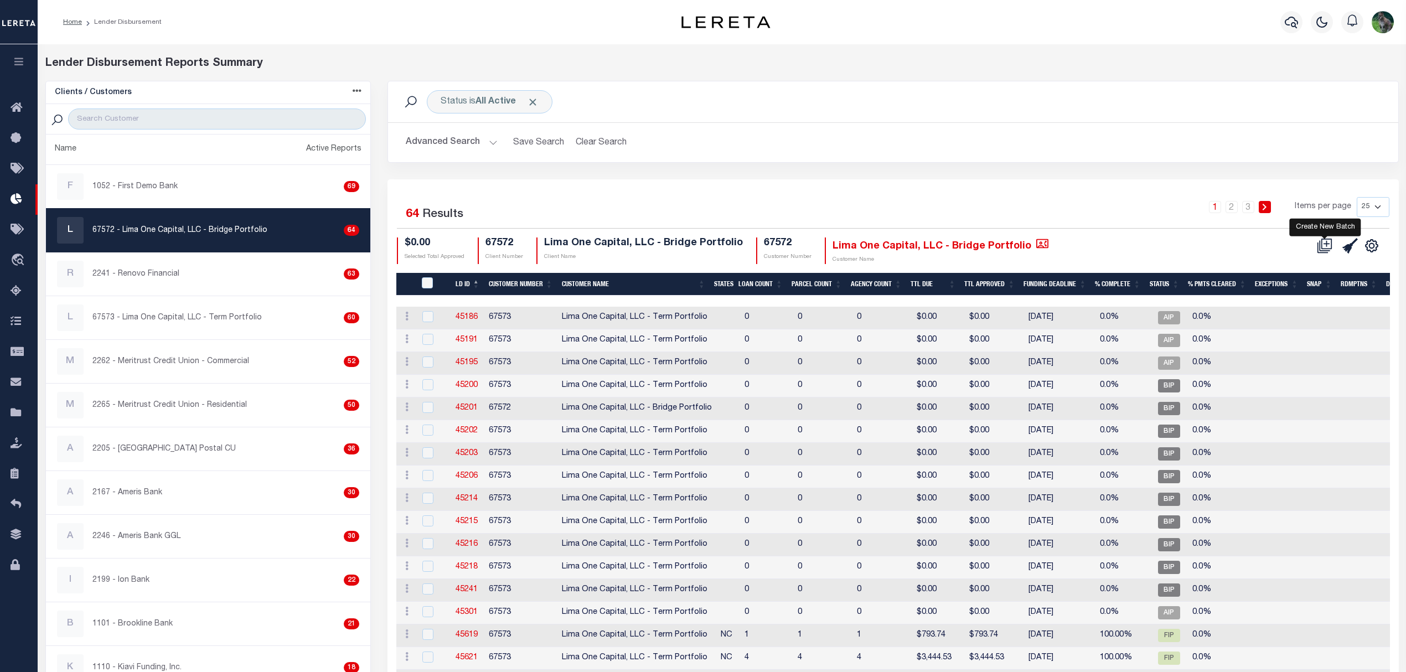
click at [1325, 244] on icon "" at bounding box center [1325, 246] width 16 height 16
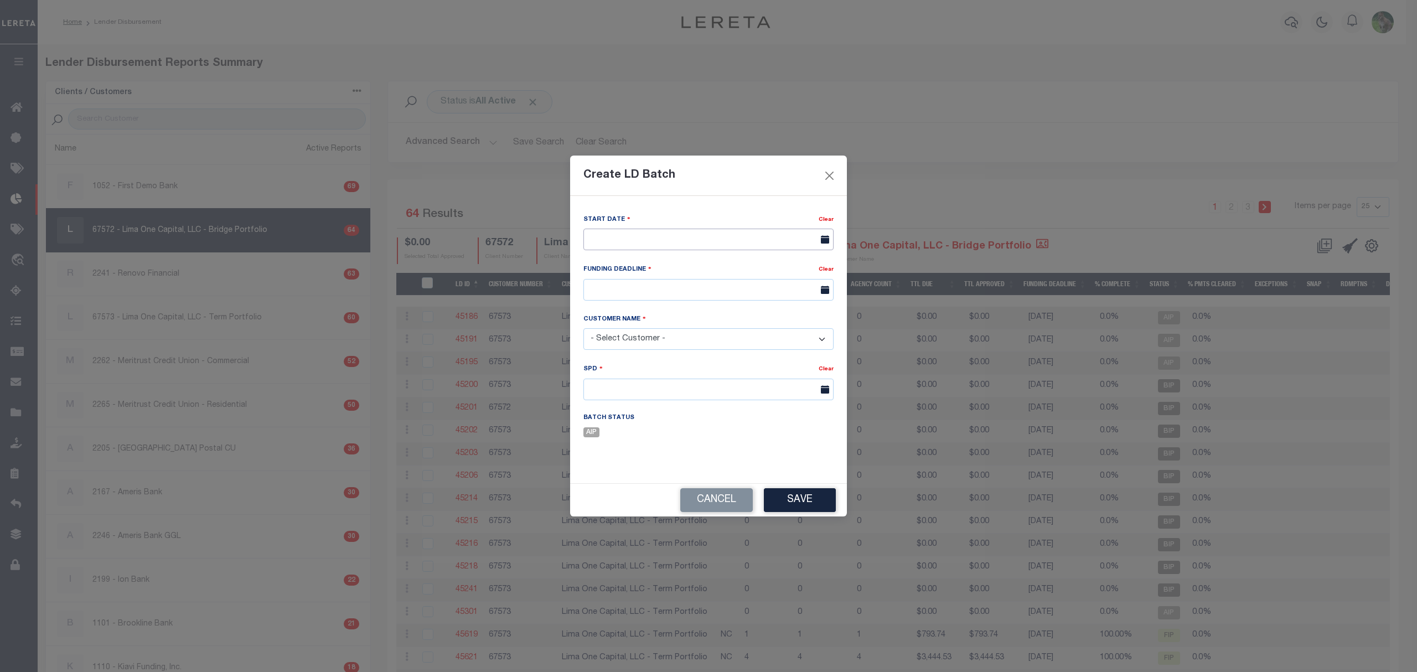
click at [647, 237] on input "text" at bounding box center [708, 240] width 250 height 22
click at [696, 384] on span "28" at bounding box center [693, 387] width 22 height 22
type input "[DATE]"
click at [683, 290] on input "text" at bounding box center [708, 290] width 250 height 22
click at [741, 317] on icon at bounding box center [745, 316] width 8 height 8
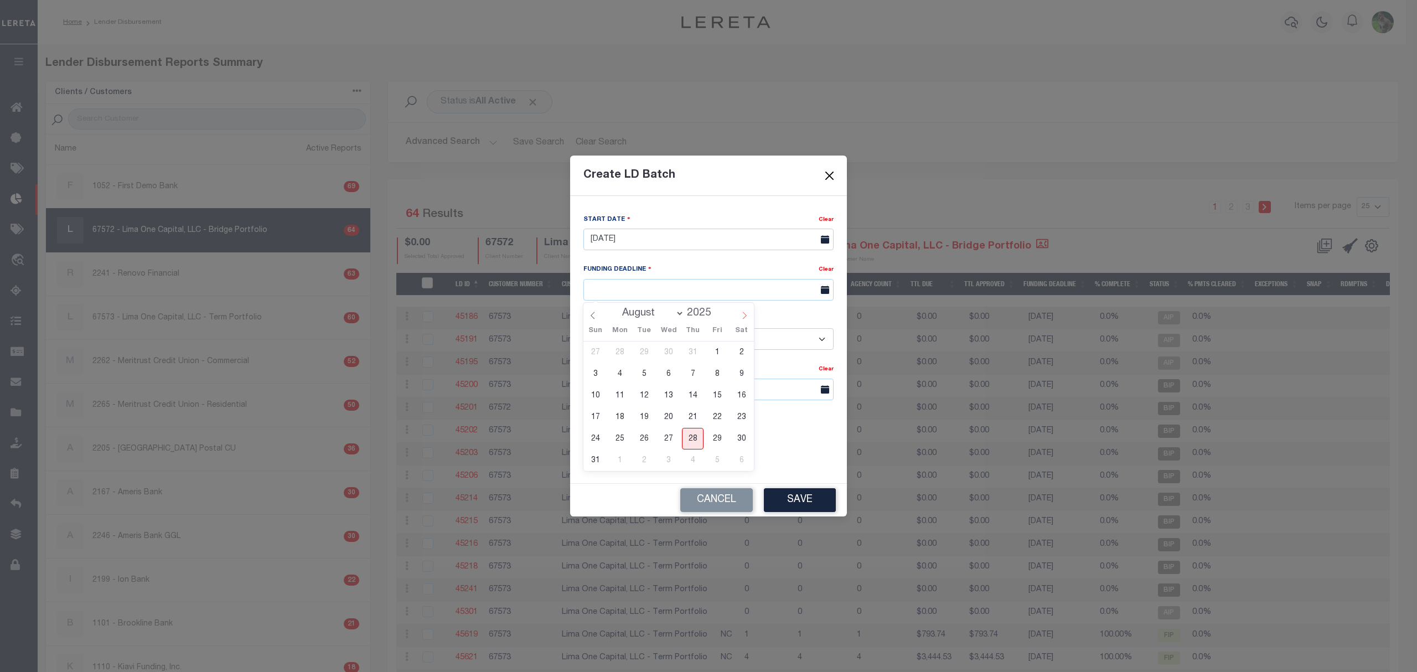
select select "8"
click at [708, 353] on span "5" at bounding box center [717, 353] width 22 height 22
type input "09/05/25"
click at [674, 338] on select "- Select Customer - Accumatch - Refunds All In Credit Union Amarillo National B…" at bounding box center [708, 339] width 250 height 22
select select "2284"
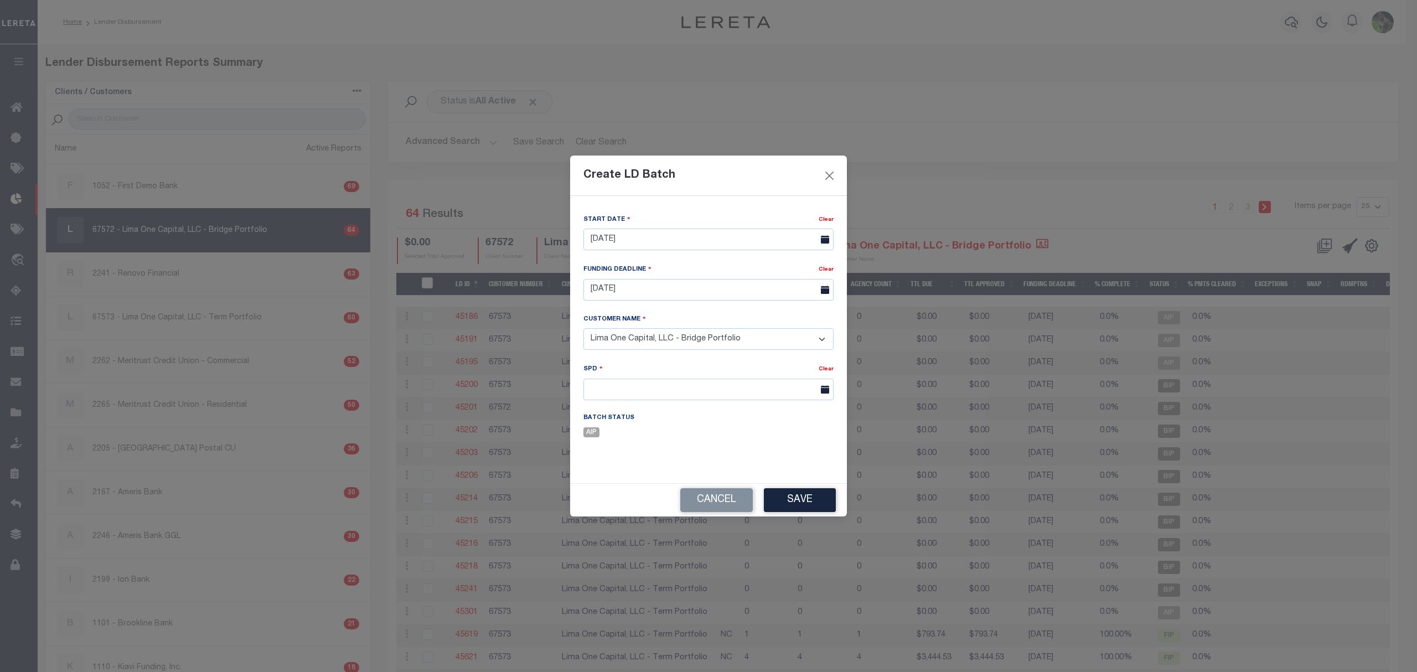
click at [583, 329] on select "- Select Customer - Accumatch - Refunds All In Credit Union Amarillo National B…" at bounding box center [708, 339] width 250 height 22
click at [624, 393] on input "text" at bounding box center [708, 390] width 250 height 22
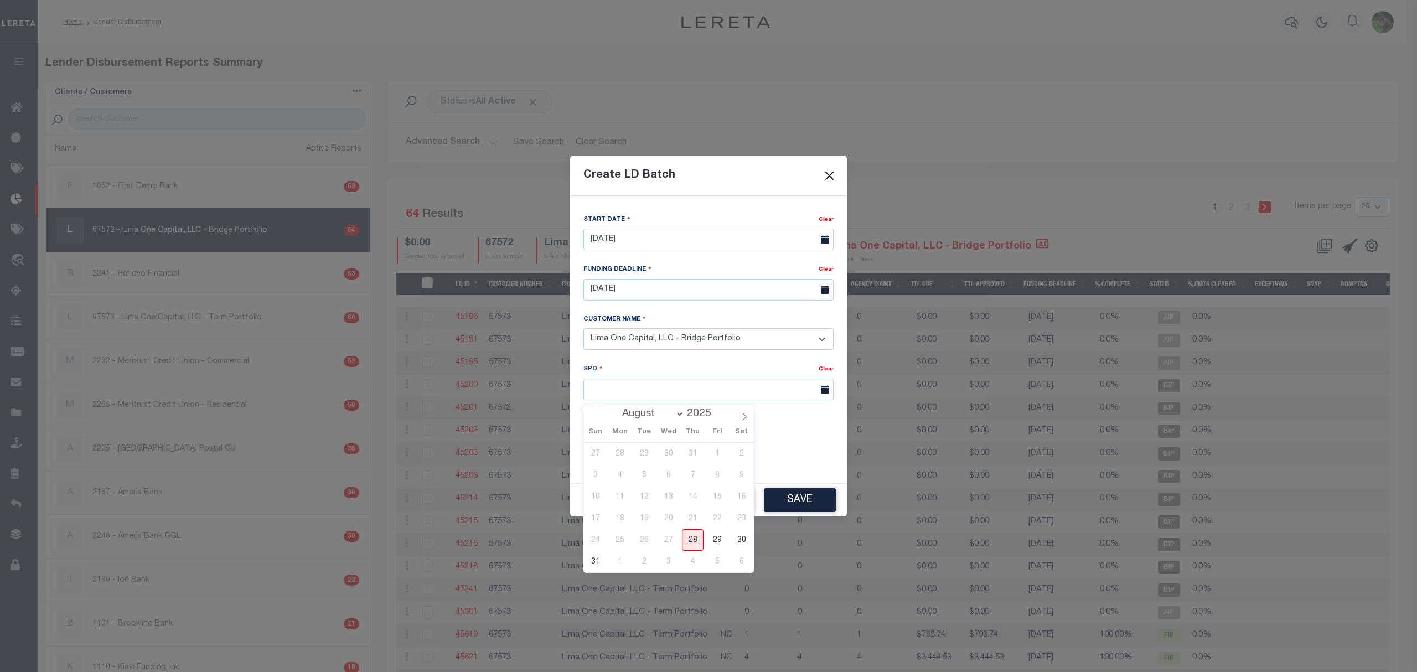
click at [747, 423] on div "Sun Mon Tue Wed Thu Fri Sat" at bounding box center [668, 433] width 171 height 20
click at [742, 416] on icon at bounding box center [745, 417] width 8 height 8
select select "8"
click at [624, 472] on span "8" at bounding box center [620, 475] width 22 height 22
type input "09/08/2025"
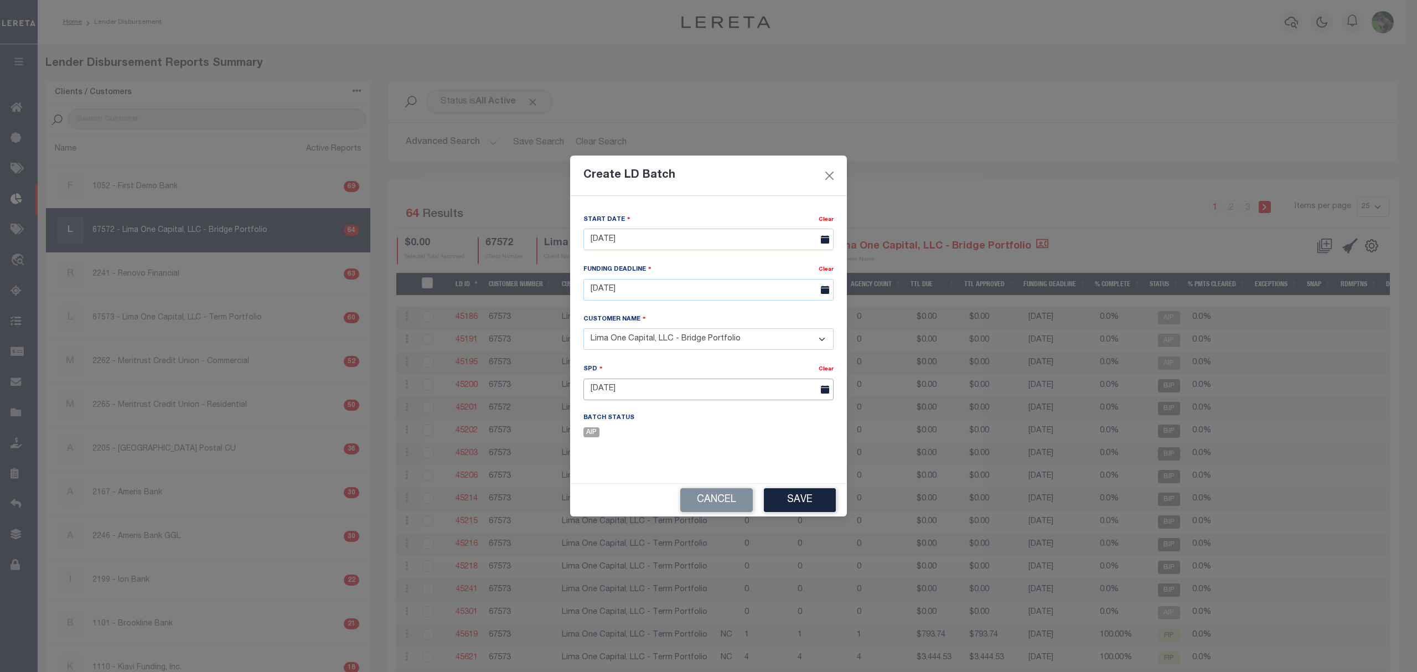
click at [717, 394] on input "09/08/2025" at bounding box center [708, 390] width 250 height 22
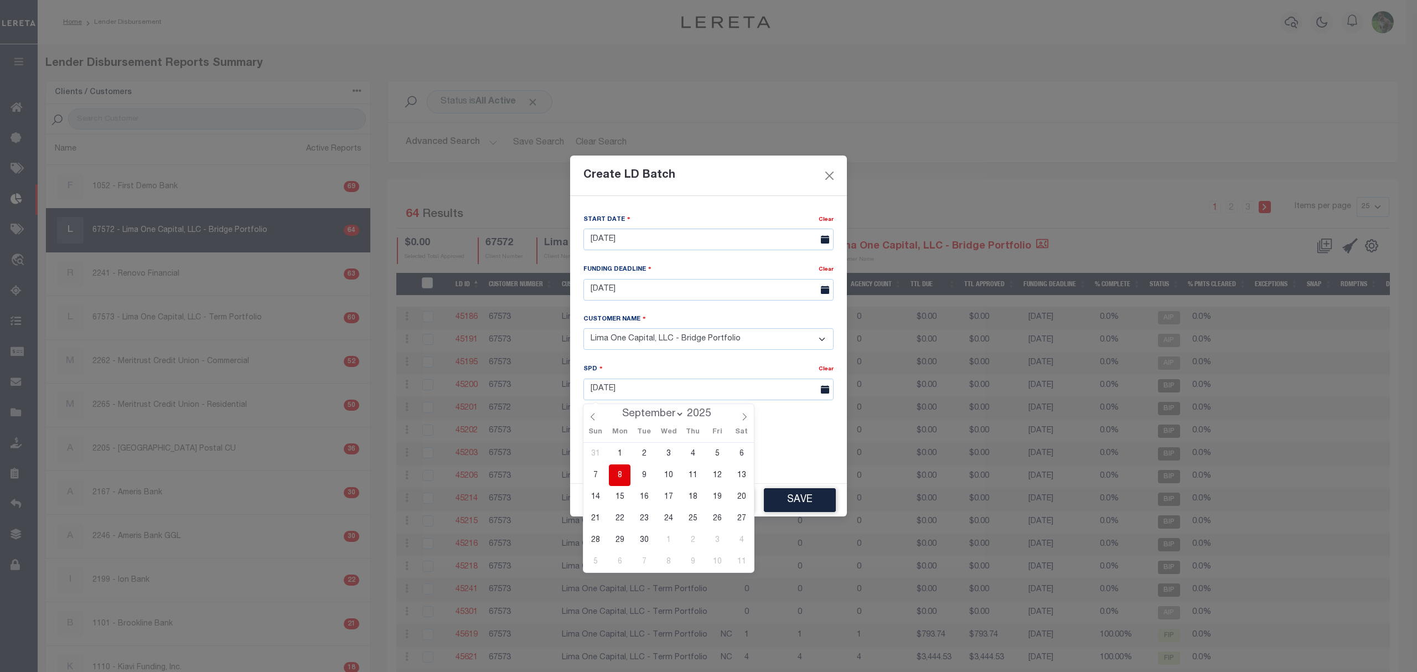
click at [784, 498] on button "Save" at bounding box center [800, 500] width 72 height 24
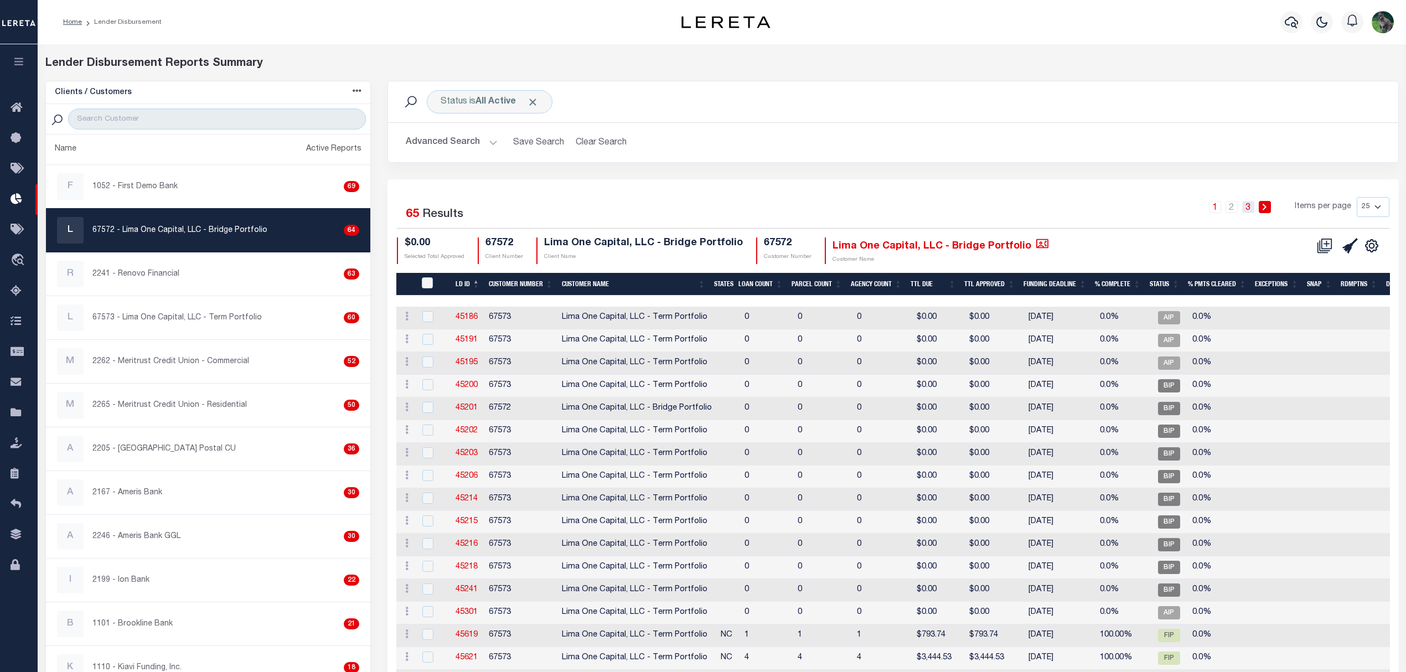
click at [1245, 206] on link "3" at bounding box center [1248, 207] width 12 height 12
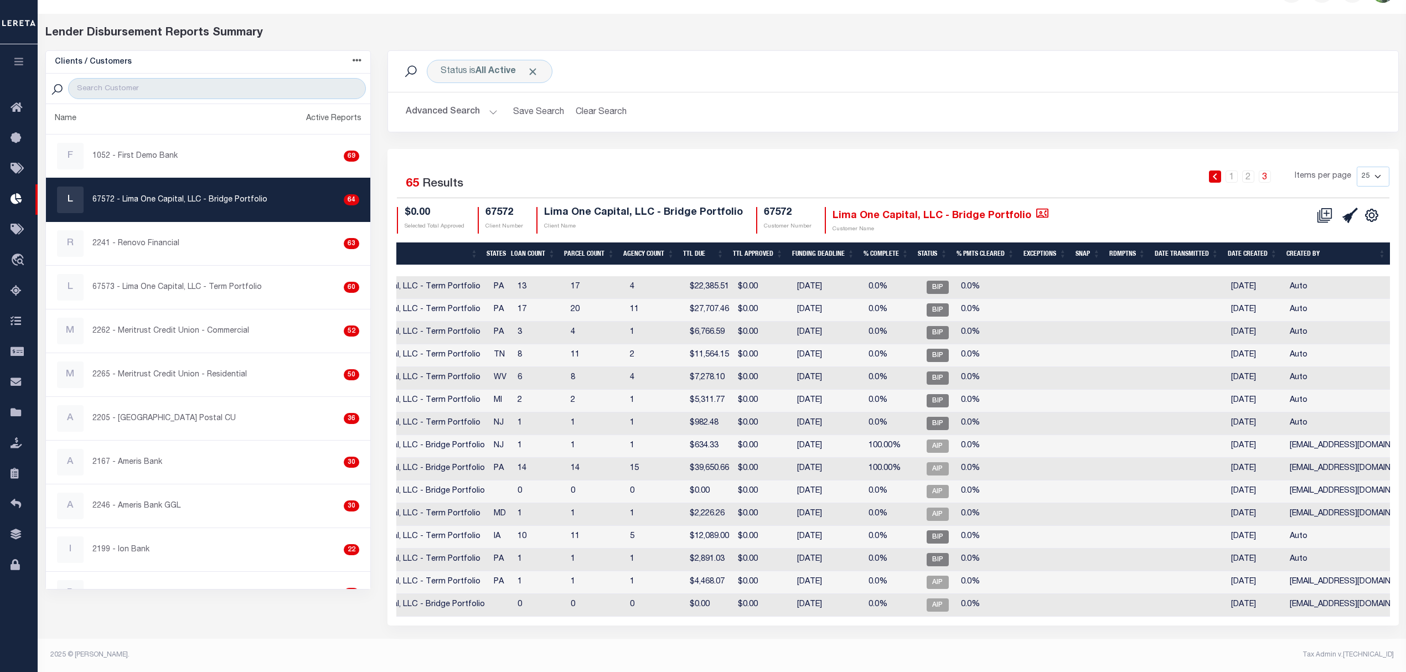
scroll to position [0, 30]
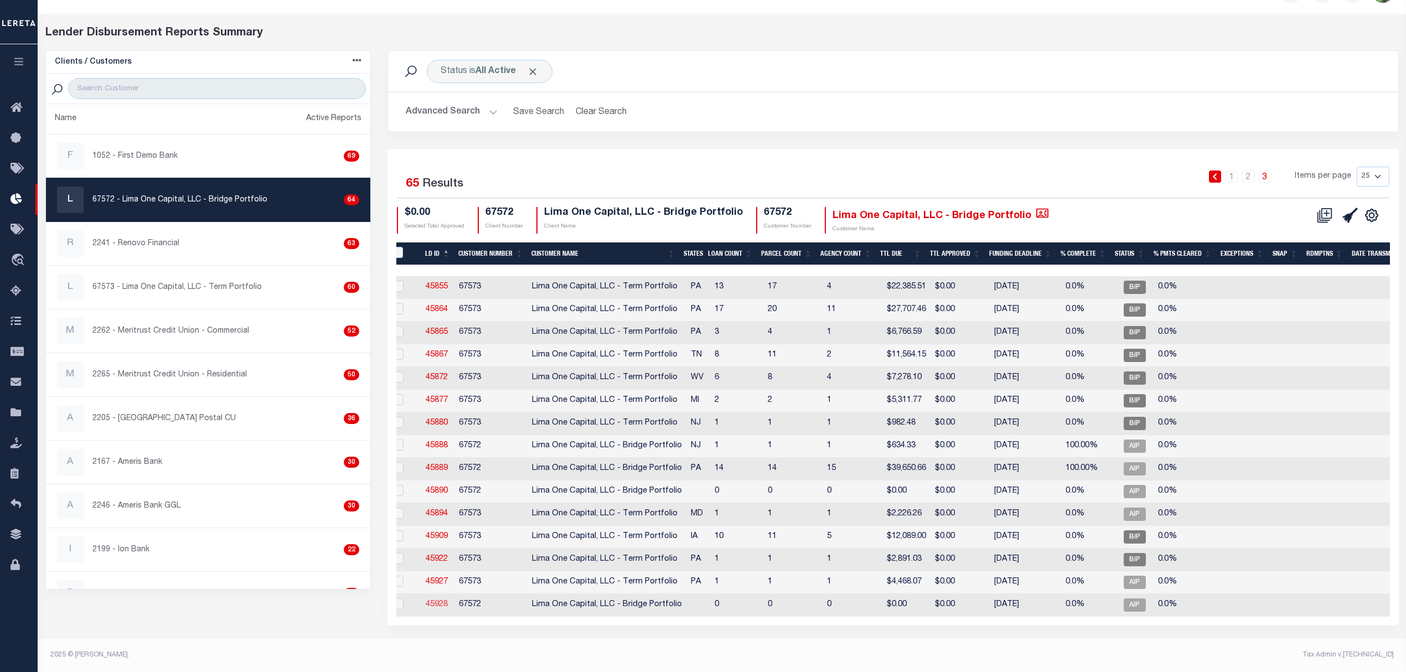
click at [437, 601] on link "45928" at bounding box center [437, 605] width 22 height 8
checkbox input "true"
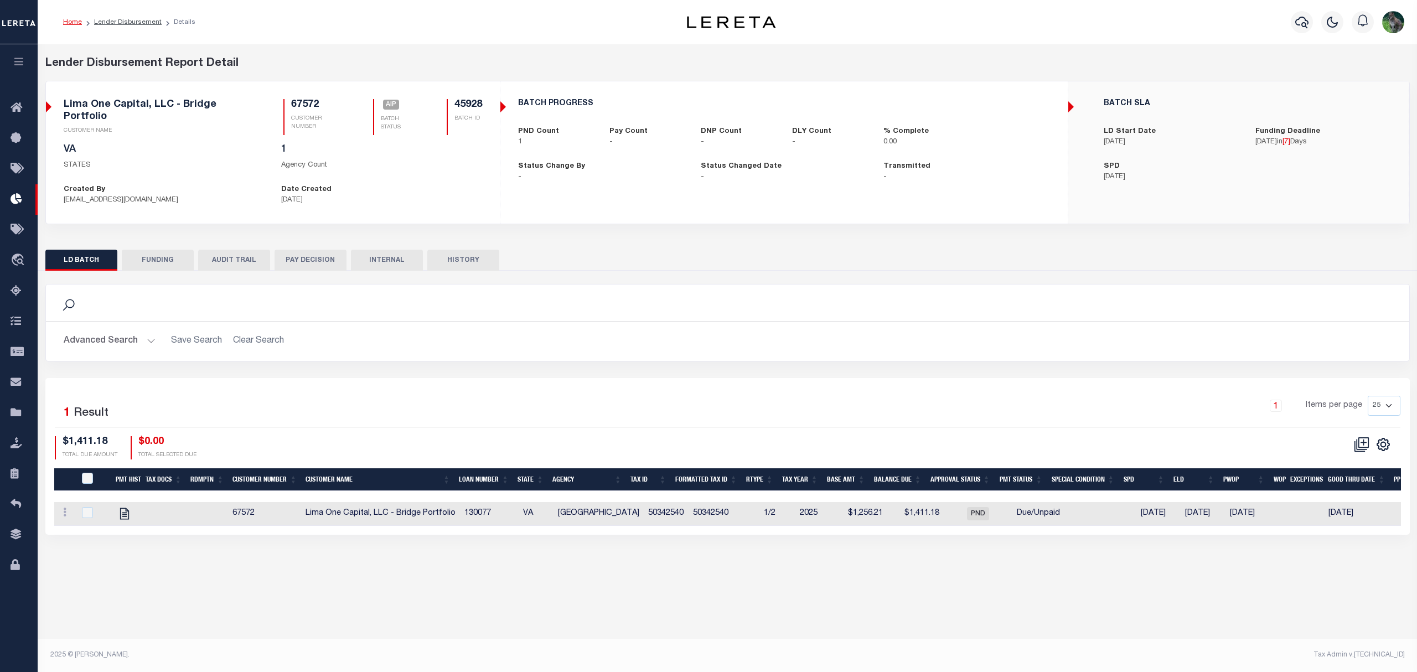
click at [474, 102] on h5 "45928" at bounding box center [469, 105] width 28 height 12
copy h5 "45928"
click at [753, 271] on div "Search Advanced Search Save Search Clear Search 1" at bounding box center [727, 403] width 1365 height 264
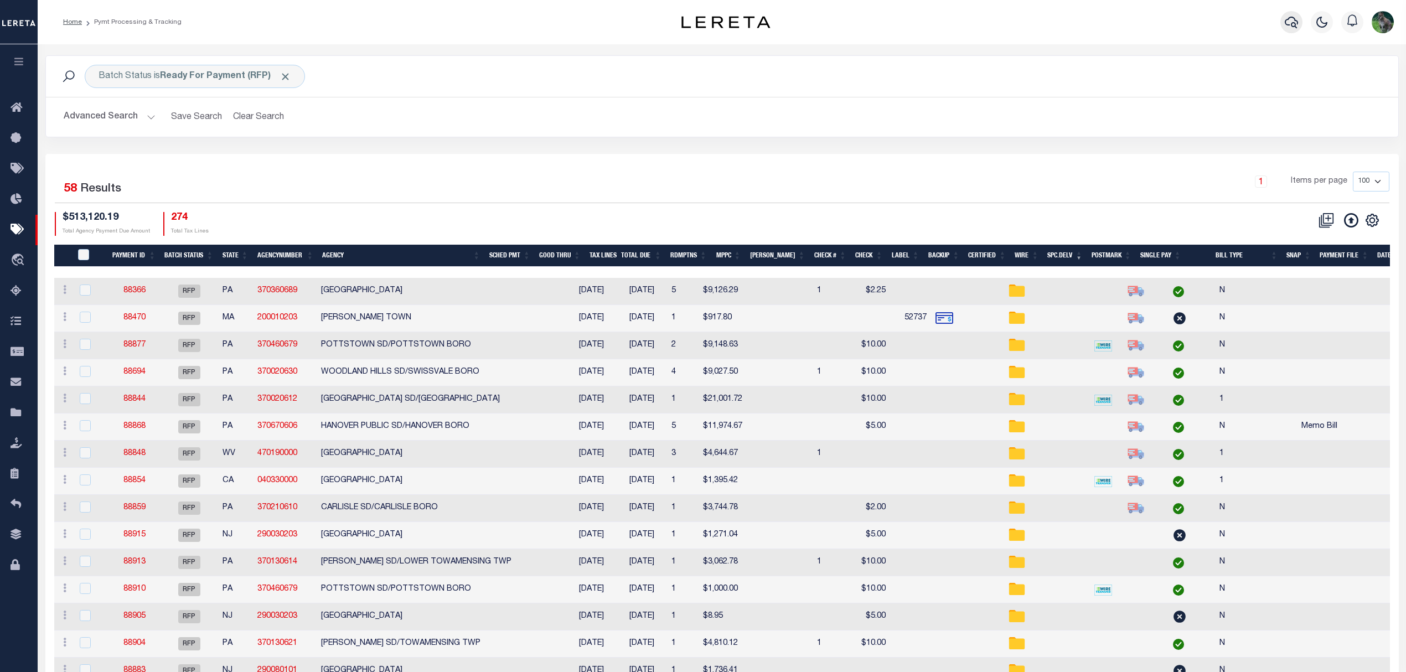
click at [1285, 24] on icon "button" at bounding box center [1291, 23] width 13 height 12
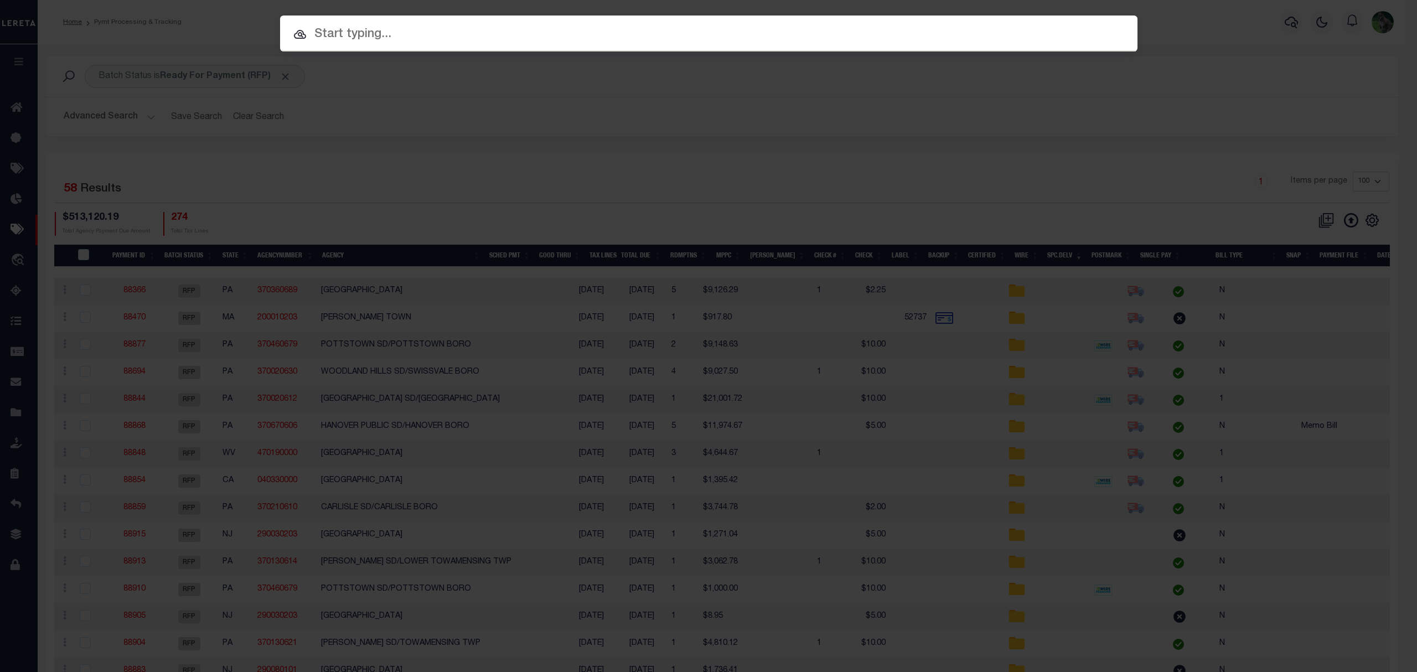
paste input "130077"
type input "130077"
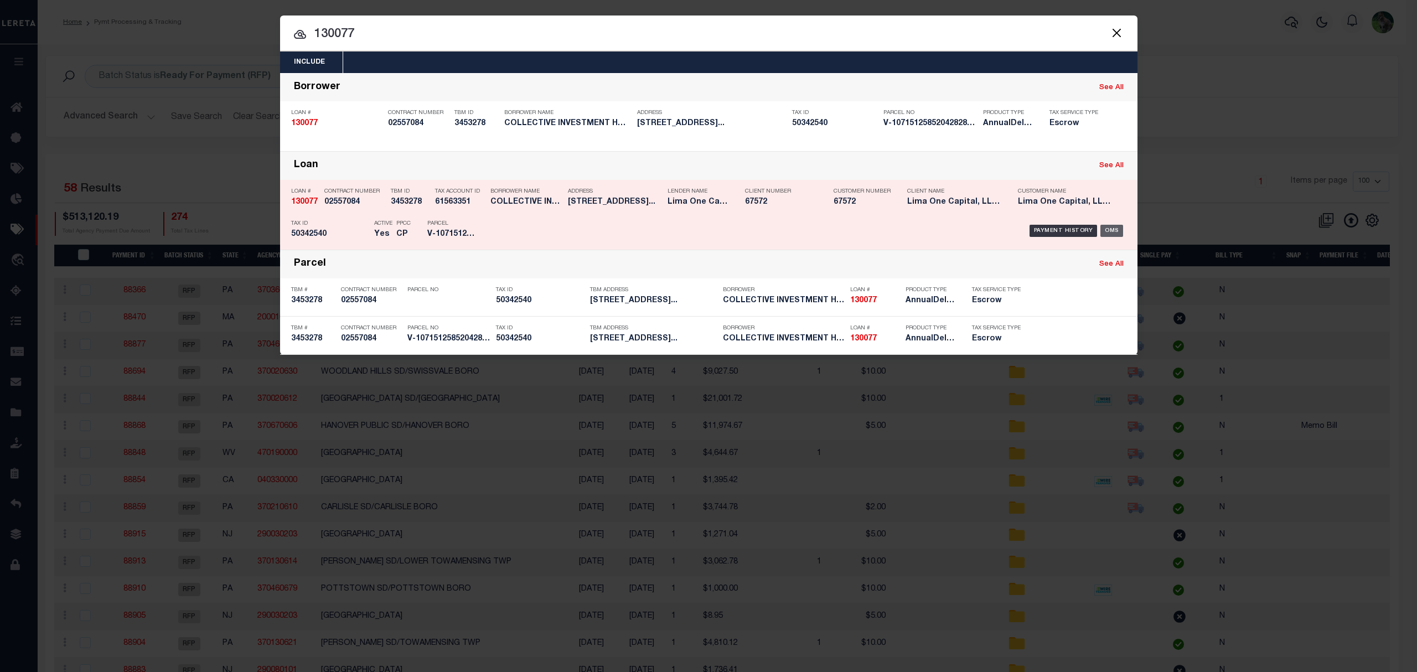
click at [1106, 227] on div "OMS" at bounding box center [1112, 231] width 23 height 12
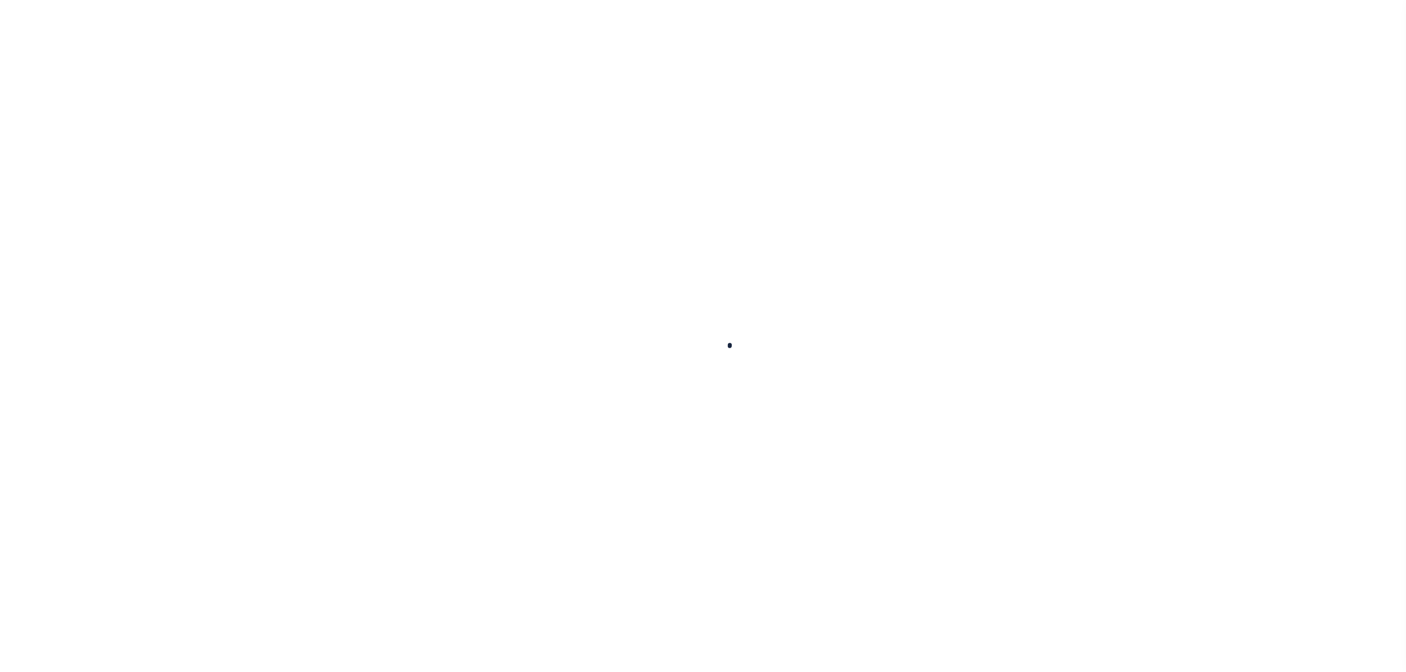
select select "Escrow"
select select "DUE"
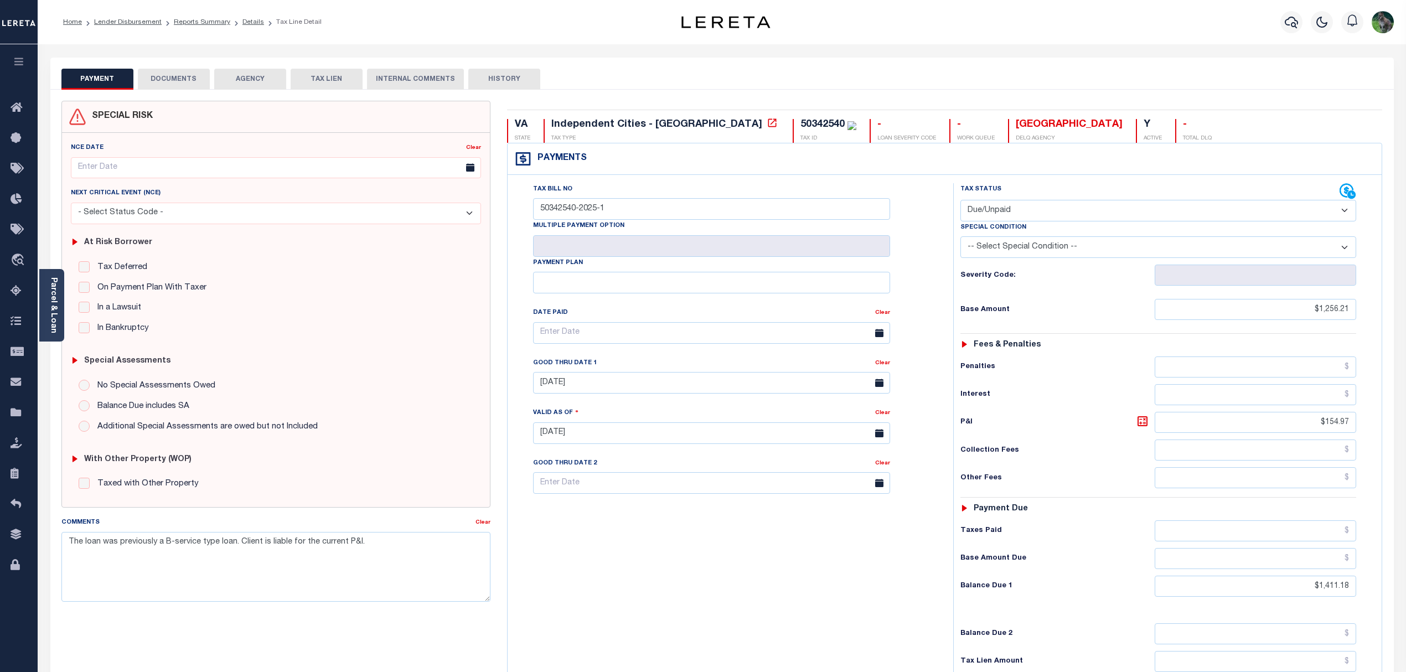
click at [184, 86] on button "DOCUMENTS" at bounding box center [174, 79] width 72 height 21
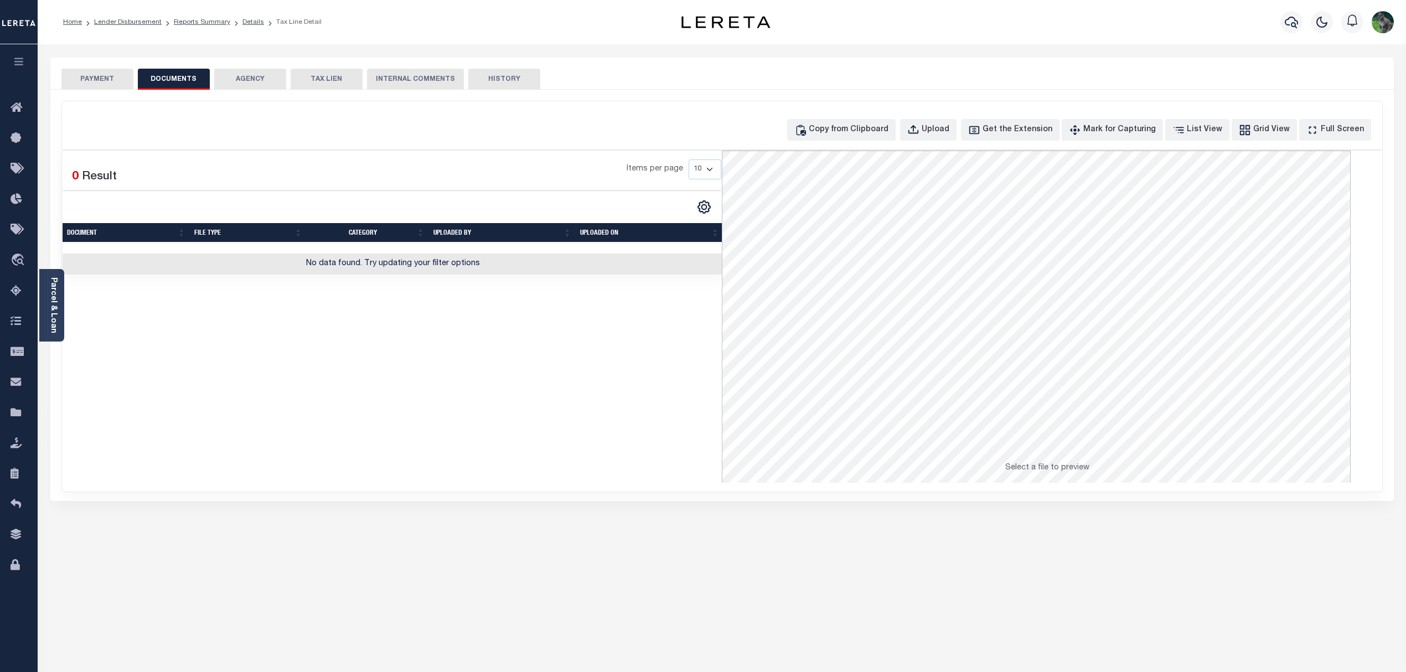
click at [96, 81] on button "PAYMENT" at bounding box center [97, 79] width 72 height 21
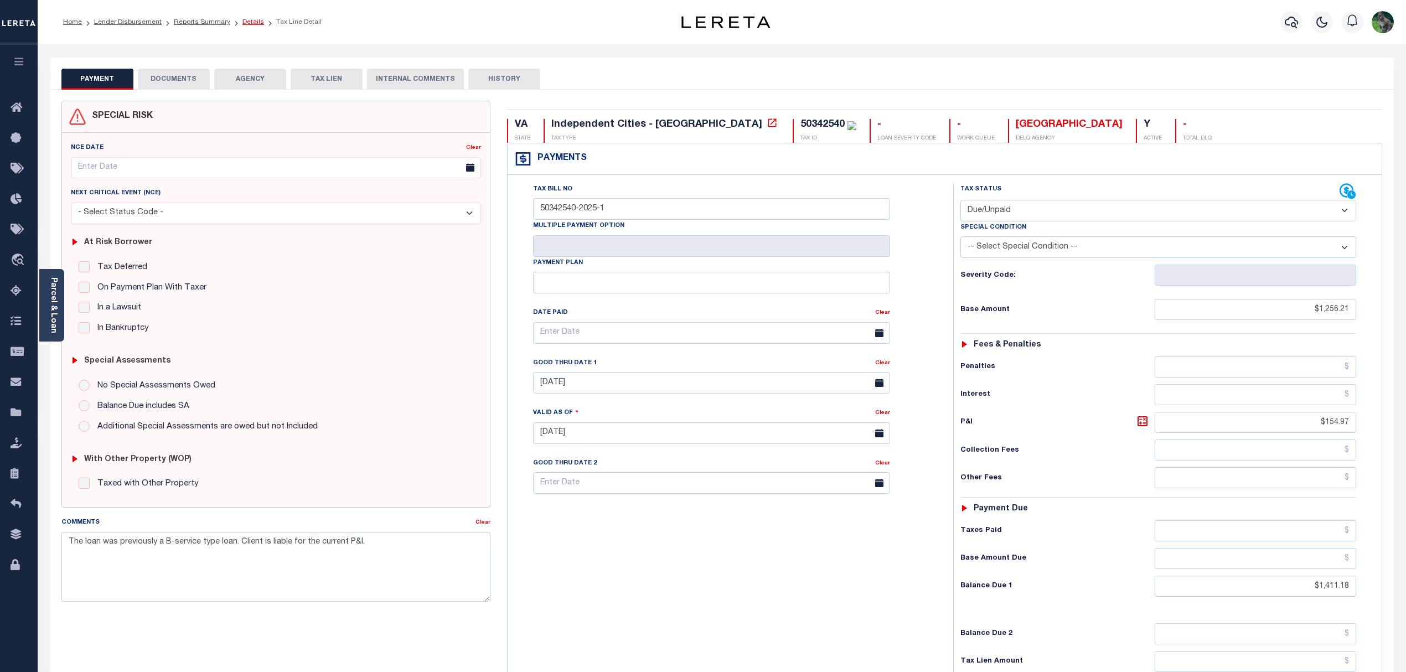
click at [253, 20] on link "Details" at bounding box center [253, 22] width 22 height 7
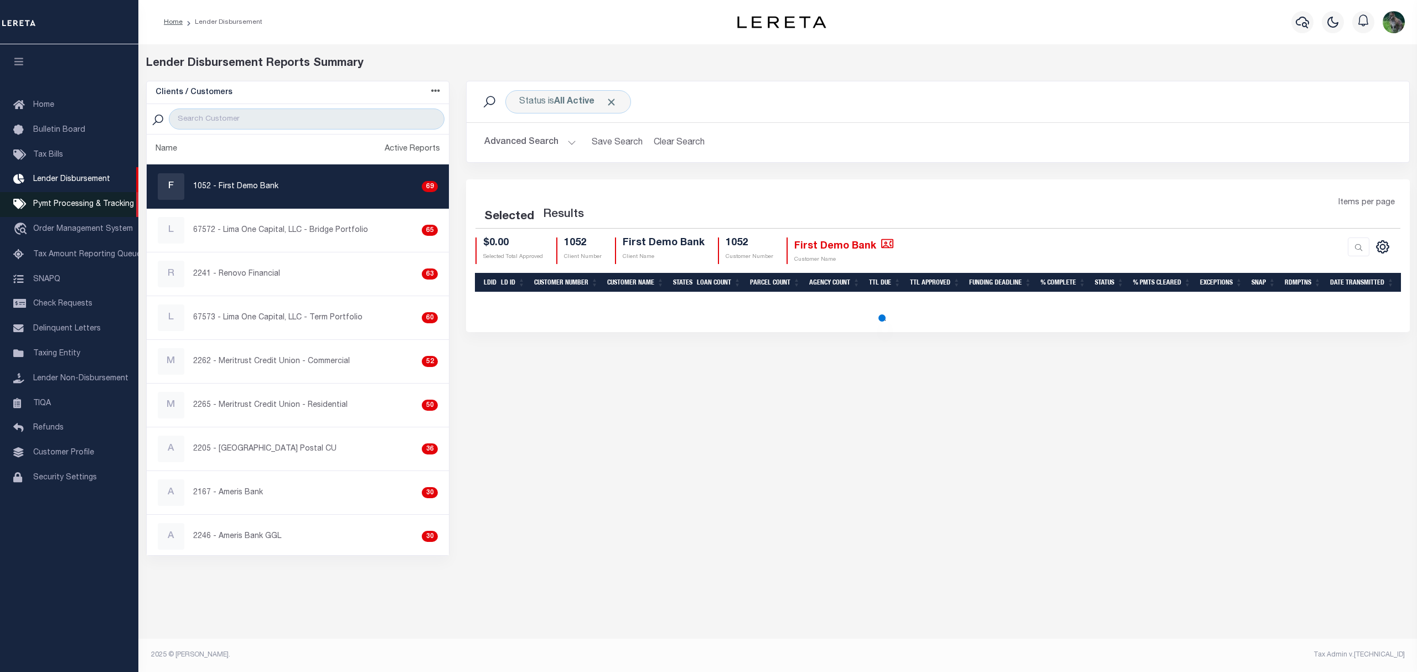
click at [65, 200] on link "Pymt Processing & Tracking" at bounding box center [69, 204] width 138 height 25
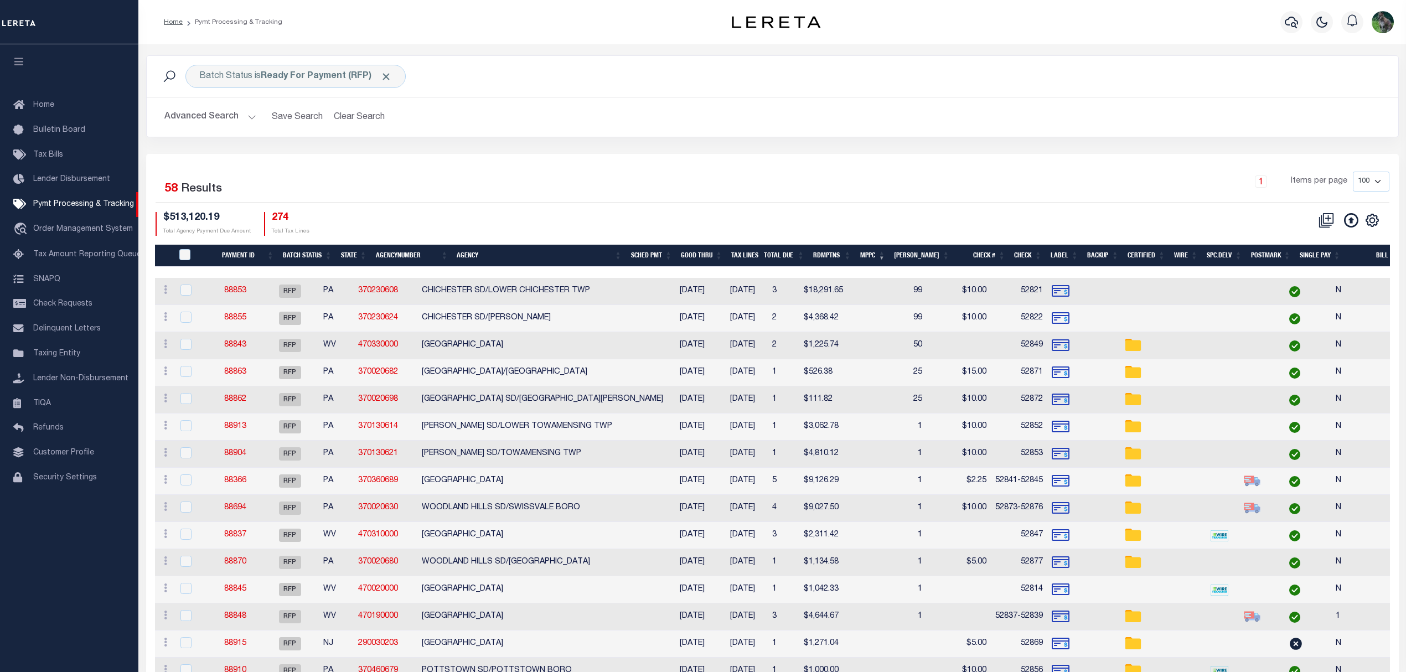
click at [552, 215] on div "$513,120.19 Total Agency Payment Due Amount 274 Total Tax Lines" at bounding box center [464, 224] width 617 height 24
click at [359, 121] on button "Clear Search" at bounding box center [359, 117] width 60 height 22
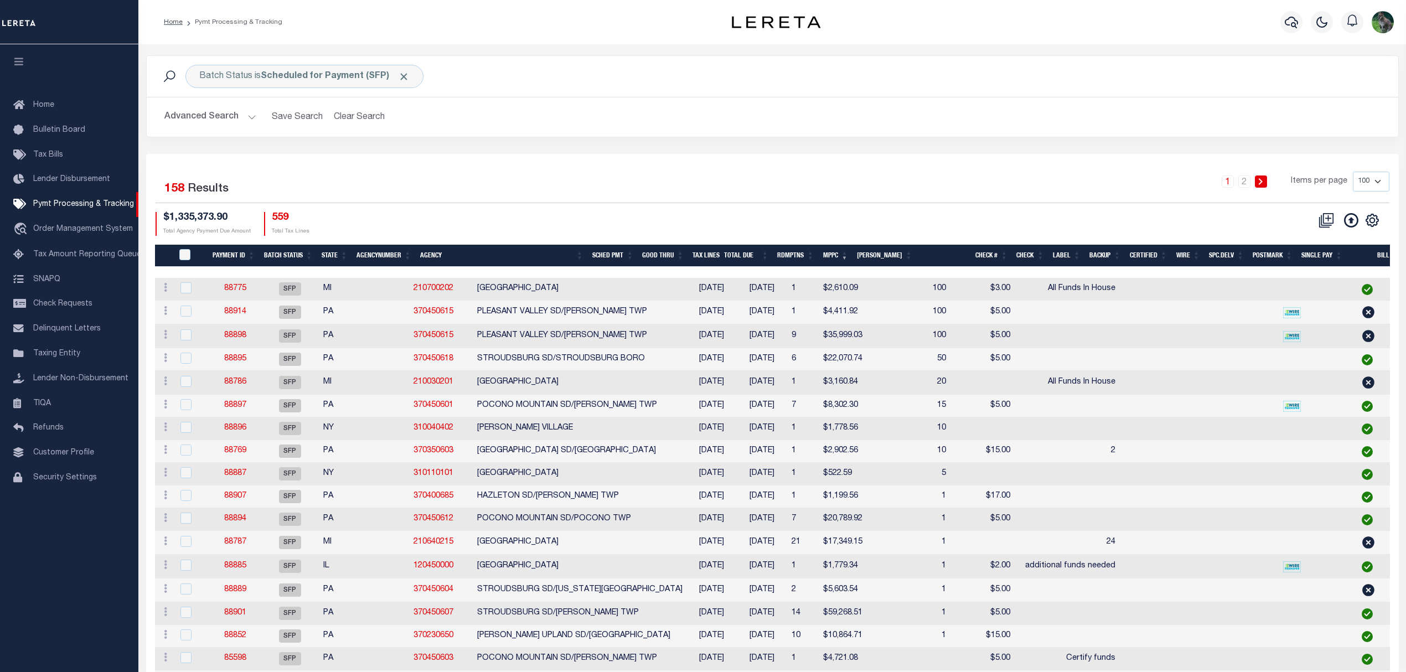
click at [815, 115] on h2 "Advanced Search Save Search Clear Search" at bounding box center [773, 117] width 1234 height 22
click at [260, 71] on div "Batch Status is Scheduled for Payment (SFP)" at bounding box center [304, 76] width 238 height 23
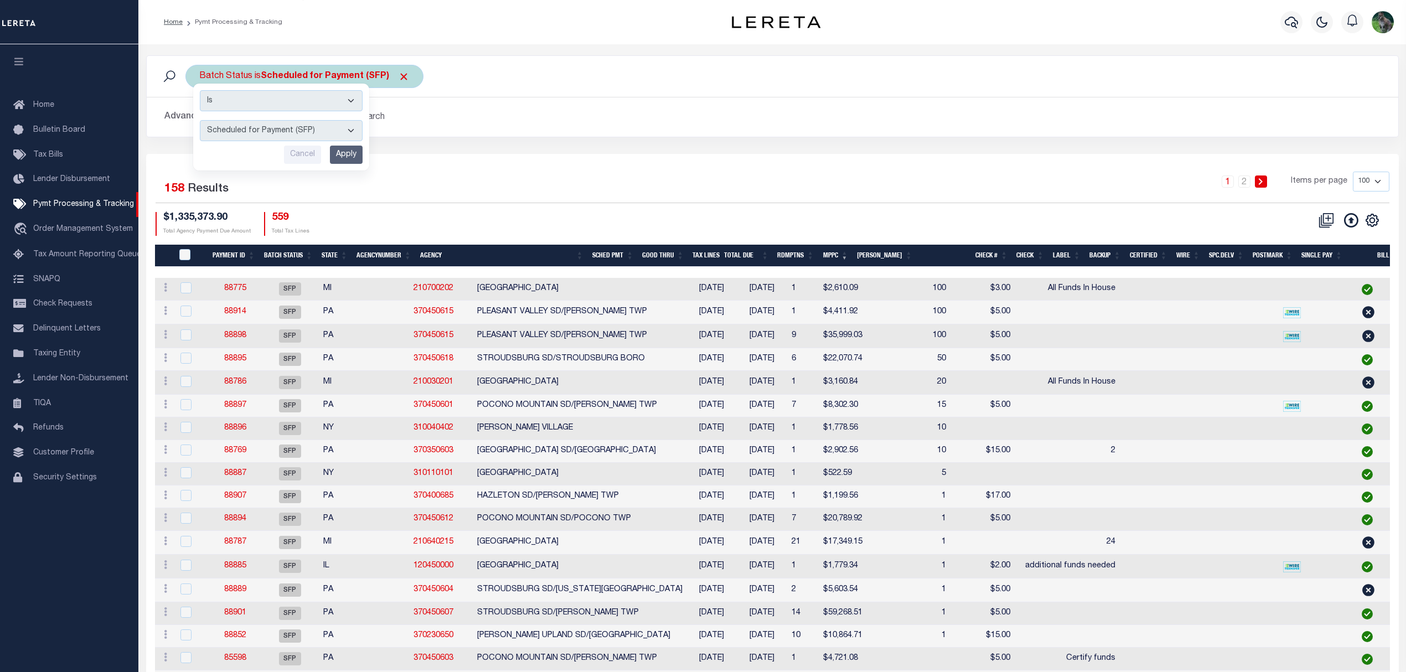
click at [277, 136] on select "Awaiting Funds (AWF) Cleared and Complete (CAC) New Check Needed (NCN) Payment …" at bounding box center [281, 130] width 163 height 21
select select "RFP"
click at [200, 121] on select "Awaiting Funds (AWF) Cleared and Complete (CAC) New Check Needed (NCN) Payment …" at bounding box center [281, 130] width 163 height 21
click at [343, 151] on input "Apply" at bounding box center [346, 155] width 33 height 18
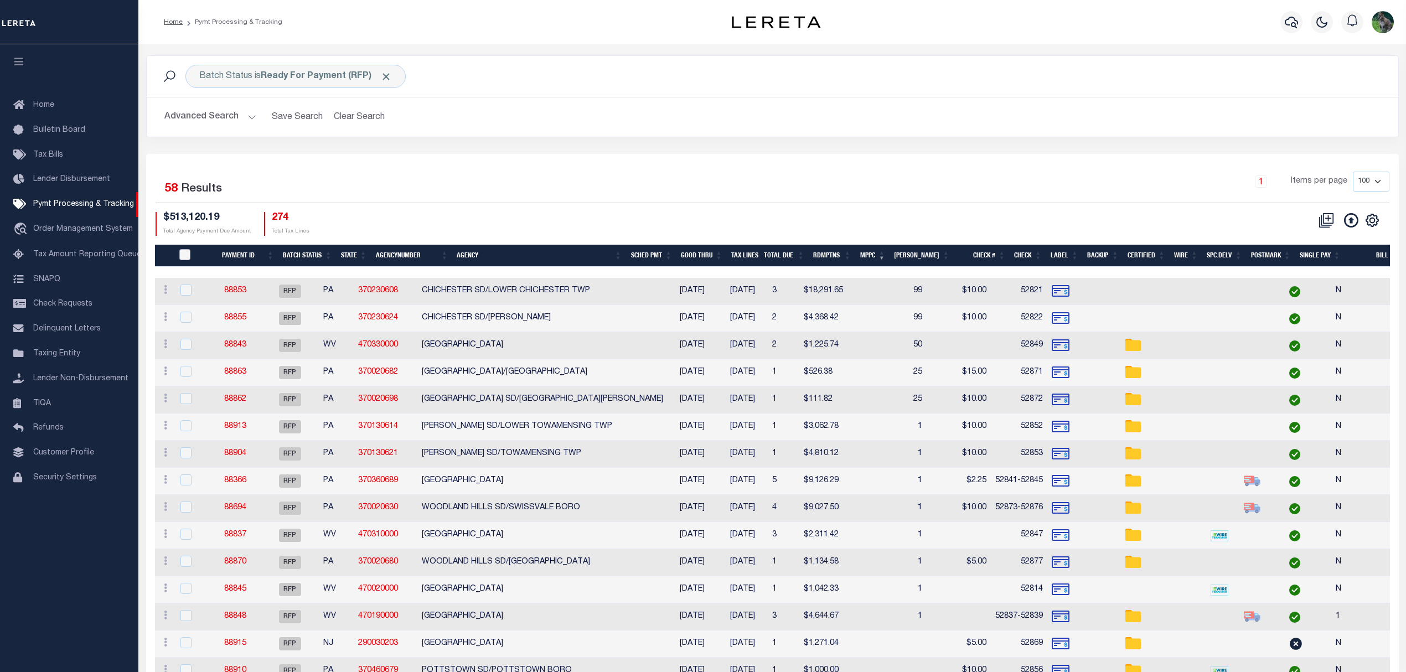
click at [187, 251] on input "PayeePmtBatchStatus" at bounding box center [184, 254] width 11 height 11
checkbox input "true"
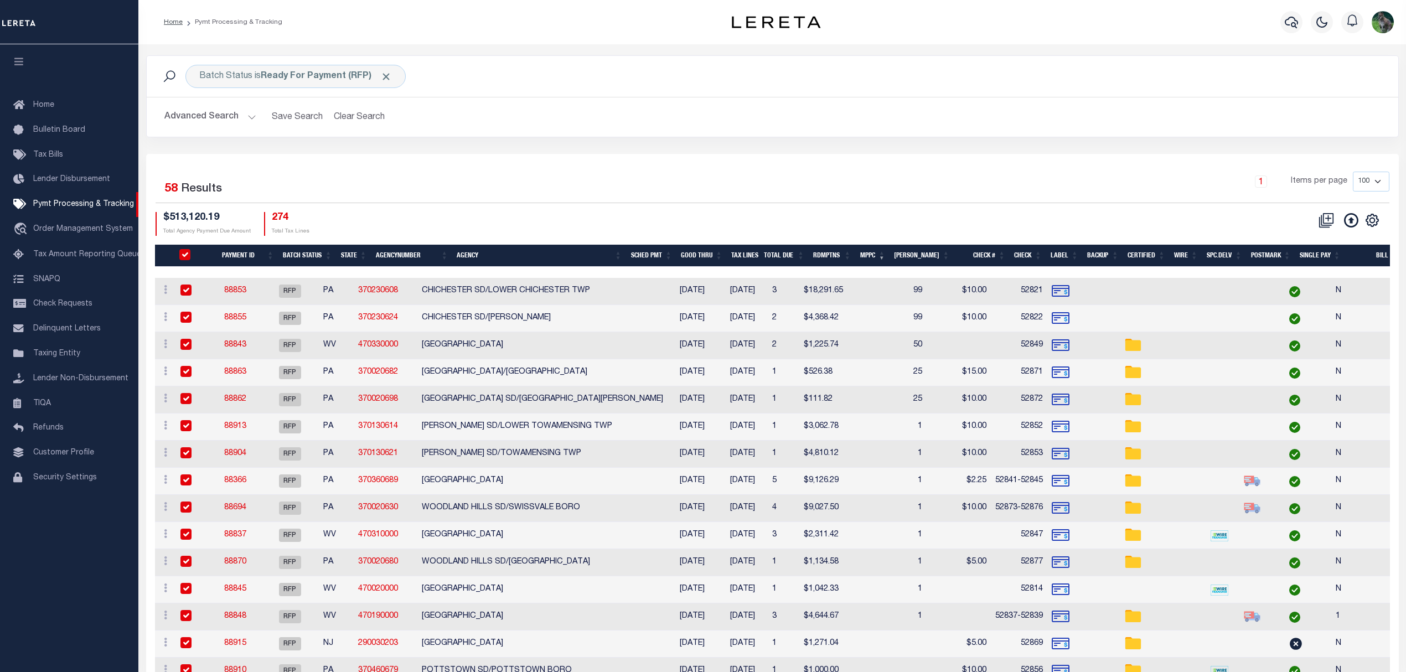
checkbox input "true"
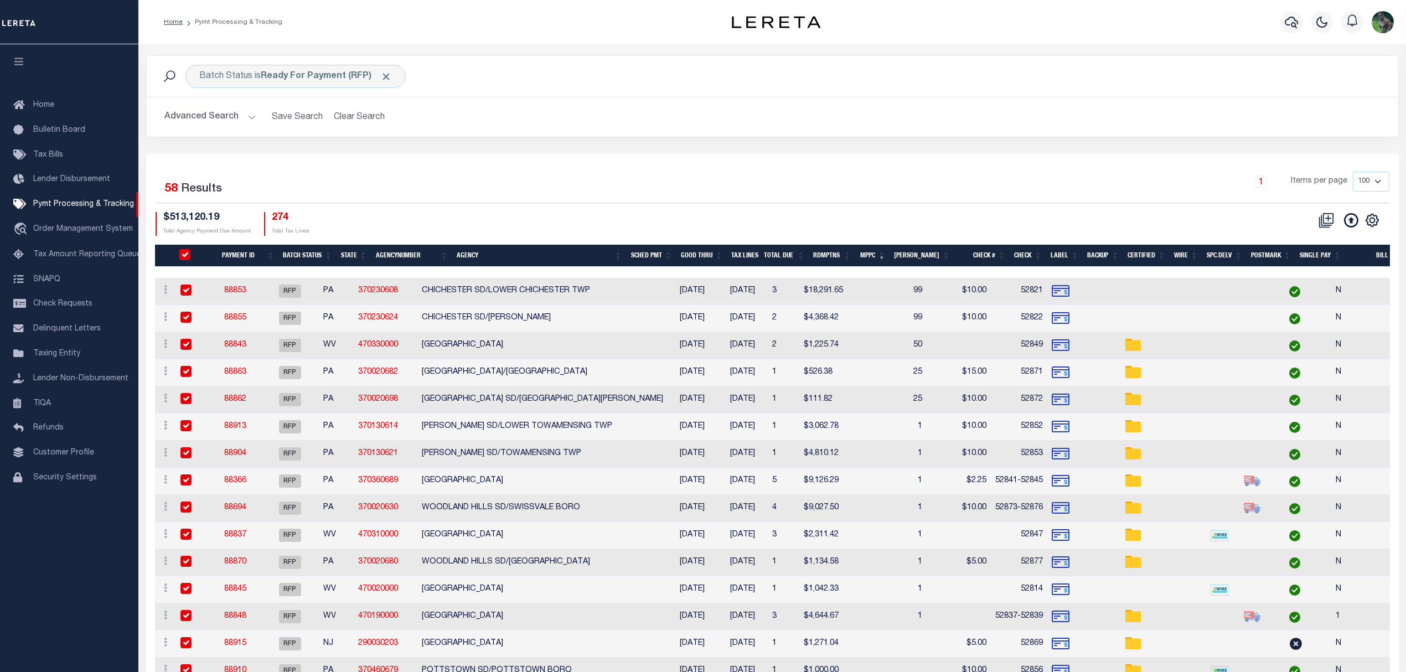
checkbox input "true"
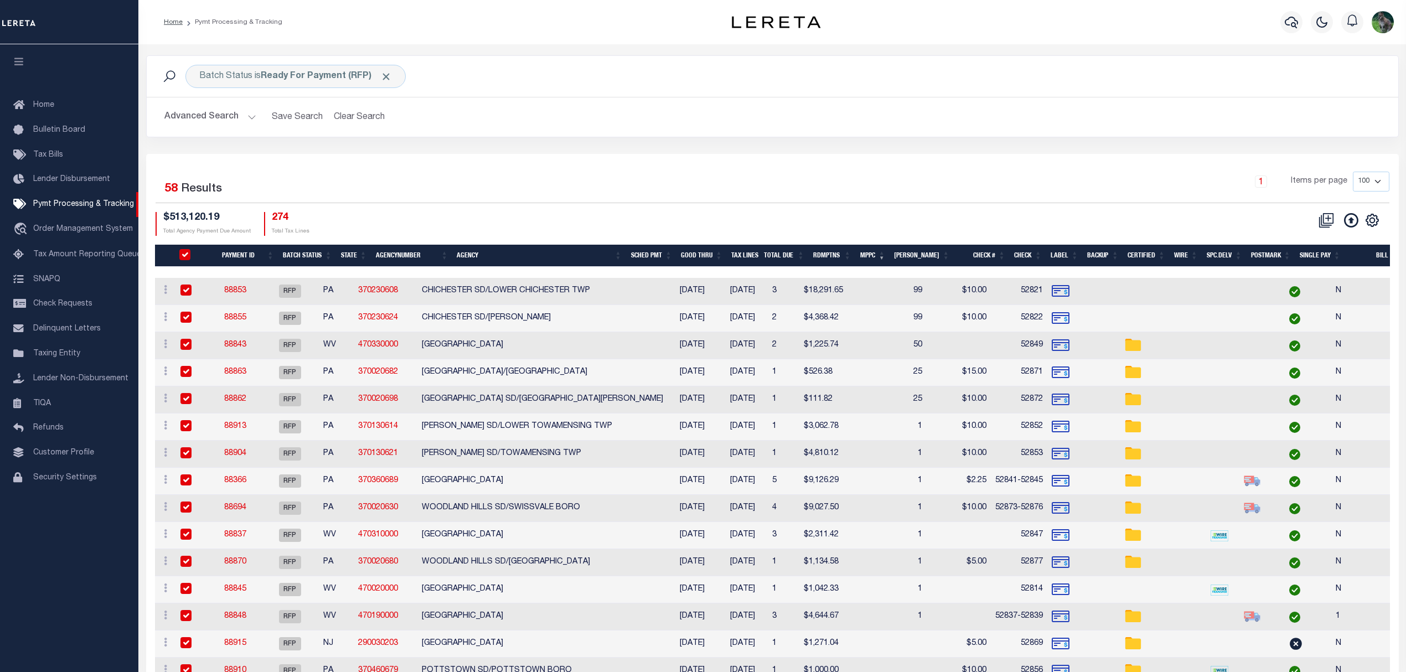
checkbox input "true"
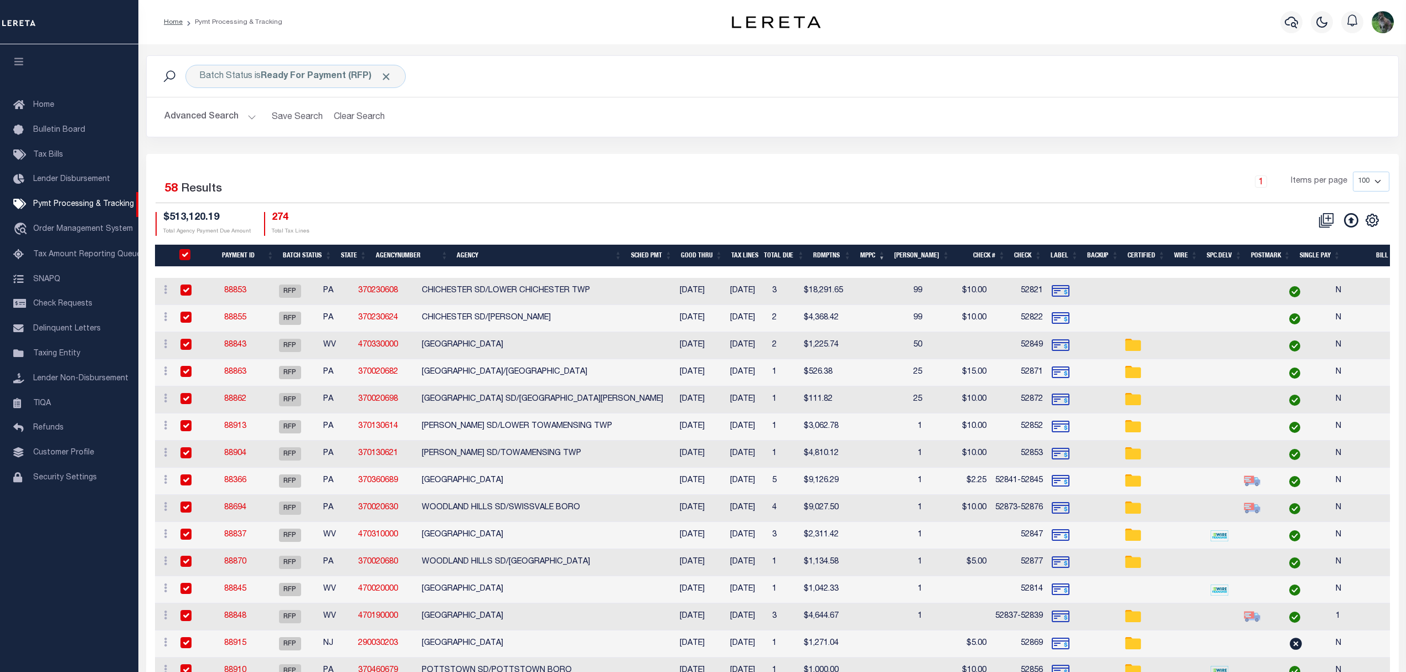
checkbox input "true"
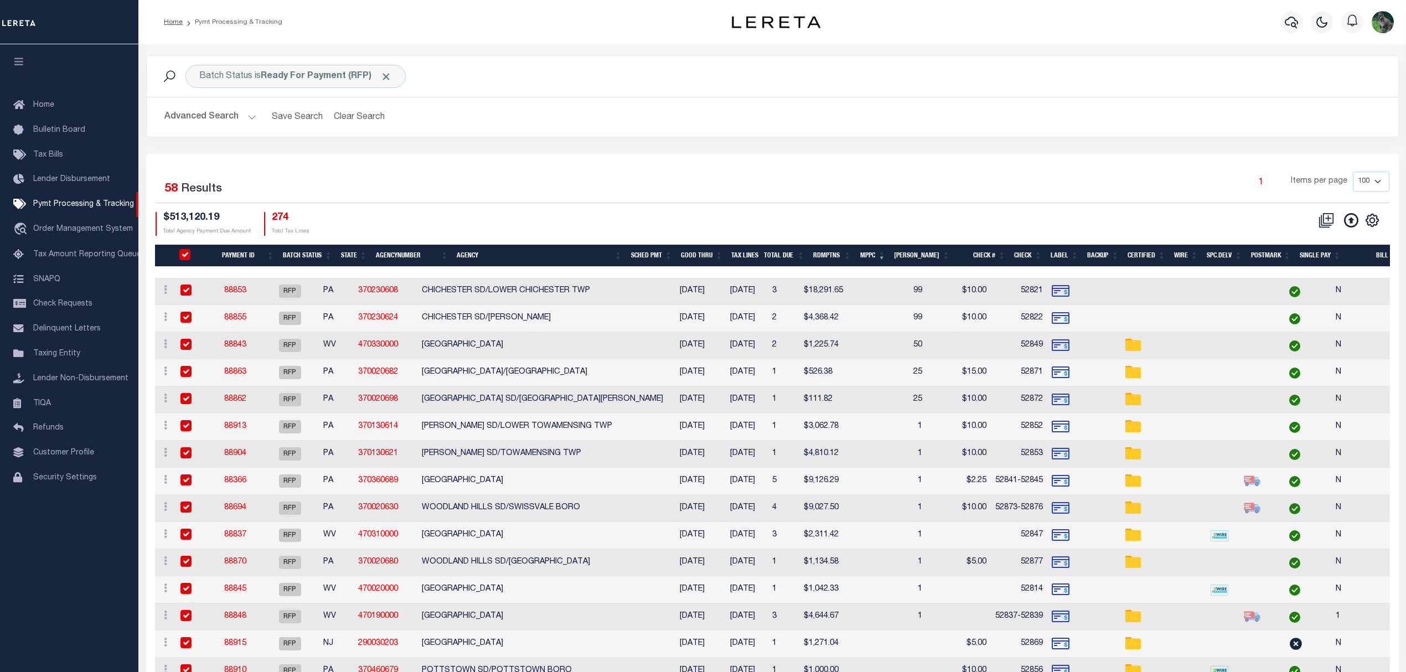
checkbox input "true"
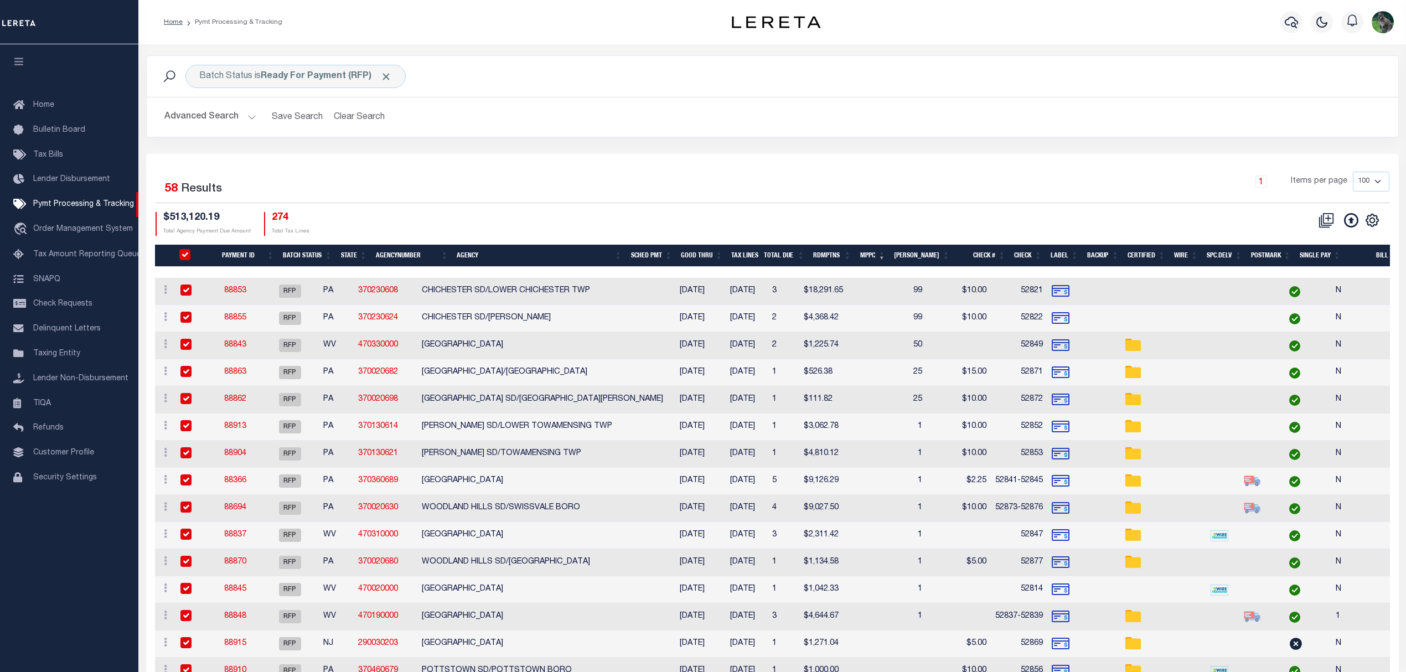
checkbox input "true"
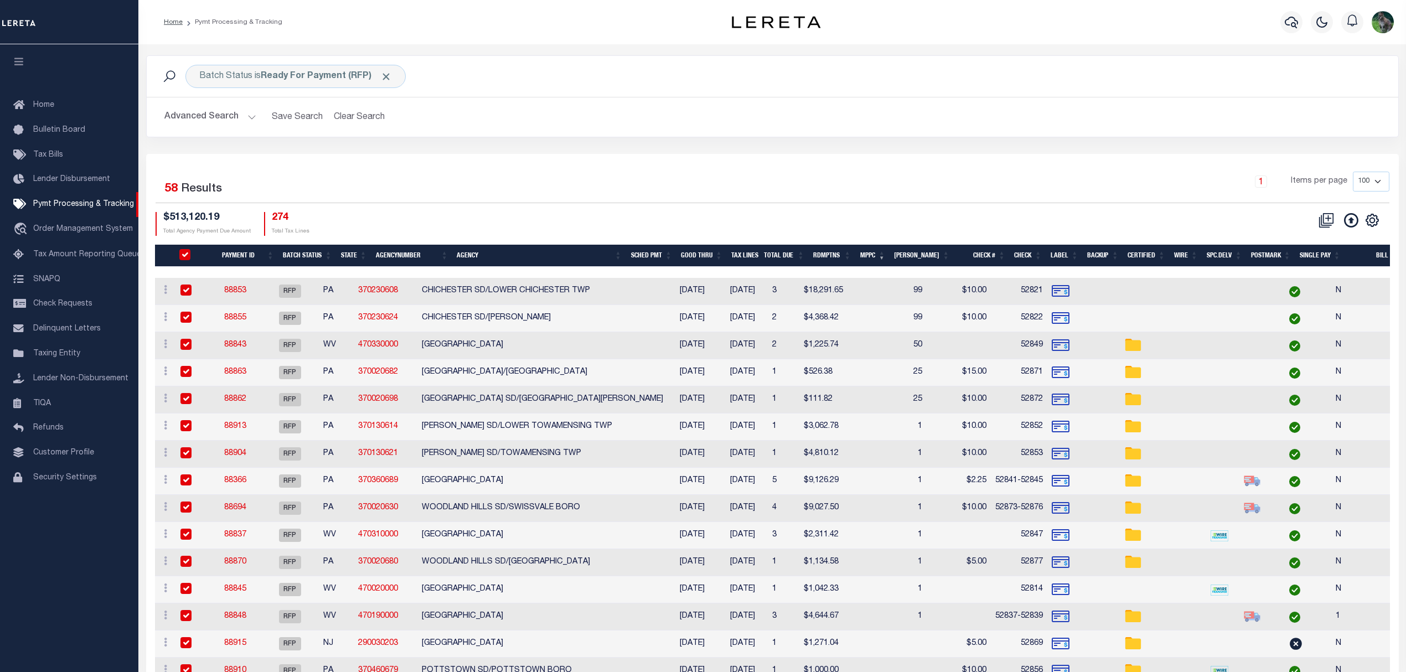
checkbox input "true"
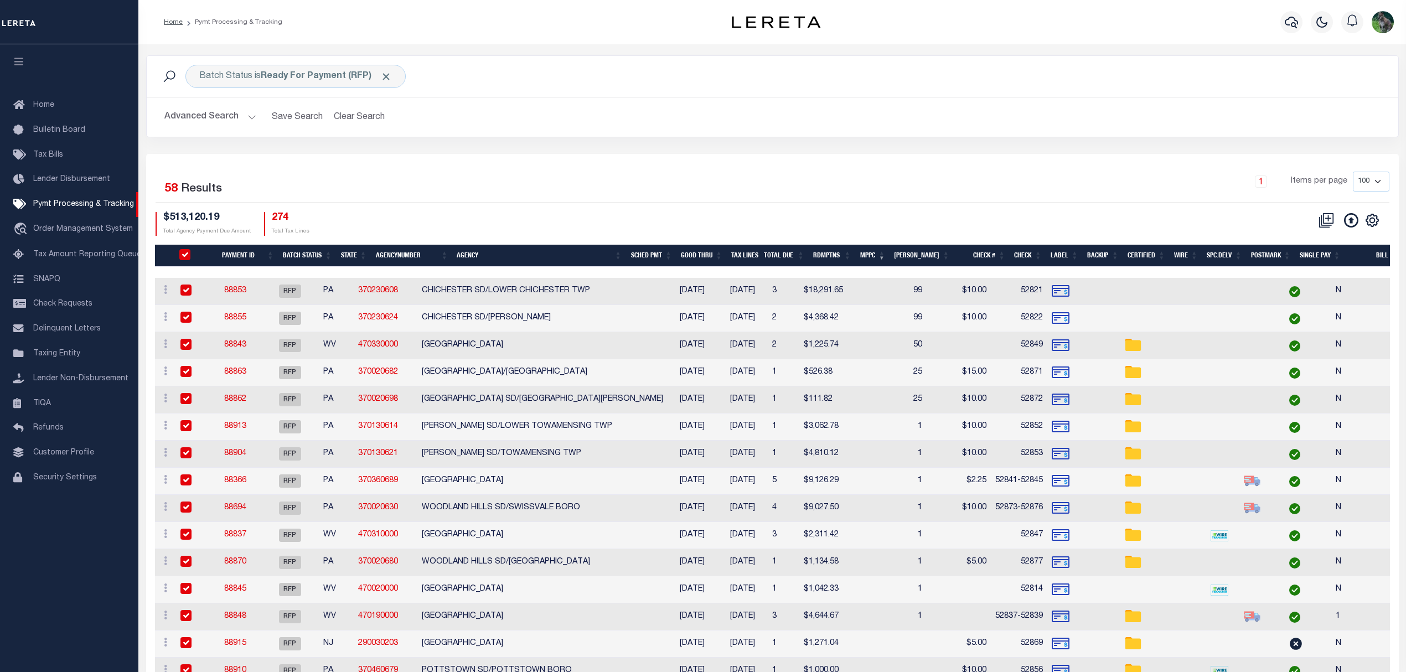
checkbox input "true"
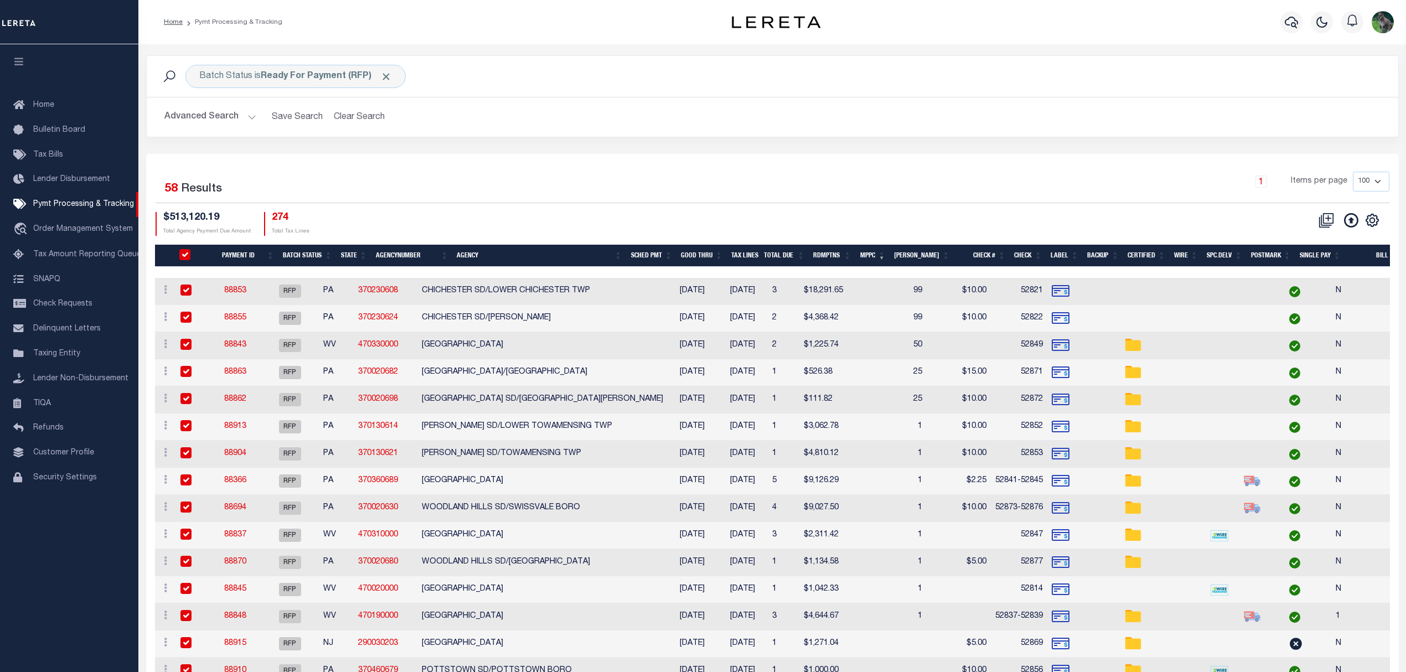
checkbox input "true"
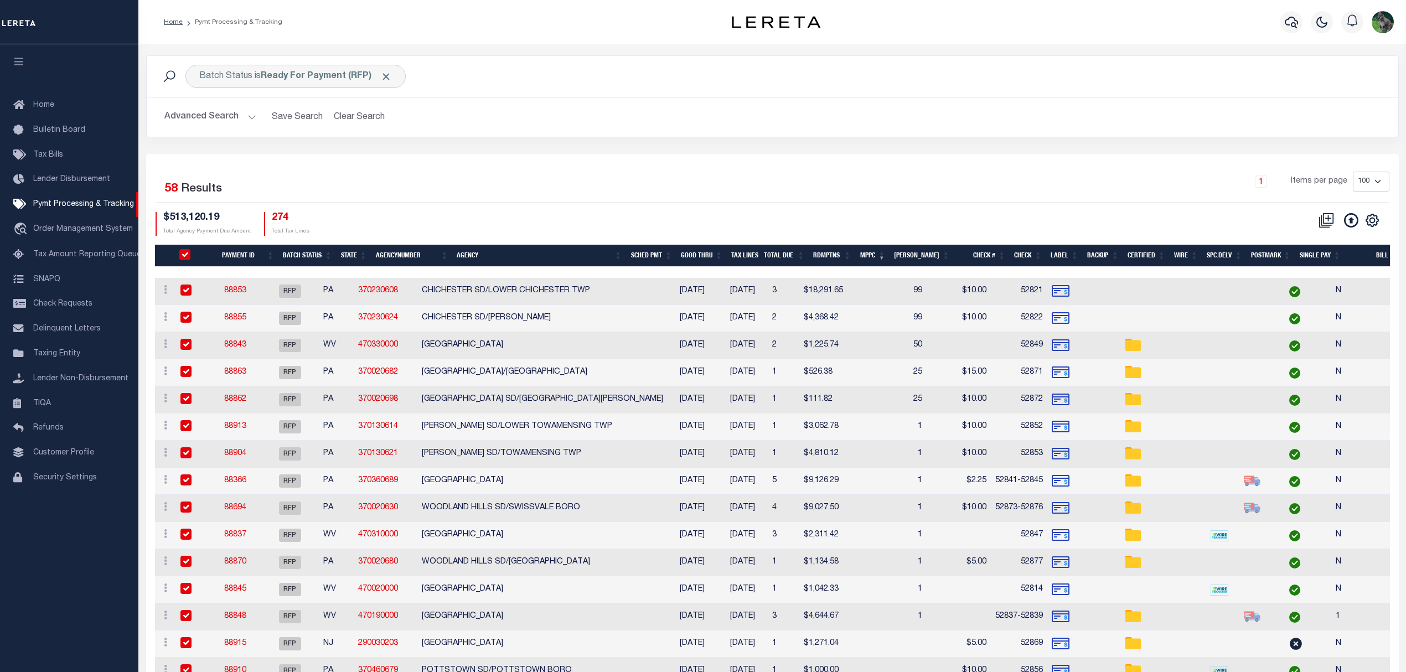
checkbox input "true"
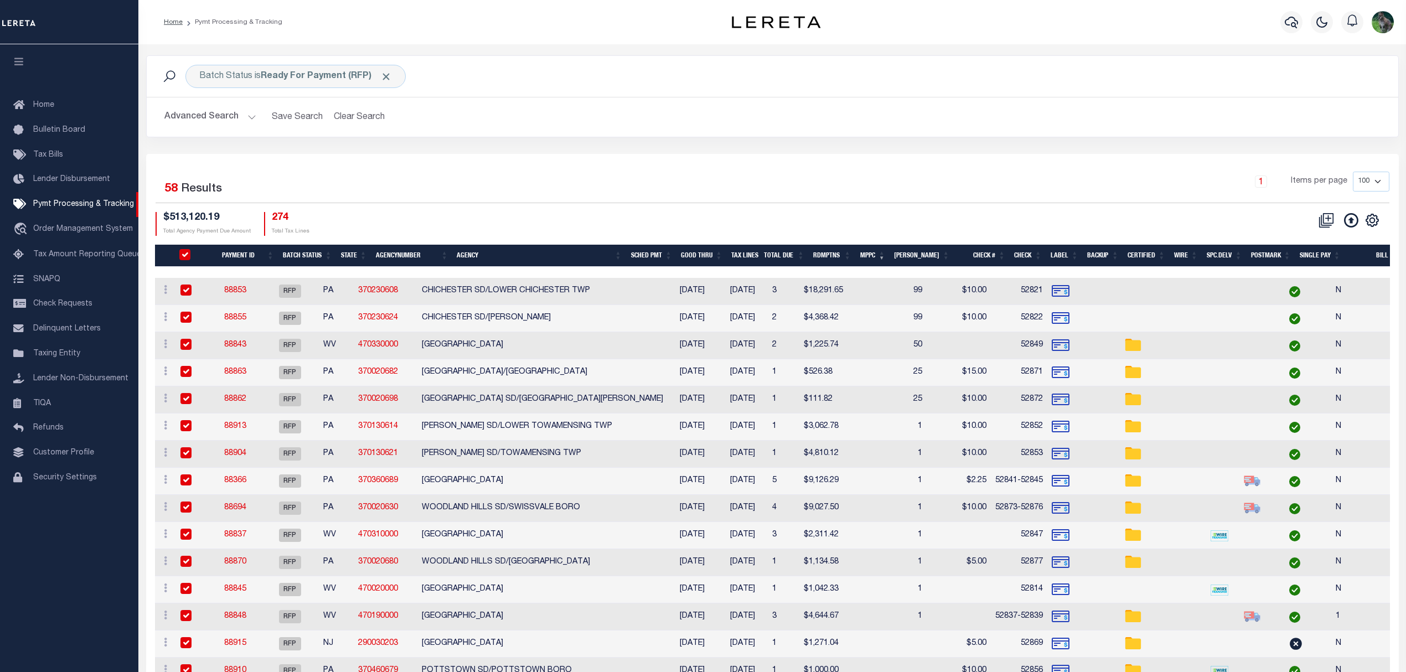
checkbox input "true"
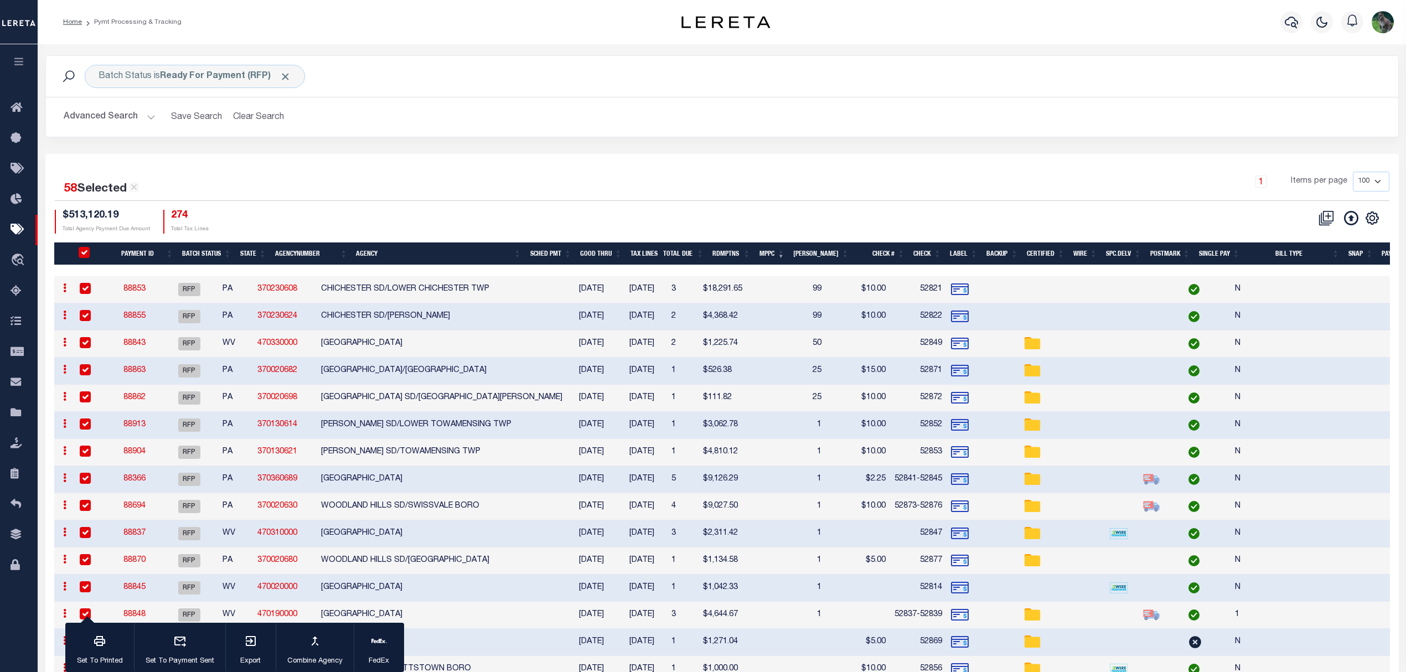
click at [428, 247] on th "Agency" at bounding box center [439, 253] width 174 height 23
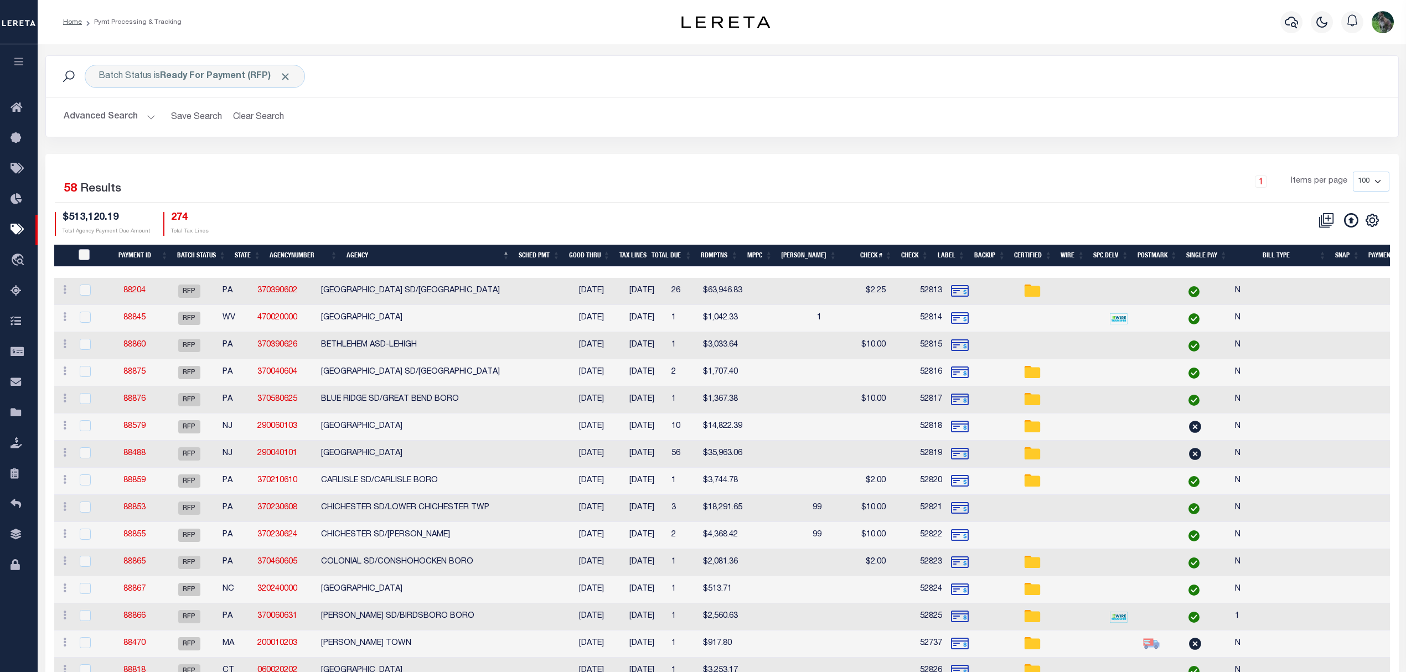
click at [90, 257] on input "PayeePmtBatchStatus" at bounding box center [84, 254] width 11 height 11
checkbox input "true"
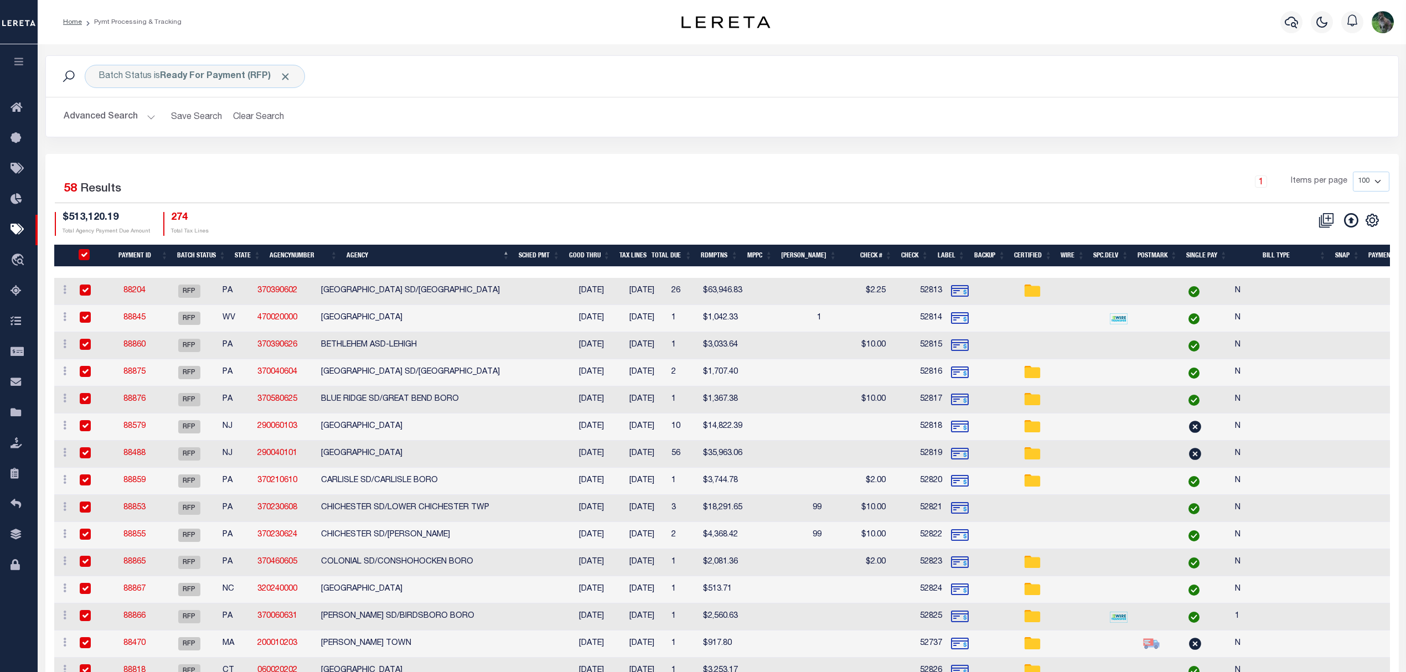
checkbox input "true"
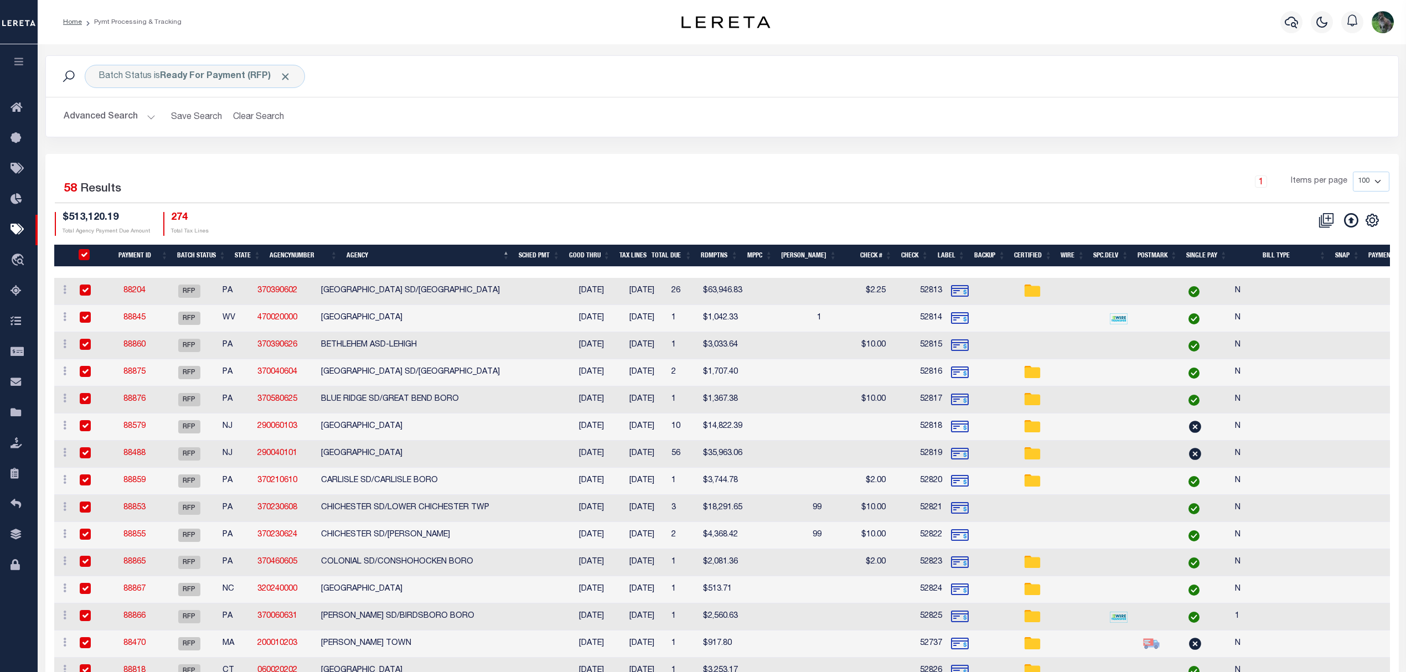
checkbox input "true"
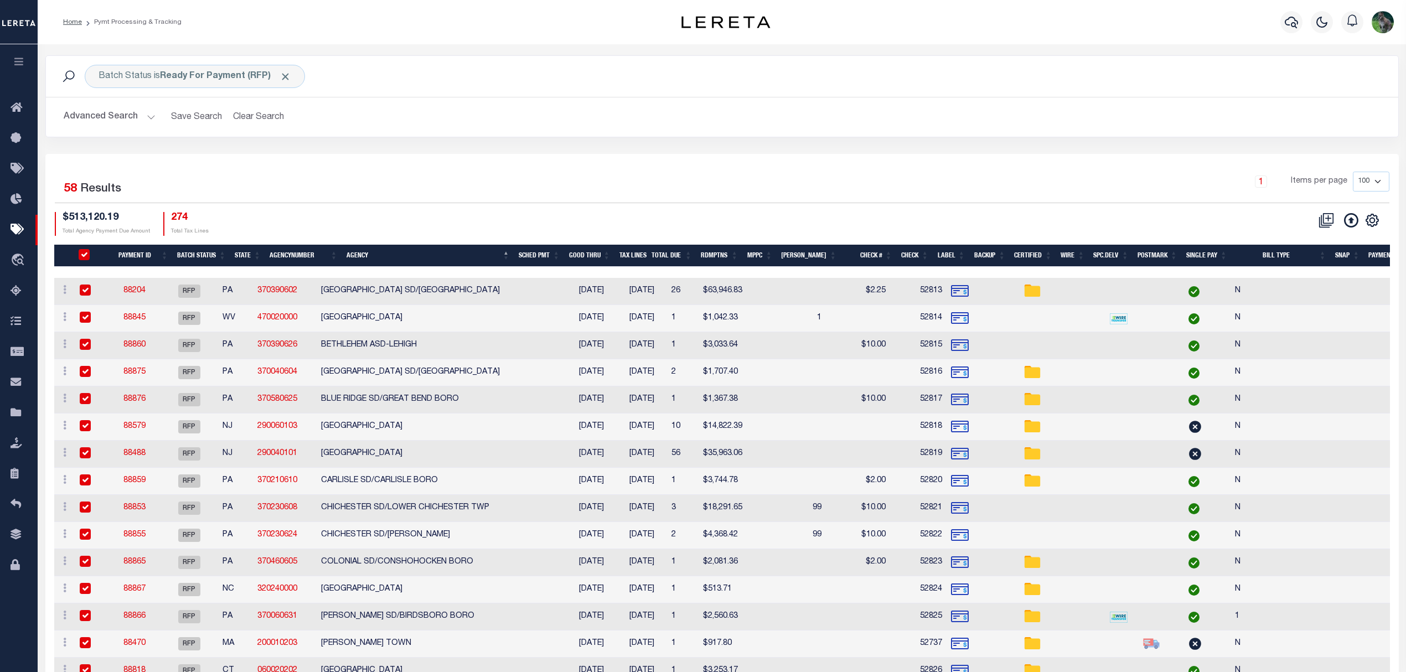
checkbox input "true"
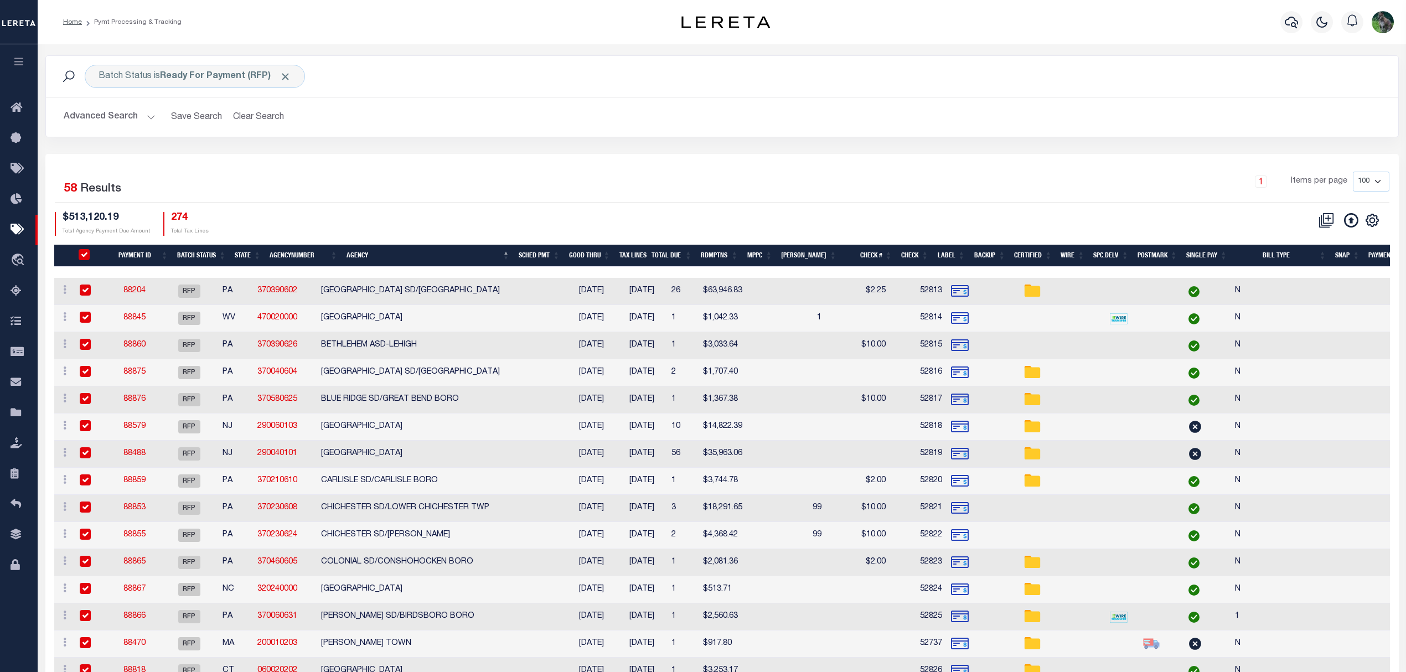
checkbox input "true"
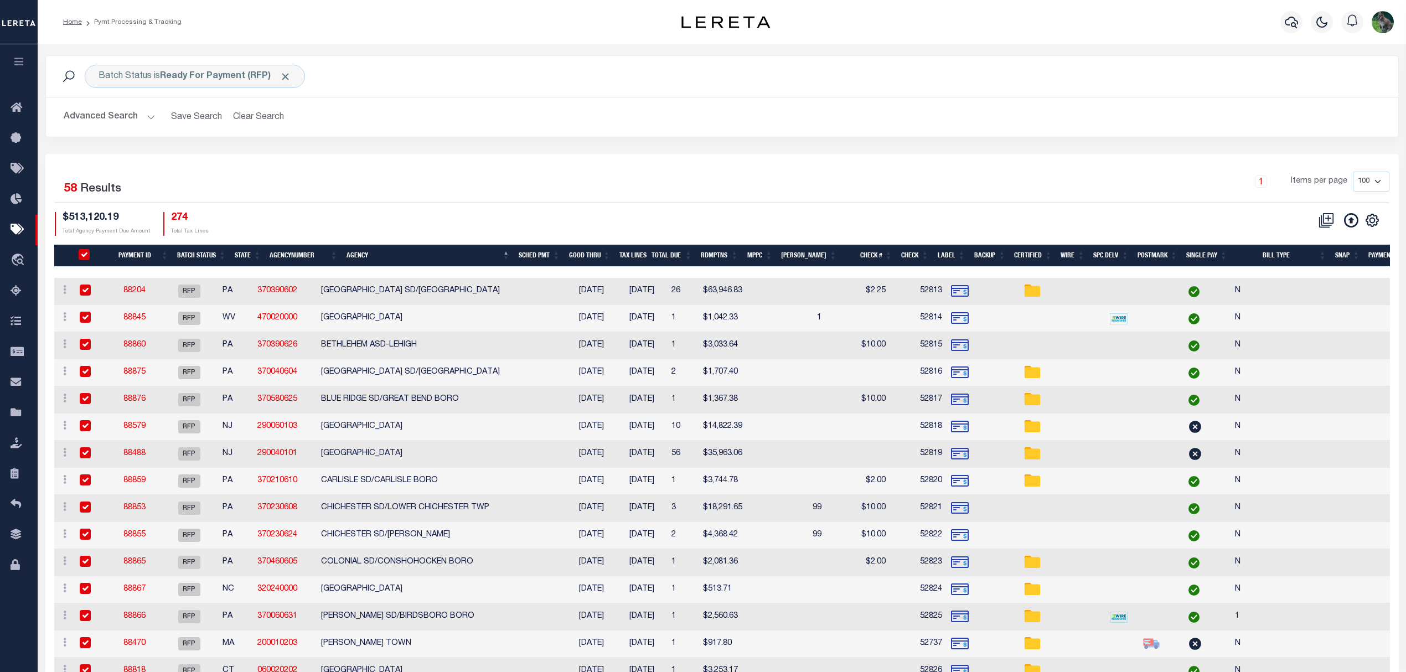
checkbox input "true"
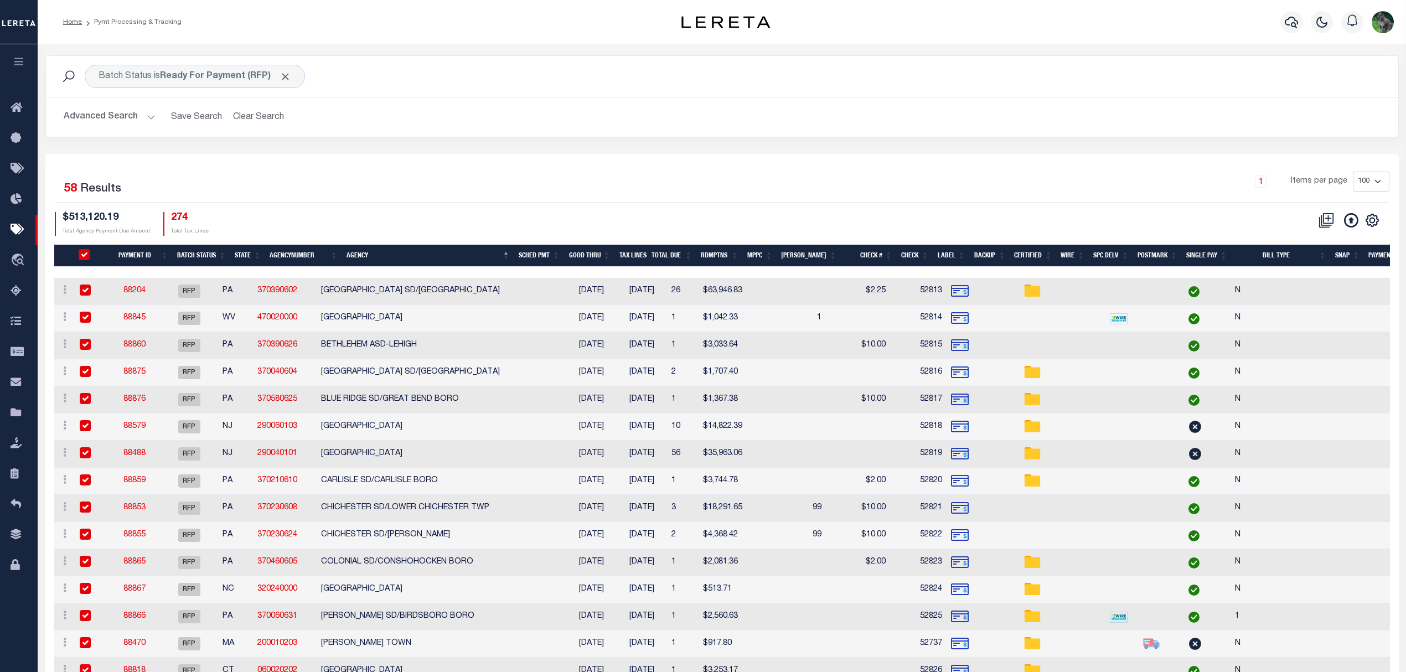
checkbox input "true"
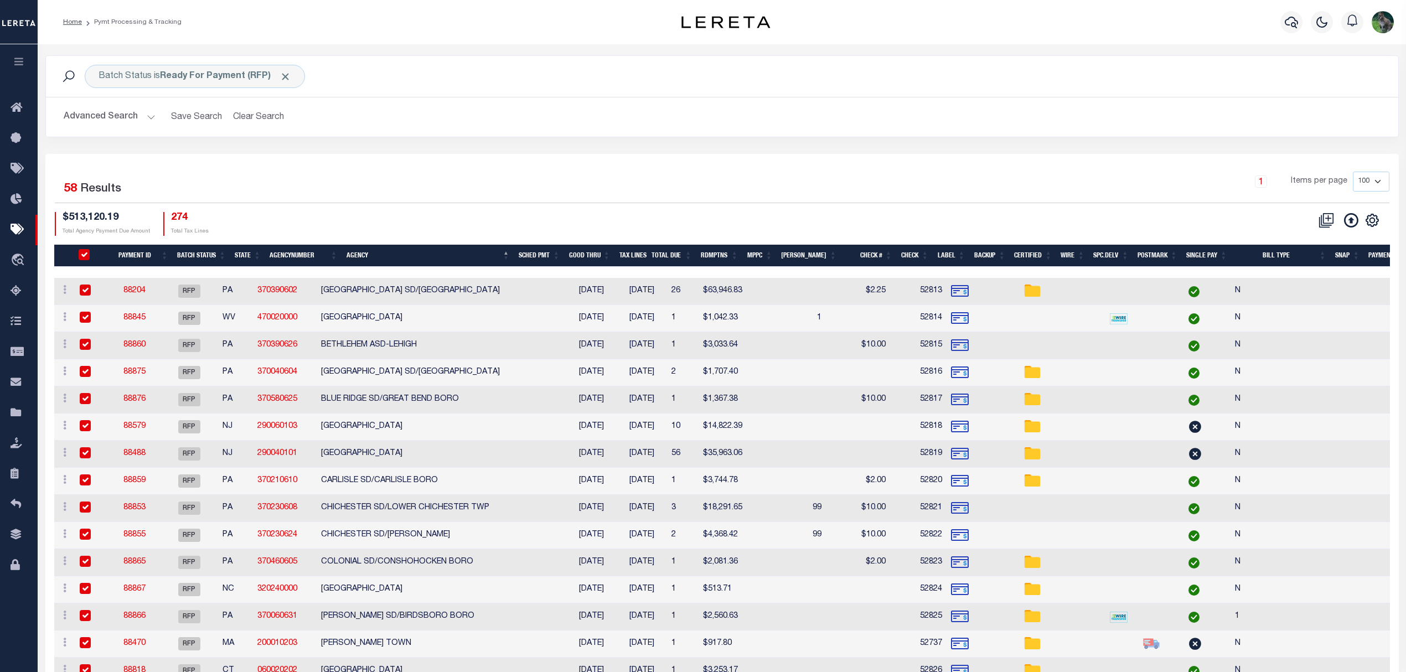
checkbox input "true"
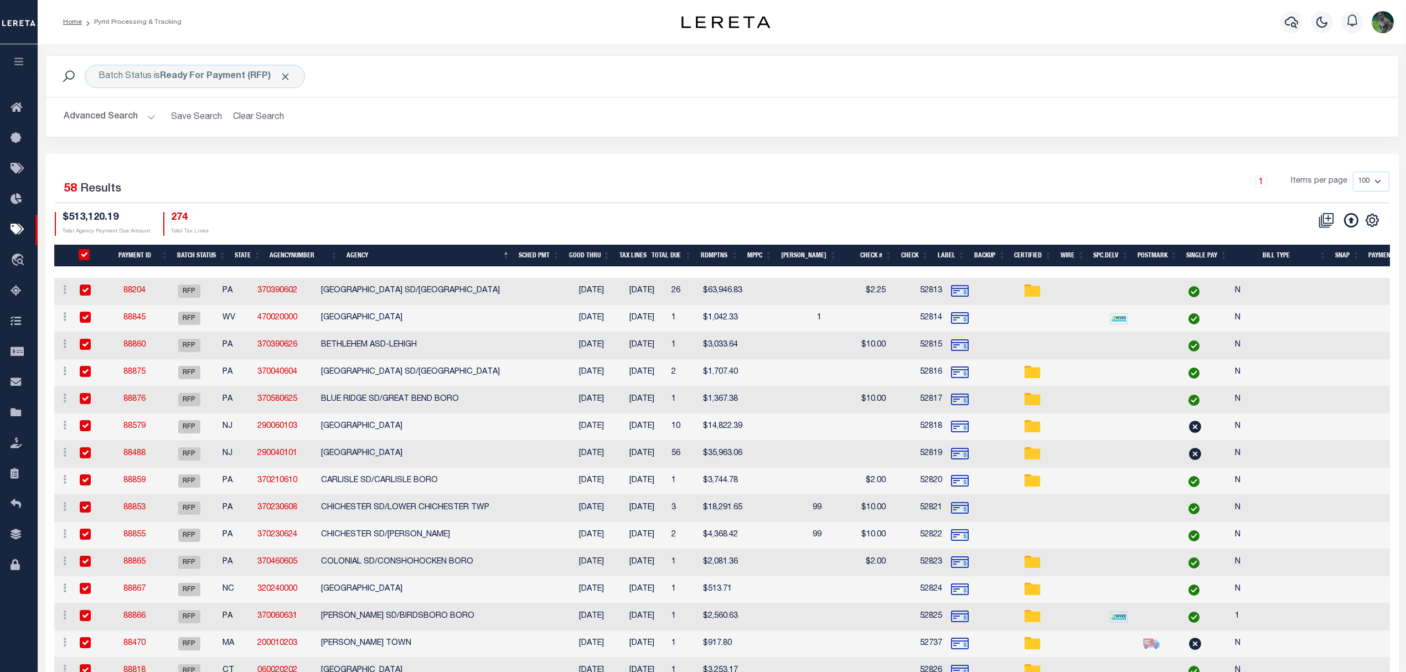
checkbox input "true"
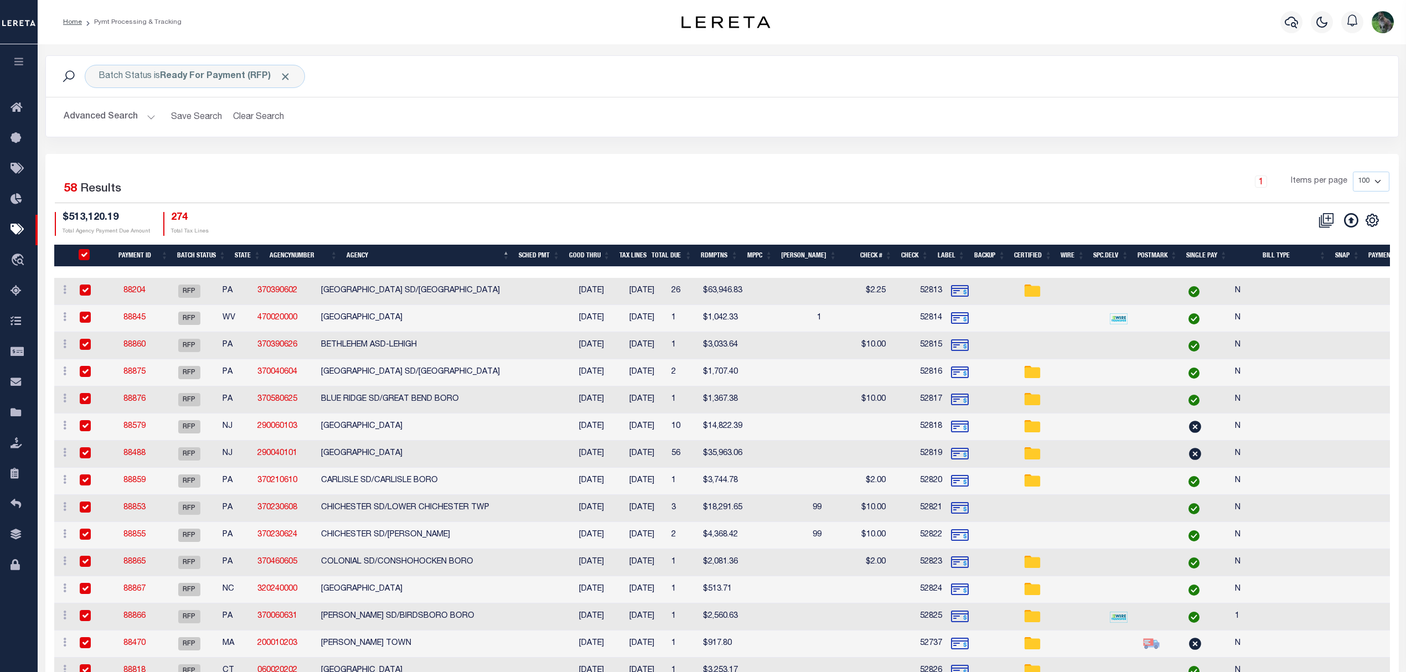
checkbox input "true"
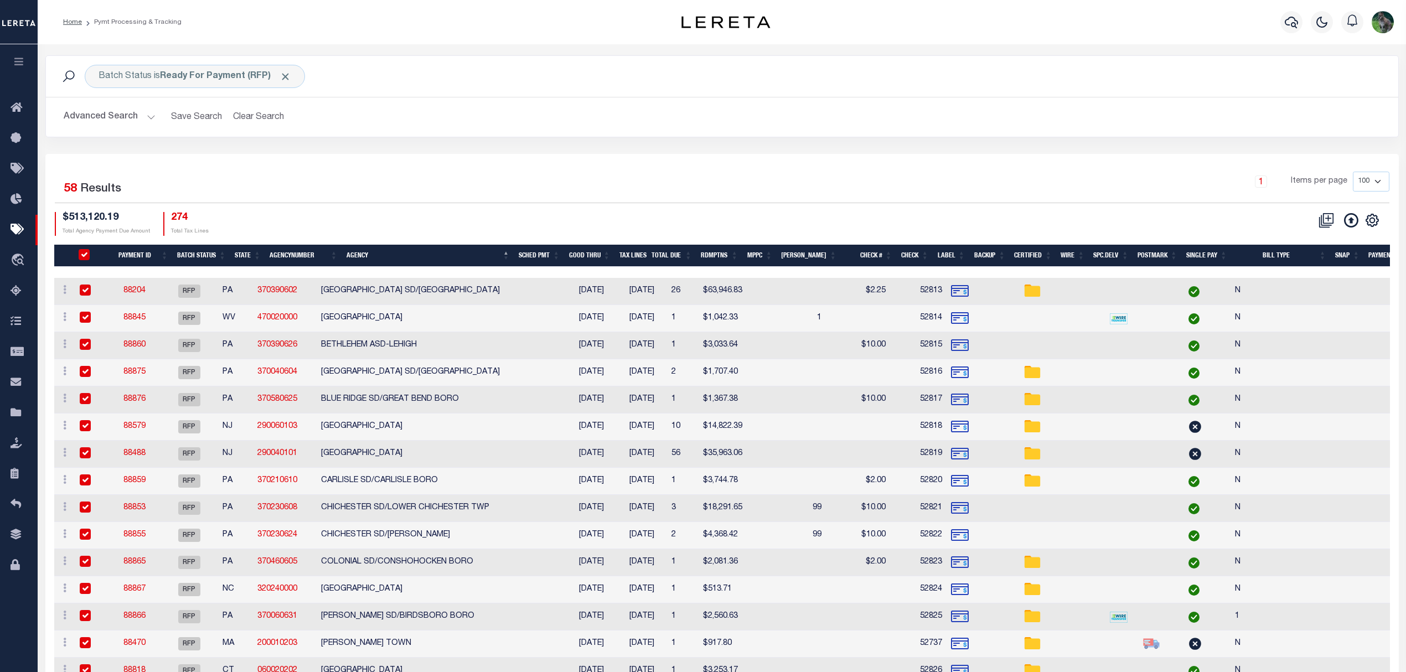
checkbox input "true"
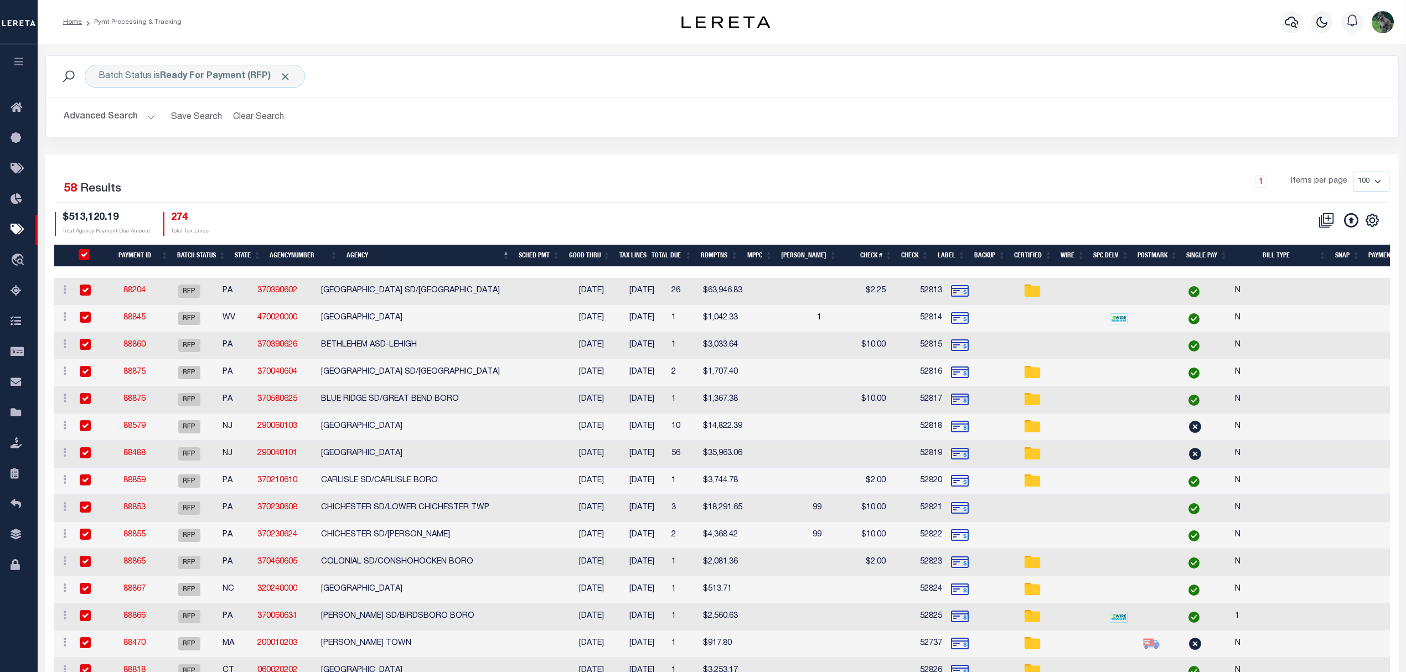
checkbox input "true"
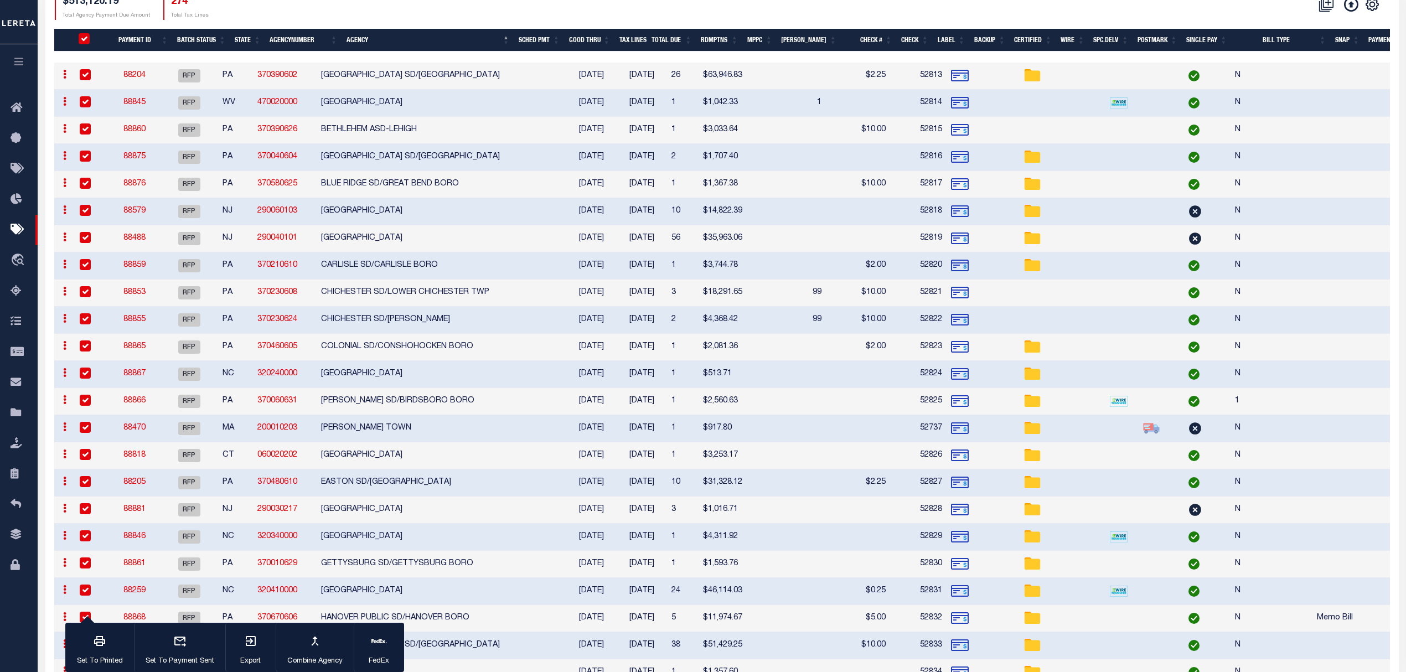
scroll to position [221, 0]
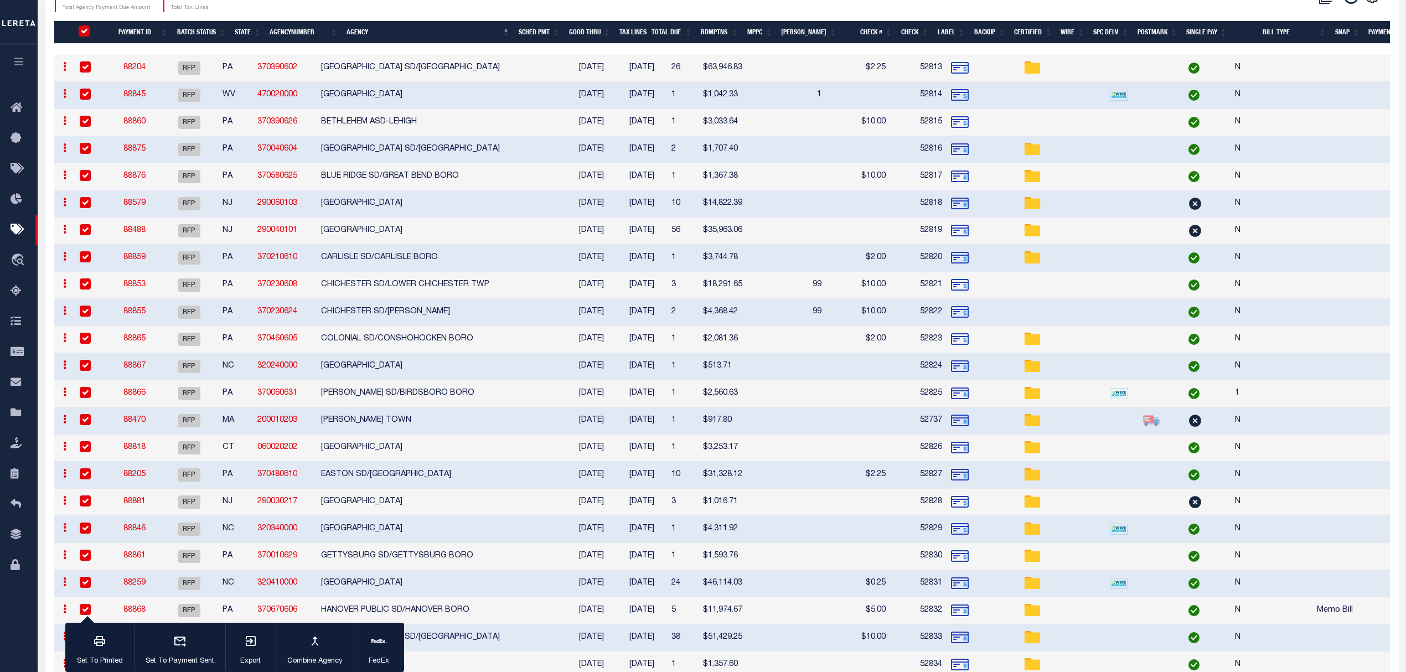
click at [415, 424] on td "[PERSON_NAME] TOWN" at bounding box center [442, 420] width 250 height 27
checkbox input "false"
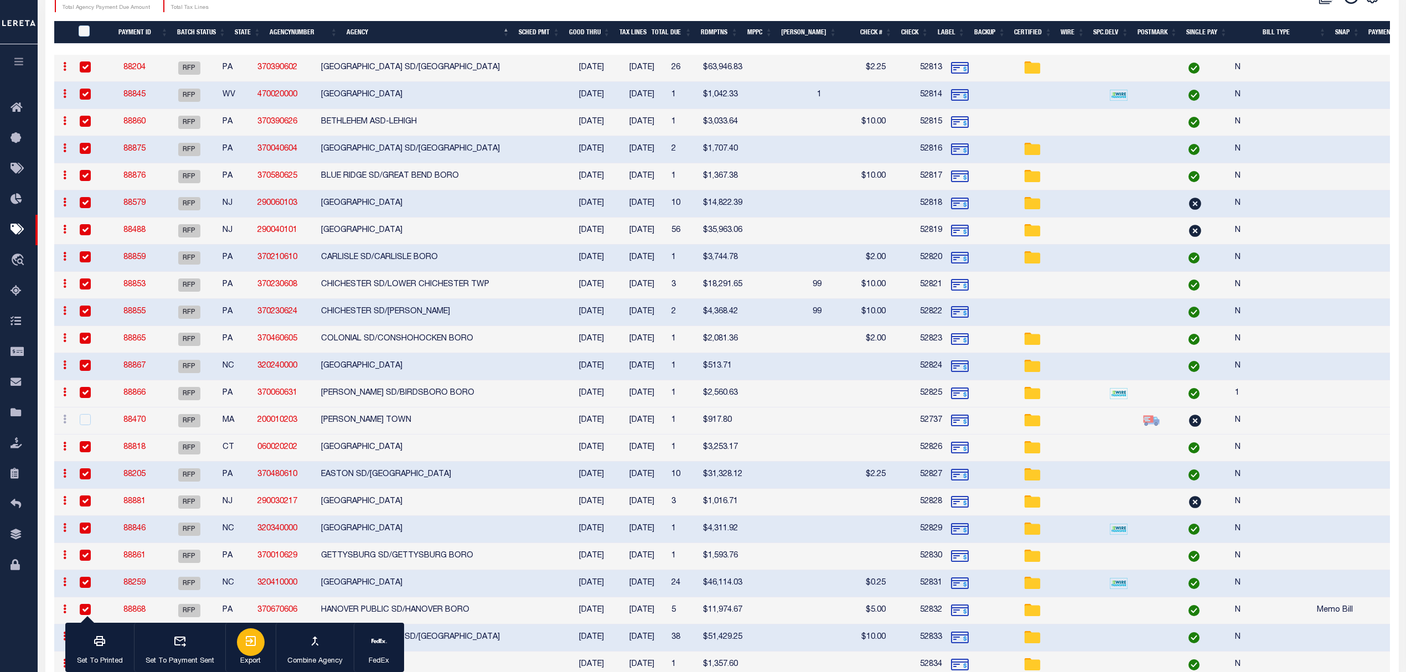
click at [258, 638] on div "button" at bounding box center [251, 642] width 28 height 28
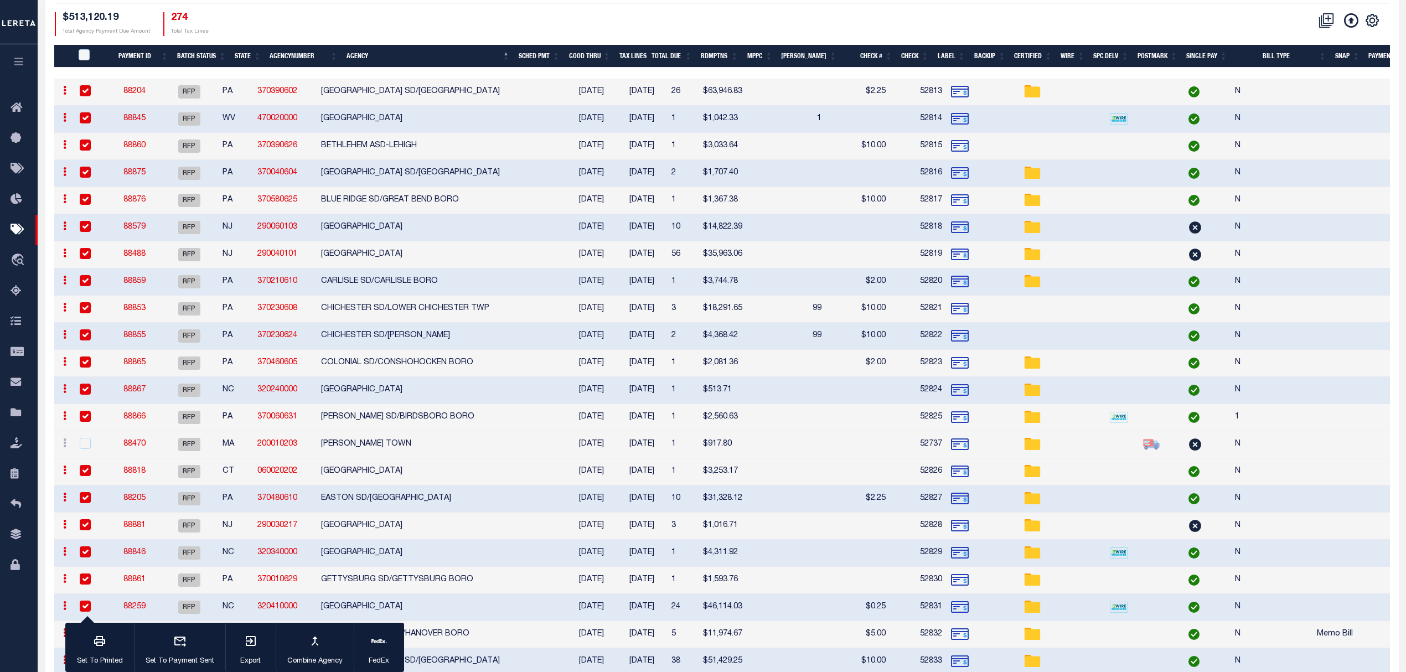
scroll to position [0, 0]
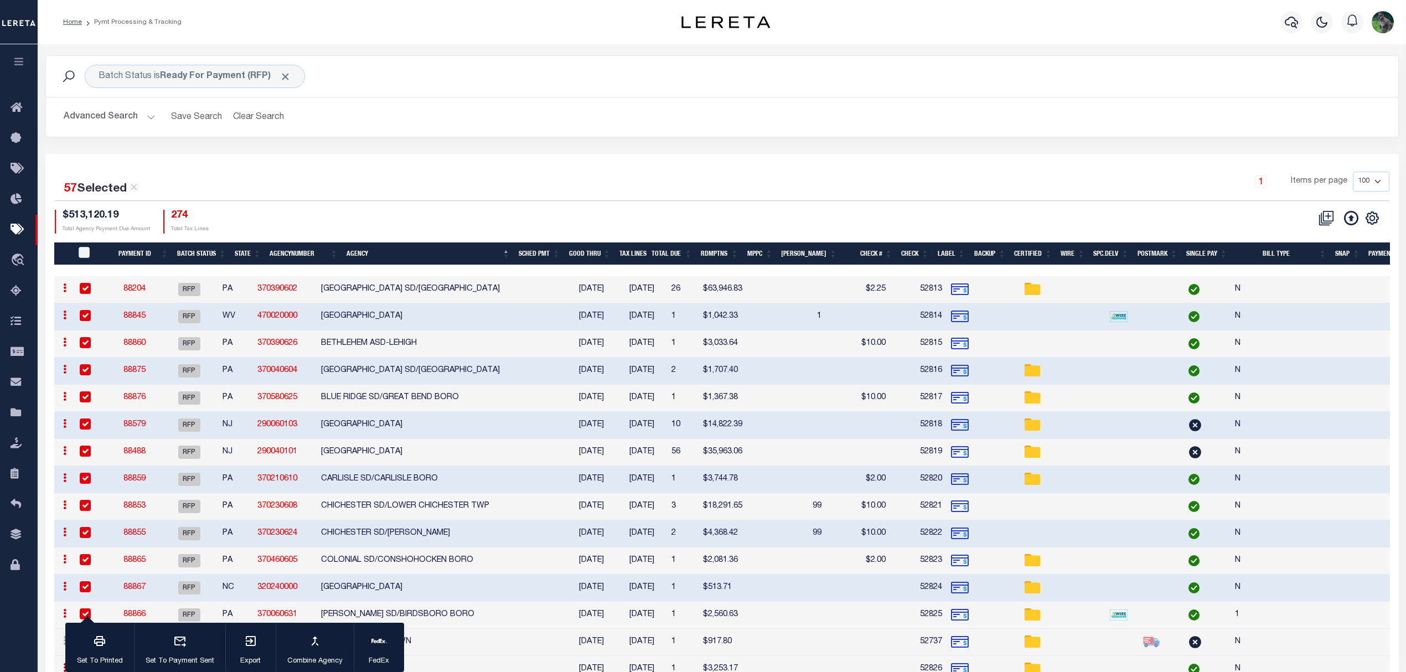
click at [994, 152] on div "Batch Status is Ready For Payment (RFP) Search Advanced Search Save Search Clea…" at bounding box center [722, 104] width 1370 height 99
click at [260, 118] on button "Clear Search" at bounding box center [259, 117] width 60 height 22
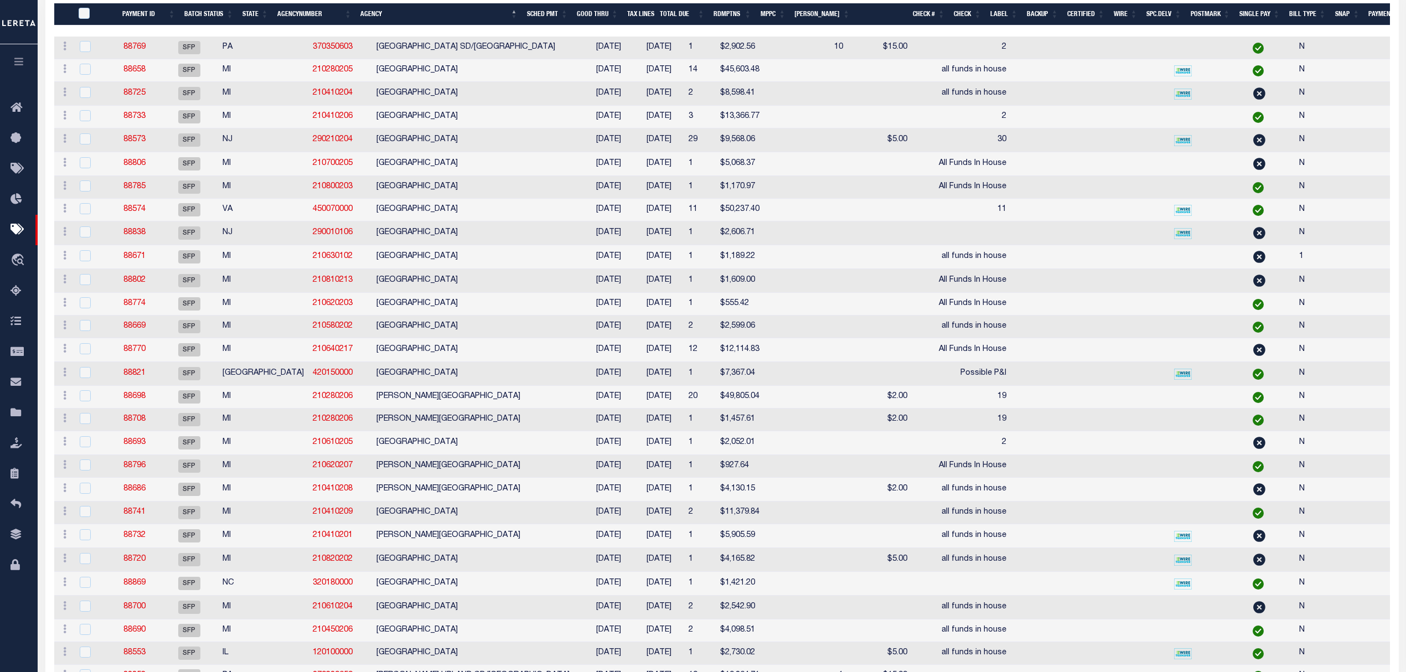
scroll to position [74, 0]
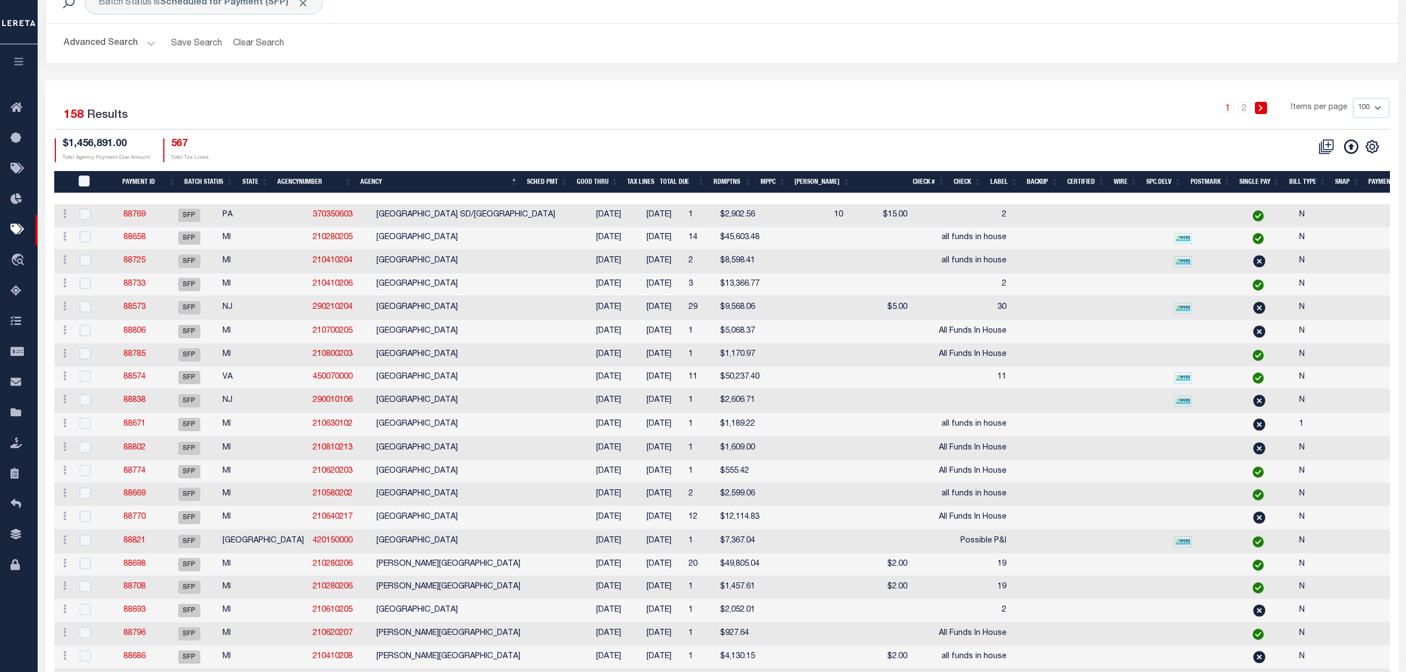
click at [609, 187] on th "Good Thru" at bounding box center [597, 182] width 50 height 23
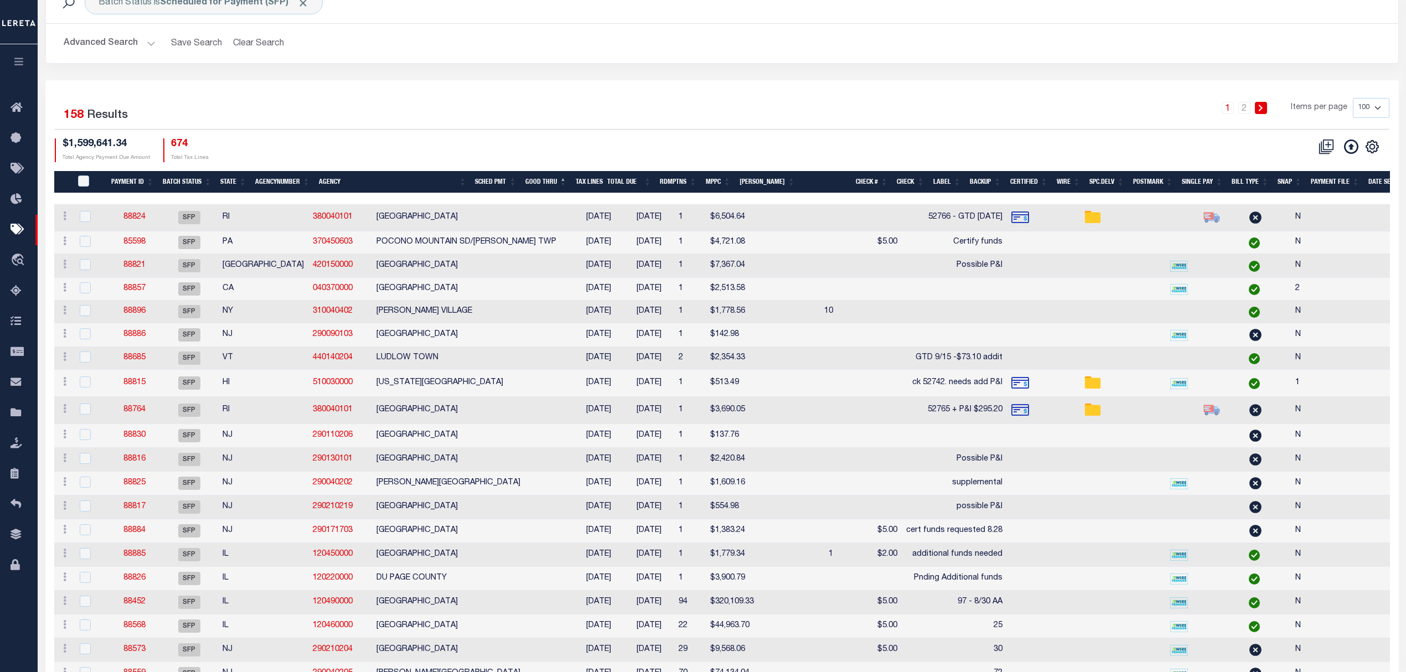
click at [902, 567] on td "additional funds needed" at bounding box center [954, 555] width 105 height 24
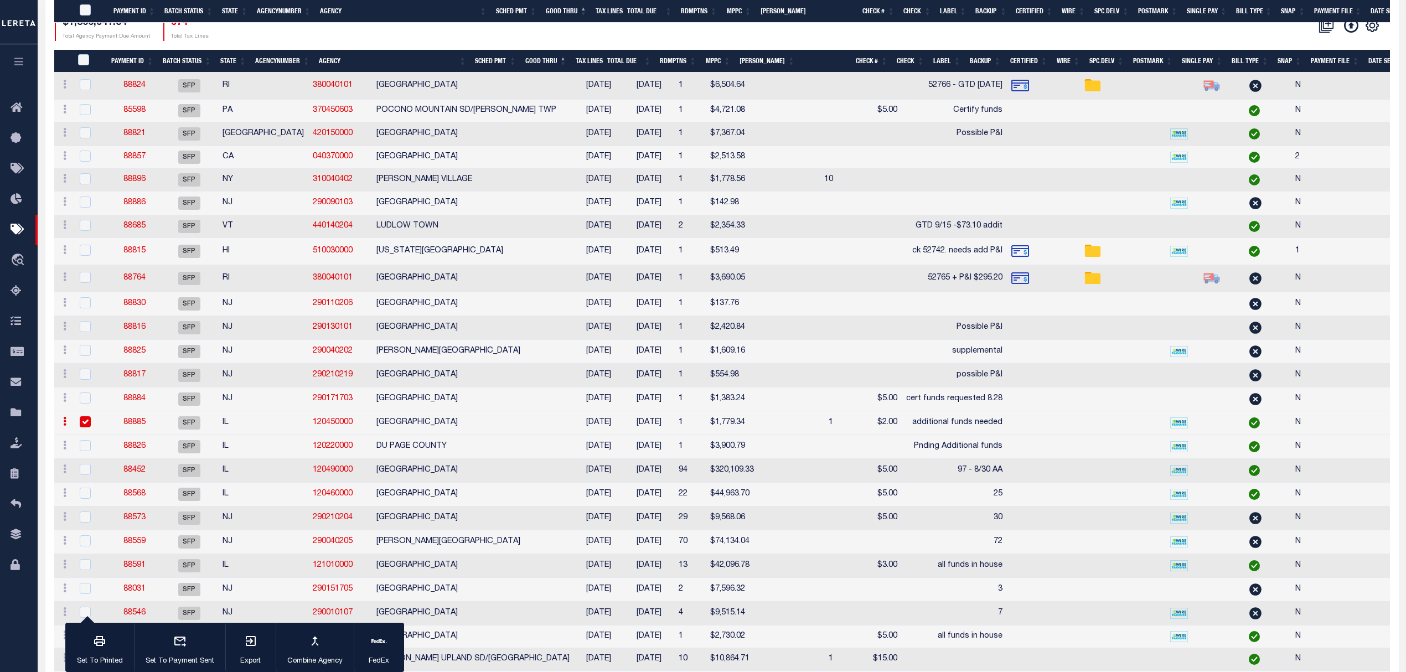
scroll to position [295, 0]
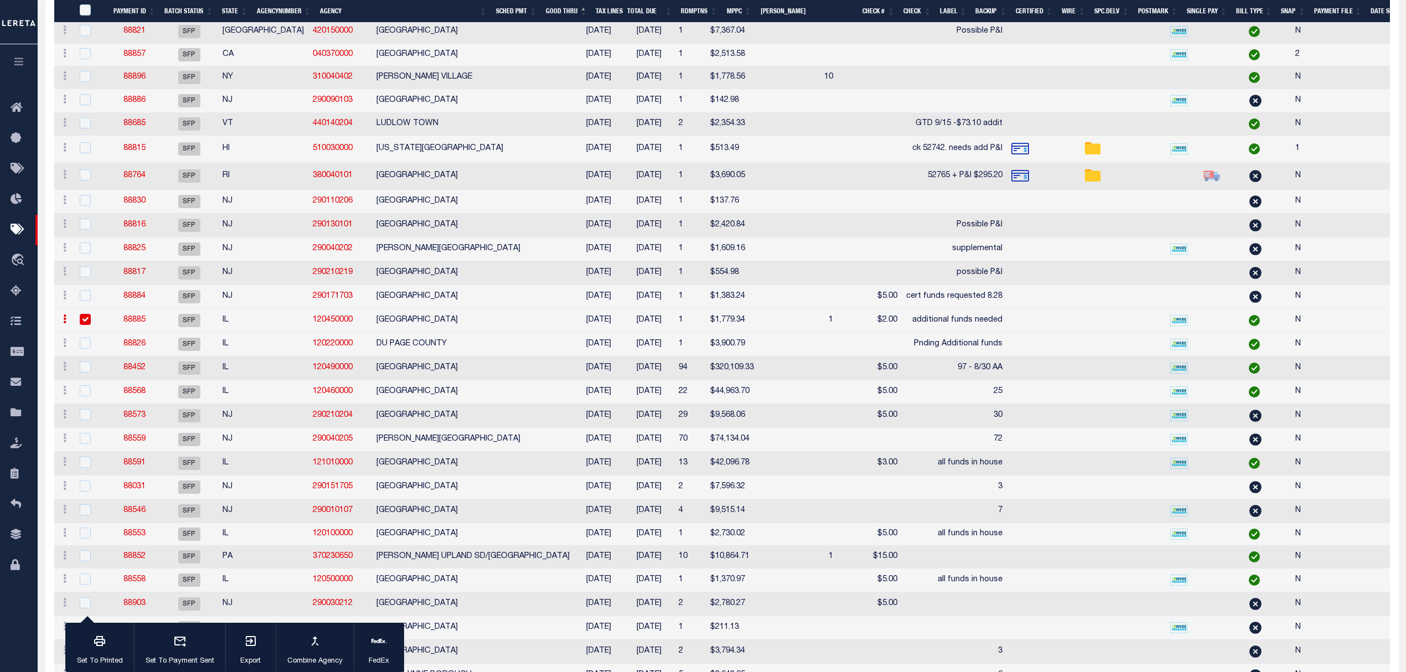
click at [390, 333] on td "[GEOGRAPHIC_DATA]" at bounding box center [473, 321] width 202 height 24
checkbox input "false"
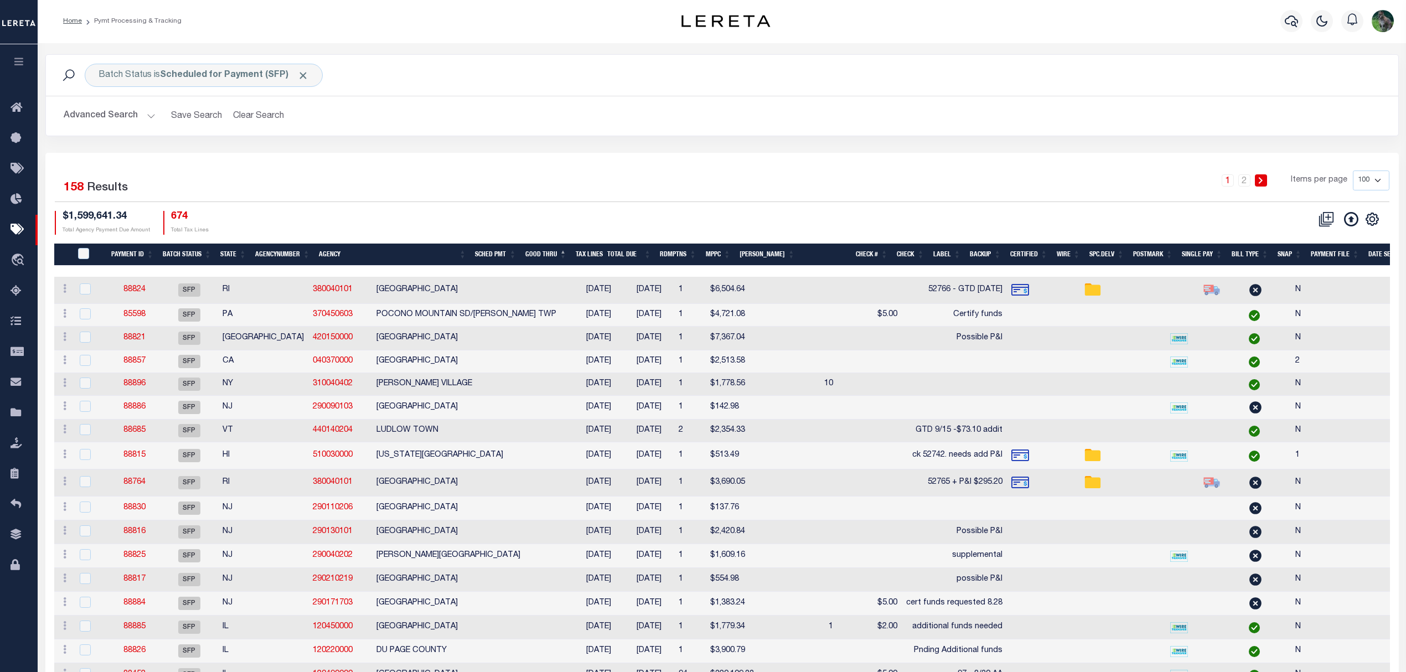
scroll to position [0, 0]
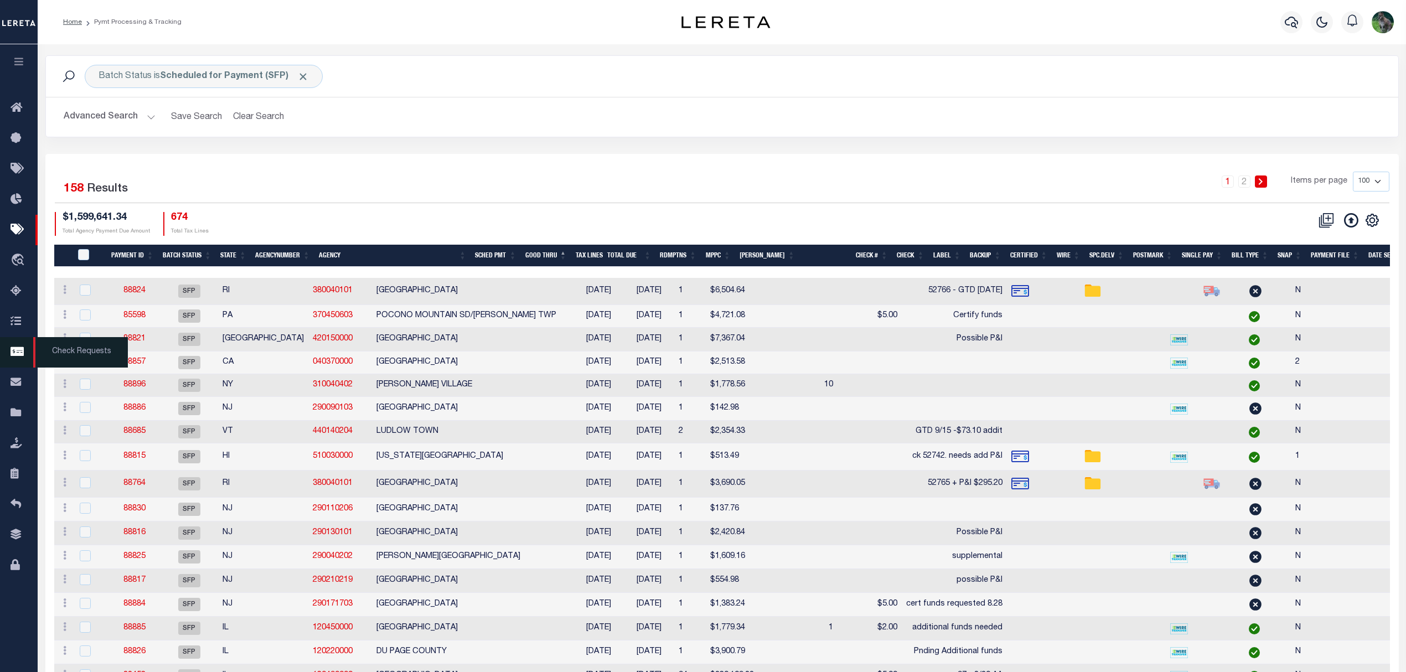
click at [14, 359] on icon at bounding box center [20, 352] width 18 height 14
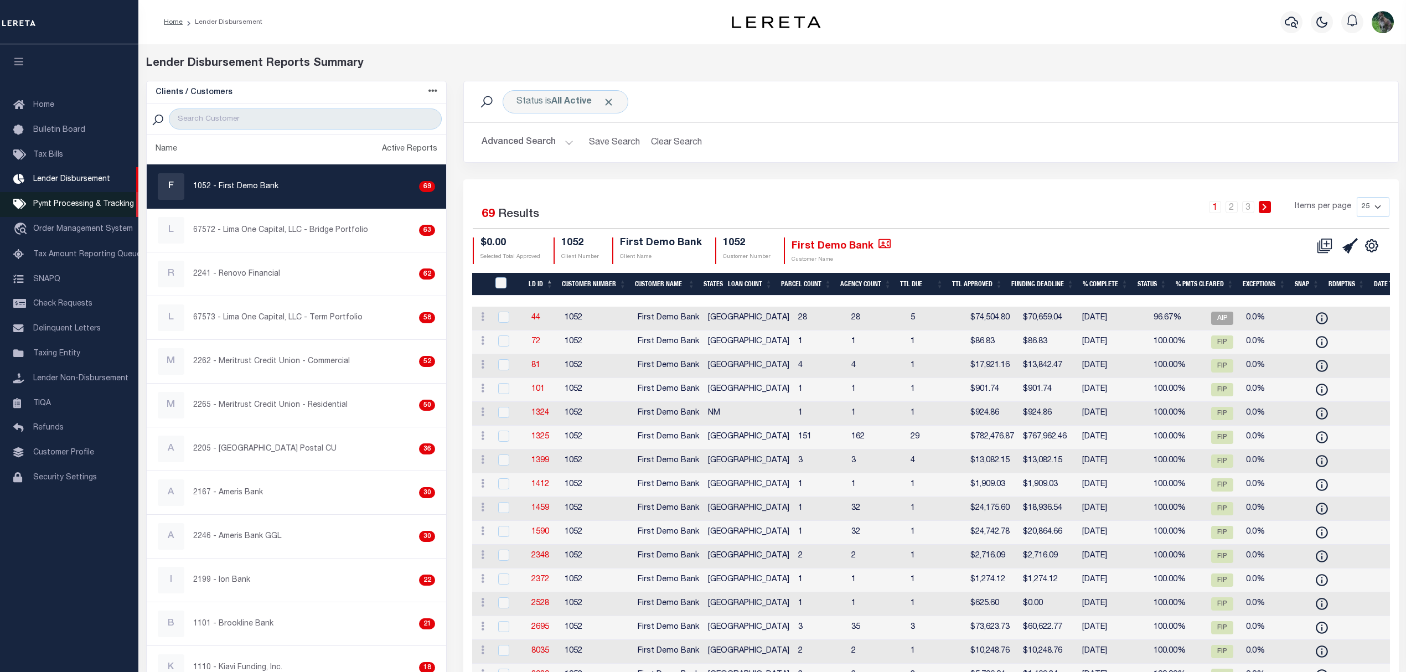
click at [82, 207] on span "Pymt Processing & Tracking" at bounding box center [83, 204] width 101 height 8
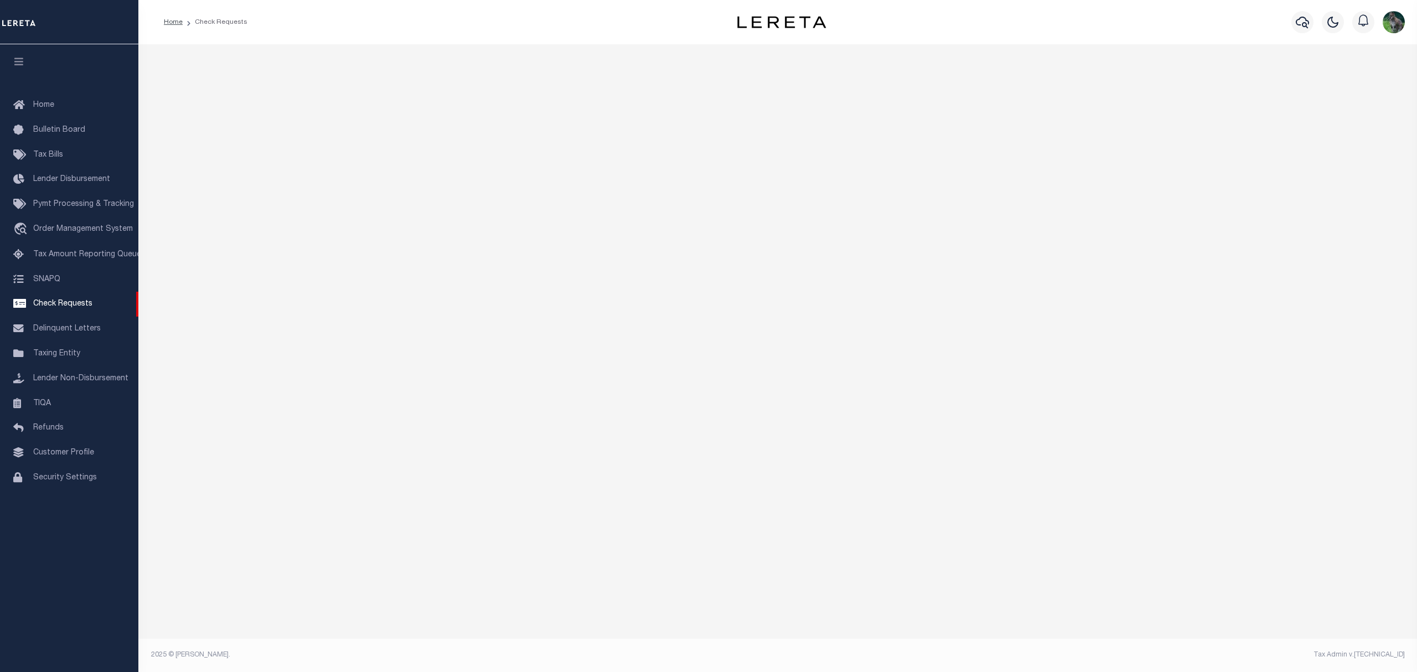
select select "50"
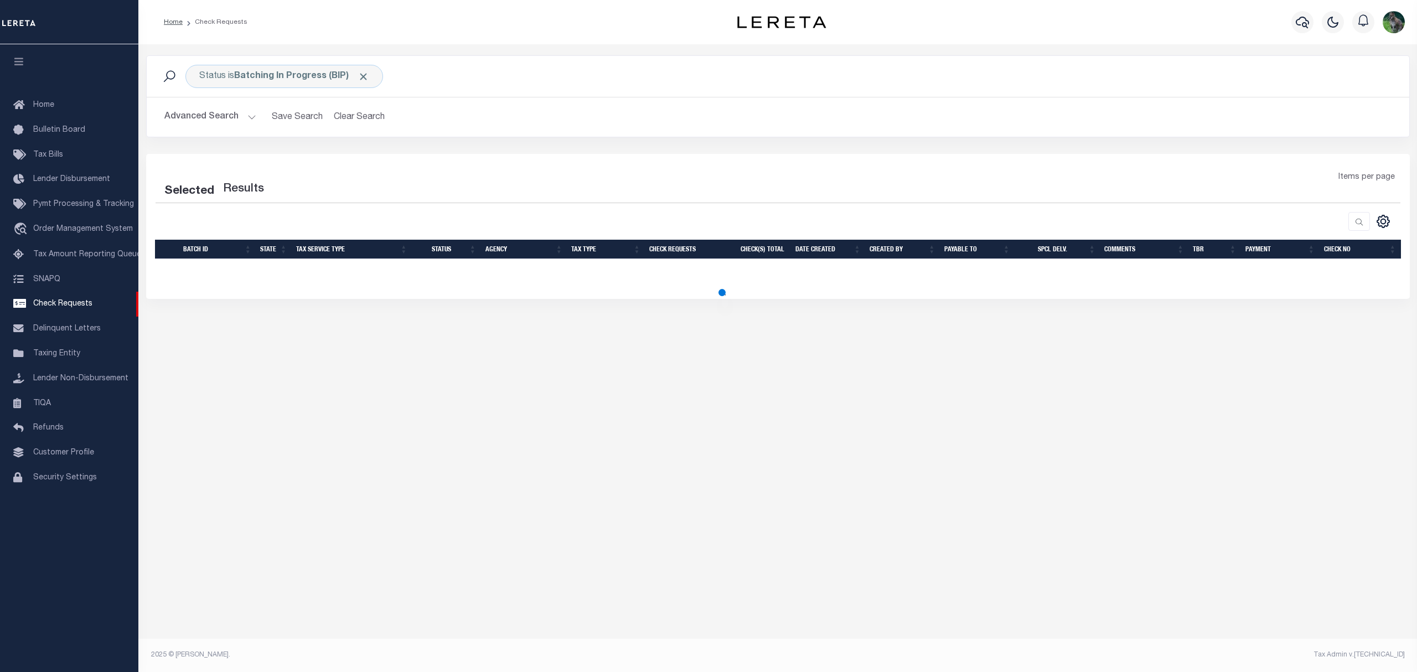
select select "50"
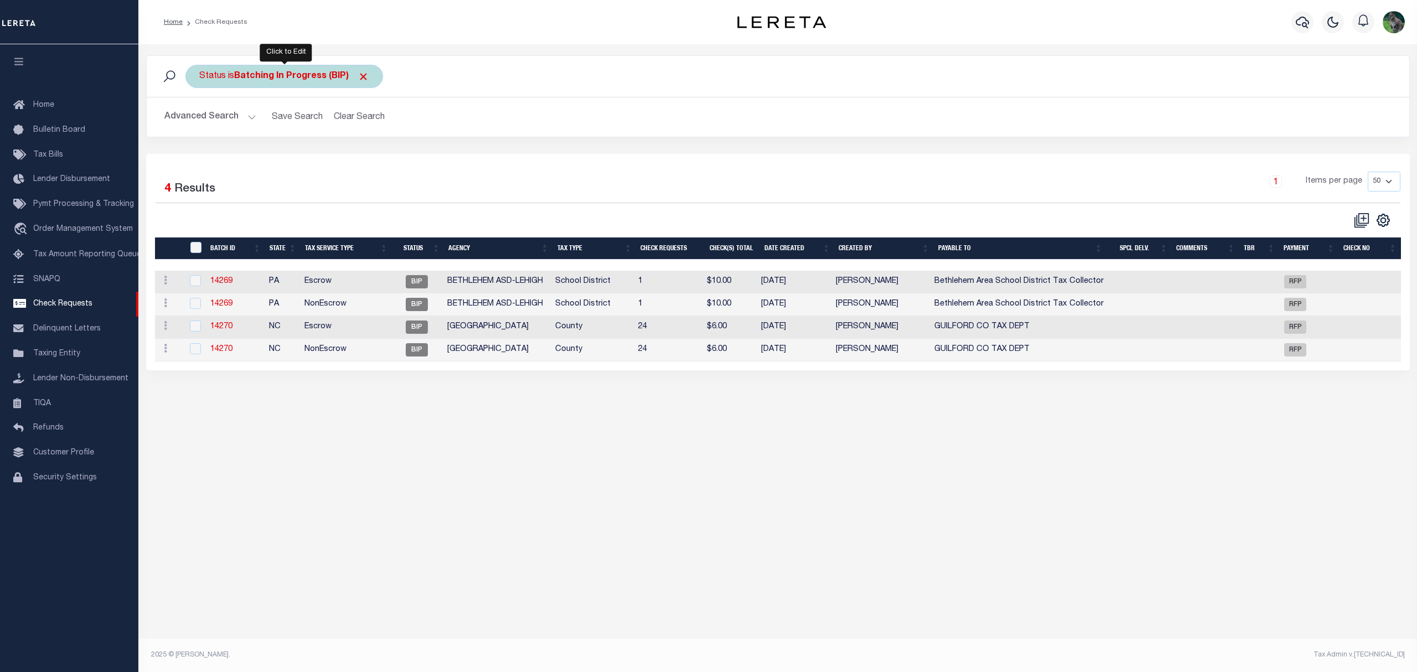
click at [299, 76] on b "Batching In Progress (BIP)" at bounding box center [301, 76] width 135 height 9
click at [288, 128] on select "Approval Needed (APN) Batching In Progress (BIP) Check Returned (CKR) Cleared a…" at bounding box center [281, 130] width 163 height 21
select select "RTS"
click at [200, 121] on select "Approval Needed (APN) Batching In Progress (BIP) Check Returned (CKR) Cleared a…" at bounding box center [281, 130] width 163 height 21
click at [359, 158] on input "Apply" at bounding box center [346, 155] width 33 height 18
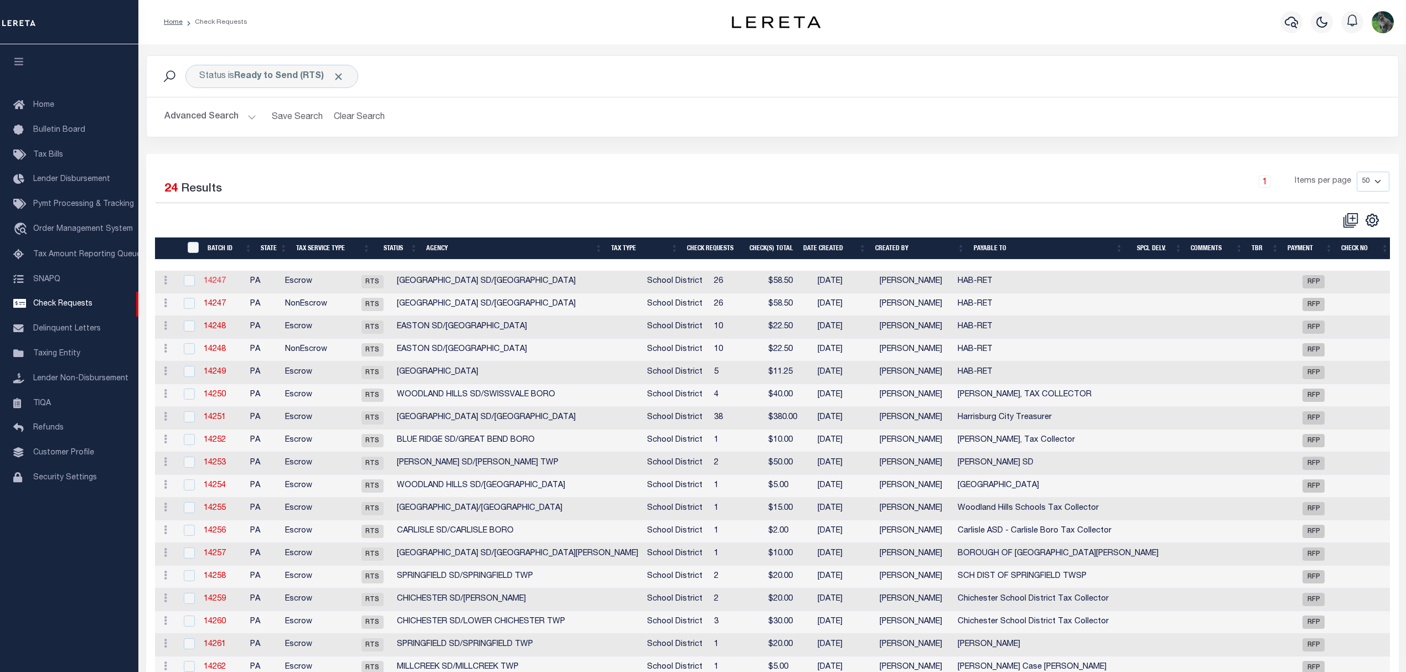
click at [223, 282] on link "14247" at bounding box center [215, 281] width 22 height 8
select select "RTS"
type input "No"
type input "$0.00"
type input "HAB-RET"
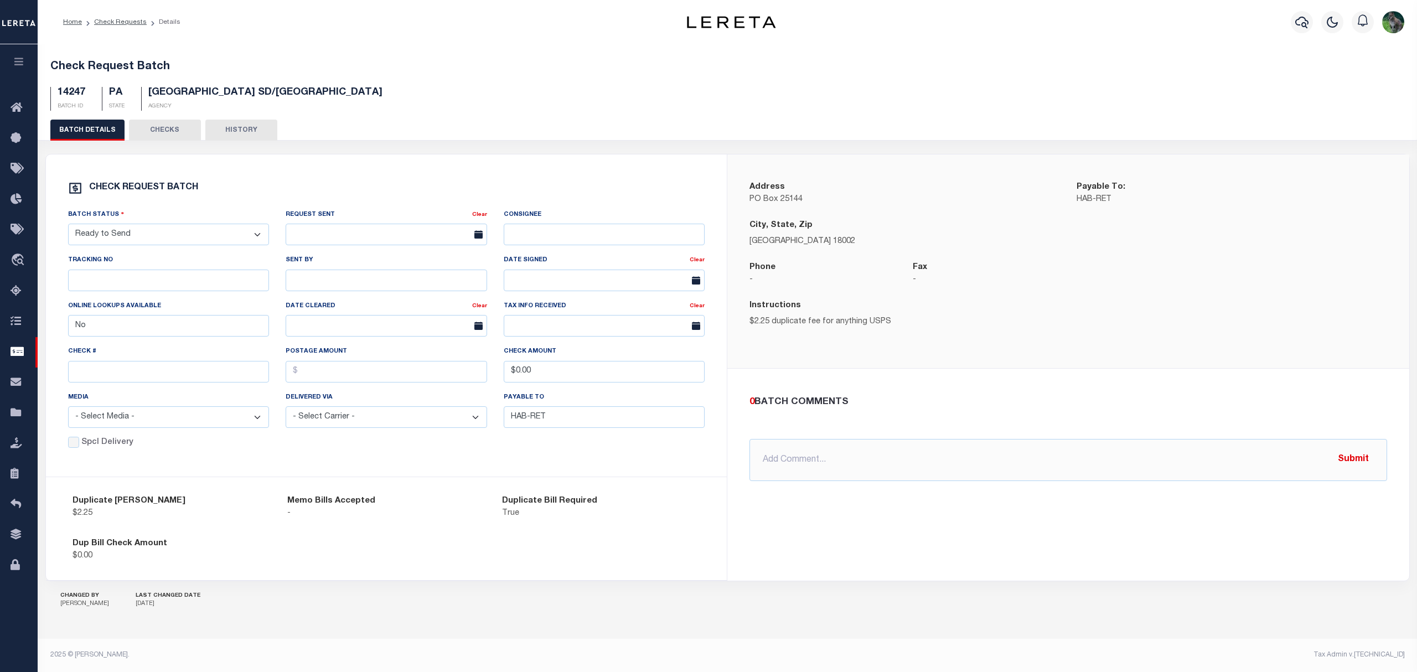
drag, startPoint x: 237, startPoint y: 237, endPoint x: 236, endPoint y: 246, distance: 9.0
click at [237, 242] on select "- Select Status - Approval Needed Batching In Progress Check Returned Cleared a…" at bounding box center [169, 235] width 202 height 22
select select "SNT"
click at [68, 226] on select "- Select Status - Approval Needed Batching In Progress Check Returned Cleared a…" at bounding box center [169, 235] width 202 height 22
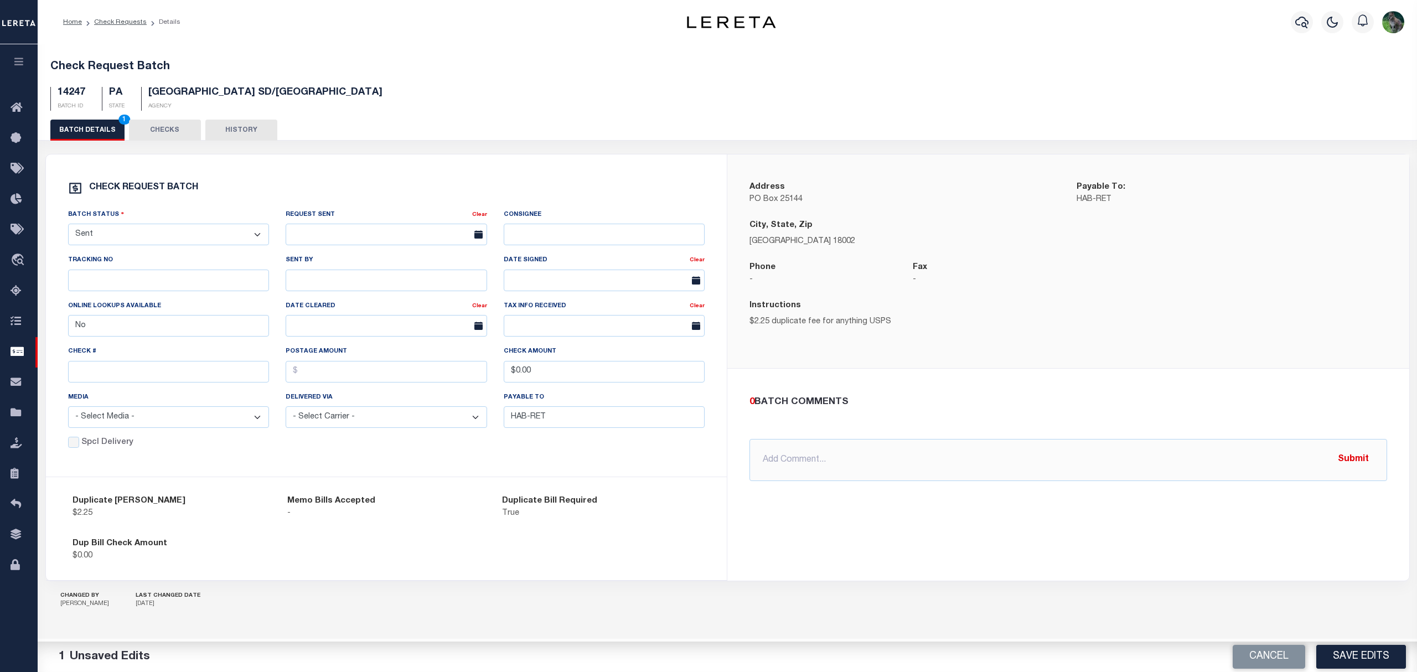
click at [138, 351] on div "Check #" at bounding box center [169, 363] width 202 height 37
drag, startPoint x: 135, startPoint y: 373, endPoint x: 128, endPoint y: 373, distance: 6.6
click at [135, 373] on input "text" at bounding box center [169, 372] width 202 height 22
type input "14737"
click at [1365, 661] on button "Save Edits" at bounding box center [1361, 657] width 90 height 24
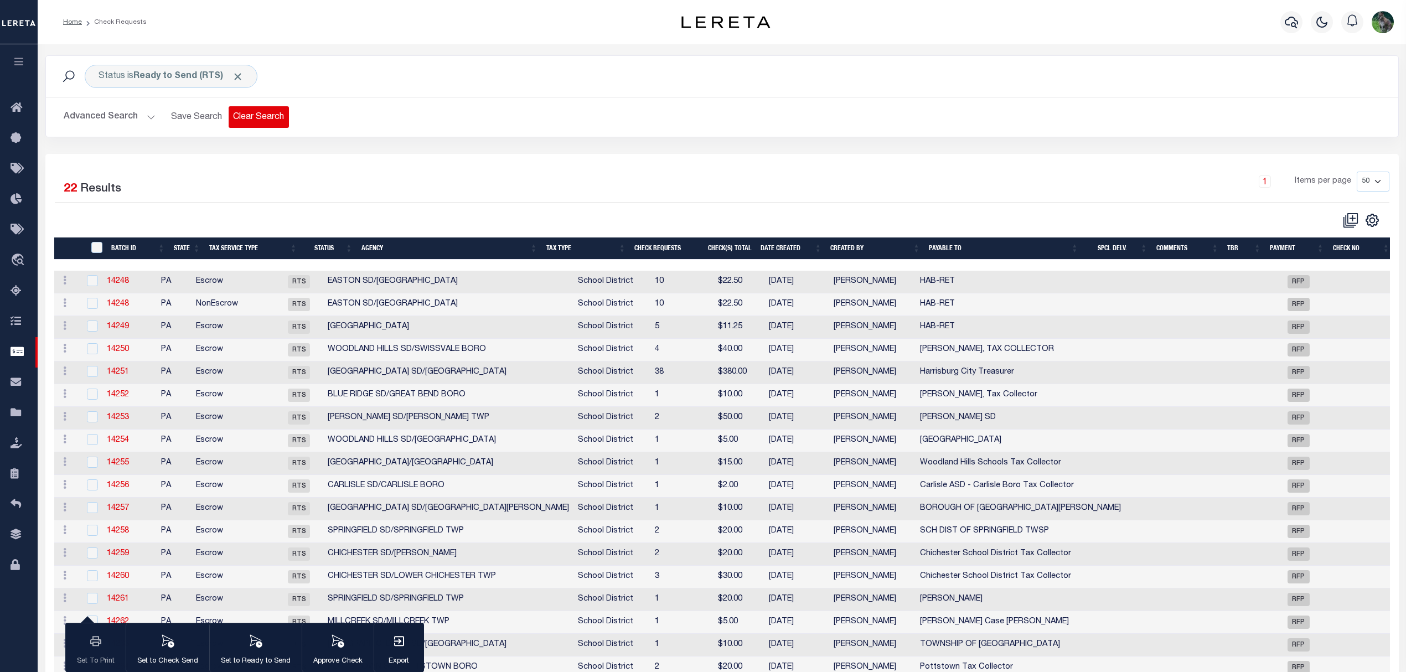
click at [250, 120] on button "Clear Search" at bounding box center [259, 117] width 60 height 22
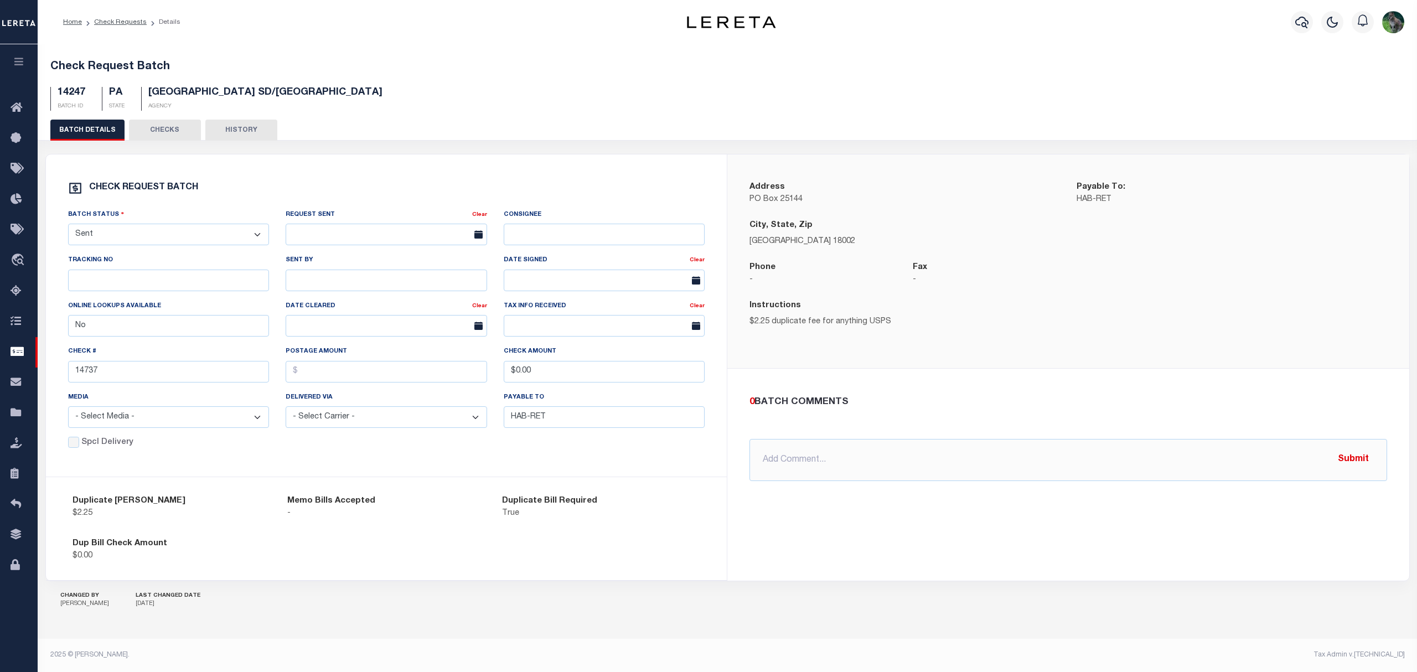
drag, startPoint x: 266, startPoint y: 107, endPoint x: 246, endPoint y: 96, distance: 22.5
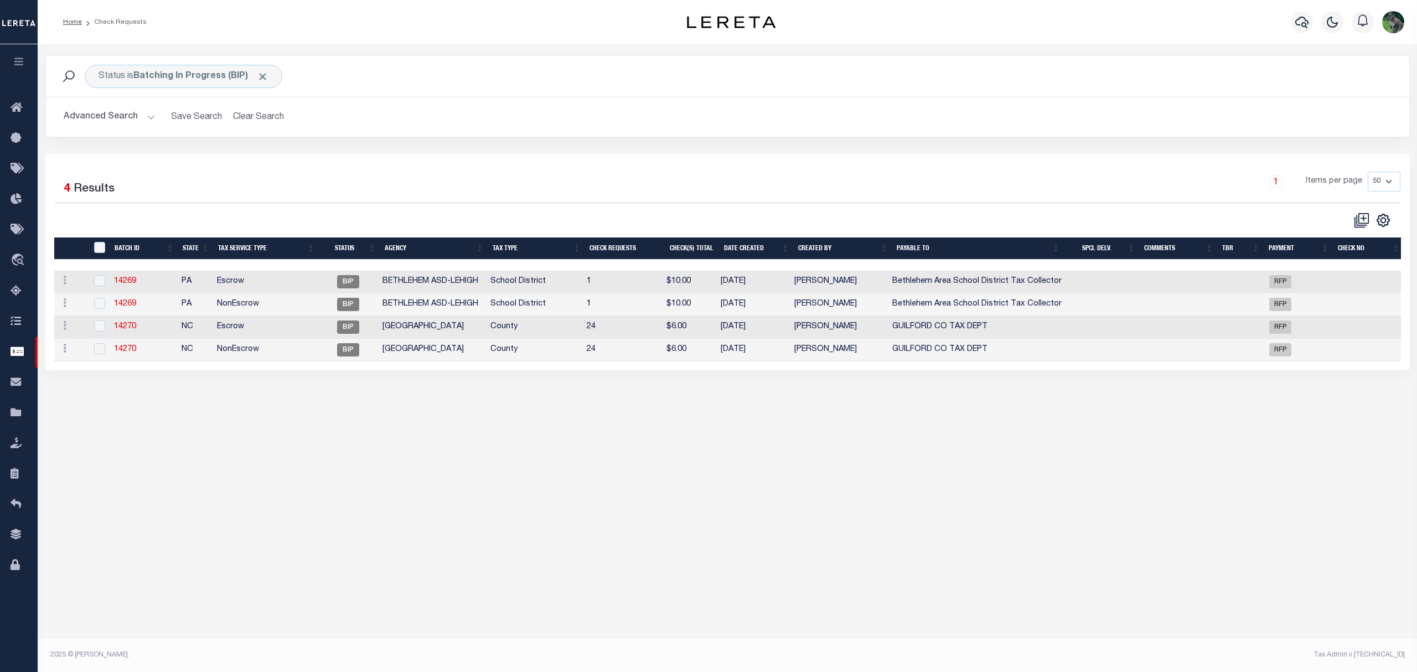
drag, startPoint x: 96, startPoint y: 107, endPoint x: 107, endPoint y: 120, distance: 17.2
click at [96, 109] on button "Advanced Search" at bounding box center [110, 117] width 92 height 22
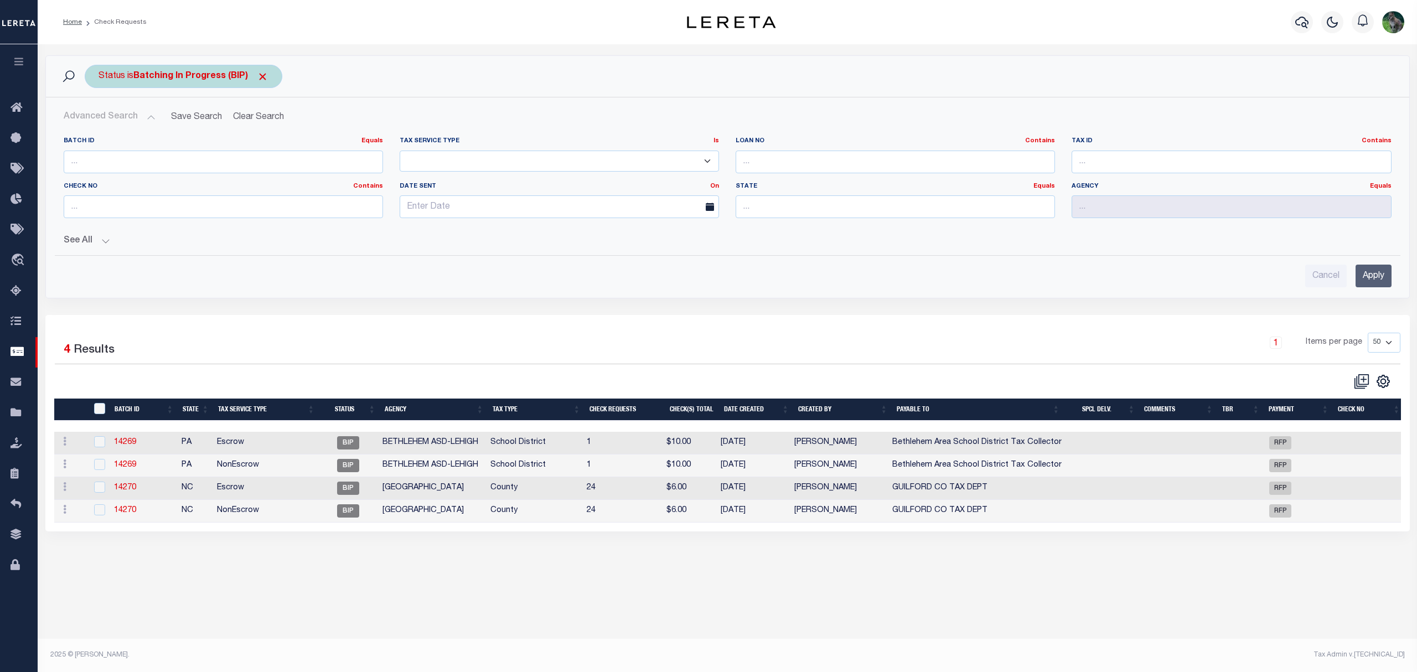
click at [177, 86] on div "Status is Batching In Progress (BIP)" at bounding box center [184, 76] width 198 height 23
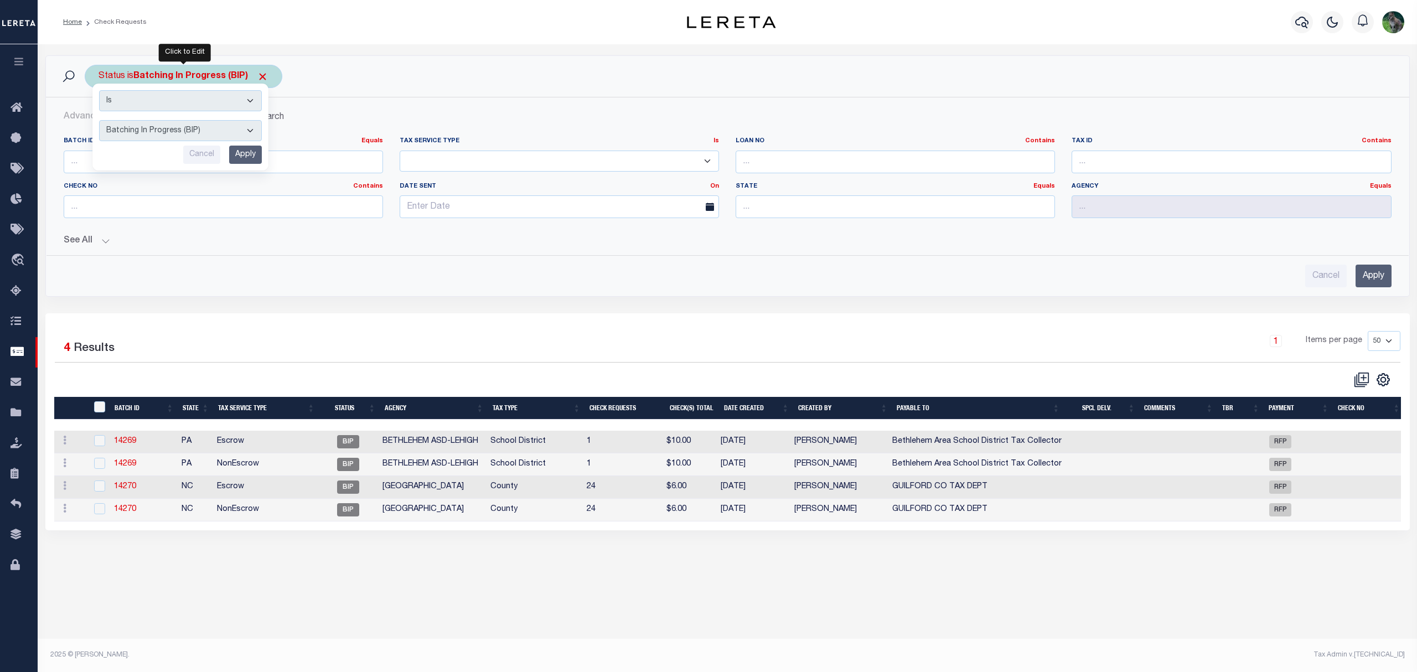
click at [210, 134] on select "Approval Needed (APN) Batching In Progress (BIP) Check Returned (CKR) Cleared a…" at bounding box center [180, 130] width 163 height 21
select select "RTS"
click at [99, 121] on select "Approval Needed (APN) Batching In Progress (BIP) Check Returned (CKR) Cleared a…" at bounding box center [180, 130] width 163 height 21
click at [231, 160] on input "Apply" at bounding box center [245, 155] width 33 height 18
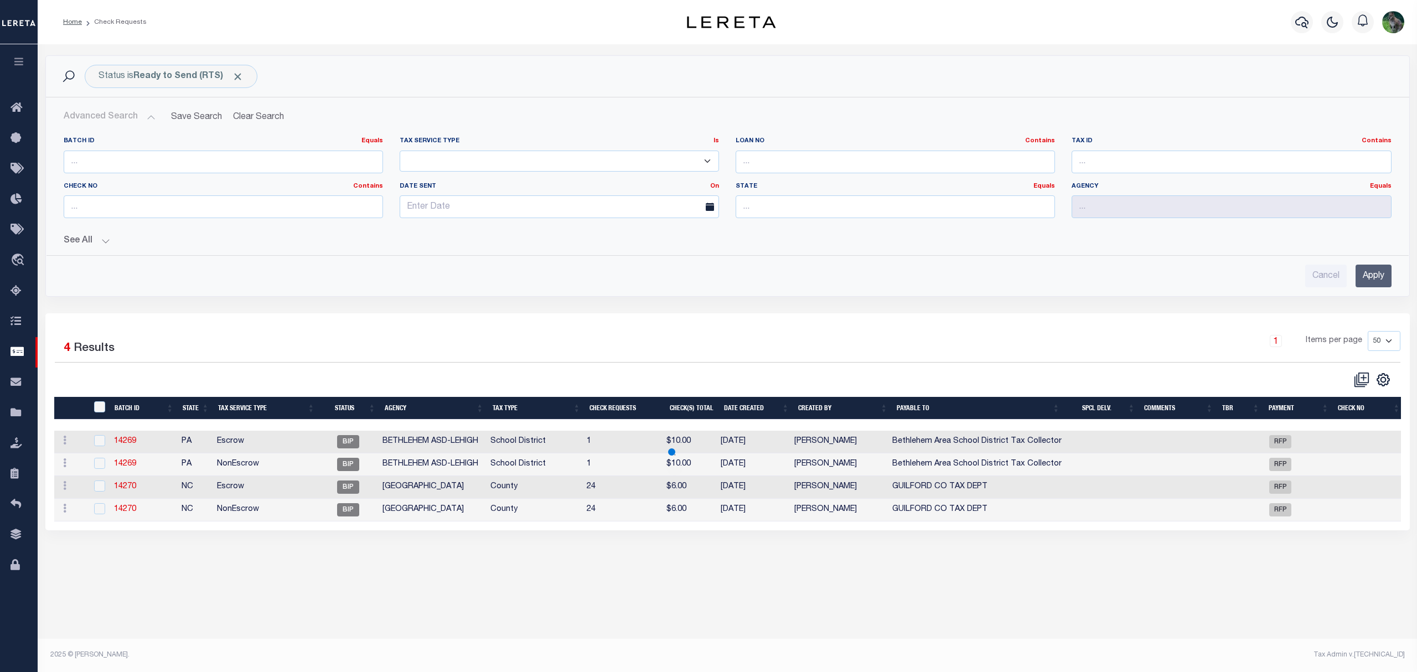
click at [85, 117] on button "Advanced Search" at bounding box center [110, 117] width 92 height 22
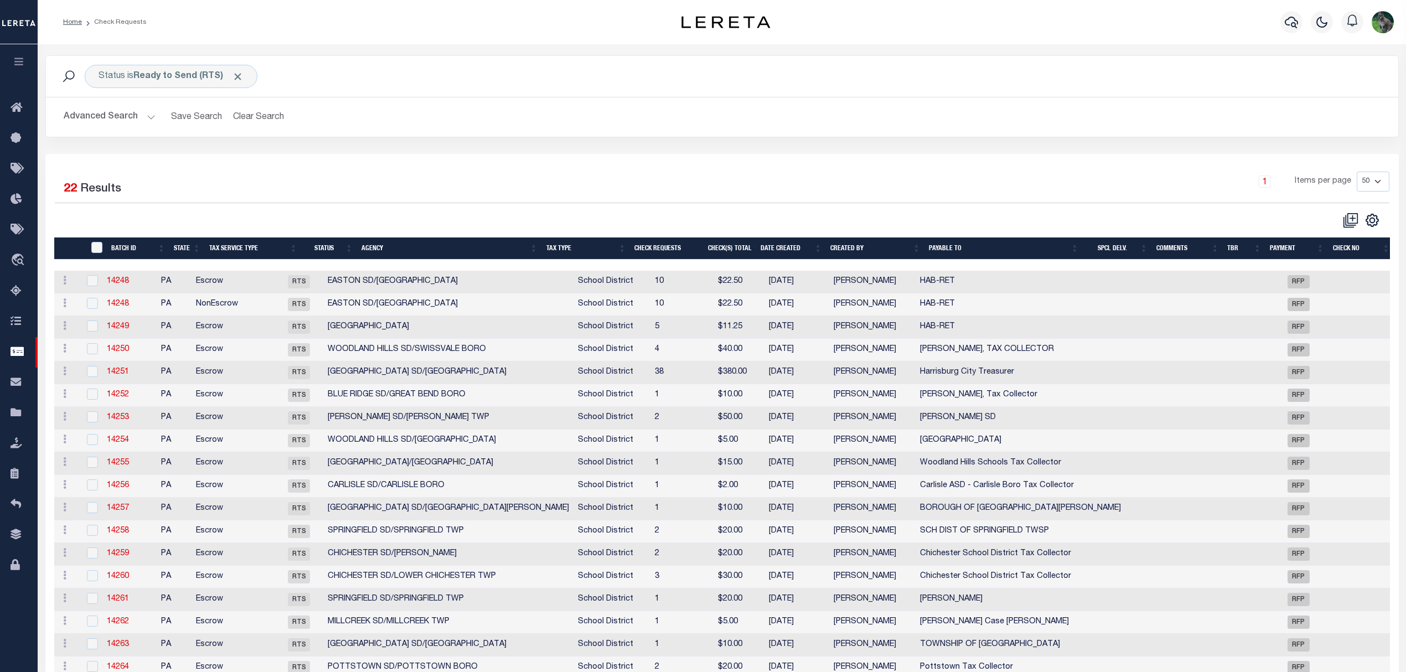
click at [481, 242] on th "Agency" at bounding box center [449, 248] width 185 height 23
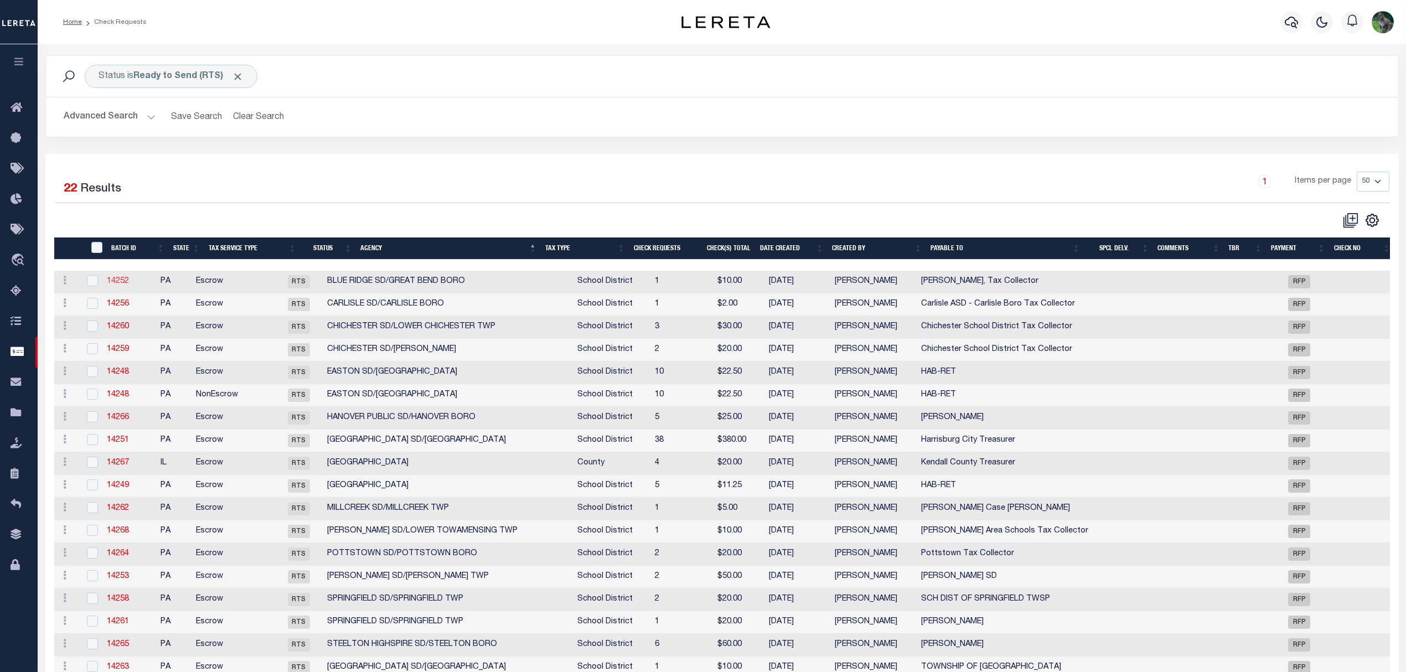
click at [129, 282] on link "14252" at bounding box center [118, 281] width 22 height 8
select select "RTS"
type input "Danielle Mills, Tax Collector"
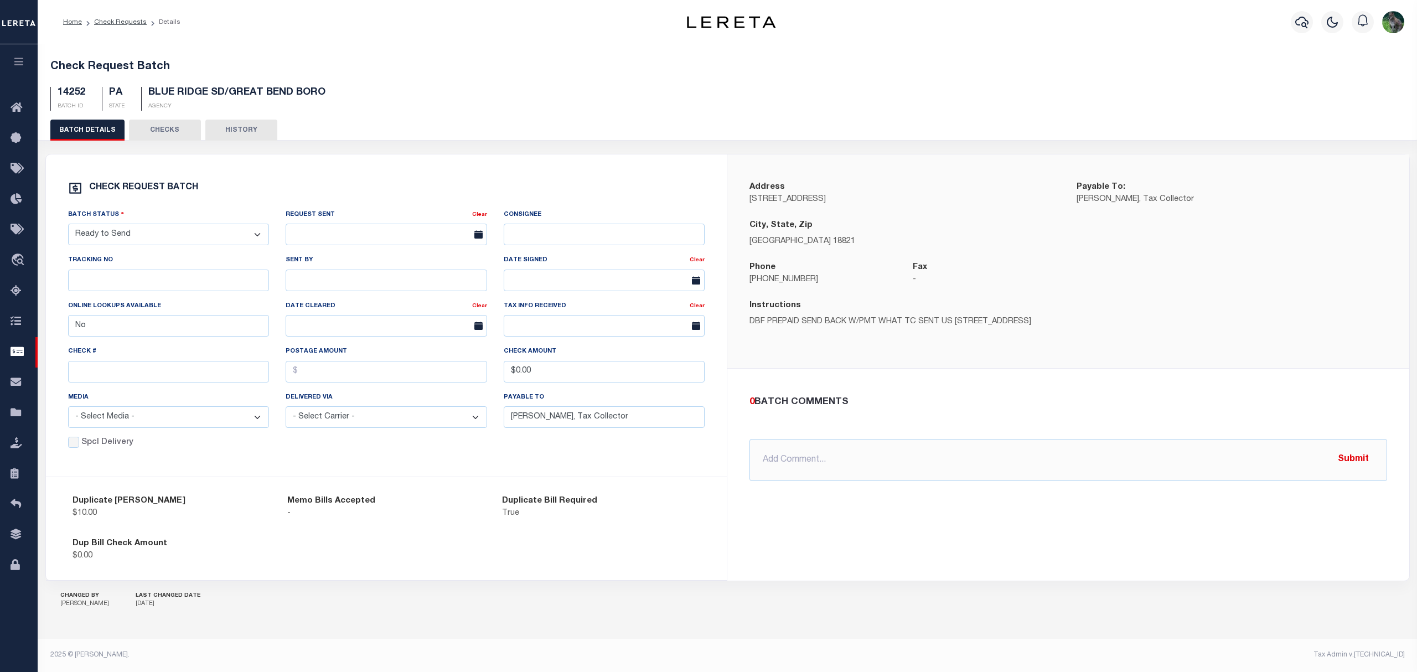
click at [131, 244] on select "- Select Status - Approval Needed Batching In Progress Check Returned Cleared a…" at bounding box center [169, 235] width 202 height 22
select select "SNT"
click at [68, 226] on select "- Select Status - Approval Needed Batching In Progress Check Returned Cleared a…" at bounding box center [169, 235] width 202 height 22
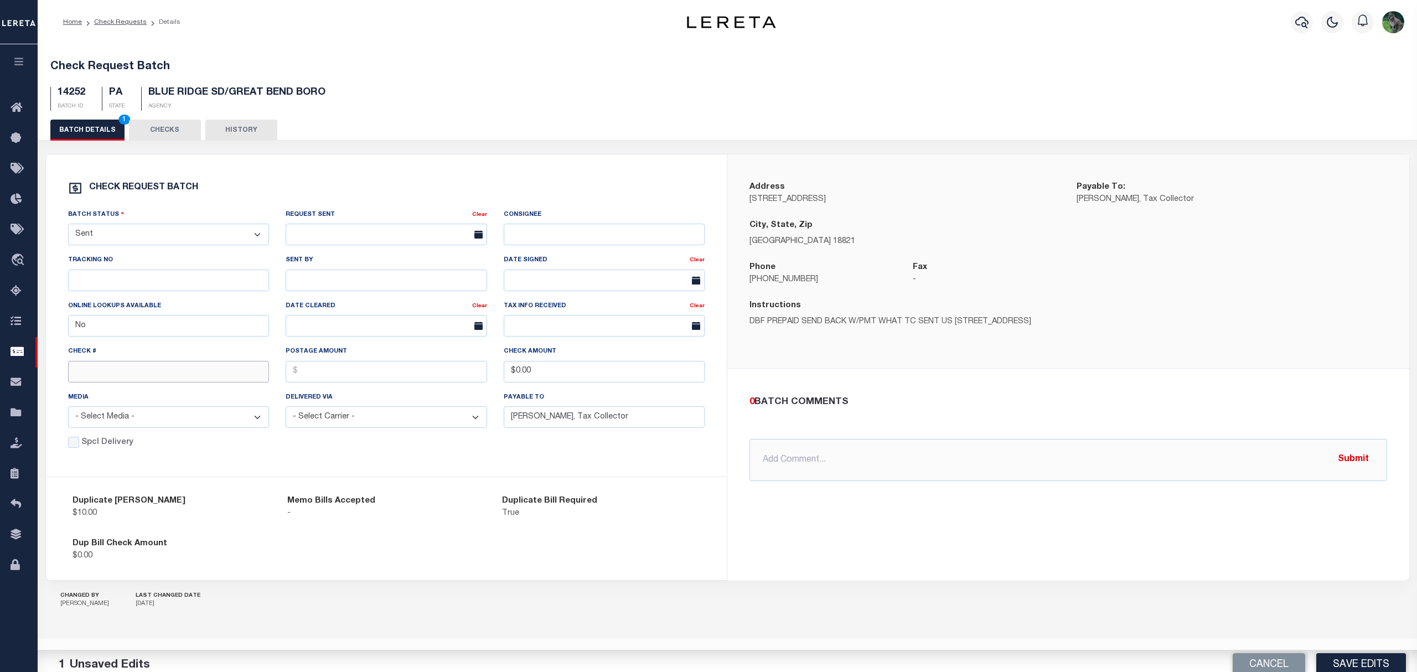
click at [147, 370] on input "text" at bounding box center [169, 372] width 202 height 22
type input "14738"
click at [1378, 658] on button "Save Edits" at bounding box center [1361, 657] width 90 height 24
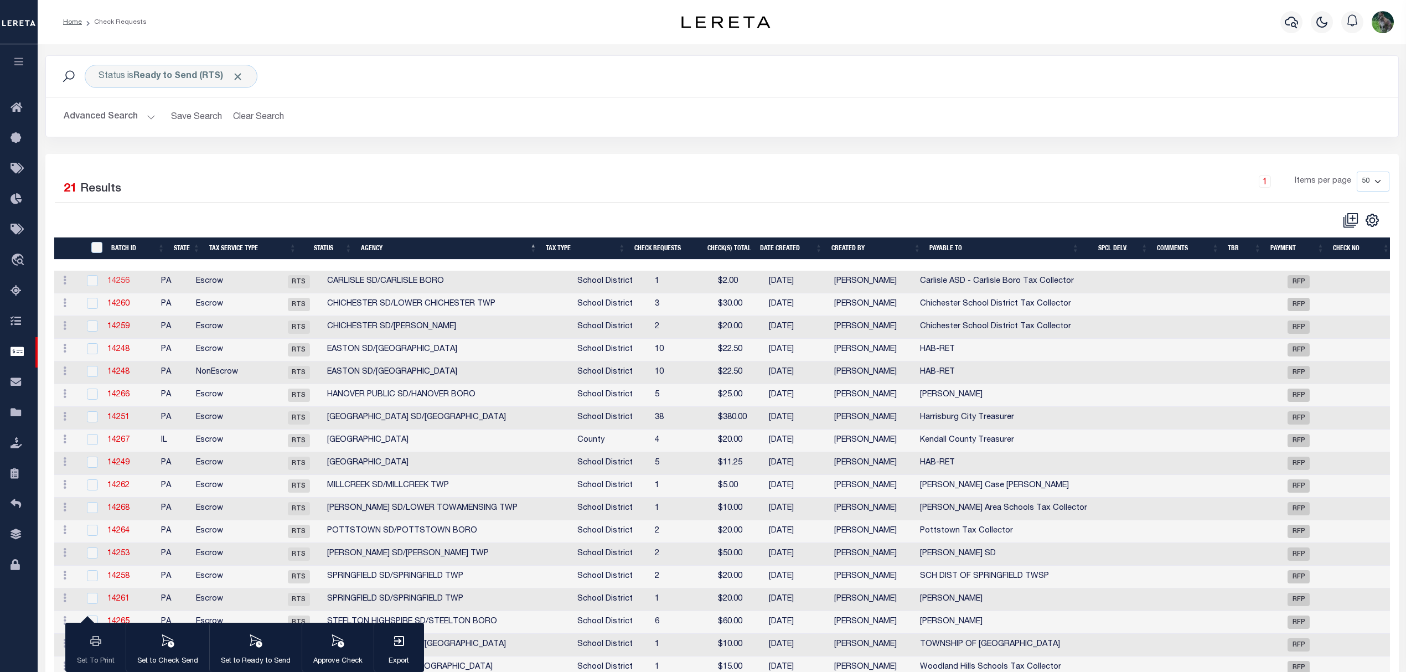
click at [118, 282] on link "14256" at bounding box center [118, 281] width 22 height 8
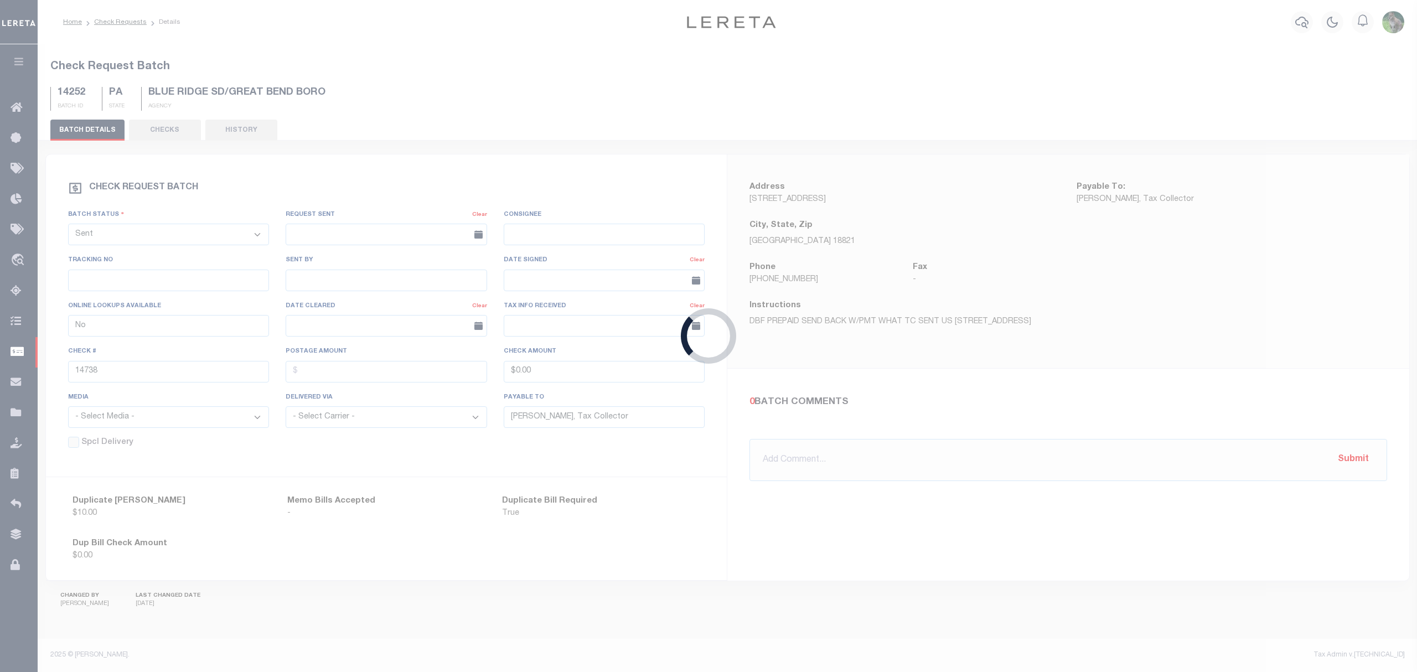
select select "RTS"
type input "Carlisle ASD - Carlisle Boro Tax Collector"
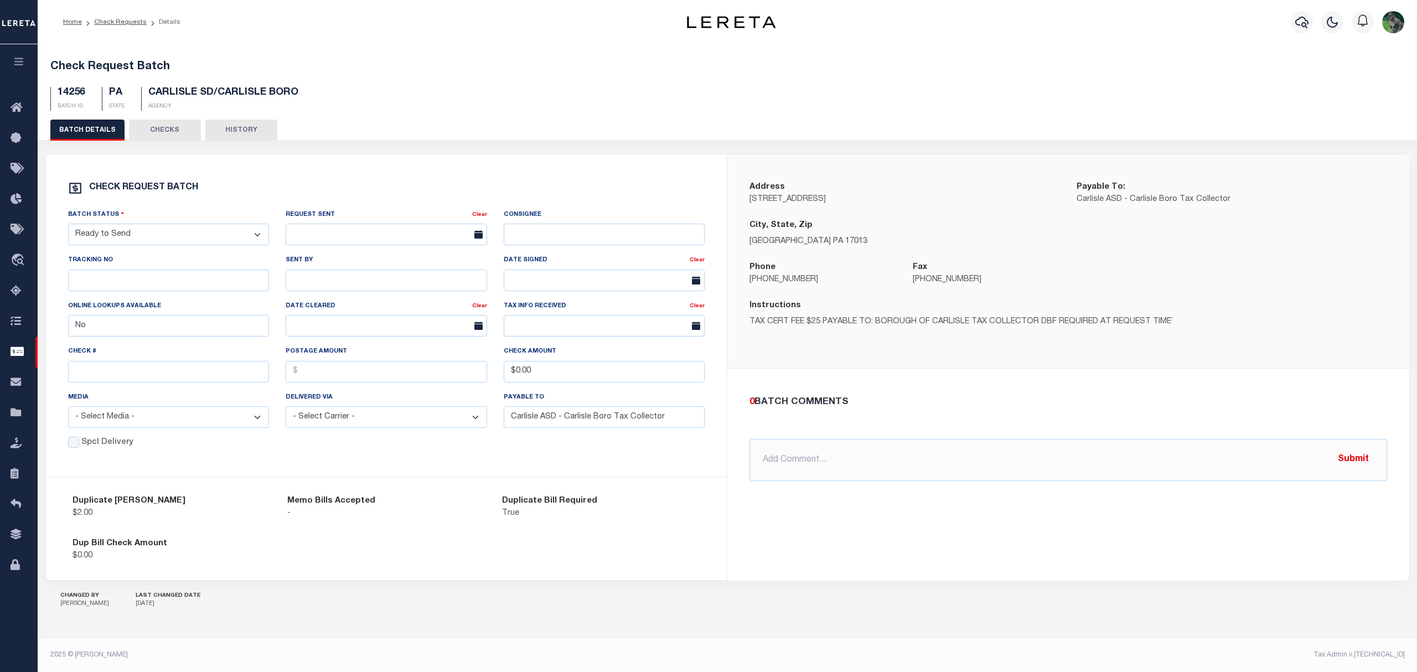
click at [235, 240] on select "- Select Status - Approval Needed Batching In Progress Check Returned Cleared a…" at bounding box center [169, 235] width 202 height 22
select select "SNT"
click at [68, 226] on select "- Select Status - Approval Needed Batching In Progress Check Returned Cleared a…" at bounding box center [169, 235] width 202 height 22
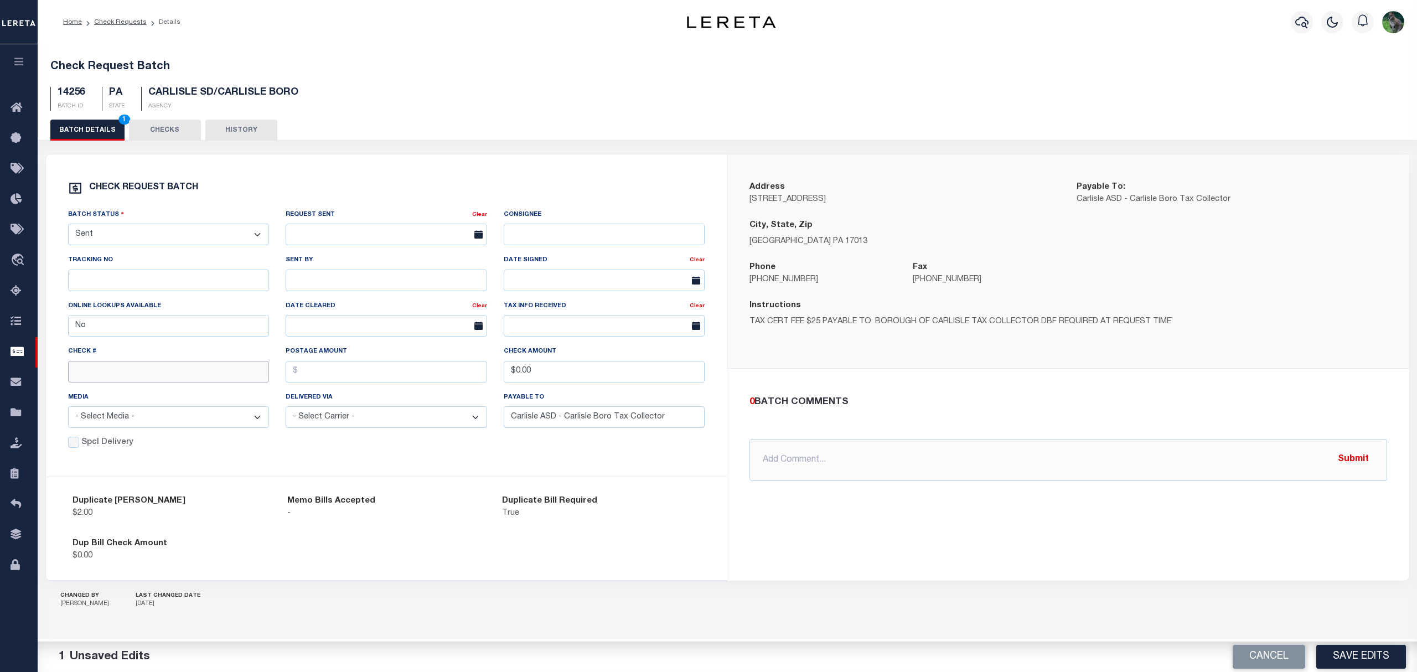
click at [142, 369] on input "text" at bounding box center [169, 372] width 202 height 22
type input "14739"
click at [1360, 657] on button "Save Edits" at bounding box center [1361, 657] width 90 height 24
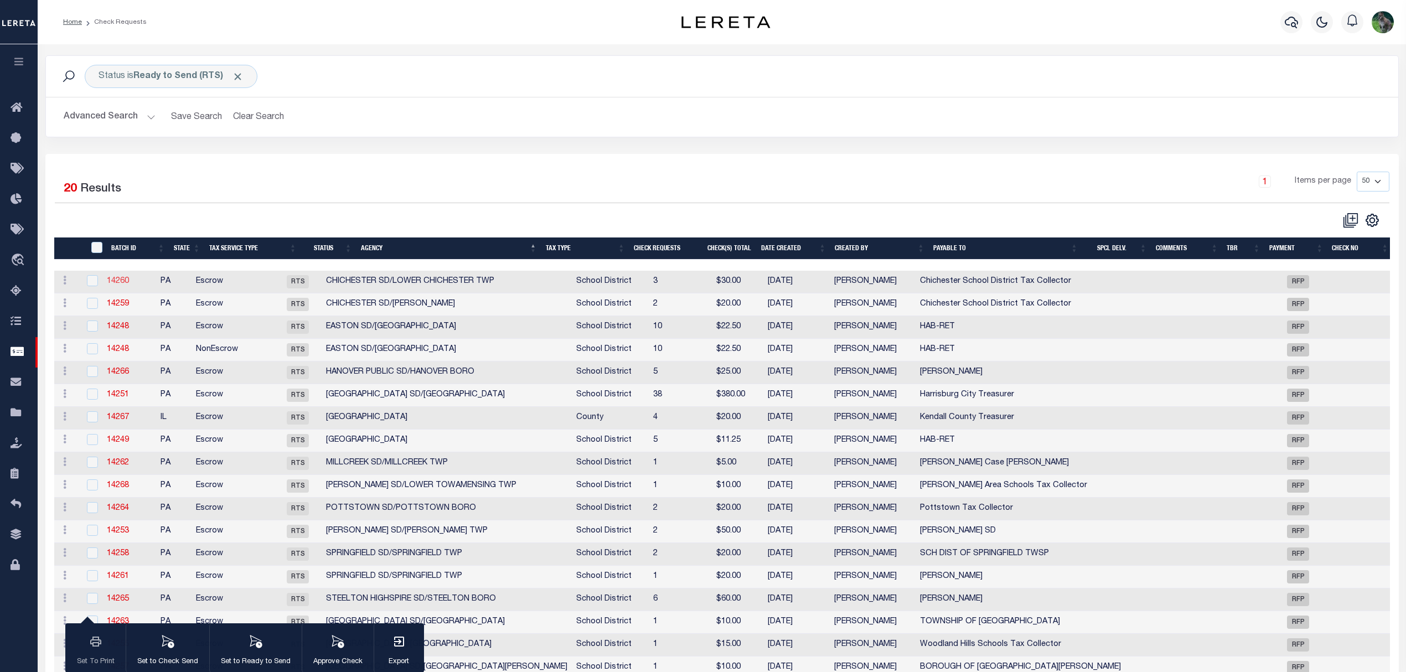
click at [113, 282] on link "14260" at bounding box center [118, 281] width 22 height 8
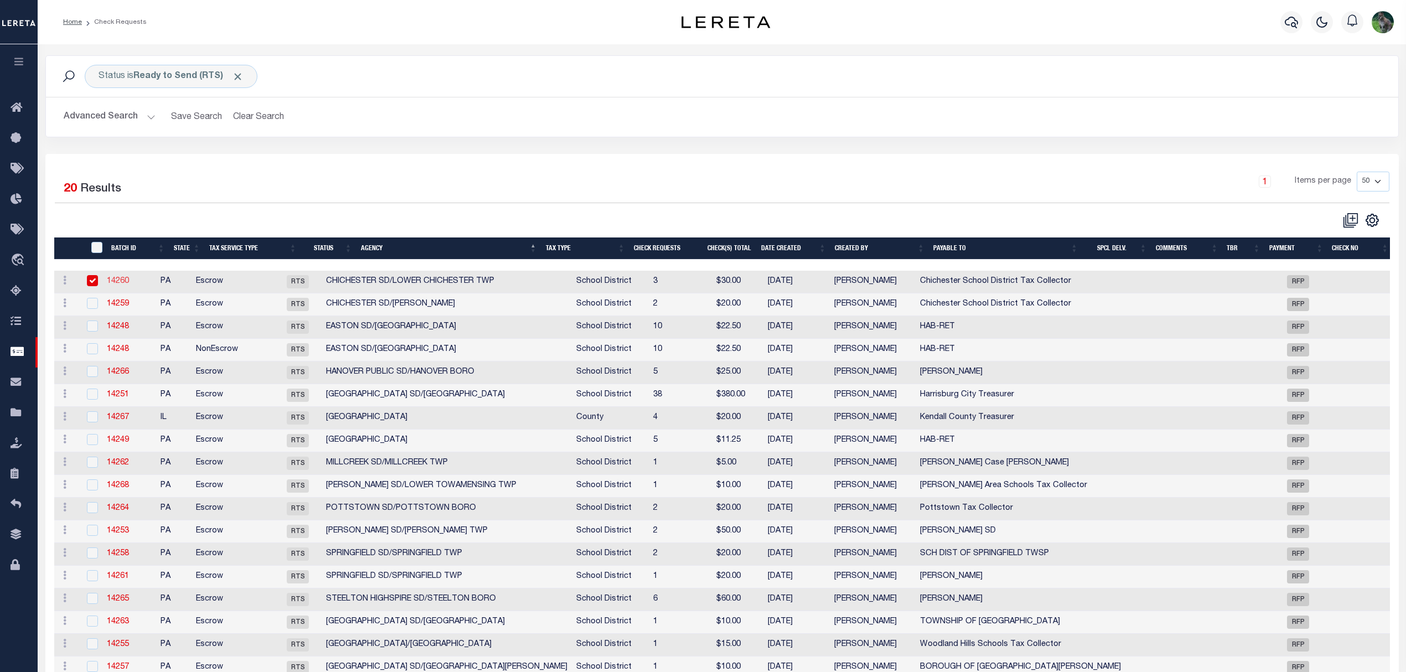
select select "RTS"
type input "Chichester School District Tax Collector"
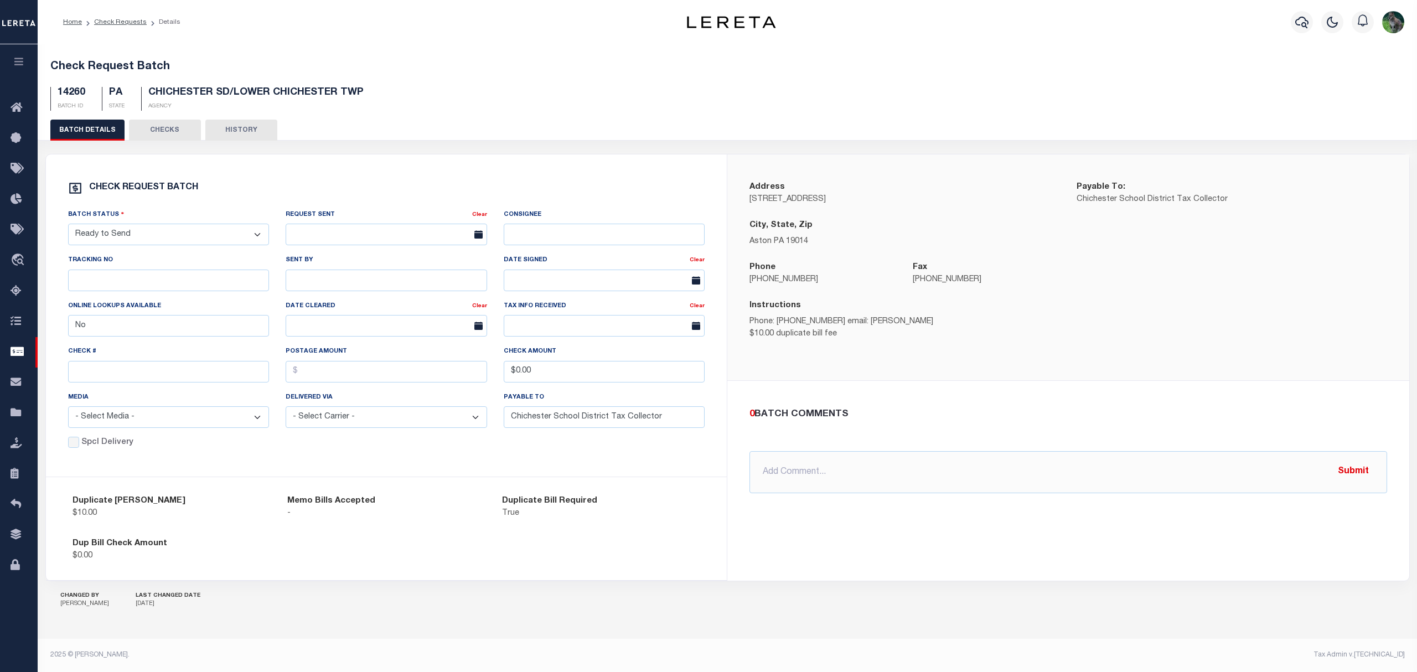
click at [168, 238] on select "- Select Status - Approval Needed Batching In Progress Check Returned Cleared a…" at bounding box center [169, 235] width 202 height 22
select select "SNT"
click at [68, 226] on select "- Select Status - Approval Needed Batching In Progress Check Returned Cleared a…" at bounding box center [169, 235] width 202 height 22
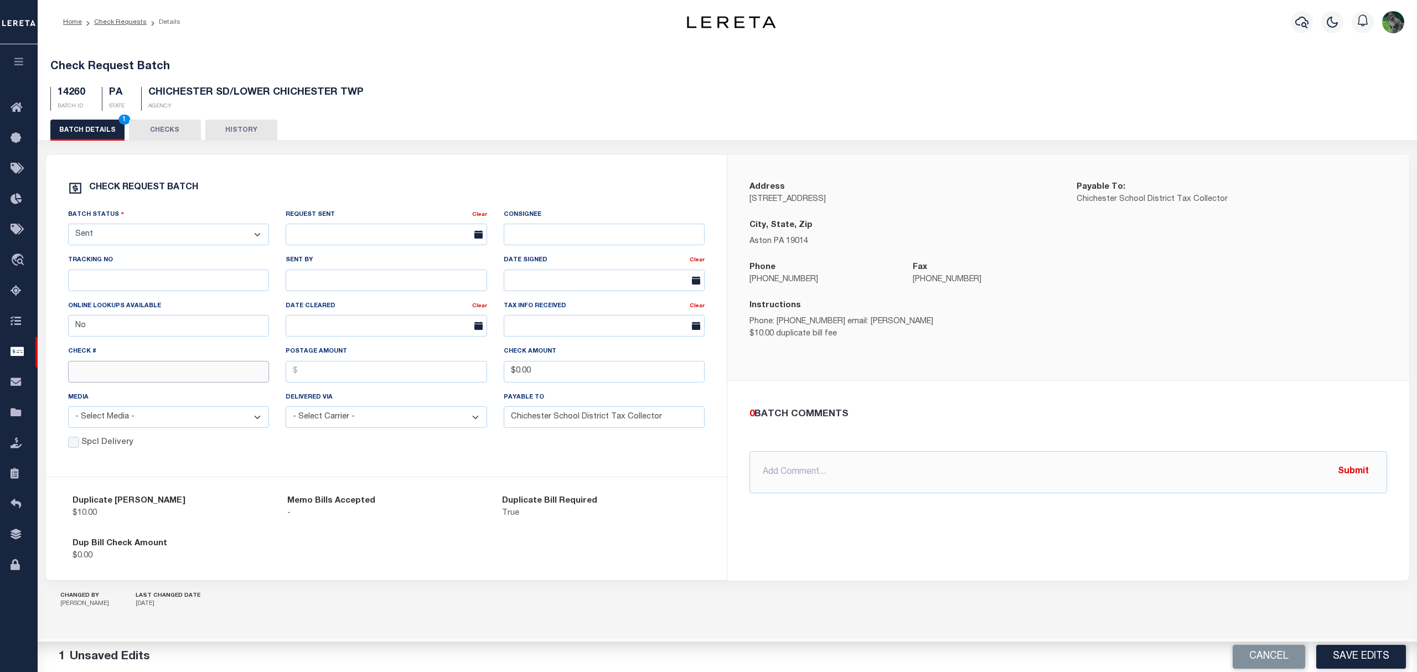
click at [129, 378] on input "text" at bounding box center [169, 372] width 202 height 22
type input "14740"
click at [1371, 653] on button "Save Edits" at bounding box center [1361, 657] width 90 height 24
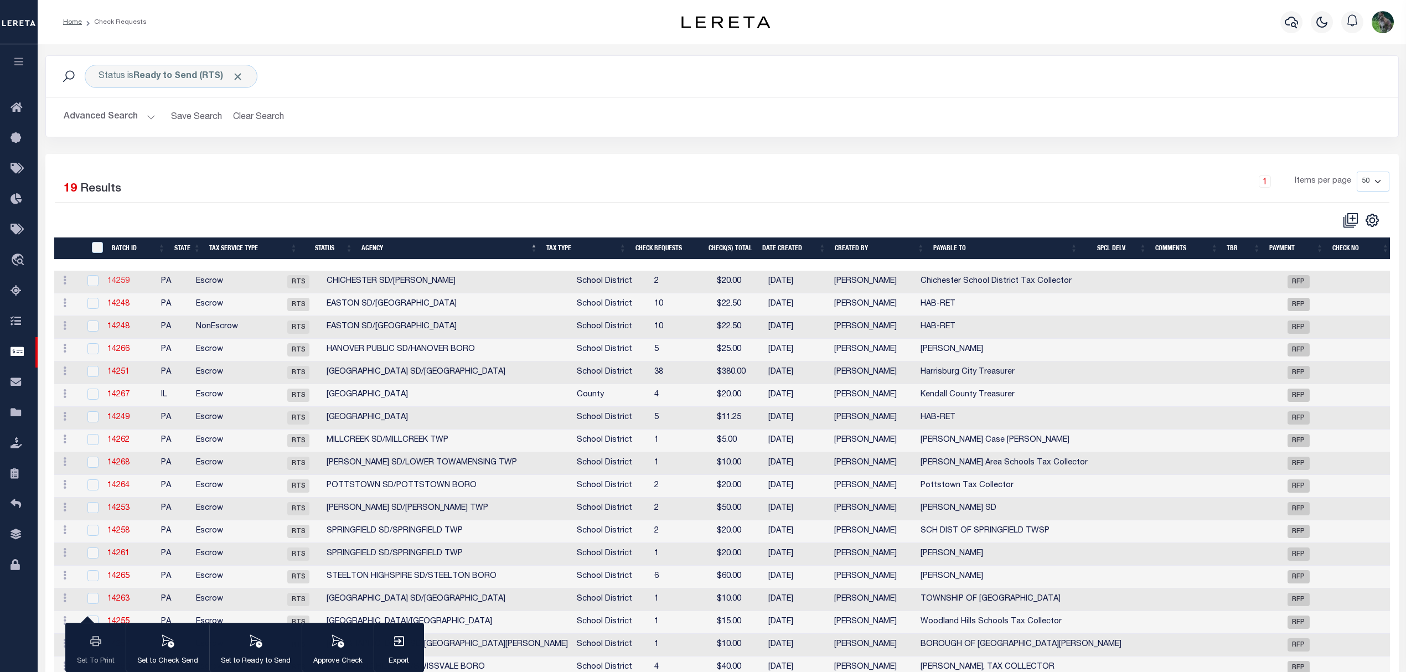
click at [121, 285] on link "14259" at bounding box center [118, 281] width 22 height 8
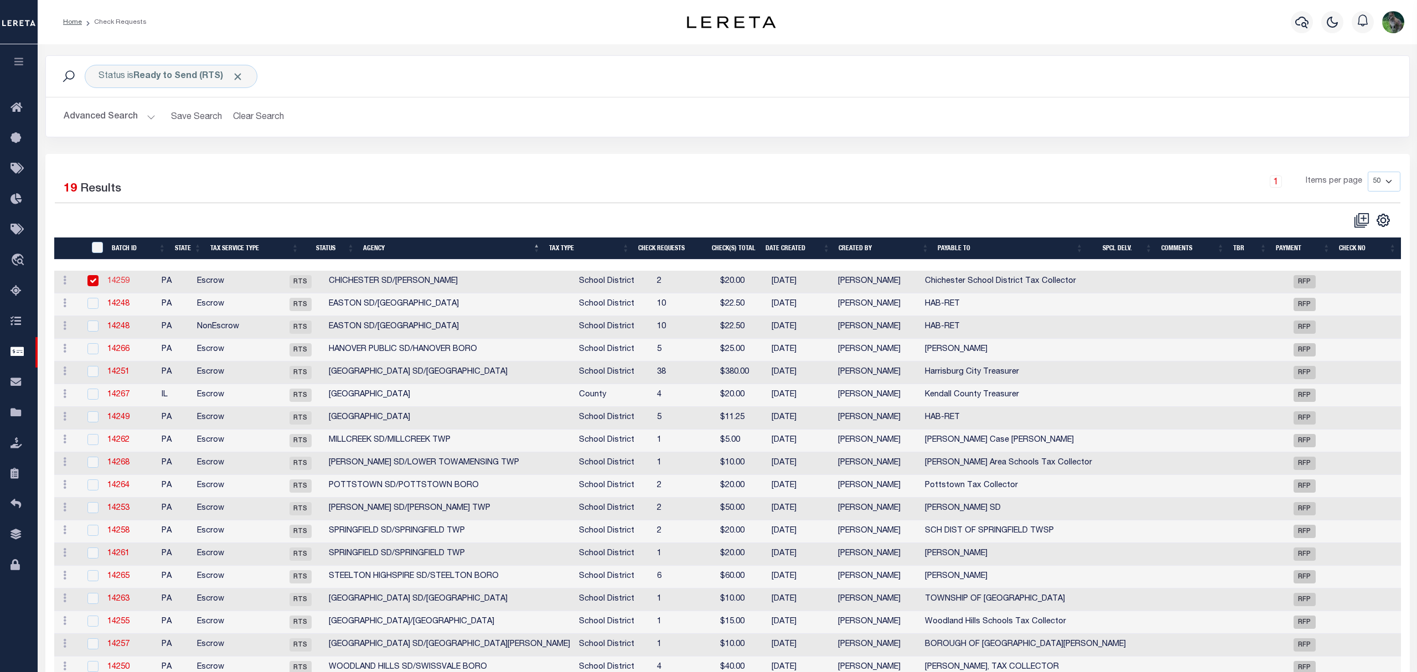
select select "RTS"
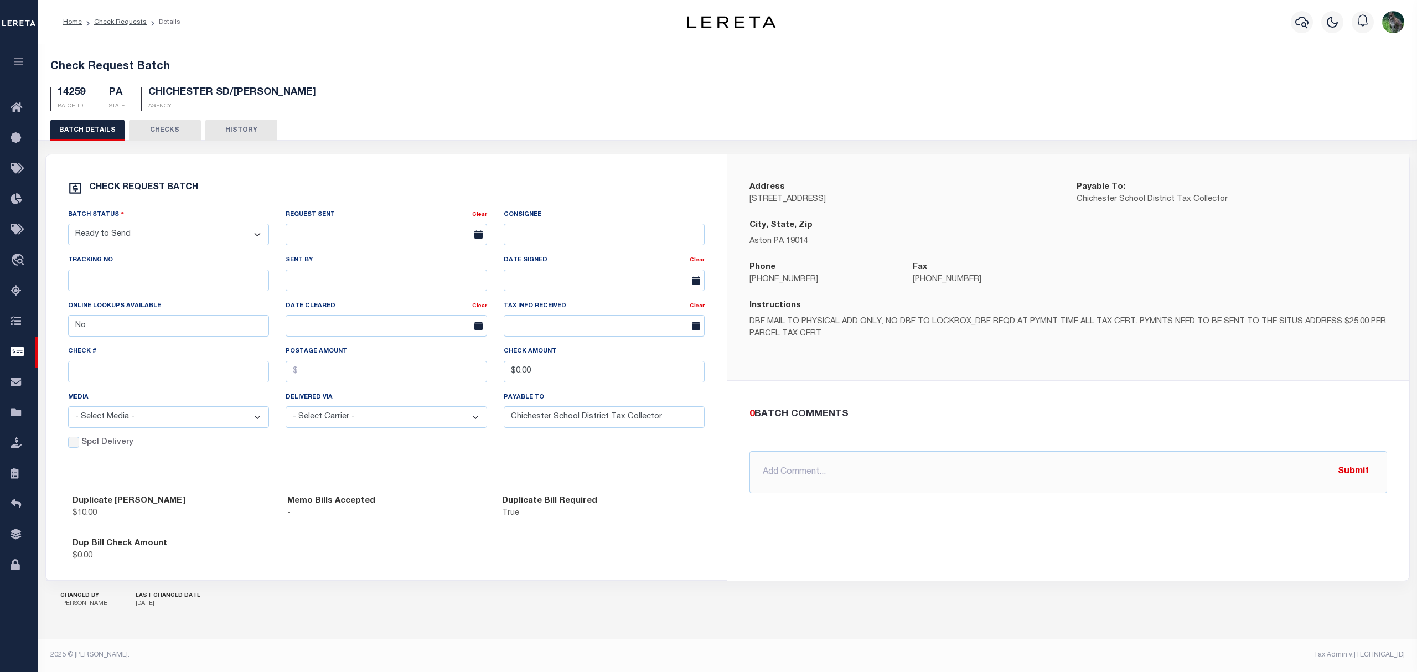
drag, startPoint x: 220, startPoint y: 229, endPoint x: 196, endPoint y: 245, distance: 29.2
click at [220, 229] on select "- Select Status - Approval Needed Batching In Progress Check Returned Cleared a…" at bounding box center [169, 235] width 202 height 22
select select "SNT"
click at [68, 226] on select "- Select Status - Approval Needed Batching In Progress Check Returned Cleared a…" at bounding box center [169, 235] width 202 height 22
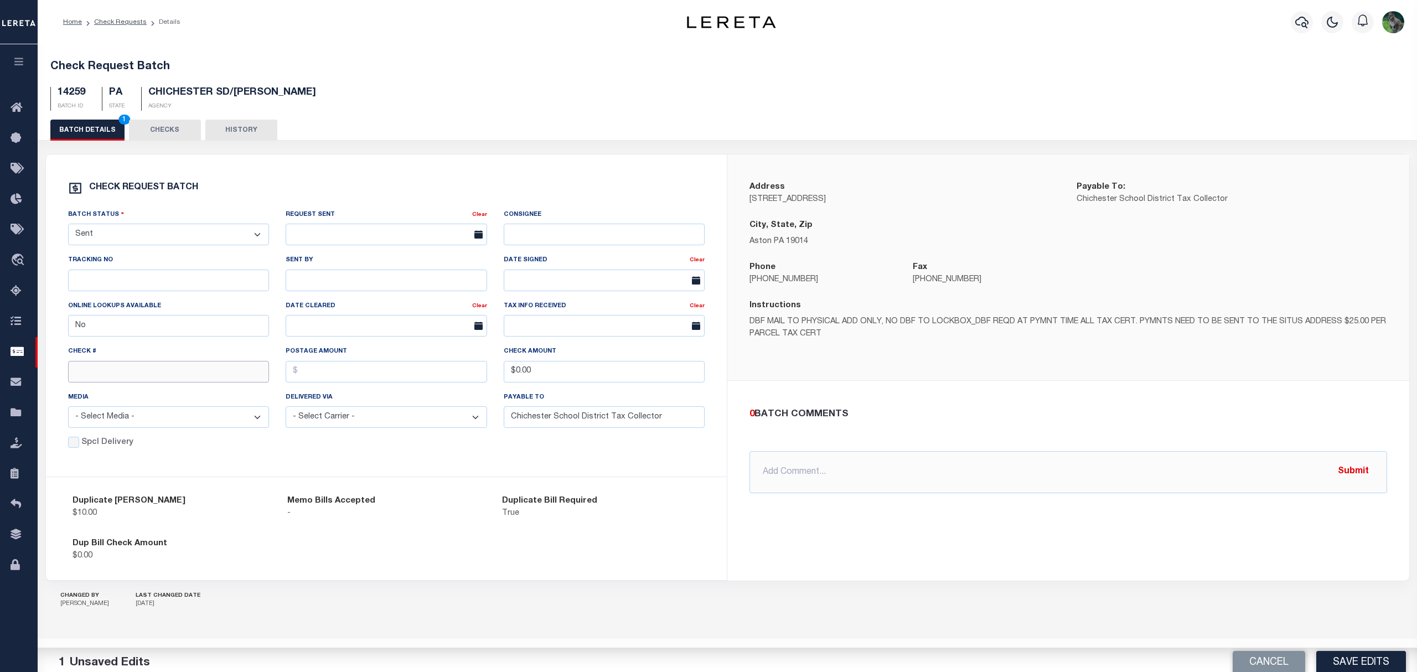
click at [244, 374] on input "text" at bounding box center [169, 372] width 202 height 22
type input "14741"
click at [1373, 654] on button "Save Edits" at bounding box center [1361, 657] width 90 height 24
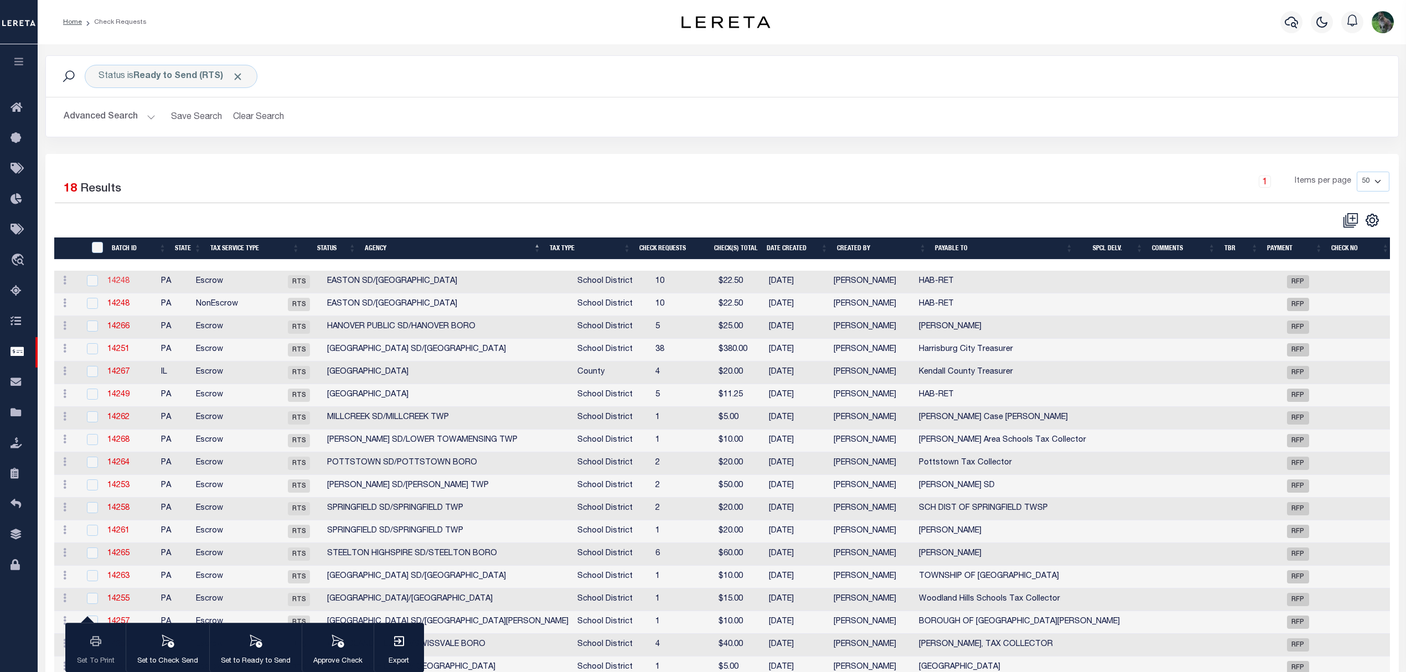
click at [130, 280] on link "14248" at bounding box center [118, 281] width 22 height 8
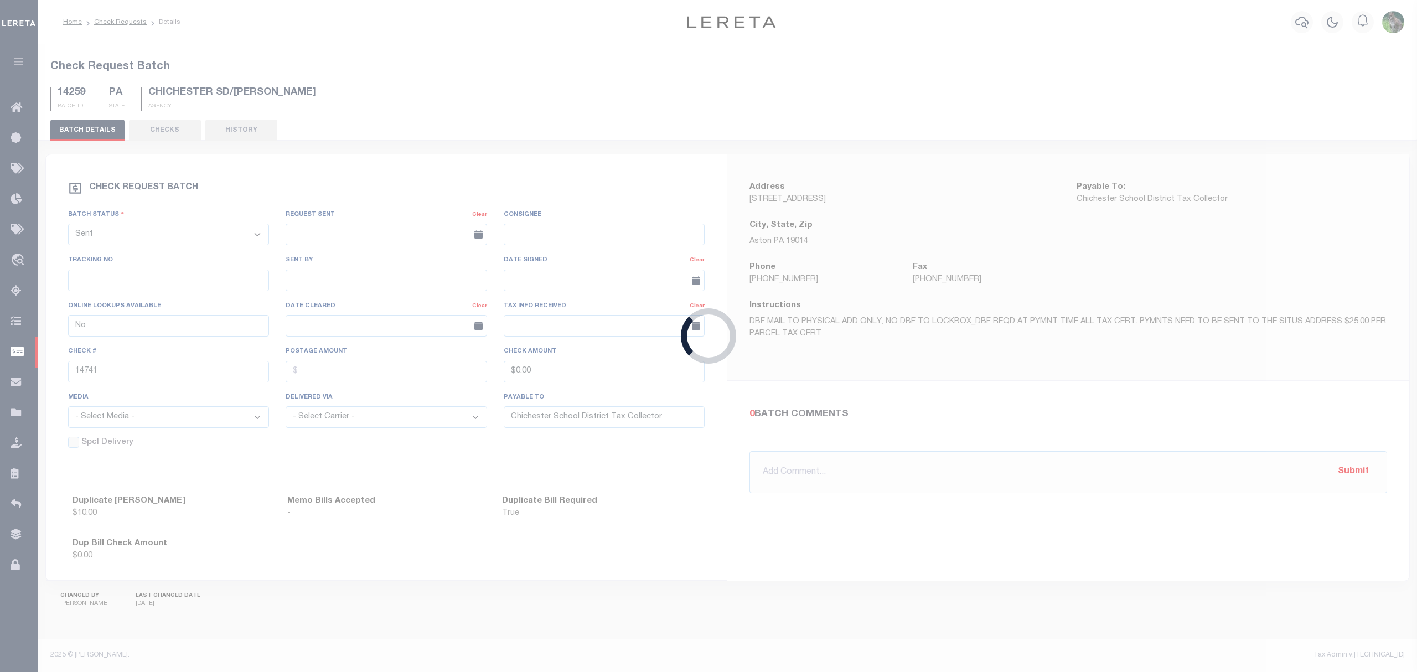
select select "RTS"
type input "HAB-RET"
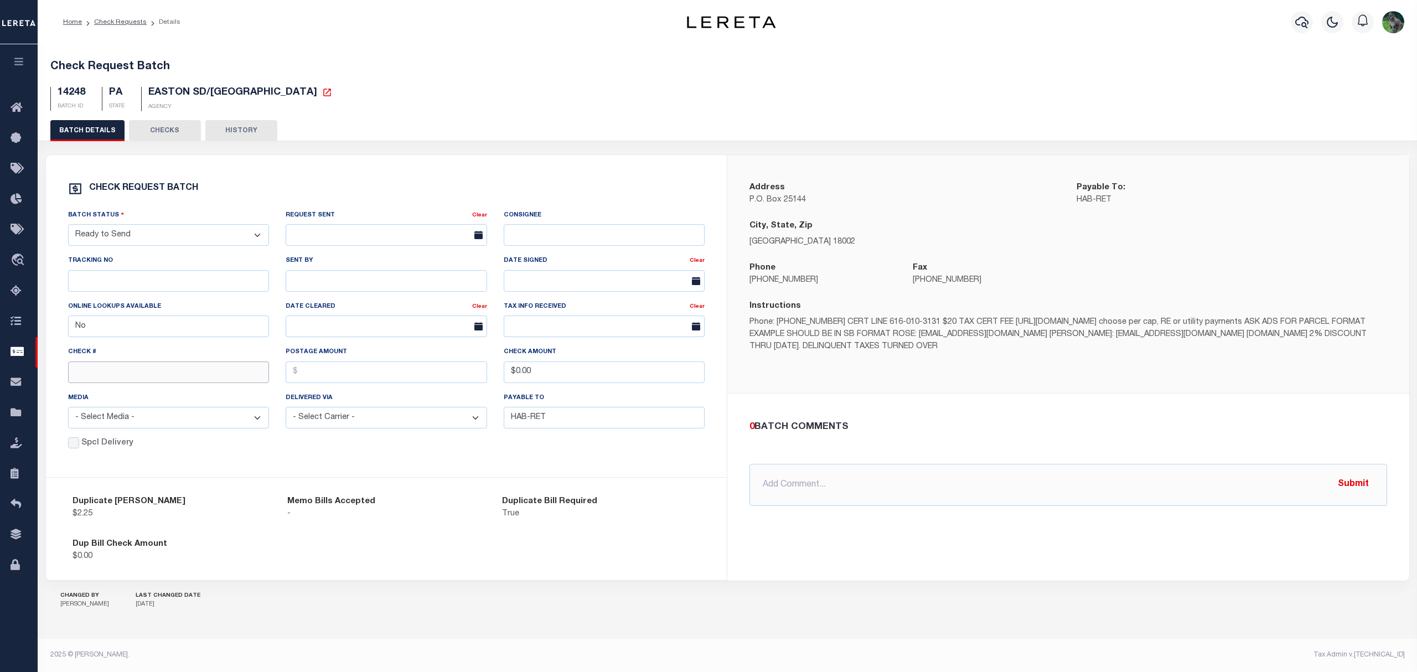
click at [165, 381] on input "text" at bounding box center [169, 373] width 202 height 22
type input "14742"
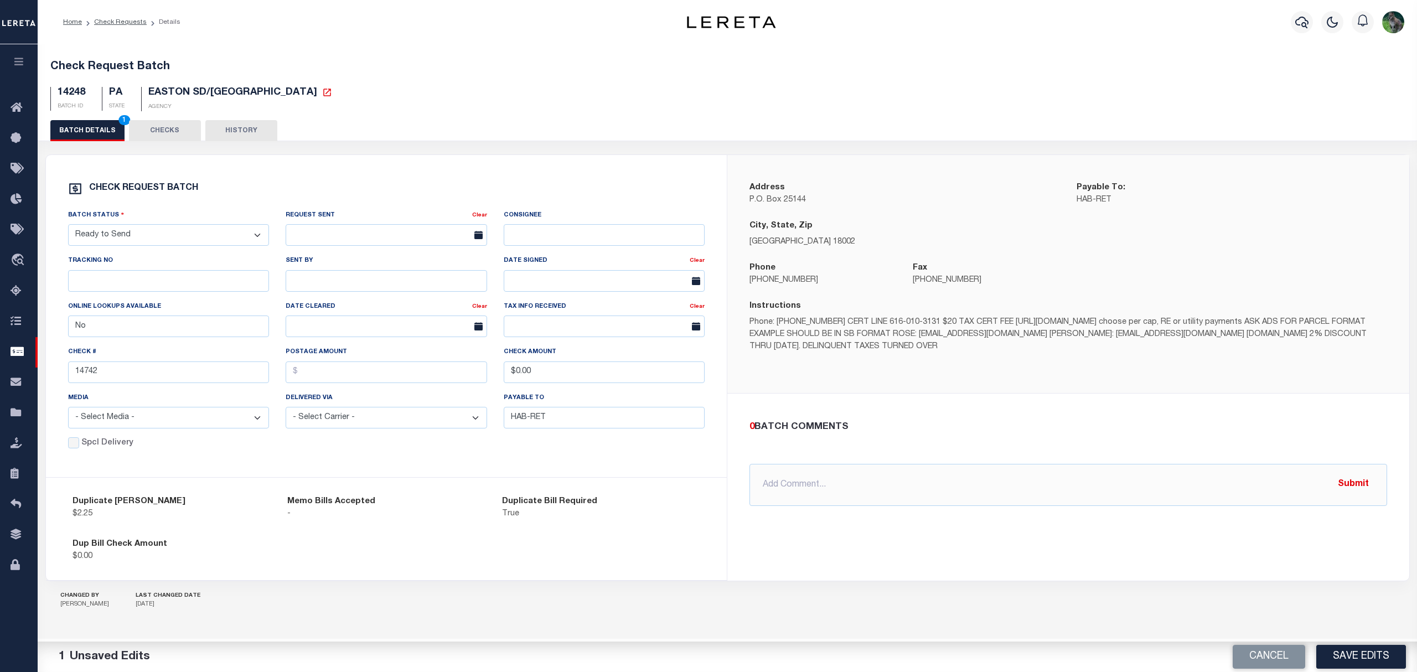
drag, startPoint x: 147, startPoint y: 229, endPoint x: 134, endPoint y: 242, distance: 18.0
click at [147, 229] on select "- Select Status - Approval Needed Batching In Progress Check Returned Cleared a…" at bounding box center [169, 235] width 202 height 22
click at [68, 229] on select "- Select Status - Approval Needed Batching In Progress Check Returned Cleared a…" at bounding box center [169, 235] width 202 height 22
click at [1363, 653] on button "Save Edits" at bounding box center [1361, 657] width 90 height 24
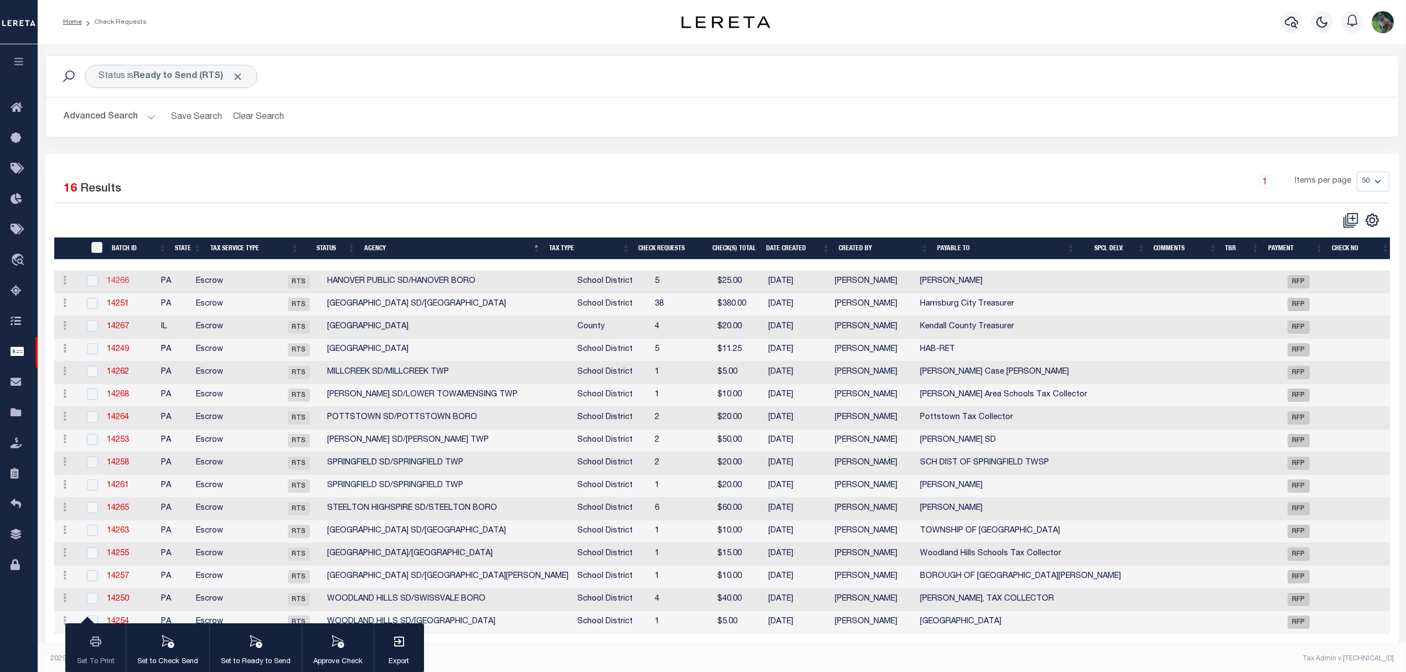
click at [129, 282] on link "14266" at bounding box center [118, 281] width 22 height 8
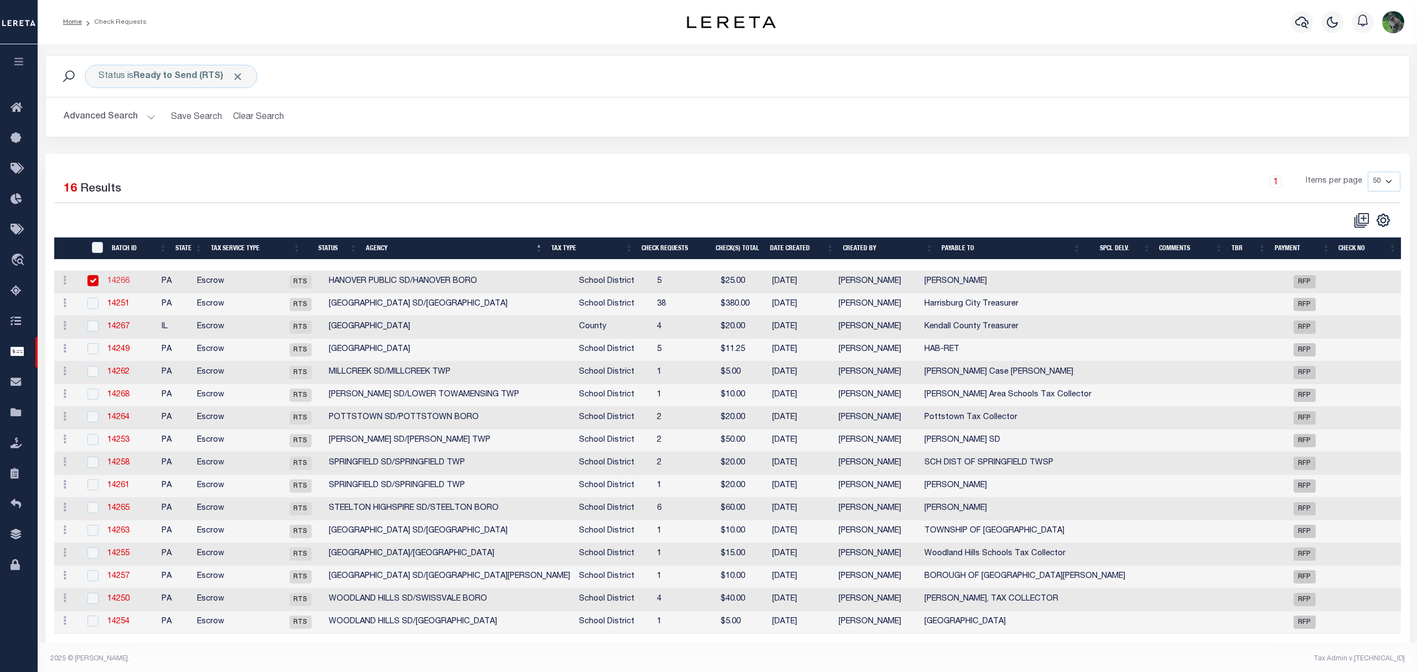
select select "RTS"
type input "Holly Liska"
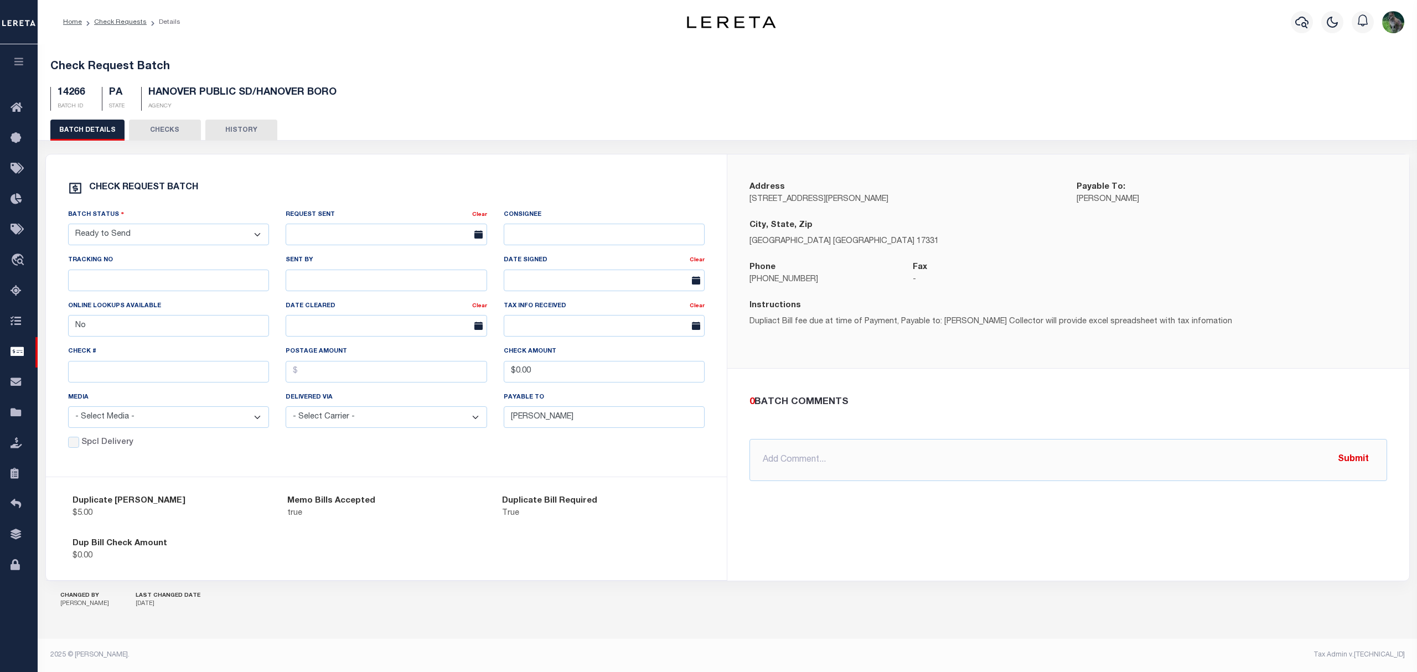
click at [198, 236] on select "- Select Status - Approval Needed Batching In Progress Check Returned Cleared a…" at bounding box center [169, 235] width 202 height 22
select select "SNT"
click at [68, 226] on select "- Select Status - Approval Needed Batching In Progress Check Returned Cleared a…" at bounding box center [169, 235] width 202 height 22
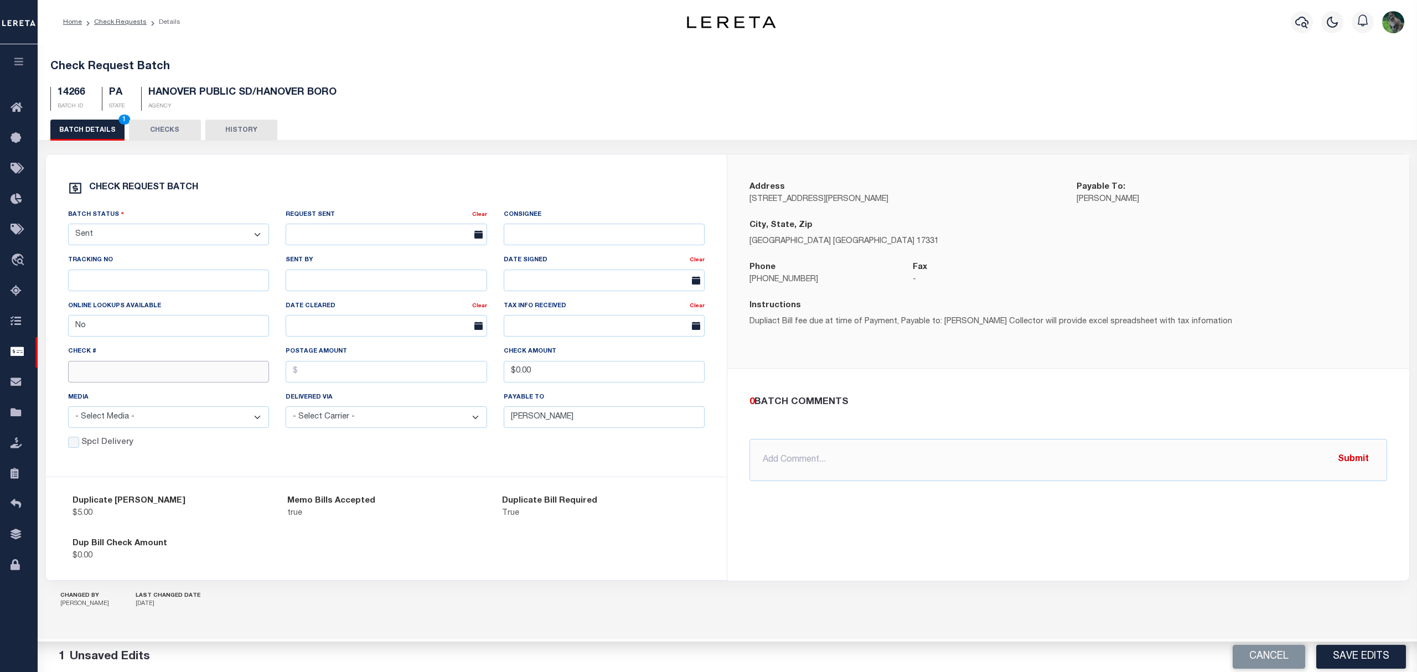
drag, startPoint x: 133, startPoint y: 377, endPoint x: 167, endPoint y: 379, distance: 33.8
click at [133, 377] on input "text" at bounding box center [169, 372] width 202 height 22
type input "14743"
click at [1360, 665] on button "Save Edits" at bounding box center [1361, 657] width 90 height 24
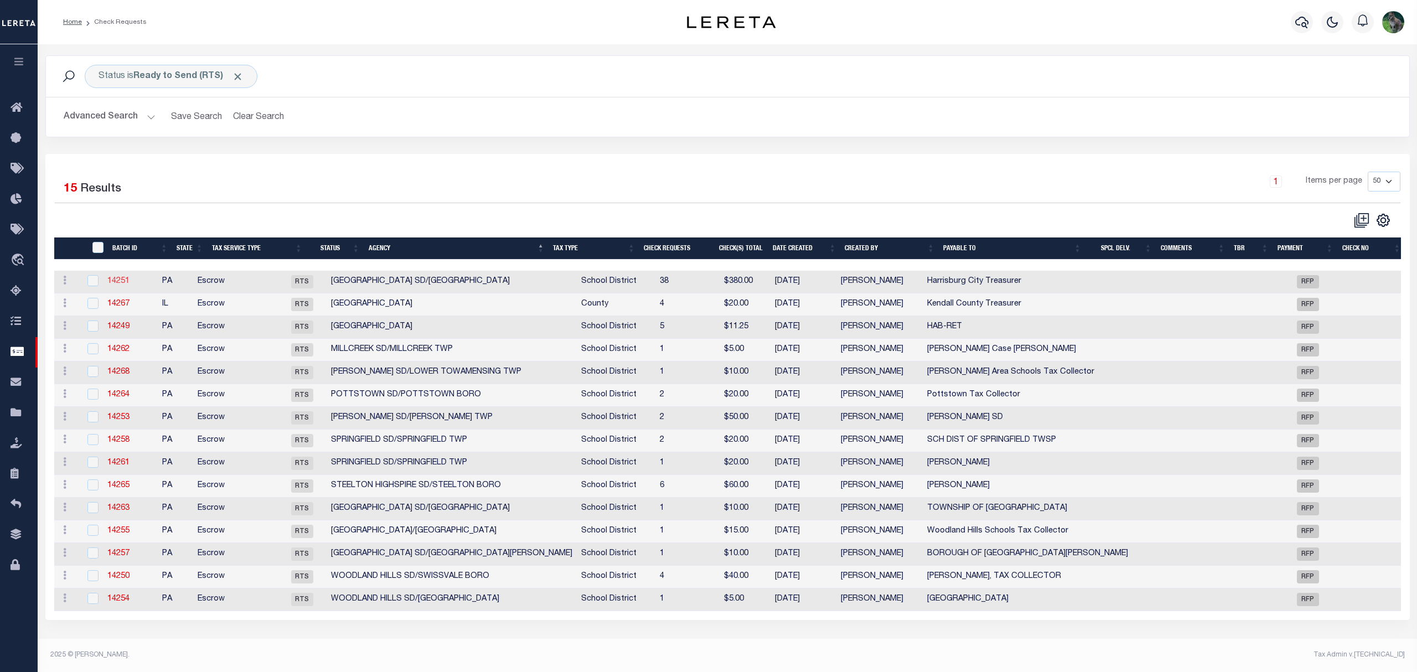
click at [126, 281] on link "14251" at bounding box center [118, 281] width 22 height 8
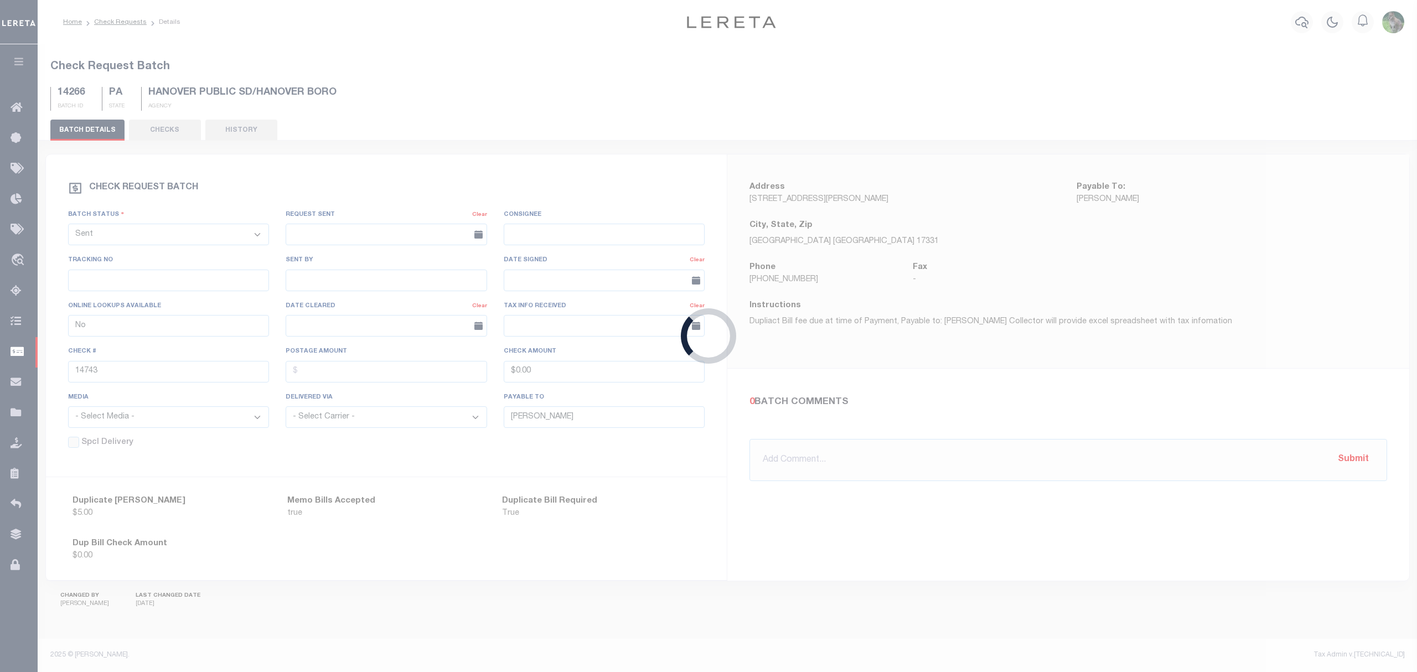
select select "RTS"
type input "Yes"
type input "Harrisburg City Treasurer"
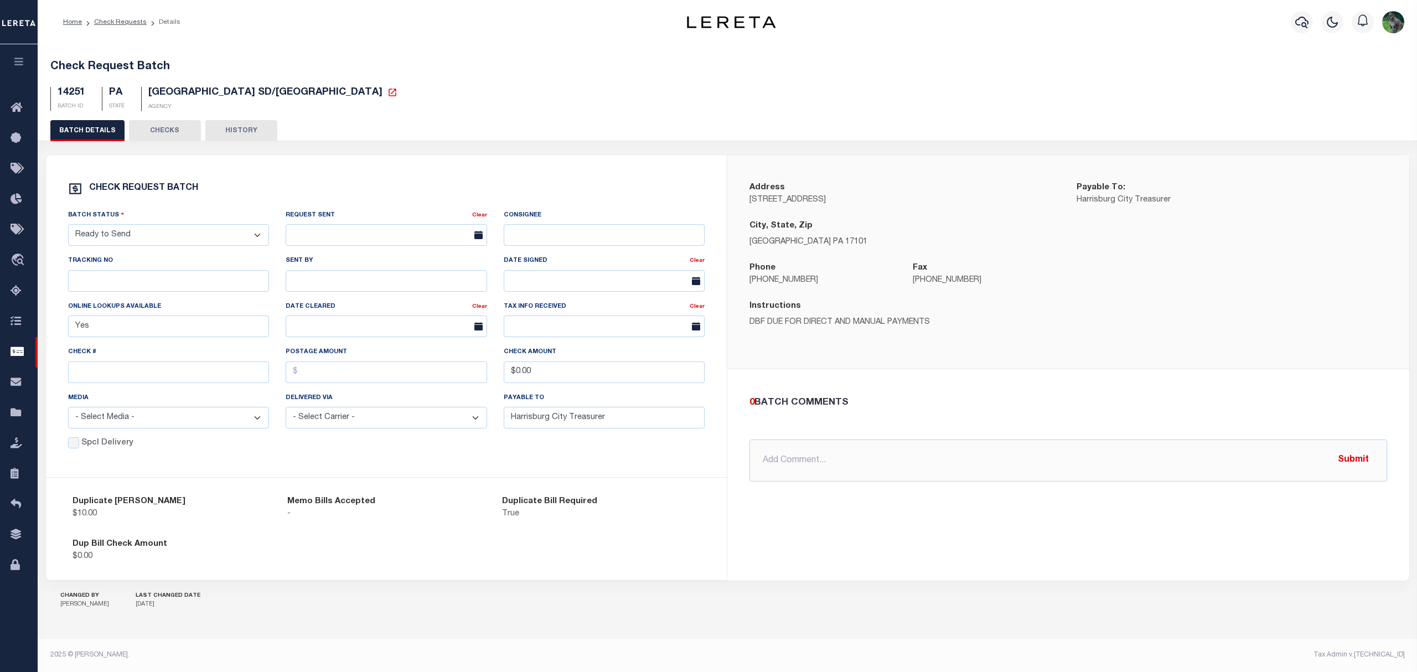
click at [184, 244] on select "- Select Status - Approval Needed Batching In Progress Check Returned Cleared a…" at bounding box center [169, 235] width 202 height 22
select select "SNT"
click at [68, 229] on select "- Select Status - Approval Needed Batching In Progress Check Returned Cleared a…" at bounding box center [169, 235] width 202 height 22
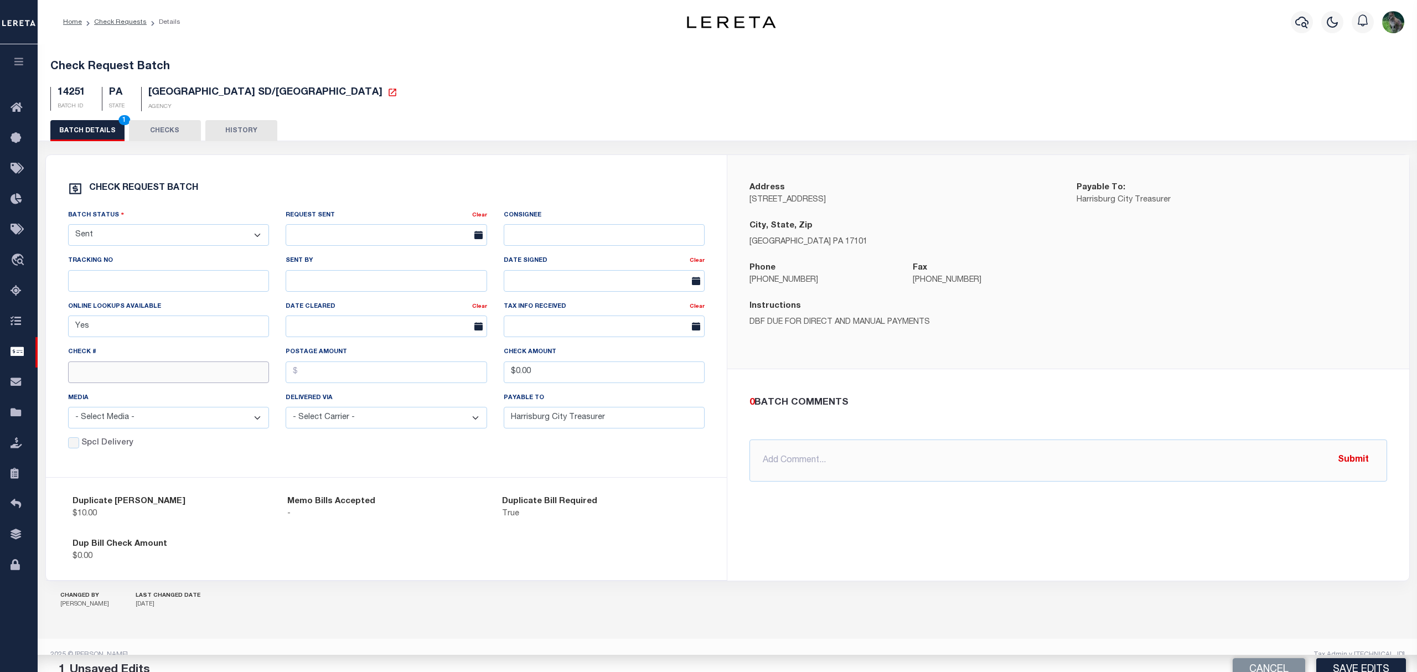
click at [109, 383] on input "text" at bounding box center [169, 373] width 202 height 22
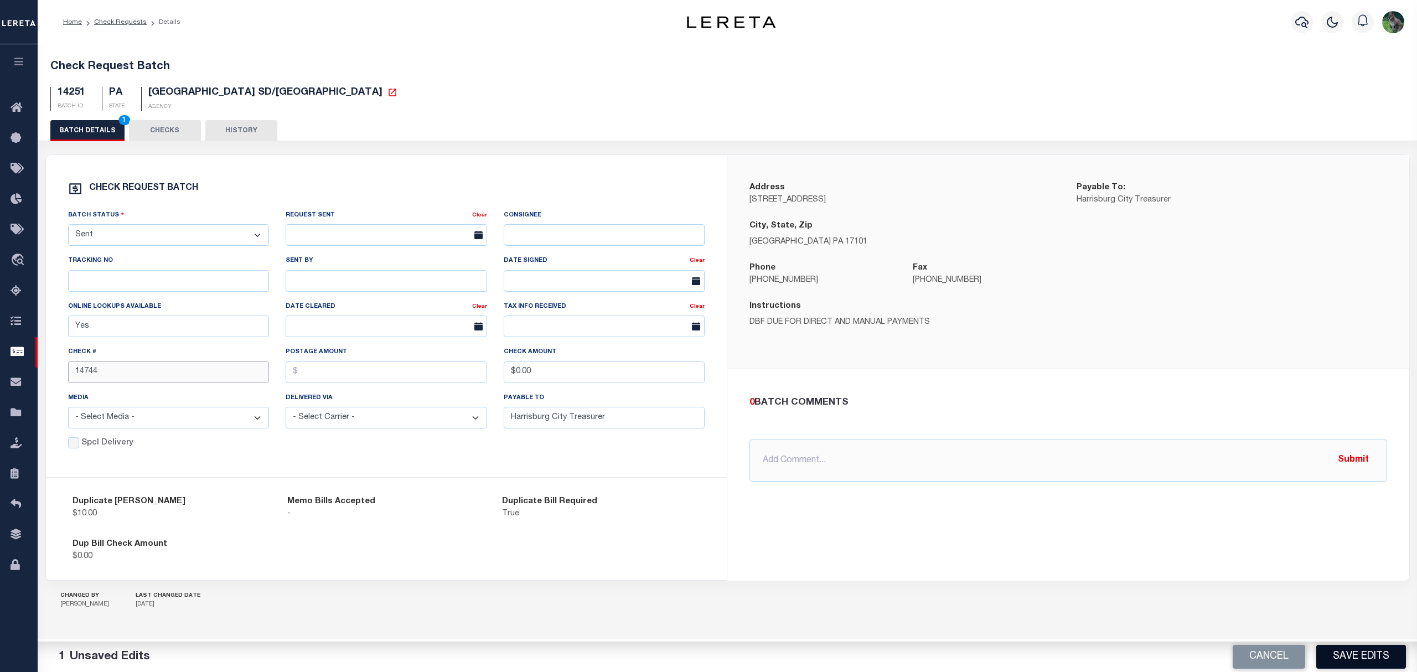
type input "14744"
click at [1351, 660] on button "Save Edits" at bounding box center [1361, 657] width 90 height 24
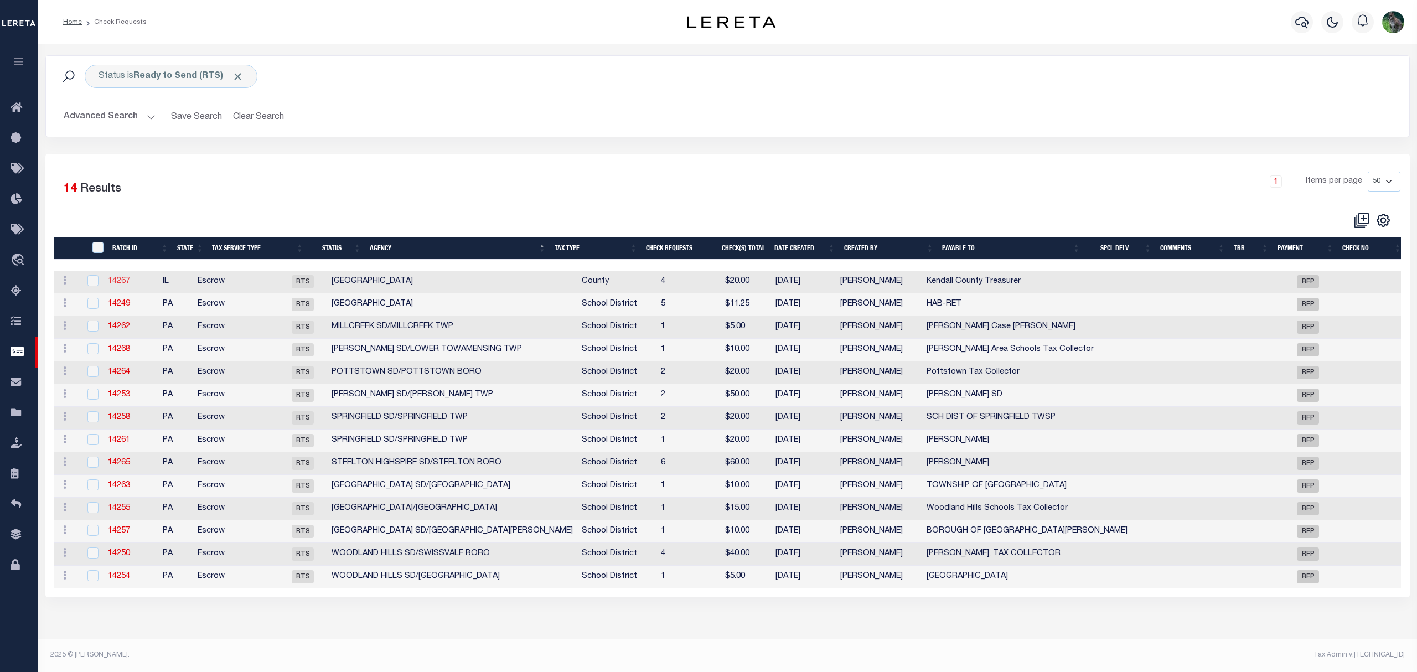
click at [126, 282] on link "14267" at bounding box center [119, 281] width 22 height 8
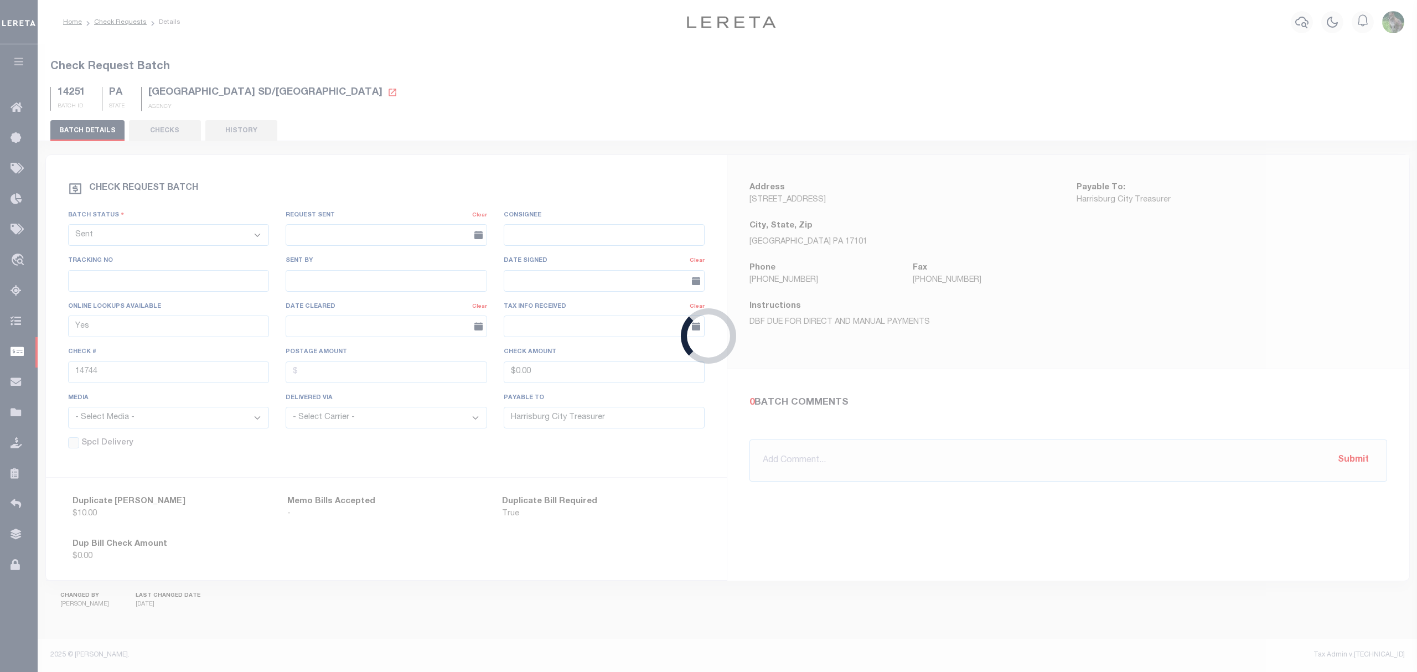
select select "RTS"
type input "Kendall County Treasurer"
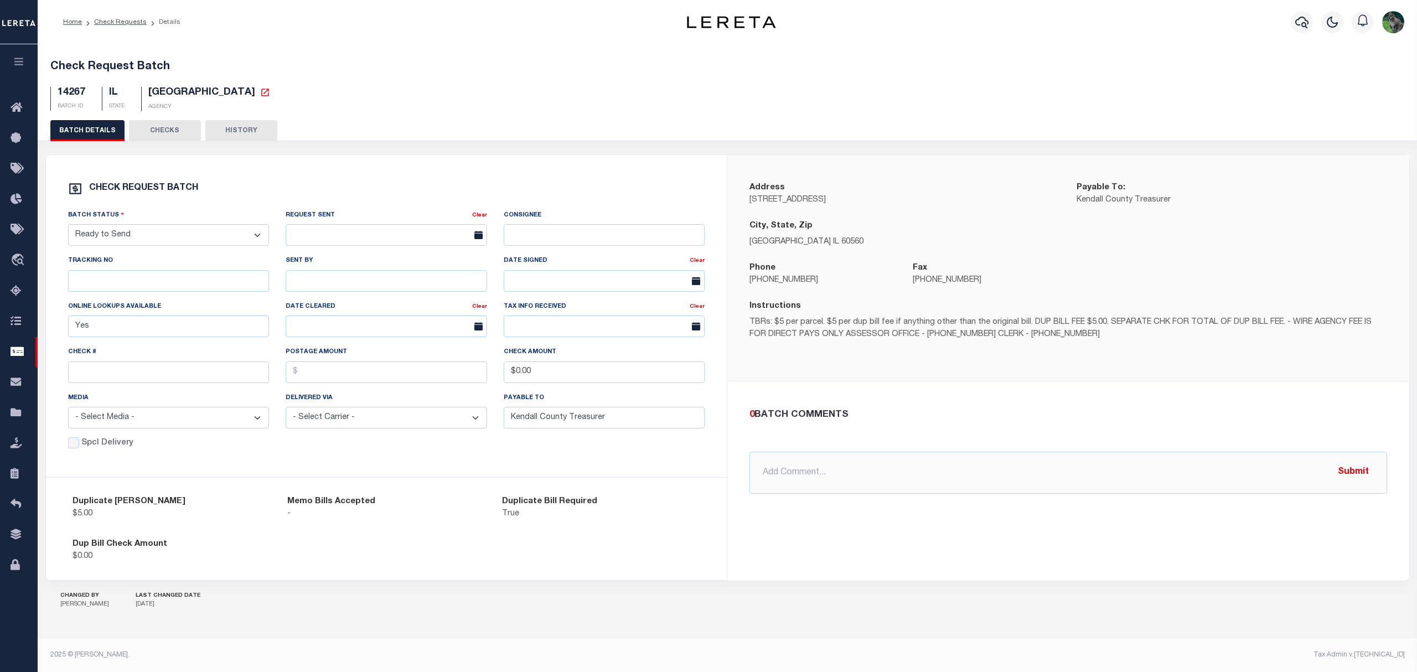
drag, startPoint x: 136, startPoint y: 234, endPoint x: 136, endPoint y: 240, distance: 6.7
click at [136, 238] on select "- Select Status - Approval Needed Batching In Progress Check Returned Cleared a…" at bounding box center [169, 235] width 202 height 22
select select "SNT"
click at [68, 229] on select "- Select Status - Approval Needed Batching In Progress Check Returned Cleared a…" at bounding box center [169, 235] width 202 height 22
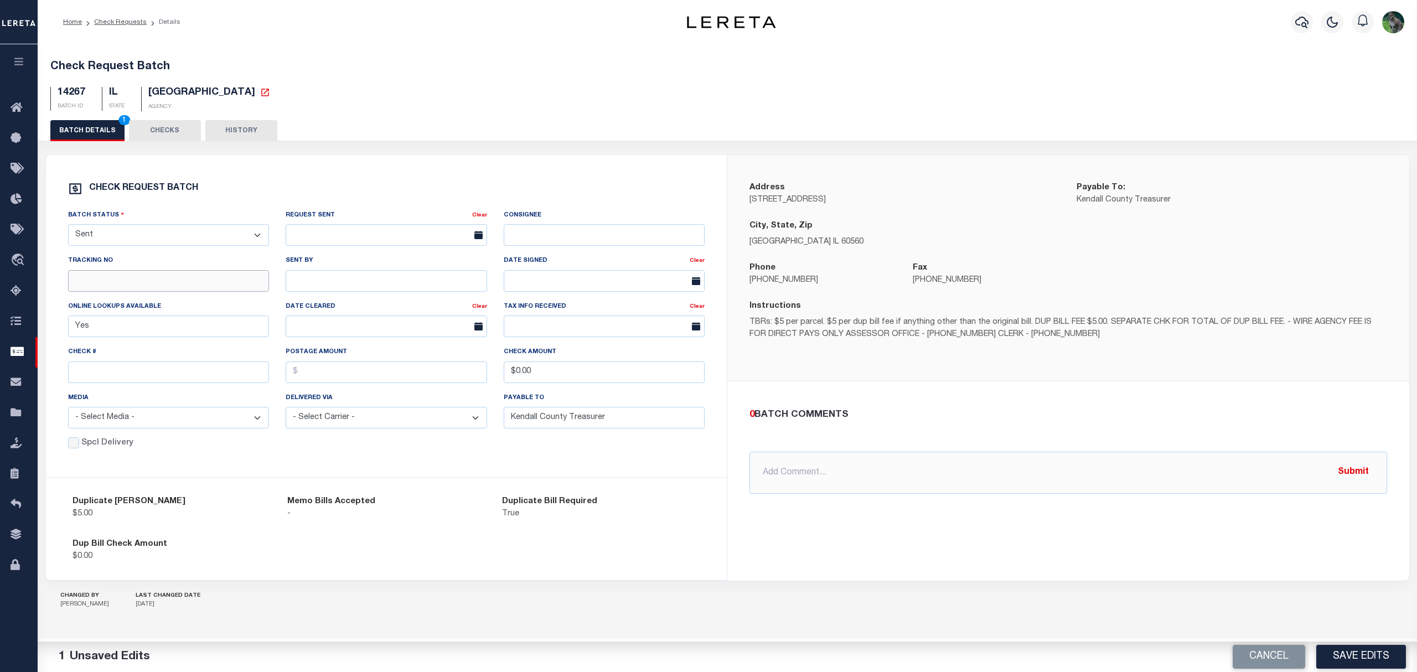
click at [206, 291] on input "text" at bounding box center [169, 281] width 202 height 22
click at [107, 375] on input "text" at bounding box center [169, 373] width 202 height 22
type input "14745"
click at [1373, 655] on button "Save Edits" at bounding box center [1361, 657] width 90 height 24
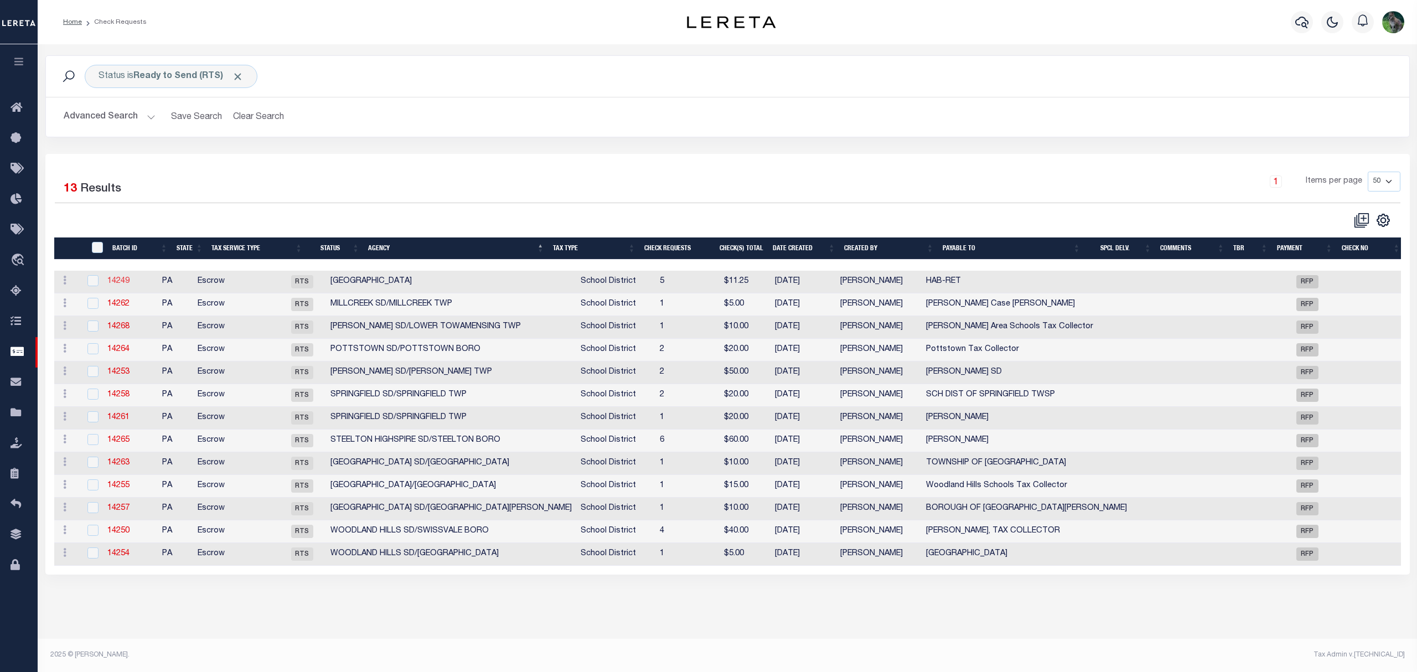
click at [130, 285] on link "14249" at bounding box center [118, 281] width 22 height 8
select select "RTS"
type input "No"
type input "HAB-RET"
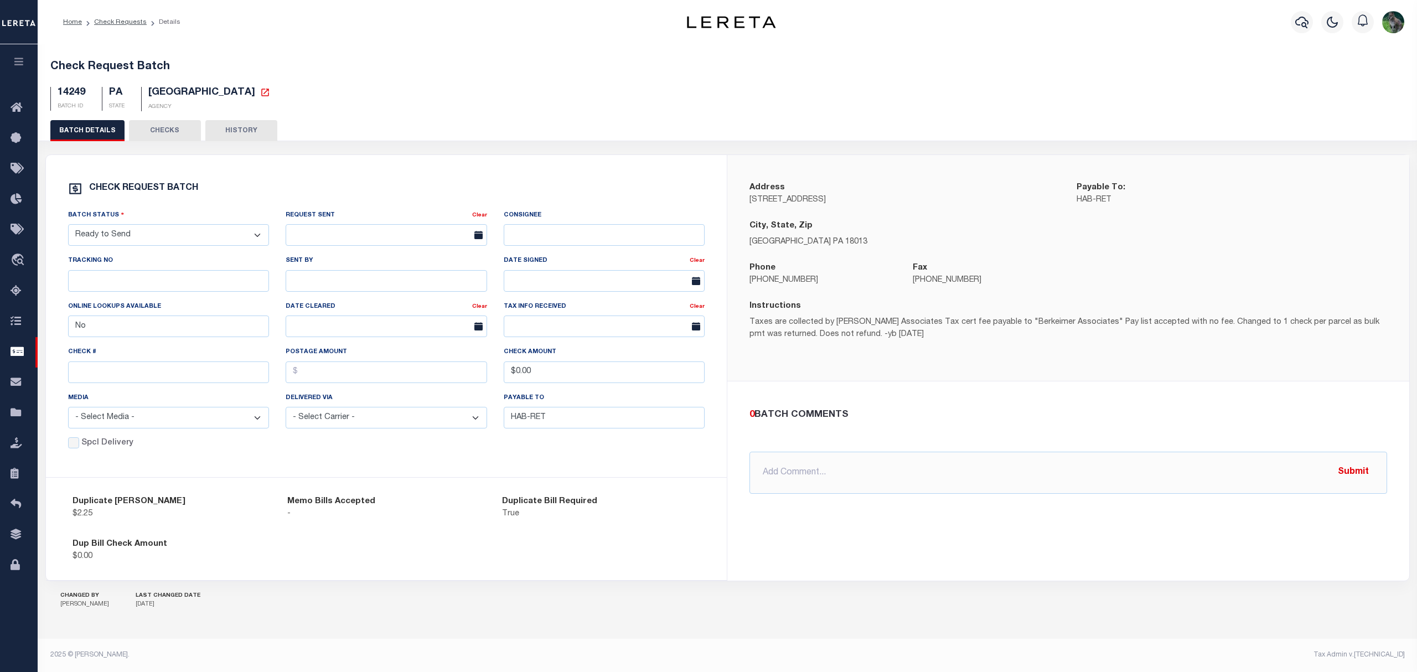
click at [198, 240] on select "- Select Status - Approval Needed Batching In Progress Check Returned Cleared a…" at bounding box center [169, 235] width 202 height 22
select select "SNT"
click at [68, 229] on select "- Select Status - Approval Needed Batching In Progress Check Returned Cleared a…" at bounding box center [169, 235] width 202 height 22
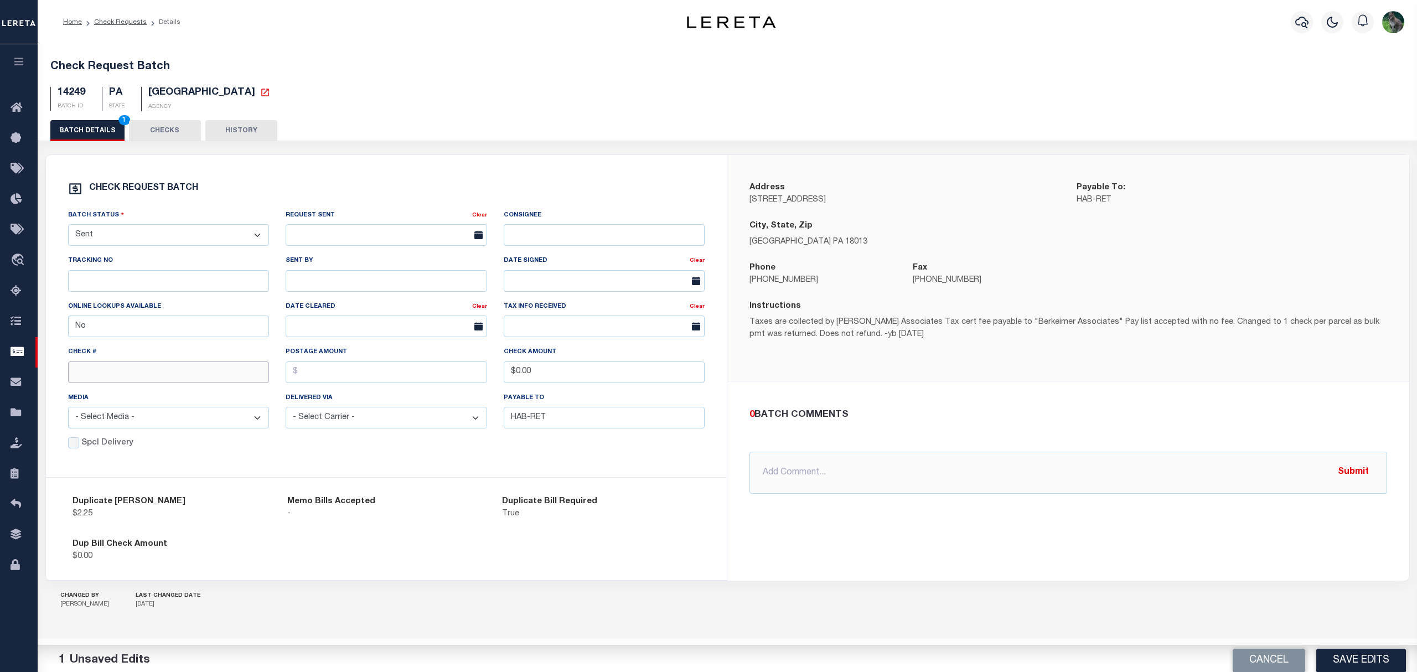
click at [105, 383] on input "text" at bounding box center [169, 373] width 202 height 22
type input "14746"
click at [1389, 655] on button "Save Edits" at bounding box center [1361, 657] width 90 height 24
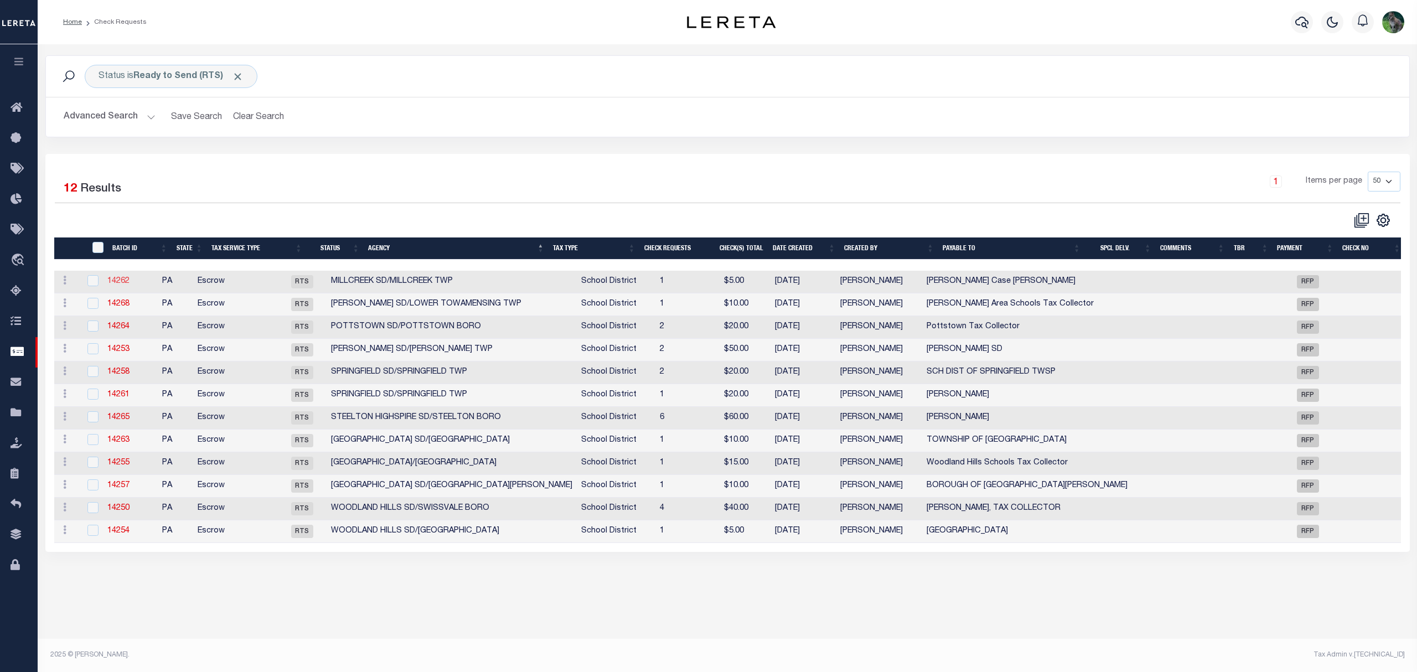
click at [130, 284] on link "14262" at bounding box center [118, 281] width 22 height 8
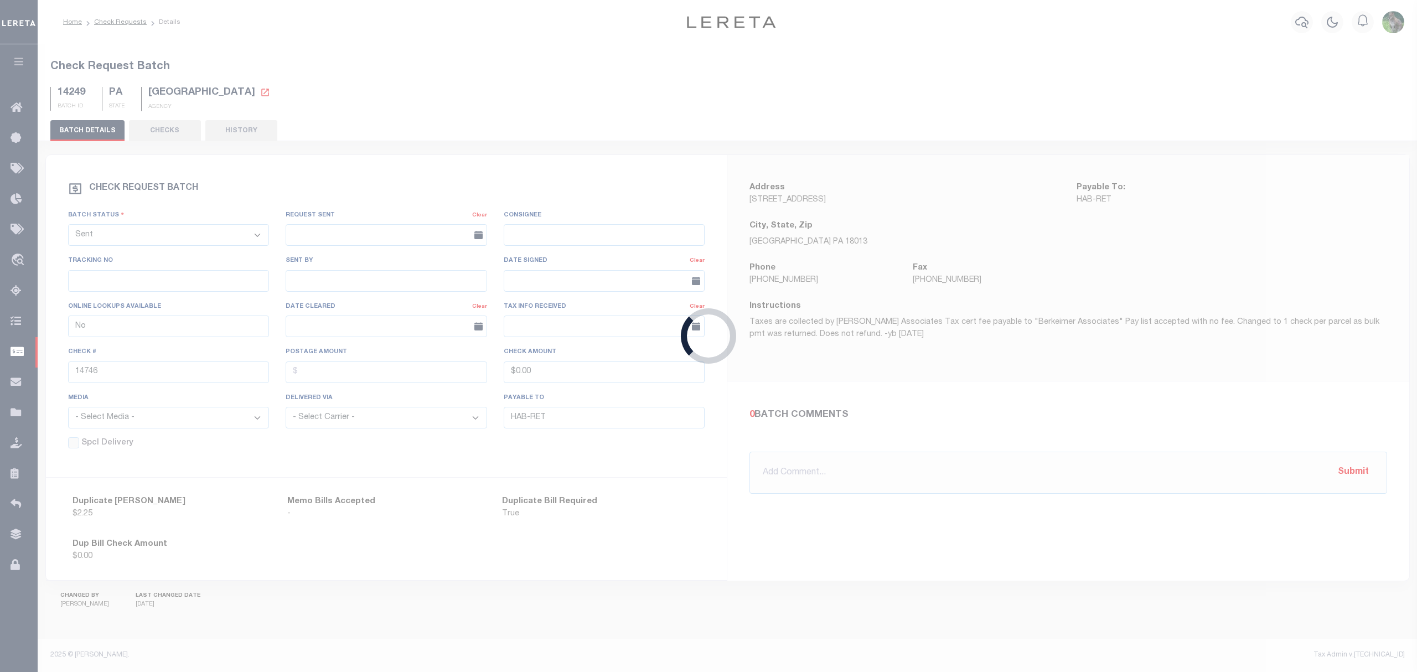
select select "RTS"
type input "Yes"
type input "Lynn Case Craker"
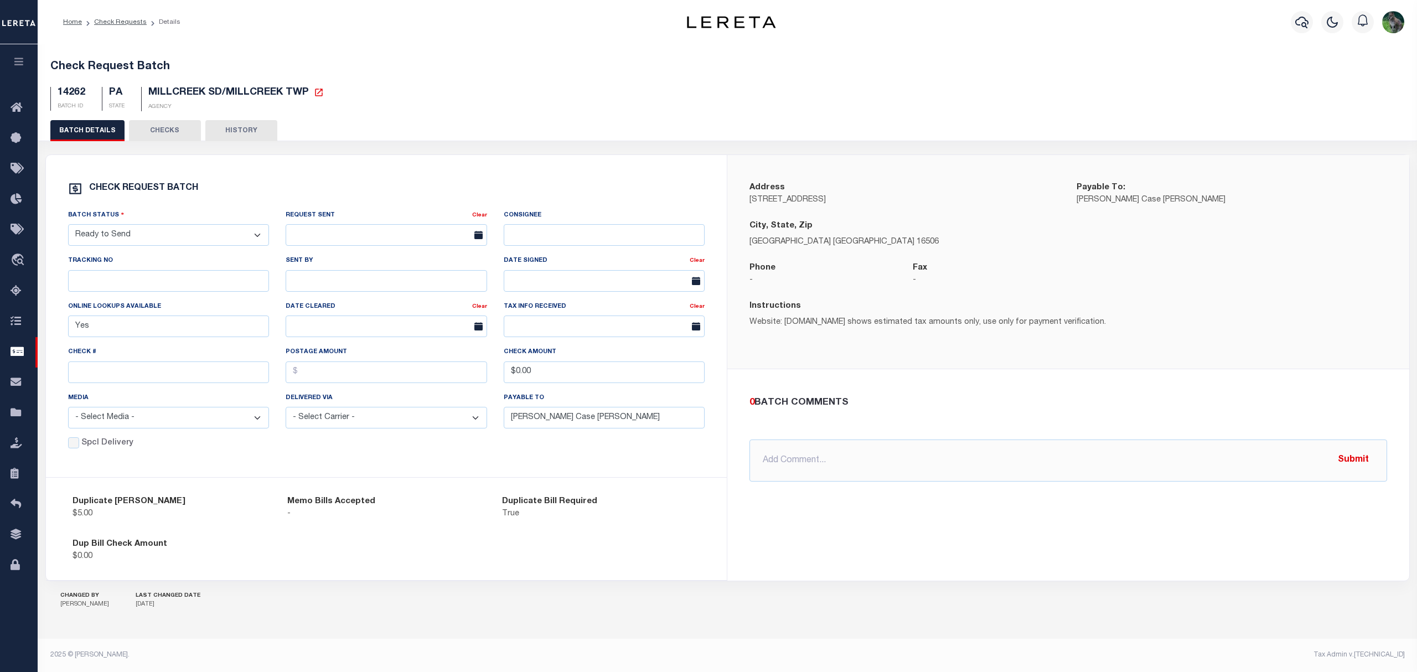
click at [116, 242] on select "- Select Status - Approval Needed Batching In Progress Check Returned Cleared a…" at bounding box center [169, 235] width 202 height 22
select select "SNT"
click at [68, 229] on select "- Select Status - Approval Needed Batching In Progress Check Returned Cleared a…" at bounding box center [169, 235] width 202 height 22
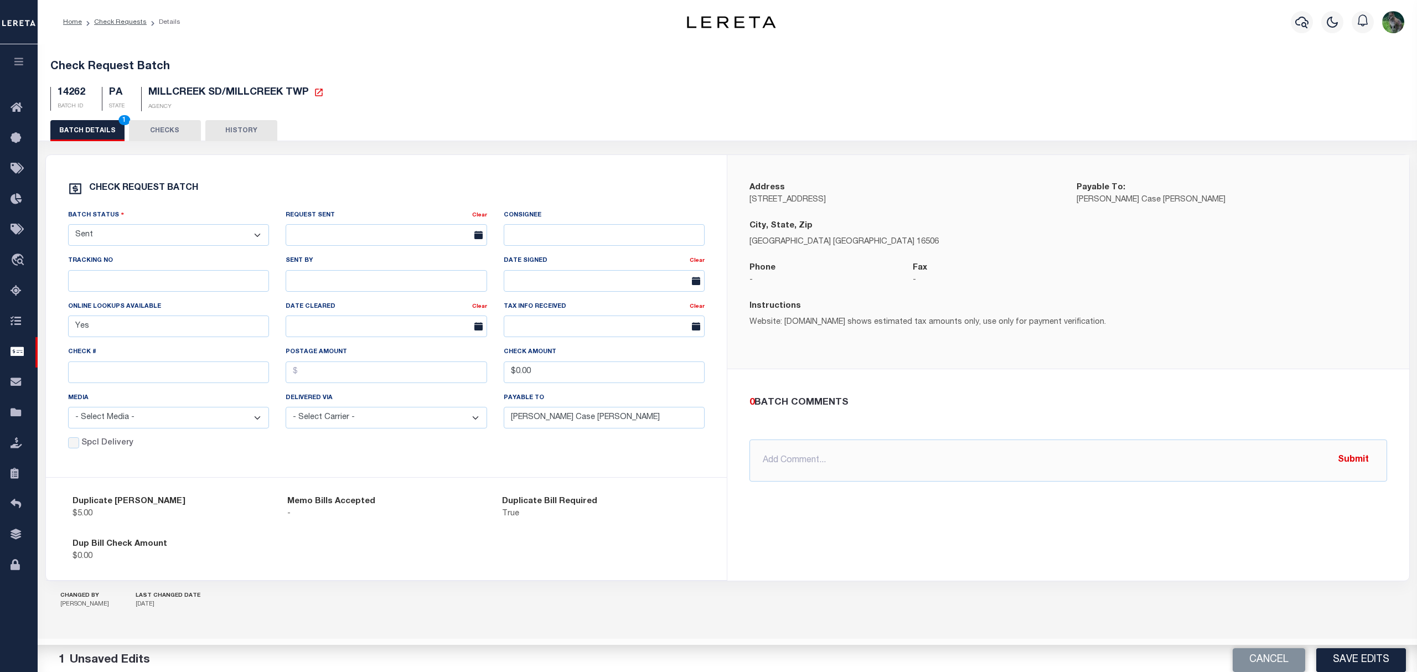
click at [125, 362] on div "Check #" at bounding box center [169, 364] width 202 height 37
click at [124, 379] on input "text" at bounding box center [169, 373] width 202 height 22
click at [85, 379] on input "144747" at bounding box center [169, 373] width 202 height 22
type input "14747"
click at [1345, 654] on button "Save Edits" at bounding box center [1361, 657] width 90 height 24
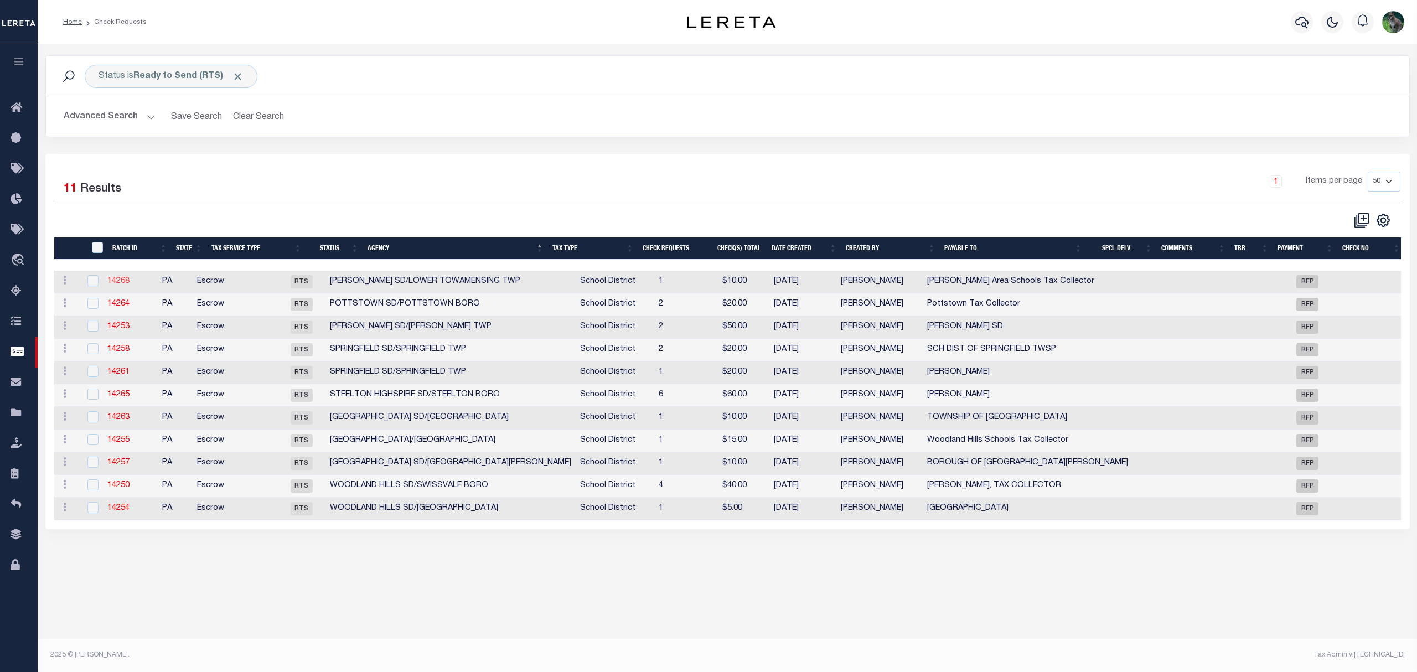
click at [129, 283] on link "14268" at bounding box center [118, 281] width 22 height 8
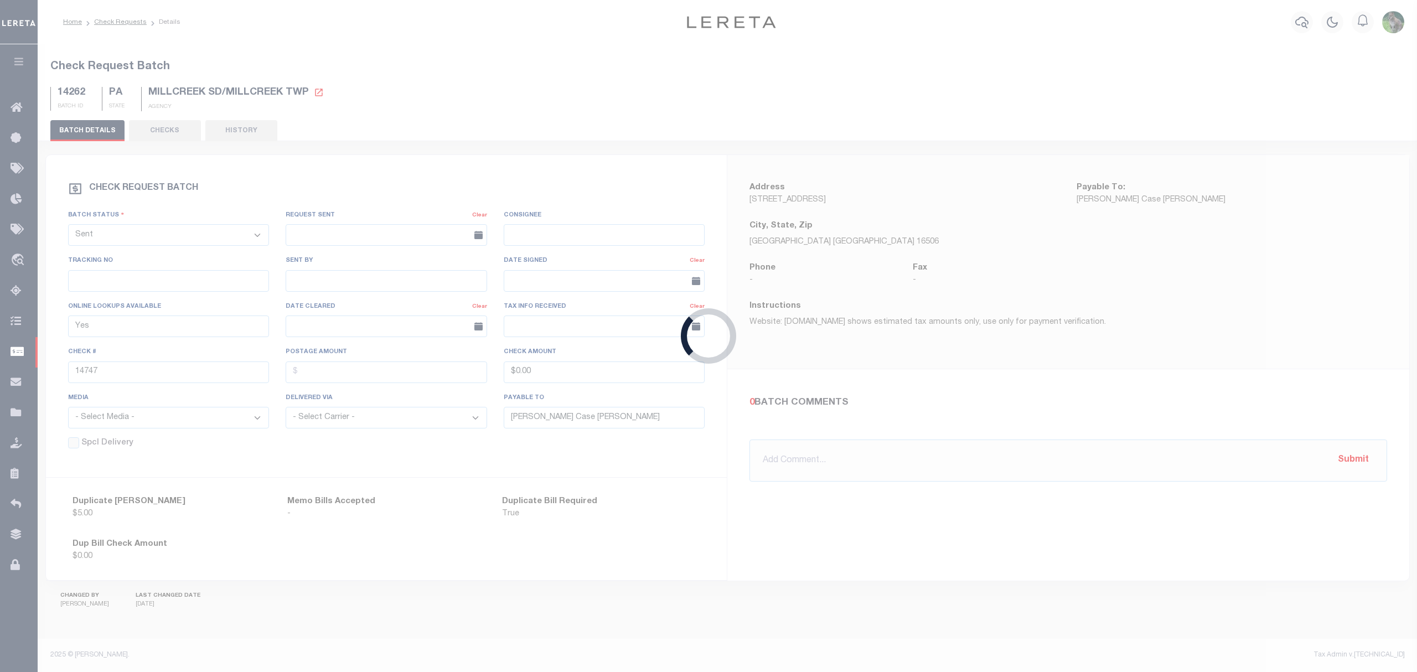
select select "RTS"
type input "No"
type input "[PERSON_NAME] Area Schools Tax Collector"
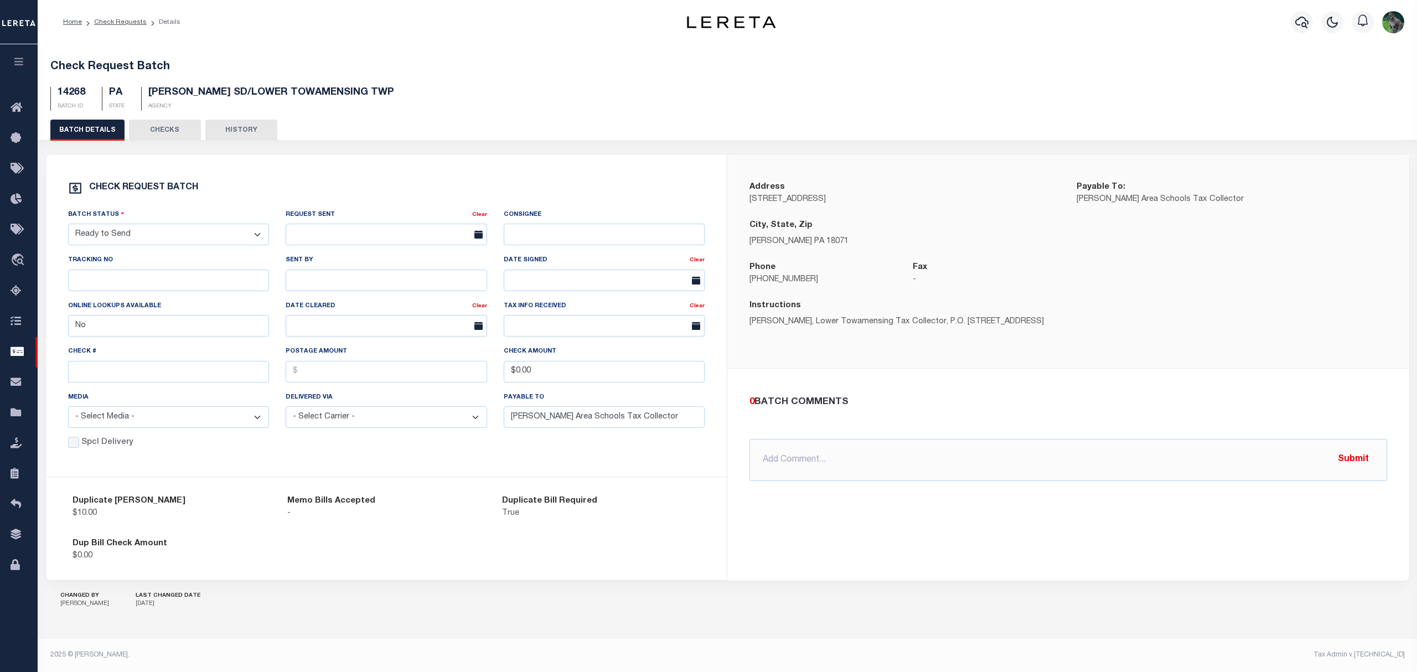
drag, startPoint x: 175, startPoint y: 235, endPoint x: 169, endPoint y: 246, distance: 12.9
click at [175, 235] on select "- Select Status - Approval Needed Batching In Progress Check Returned Cleared a…" at bounding box center [169, 235] width 202 height 22
select select "SNT"
click at [68, 226] on select "- Select Status - Approval Needed Batching In Progress Check Returned Cleared a…" at bounding box center [169, 235] width 202 height 22
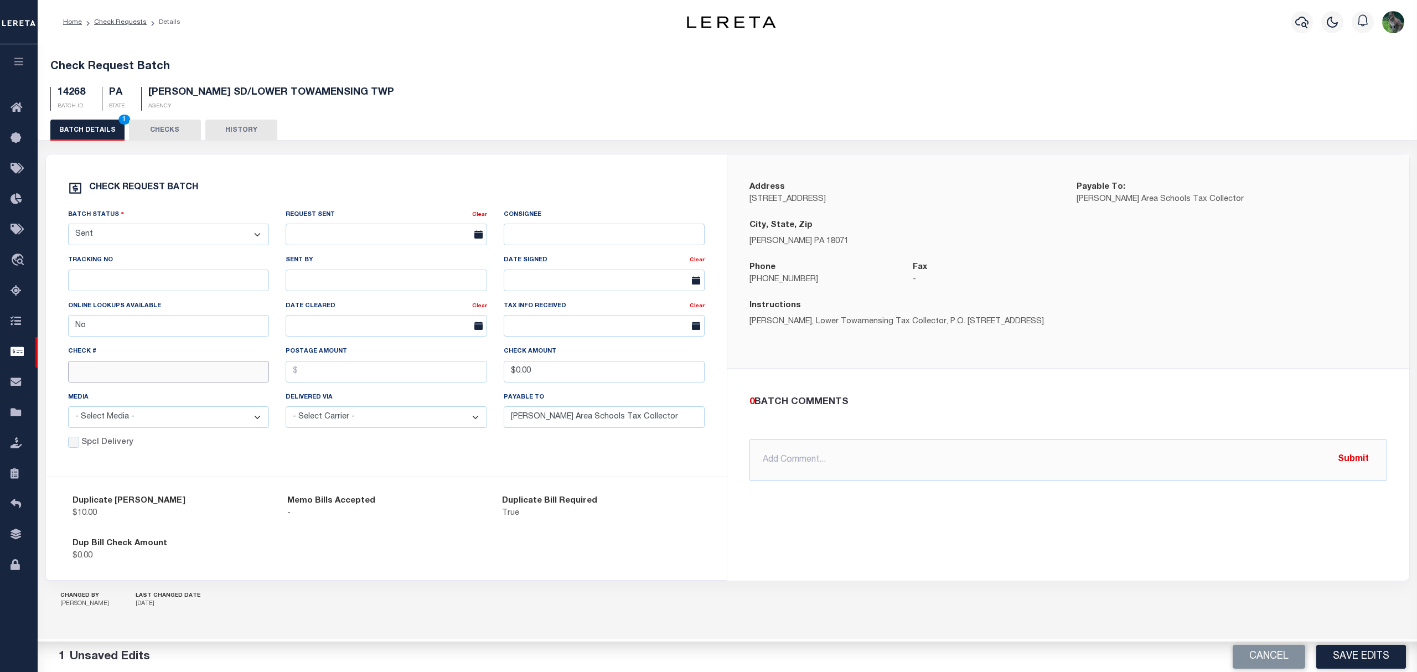
click at [121, 375] on input "text" at bounding box center [169, 372] width 202 height 22
type input "14748"
click at [1373, 663] on button "Save Edits" at bounding box center [1361, 657] width 90 height 24
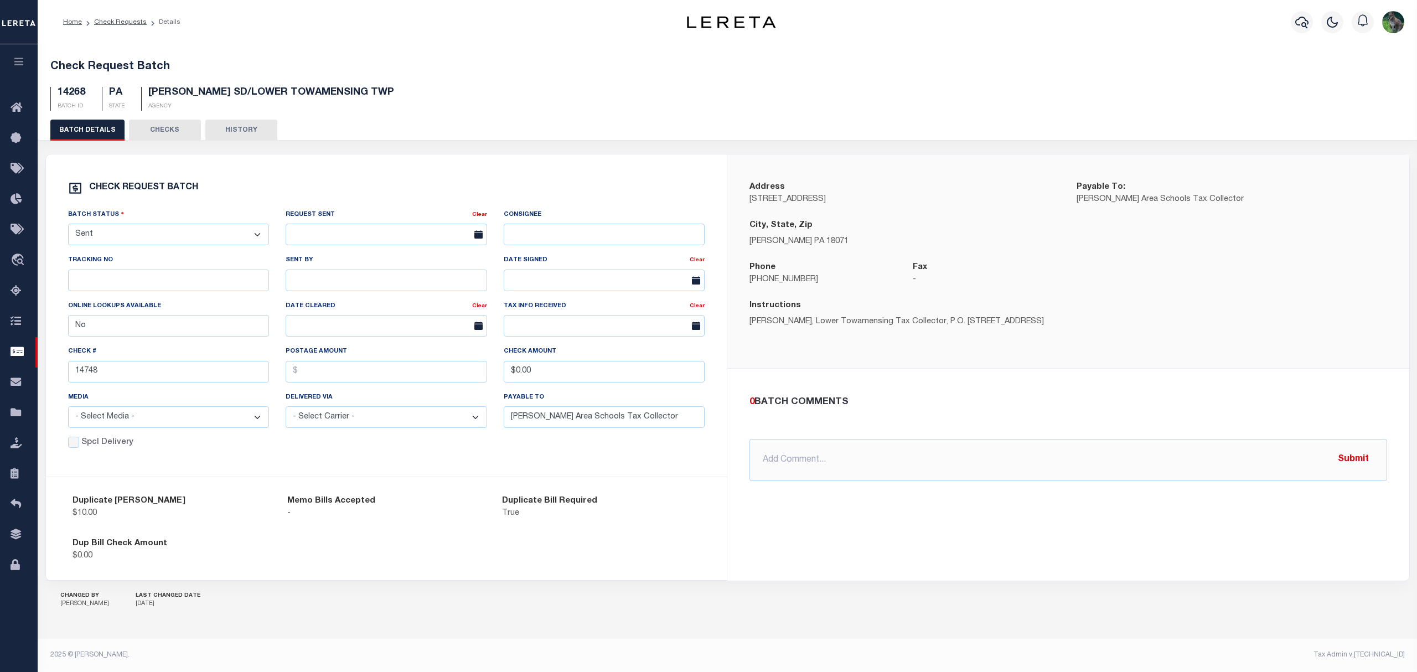
drag, startPoint x: 273, startPoint y: 111, endPoint x: 224, endPoint y: 109, distance: 49.9
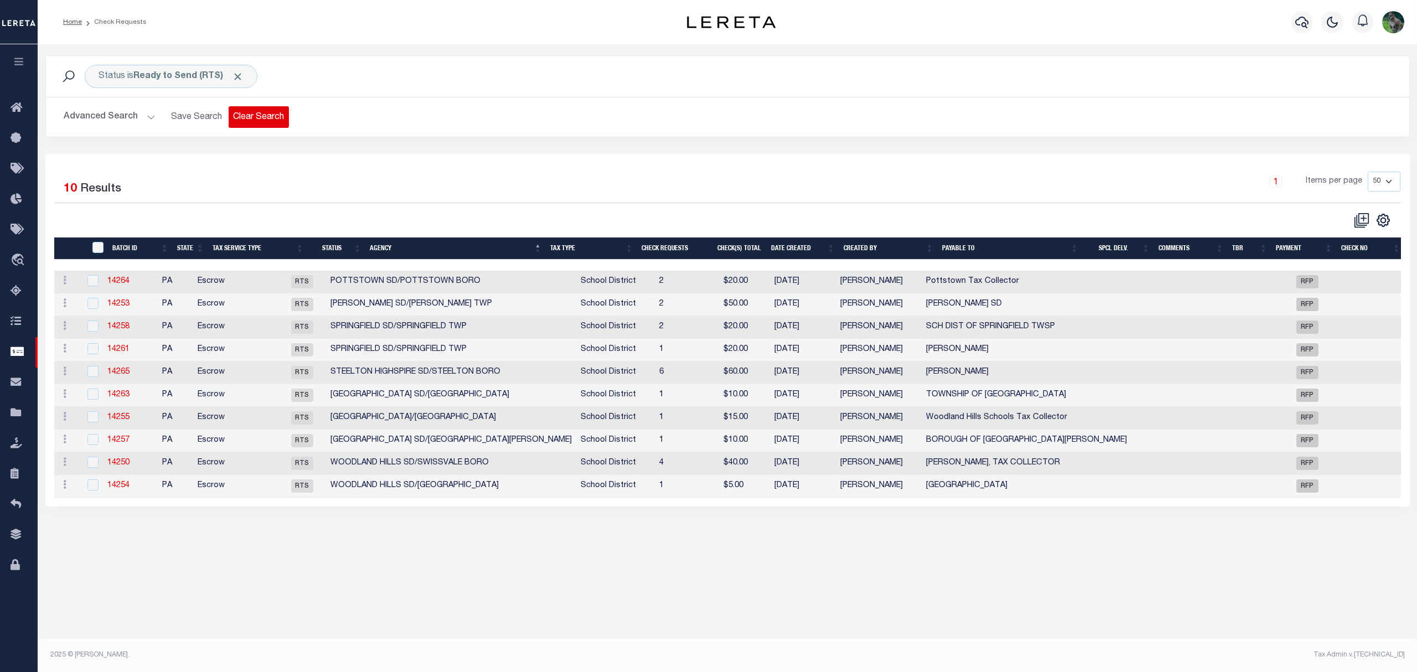
click at [252, 113] on button "Clear Search" at bounding box center [259, 117] width 60 height 22
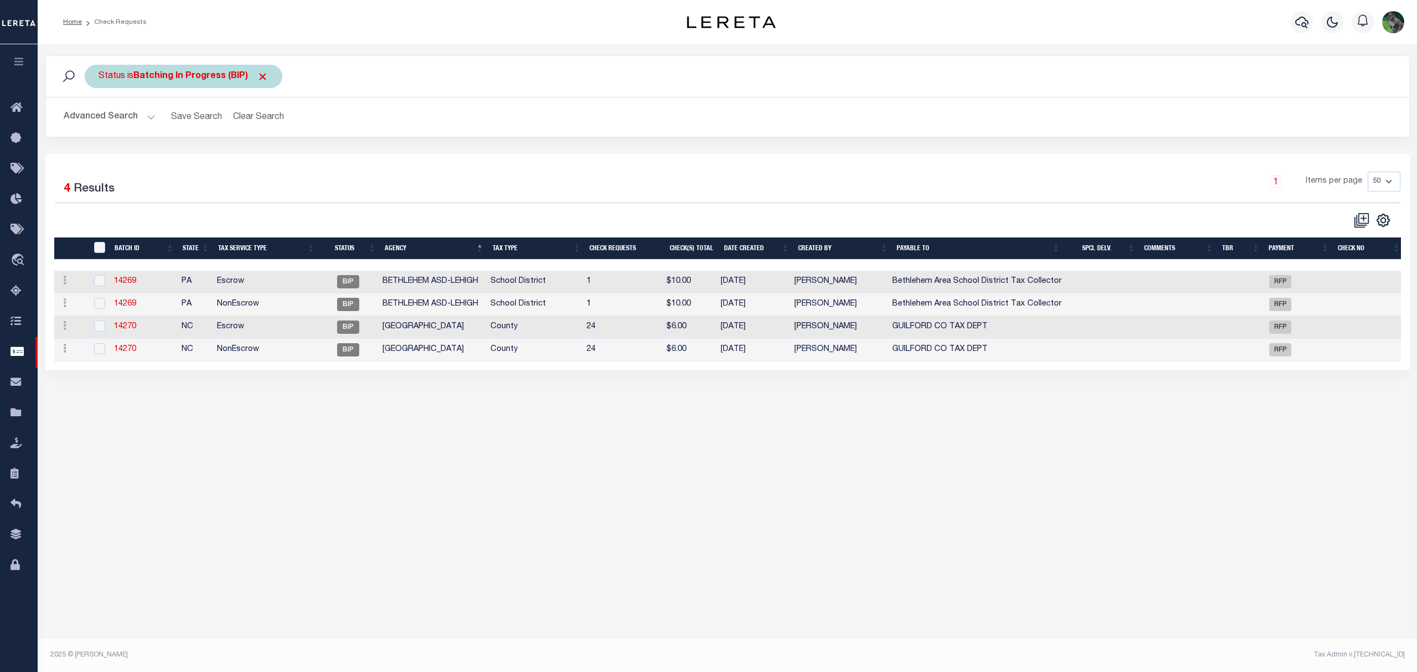
click at [161, 82] on div "Status is Batching In Progress (BIP)" at bounding box center [184, 76] width 198 height 23
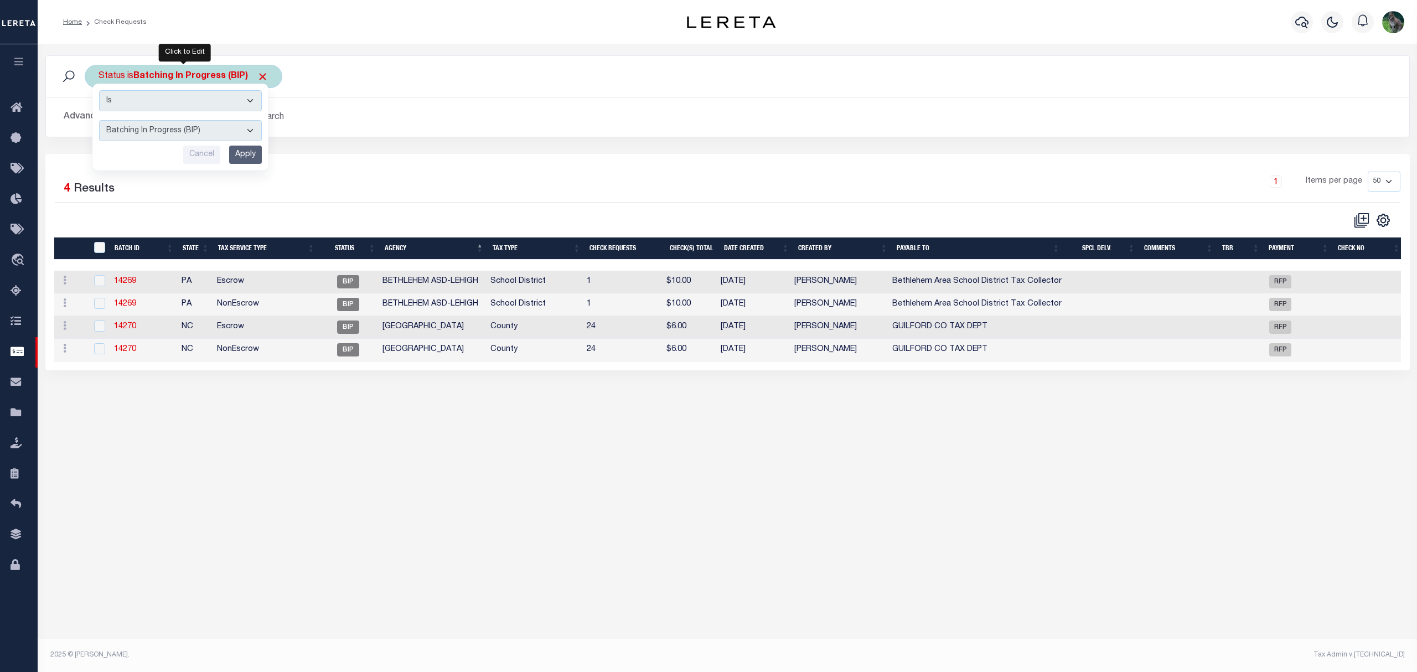
click at [195, 138] on select "Approval Needed (APN) Batching In Progress (BIP) Check Returned (CKR) Cleared a…" at bounding box center [180, 130] width 163 height 21
select select "RTS"
click at [99, 121] on select "Approval Needed (APN) Batching In Progress (BIP) Check Returned (CKR) Cleared a…" at bounding box center [180, 130] width 163 height 21
click at [238, 149] on input "Apply" at bounding box center [245, 155] width 33 height 18
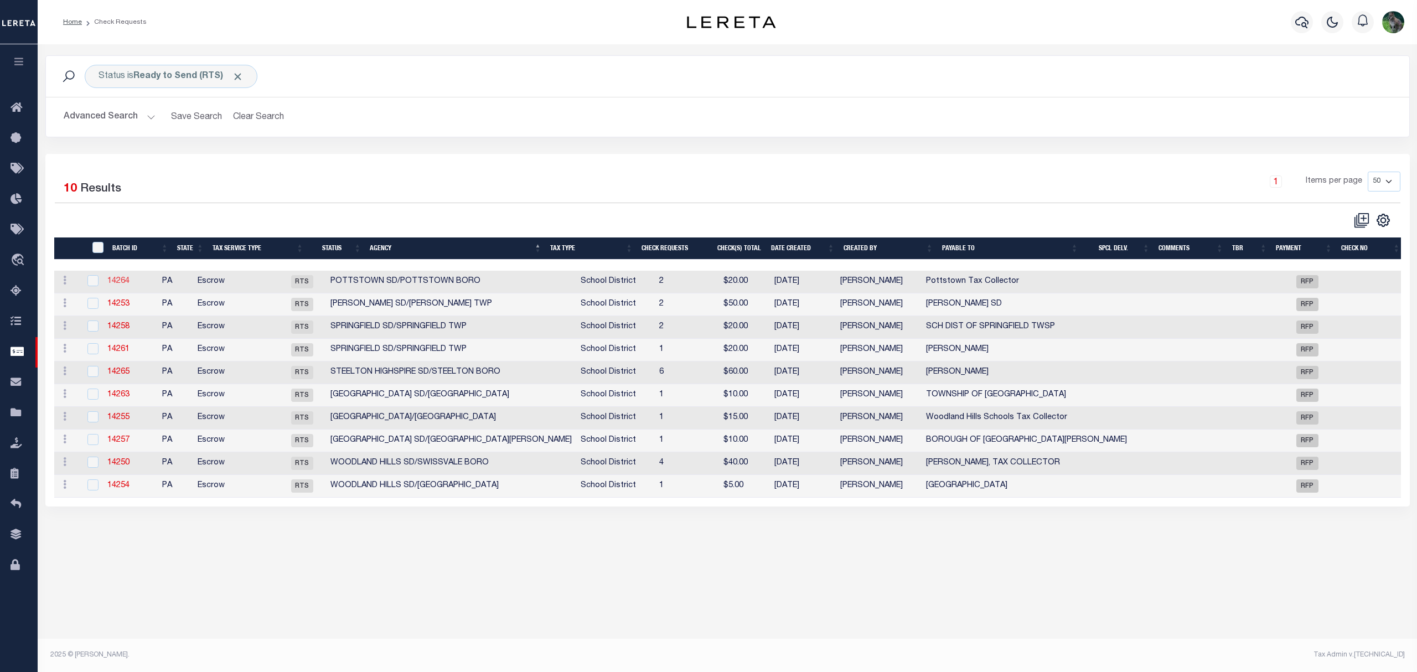
click at [130, 285] on link "14264" at bounding box center [118, 281] width 22 height 8
select select "RTS"
type input "Pottstown Tax Collector"
click at [122, 285] on link "14264" at bounding box center [118, 281] width 22 height 8
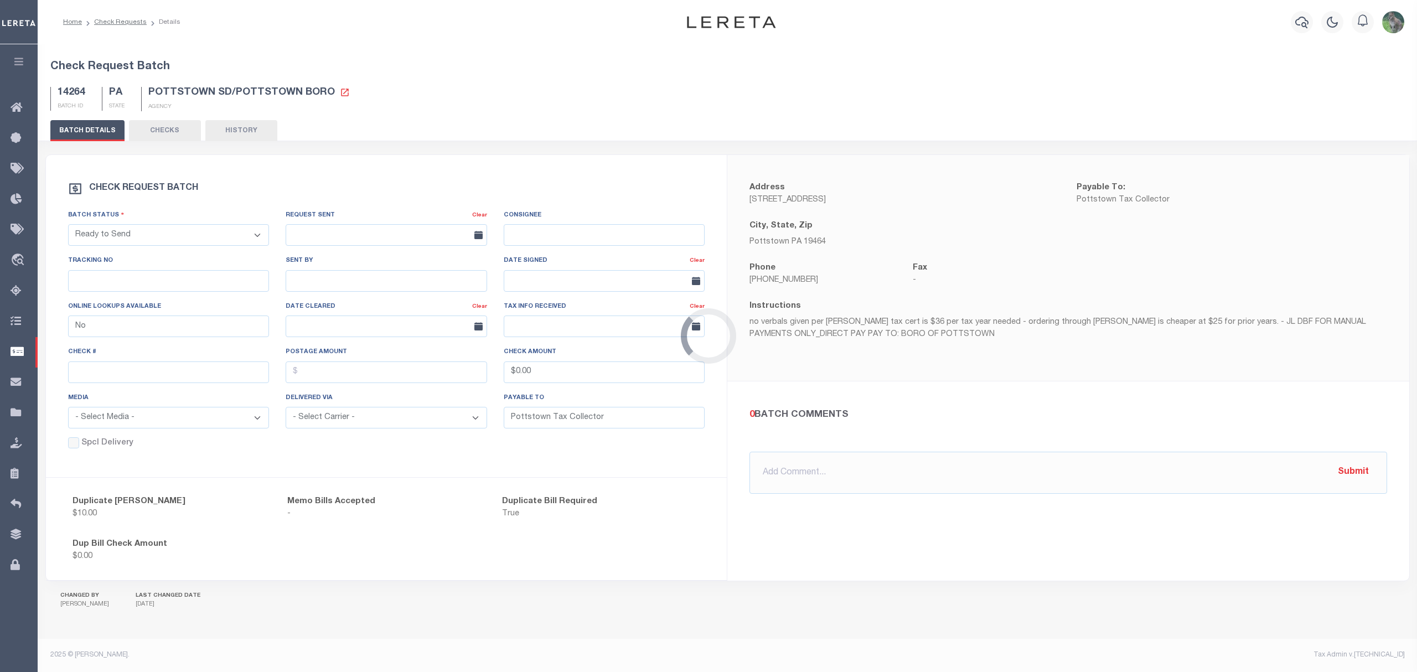
click at [210, 251] on div "Loading..." at bounding box center [708, 336] width 1417 height 672
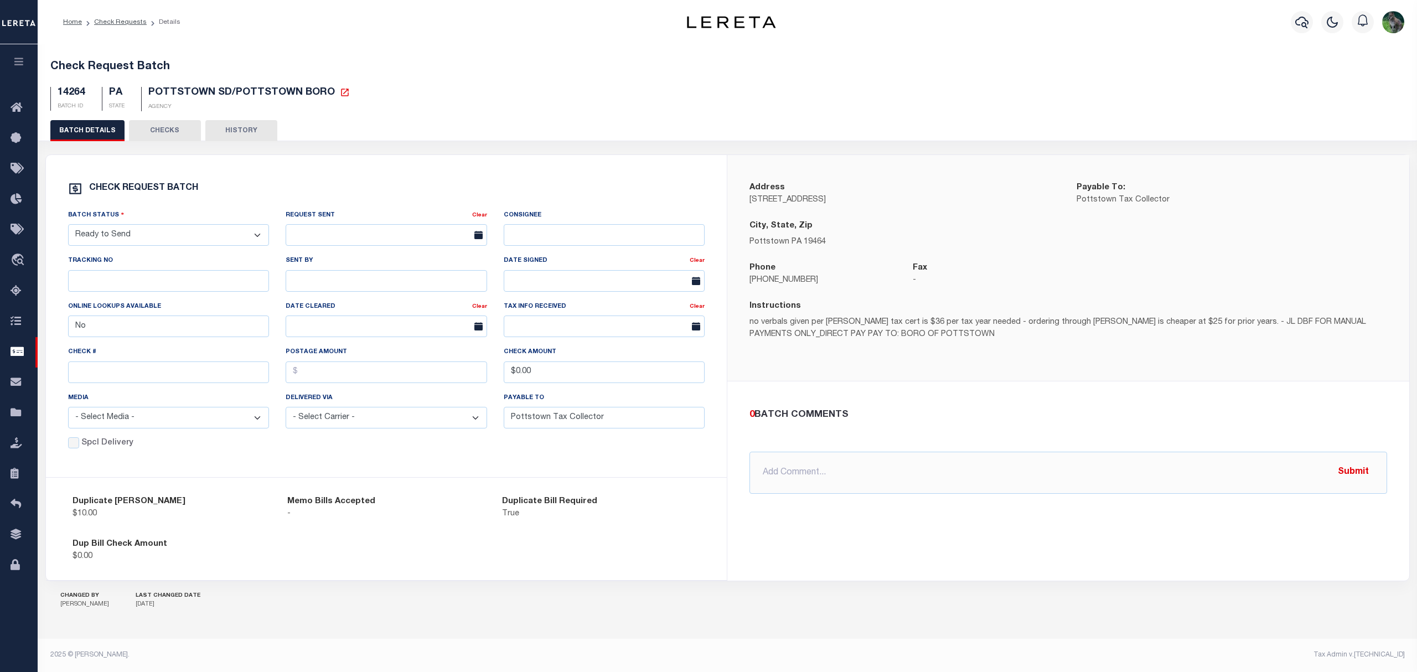
click at [225, 240] on select "- Select Status - Approval Needed Batching In Progress Check Returned Cleared a…" at bounding box center [169, 235] width 202 height 22
select select "SNT"
click at [68, 229] on select "- Select Status - Approval Needed Batching In Progress Check Returned Cleared a…" at bounding box center [169, 235] width 202 height 22
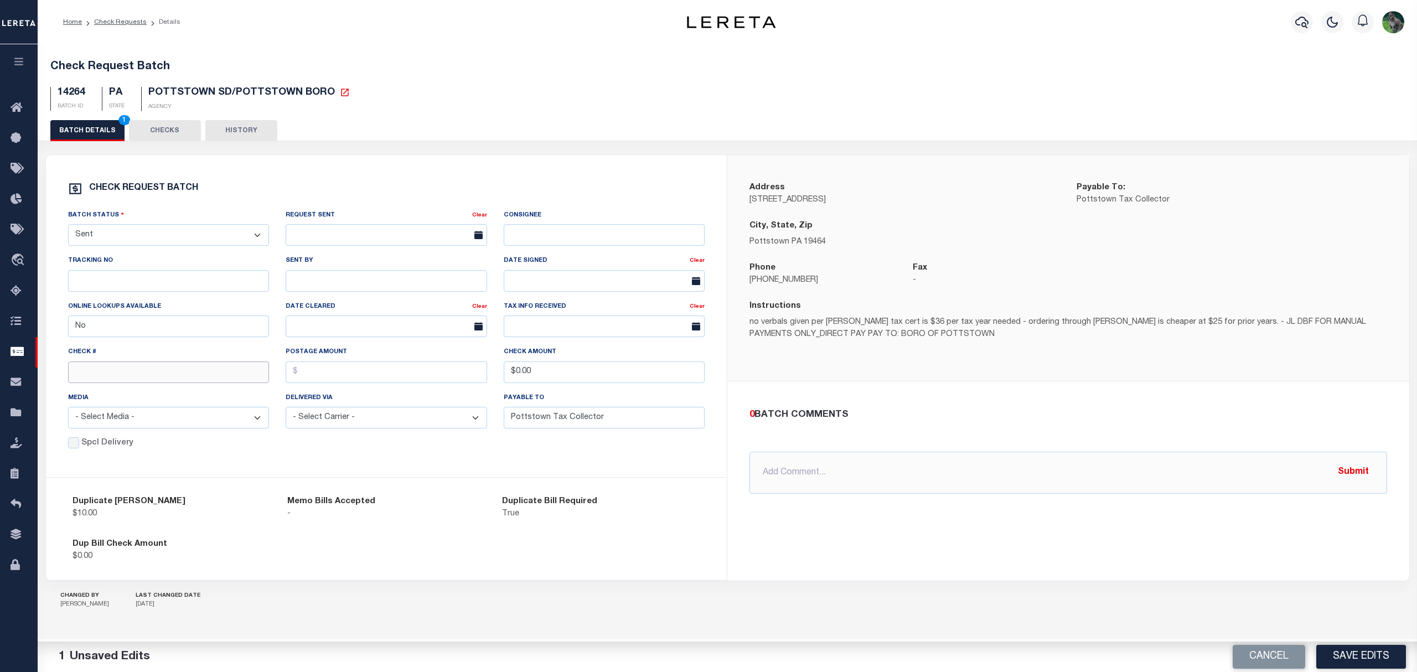
click at [138, 369] on input "text" at bounding box center [169, 373] width 202 height 22
type input "14749"
click at [1367, 647] on button "Save Edits" at bounding box center [1361, 657] width 90 height 24
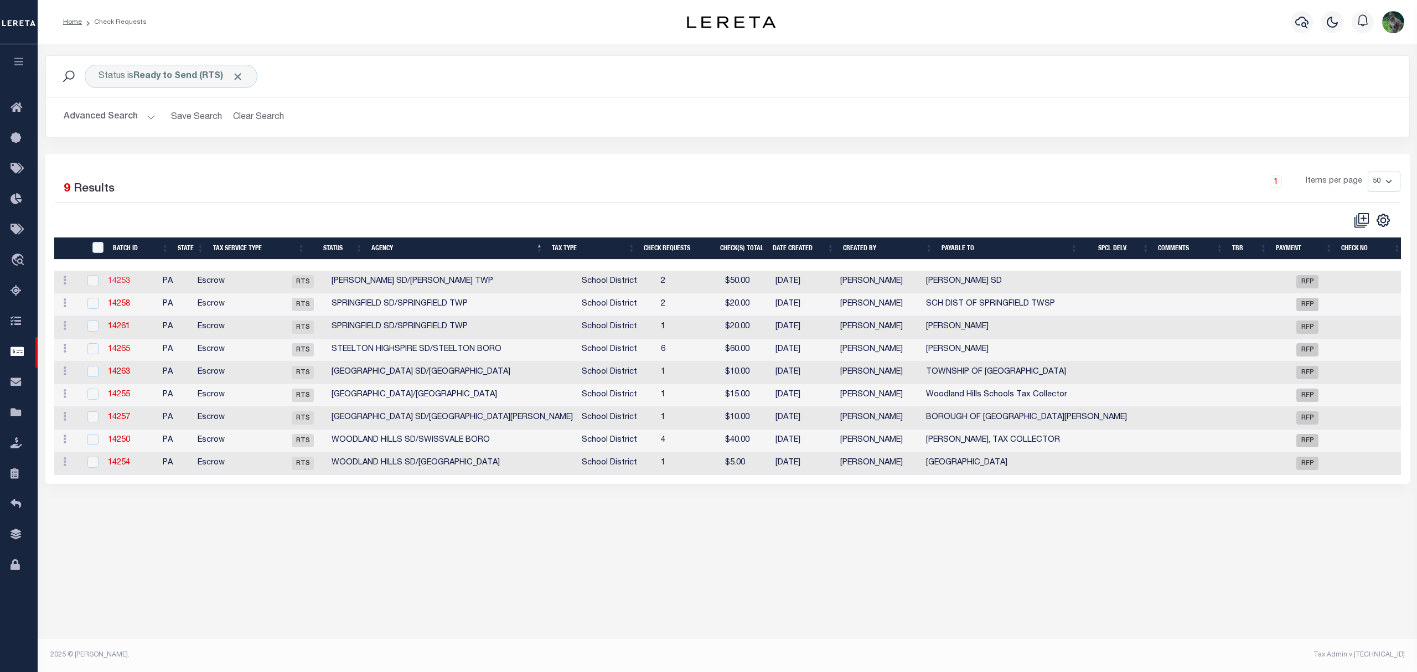
click at [130, 280] on link "14253" at bounding box center [119, 281] width 22 height 8
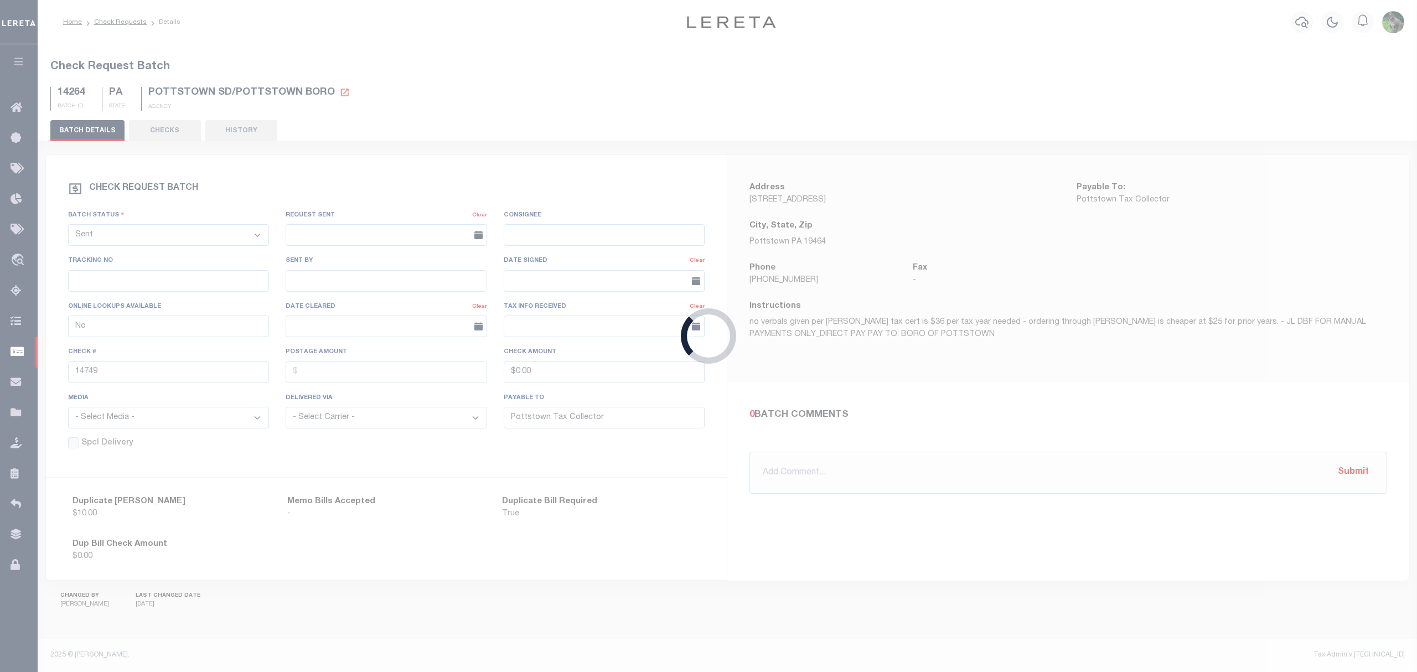
select select "RTS"
type input "RIDLEY SD"
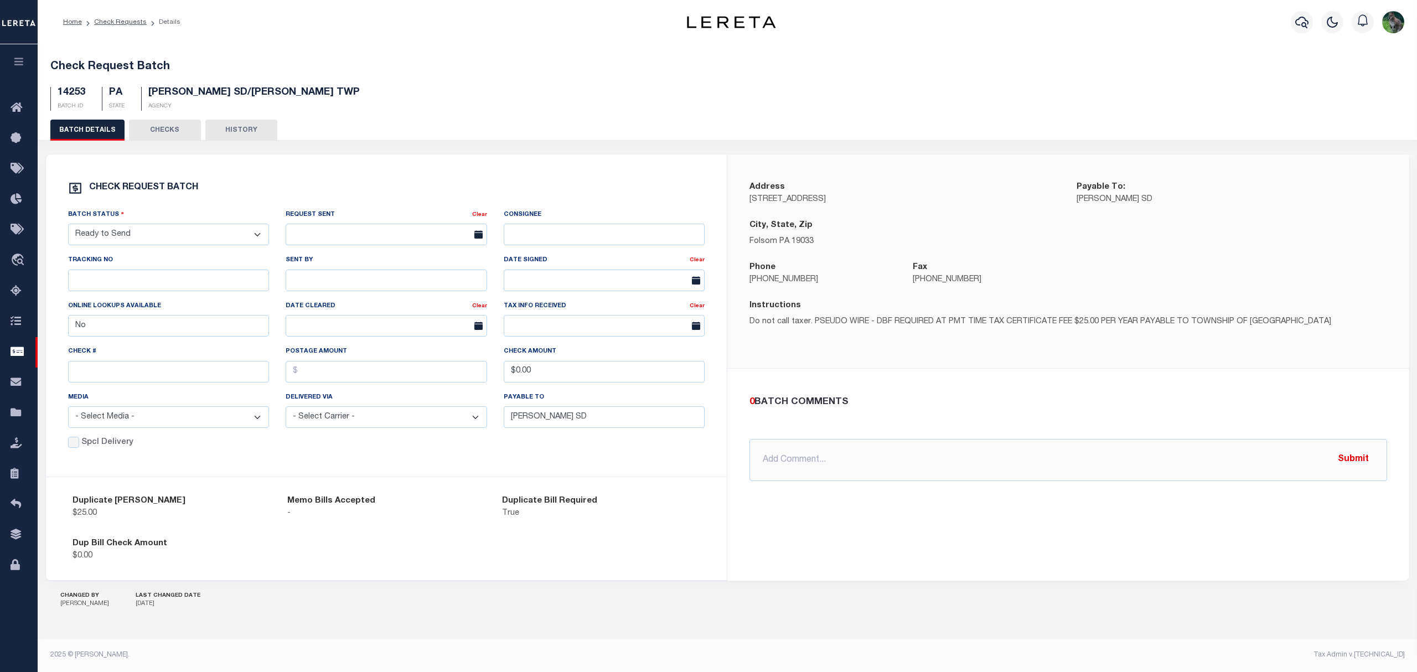
click at [151, 237] on select "- Select Status - Approval Needed Batching In Progress Check Returned Cleared a…" at bounding box center [169, 235] width 202 height 22
select select "SNT"
click at [68, 226] on select "- Select Status - Approval Needed Batching In Progress Check Returned Cleared a…" at bounding box center [169, 235] width 202 height 22
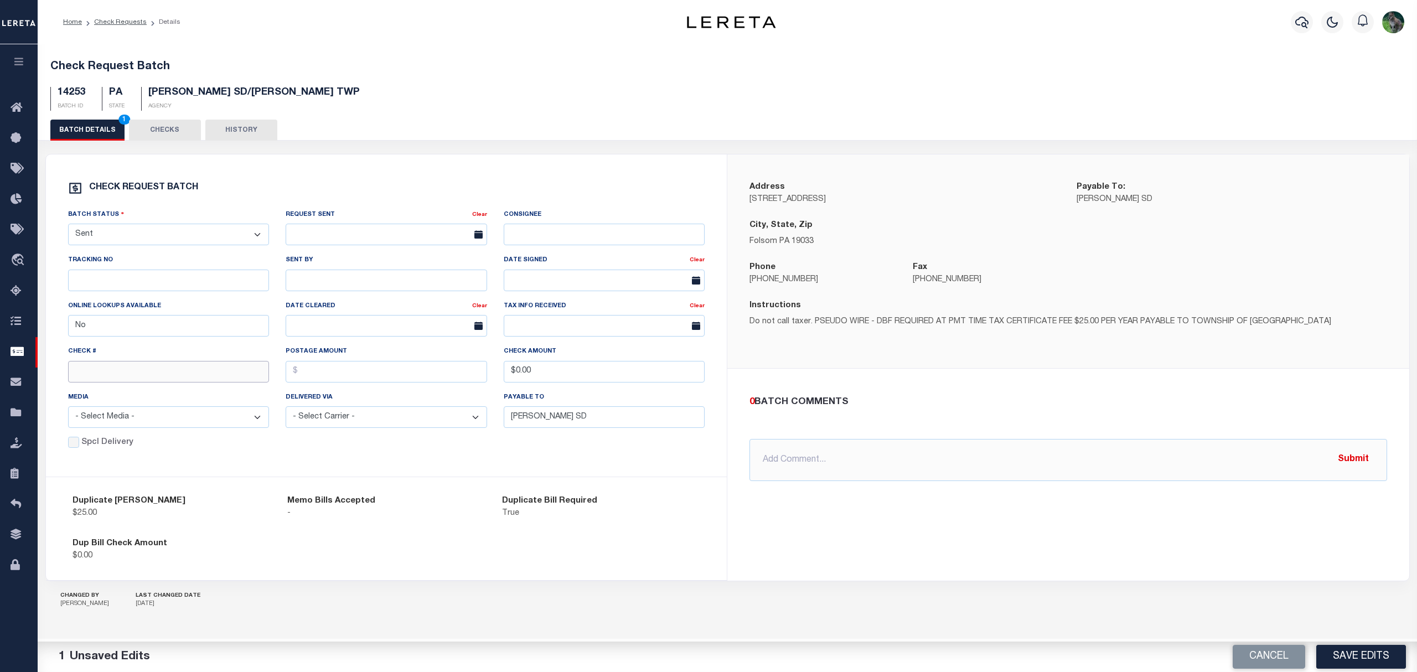
drag, startPoint x: 187, startPoint y: 368, endPoint x: 204, endPoint y: 351, distance: 23.9
click at [187, 368] on input "text" at bounding box center [169, 372] width 202 height 22
type input "14750"
click at [1382, 654] on button "Save Edits" at bounding box center [1361, 657] width 90 height 24
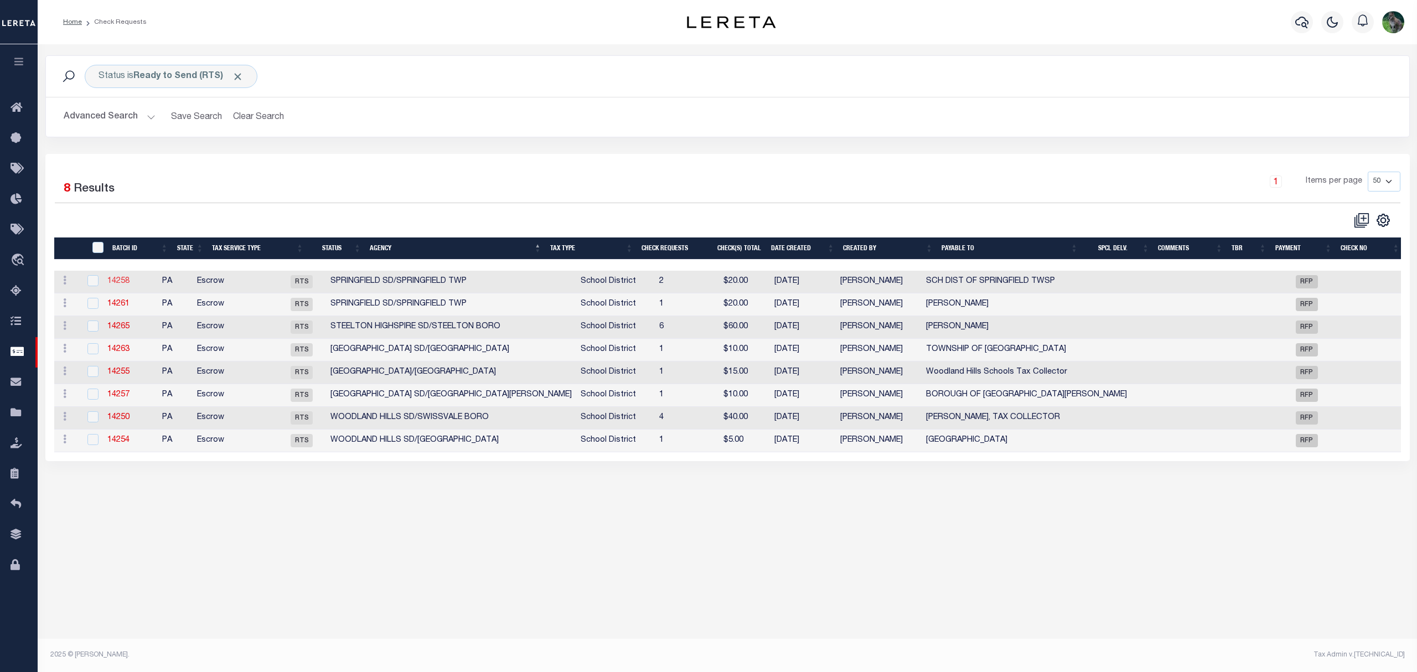
click at [123, 280] on link "14258" at bounding box center [118, 281] width 22 height 8
select select "RTS"
type input "SCH DIST OF SPRINGFIELD TWSP"
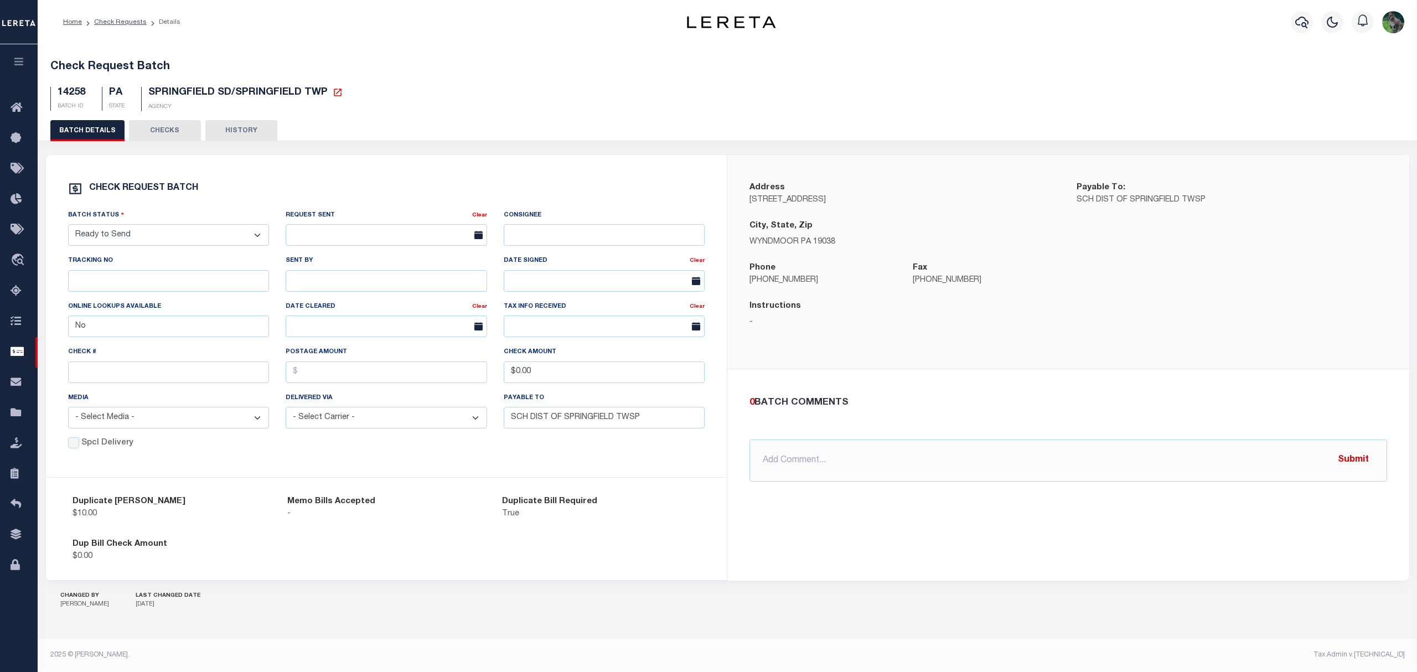
click at [156, 224] on div "Batch Status - Select Status - Approval Needed Batching In Progress Check Retur…" at bounding box center [169, 227] width 202 height 37
click at [156, 242] on select "- Select Status - Approval Needed Batching In Progress Check Returned Cleared a…" at bounding box center [169, 235] width 202 height 22
select select "SNT"
click at [68, 229] on select "- Select Status - Approval Needed Batching In Progress Check Returned Cleared a…" at bounding box center [169, 235] width 202 height 22
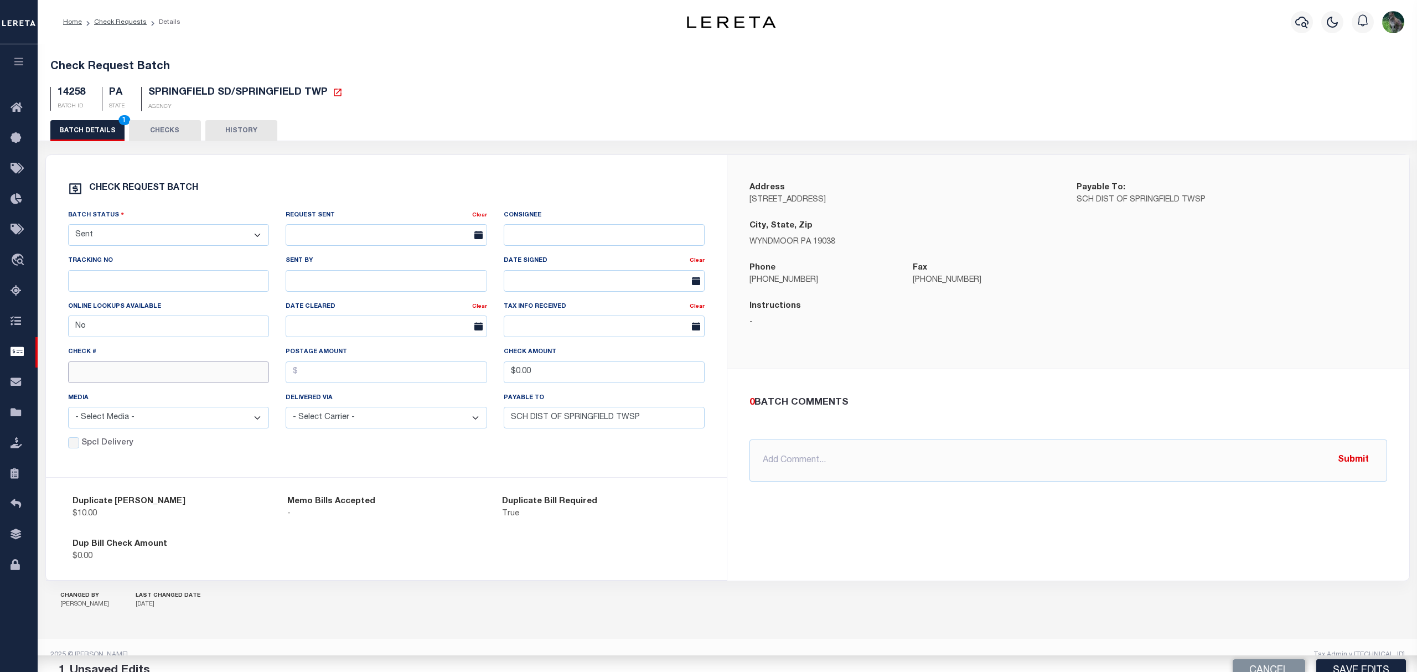
click at [120, 376] on input "text" at bounding box center [169, 373] width 202 height 22
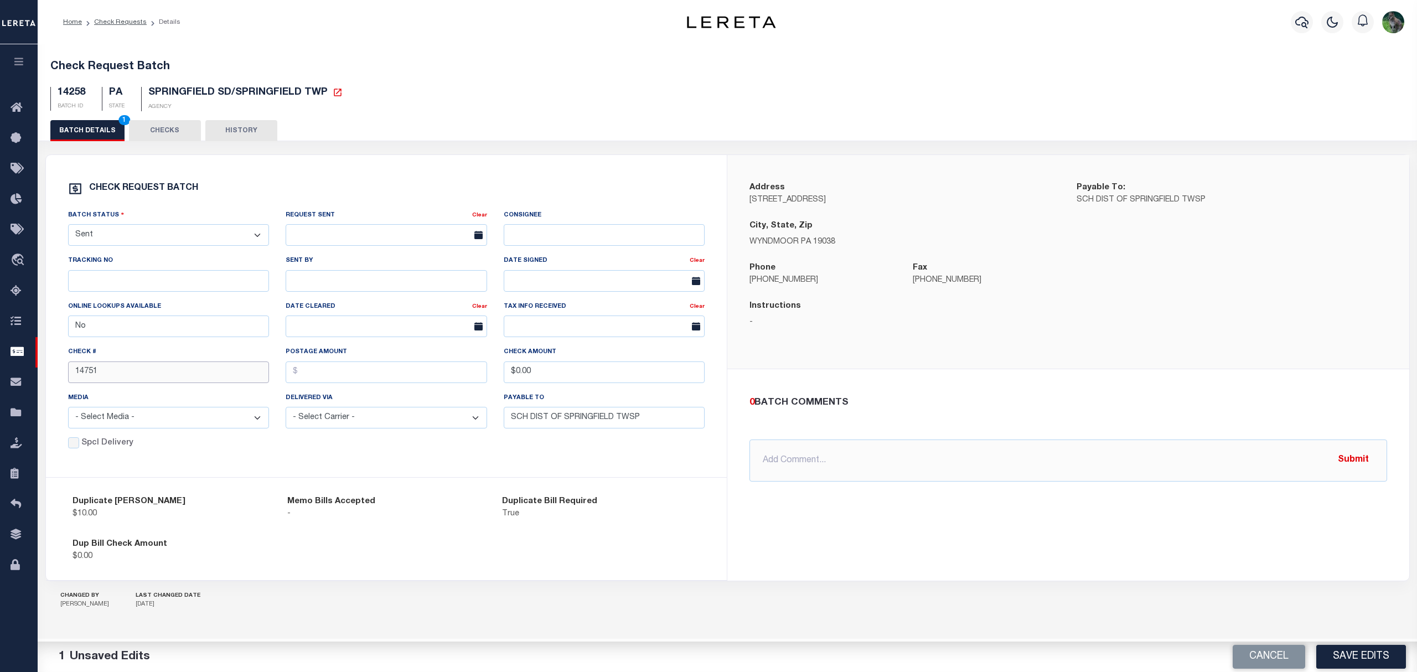
type input "14751"
click at [1391, 657] on button "Save Edits" at bounding box center [1361, 657] width 90 height 24
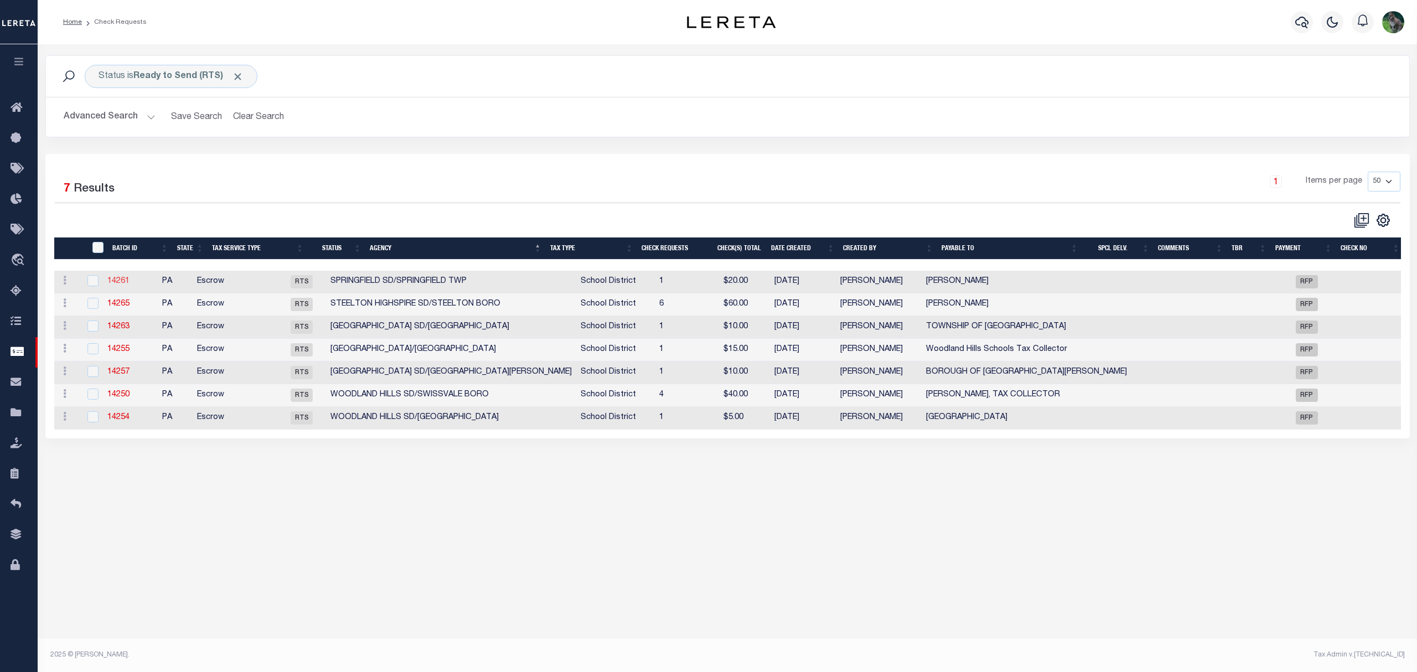
click at [127, 285] on link "14261" at bounding box center [118, 281] width 22 height 8
select select "RTS"
type input "Carol J Miller"
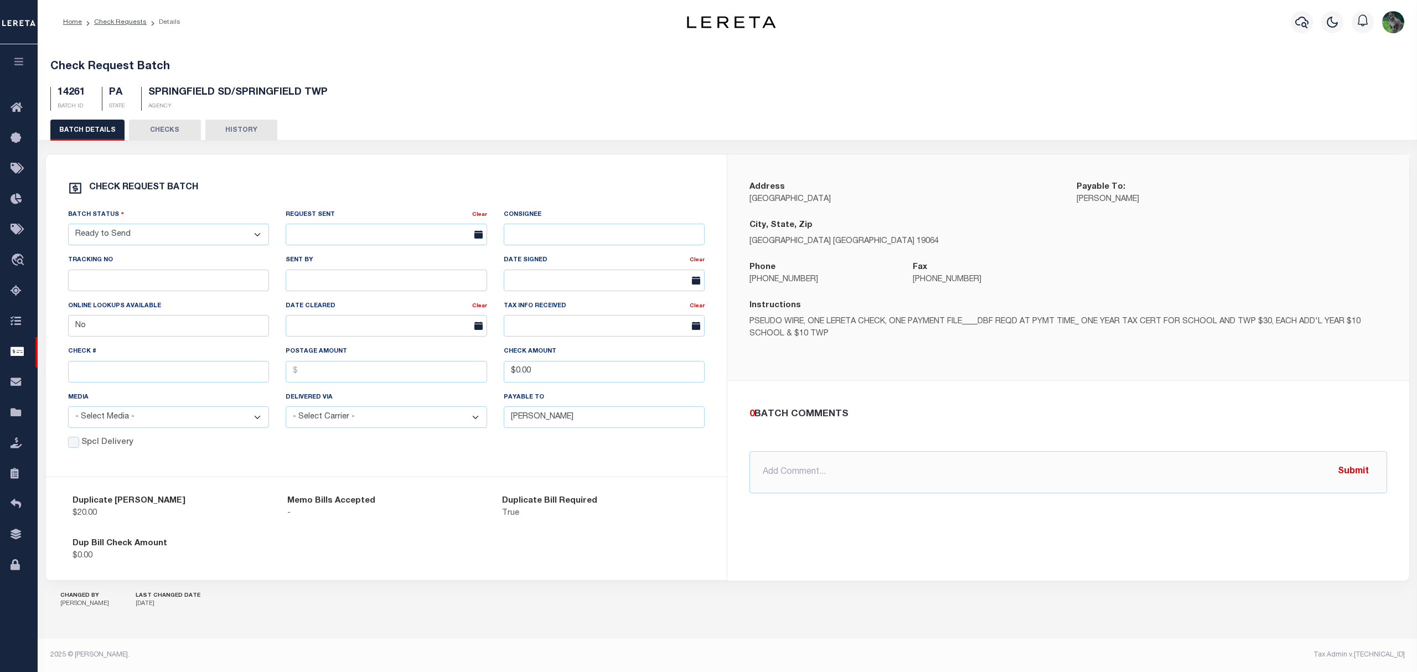
drag, startPoint x: 229, startPoint y: 233, endPoint x: 219, endPoint y: 246, distance: 16.7
click at [229, 233] on select "- Select Status - Approval Needed Batching In Progress Check Returned Cleared a…" at bounding box center [169, 235] width 202 height 22
select select "SNT"
click at [68, 226] on select "- Select Status - Approval Needed Batching In Progress Check Returned Cleared a…" at bounding box center [169, 235] width 202 height 22
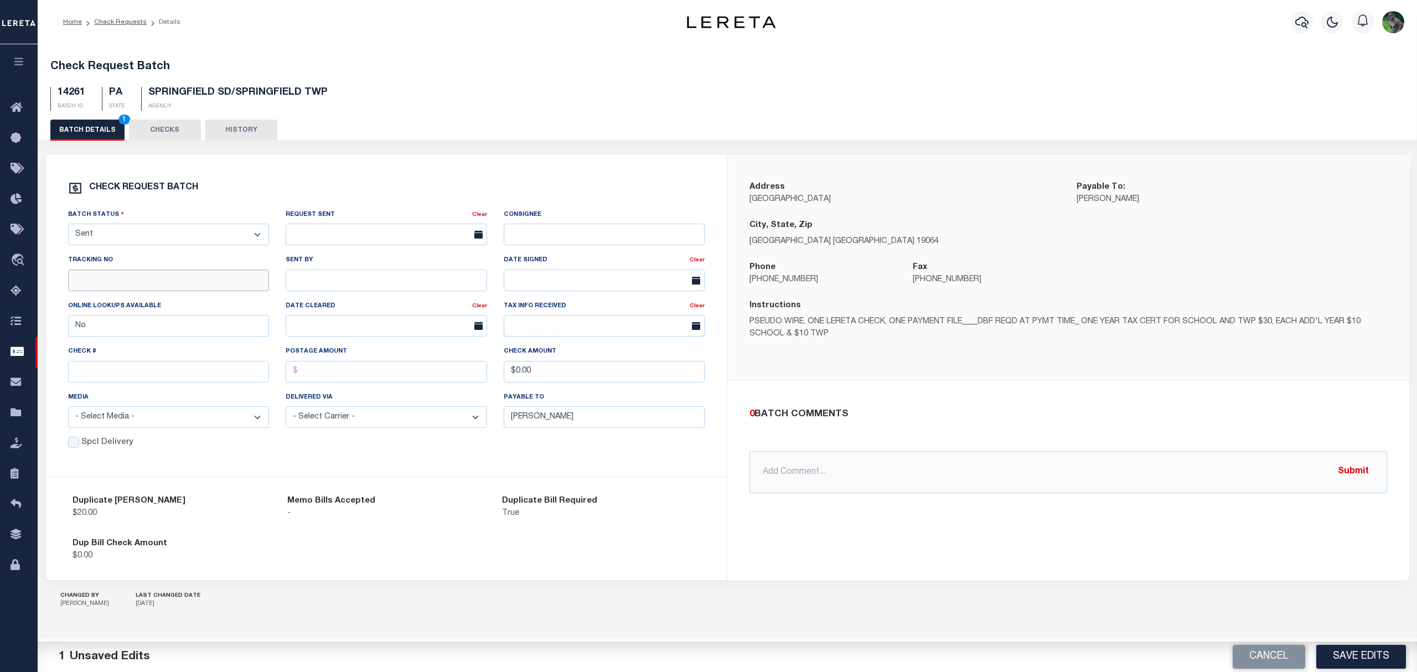
click at [205, 279] on input "text" at bounding box center [169, 281] width 202 height 22
type input "14752"
click at [1345, 654] on button "Save Edits" at bounding box center [1361, 657] width 90 height 24
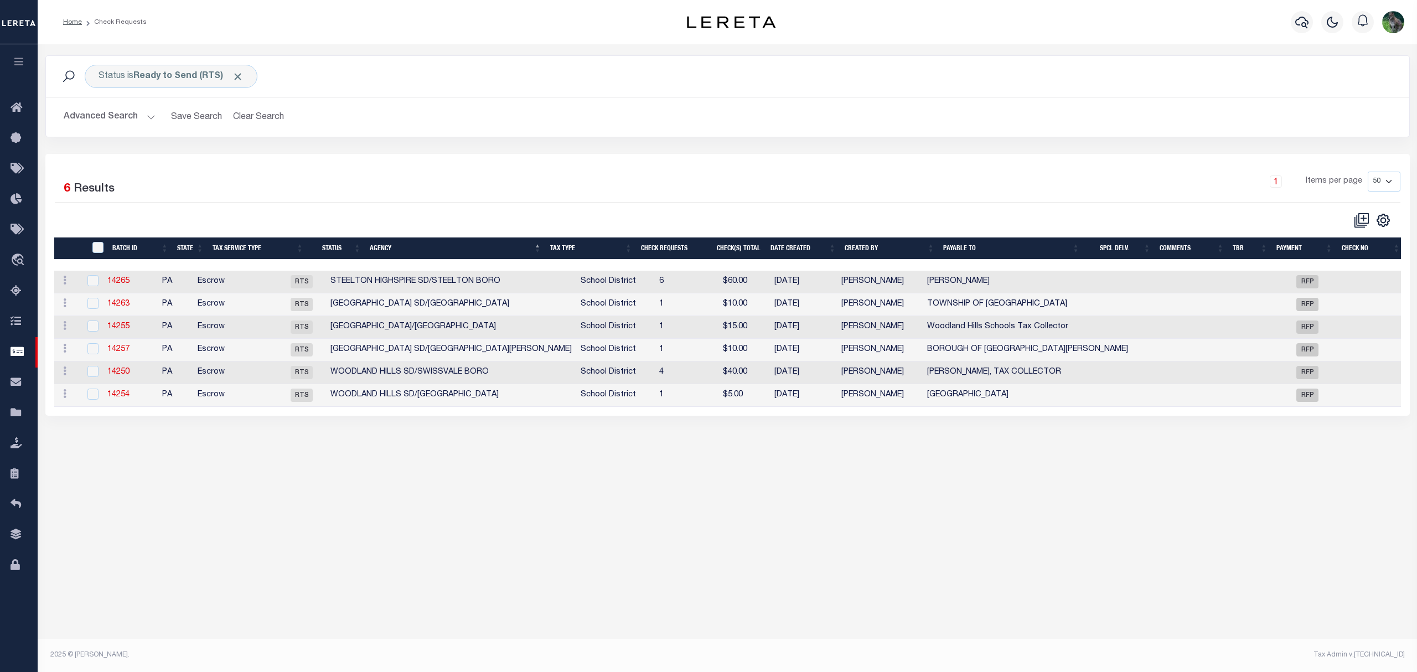
click at [136, 286] on td "14265" at bounding box center [130, 282] width 55 height 23
checkbox input "true"
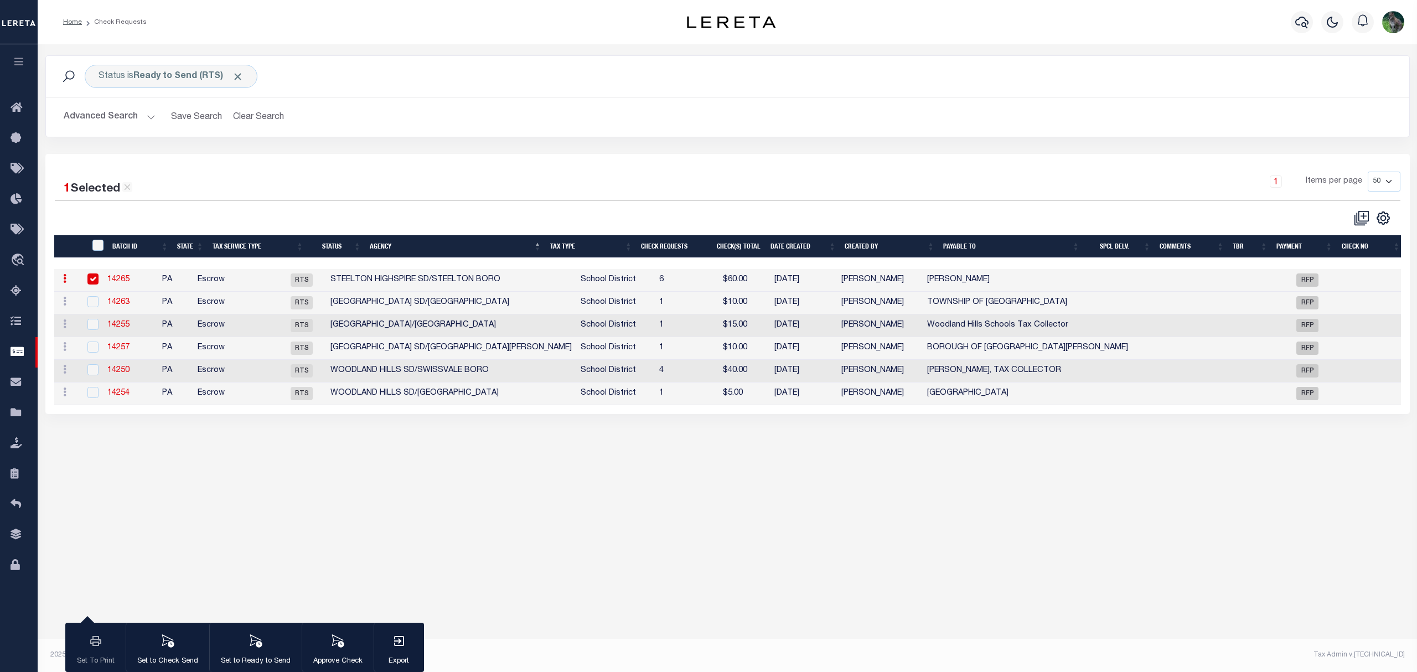
click at [127, 280] on link "14265" at bounding box center [118, 280] width 22 height 8
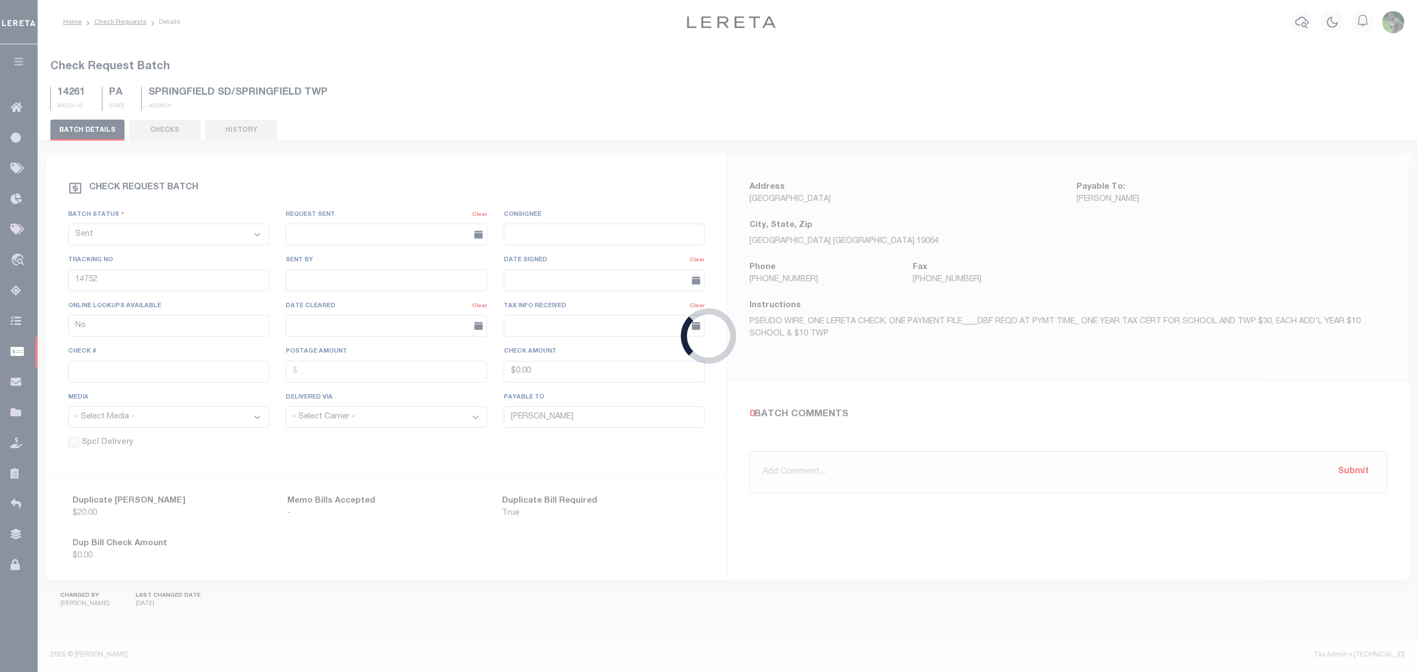
select select "RTS"
type input "Yes"
type input "Mary Carricato"
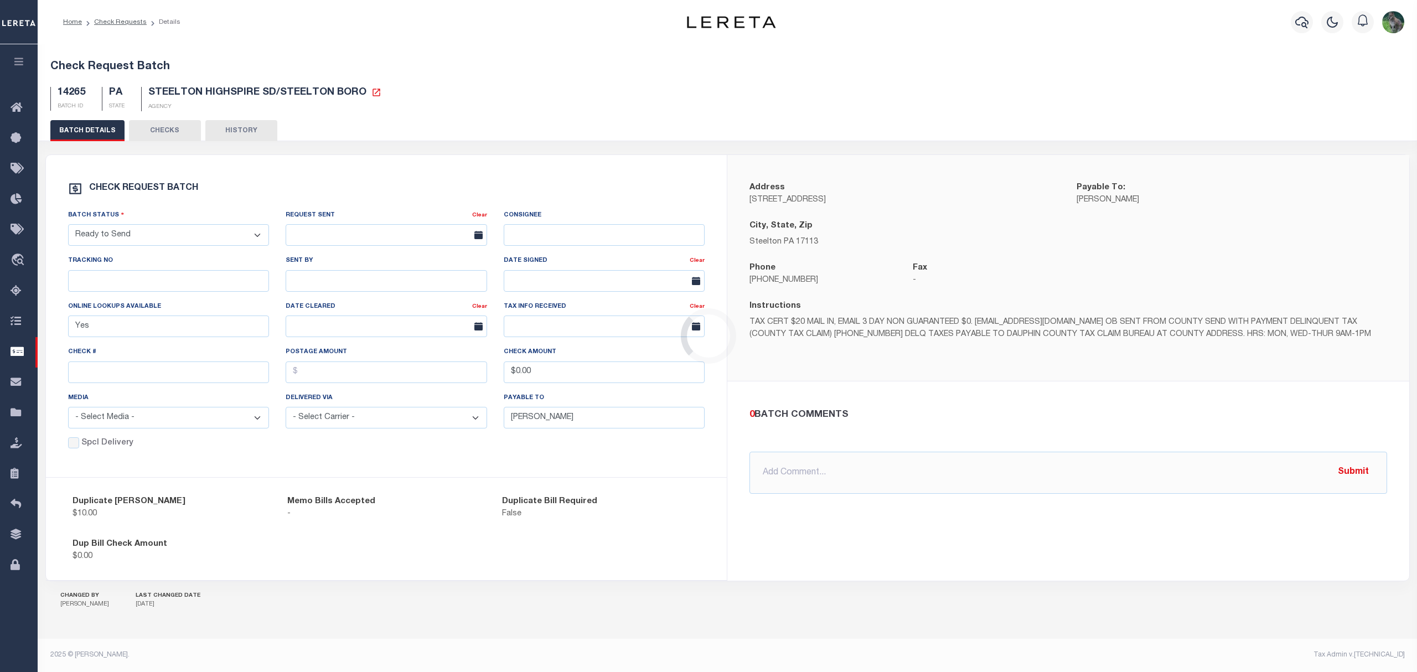
click at [162, 230] on select "- Select Status - Approval Needed Batching In Progress Check Returned Cleared a…" at bounding box center [169, 235] width 202 height 22
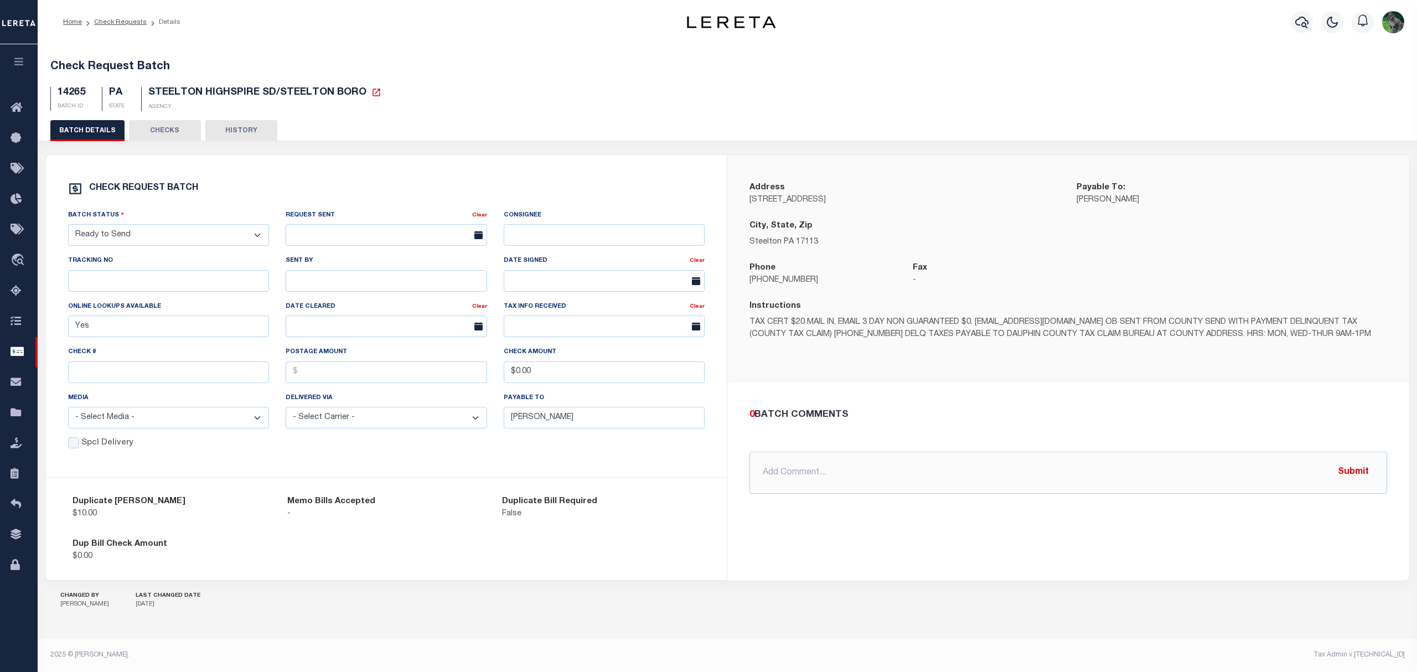
select select "SNT"
click at [68, 229] on select "- Select Status - Approval Needed Batching In Progress Check Returned Cleared a…" at bounding box center [169, 235] width 202 height 22
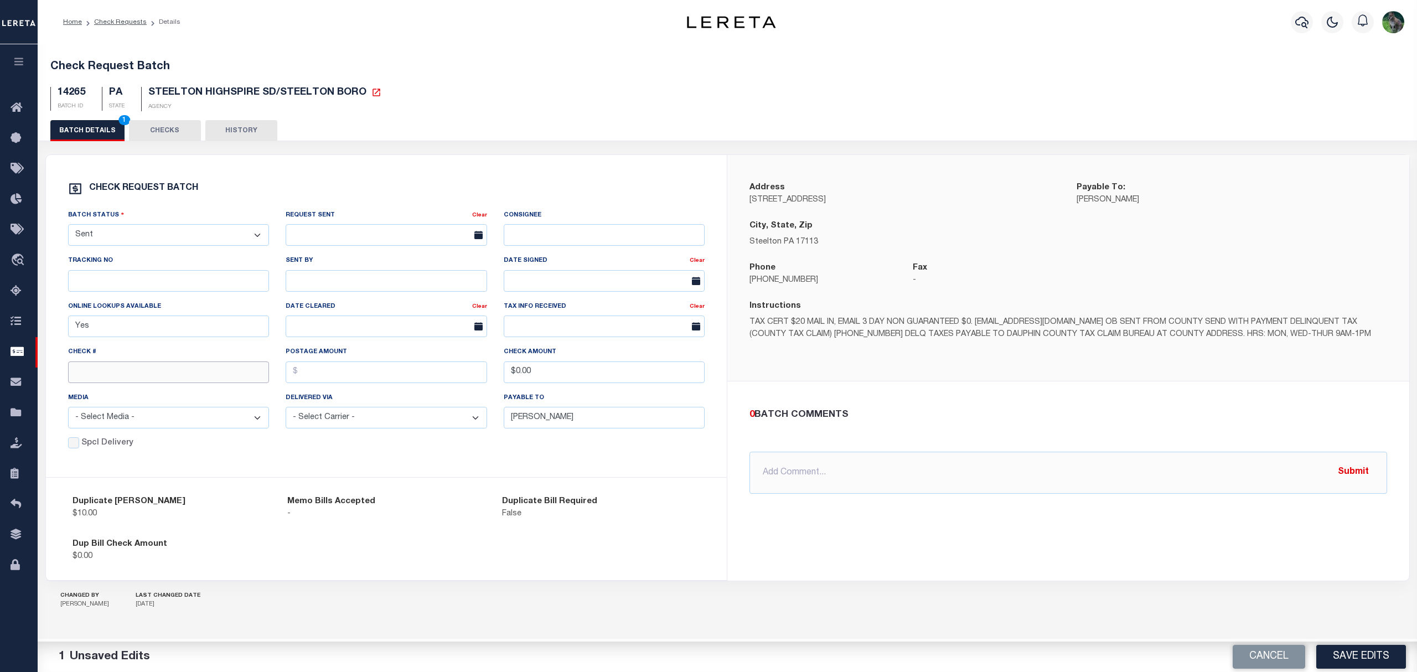
click at [121, 373] on input "text" at bounding box center [169, 373] width 202 height 22
type input "14753"
click at [1384, 670] on div "Cancel Save Edits" at bounding box center [1072, 657] width 690 height 31
click at [1389, 663] on button "Save Edits" at bounding box center [1361, 657] width 90 height 24
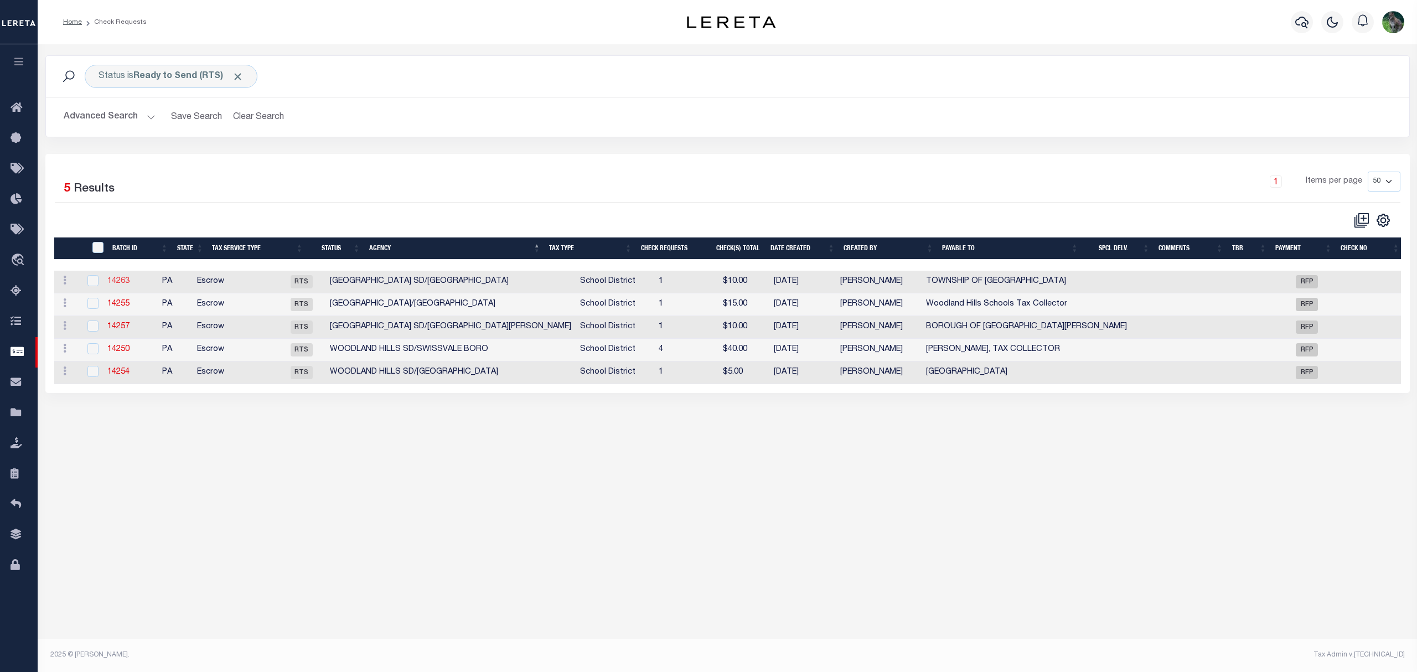
click at [129, 282] on link "14263" at bounding box center [118, 281] width 22 height 8
select select "RTS"
type input "No"
type input "TOWNSHIP OF UPPER SAINT CLAIR"
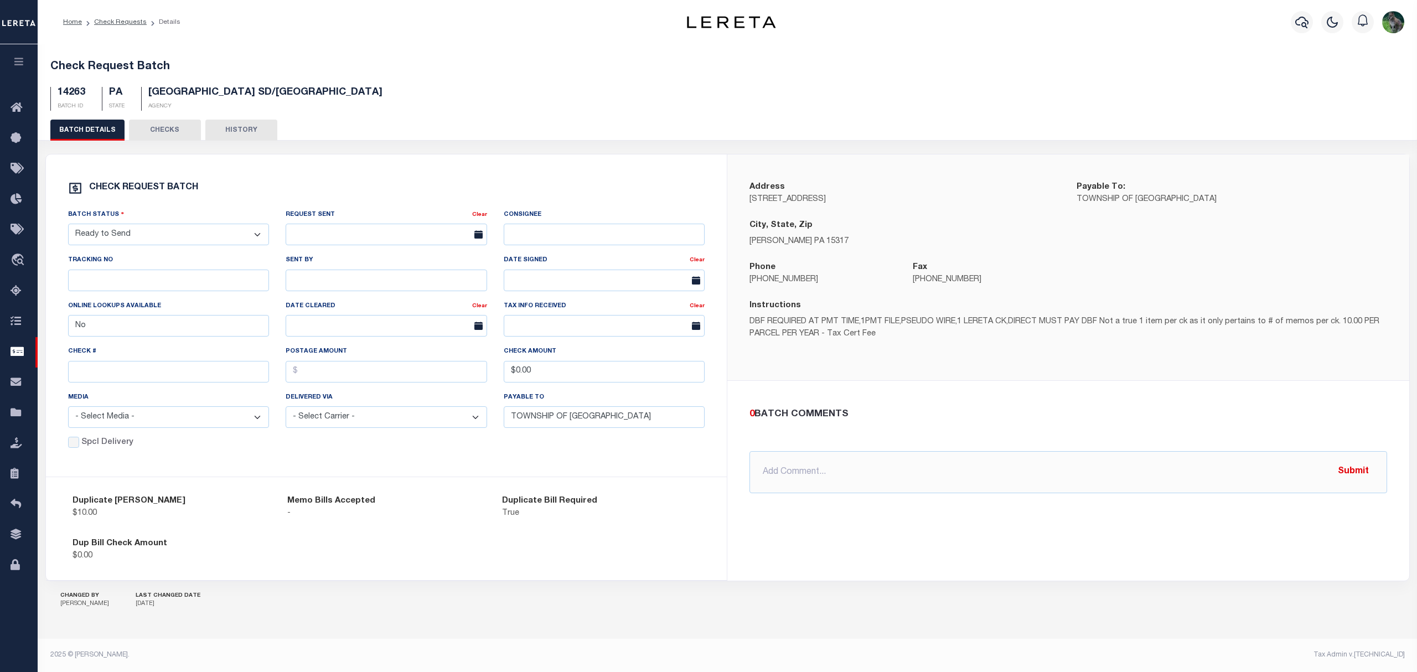
click at [214, 242] on select "- Select Status - Approval Needed Batching In Progress Check Returned Cleared a…" at bounding box center [169, 235] width 202 height 22
select select "SNT"
click at [68, 226] on select "- Select Status - Approval Needed Batching In Progress Check Returned Cleared a…" at bounding box center [169, 235] width 202 height 22
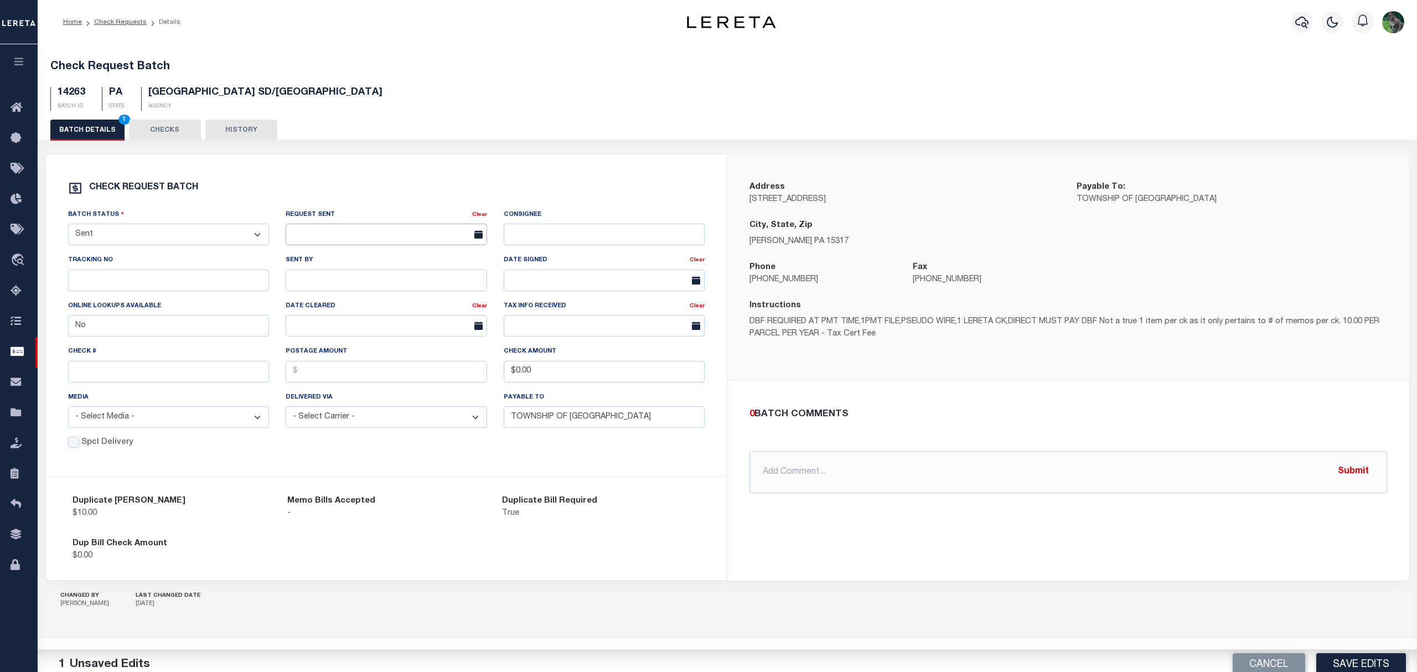
click at [359, 229] on input "text" at bounding box center [387, 235] width 202 height 22
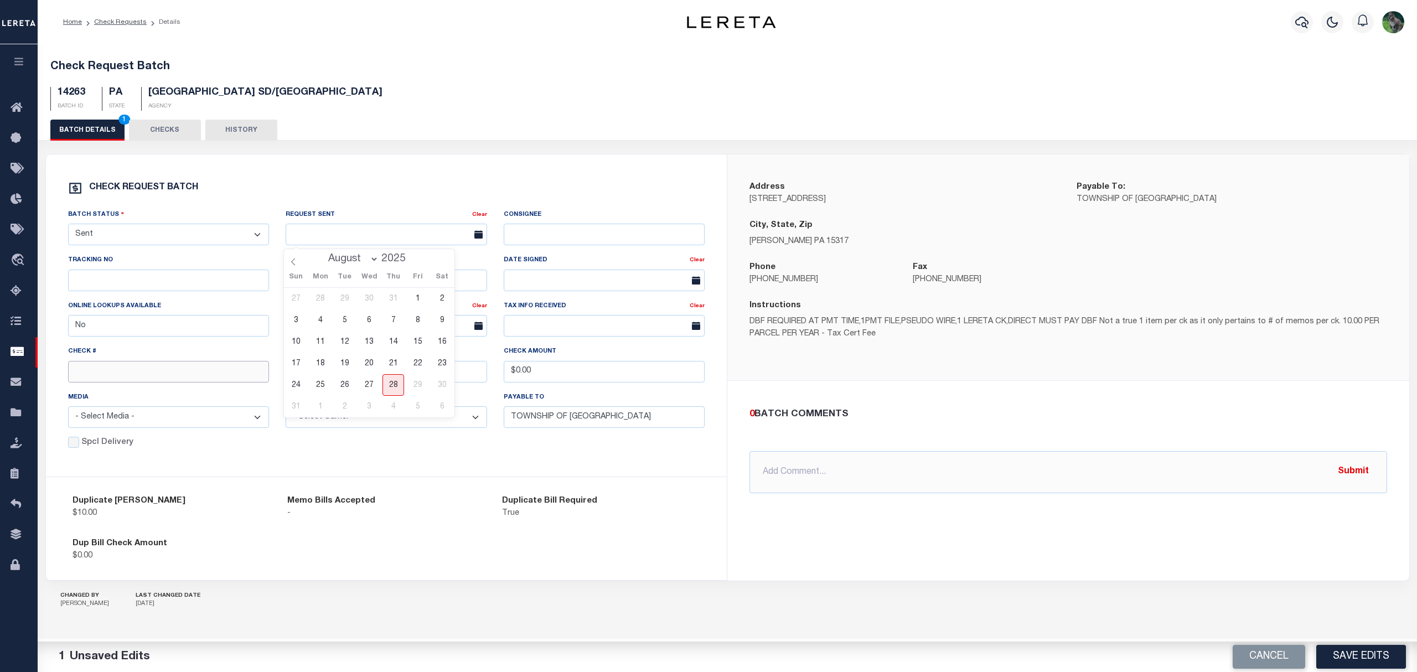
drag, startPoint x: 183, startPoint y: 370, endPoint x: 215, endPoint y: 359, distance: 34.1
click at [183, 370] on input "text" at bounding box center [169, 372] width 202 height 22
type input "14754"
click at [1342, 659] on button "Save Edits" at bounding box center [1361, 657] width 90 height 24
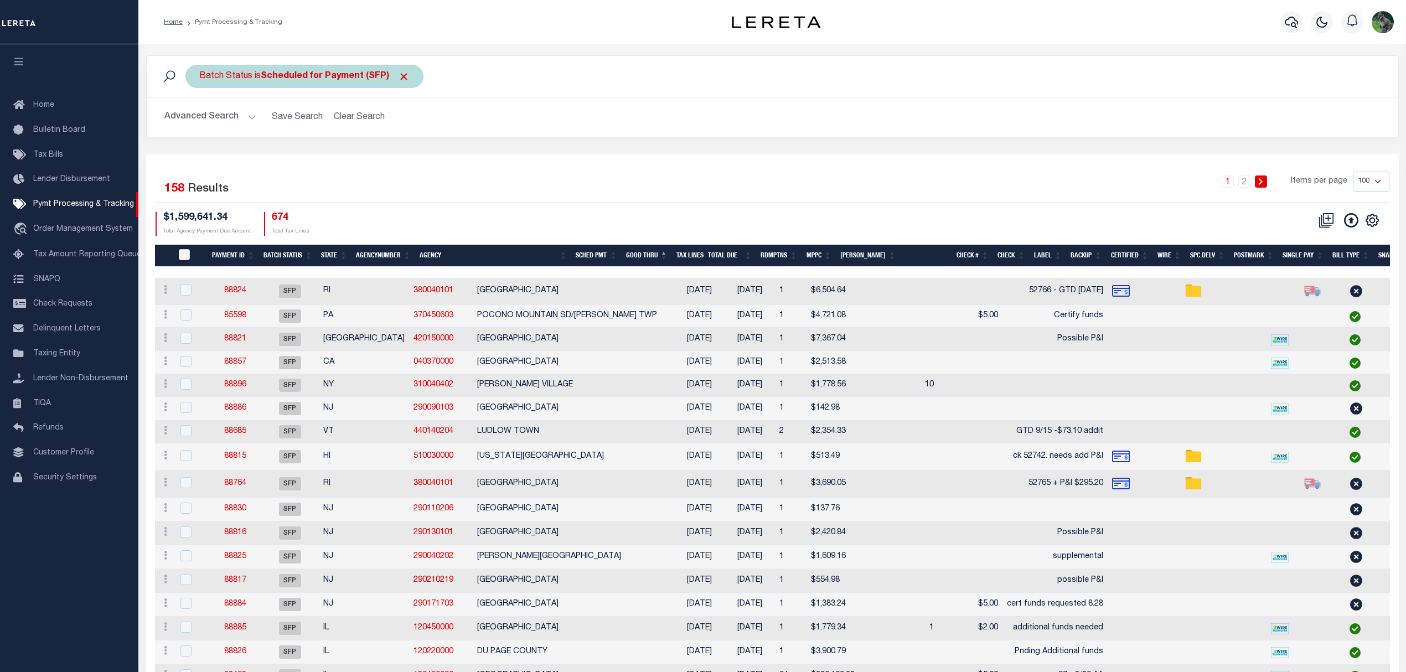
drag, startPoint x: 311, startPoint y: 63, endPoint x: 319, endPoint y: 76, distance: 15.7
click at [314, 66] on div "Batch Status is Scheduled for Payment (SFP) Search" at bounding box center [773, 76] width 1252 height 41
click at [319, 76] on b "Scheduled for Payment (SFP)" at bounding box center [335, 76] width 149 height 9
click at [290, 137] on select "Awaiting Funds (AWF) Cleared and Complete (CAC) New Check Needed (NCN) Payment …" at bounding box center [281, 130] width 163 height 21
select select "RFP"
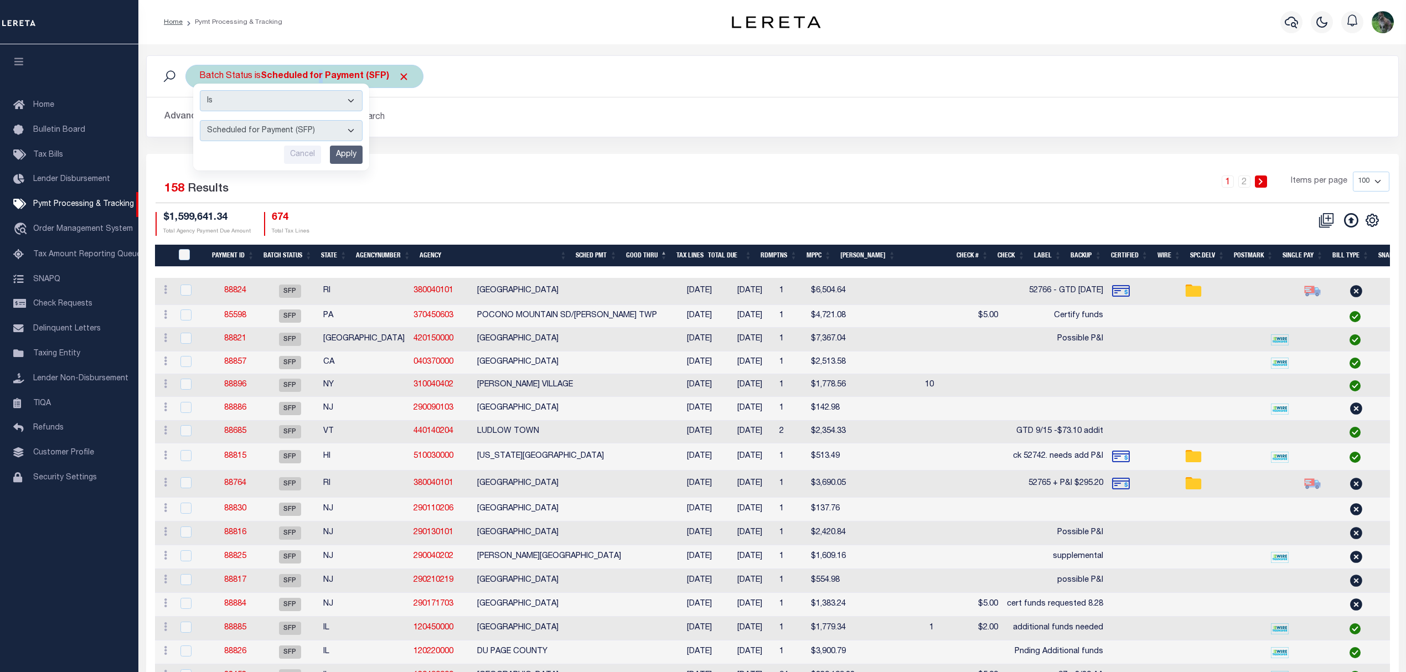
click at [200, 121] on select "Awaiting Funds (AWF) Cleared and Complete (CAC) New Check Needed (NCN) Payment …" at bounding box center [281, 130] width 163 height 21
click at [352, 157] on input "Apply" at bounding box center [346, 155] width 33 height 18
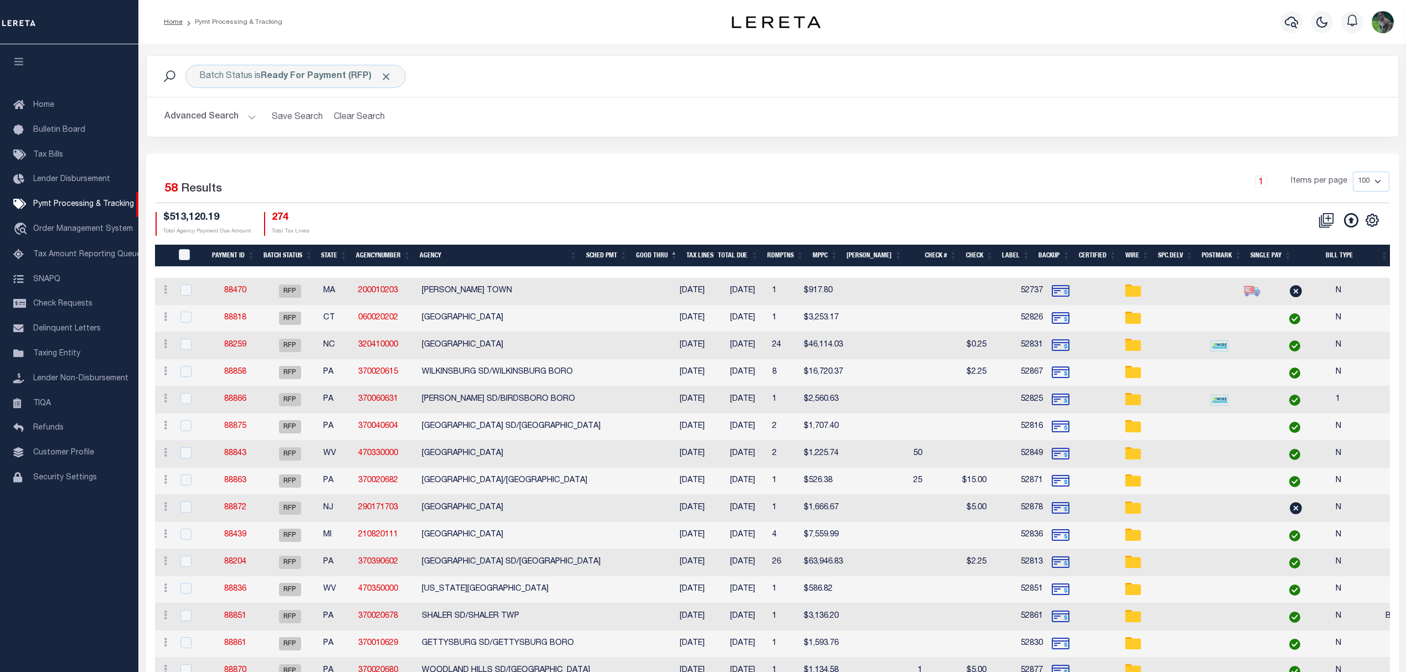
click at [483, 252] on th "Agency" at bounding box center [498, 256] width 166 height 23
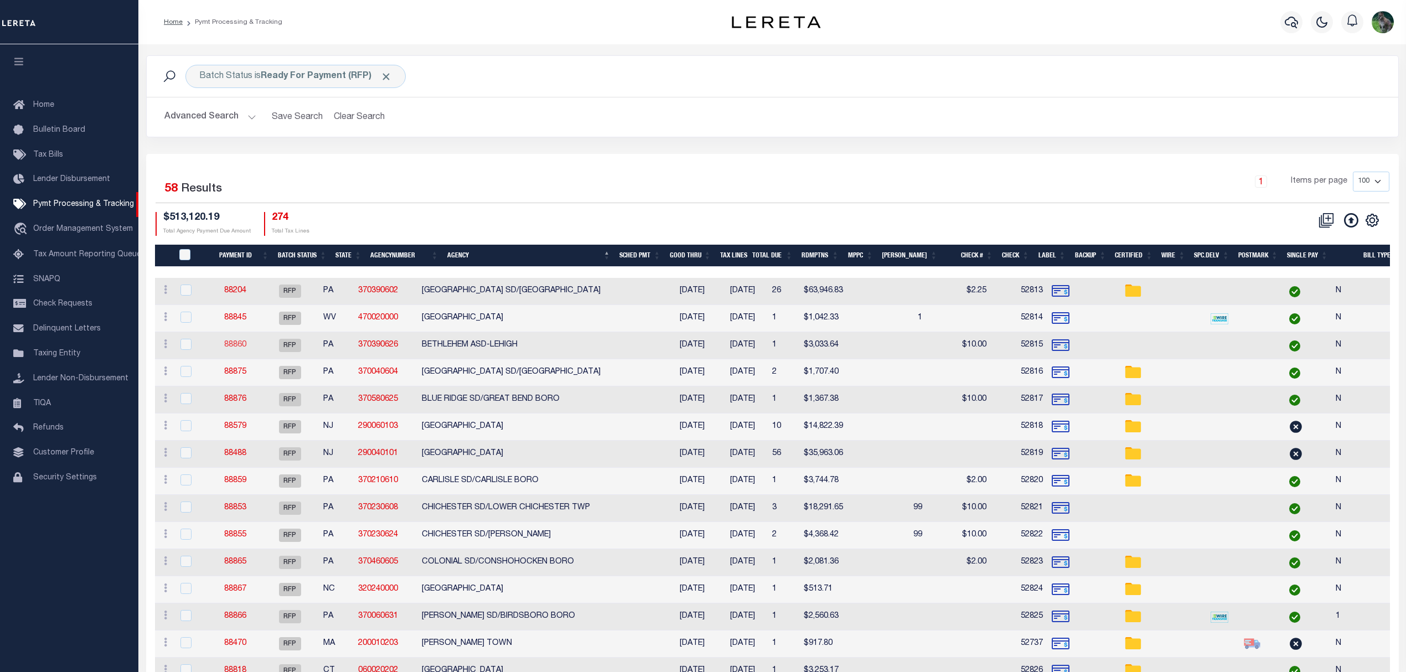
click at [244, 345] on link "88860" at bounding box center [235, 345] width 22 height 8
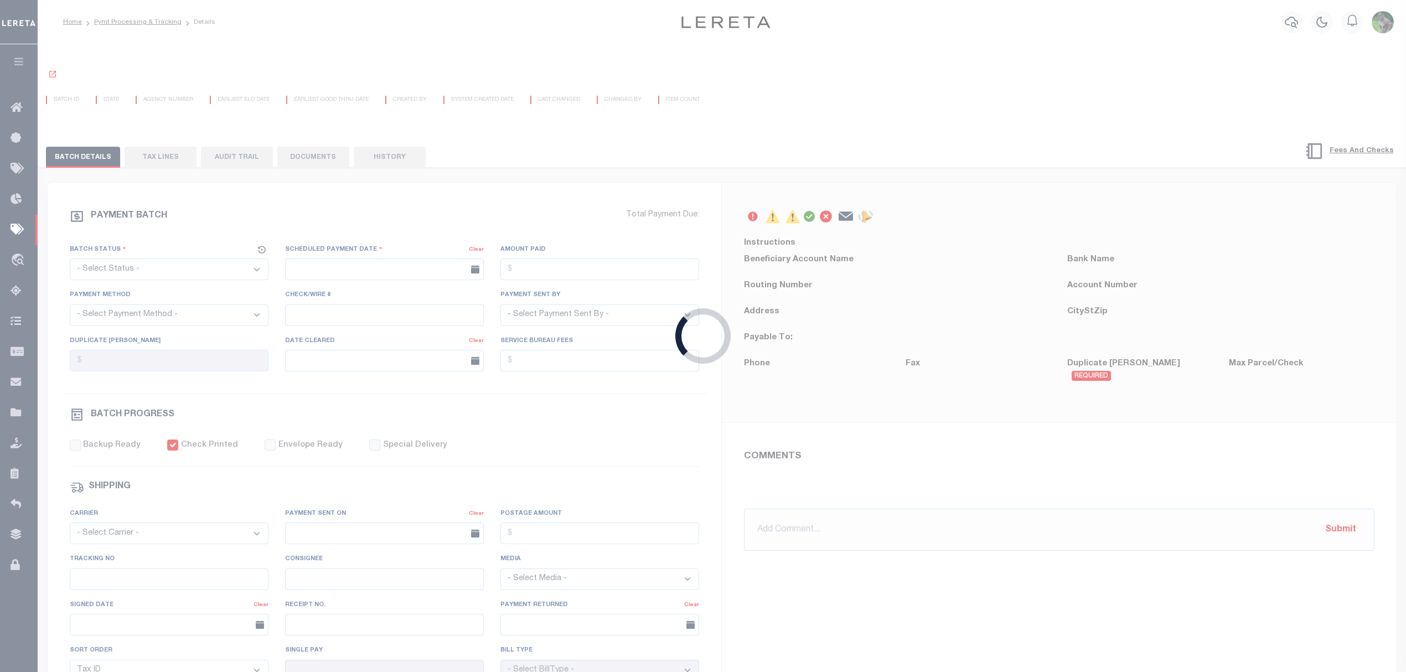
select select "RFP"
type input "[DATE]"
type input "$3,033.64"
select select "CHK"
type input "52815"
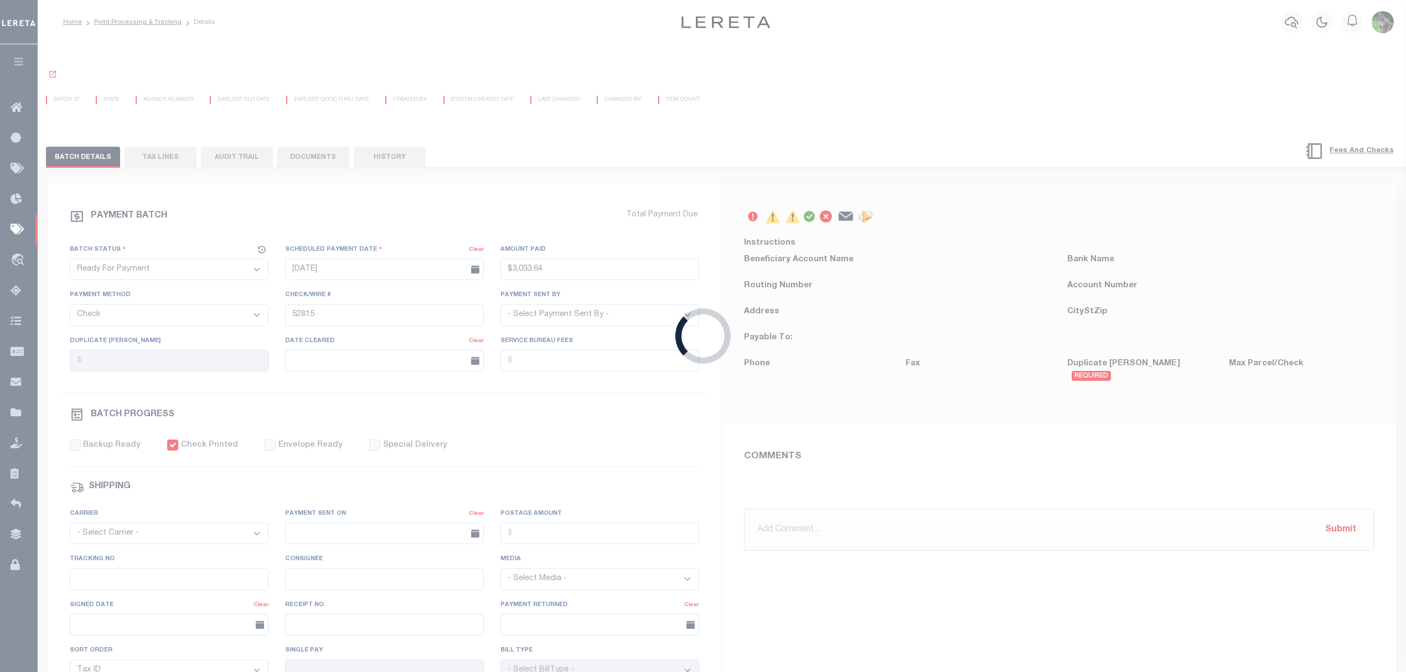
select select "[PERSON_NAME]"
type input "$10"
checkbox input "true"
type input "N"
radio input "true"
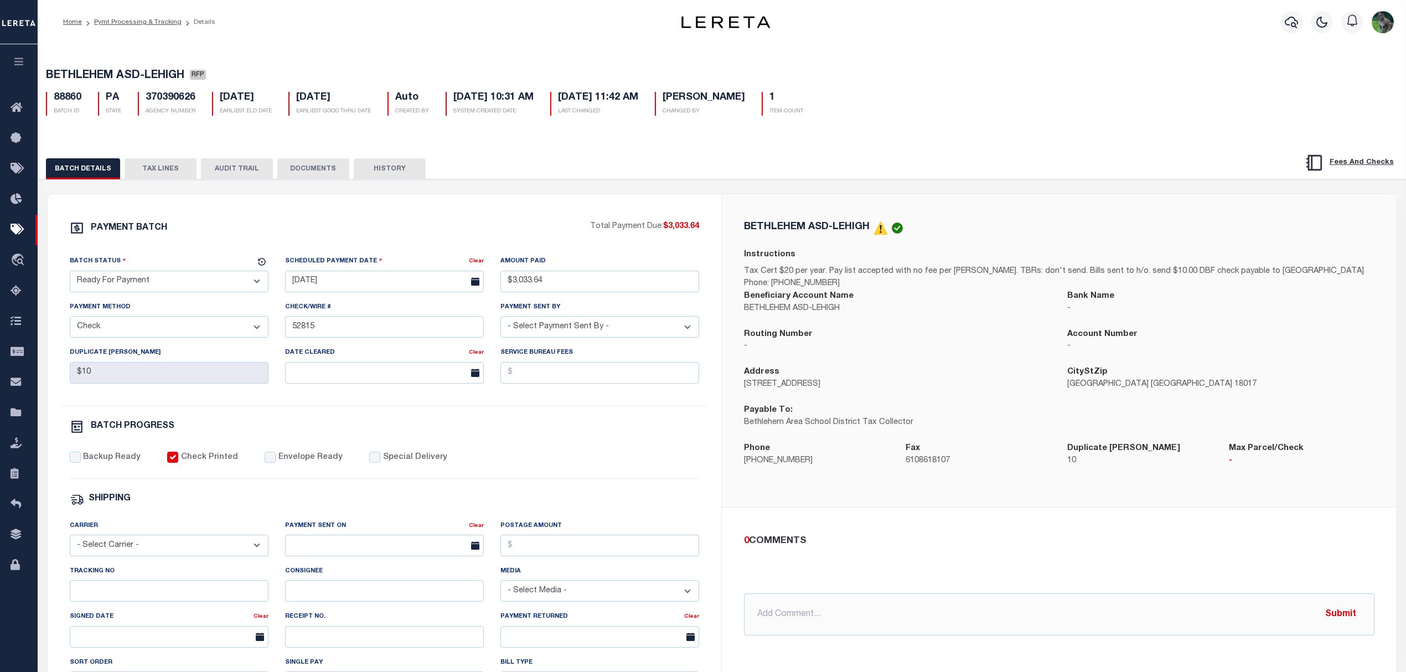
drag, startPoint x: 437, startPoint y: 209, endPoint x: 439, endPoint y: 196, distance: 13.5
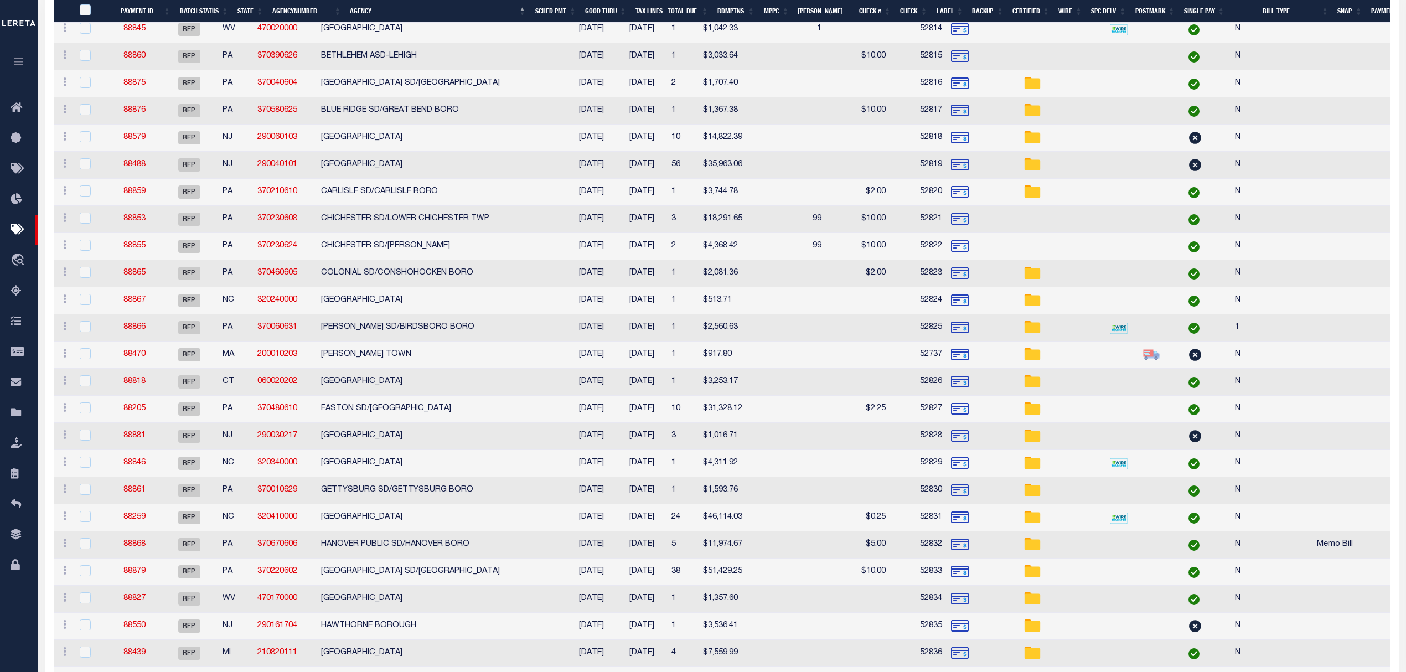
scroll to position [295, 0]
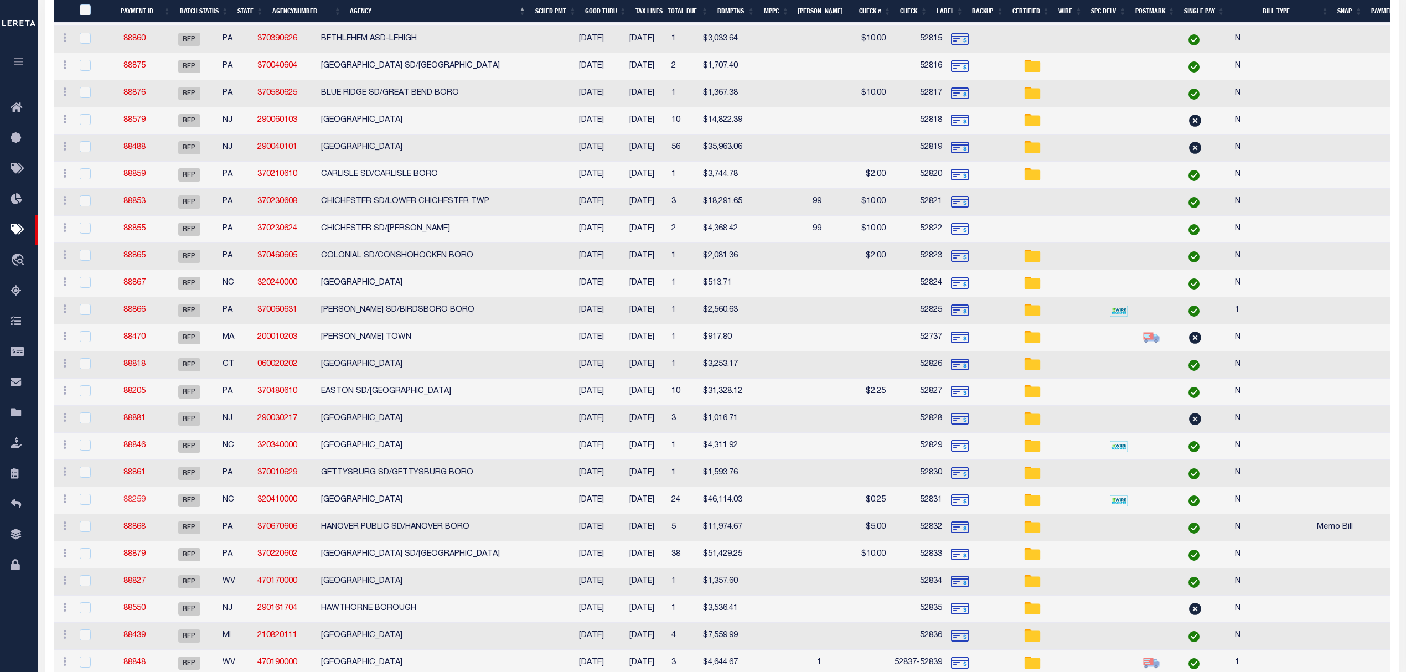
click at [142, 502] on link "88259" at bounding box center [134, 500] width 22 height 8
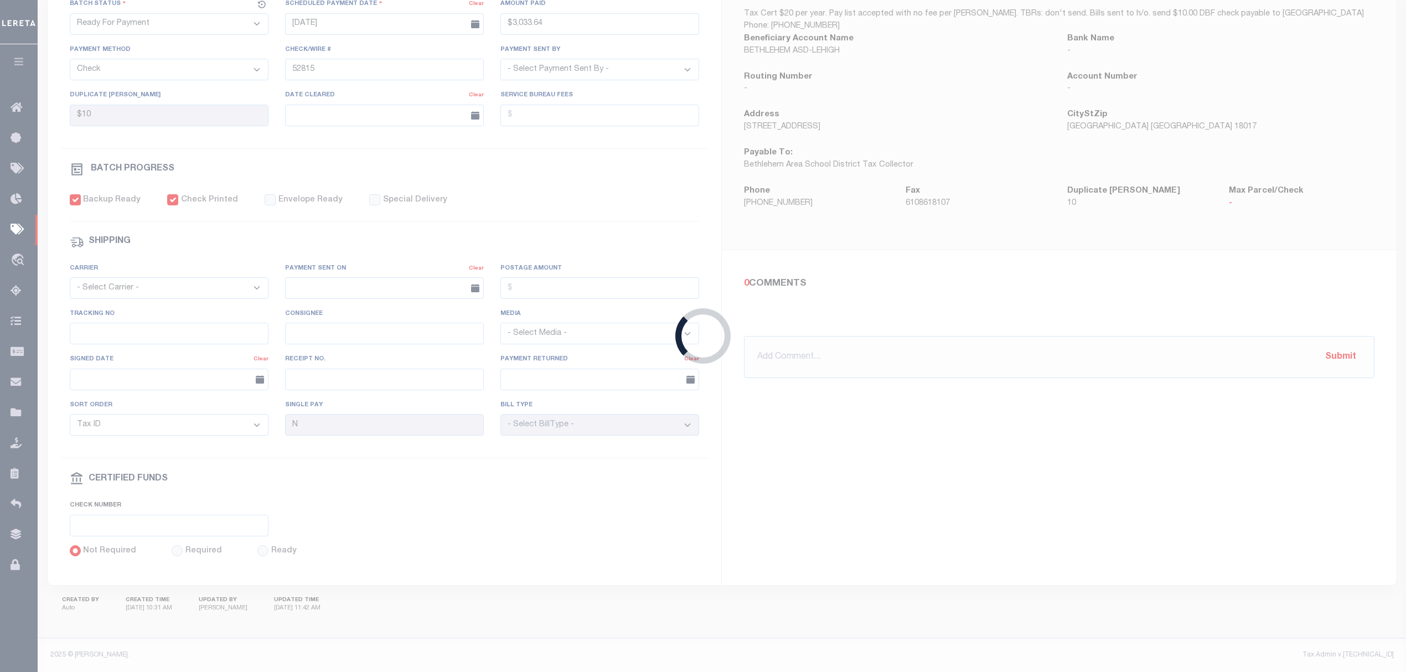
type input "$46,114.03"
type input "52831"
type input "$6"
checkbox input "true"
select select "USS"
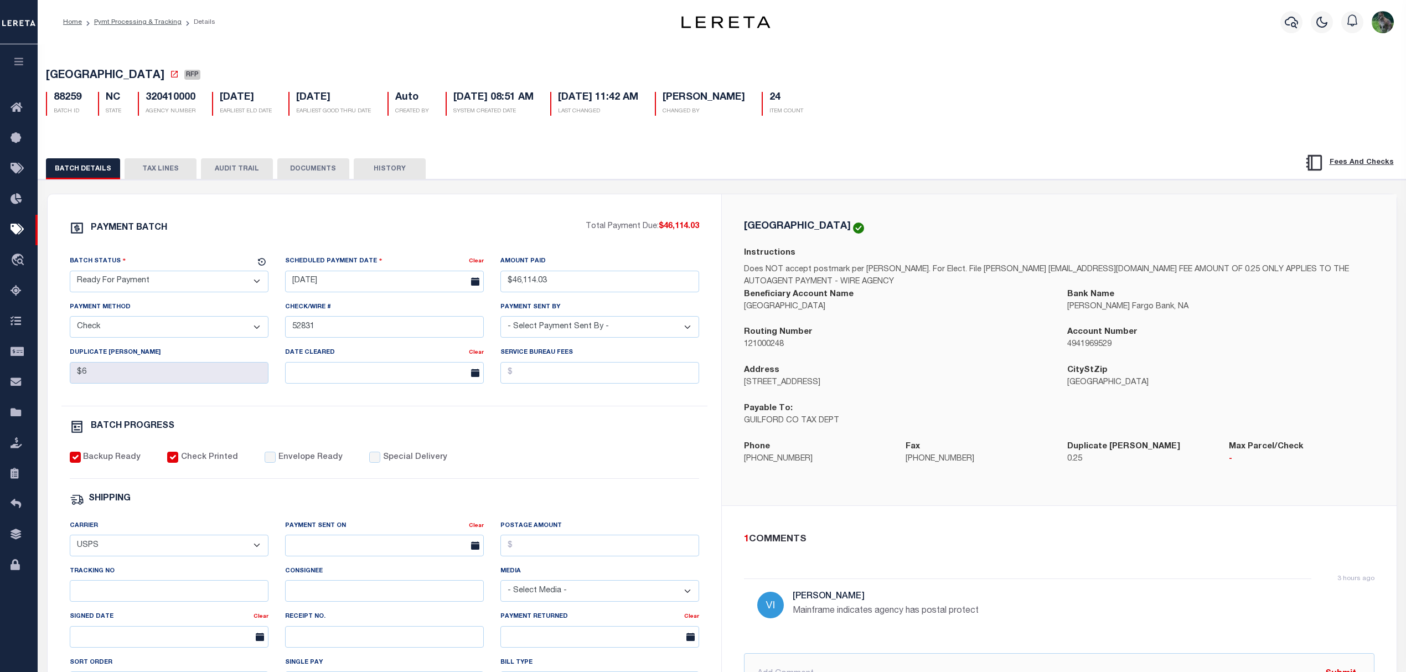
click at [224, 56] on div "[GEOGRAPHIC_DATA] RFP 88259 BATCH ID NC STATE 320410000 24" at bounding box center [722, 90] width 1379 height 69
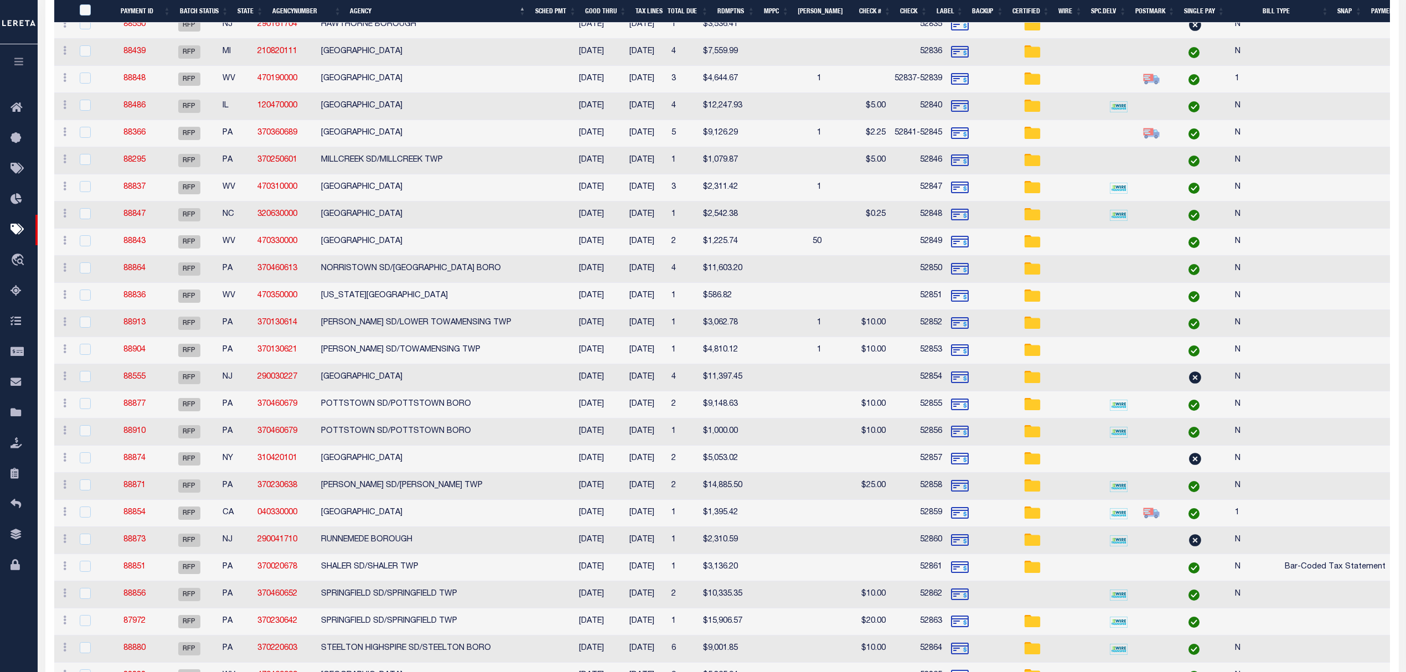
scroll to position [933, 0]
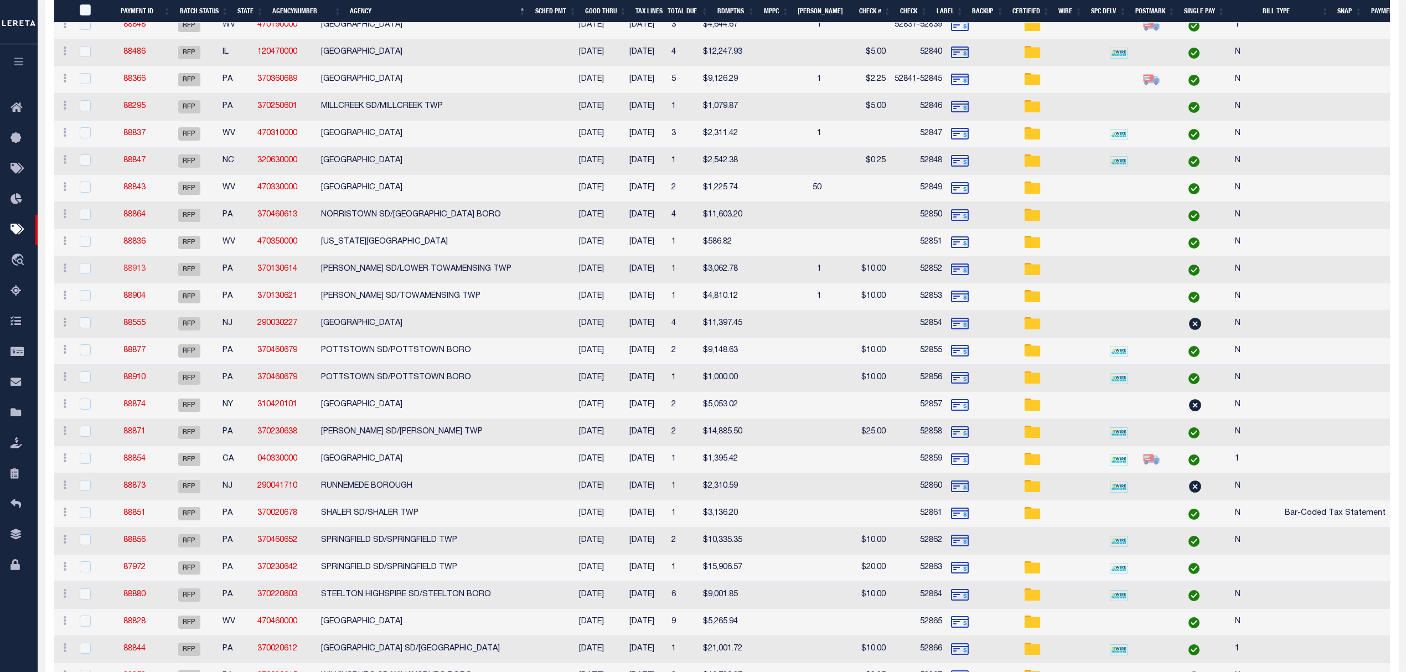
click at [146, 273] on link "88913" at bounding box center [134, 269] width 22 height 8
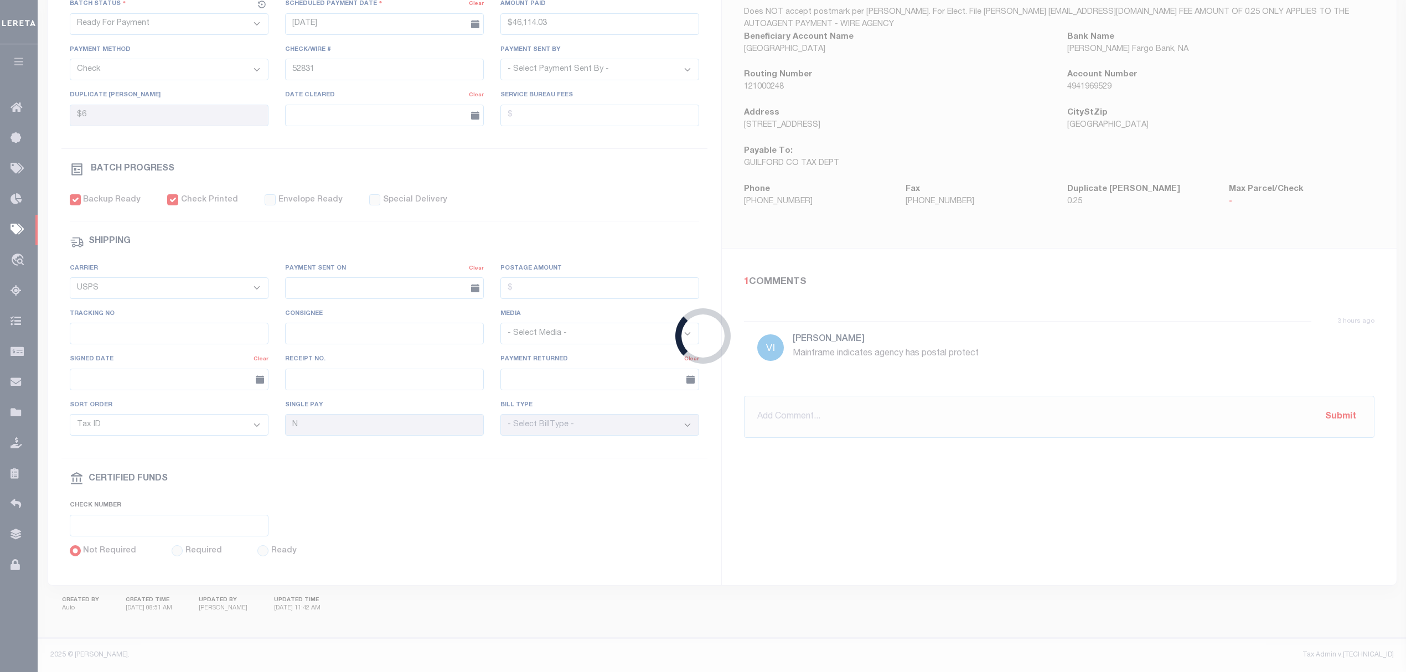
type input "$3,062.78"
type input "52852"
type input "$10"
select select
